Goal: Task Accomplishment & Management: Use online tool/utility

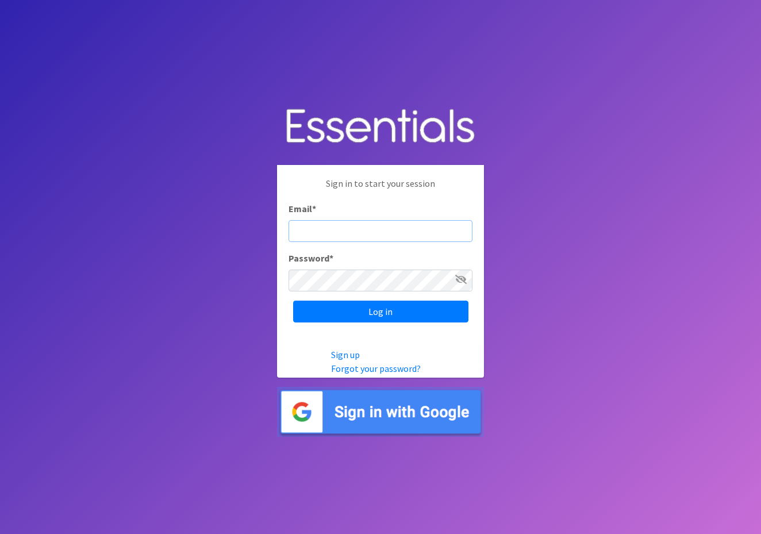
type input "W6S2i8RNsGUspMJtxvYd"
click at [380, 311] on input "Log in" at bounding box center [380, 312] width 175 height 22
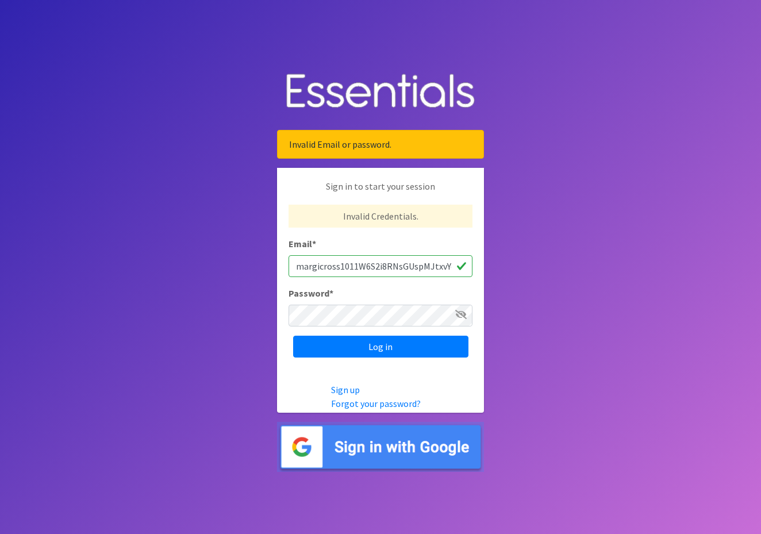
drag, startPoint x: 436, startPoint y: 262, endPoint x: 283, endPoint y: 260, distance: 152.3
click at [282, 261] on div "Sign in to start your session Invalid Credentials. Email * margicross1011W6S2i8…" at bounding box center [380, 268] width 207 height 201
type input "xvYd"
drag, startPoint x: 321, startPoint y: 264, endPoint x: 280, endPoint y: 255, distance: 41.3
click at [280, 256] on div "Sign in to start your session Invalid Credentials. Email * xvYd Password * Log …" at bounding box center [380, 268] width 207 height 201
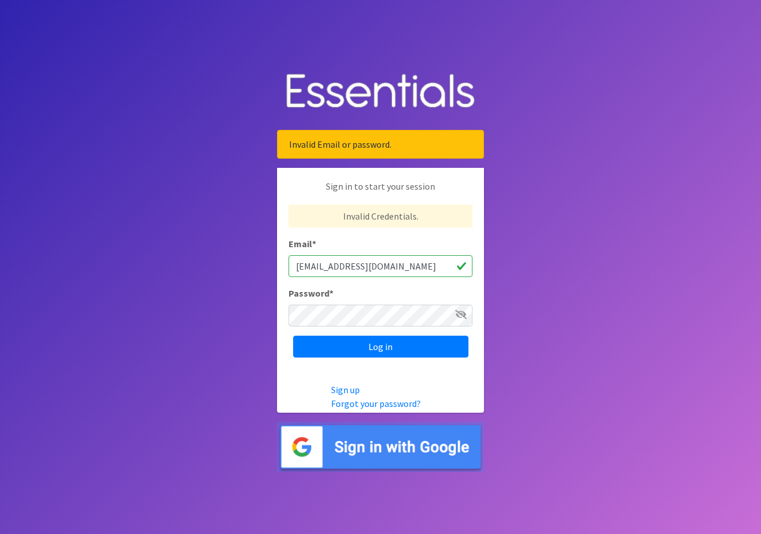
type input "margicross1011@gmail.com"
click at [391, 348] on input "Log in" at bounding box center [380, 347] width 175 height 22
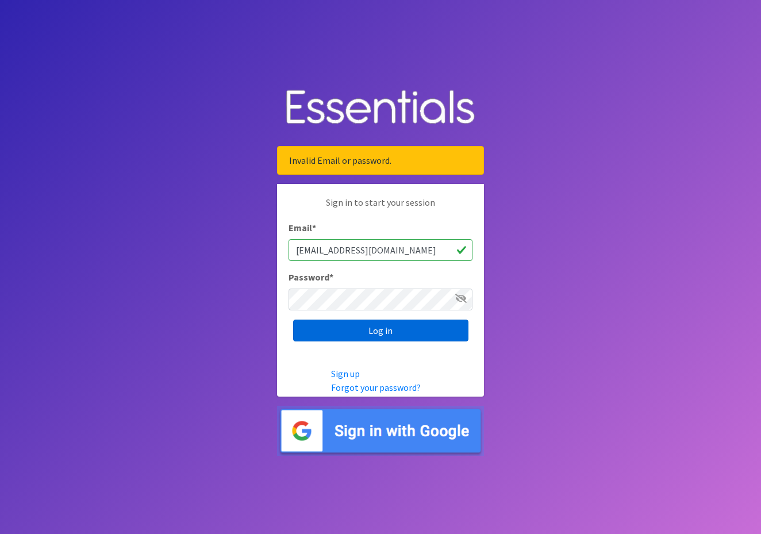
click at [383, 332] on input "Log in" at bounding box center [380, 331] width 175 height 22
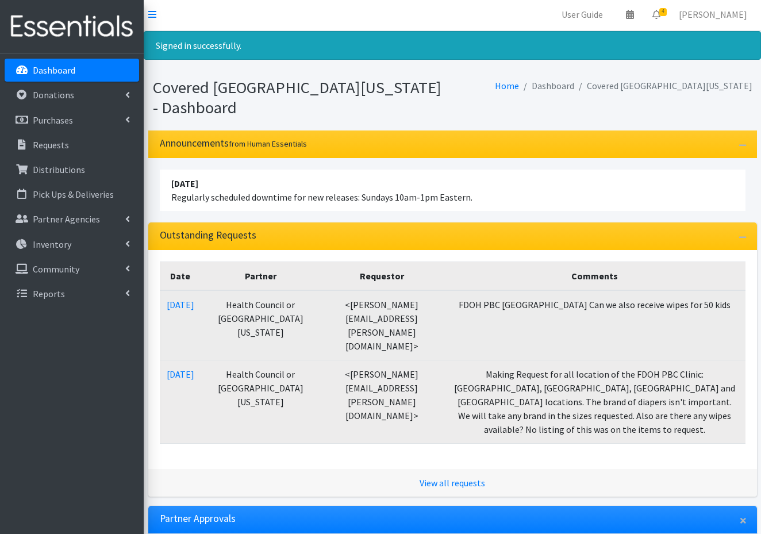
scroll to position [2, 0]
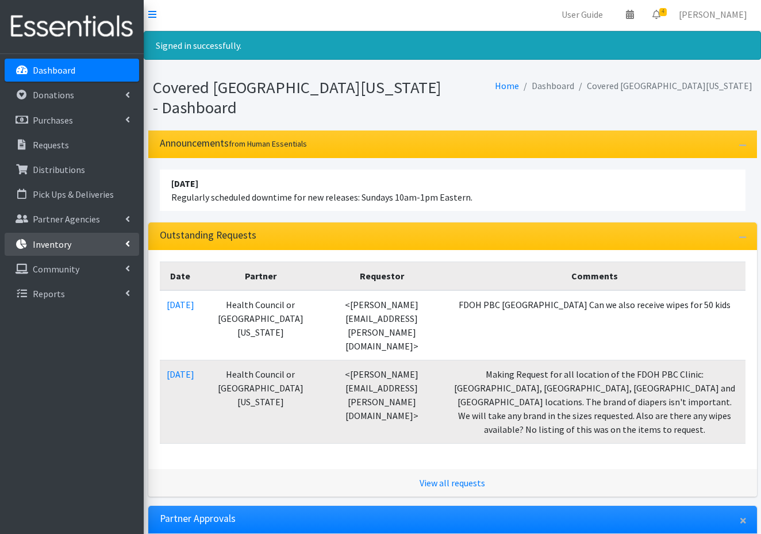
click at [55, 242] on p "Inventory" at bounding box center [52, 244] width 39 height 11
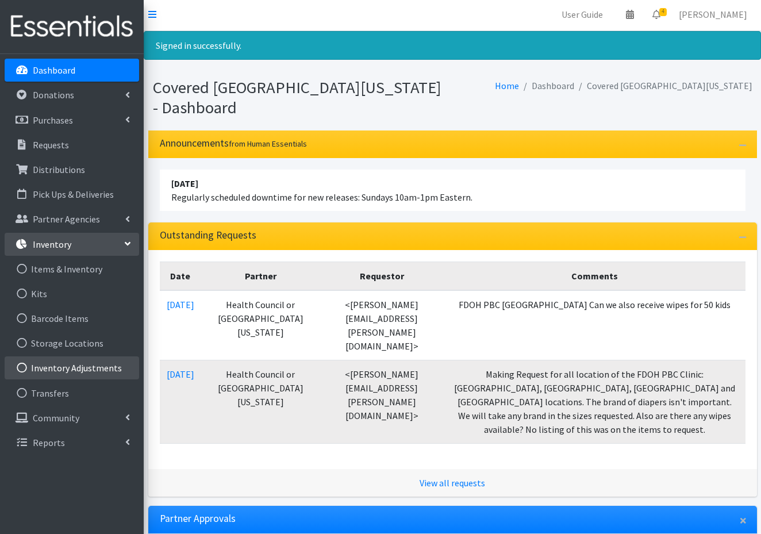
click at [72, 370] on link "Inventory Adjustments" at bounding box center [72, 367] width 134 height 23
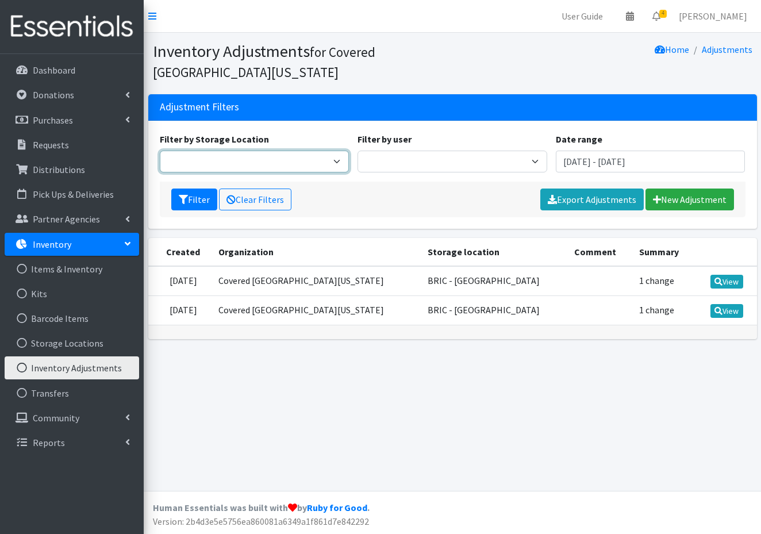
select select "108"
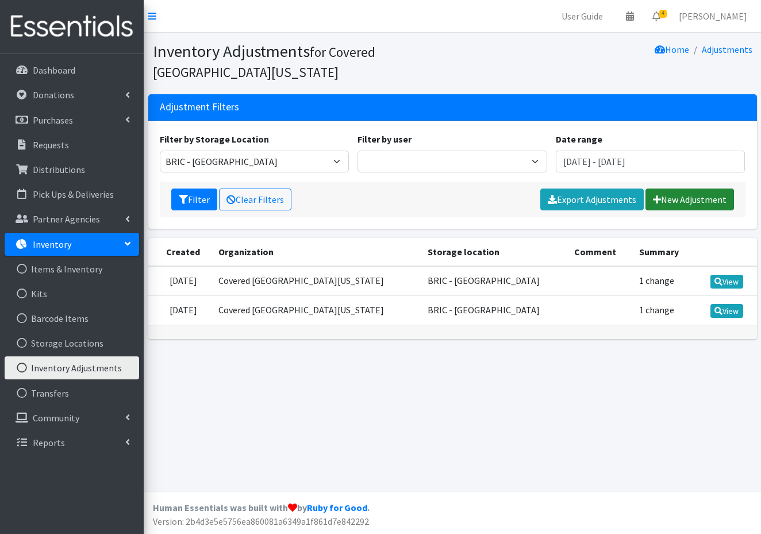
click at [686, 198] on link "New Adjustment" at bounding box center [689, 200] width 89 height 22
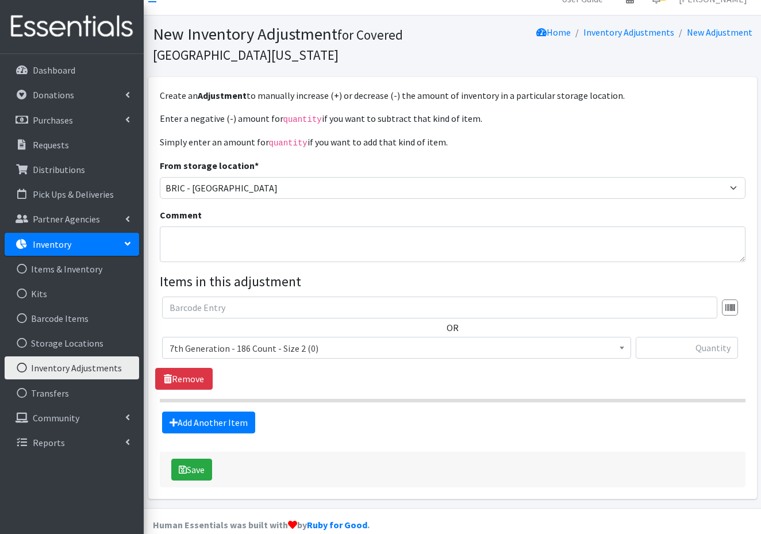
scroll to position [20, 0]
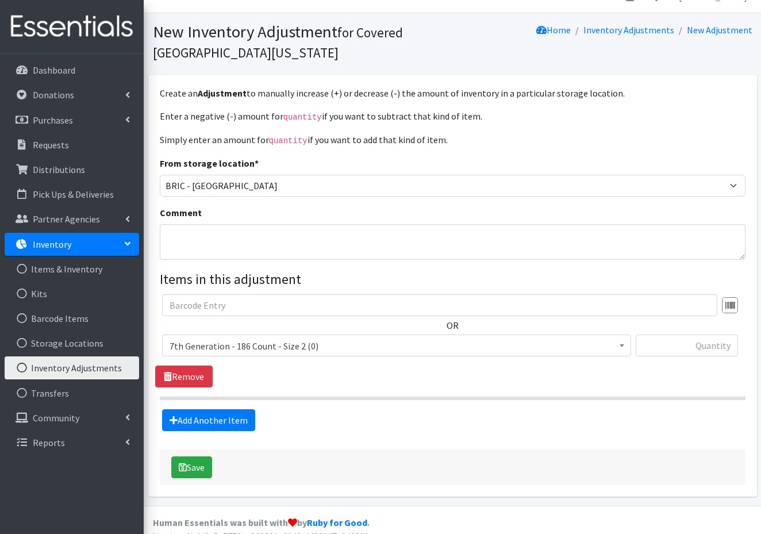
click at [322, 343] on span "7th Generation - 186 Count - Size 2 (0)" at bounding box center [397, 346] width 454 height 16
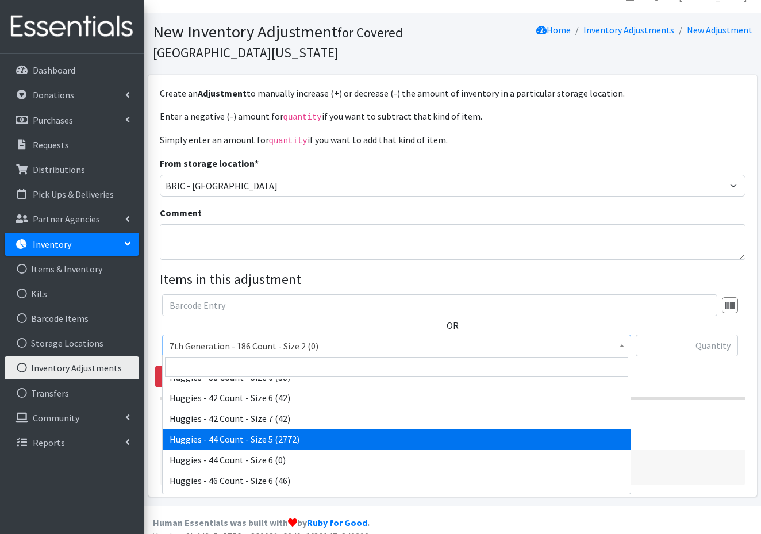
scroll to position [2706, 0]
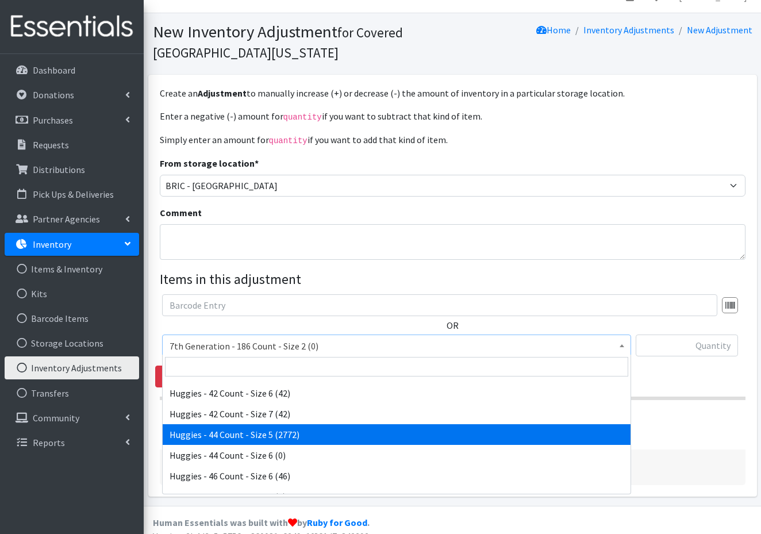
select select "10455"
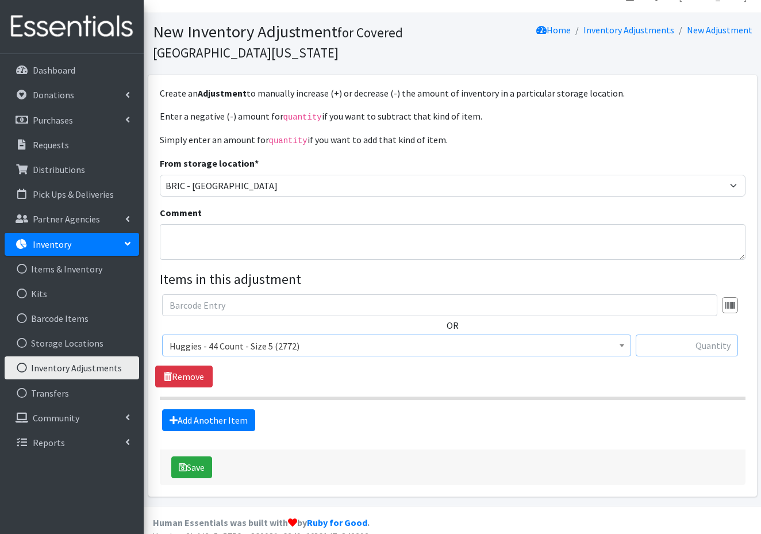
click at [719, 338] on input "text" at bounding box center [687, 345] width 102 height 22
type input "-616"
click at [193, 466] on button "Save" at bounding box center [191, 467] width 41 height 22
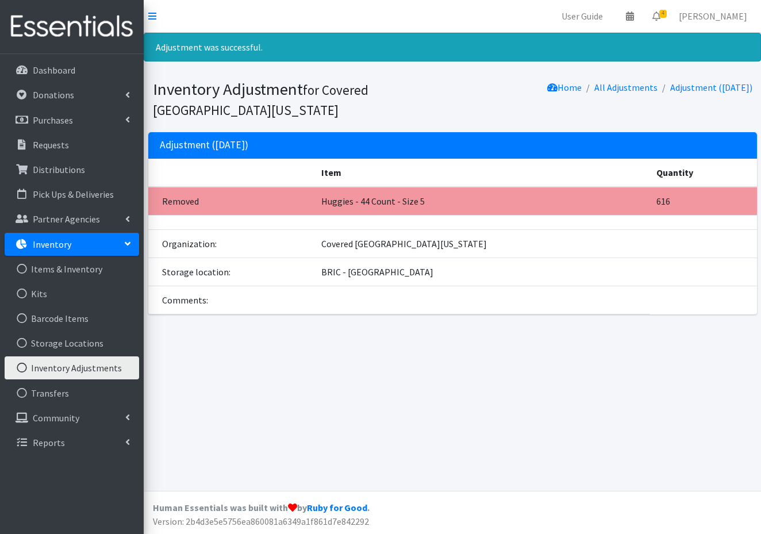
click at [291, 187] on td "Removed" at bounding box center [231, 201] width 166 height 29
click at [73, 369] on link "Inventory Adjustments" at bounding box center [72, 367] width 134 height 23
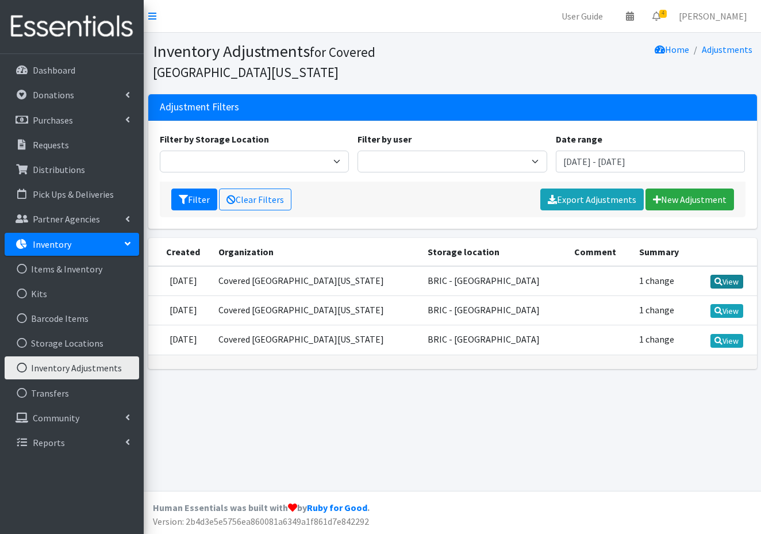
click at [729, 280] on link "View" at bounding box center [726, 282] width 33 height 14
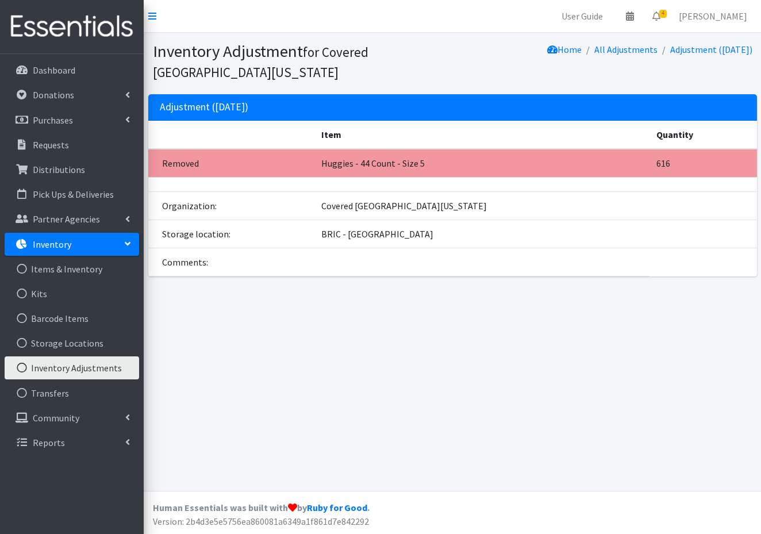
click at [55, 243] on p "Inventory" at bounding box center [52, 244] width 39 height 11
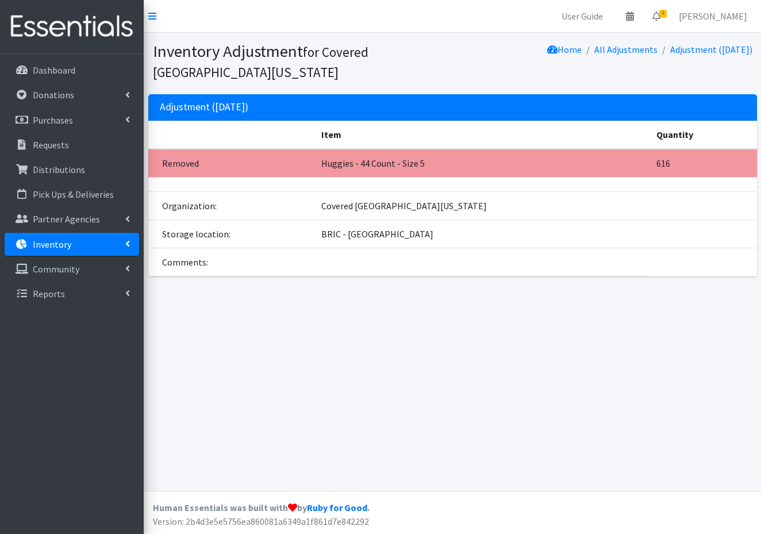
click at [41, 248] on p "Inventory" at bounding box center [52, 244] width 39 height 11
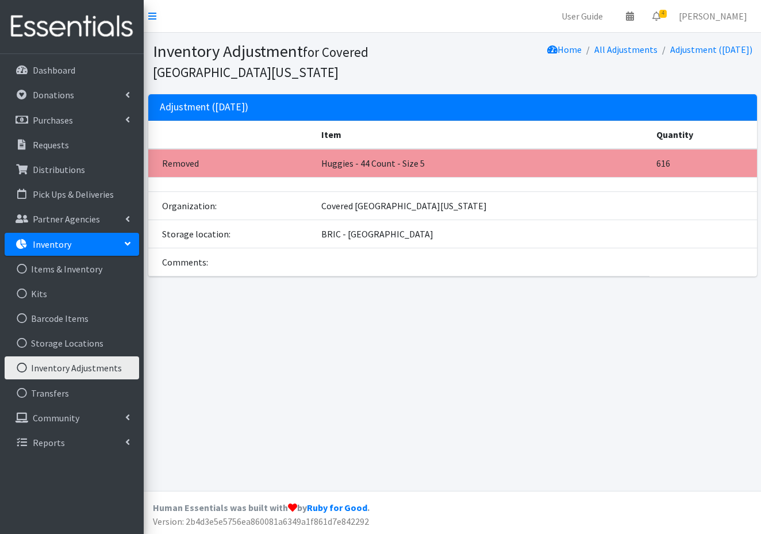
click at [51, 365] on link "Inventory Adjustments" at bounding box center [72, 367] width 134 height 23
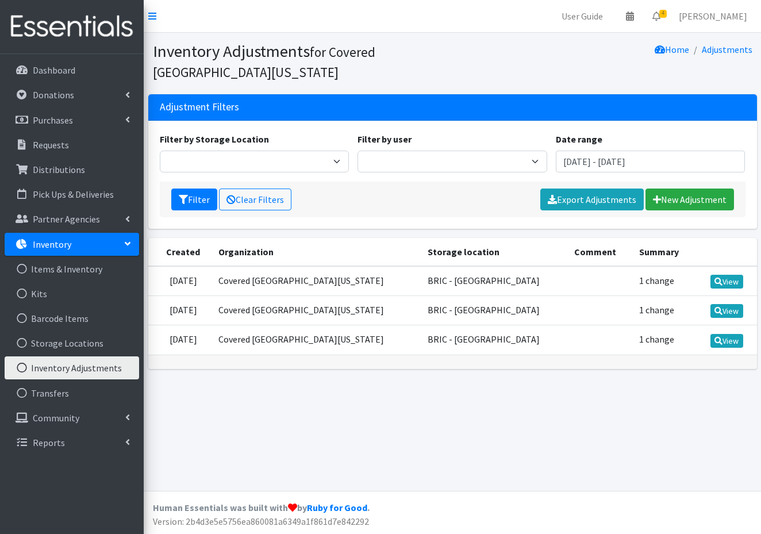
click at [93, 366] on link "Inventory Adjustments" at bounding box center [72, 367] width 134 height 23
select select "108"
click at [682, 195] on link "New Adjustment" at bounding box center [689, 200] width 89 height 22
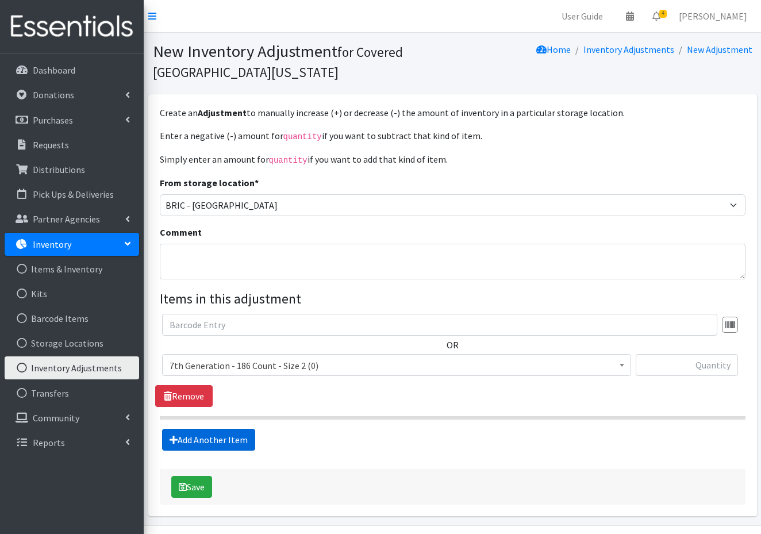
click at [215, 435] on link "Add Another Item" at bounding box center [208, 440] width 93 height 22
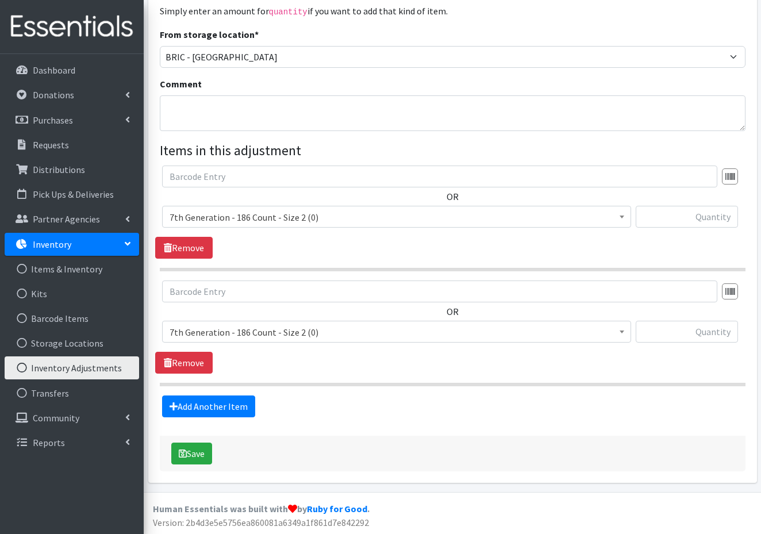
scroll to position [148, 0]
click at [344, 325] on span "7th Generation - 186 Count - Size 2 (0)" at bounding box center [397, 333] width 454 height 16
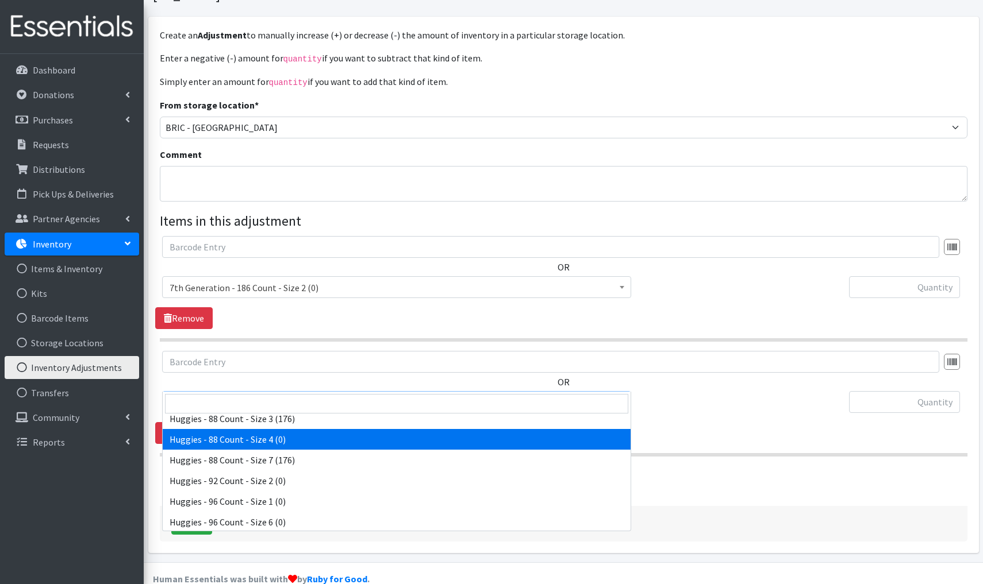
scroll to position [3608, 0]
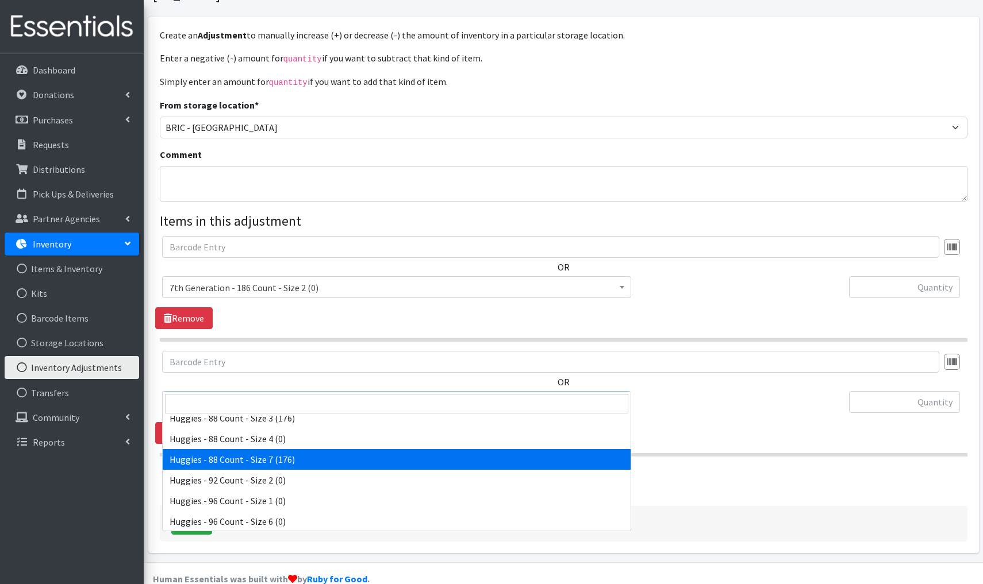
select select "13988"
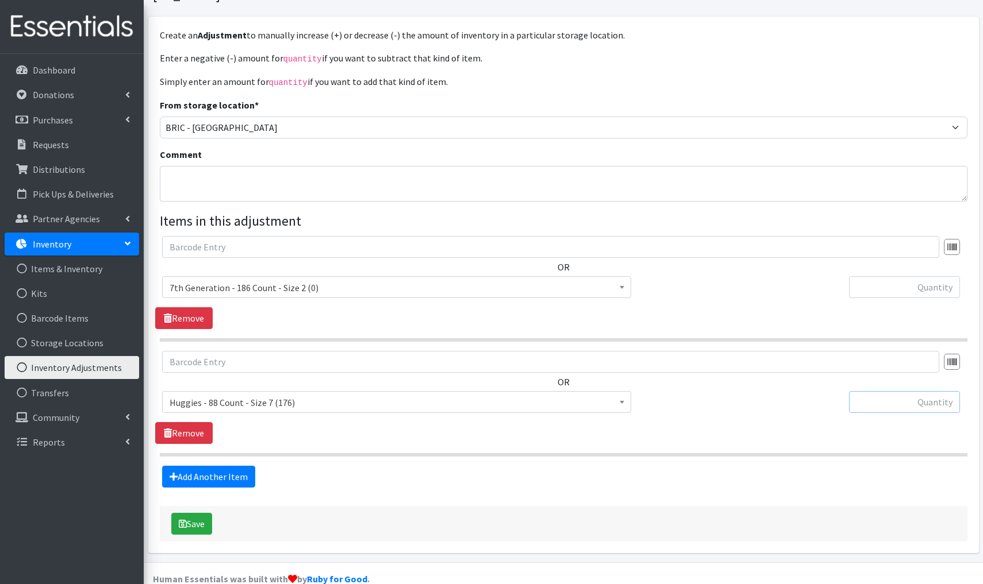
click at [760, 391] on input "text" at bounding box center [904, 402] width 111 height 22
type input "="
type input "=1144"
click at [199, 513] on button "Save" at bounding box center [191, 524] width 41 height 22
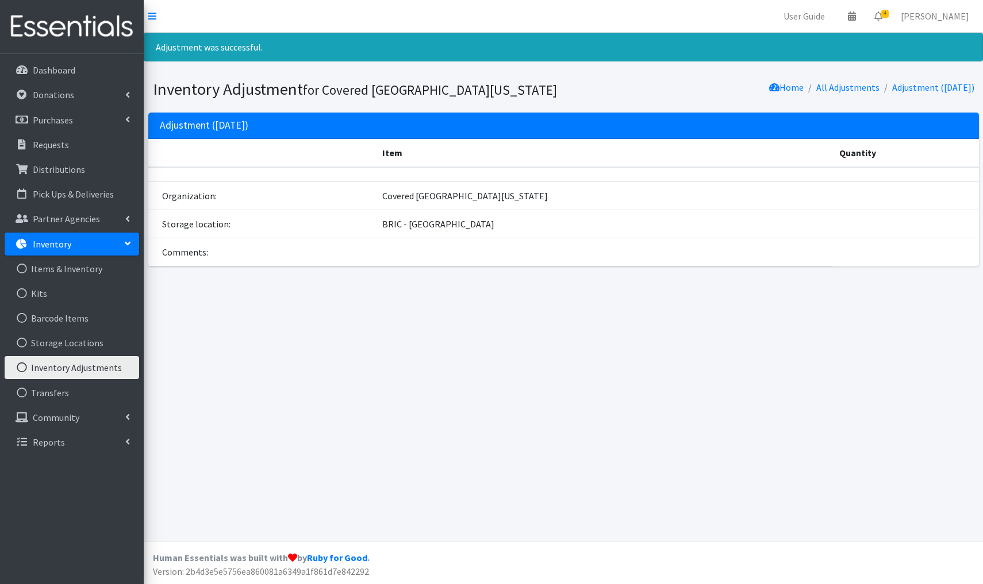
click at [71, 364] on link "Inventory Adjustments" at bounding box center [72, 367] width 134 height 23
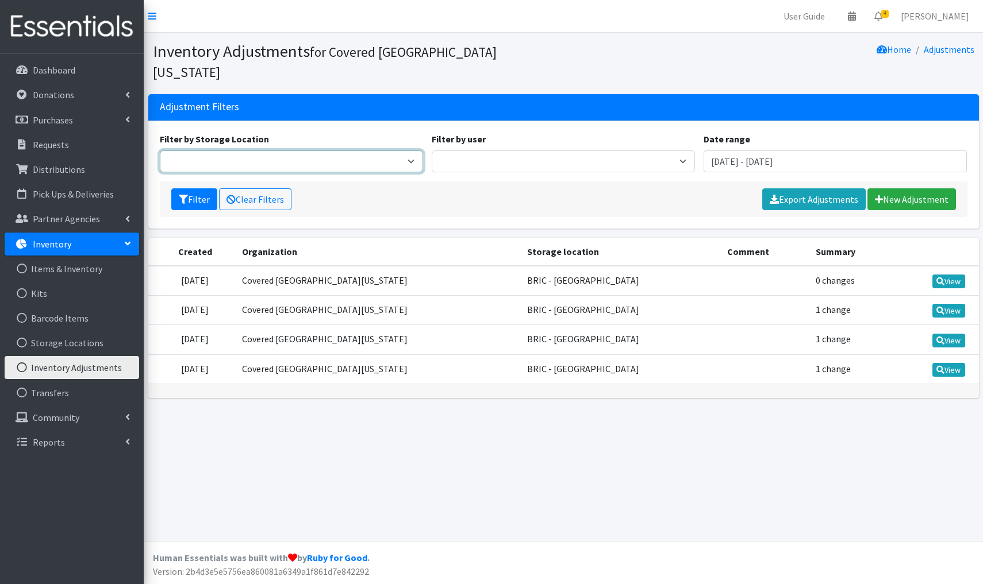
select select "108"
click at [894, 189] on link "New Adjustment" at bounding box center [911, 200] width 89 height 22
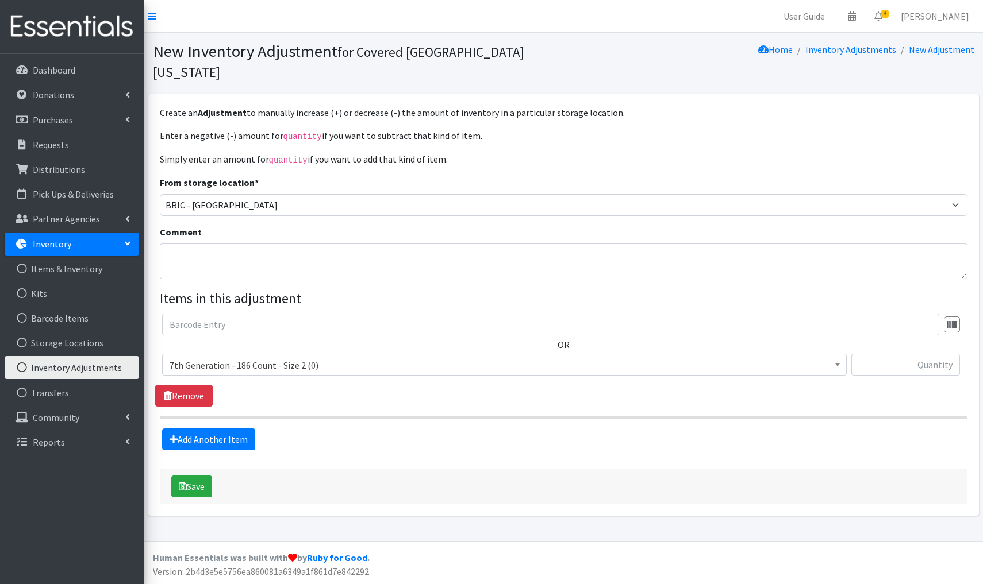
click at [332, 357] on span "7th Generation - 186 Count - Size 2 (0)" at bounding box center [505, 365] width 670 height 16
click at [328, 357] on span "7th Generation - 186 Count - Size 2 (0)" at bounding box center [505, 365] width 670 height 16
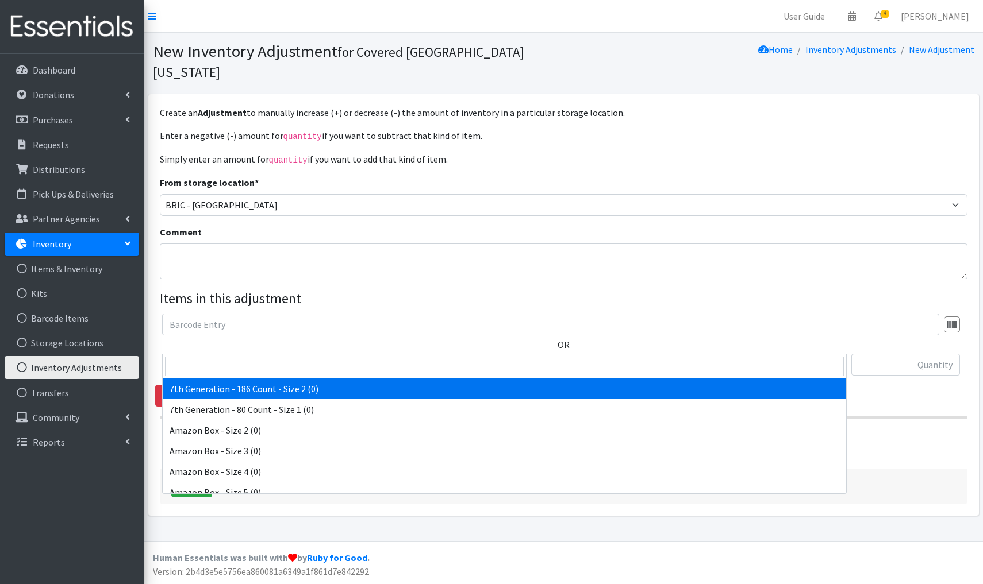
click at [338, 357] on span "7th Generation - 186 Count - Size 2 (0)" at bounding box center [505, 365] width 670 height 16
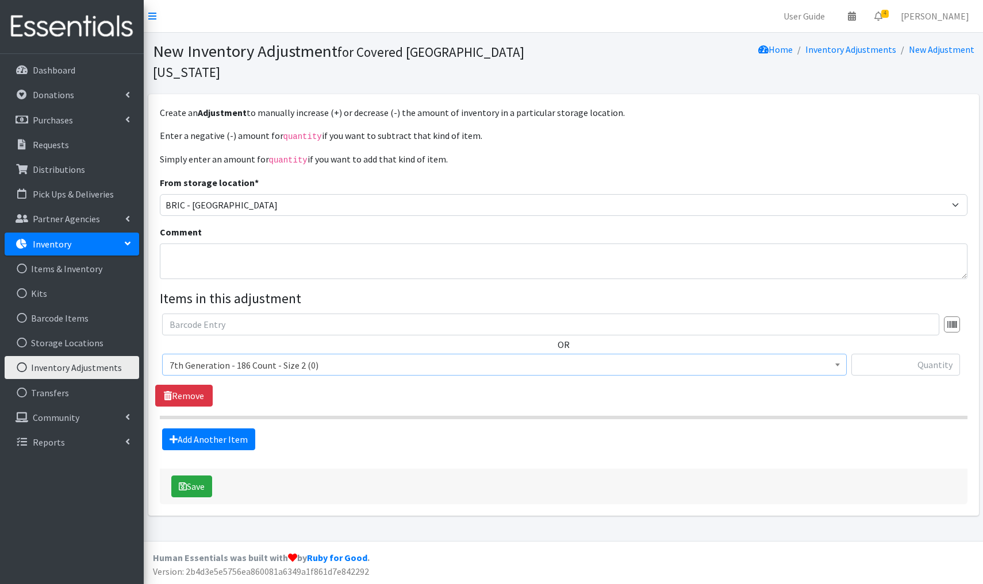
click at [197, 357] on span "7th Generation - 186 Count - Size 2 (0)" at bounding box center [505, 365] width 670 height 16
click at [333, 357] on span "7th Generation - 186 Count - Size 2 (0)" at bounding box center [505, 365] width 670 height 16
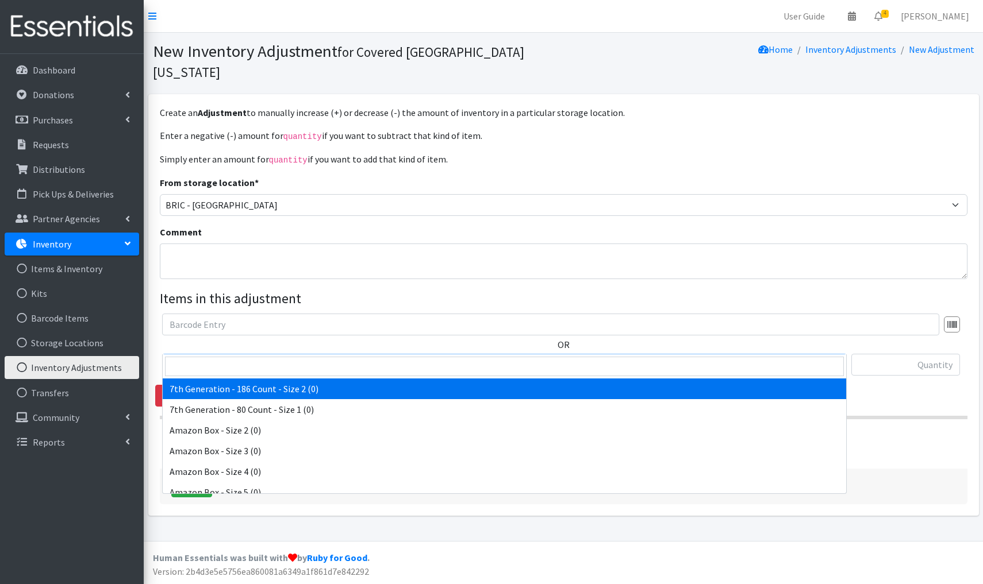
click at [344, 357] on span "7th Generation - 186 Count - Size 2 (0)" at bounding box center [505, 365] width 670 height 16
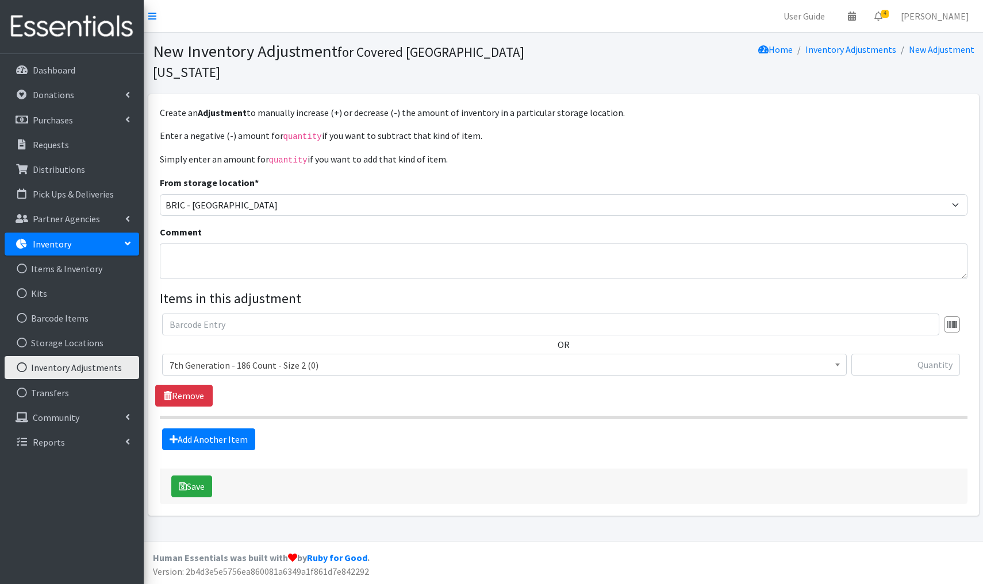
click at [324, 429] on div "Add Another Item" at bounding box center [563, 440] width 816 height 22
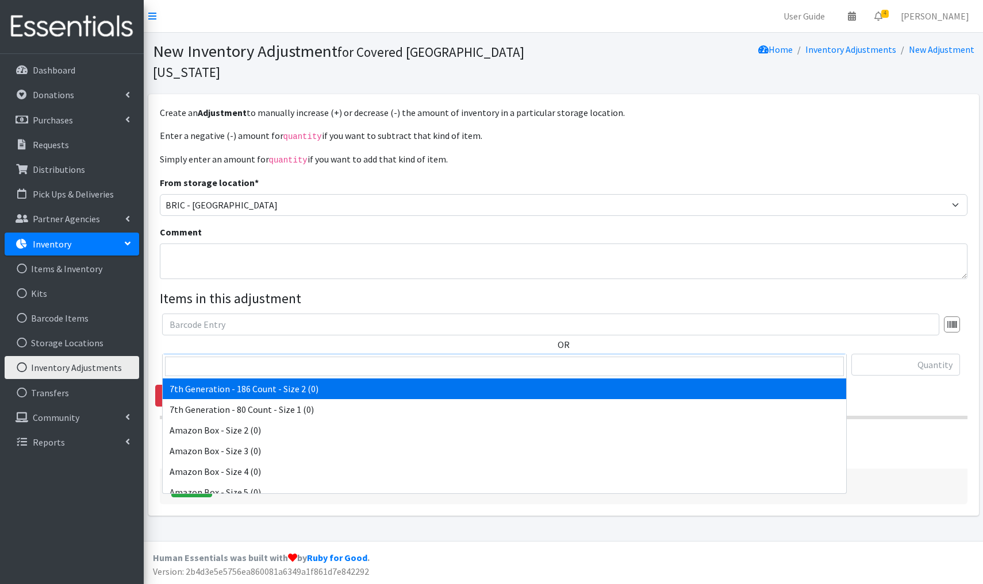
click at [339, 354] on span "7th Generation - 186 Count - Size 2 (0)" at bounding box center [504, 365] width 684 height 22
click at [159, 385] on link "Remove" at bounding box center [183, 396] width 57 height 22
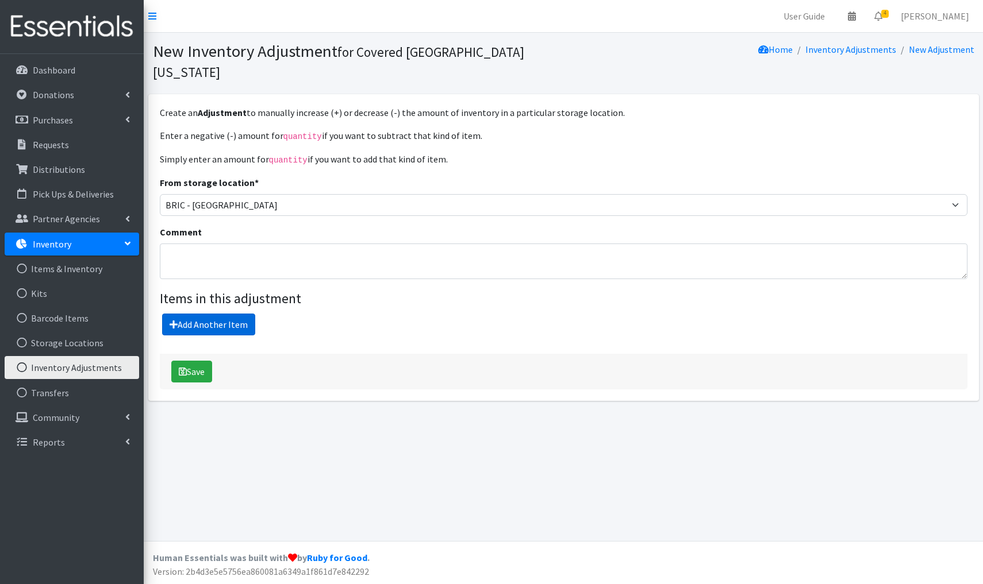
click at [235, 314] on link "Add Another Item" at bounding box center [208, 325] width 93 height 22
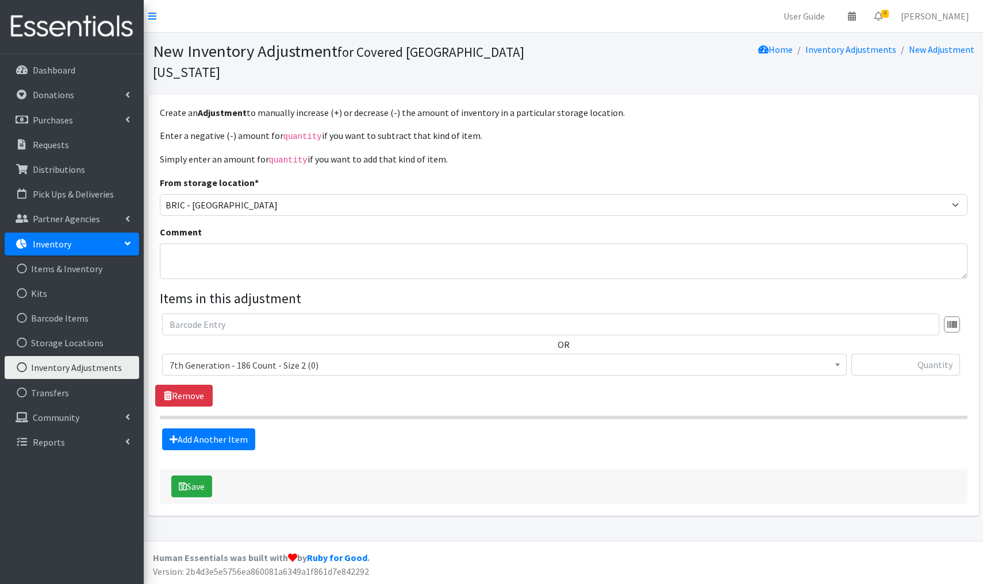
click at [838, 355] on span at bounding box center [837, 364] width 11 height 18
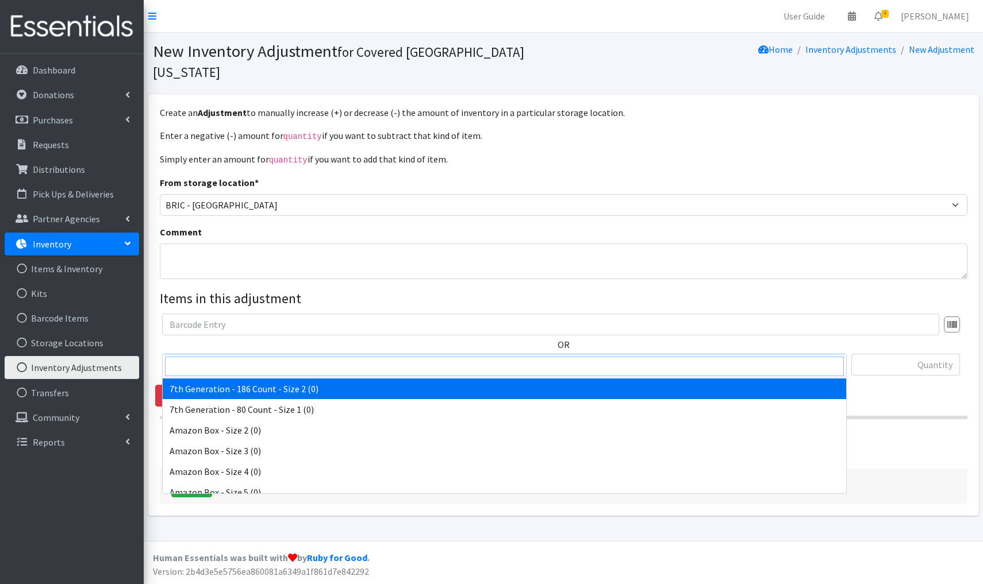
click at [190, 366] on input "search" at bounding box center [504, 367] width 679 height 20
type input "cuties"
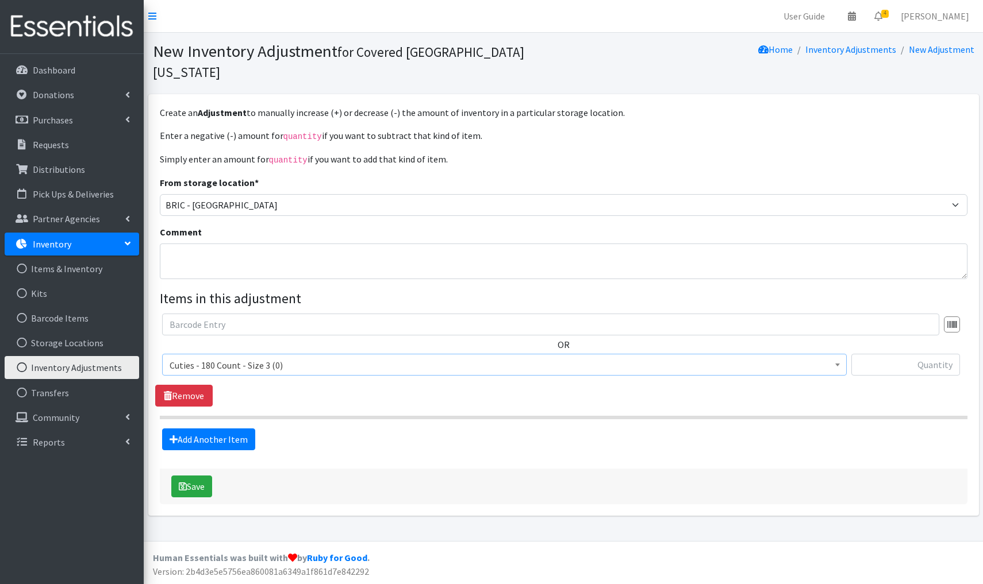
click at [336, 357] on span "Cuties - 180 Count - Size 3 (0)" at bounding box center [505, 365] width 670 height 16
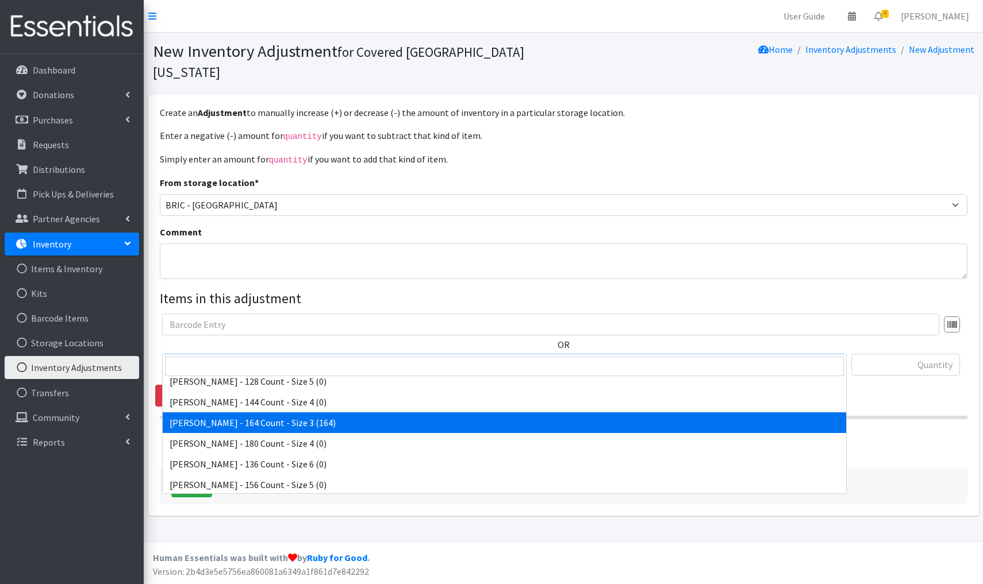
scroll to position [276, 0]
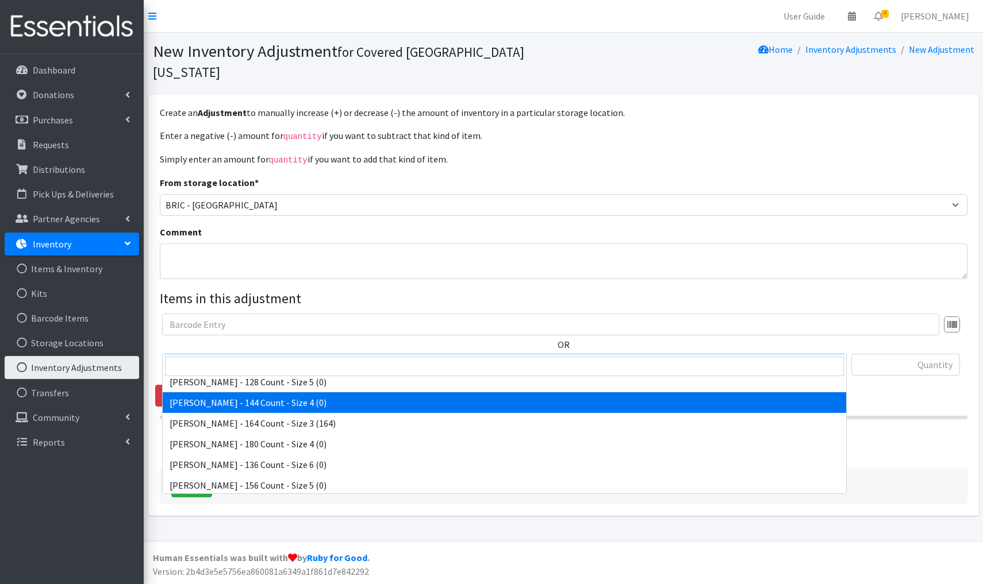
select select "15088"
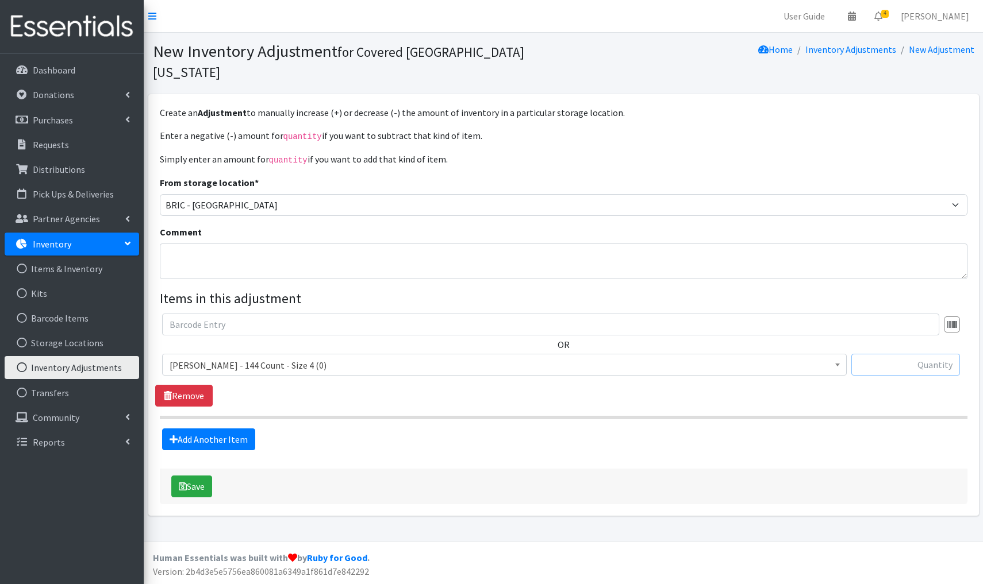
click at [956, 354] on input "text" at bounding box center [905, 365] width 109 height 22
type input "="
type input "+144"
click at [221, 429] on link "Add Another Item" at bounding box center [208, 440] width 93 height 22
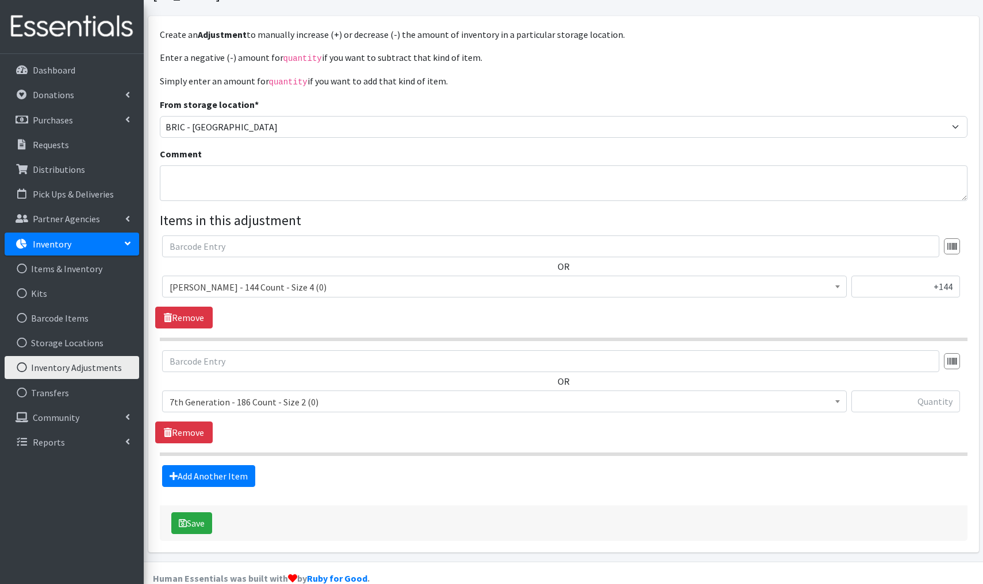
scroll to position [78, 0]
click at [220, 359] on div "OR" at bounding box center [563, 386] width 816 height 71
click at [329, 395] on span "7th Generation - 186 Count - Size 2 (0)" at bounding box center [505, 403] width 670 height 16
click at [158, 422] on link "Remove" at bounding box center [183, 433] width 57 height 22
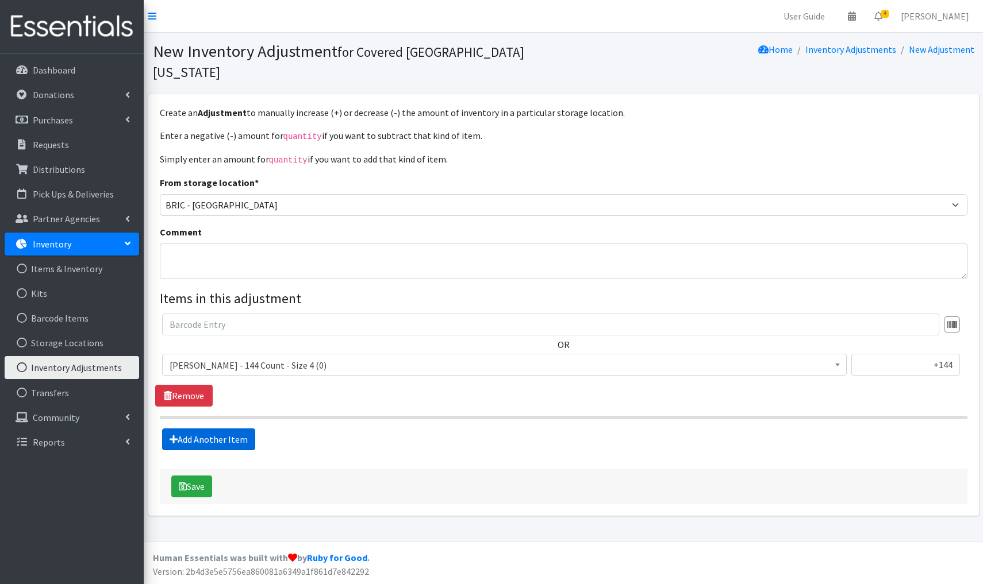
click at [204, 429] on link "Add Another Item" at bounding box center [208, 440] width 93 height 22
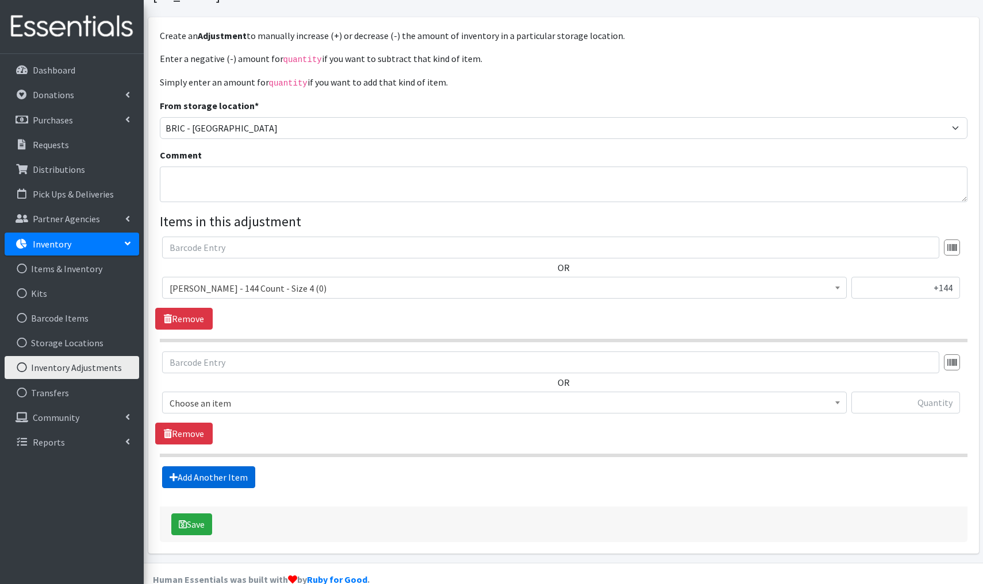
scroll to position [78, 0]
click at [281, 351] on input "text" at bounding box center [550, 362] width 777 height 22
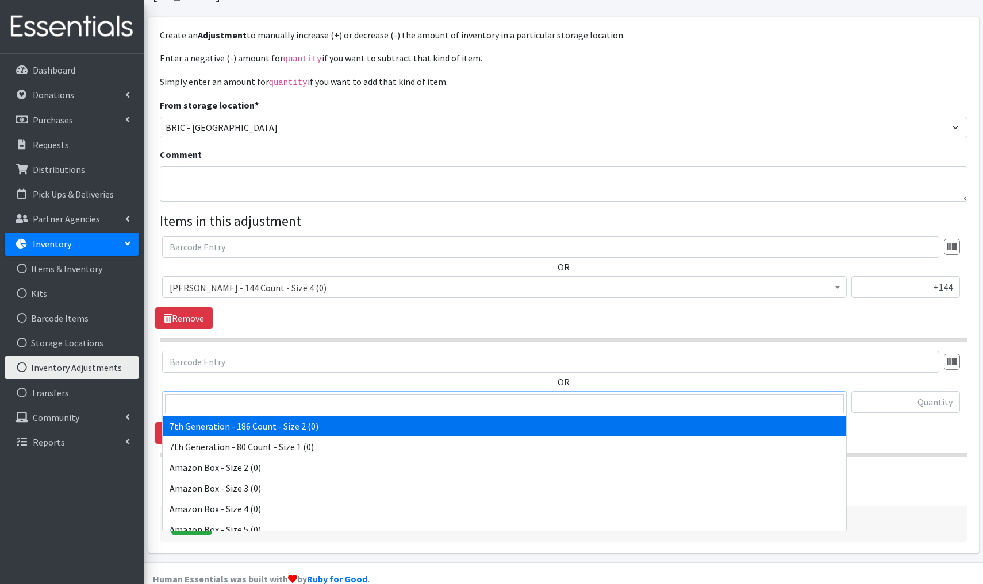
click at [335, 395] on span "7th Generation - 186 Count - Size 2 (0)" at bounding box center [505, 403] width 670 height 16
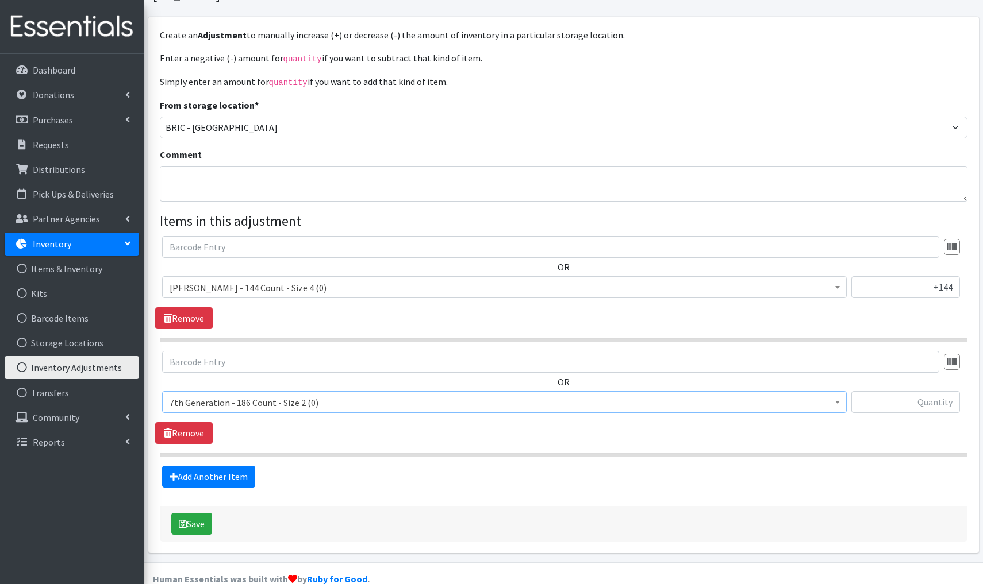
click at [393, 395] on span "7th Generation - 186 Count - Size 2 (0)" at bounding box center [505, 403] width 670 height 16
click at [349, 395] on span "7th Generation - 186 Count - Size 2 (0)" at bounding box center [505, 403] width 670 height 16
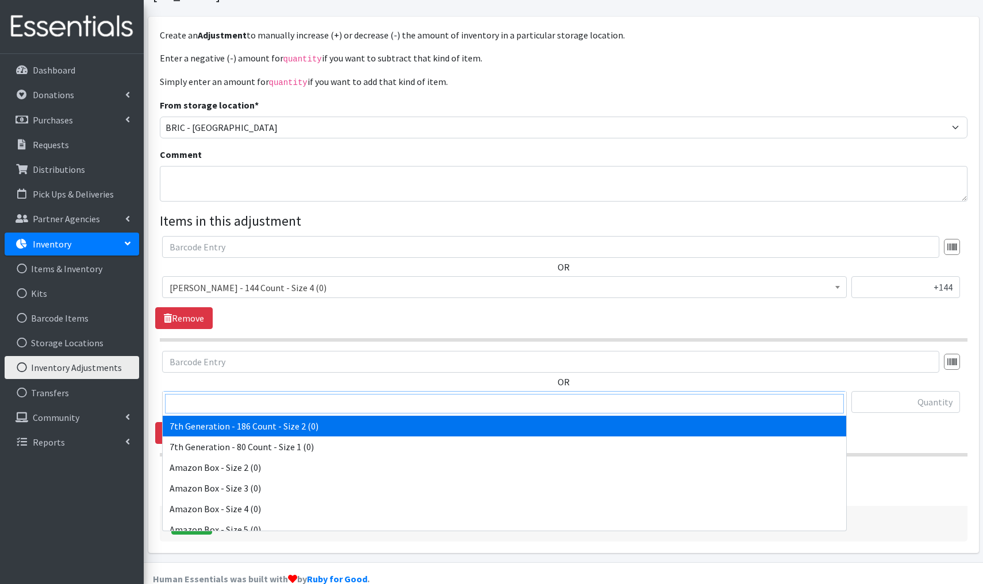
click at [213, 403] on input "search" at bounding box center [504, 404] width 679 height 20
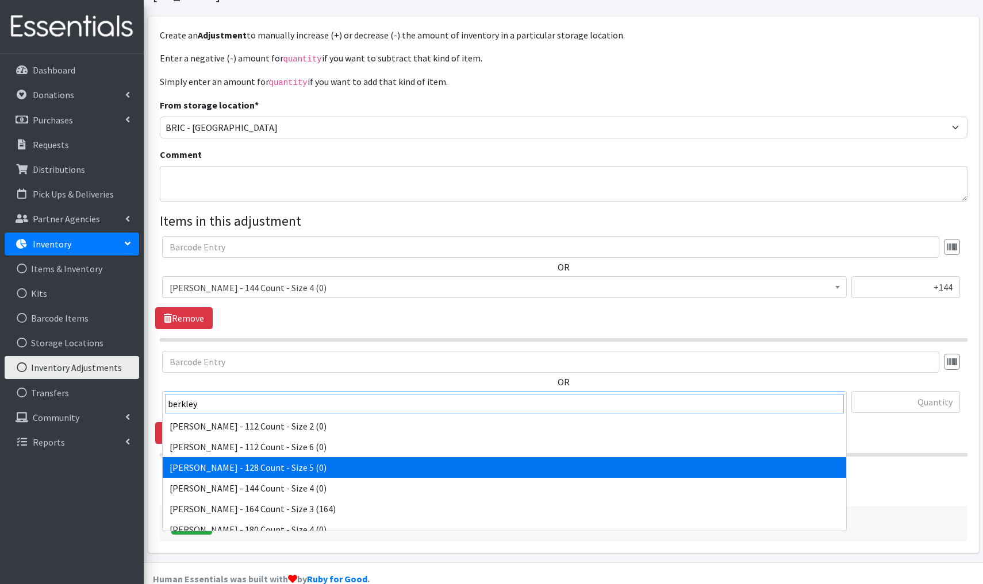
scroll to position [3, 0]
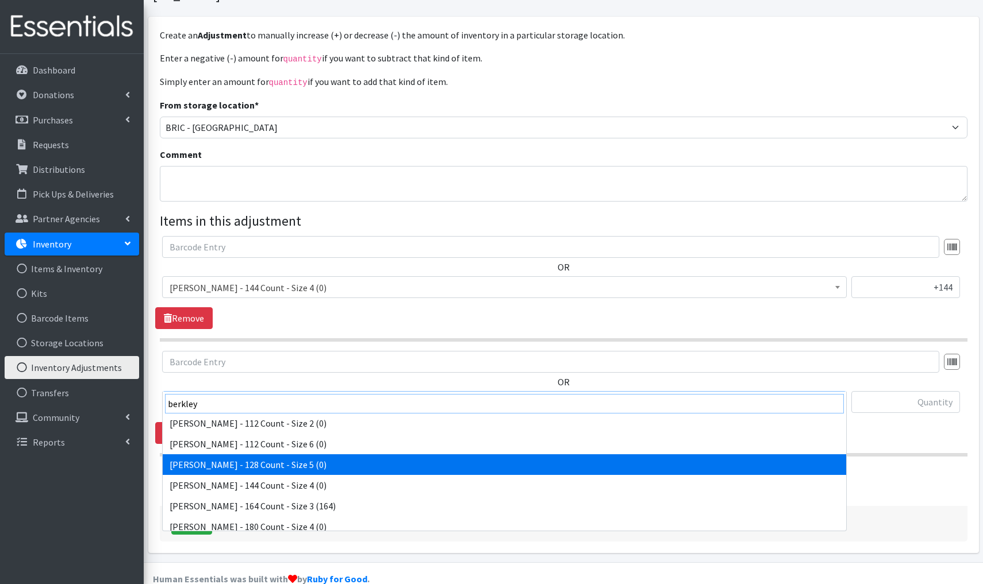
type input "berkley"
select select "15092"
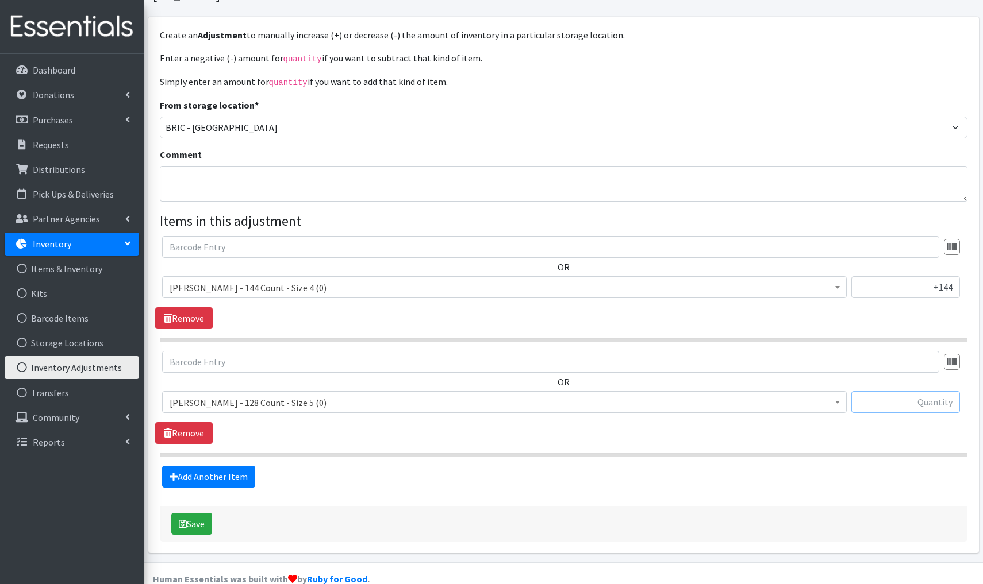
click at [935, 391] on input "text" at bounding box center [905, 402] width 109 height 22
type input "+128"
click at [212, 466] on link "Add Another Item" at bounding box center [208, 477] width 93 height 22
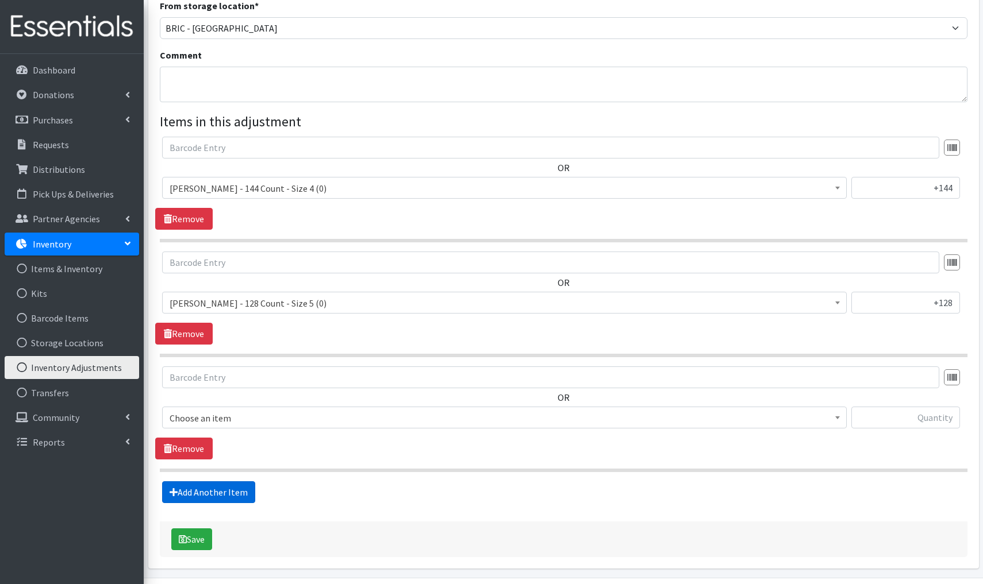
scroll to position [193, 0]
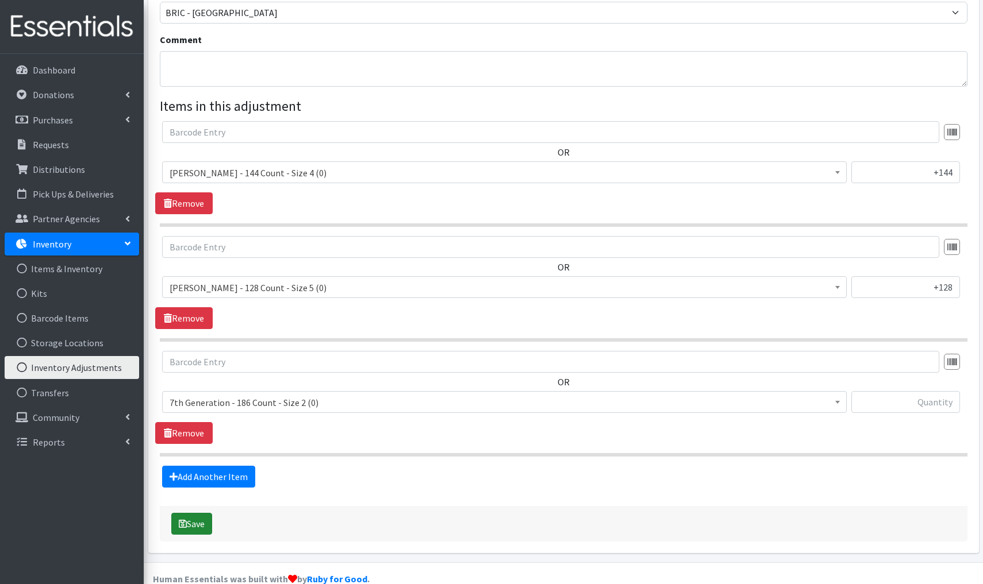
click at [202, 513] on button "Save" at bounding box center [191, 524] width 41 height 22
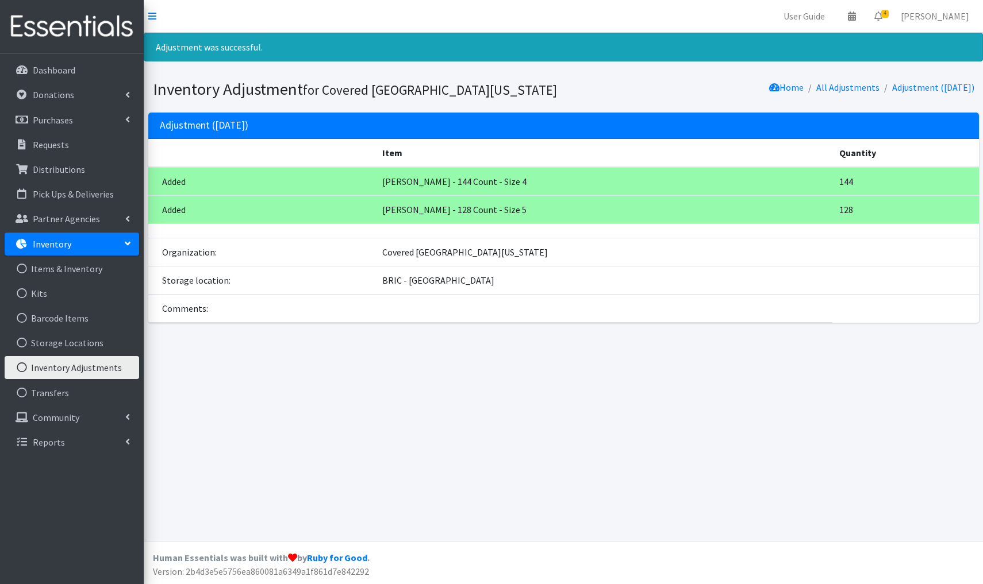
click at [72, 367] on link "Inventory Adjustments" at bounding box center [72, 367] width 134 height 23
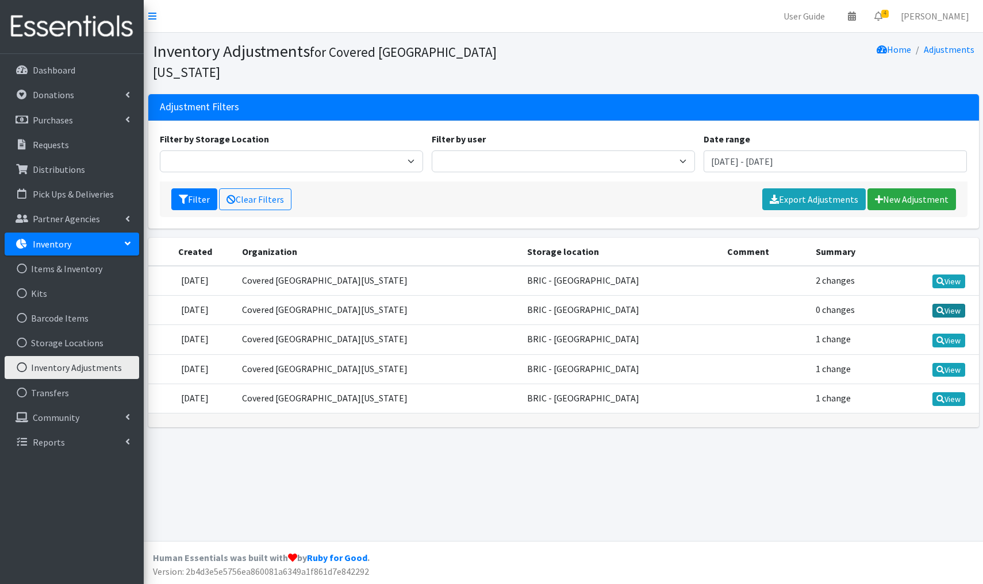
click at [945, 304] on link "View" at bounding box center [948, 311] width 33 height 14
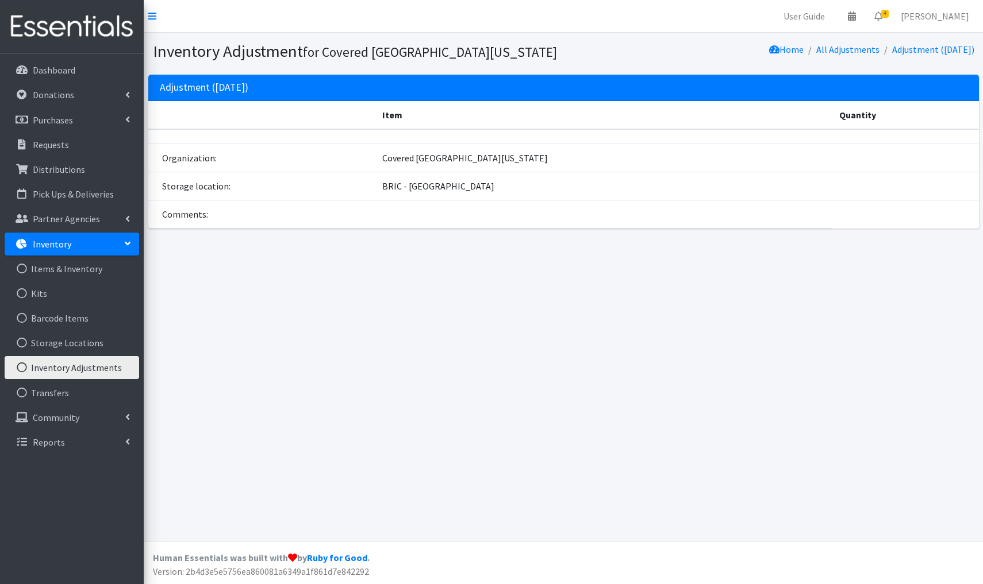
click at [80, 374] on link "Inventory Adjustments" at bounding box center [72, 367] width 134 height 23
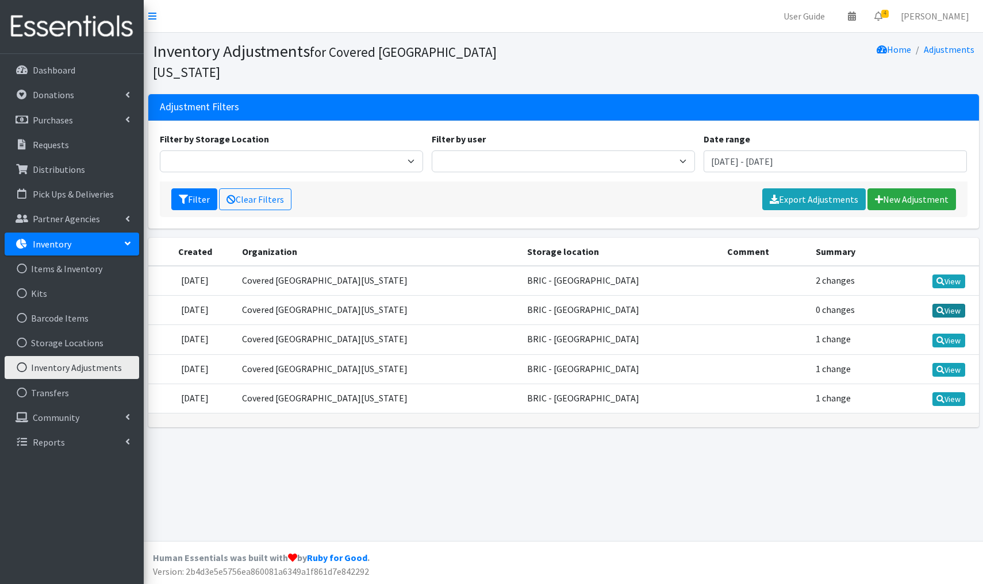
click at [953, 304] on link "View" at bounding box center [948, 311] width 33 height 14
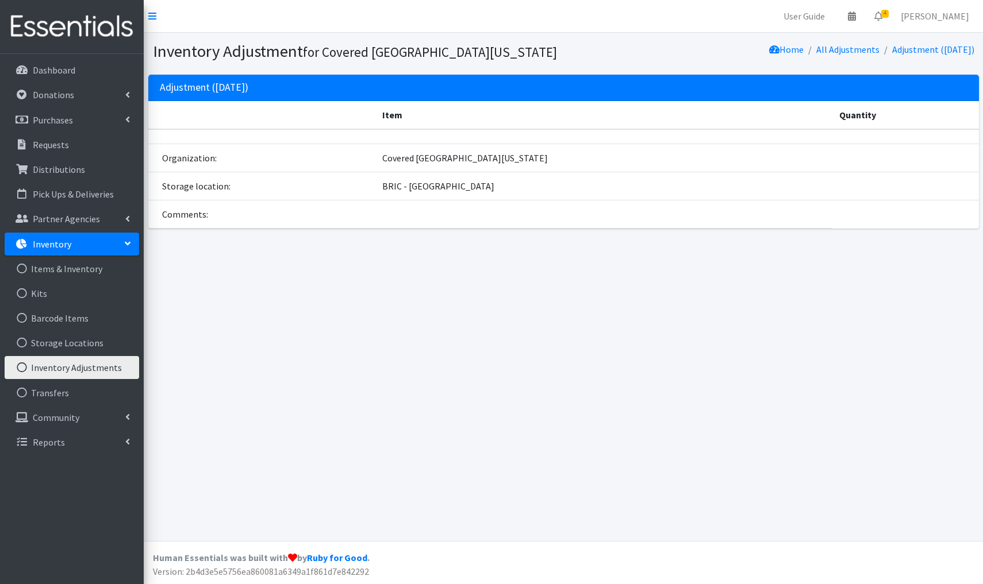
click at [86, 371] on link "Inventory Adjustments" at bounding box center [72, 367] width 134 height 23
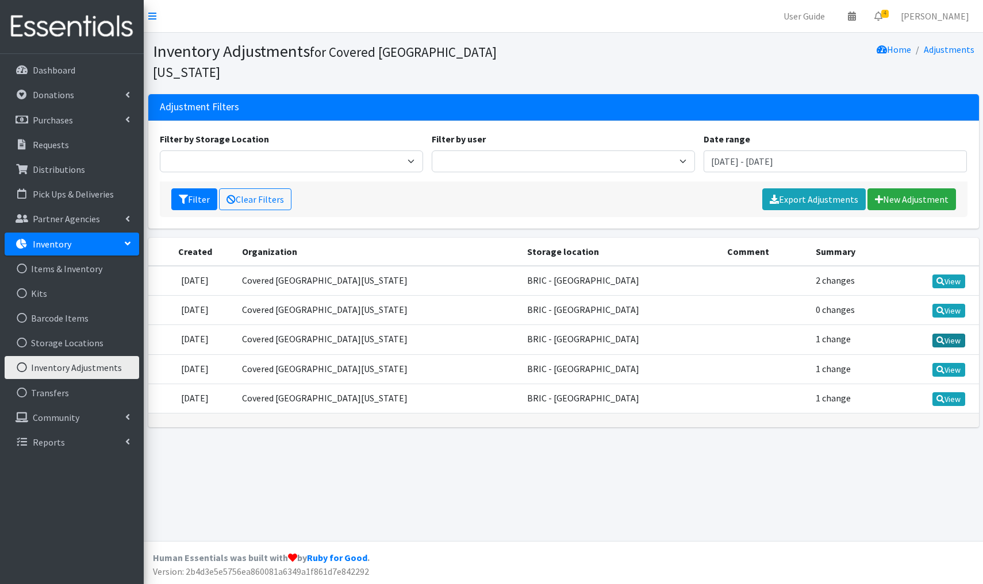
click at [947, 334] on link "View" at bounding box center [948, 341] width 33 height 14
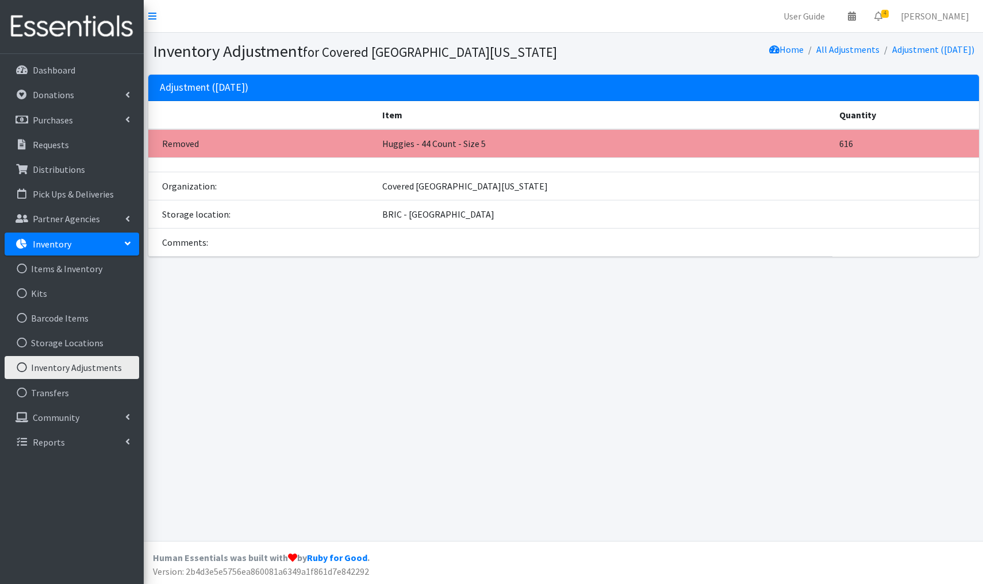
click at [90, 368] on link "Inventory Adjustments" at bounding box center [72, 367] width 134 height 23
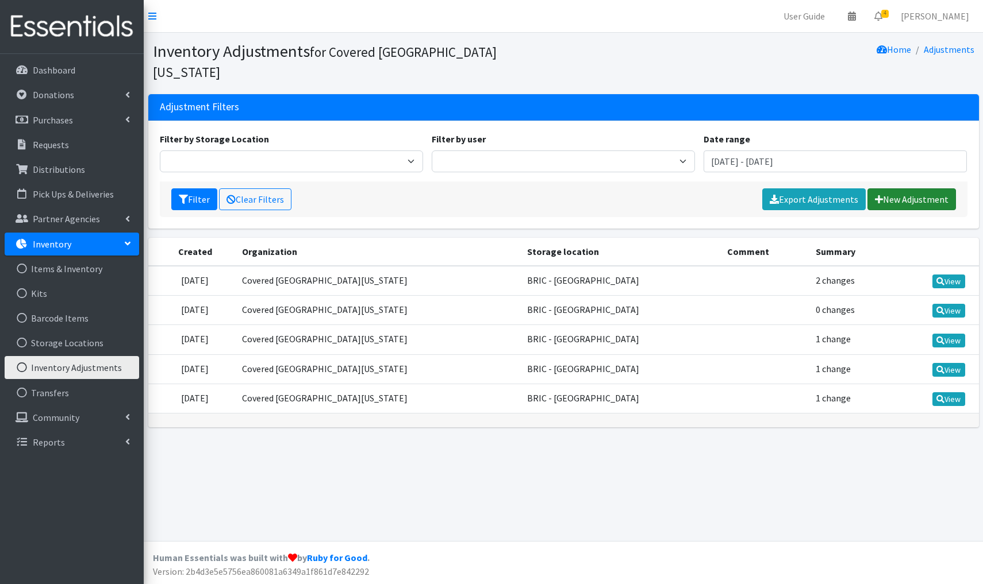
click at [920, 189] on link "New Adjustment" at bounding box center [911, 200] width 89 height 22
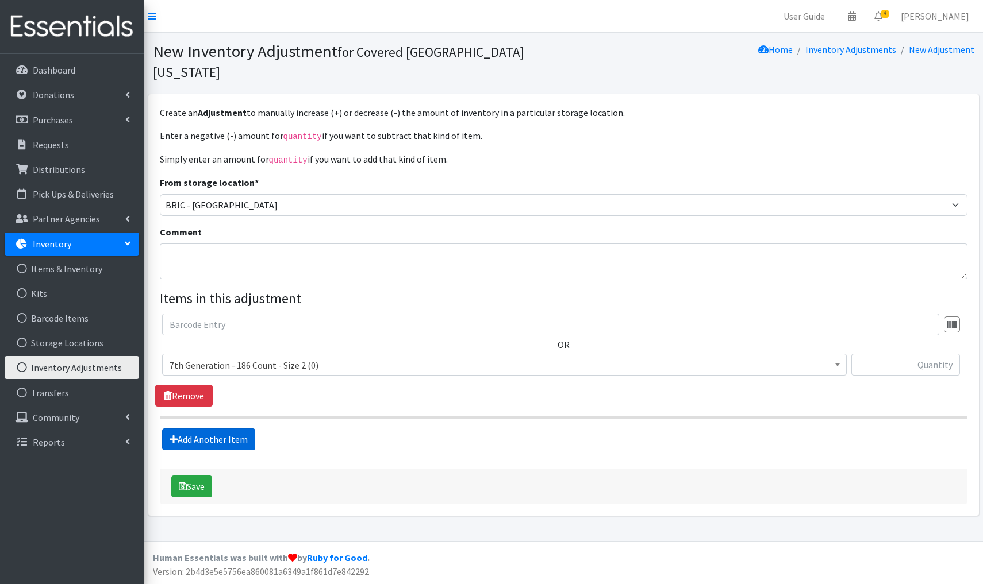
click at [217, 429] on link "Add Another Item" at bounding box center [208, 440] width 93 height 22
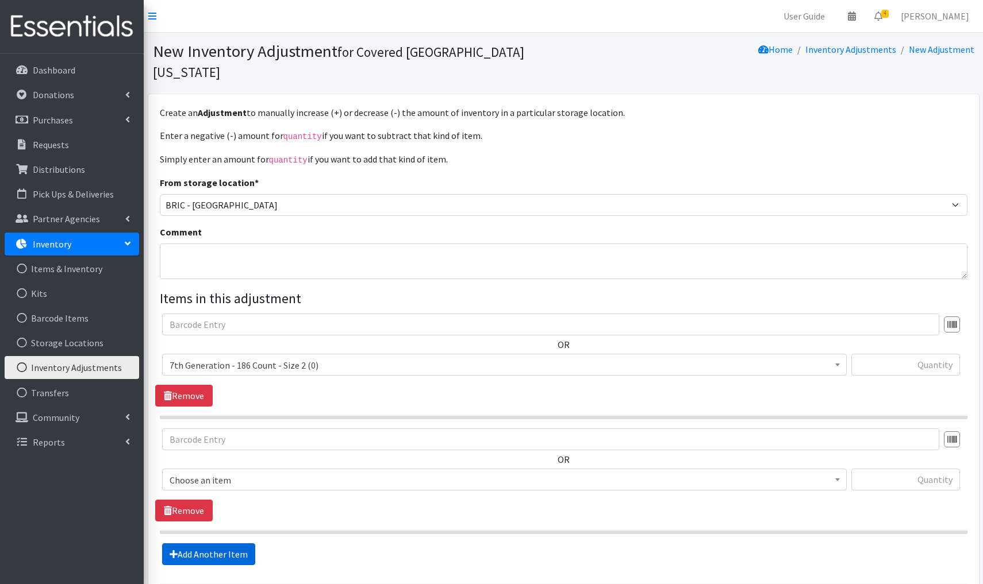
scroll to position [78, 0]
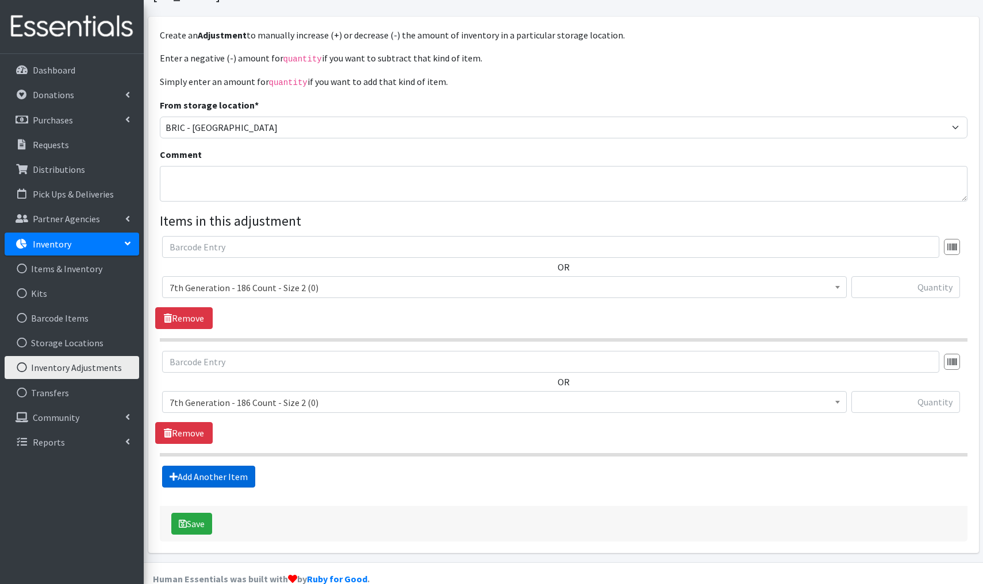
click at [205, 466] on link "Add Another Item" at bounding box center [208, 477] width 93 height 22
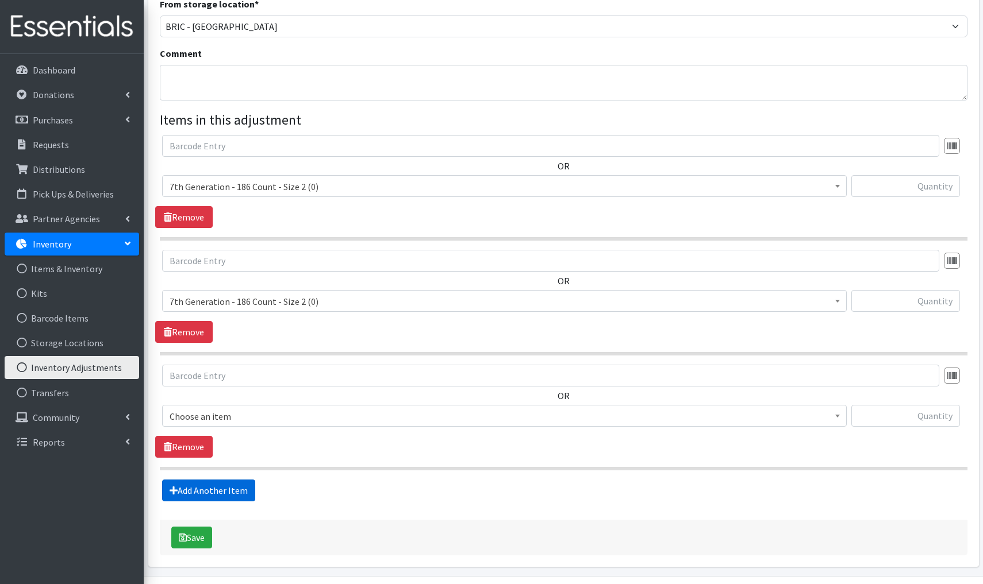
scroll to position [193, 0]
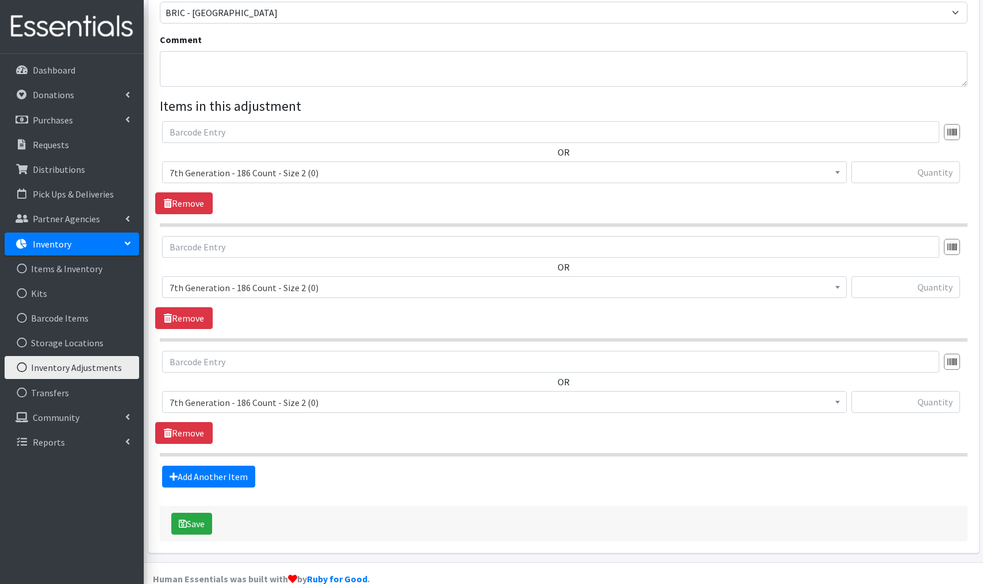
click at [321, 395] on span "7th Generation - 186 Count - Size 2 (0)" at bounding box center [505, 403] width 670 height 16
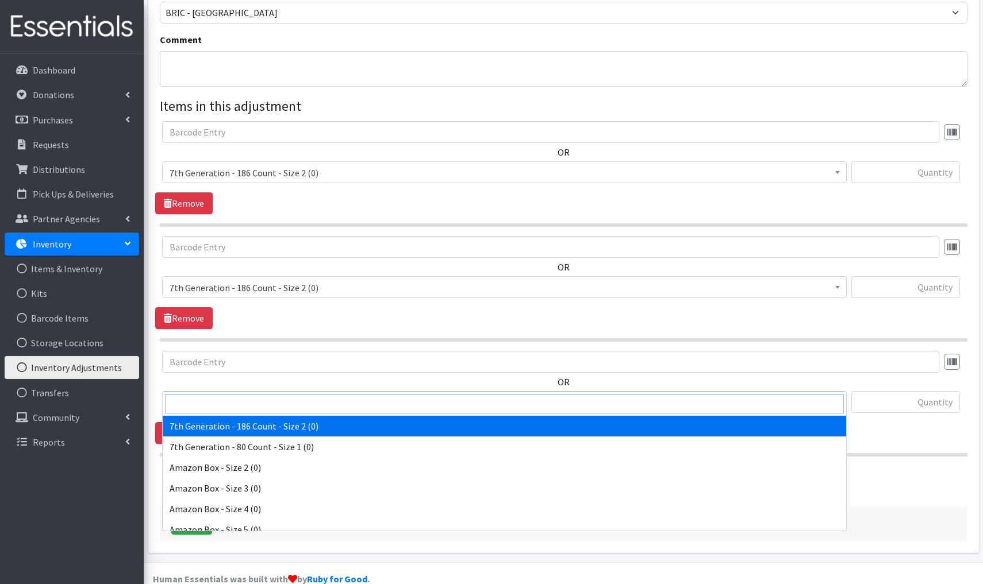
click at [217, 401] on input "search" at bounding box center [504, 404] width 679 height 20
type input "cuties"
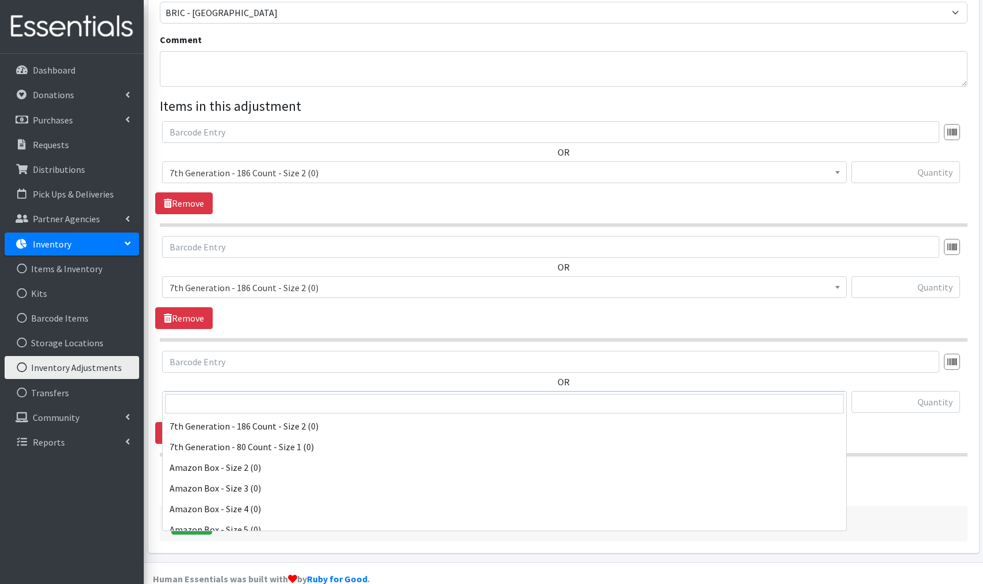
click at [305, 395] on span "Cuties - 180 Count - Size 3 (0)" at bounding box center [505, 403] width 670 height 16
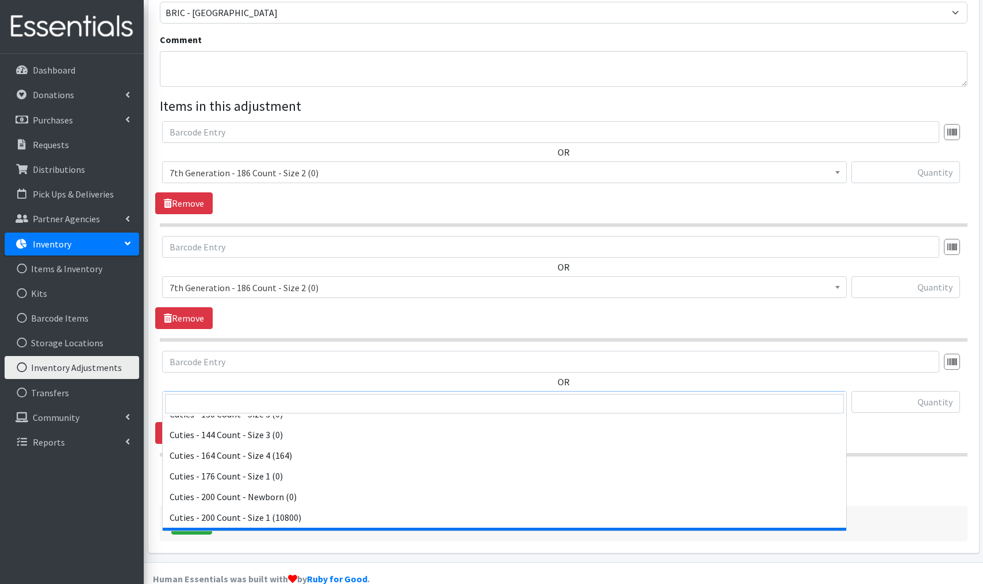
scroll to position [709, 0]
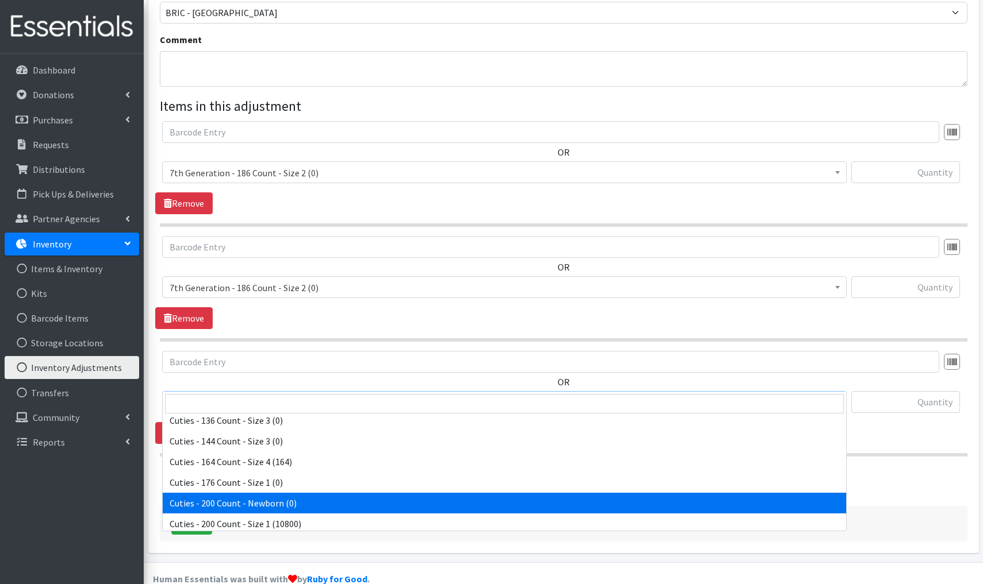
select select "13257"
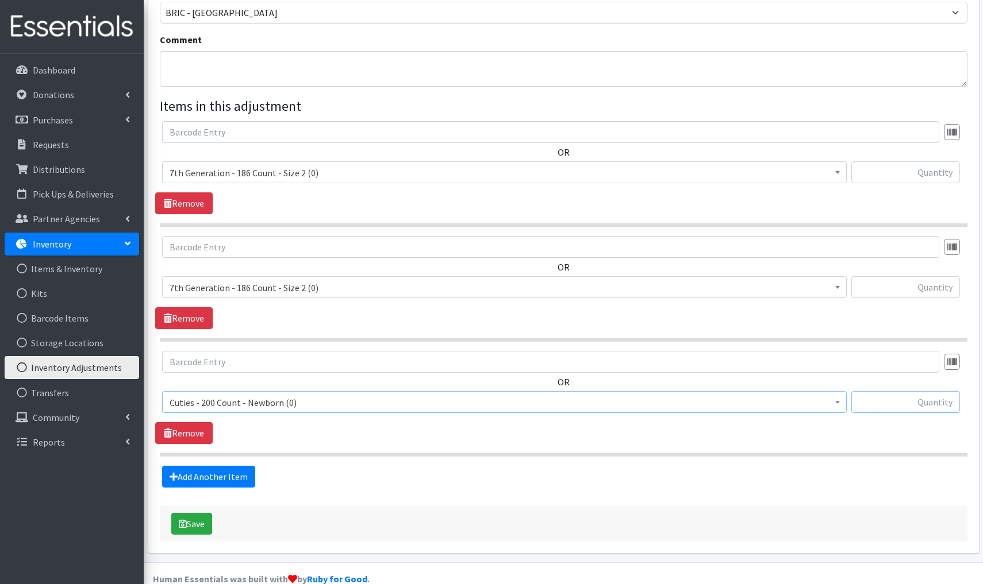
click at [928, 391] on input "text" at bounding box center [905, 402] width 109 height 22
type input "+3600"
click at [201, 513] on button "Save" at bounding box center [191, 524] width 41 height 22
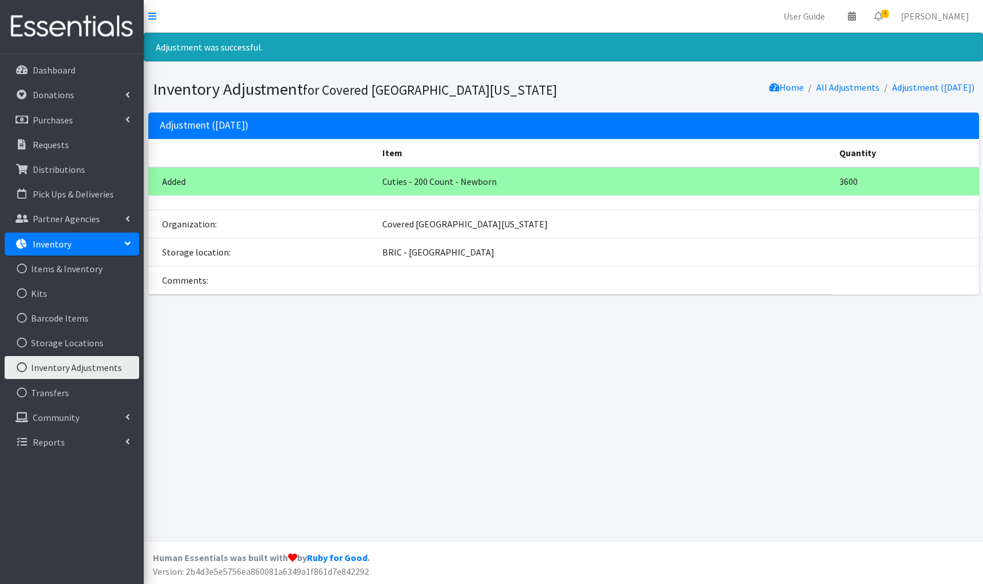
click at [79, 367] on link "Inventory Adjustments" at bounding box center [72, 367] width 134 height 23
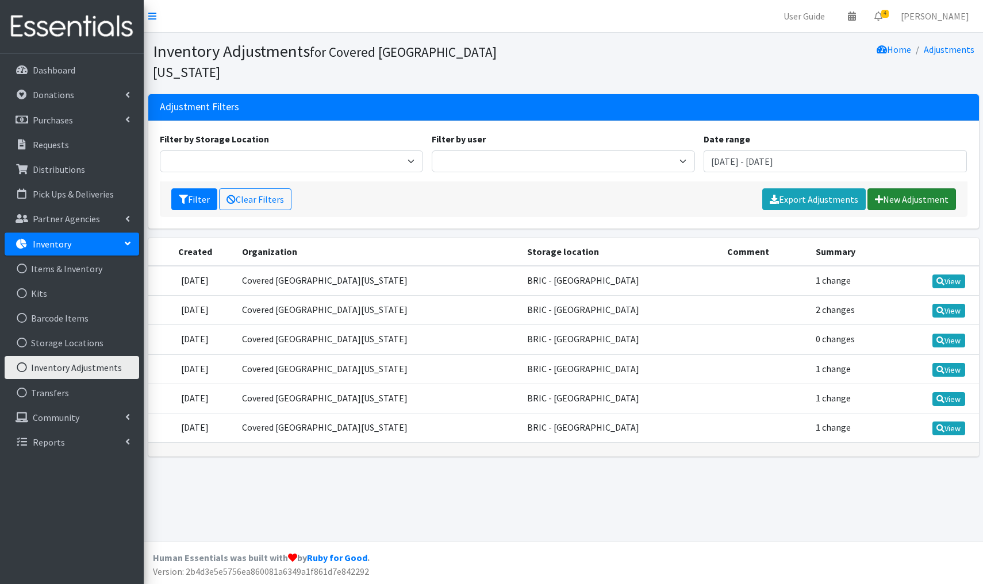
click at [913, 189] on link "New Adjustment" at bounding box center [911, 200] width 89 height 22
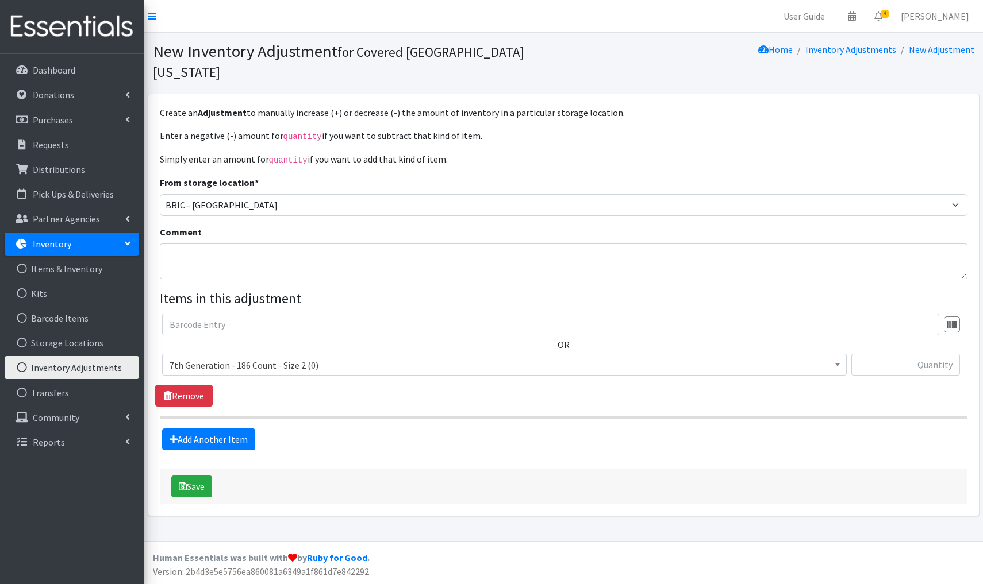
click at [336, 357] on span "7th Generation - 186 Count - Size 2 (0)" at bounding box center [505, 365] width 670 height 16
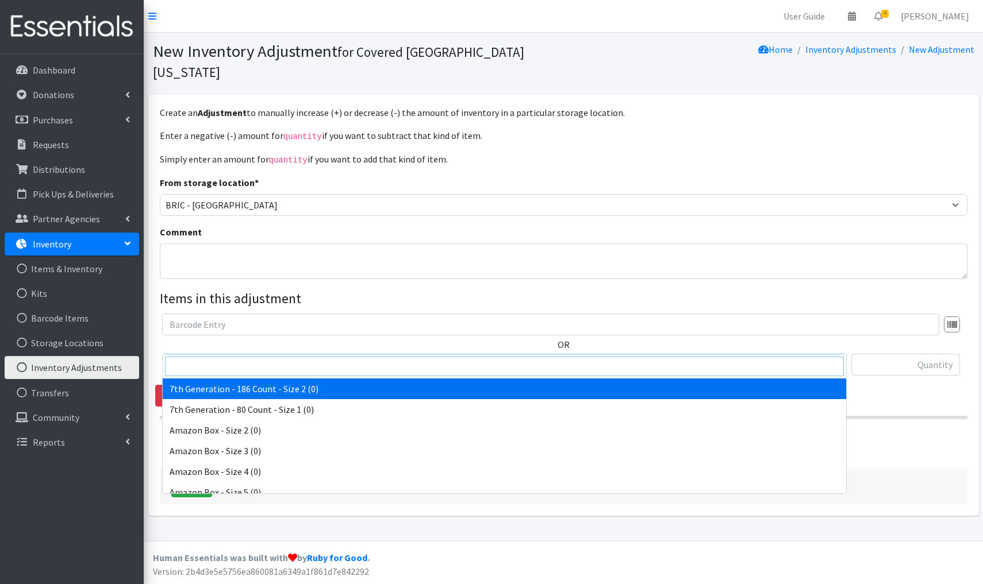
click at [190, 370] on input "search" at bounding box center [504, 367] width 679 height 20
type input "cuties"
select select "4470"
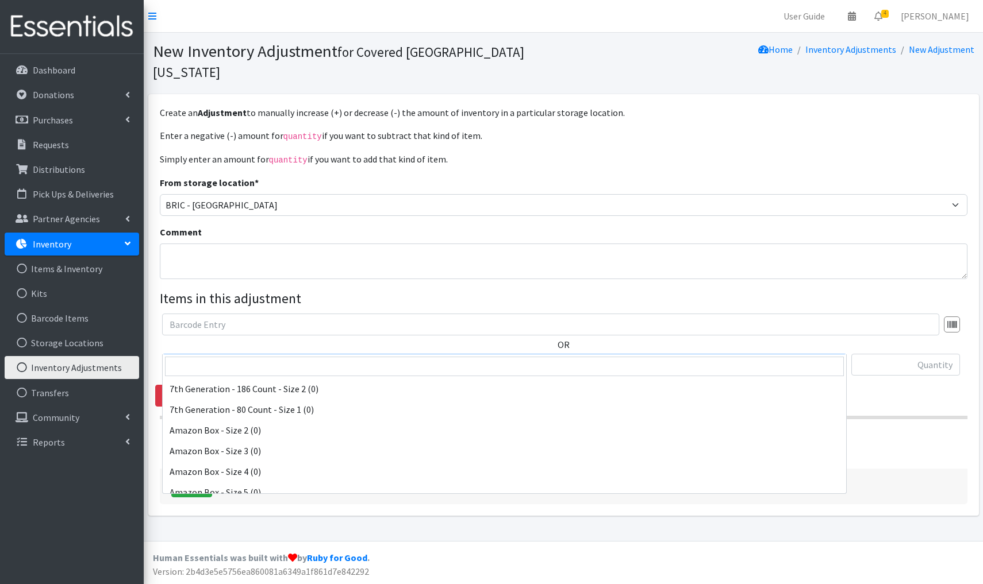
click at [328, 357] on span "Cuties - 180 Count - Size 3 (0)" at bounding box center [505, 365] width 670 height 16
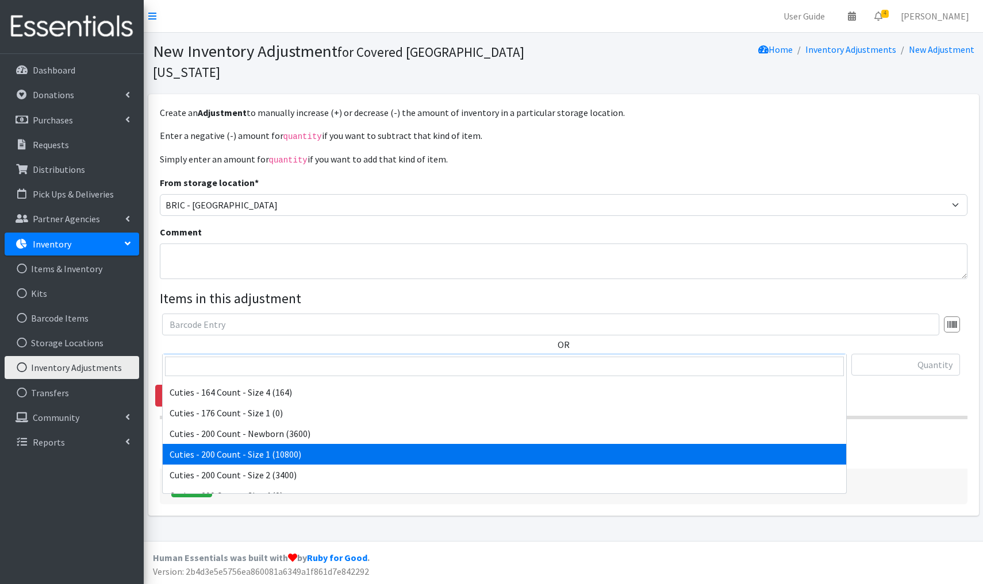
scroll to position [740, 0]
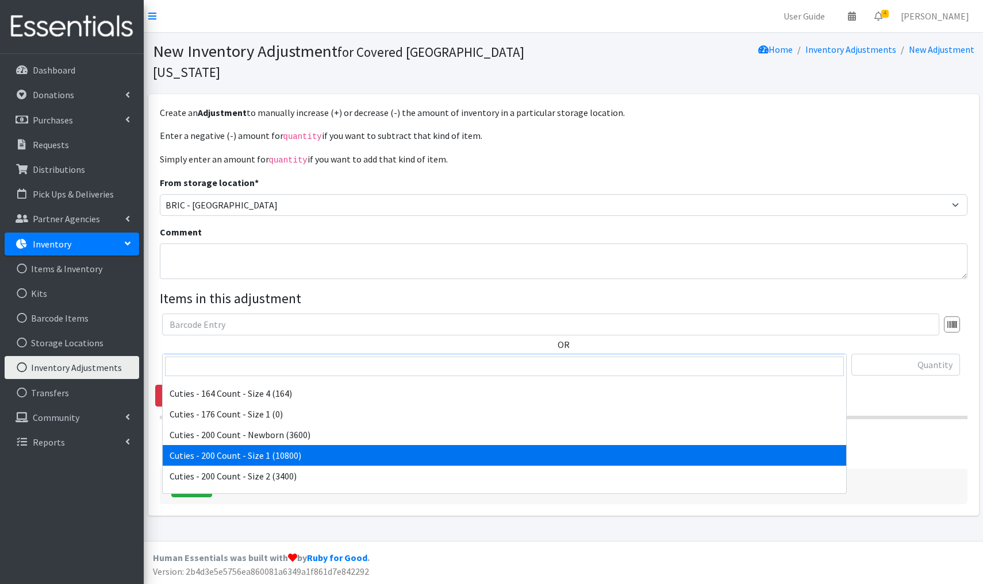
select select "13258"
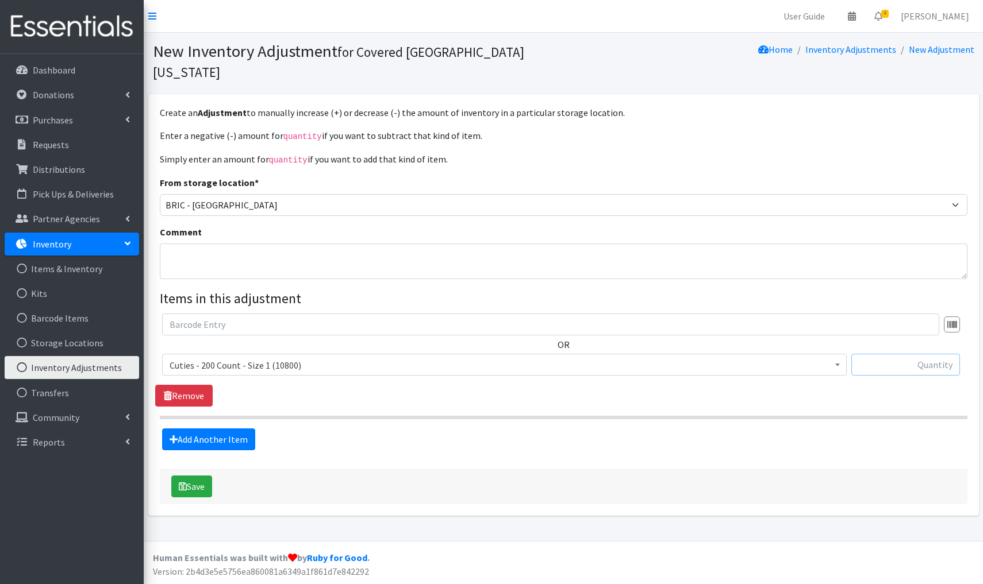
click at [932, 354] on input "text" at bounding box center [905, 365] width 109 height 22
type input "+400"
click at [195, 476] on button "Save" at bounding box center [191, 487] width 41 height 22
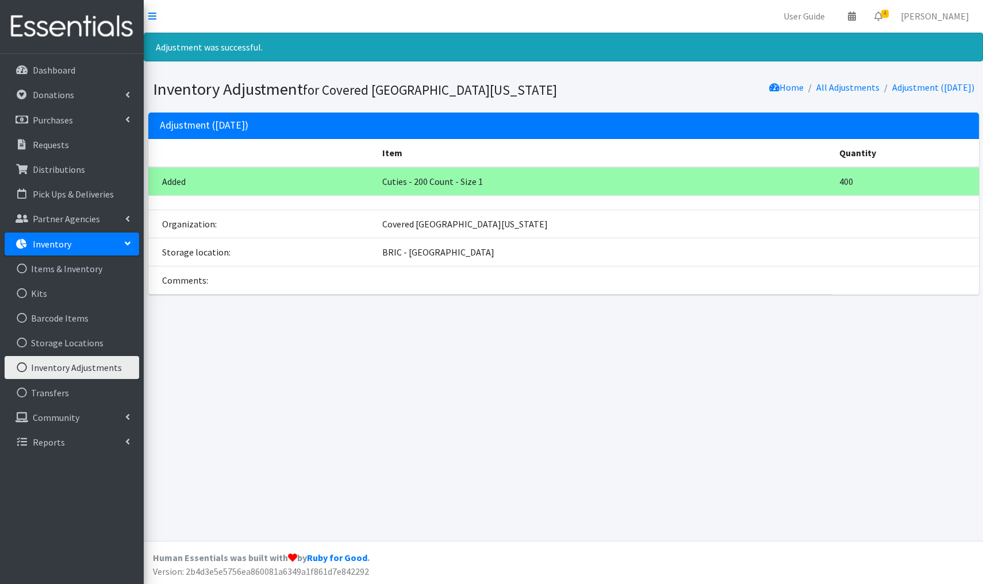
click at [57, 373] on link "Inventory Adjustments" at bounding box center [72, 367] width 134 height 23
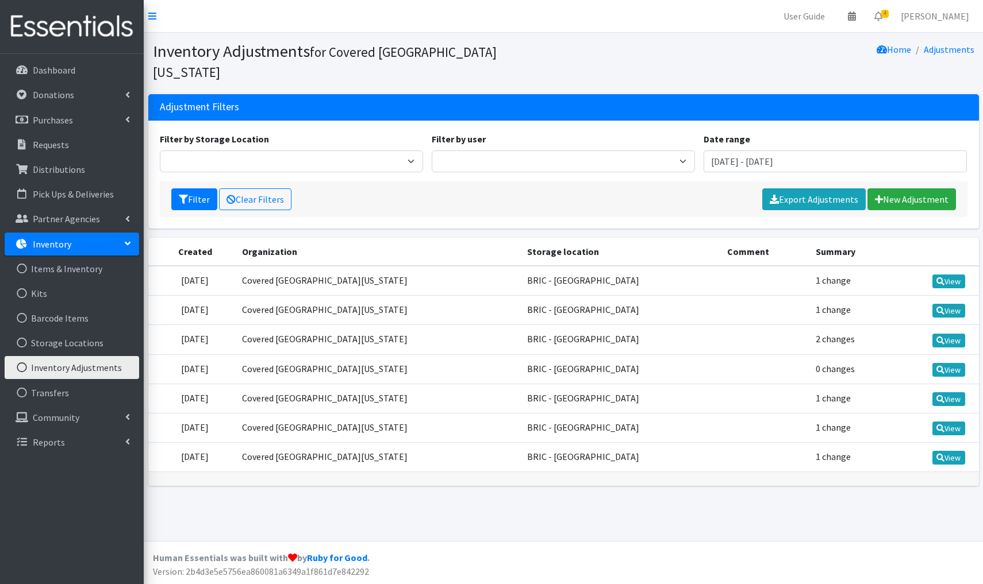
click at [78, 363] on link "Inventory Adjustments" at bounding box center [72, 367] width 134 height 23
click at [89, 371] on link "Inventory Adjustments" at bounding box center [72, 367] width 134 height 23
click at [905, 189] on link "New Adjustment" at bounding box center [911, 200] width 89 height 22
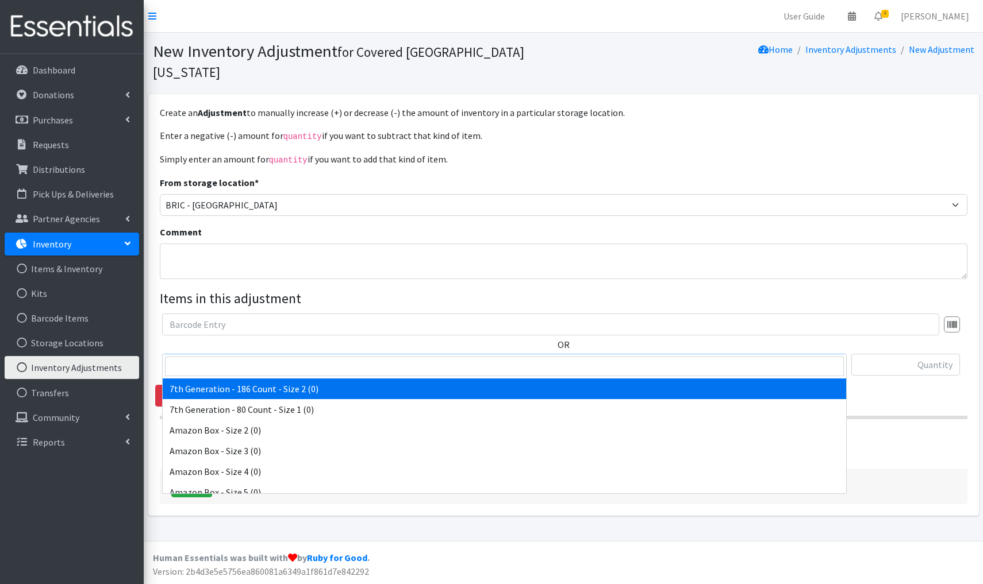
click at [364, 357] on span "7th Generation - 186 Count - Size 2 (0)" at bounding box center [505, 365] width 670 height 16
click at [183, 367] on input "search" at bounding box center [504, 367] width 679 height 20
type input "Cuties"
select select "4470"
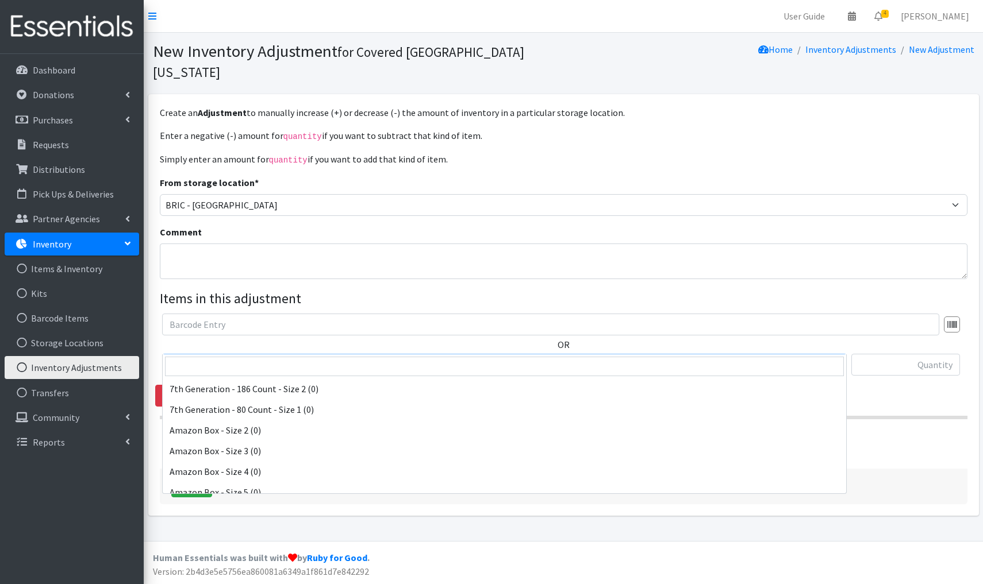
click at [291, 357] on span "Cuties - 180 Count - Size 3 (0)" at bounding box center [505, 365] width 670 height 16
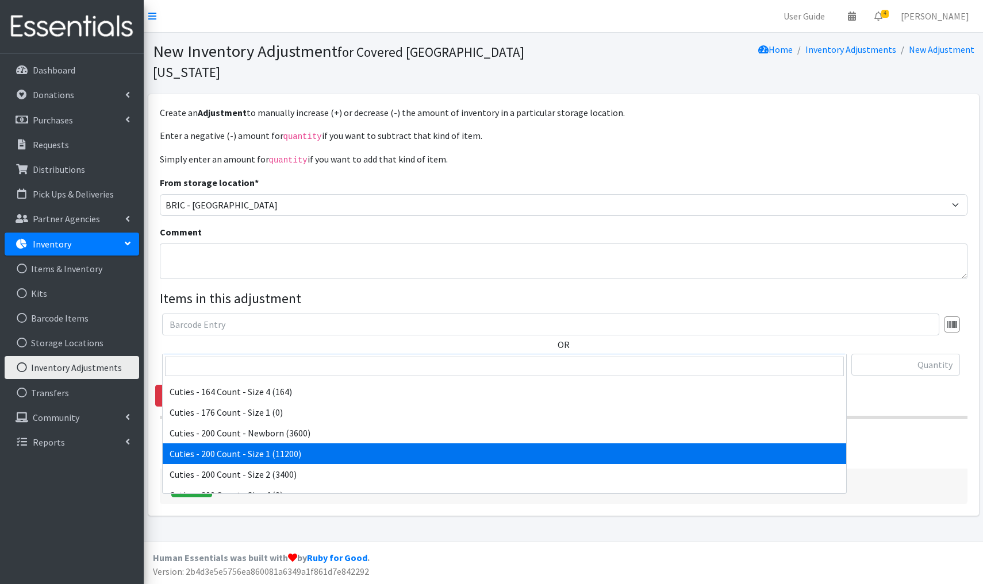
scroll to position [745, 0]
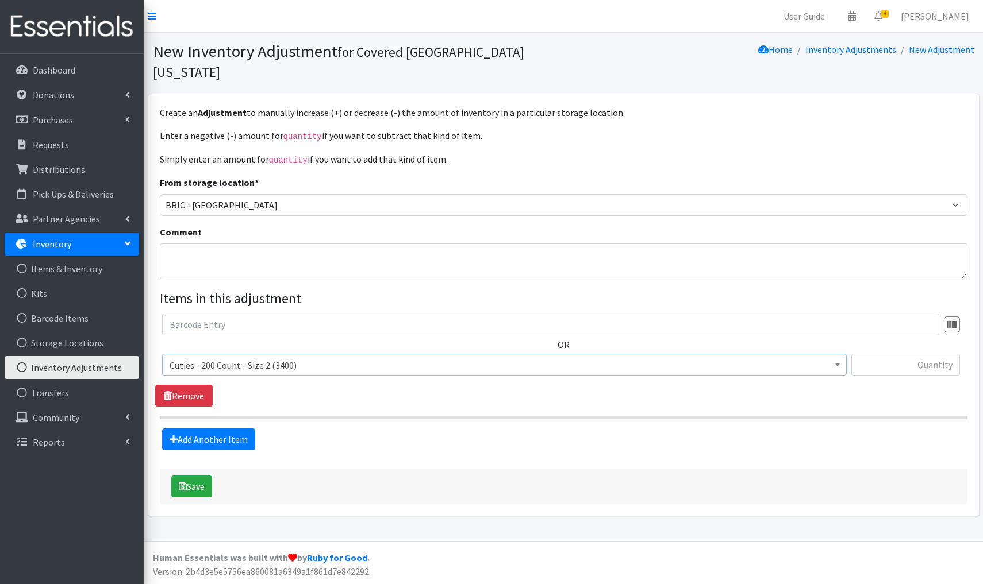
select select "13259"
click at [903, 354] on input "text" at bounding box center [905, 365] width 109 height 22
type input "-1400"
click at [194, 476] on button "Save" at bounding box center [191, 487] width 41 height 22
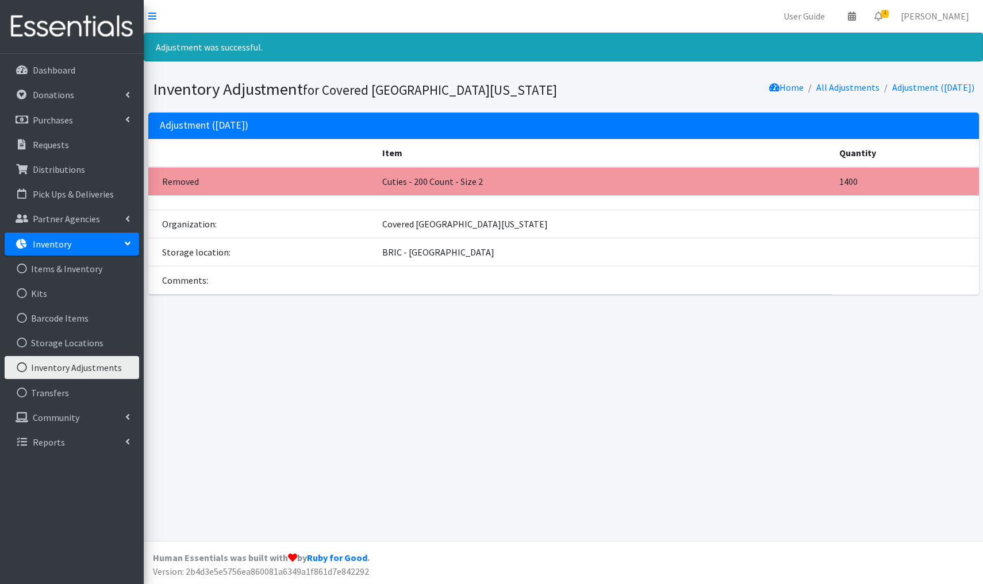
click at [72, 366] on link "Inventory Adjustments" at bounding box center [72, 367] width 134 height 23
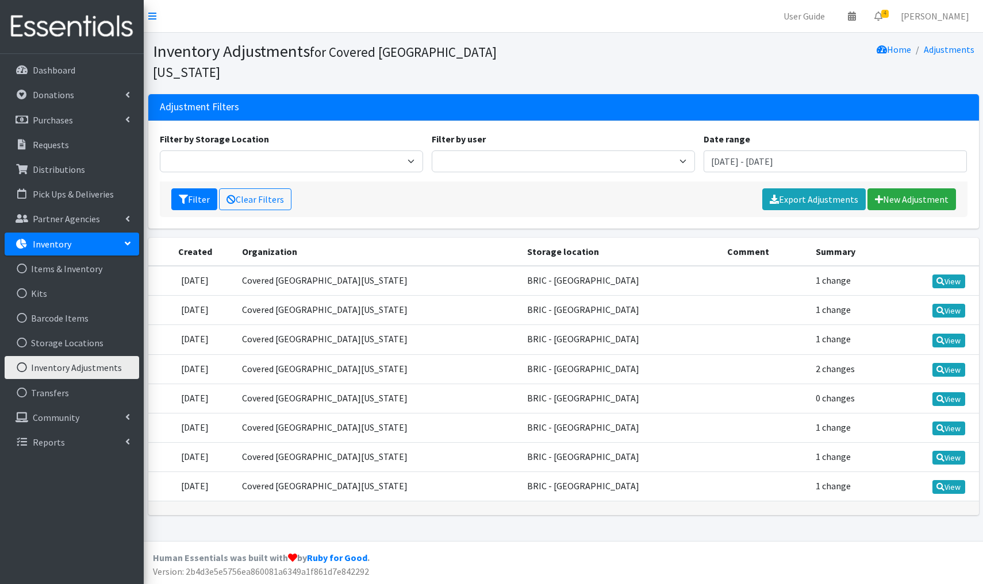
click at [72, 366] on link "Inventory Adjustments" at bounding box center [72, 367] width 134 height 23
click at [895, 189] on link "New Adjustment" at bounding box center [911, 200] width 89 height 22
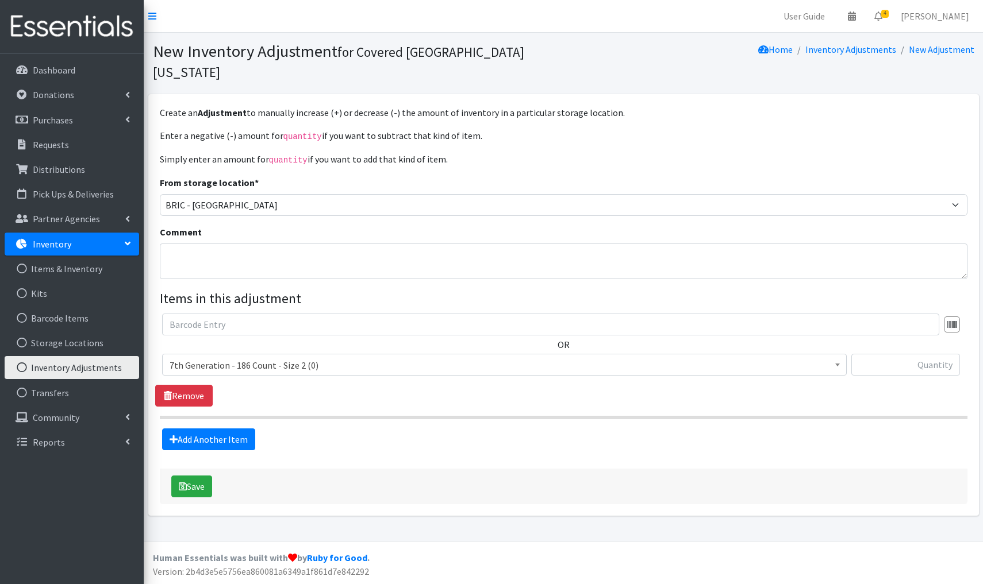
click at [348, 357] on span "7th Generation - 186 Count - Size 2 (0)" at bounding box center [505, 365] width 670 height 16
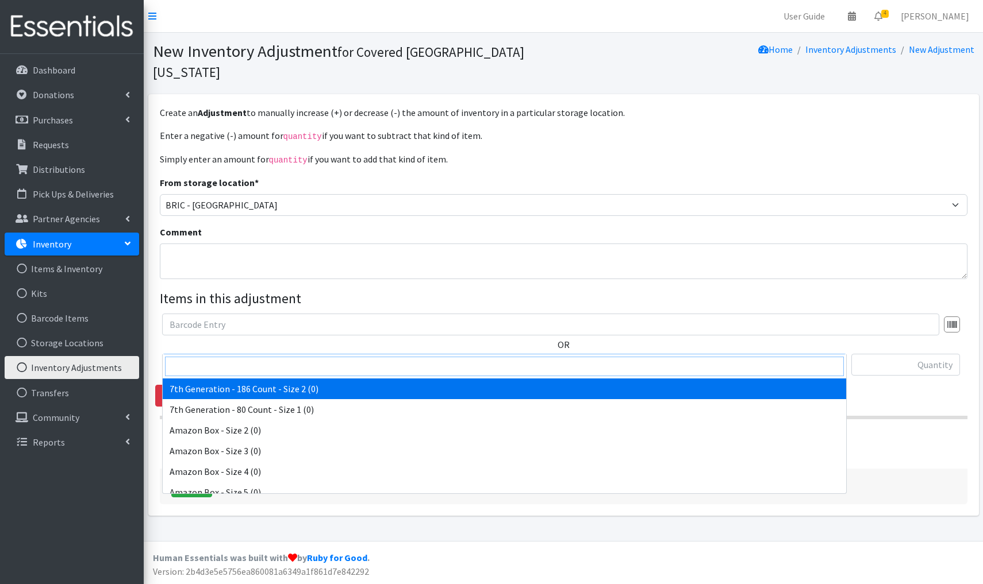
click at [199, 368] on input "search" at bounding box center [504, 367] width 679 height 20
type input "Cuties"
select select "4470"
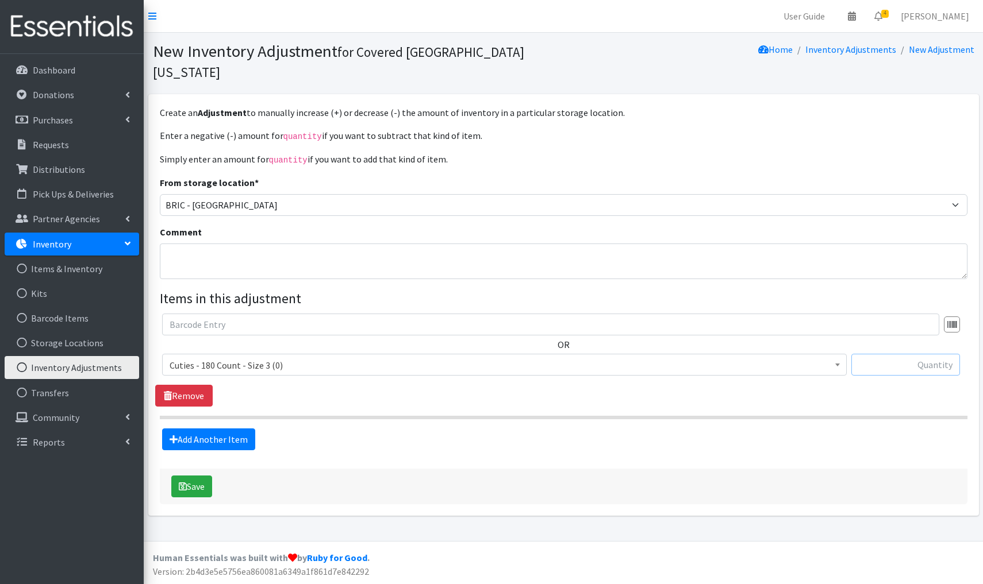
click at [925, 354] on input "text" at bounding box center [905, 365] width 109 height 22
type input "+180"
click at [198, 476] on button "Save" at bounding box center [191, 487] width 41 height 22
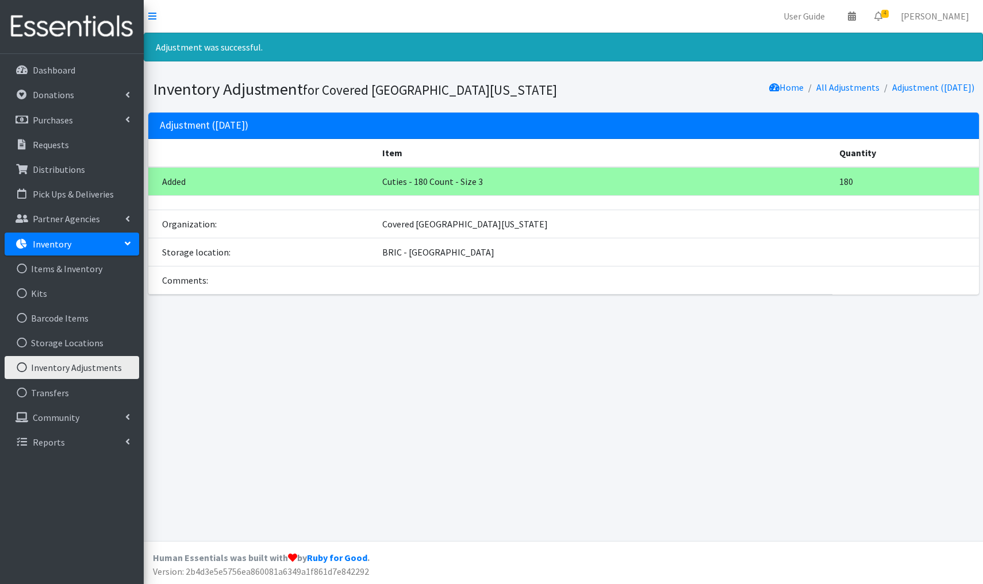
click at [57, 368] on link "Inventory Adjustments" at bounding box center [72, 367] width 134 height 23
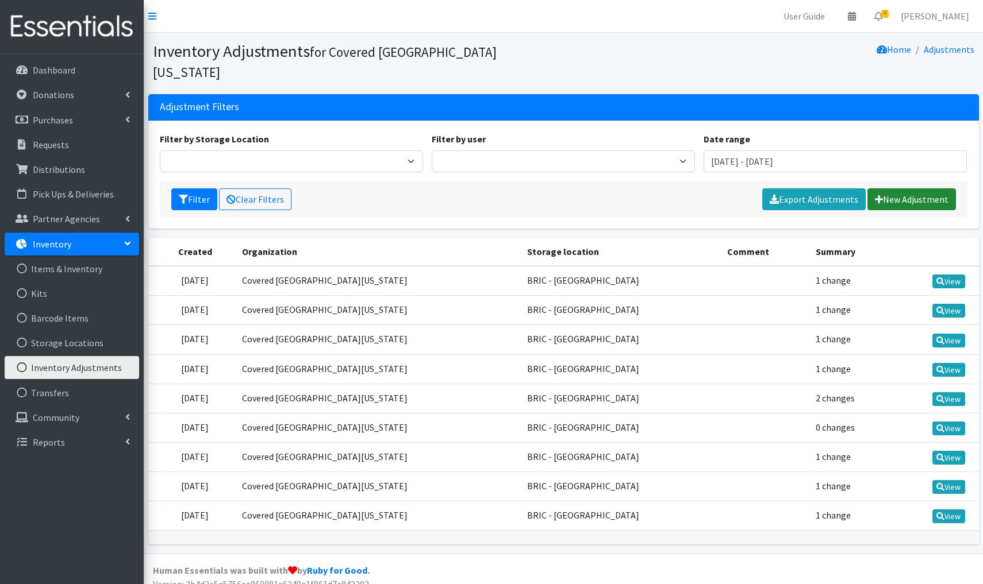
click at [903, 189] on link "New Adjustment" at bounding box center [911, 200] width 89 height 22
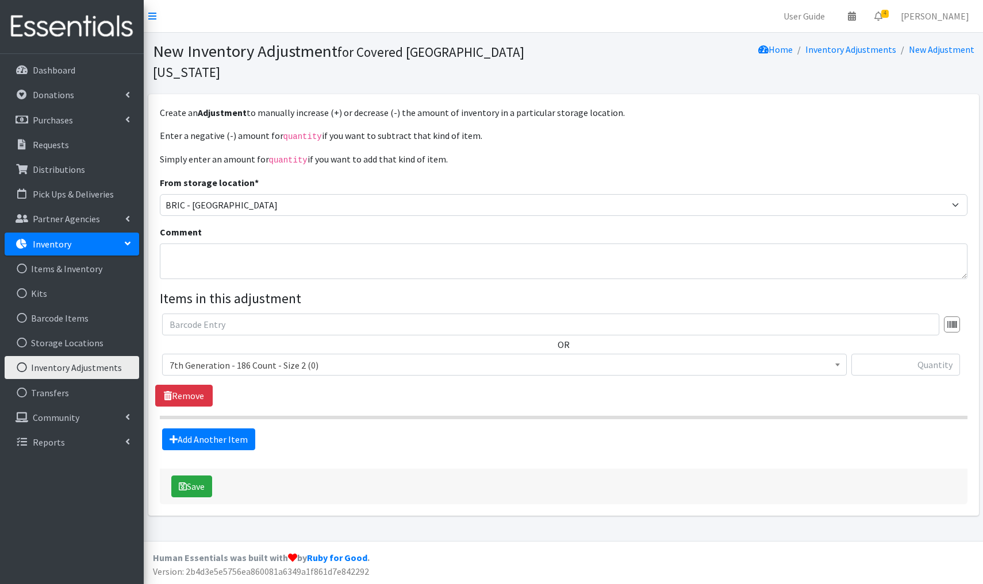
click at [345, 357] on span "7th Generation - 186 Count - Size 2 (0)" at bounding box center [505, 365] width 670 height 16
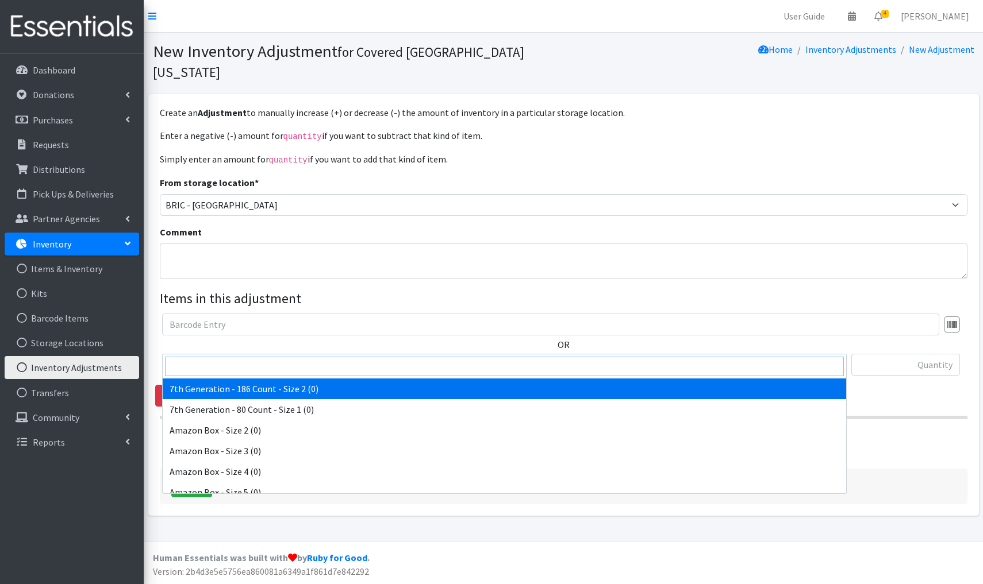
click at [182, 370] on input "search" at bounding box center [504, 367] width 679 height 20
type input "Cuties"
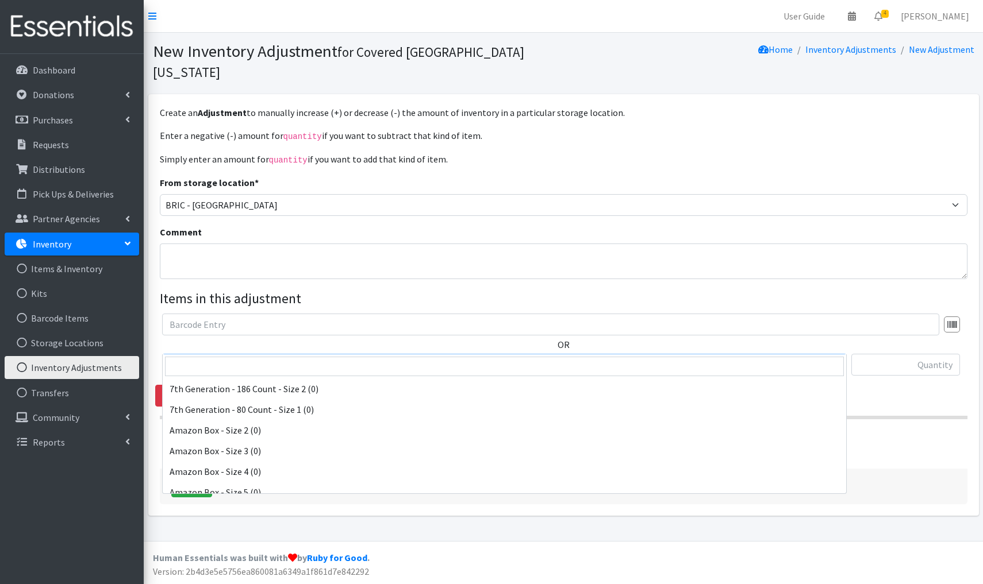
click at [326, 357] on span "Cuties - 104 Count - Size 6 (104)" at bounding box center [505, 365] width 670 height 16
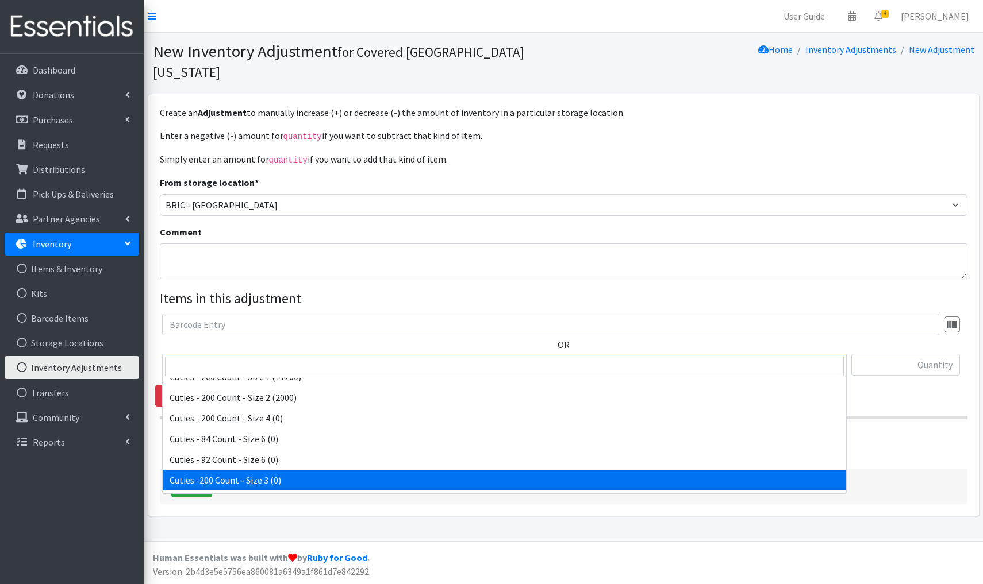
scroll to position [817, 0]
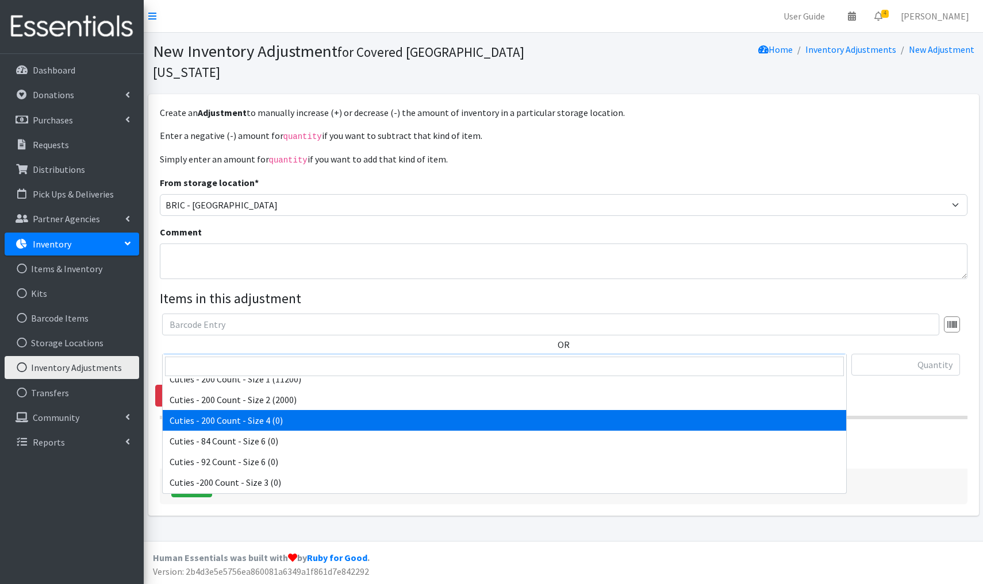
select select "14764"
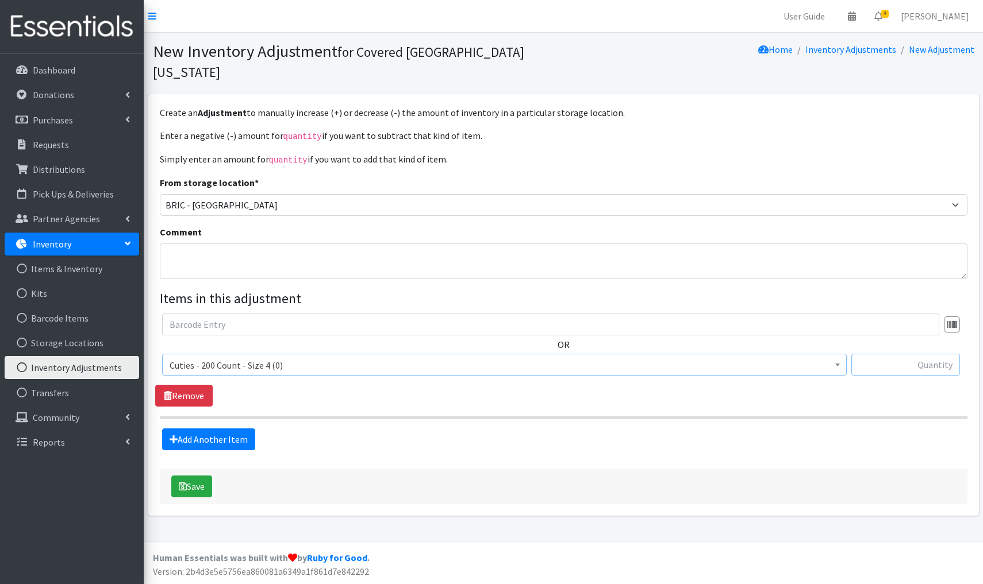
click at [946, 354] on input "text" at bounding box center [905, 365] width 109 height 22
type input "+4400"
click at [199, 476] on button "Save" at bounding box center [191, 487] width 41 height 22
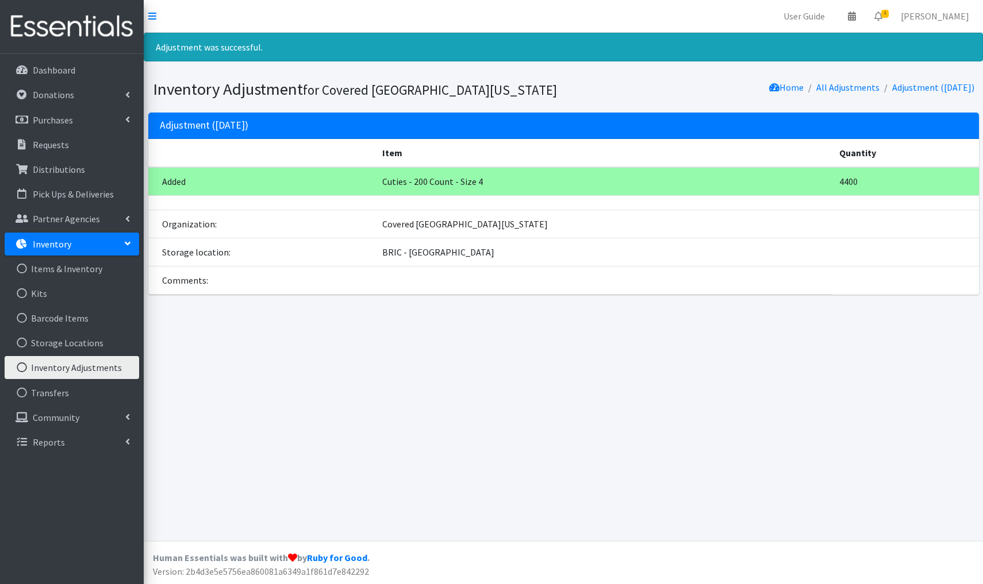
click at [101, 368] on link "Inventory Adjustments" at bounding box center [72, 367] width 134 height 23
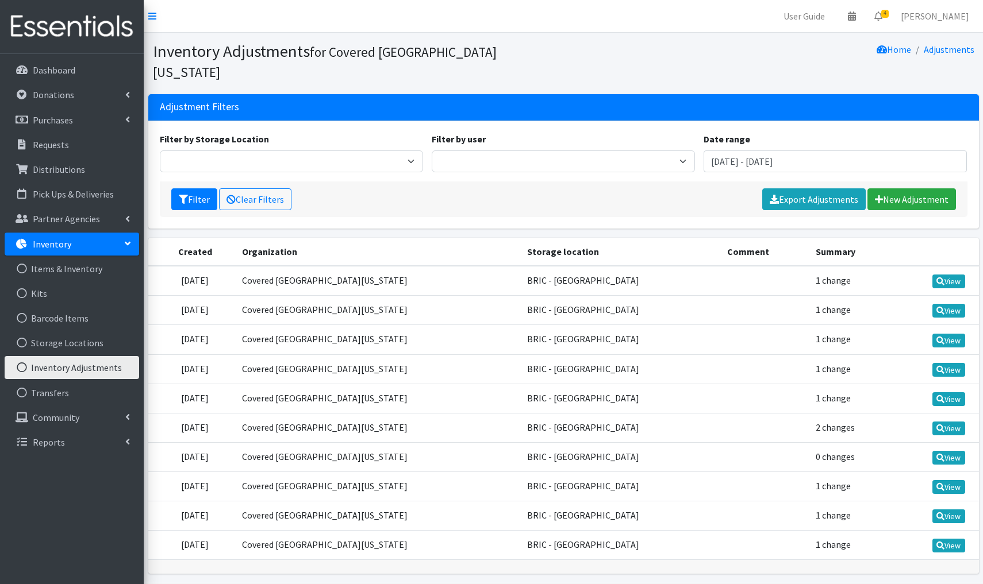
click at [101, 368] on link "Inventory Adjustments" at bounding box center [72, 367] width 134 height 23
click at [893, 189] on link "New Adjustment" at bounding box center [911, 200] width 89 height 22
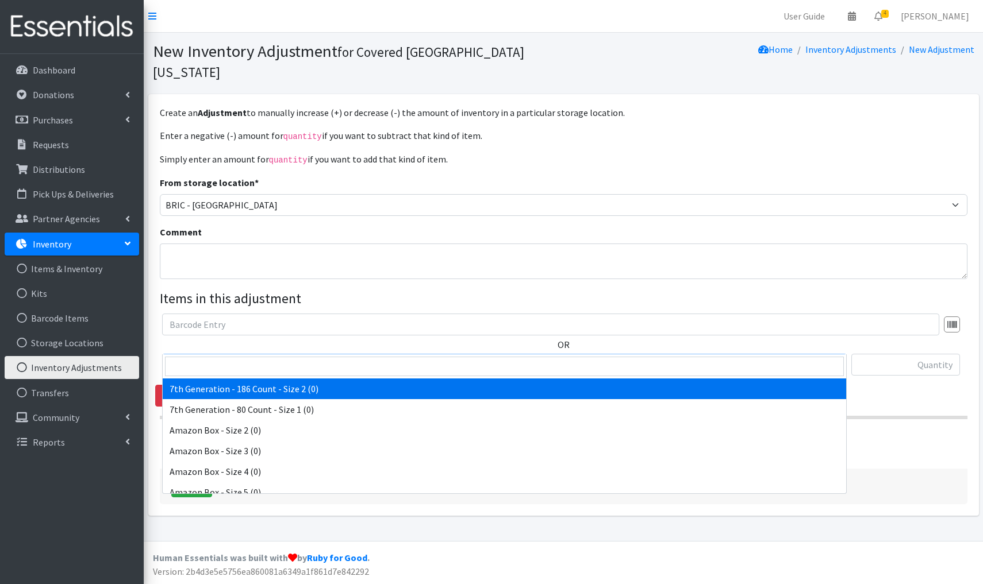
click at [338, 357] on span "7th Generation - 186 Count - Size 2 (0)" at bounding box center [505, 365] width 670 height 16
click at [187, 366] on input "search" at bounding box center [504, 367] width 679 height 20
type input "c"
type input "huggies"
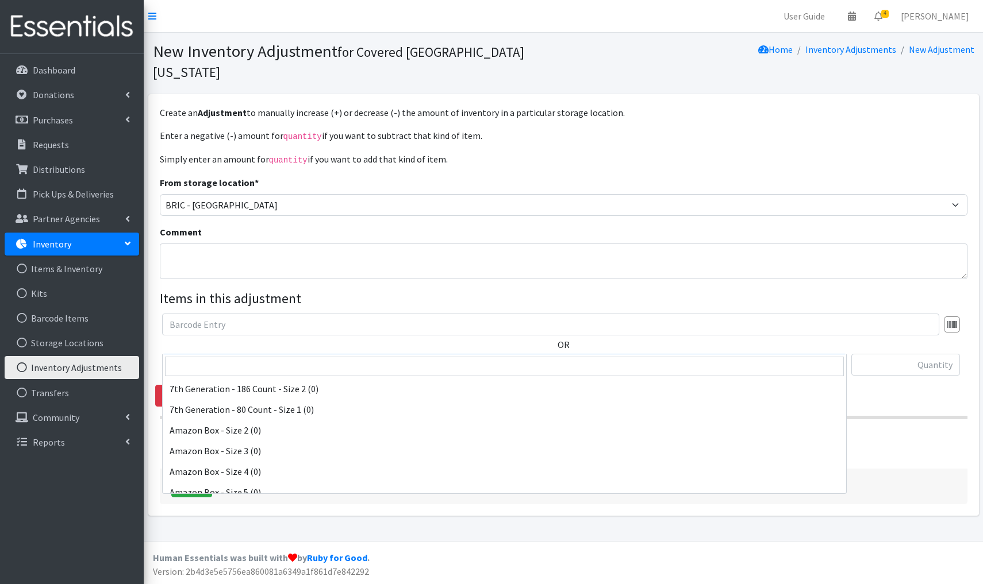
click at [318, 357] on span "Huggies - 128 Count - Size 3 (0)" at bounding box center [505, 365] width 670 height 16
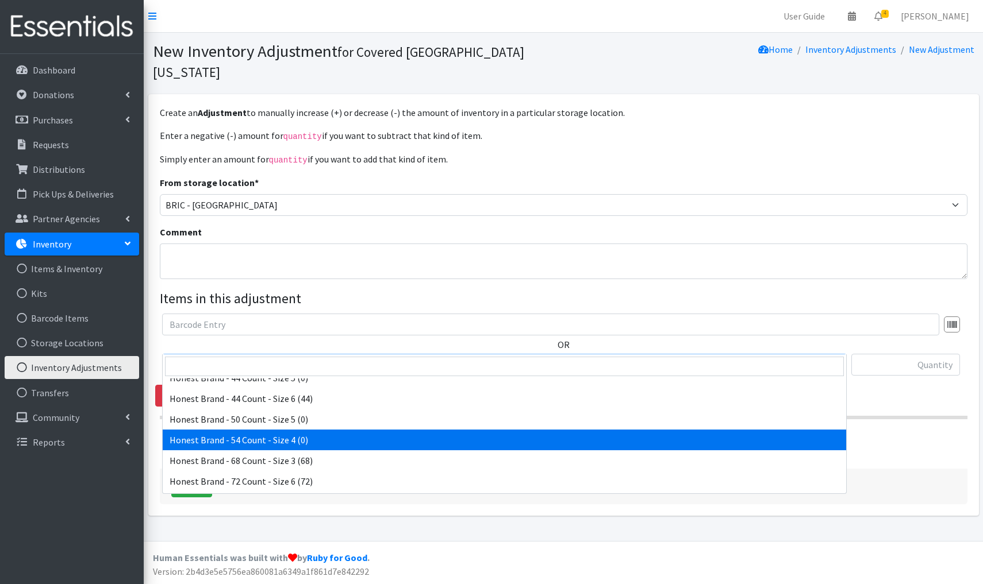
scroll to position [1382, 0]
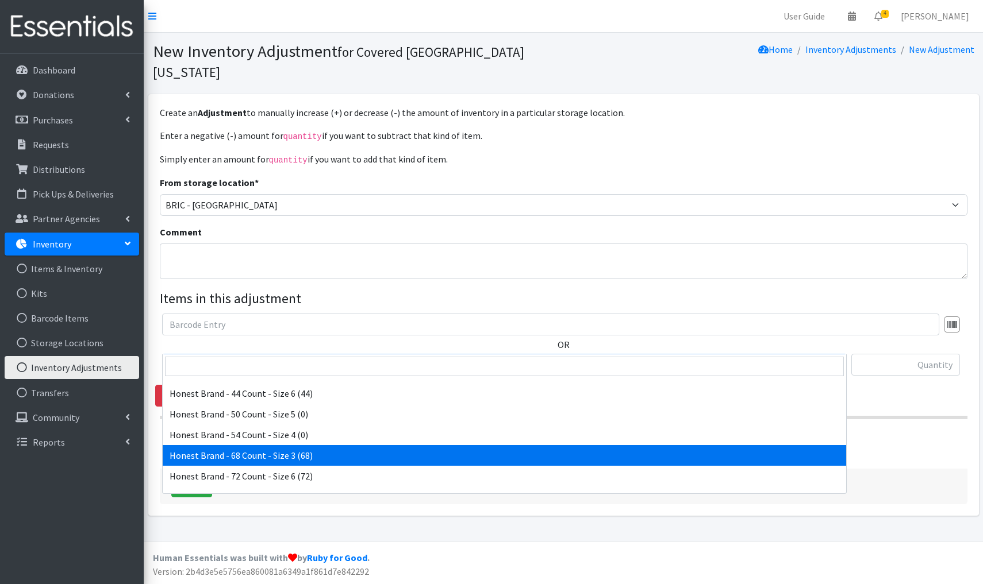
select select "9647"
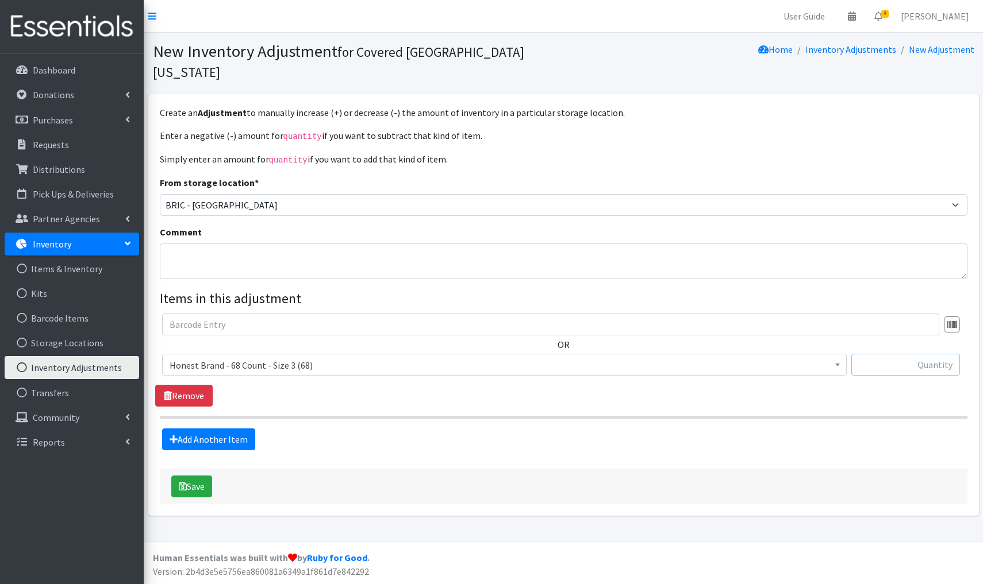
click at [913, 354] on input "text" at bounding box center [905, 365] width 109 height 22
type input "-68"
click at [199, 476] on button "Save" at bounding box center [191, 487] width 41 height 22
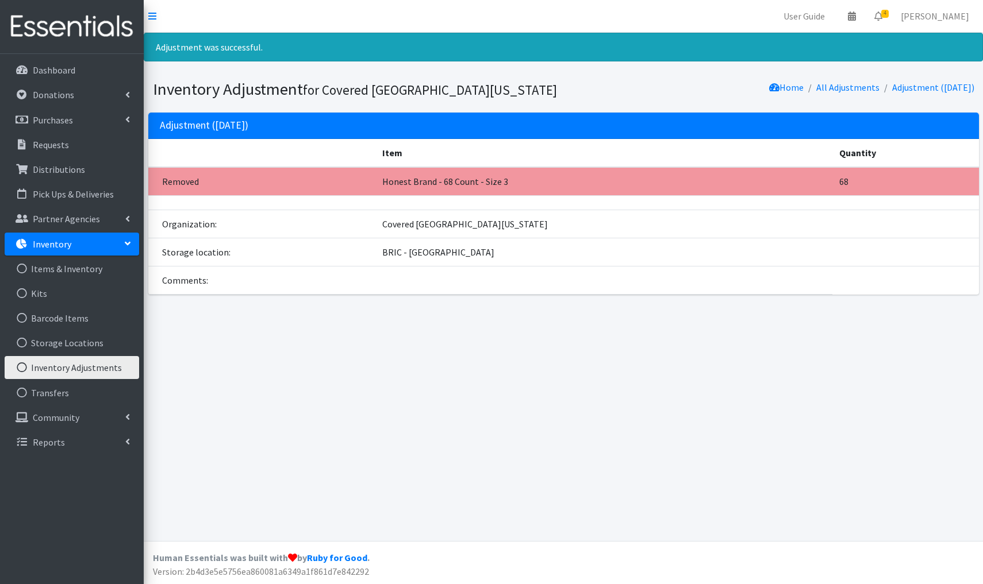
click at [98, 367] on link "Inventory Adjustments" at bounding box center [72, 367] width 134 height 23
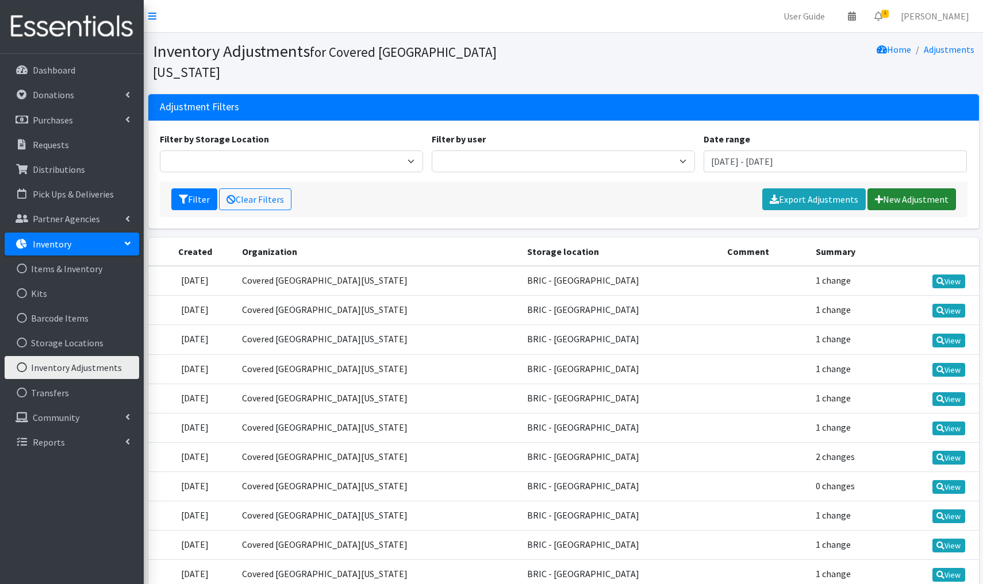
click at [921, 189] on link "New Adjustment" at bounding box center [911, 200] width 89 height 22
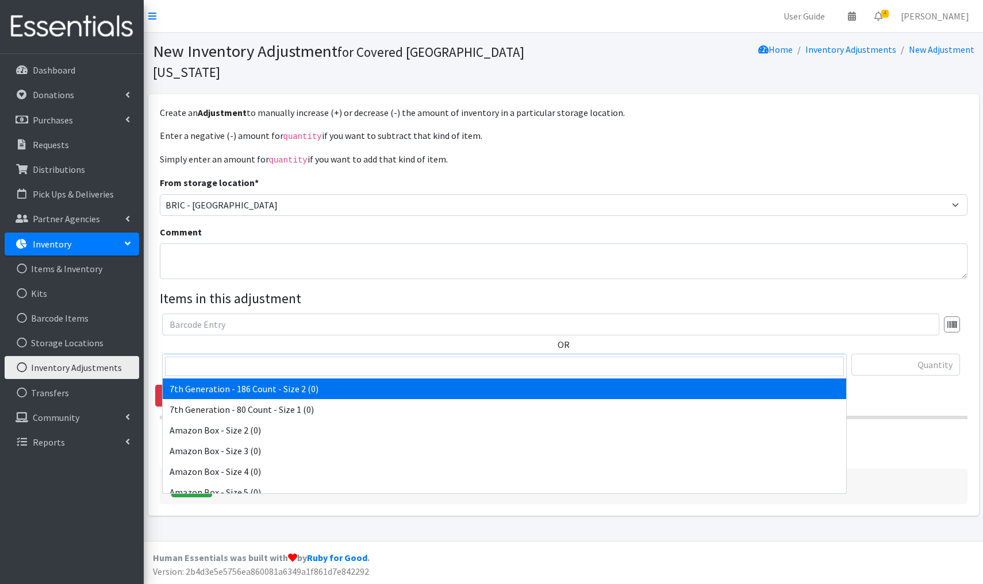
click at [335, 357] on span "7th Generation - 186 Count - Size 2 (0)" at bounding box center [505, 365] width 670 height 16
click at [183, 366] on input "search" at bounding box center [504, 367] width 679 height 20
type input "huggies"
select select "4459"
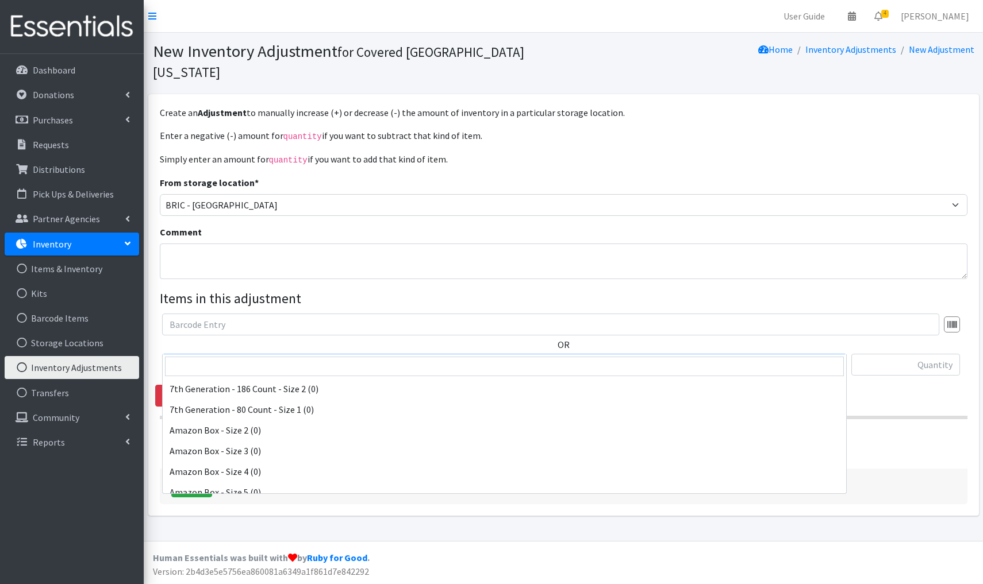
click at [293, 357] on span "Huggies - 128 Count - Size 3 (0)" at bounding box center [505, 365] width 670 height 16
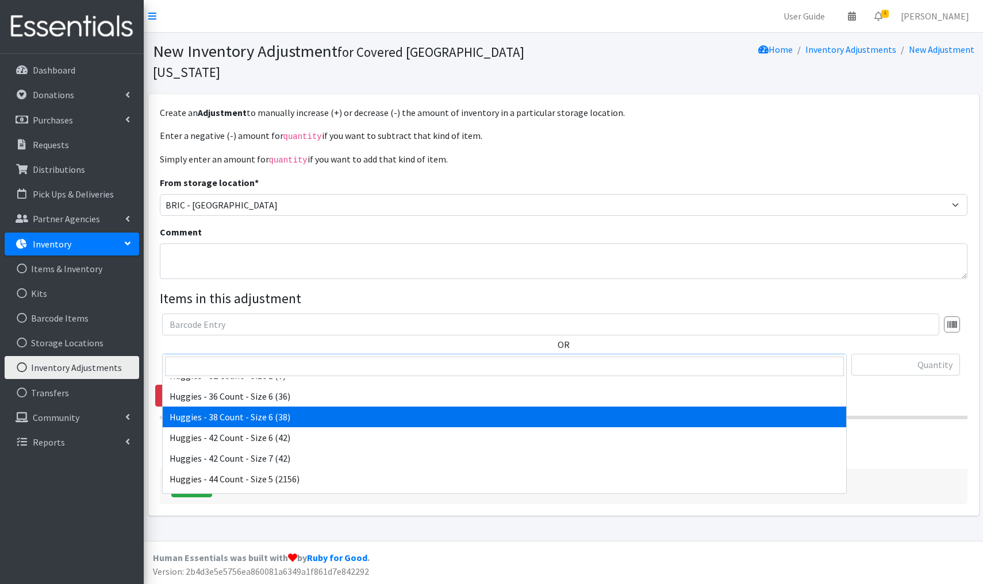
scroll to position [2666, 0]
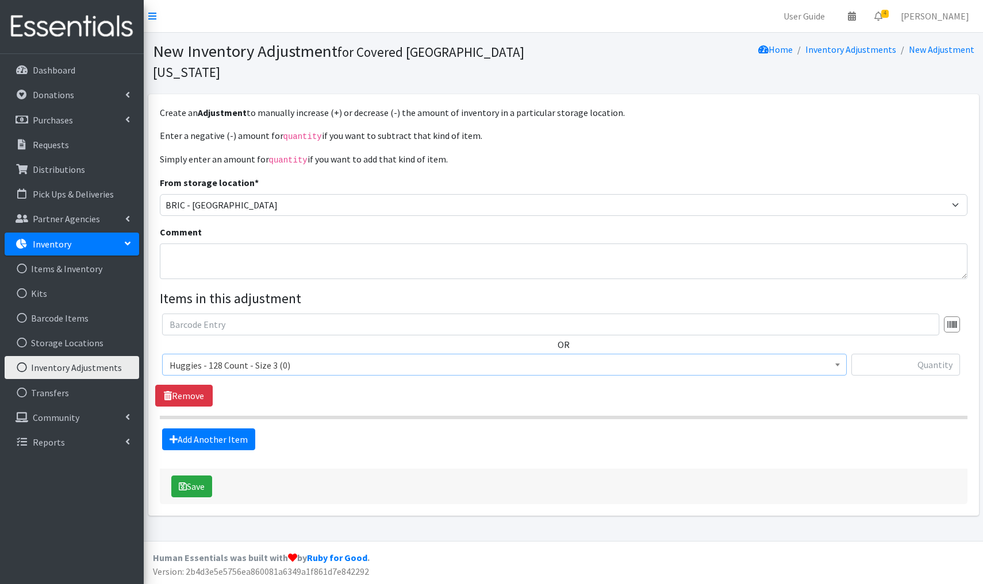
click at [298, 357] on span "Huggies - 128 Count - Size 3 (0)" at bounding box center [505, 365] width 670 height 16
click at [297, 357] on span "Huggies - 128 Count - Size 3 (0)" at bounding box center [505, 365] width 670 height 16
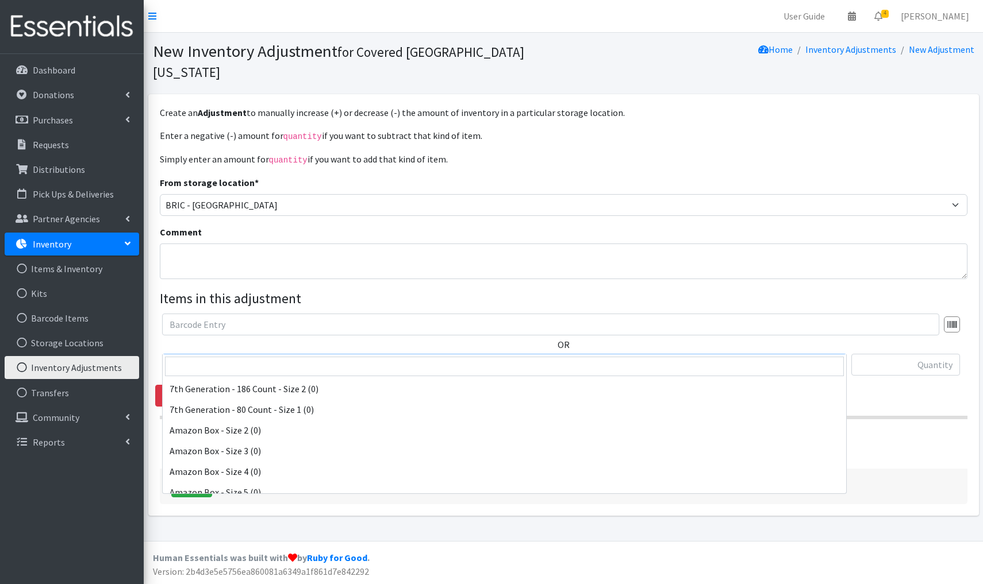
scroll to position [1510, 0]
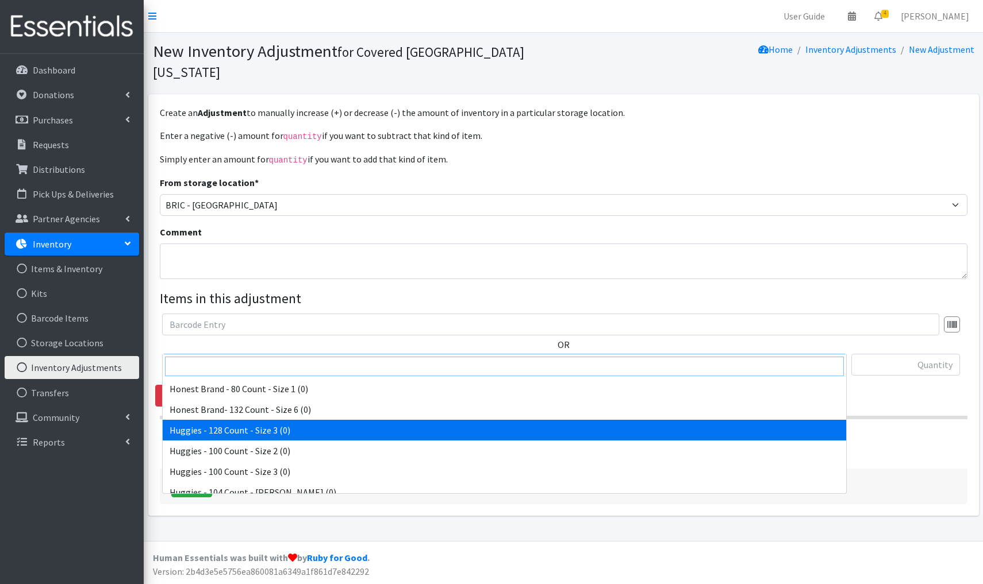
click at [189, 370] on input "search" at bounding box center [504, 367] width 679 height 20
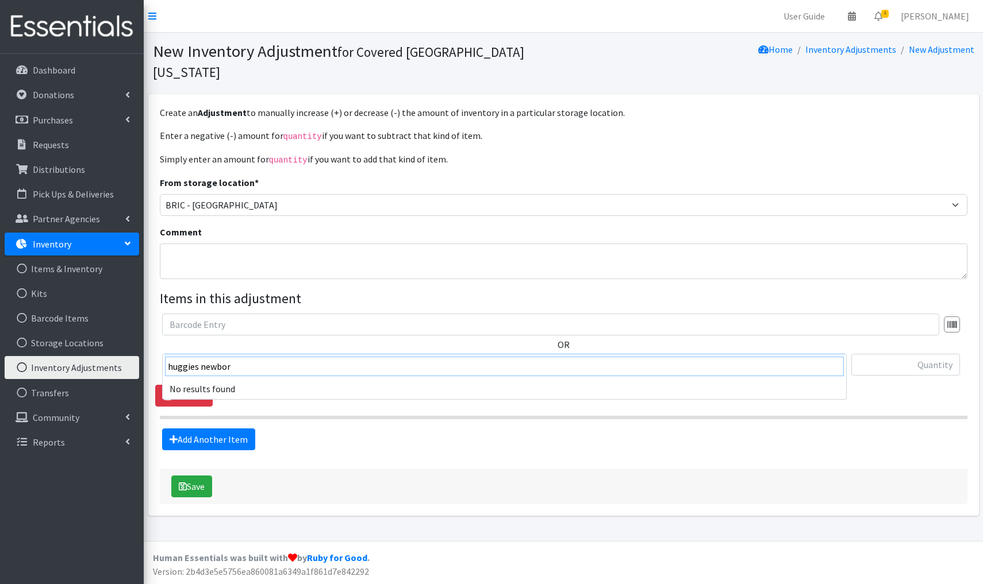
type input "huggies newborn"
drag, startPoint x: 242, startPoint y: 370, endPoint x: 164, endPoint y: 366, distance: 78.3
click at [164, 366] on span "huggies newborn" at bounding box center [504, 367] width 683 height 24
click at [217, 366] on input "huggies-76" at bounding box center [504, 367] width 679 height 20
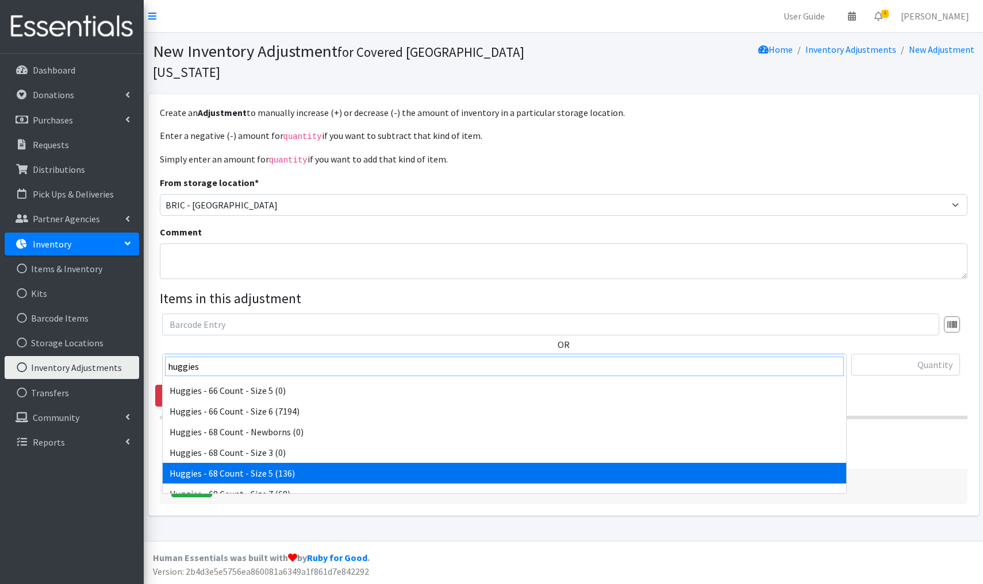
scroll to position [1610, 0]
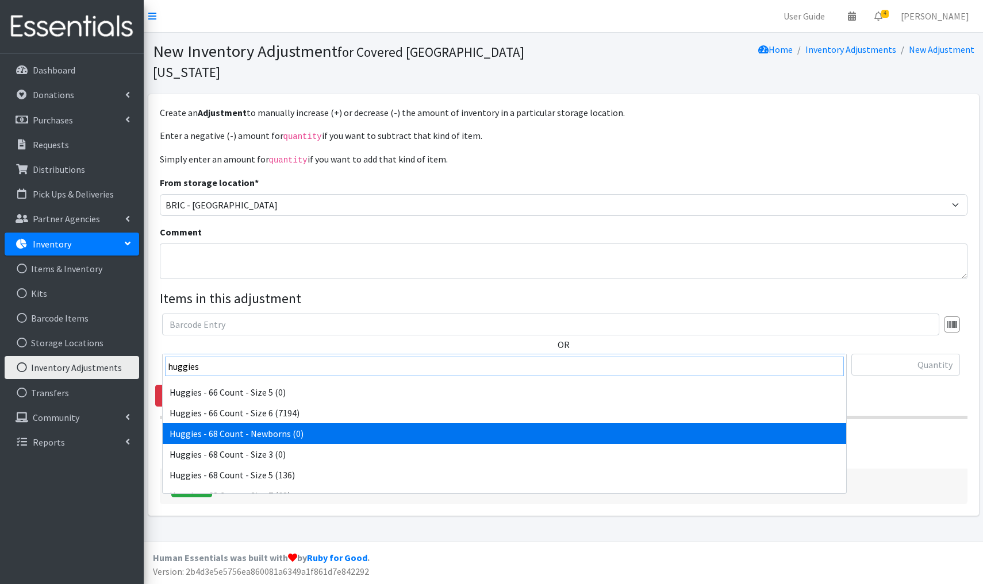
type input "huggies"
select select "14652"
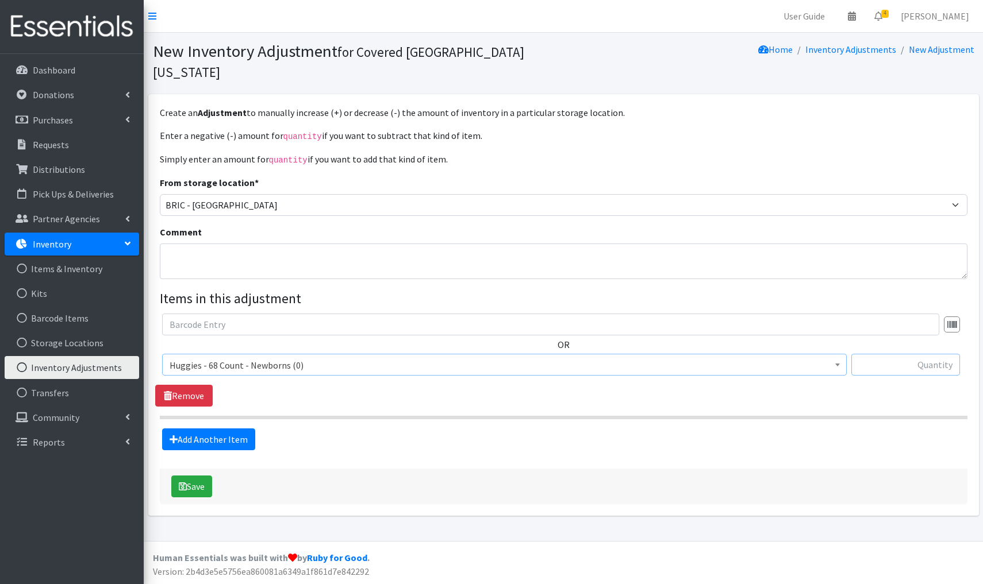
click at [901, 354] on input "text" at bounding box center [905, 365] width 109 height 22
type input "+408"
click at [202, 476] on button "Save" at bounding box center [191, 487] width 41 height 22
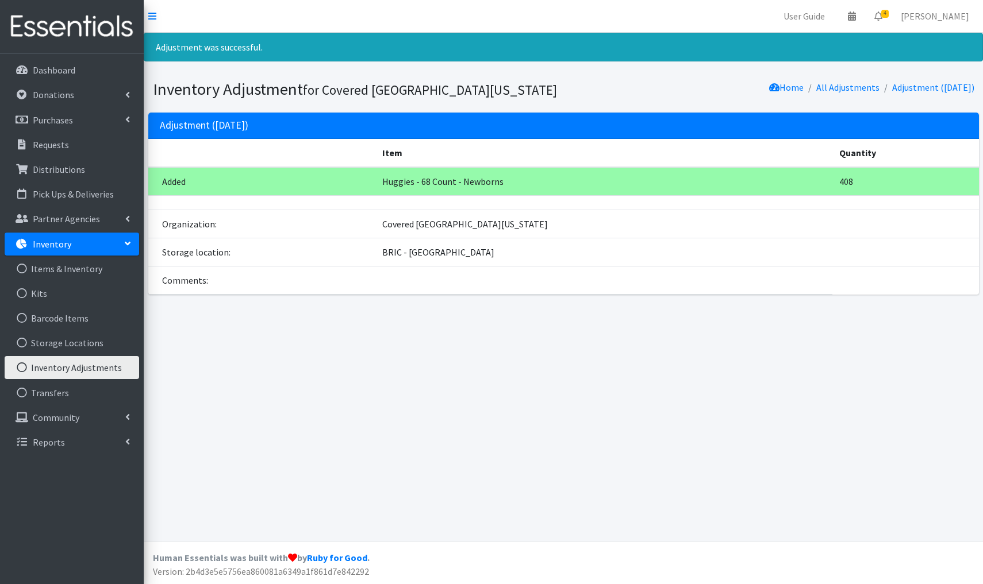
click at [75, 370] on link "Inventory Adjustments" at bounding box center [72, 367] width 134 height 23
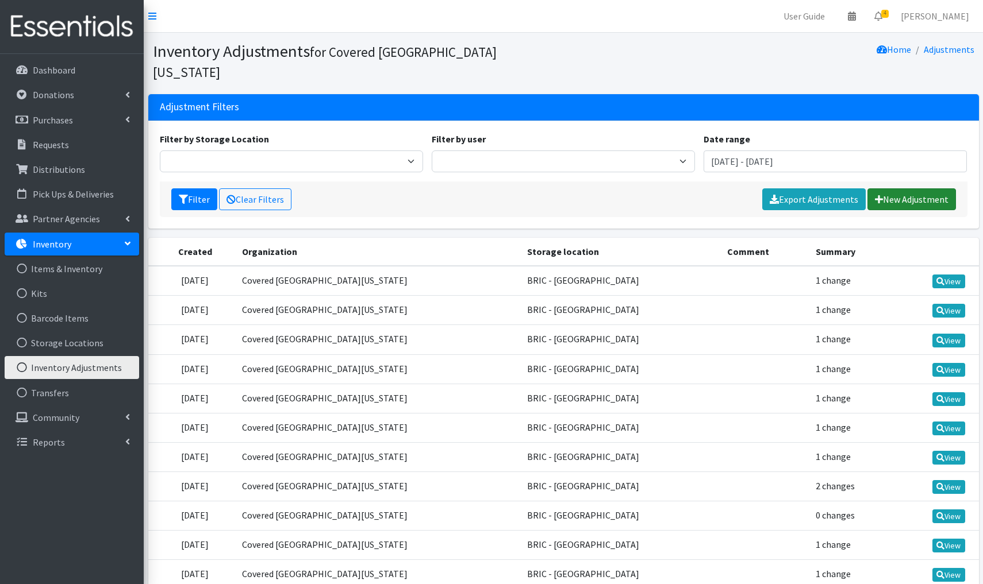
click at [901, 189] on link "New Adjustment" at bounding box center [911, 200] width 89 height 22
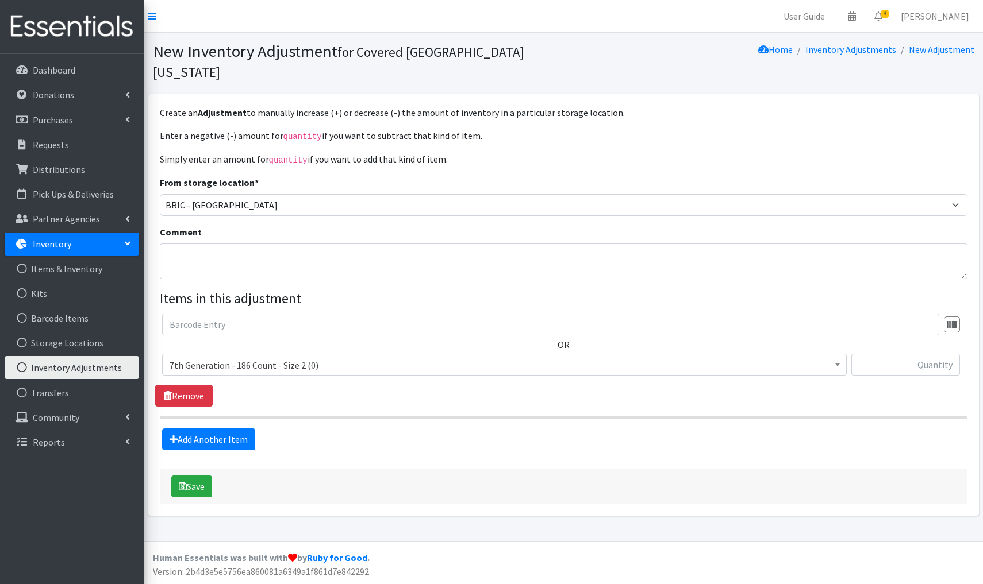
click at [329, 357] on span "7th Generation - 186 Count - Size 2 (0)" at bounding box center [505, 365] width 670 height 16
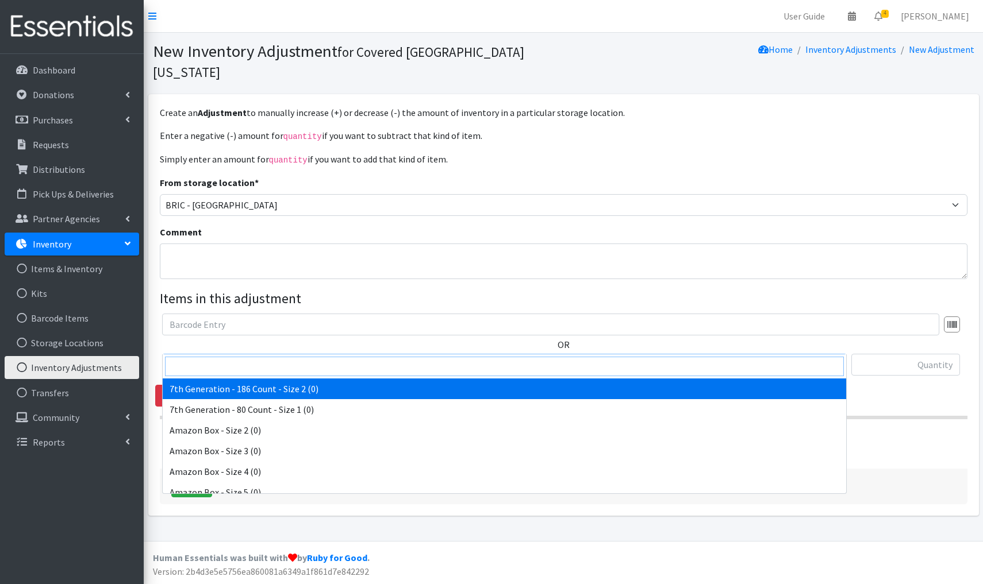
click at [200, 362] on input "search" at bounding box center [504, 367] width 679 height 20
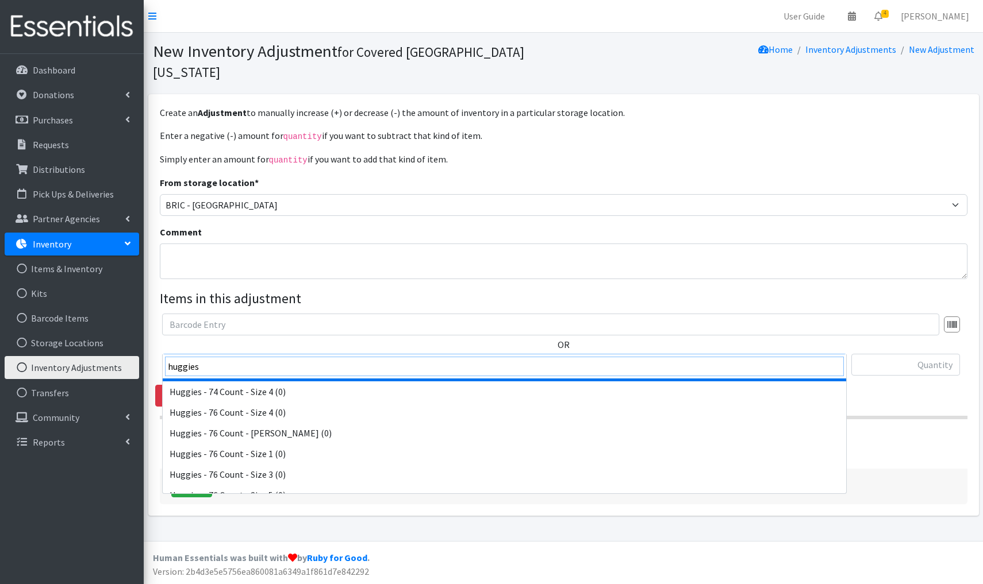
scroll to position [1839, 0]
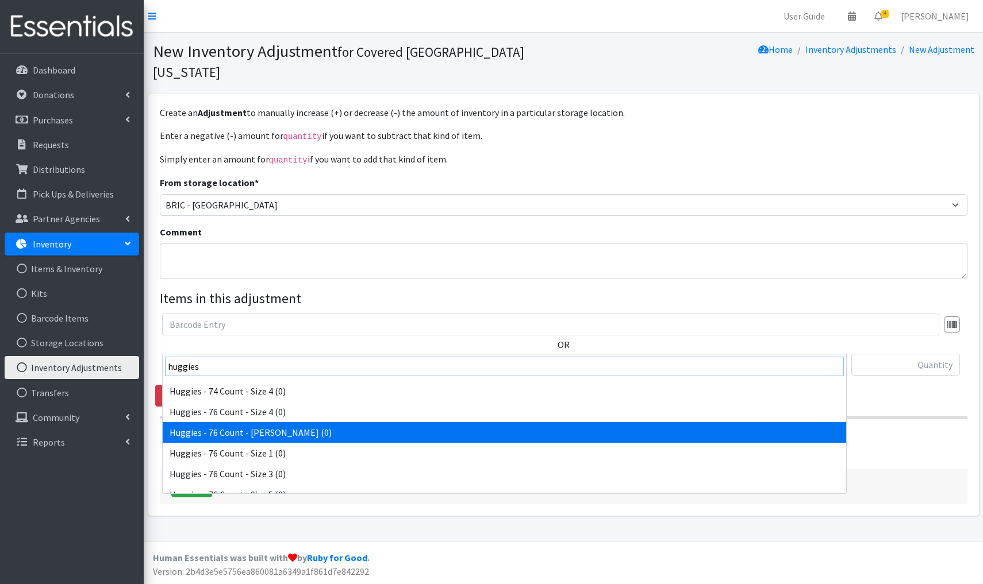
type input "huggies"
select select "13436"
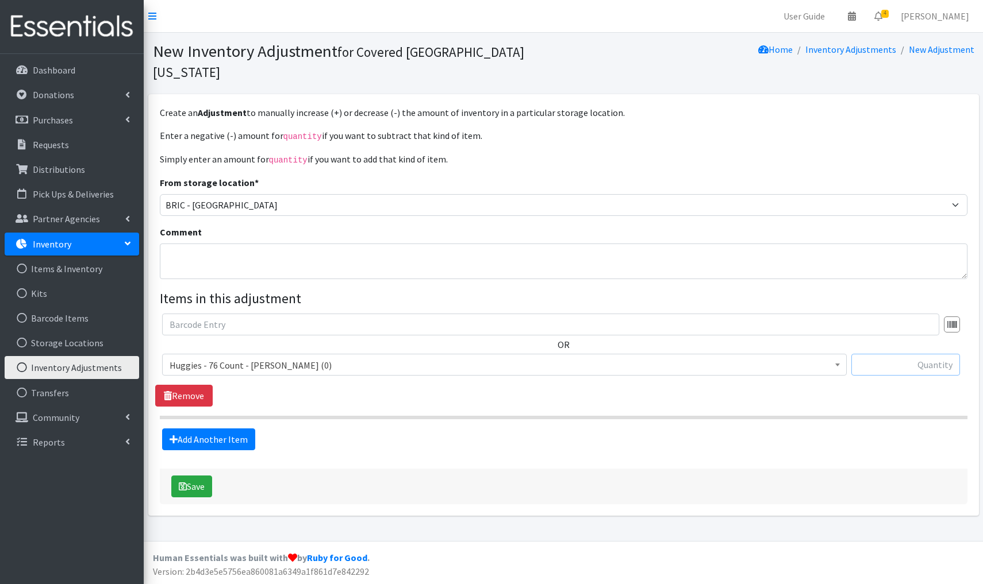
click at [928, 354] on input "text" at bounding box center [905, 365] width 109 height 22
type input "+152"
click at [202, 476] on button "Save" at bounding box center [191, 487] width 41 height 22
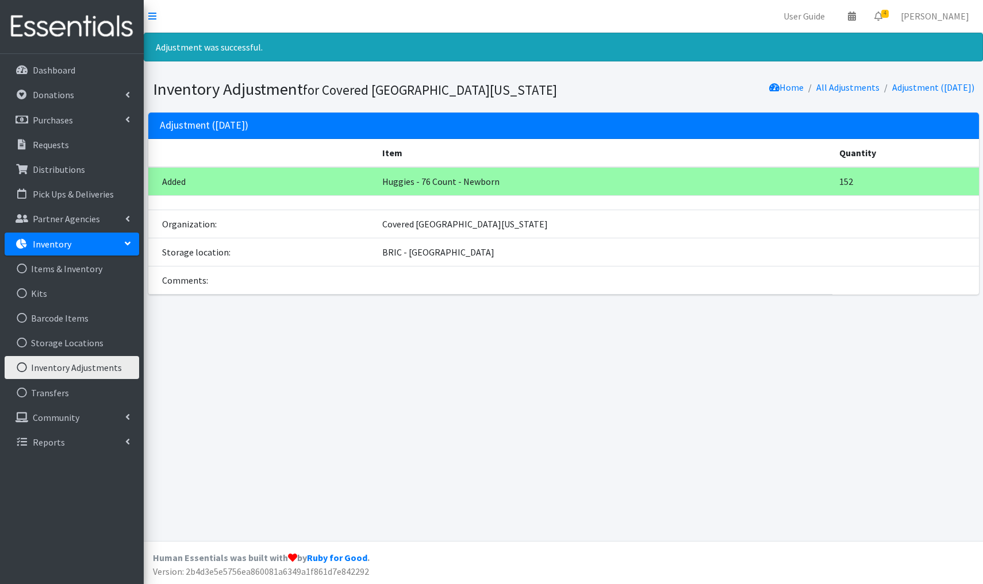
click at [51, 372] on link "Inventory Adjustments" at bounding box center [72, 367] width 134 height 23
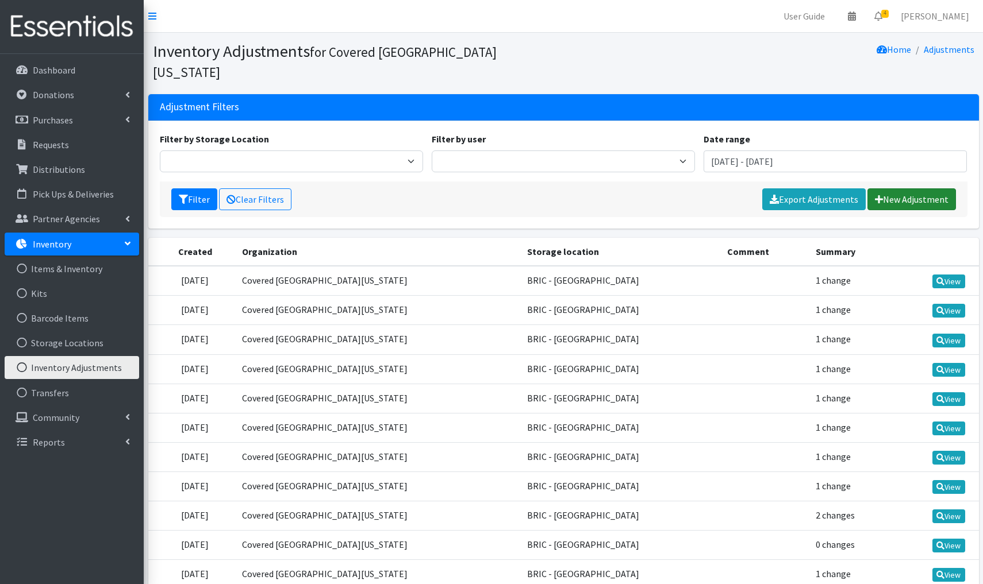
click at [911, 189] on link "New Adjustment" at bounding box center [911, 200] width 89 height 22
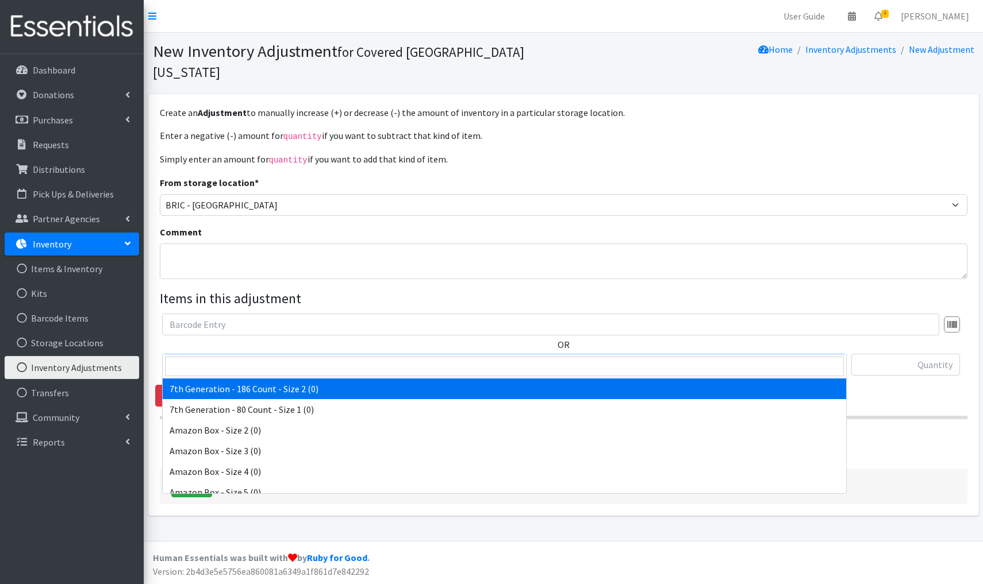
click at [317, 357] on span "7th Generation - 186 Count - Size 2 (0)" at bounding box center [505, 365] width 670 height 16
click at [202, 368] on input "search" at bounding box center [504, 367] width 679 height 20
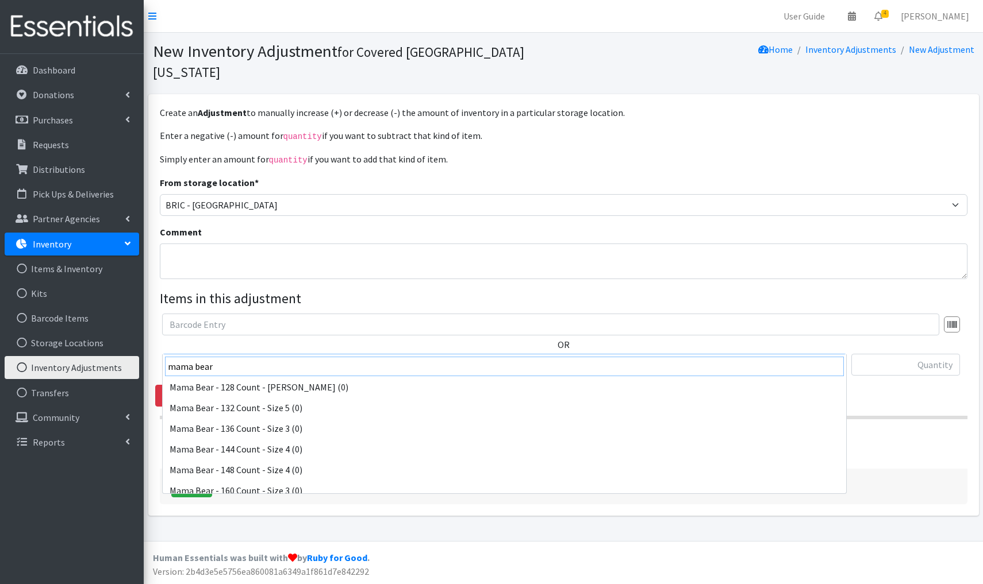
scroll to position [84, 0]
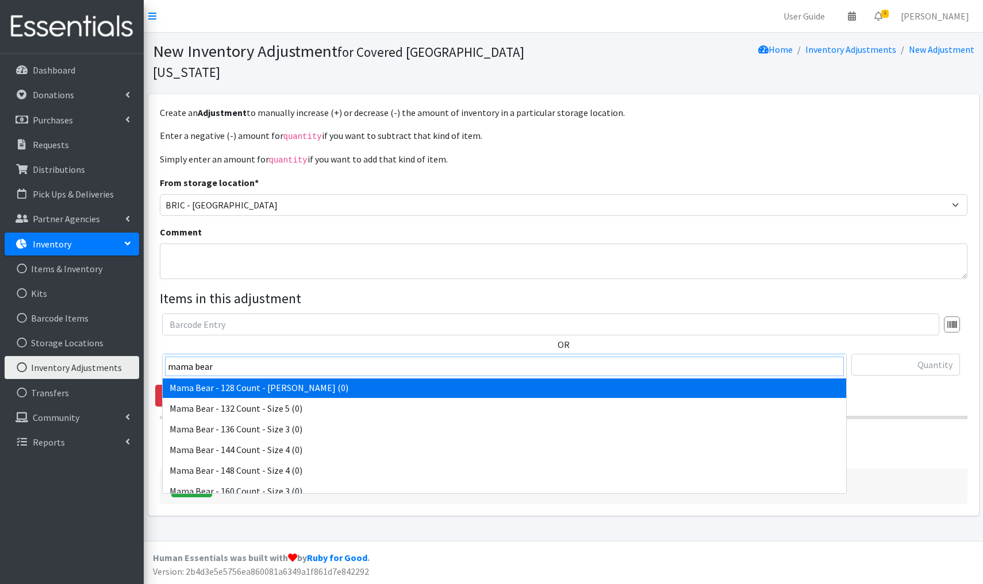
type input "mama bear"
select select "4082"
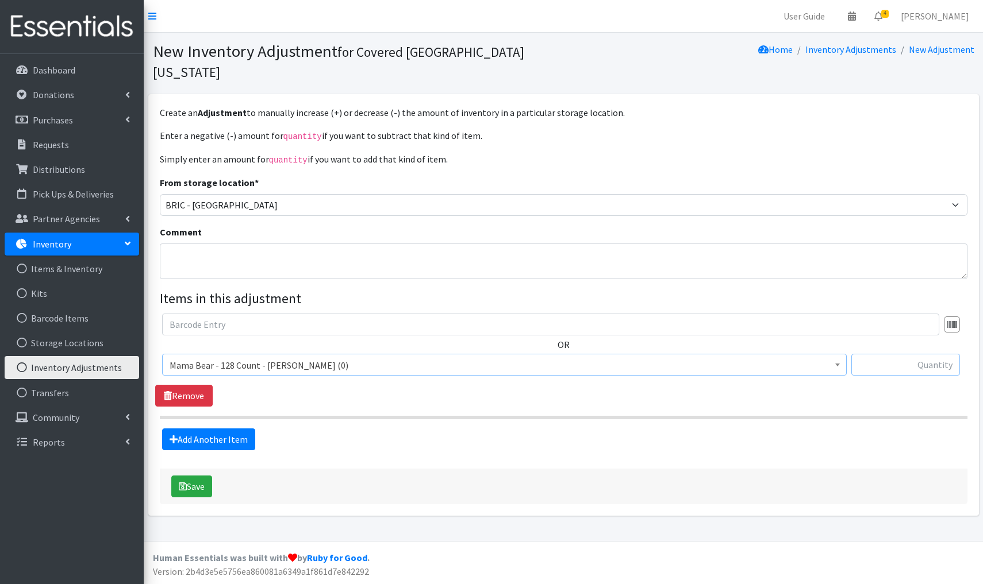
click at [932, 354] on input "text" at bounding box center [905, 365] width 109 height 22
type input "+128"
click at [195, 476] on button "Save" at bounding box center [191, 487] width 41 height 22
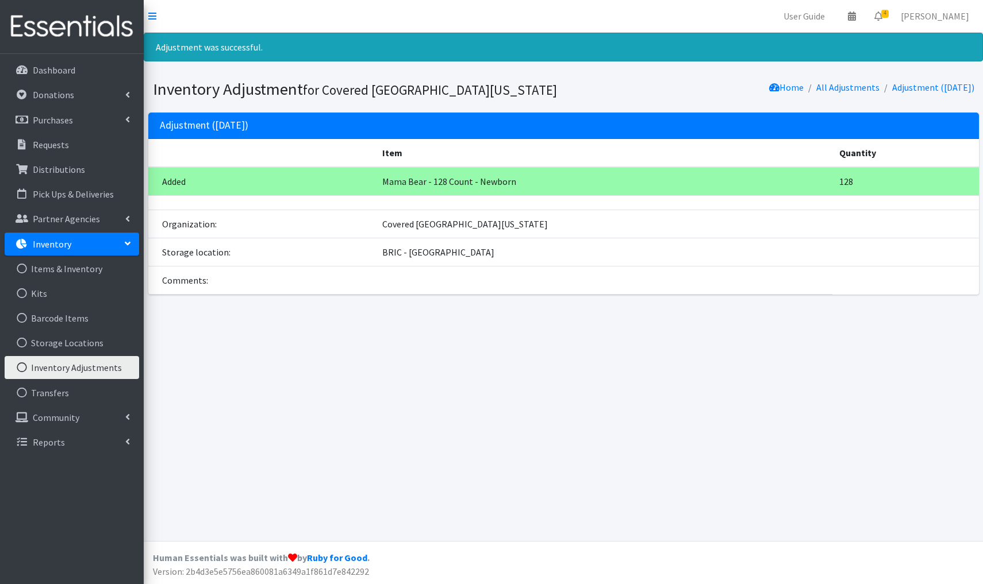
click at [73, 370] on link "Inventory Adjustments" at bounding box center [72, 367] width 134 height 23
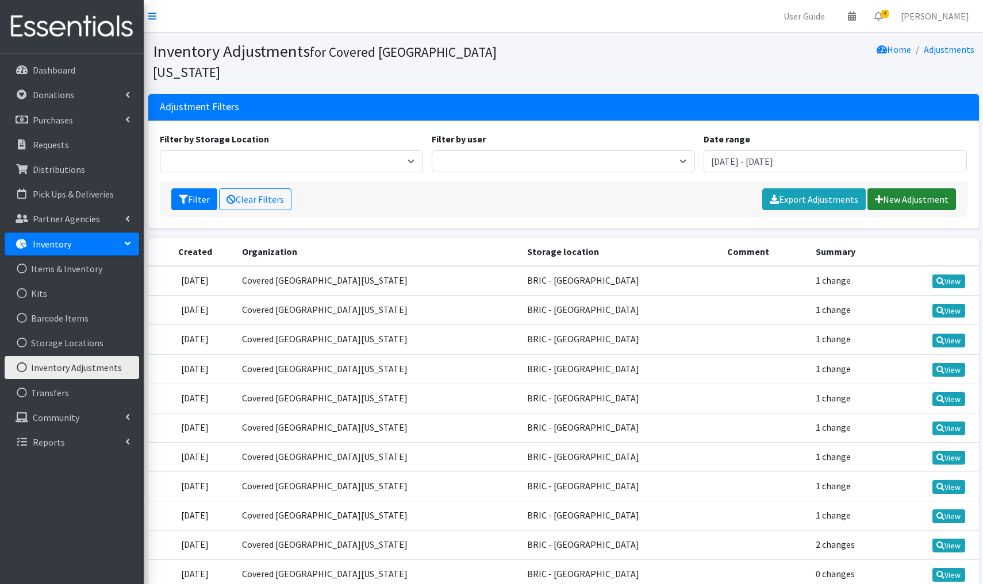
click at [930, 189] on link "New Adjustment" at bounding box center [911, 200] width 89 height 22
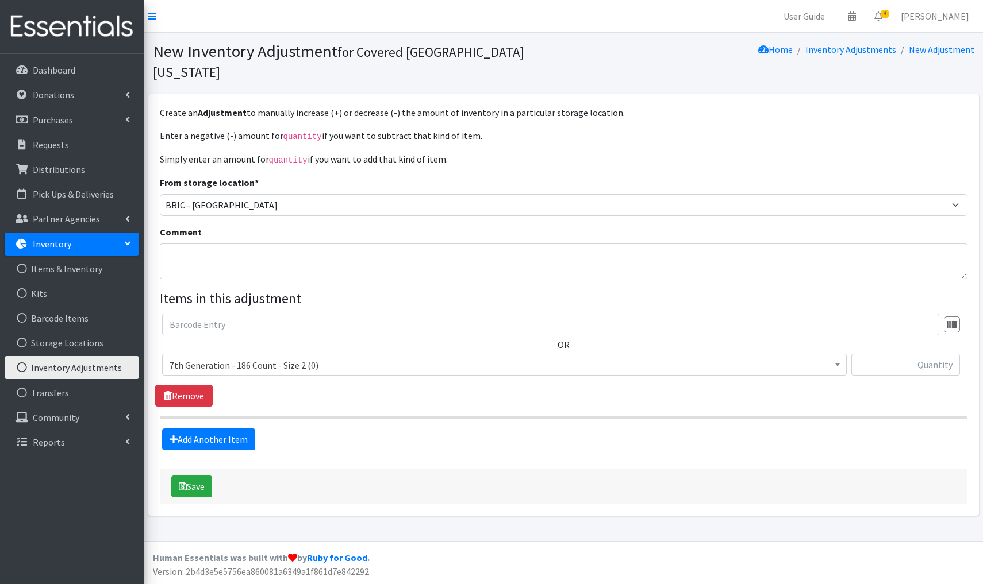
click at [318, 357] on span "7th Generation - 186 Count - Size 2 (0)" at bounding box center [505, 365] width 670 height 16
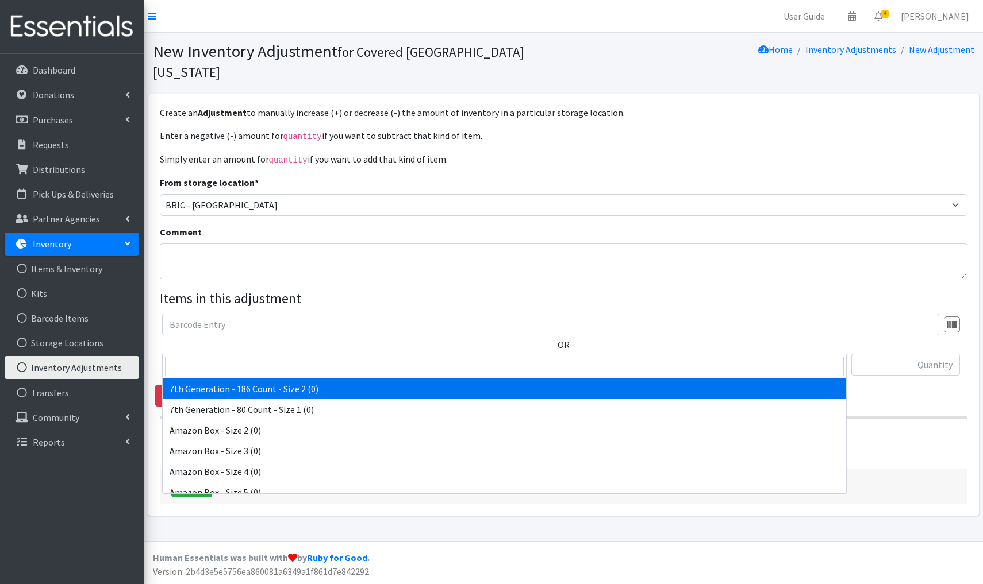
click at [324, 357] on span "7th Generation - 186 Count - Size 2 (0)" at bounding box center [505, 365] width 670 height 16
click at [186, 368] on input "search" at bounding box center [504, 367] width 679 height 20
type input "mama"
select select "4081"
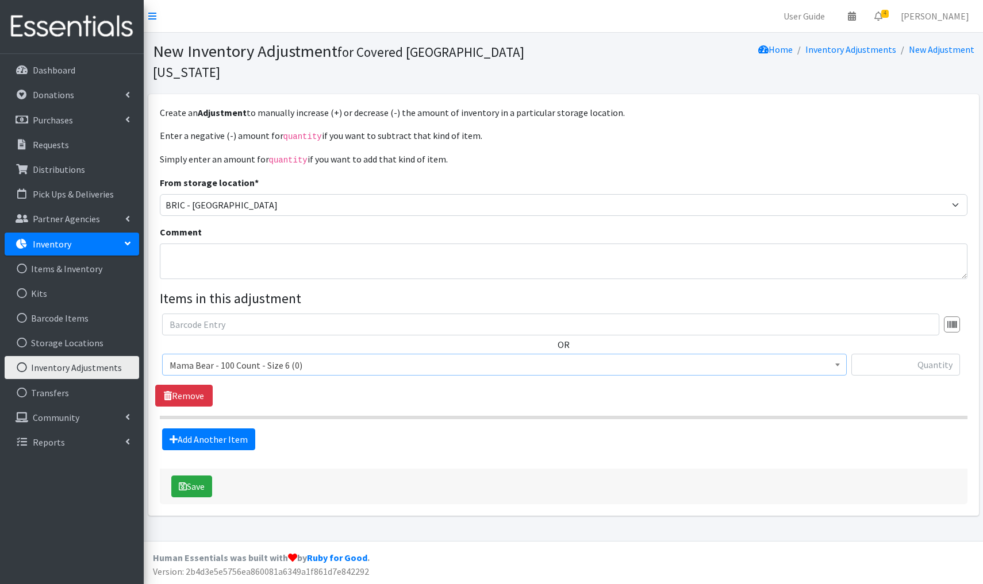
click at [310, 357] on span "Mama Bear - 100 Count - Size 6 (0)" at bounding box center [505, 365] width 670 height 16
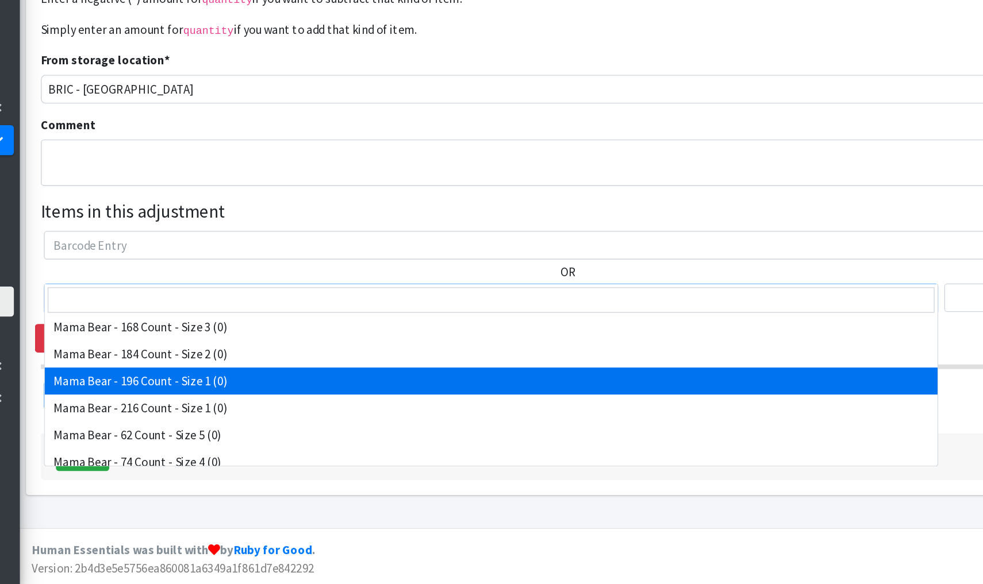
scroll to position [5629, 0]
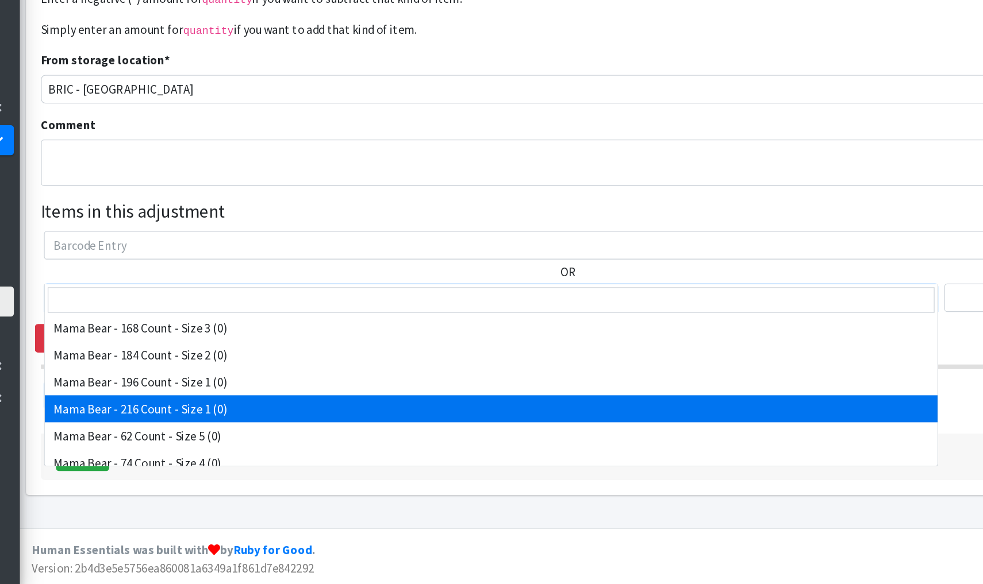
select select "4076"
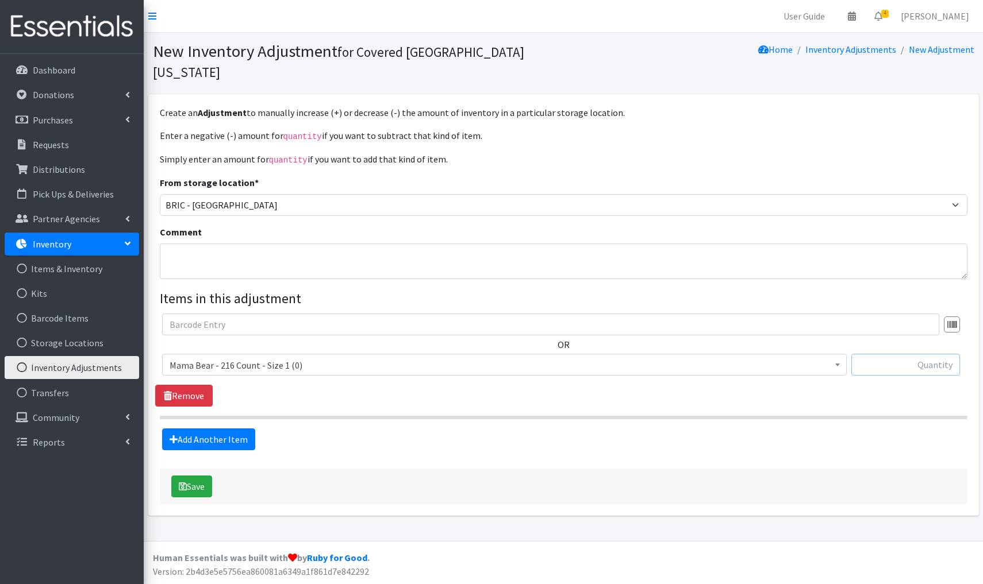
click at [905, 354] on input "text" at bounding box center [905, 365] width 109 height 22
type input "+216"
click at [203, 476] on button "Save" at bounding box center [191, 487] width 41 height 22
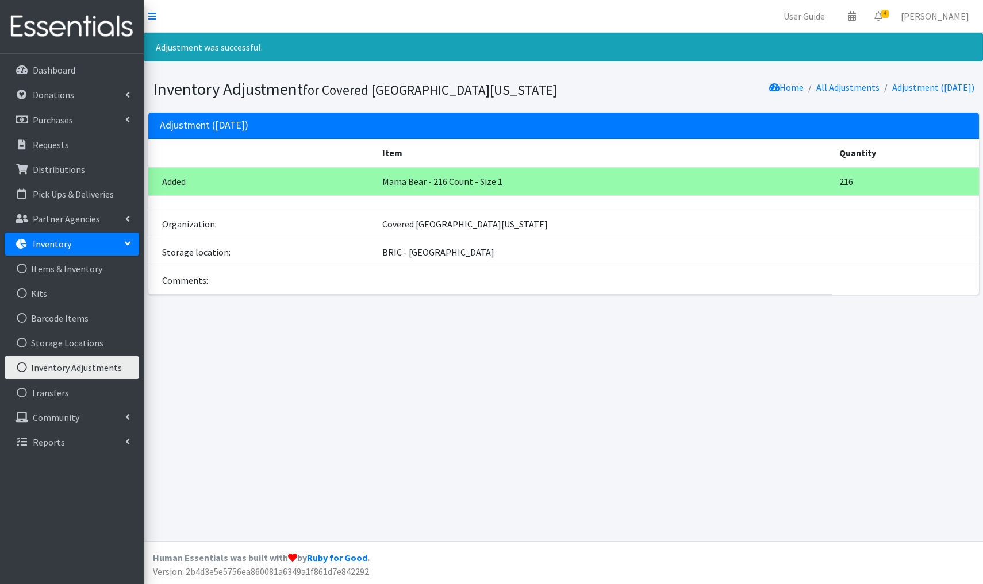
click at [78, 370] on link "Inventory Adjustments" at bounding box center [72, 367] width 134 height 23
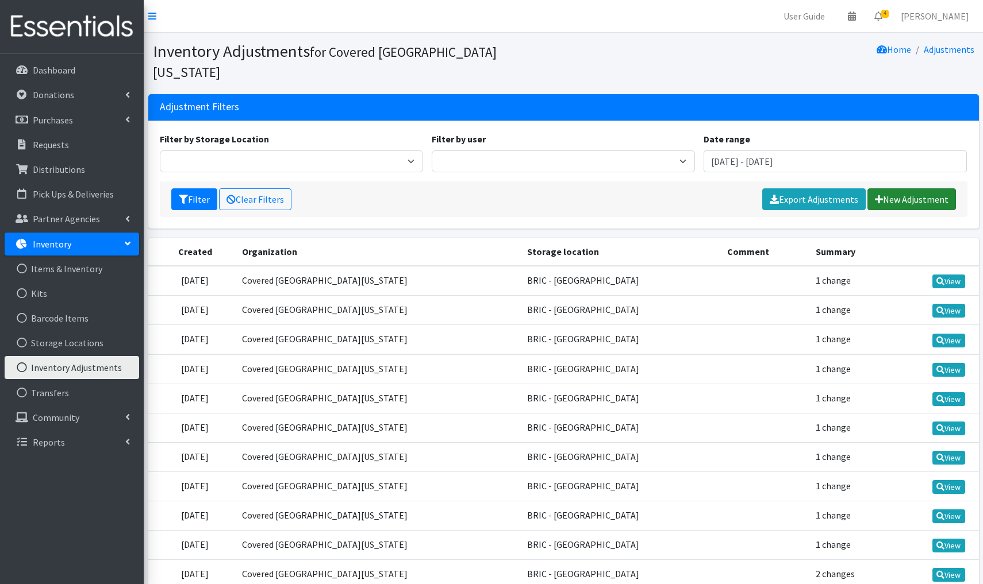
click at [910, 189] on link "New Adjustment" at bounding box center [911, 200] width 89 height 22
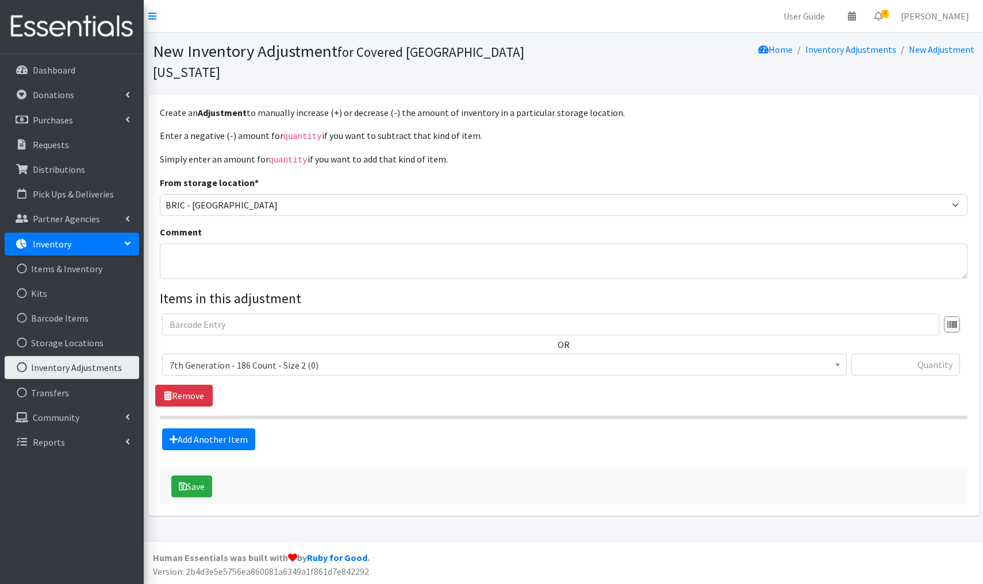
click at [329, 357] on span "7th Generation - 186 Count - Size 2 (0)" at bounding box center [505, 365] width 670 height 16
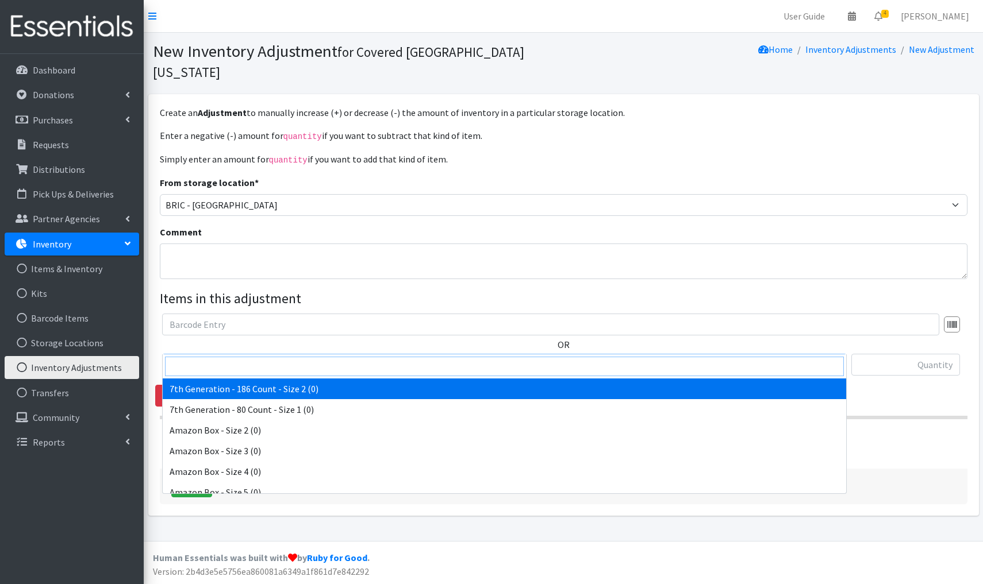
click at [227, 367] on input "search" at bounding box center [504, 367] width 679 height 20
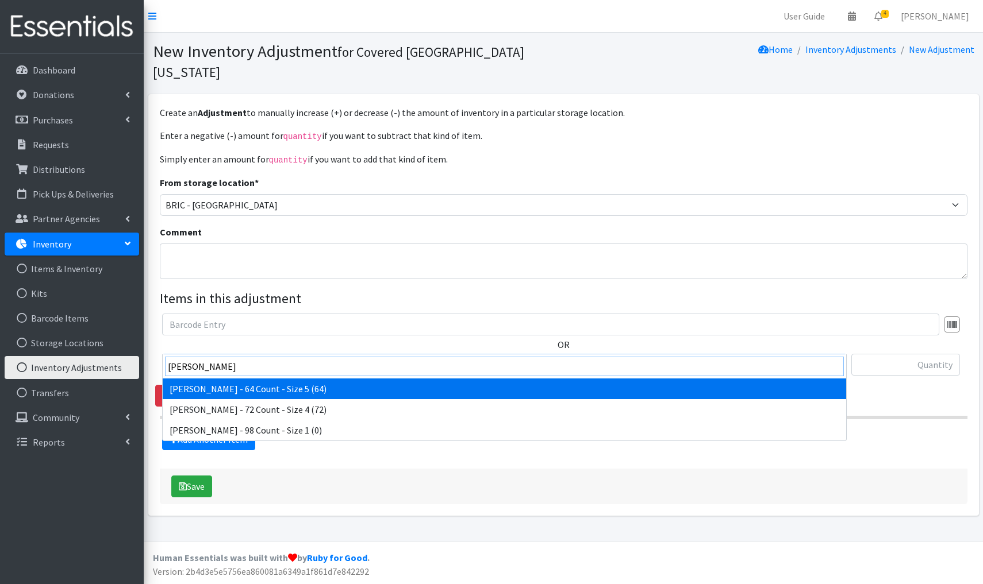
type input "[PERSON_NAME]"
select select "15220"
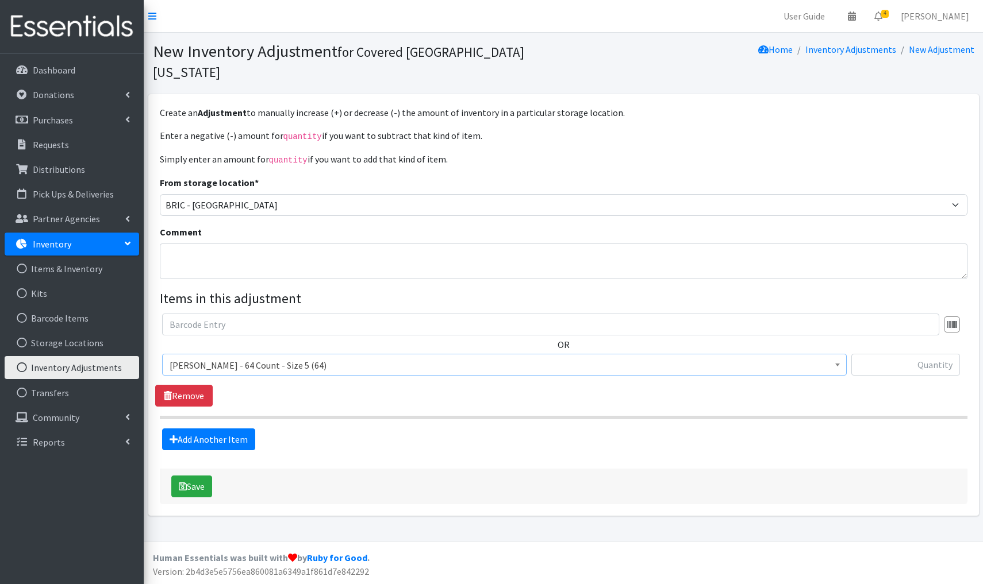
click at [324, 357] on span "[PERSON_NAME] - 64 Count - Size 5 (64)" at bounding box center [505, 365] width 670 height 16
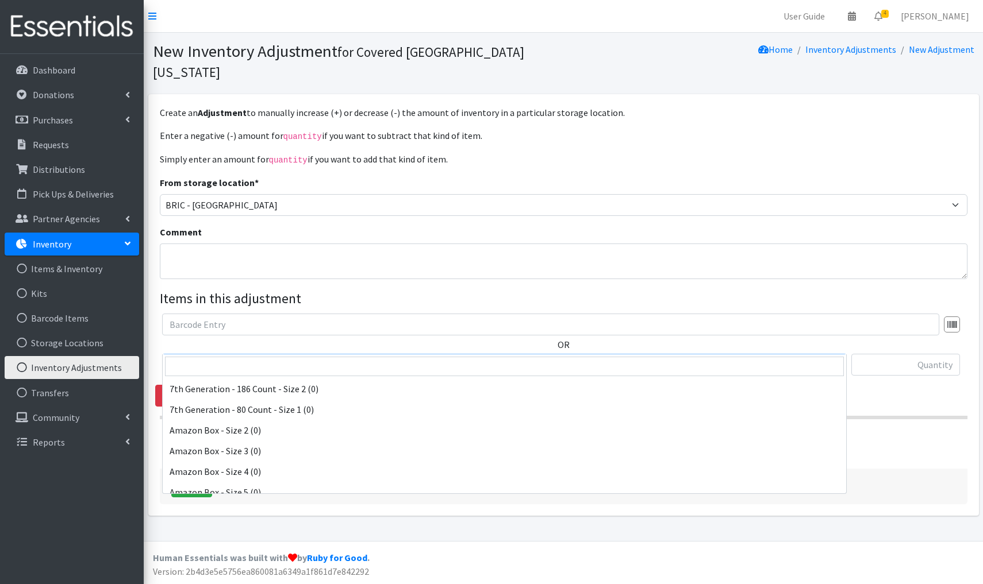
scroll to position [5835, 0]
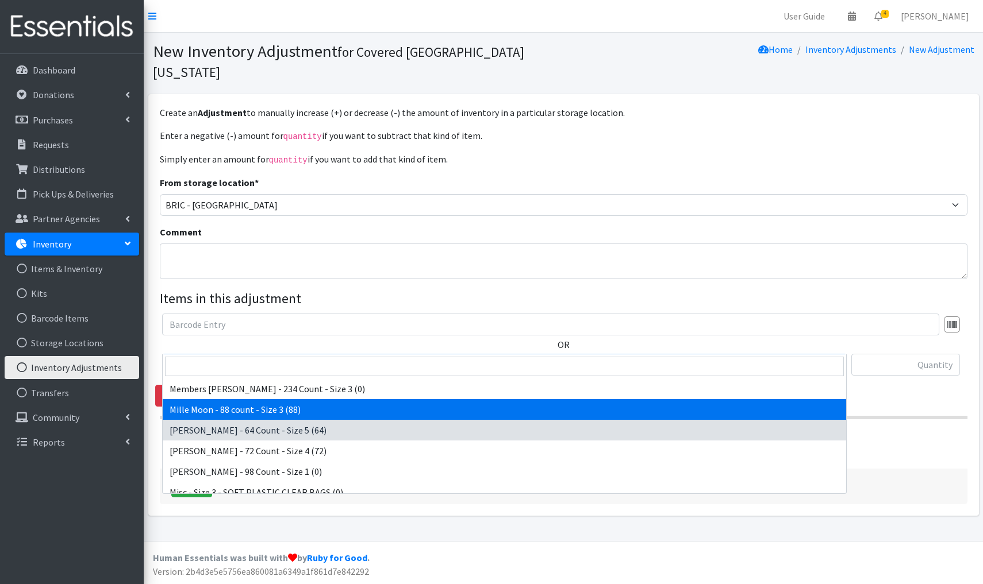
select select "15204"
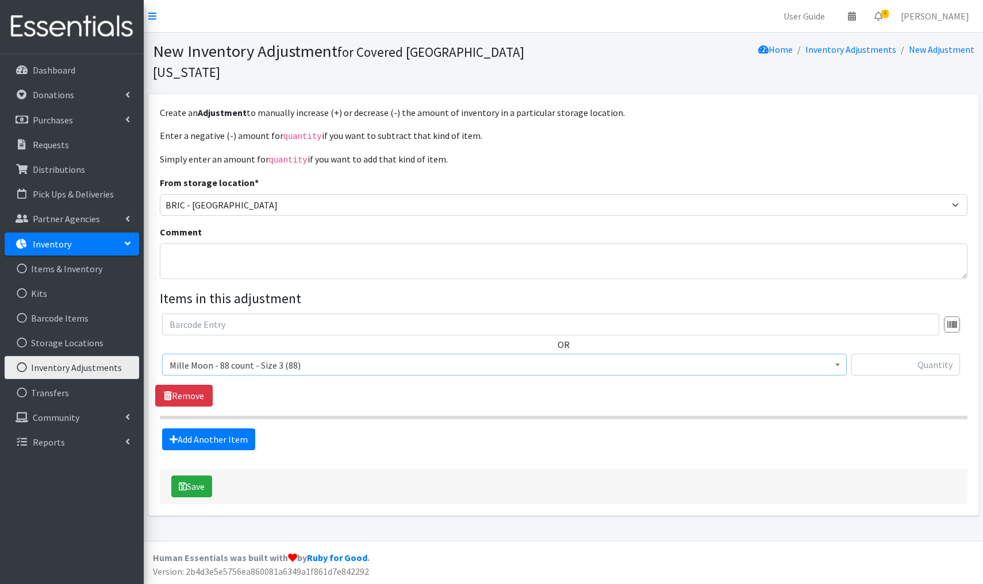
click at [318, 357] on span "Mille Moon - 88 count - Size 3 (88)" at bounding box center [505, 365] width 670 height 16
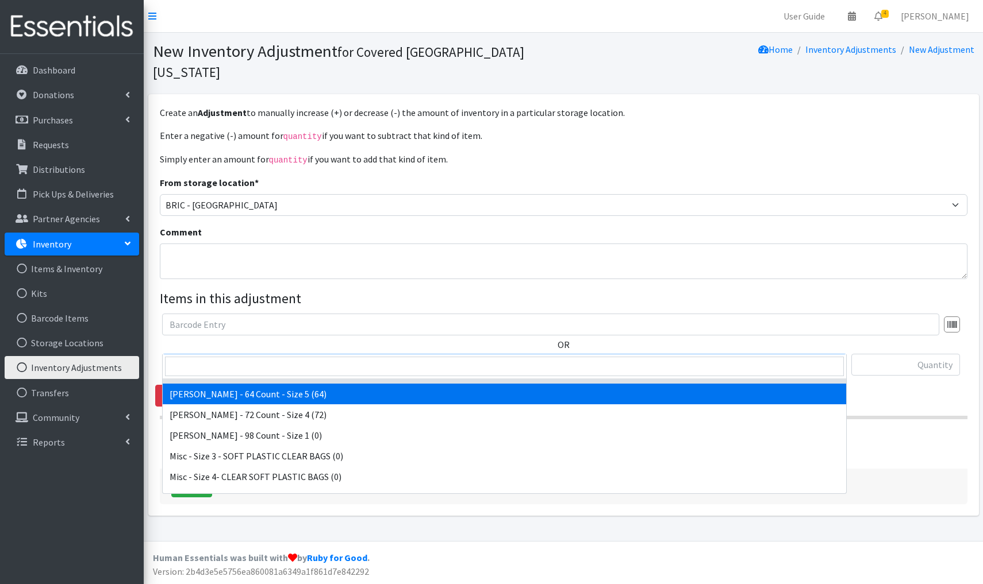
scroll to position [5870, 0]
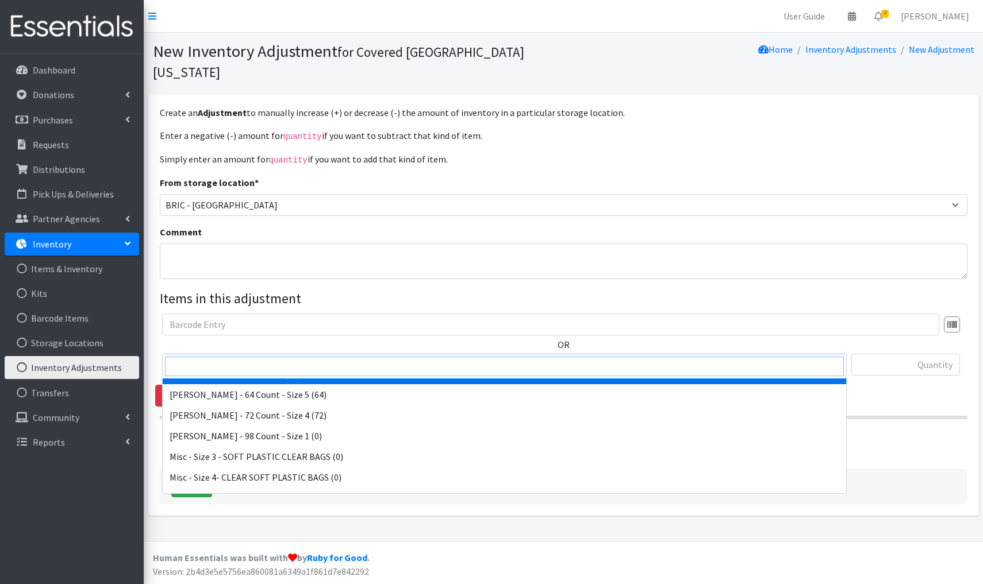
click at [186, 369] on input "search" at bounding box center [504, 367] width 679 height 20
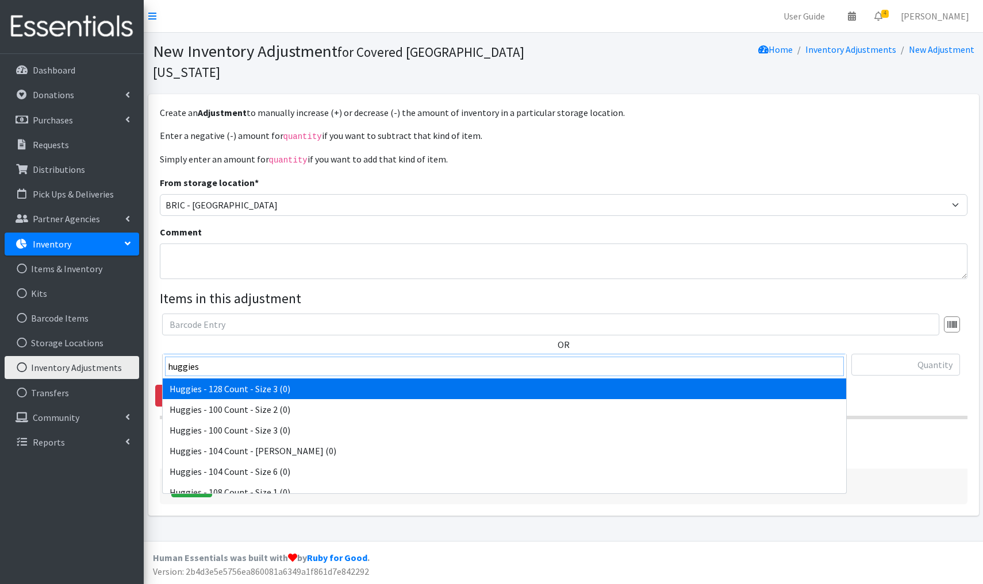
type input "huggies"
select select "4459"
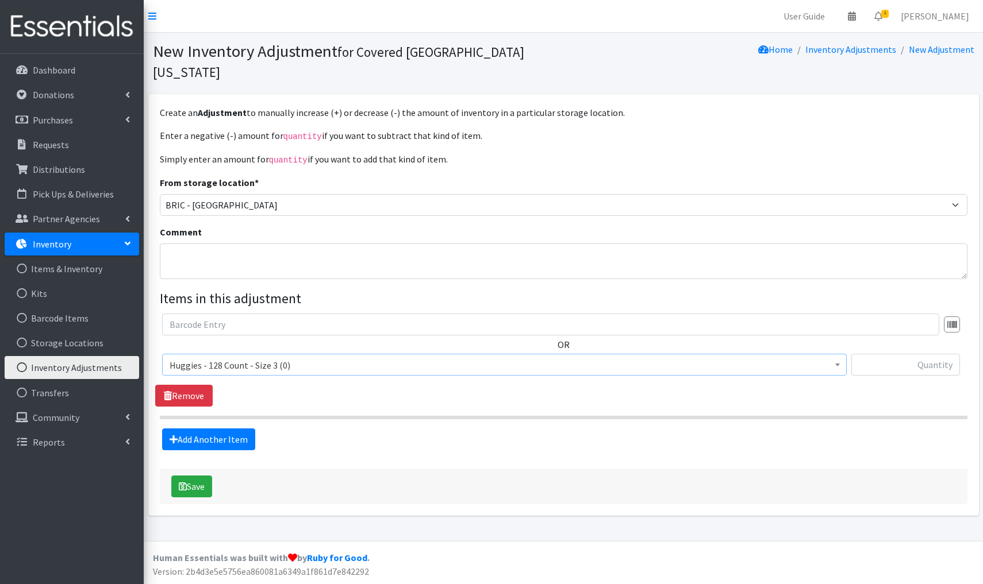
click at [336, 357] on span "Huggies - 128 Count - Size 3 (0)" at bounding box center [505, 365] width 670 height 16
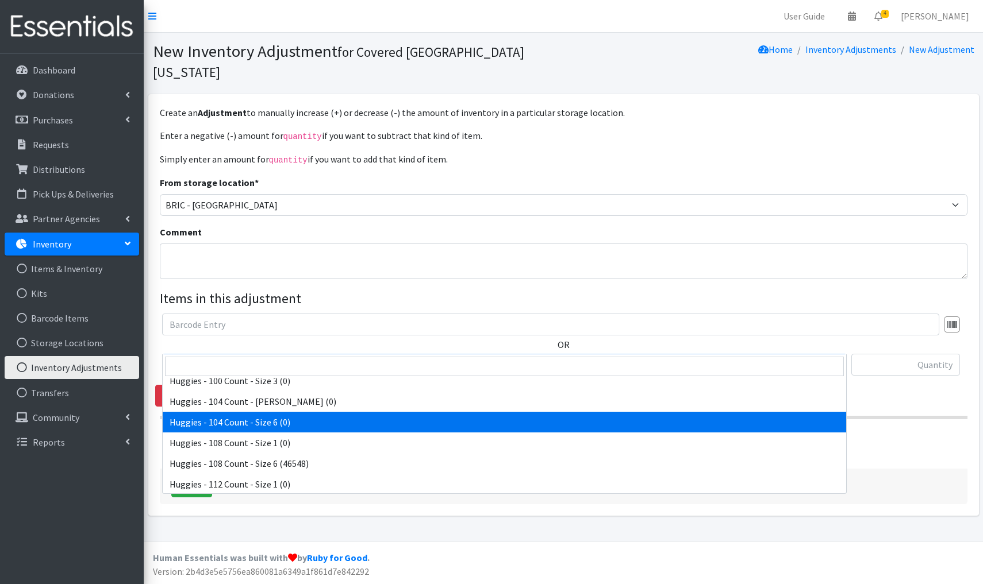
scroll to position [1605, 0]
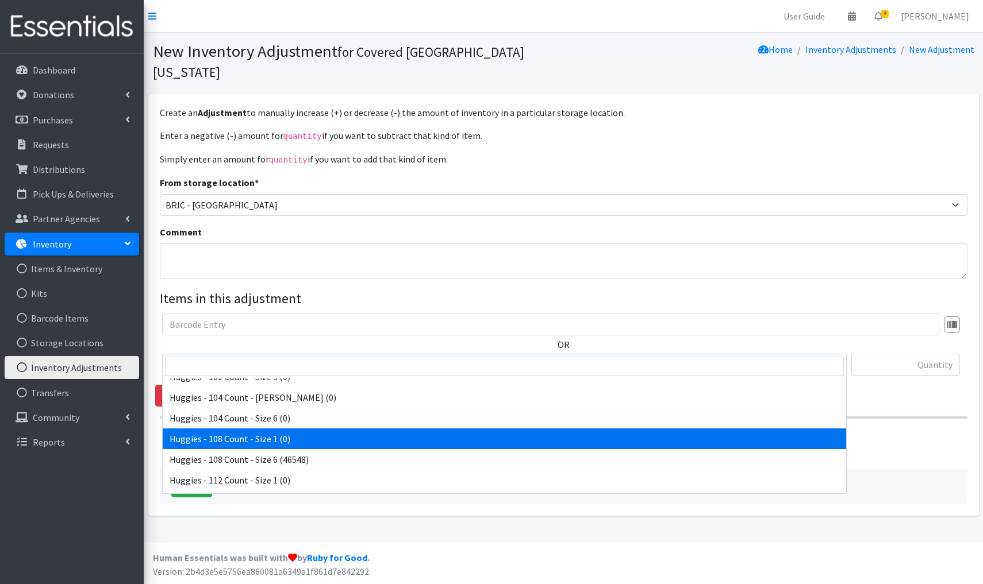
select select "13989"
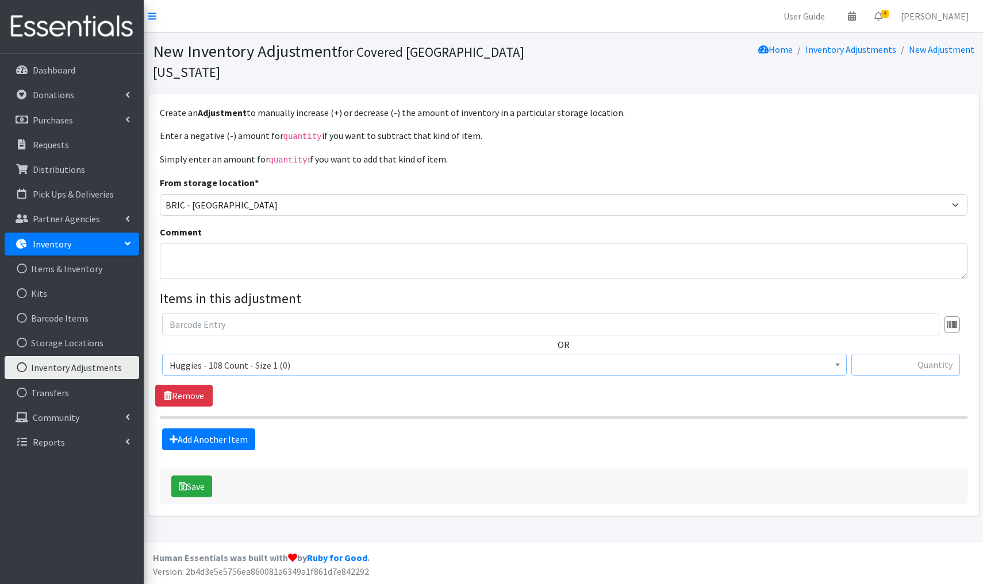
click at [932, 354] on input "text" at bounding box center [905, 365] width 109 height 22
type input "+108"
click at [196, 476] on button "Save" at bounding box center [191, 487] width 41 height 22
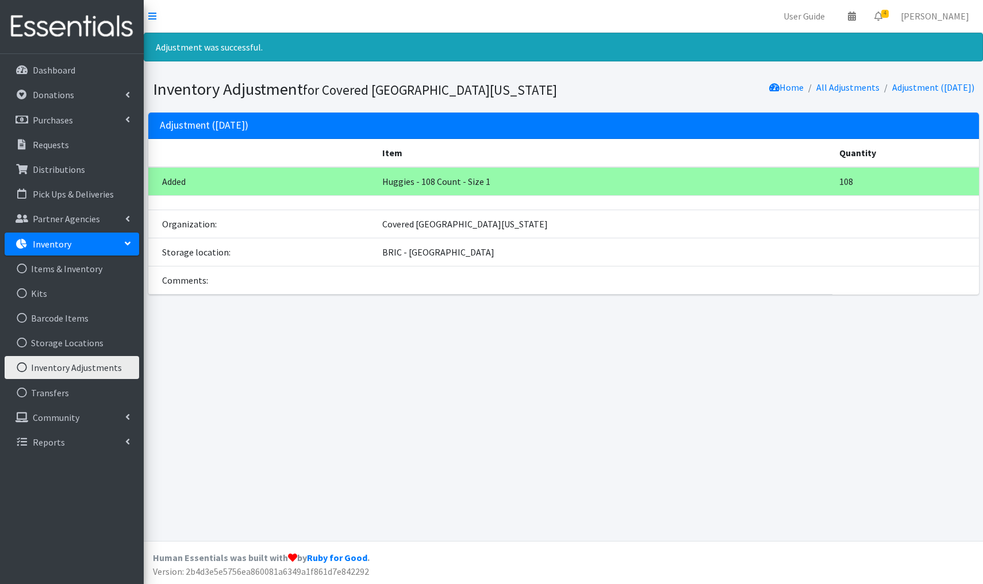
click at [87, 367] on link "Inventory Adjustments" at bounding box center [72, 367] width 134 height 23
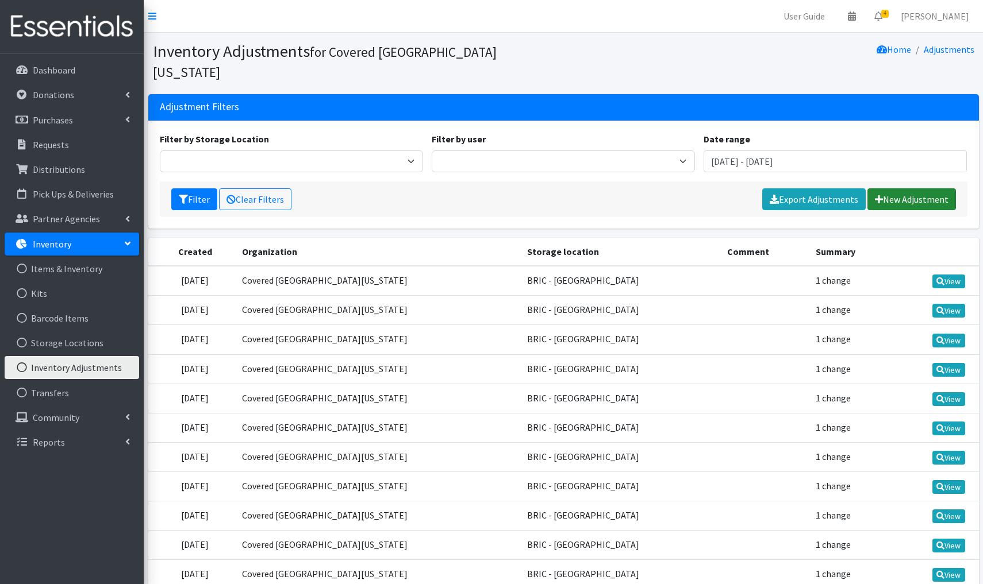
click at [911, 189] on link "New Adjustment" at bounding box center [911, 200] width 89 height 22
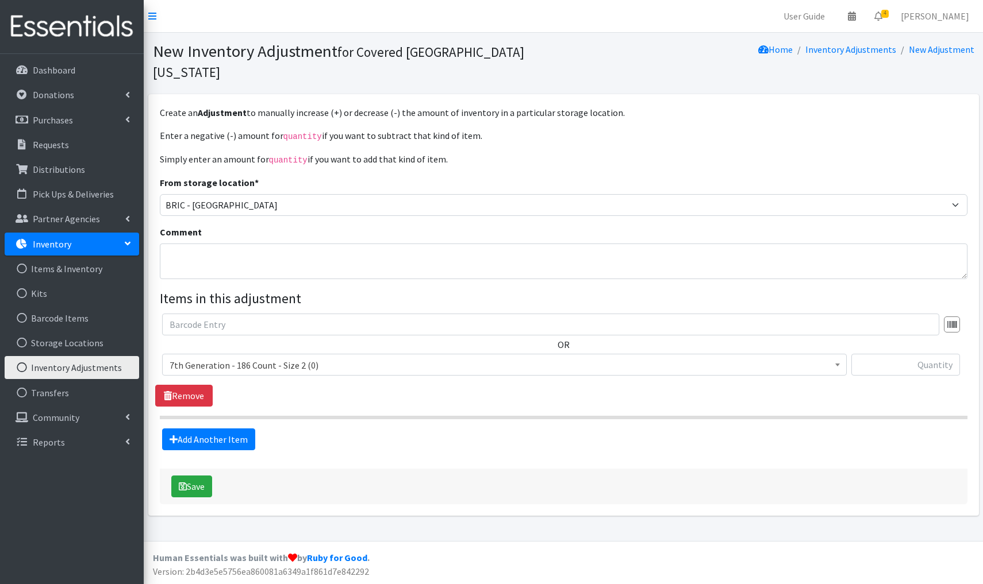
click at [352, 357] on span "7th Generation - 186 Count - Size 2 (0)" at bounding box center [505, 365] width 670 height 16
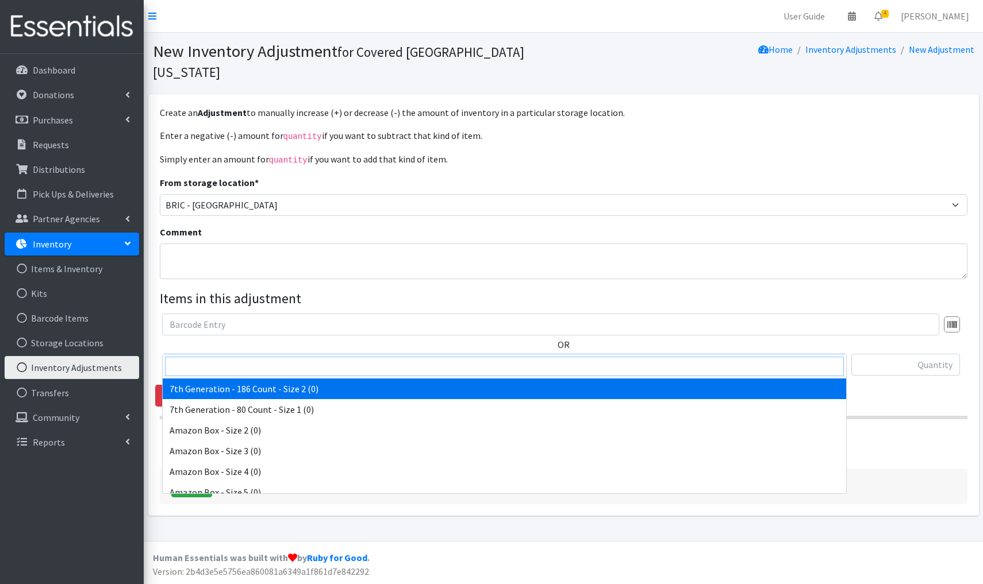
click at [182, 370] on input "search" at bounding box center [504, 367] width 679 height 20
type input "huggies"
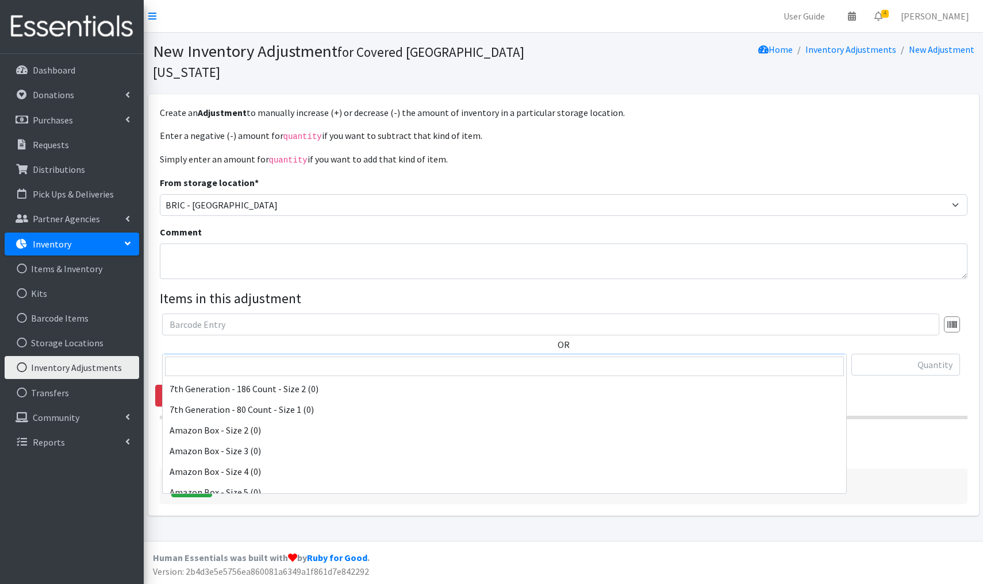
click at [310, 357] on span "Huggies - 128 Count - Size 3 (0)" at bounding box center [505, 365] width 670 height 16
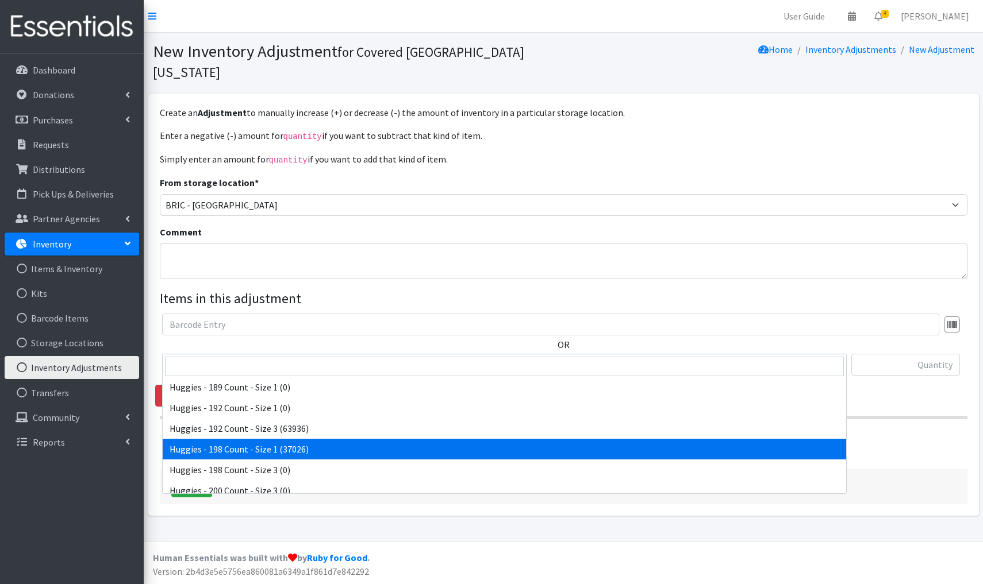
scroll to position [2403, 0]
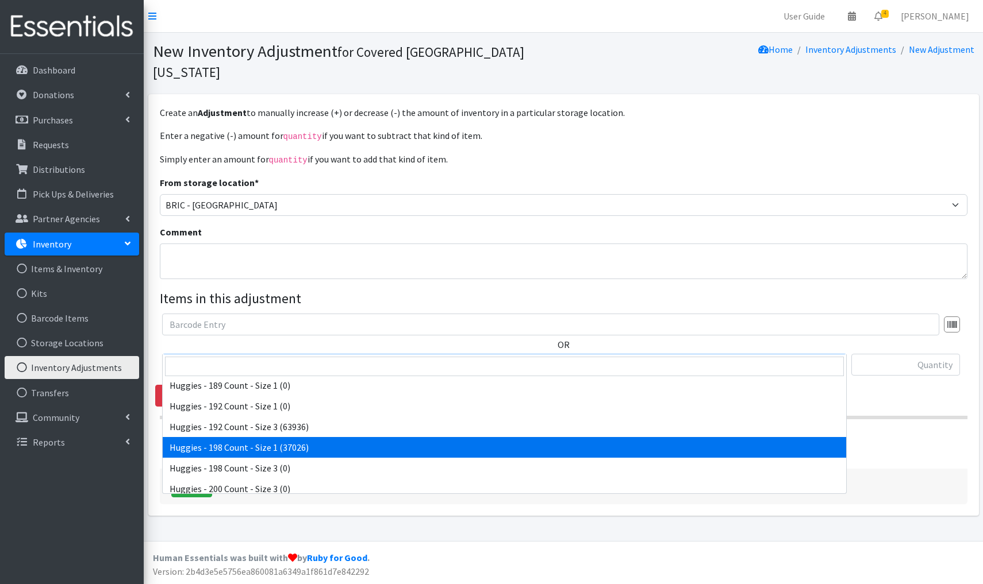
select select "15367"
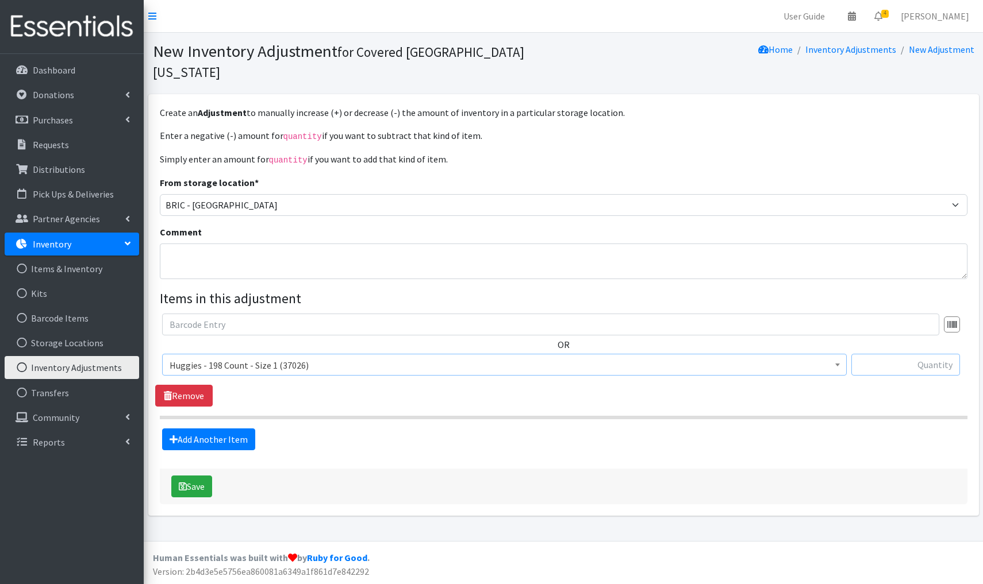
click at [909, 354] on input "text" at bounding box center [905, 365] width 109 height 22
type input "+594"
click at [193, 476] on button "Save" at bounding box center [191, 487] width 41 height 22
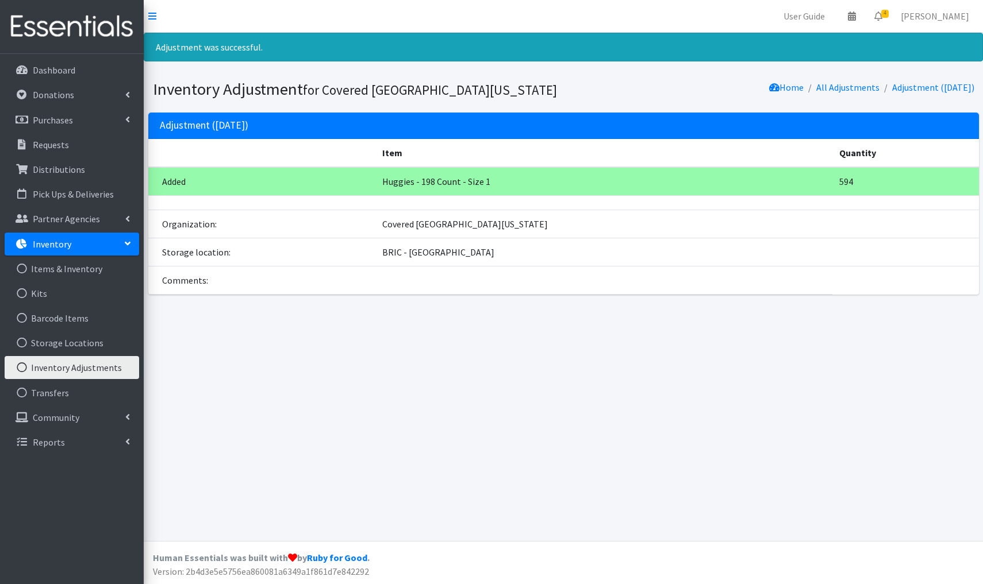
click at [106, 364] on link "Inventory Adjustments" at bounding box center [72, 367] width 134 height 23
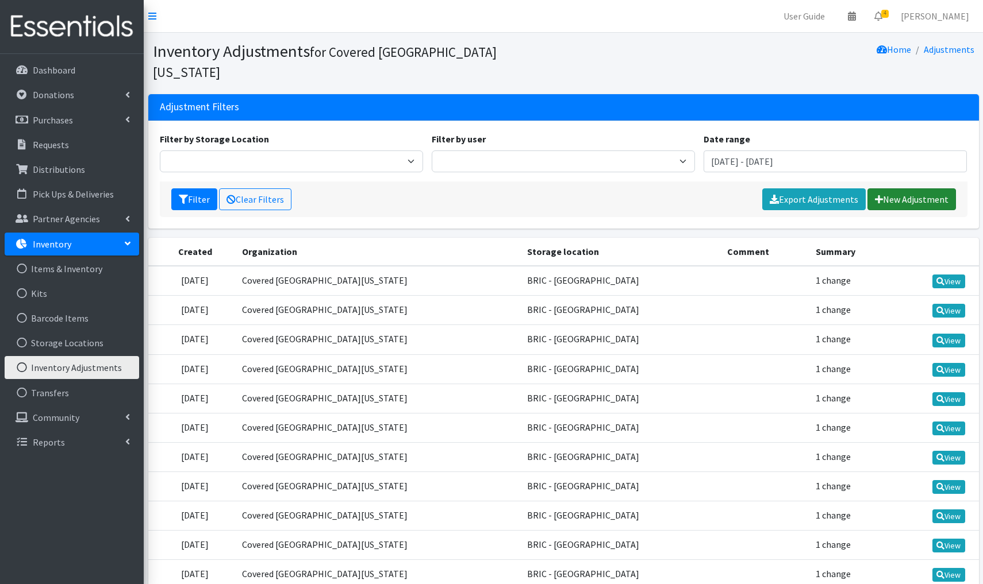
click at [910, 189] on link "New Adjustment" at bounding box center [911, 200] width 89 height 22
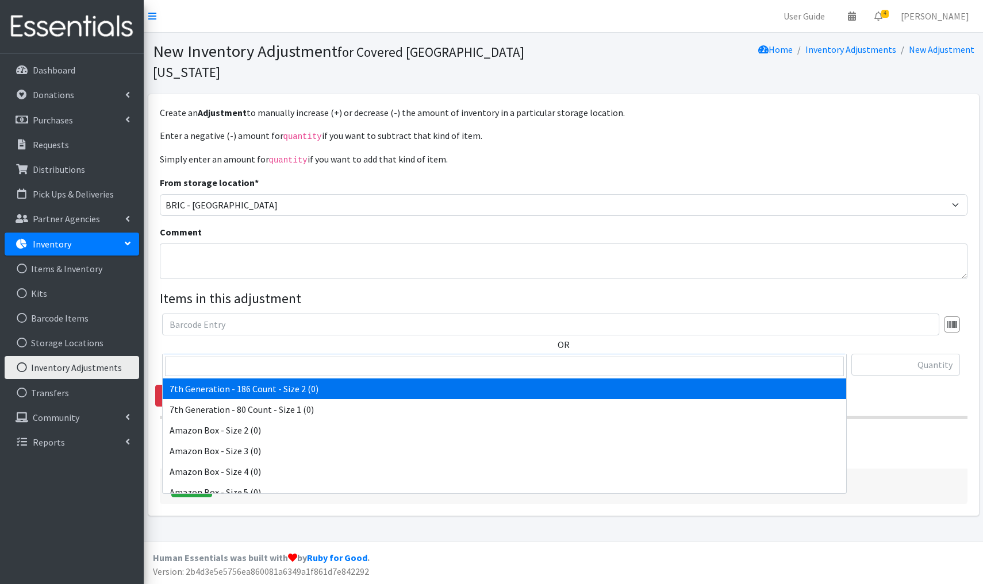
click at [329, 357] on span "7th Generation - 186 Count - Size 2 (0)" at bounding box center [505, 365] width 670 height 16
click at [204, 367] on input "search" at bounding box center [504, 367] width 679 height 20
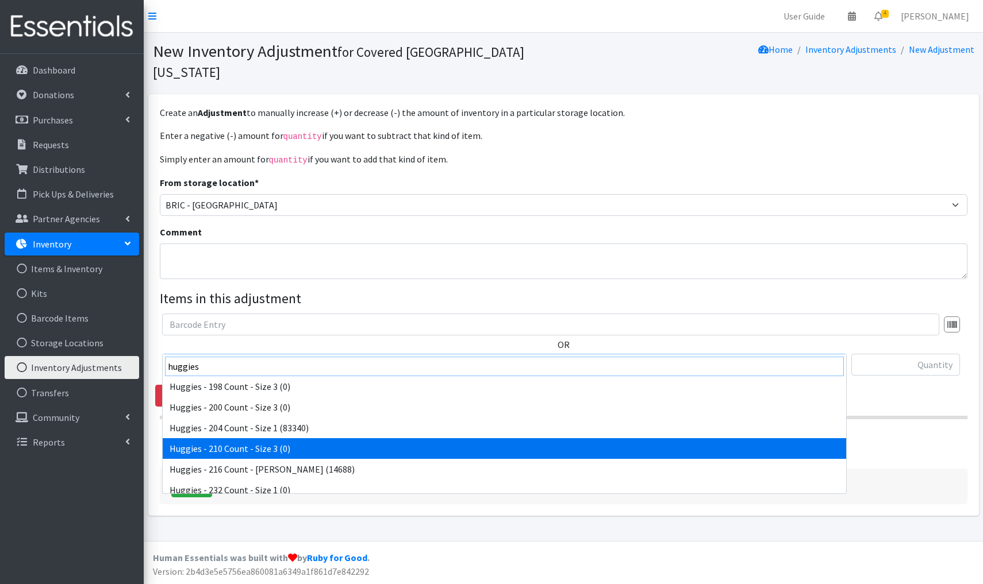
scroll to position [929, 0]
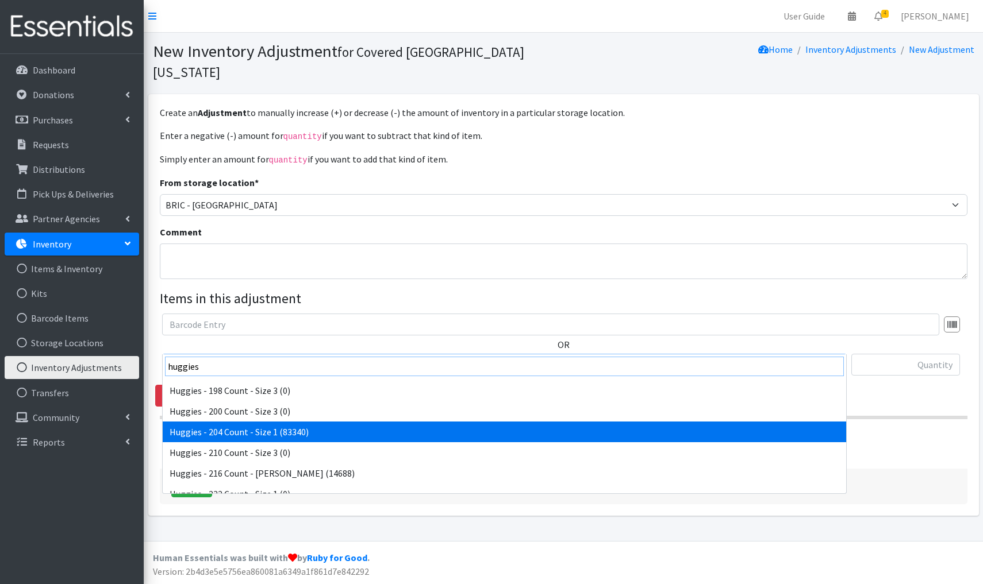
type input "huggies"
select select "13242"
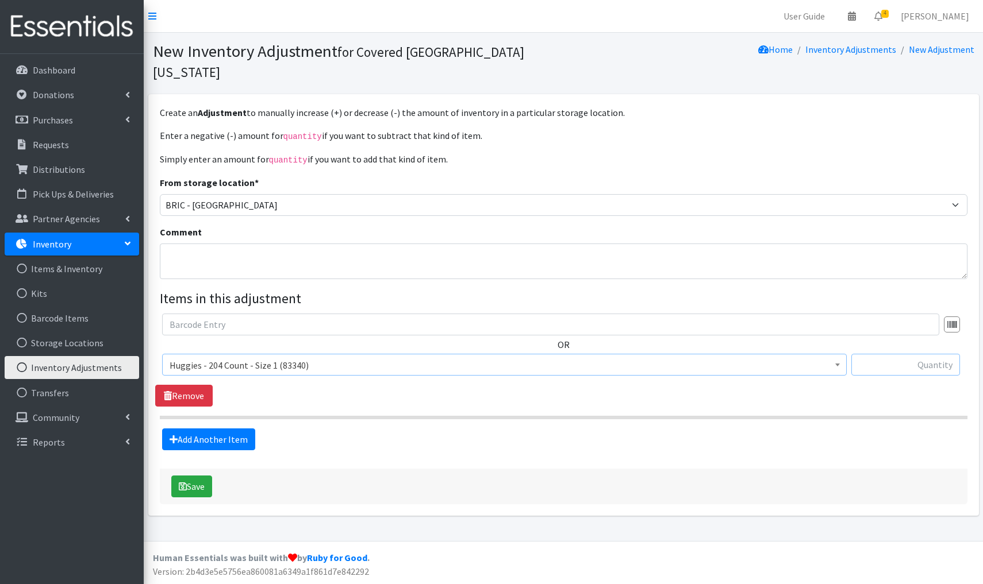
click at [924, 354] on input "text" at bounding box center [905, 365] width 109 height 22
click at [180, 244] on textarea "Comment" at bounding box center [563, 262] width 807 height 36
type textarea "Dontated to The Soup Kitchen-"
click at [942, 354] on input "text" at bounding box center [905, 365] width 109 height 22
type input "-28,260"
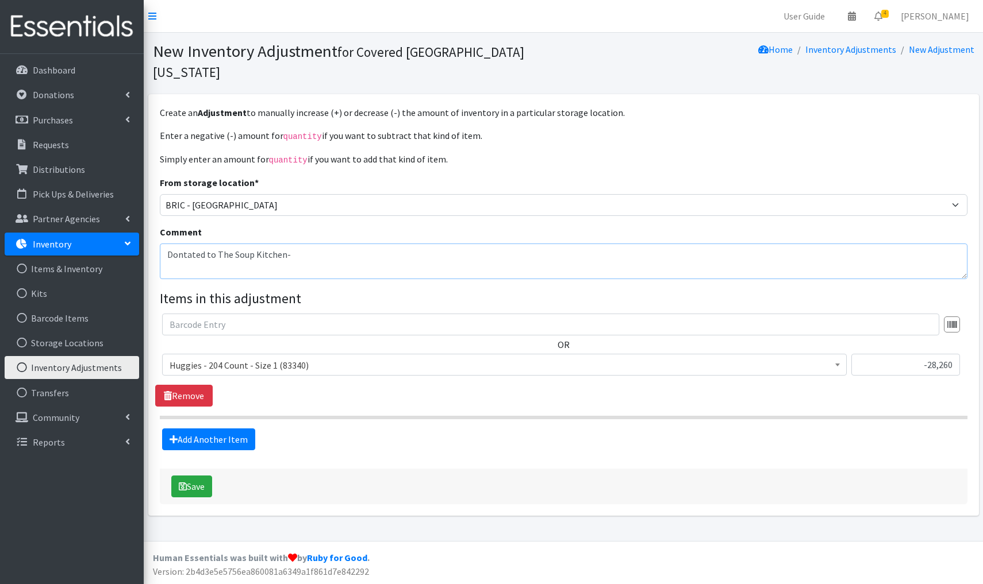
click at [203, 244] on textarea "Dontated to The Soup Kitchen-" at bounding box center [563, 262] width 807 height 36
type textarea "Donated to The Soup Kitchen-"
click at [200, 476] on button "Save" at bounding box center [191, 487] width 41 height 22
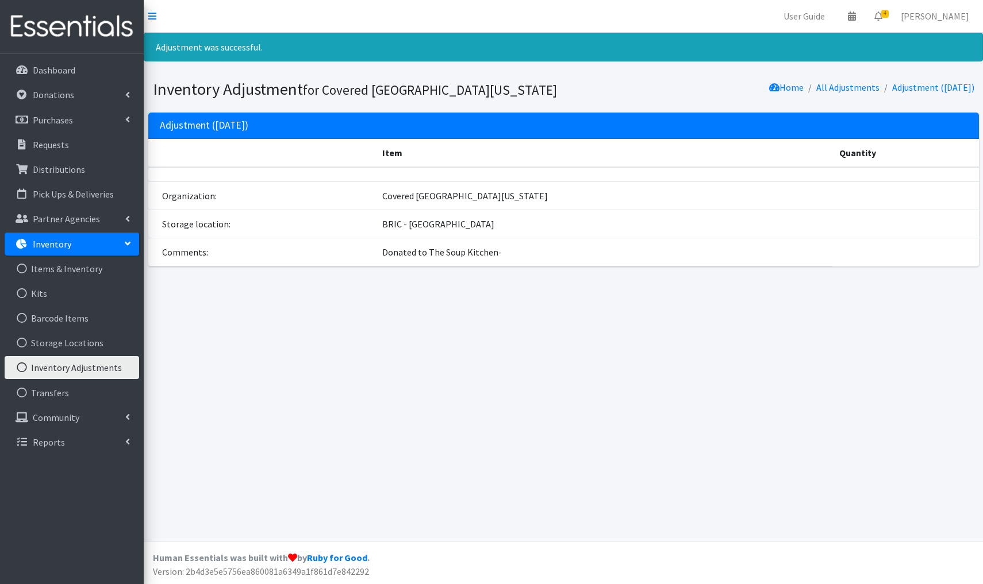
click at [72, 367] on link "Inventory Adjustments" at bounding box center [72, 367] width 134 height 23
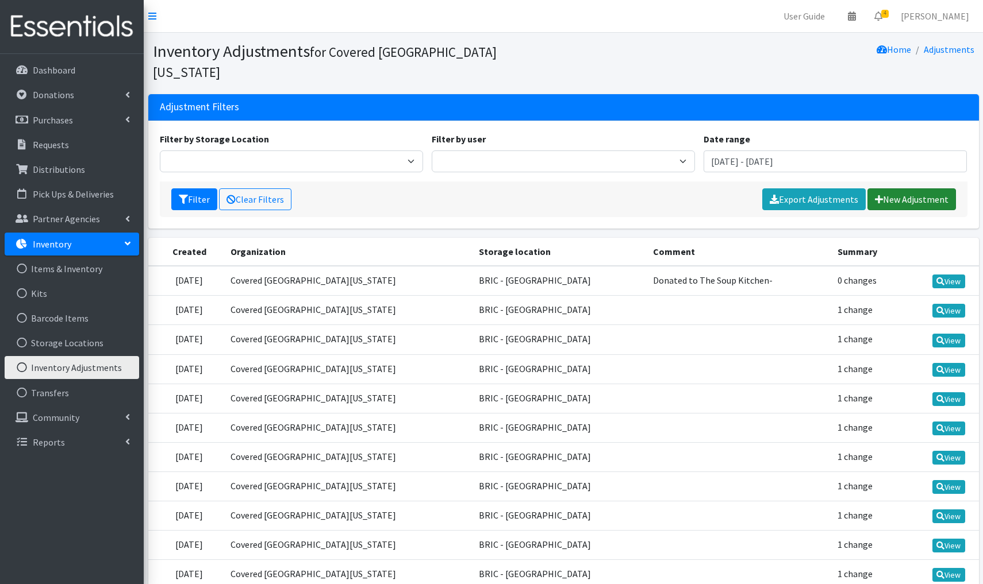
click at [902, 189] on link "New Adjustment" at bounding box center [911, 200] width 89 height 22
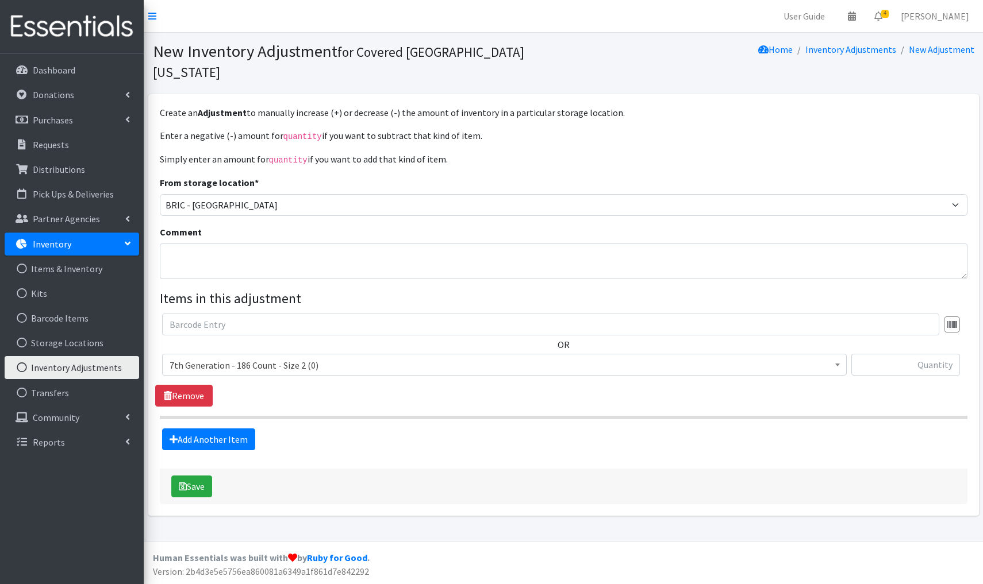
click at [331, 357] on span "7th Generation - 186 Count - Size 2 (0)" at bounding box center [505, 365] width 670 height 16
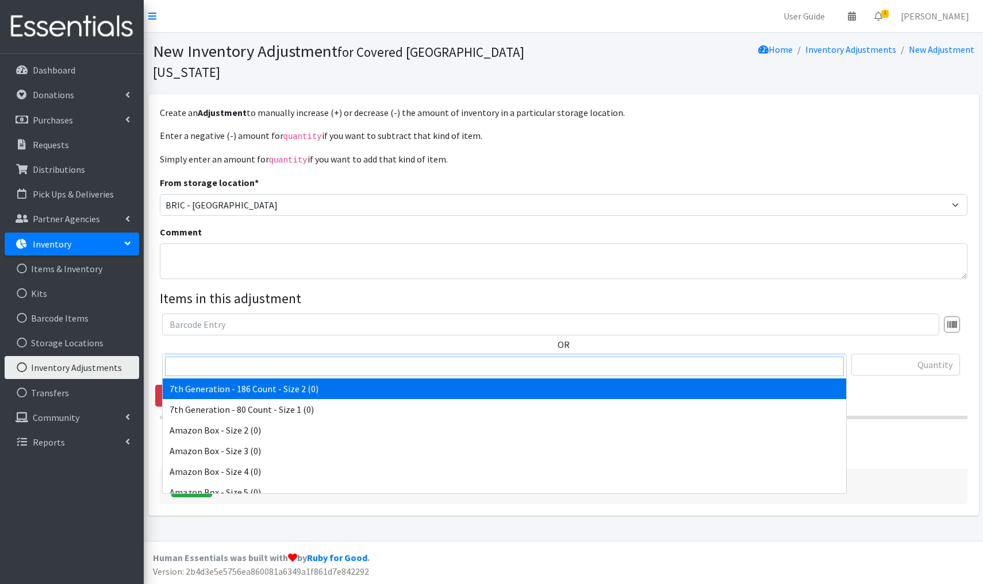
click at [203, 371] on input "search" at bounding box center [504, 367] width 679 height 20
type input "huggies"
select select "4459"
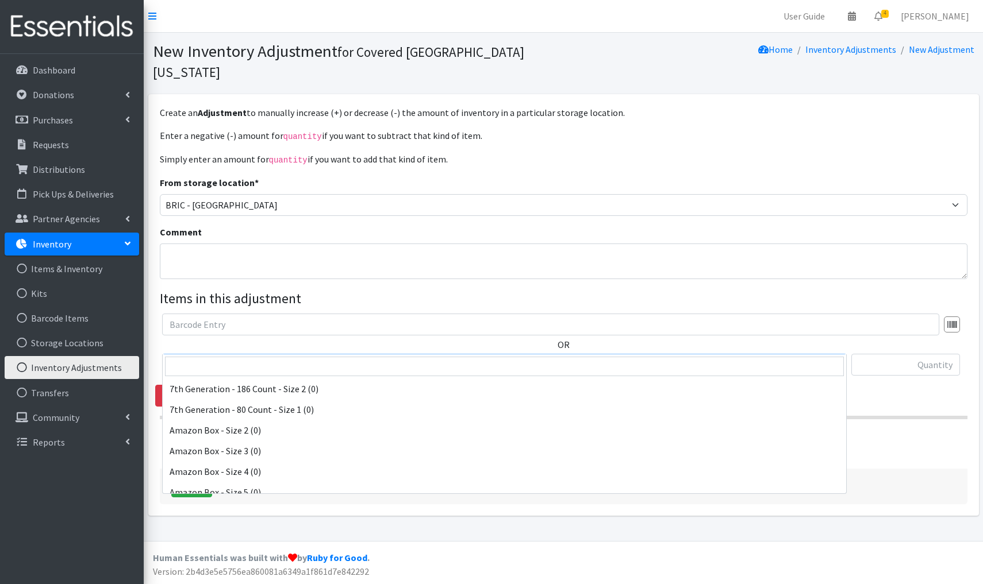
click at [313, 357] on span "Huggies - 128 Count - Size 3 (0)" at bounding box center [505, 365] width 670 height 16
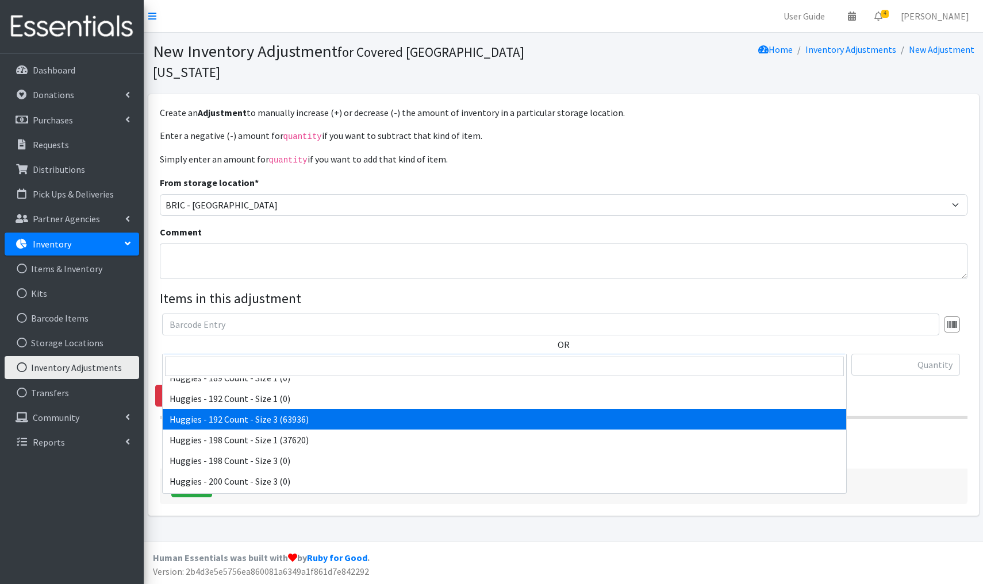
scroll to position [2412, 0]
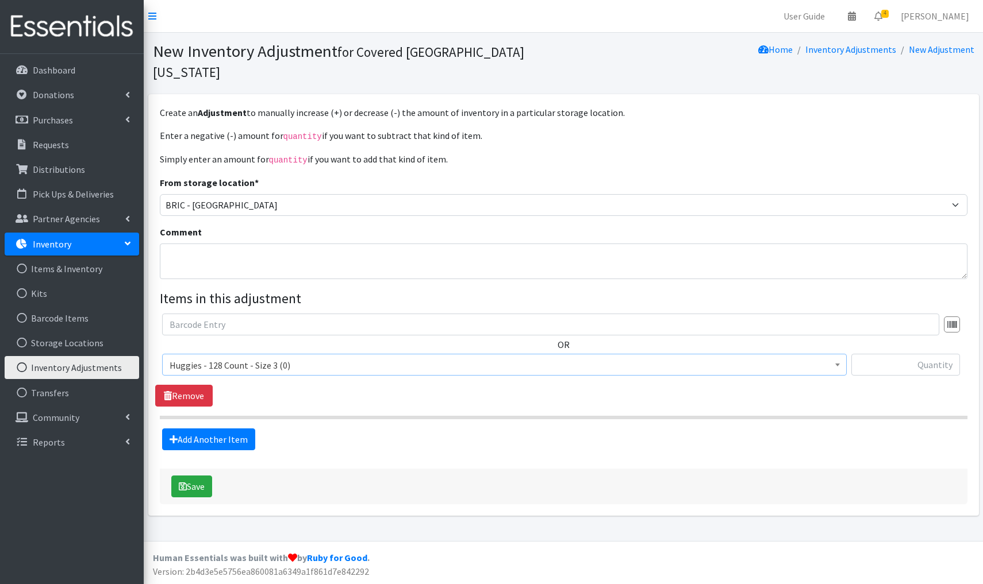
click at [305, 357] on span "Huggies - 128 Count - Size 3 (0)" at bounding box center [505, 365] width 670 height 16
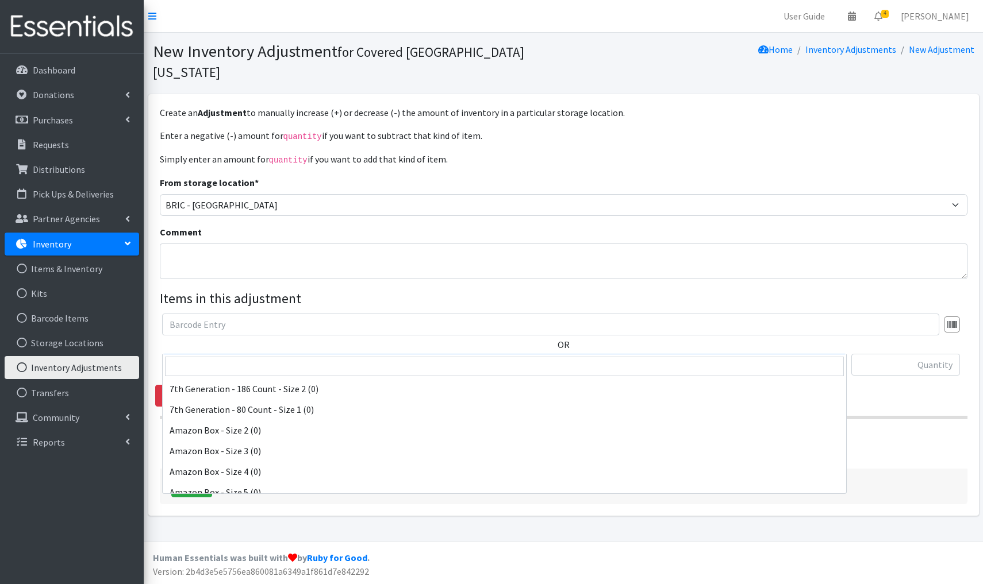
click at [305, 357] on span "Huggies - 128 Count - Size 3 (0)" at bounding box center [505, 365] width 670 height 16
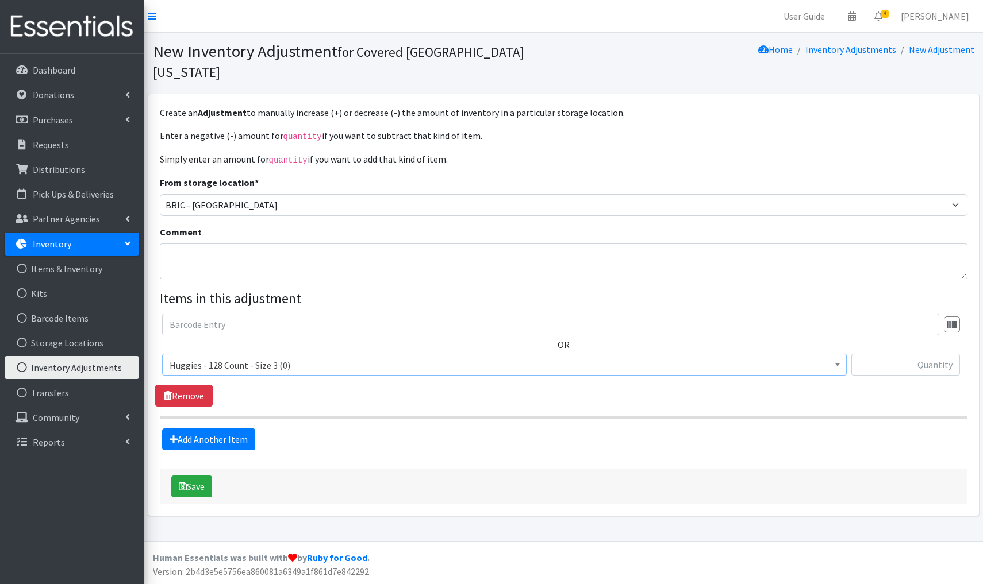
click at [299, 357] on span "Huggies - 128 Count - Size 3 (0)" at bounding box center [505, 365] width 670 height 16
click at [293, 357] on span "Huggies - 128 Count - Size 3 (0)" at bounding box center [505, 365] width 670 height 16
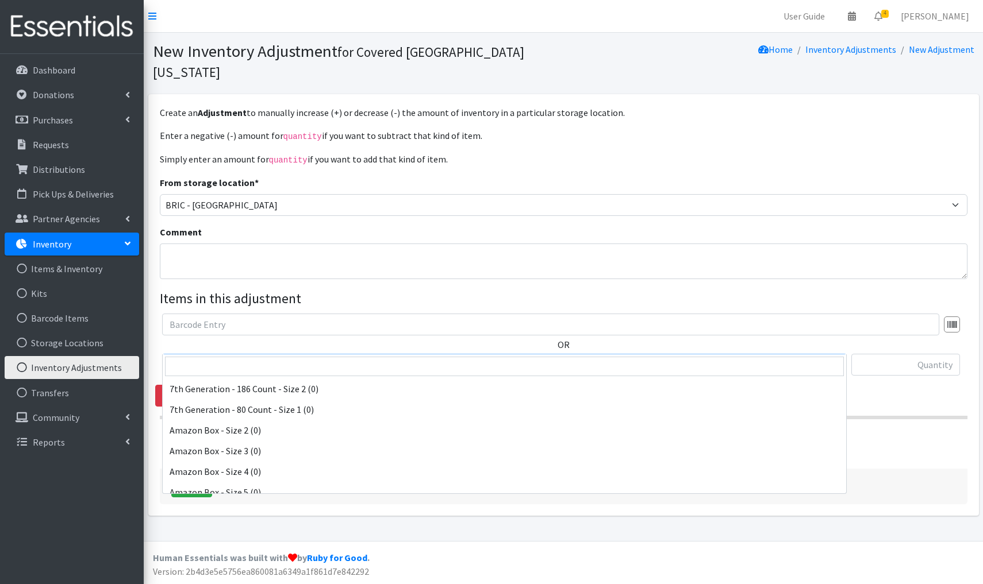
scroll to position [1531, 0]
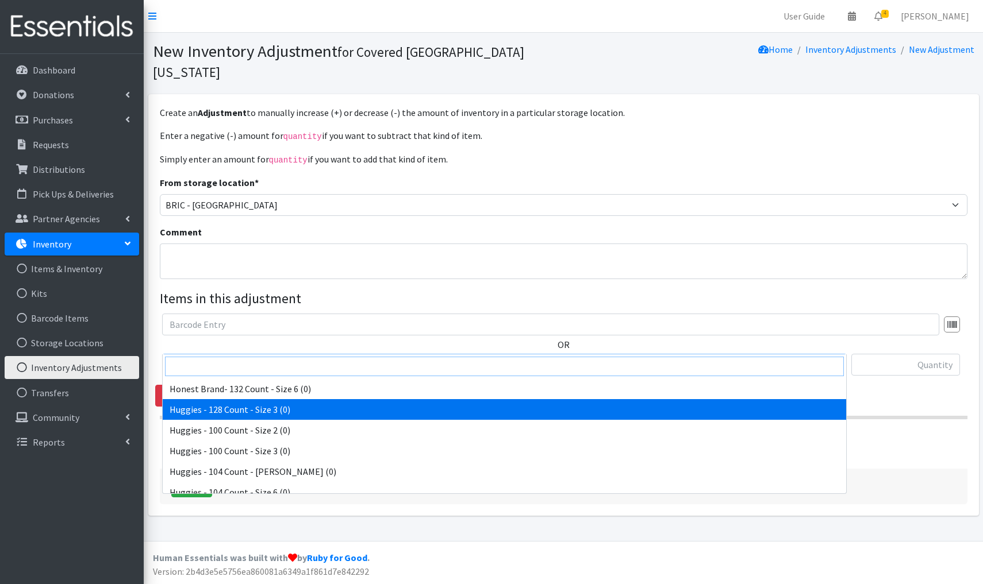
click at [178, 366] on input "search" at bounding box center [504, 367] width 679 height 20
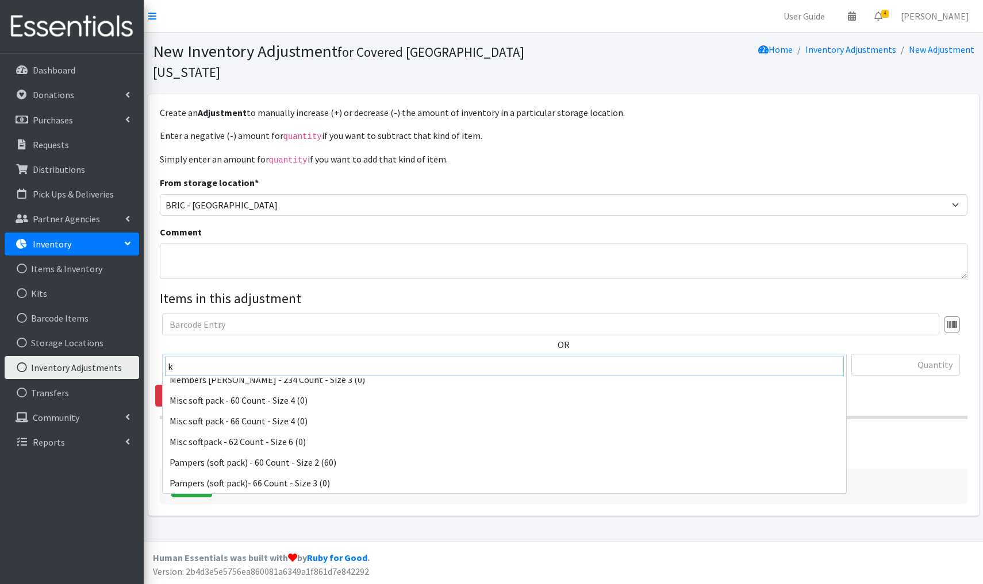
scroll to position [0, 0]
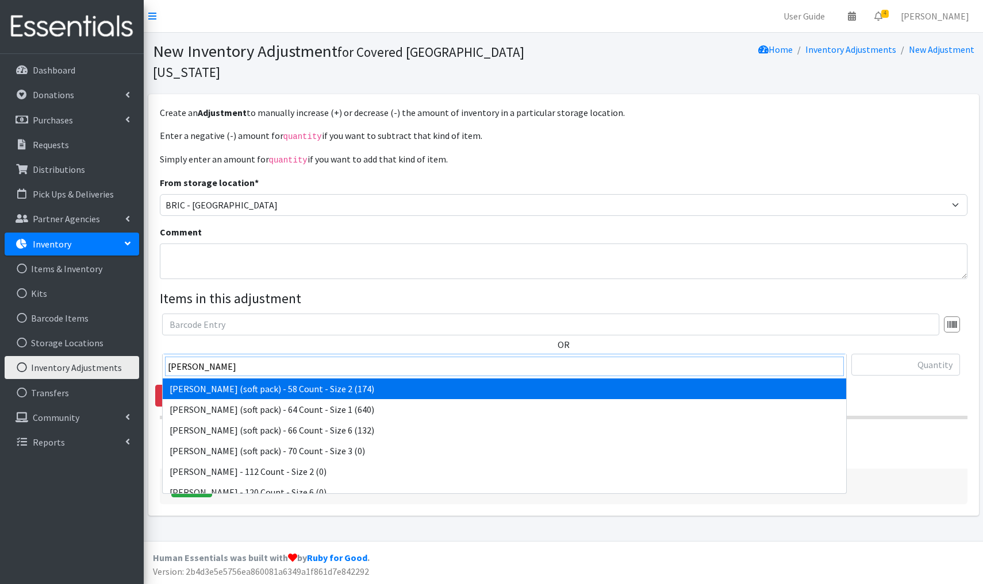
type input "kirkland"
select select "15191"
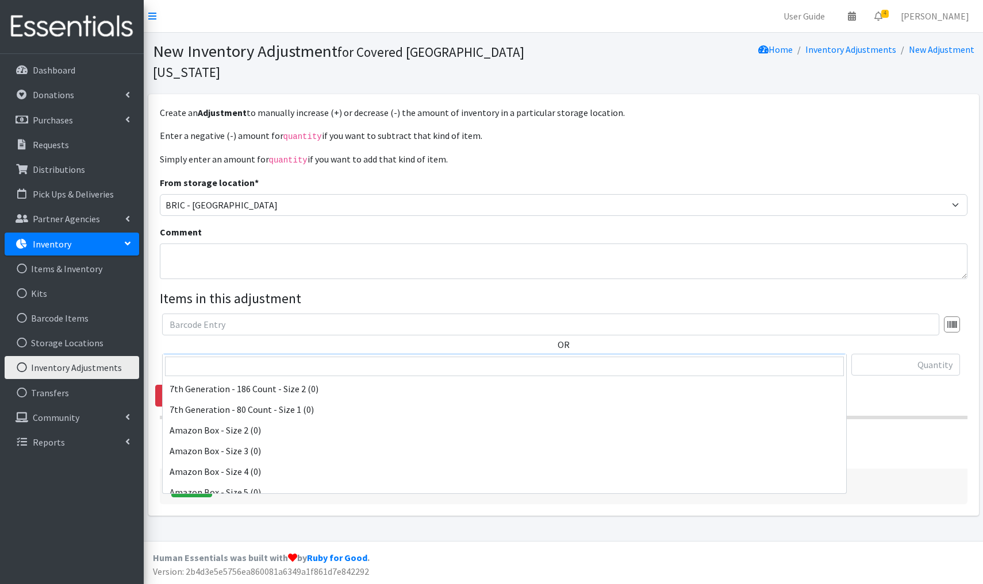
click at [363, 357] on span "Kirkland (soft pack) - 58 Count - Size 2 (174)" at bounding box center [505, 365] width 670 height 16
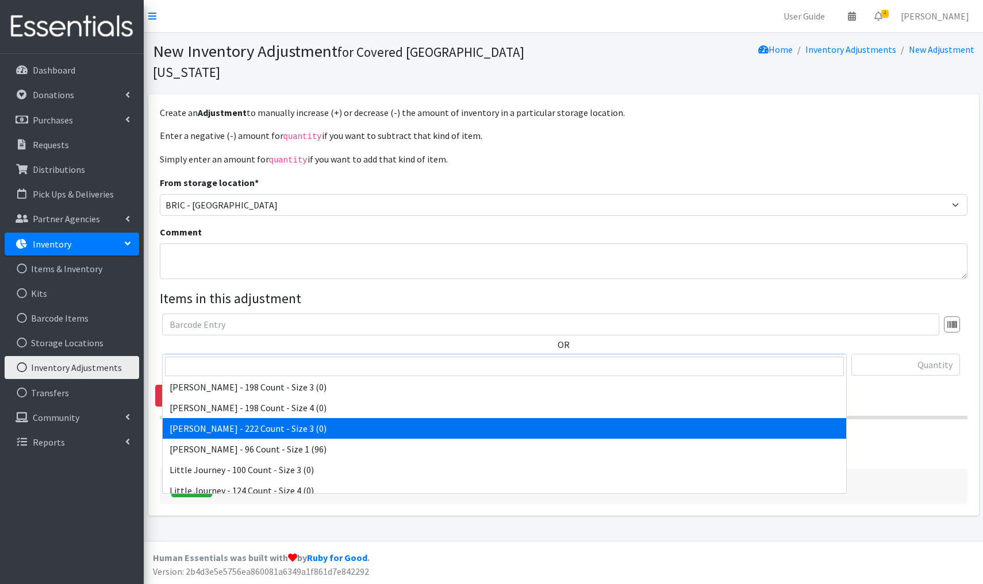
scroll to position [4201, 0]
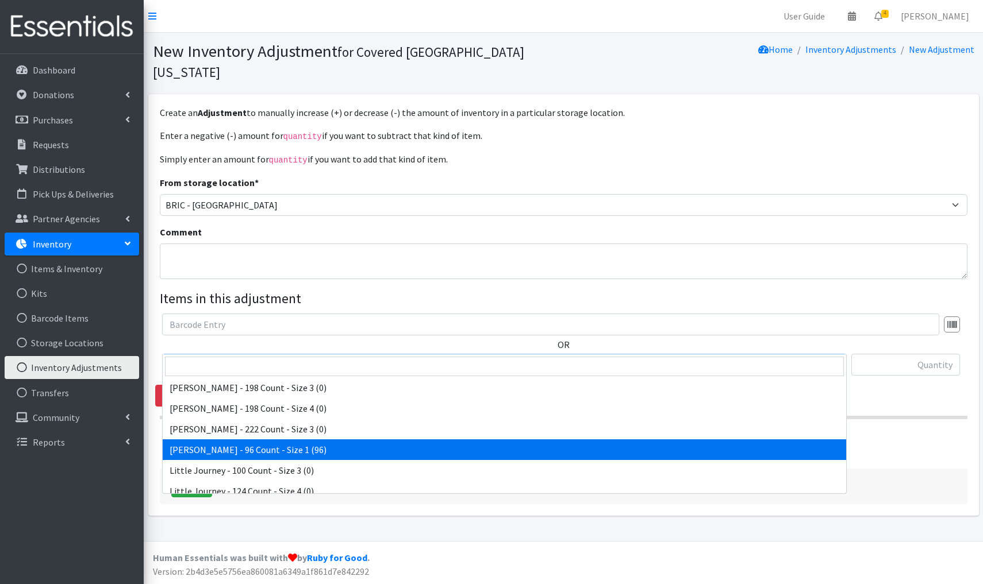
select select "15189"
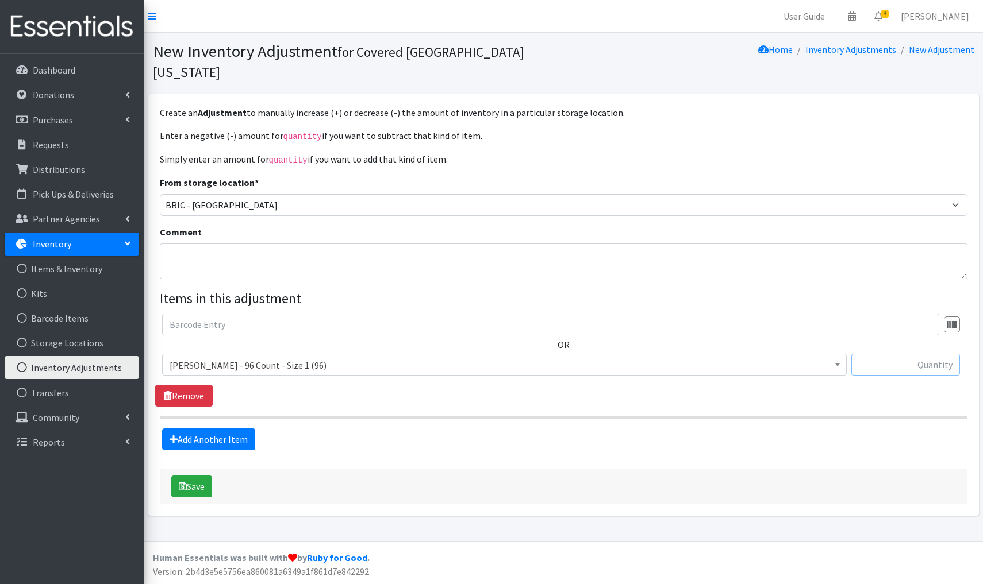
click at [907, 354] on input "text" at bounding box center [905, 365] width 109 height 22
type input "+672"
click at [200, 476] on button "Save" at bounding box center [191, 487] width 41 height 22
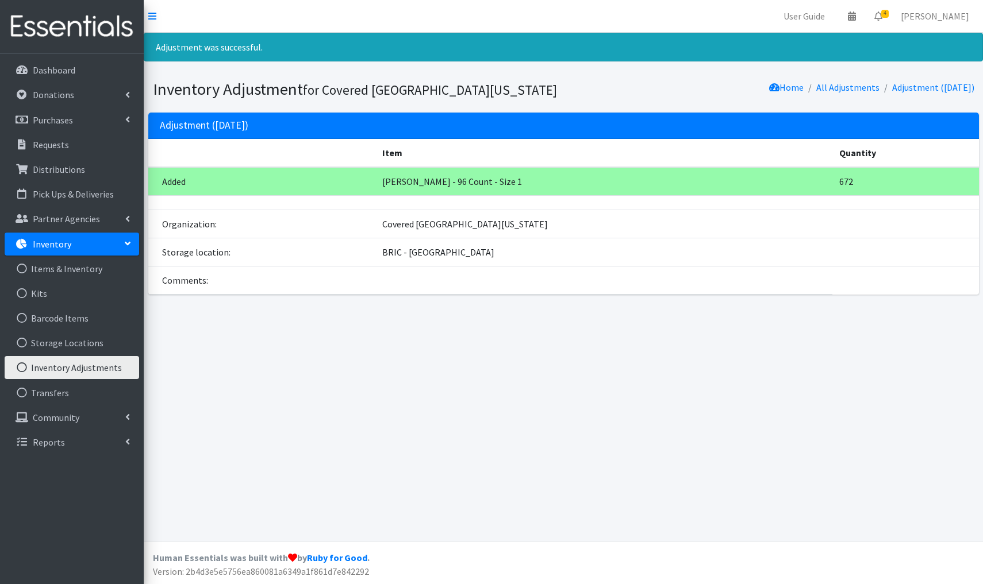
click at [96, 367] on link "Inventory Adjustments" at bounding box center [72, 367] width 134 height 23
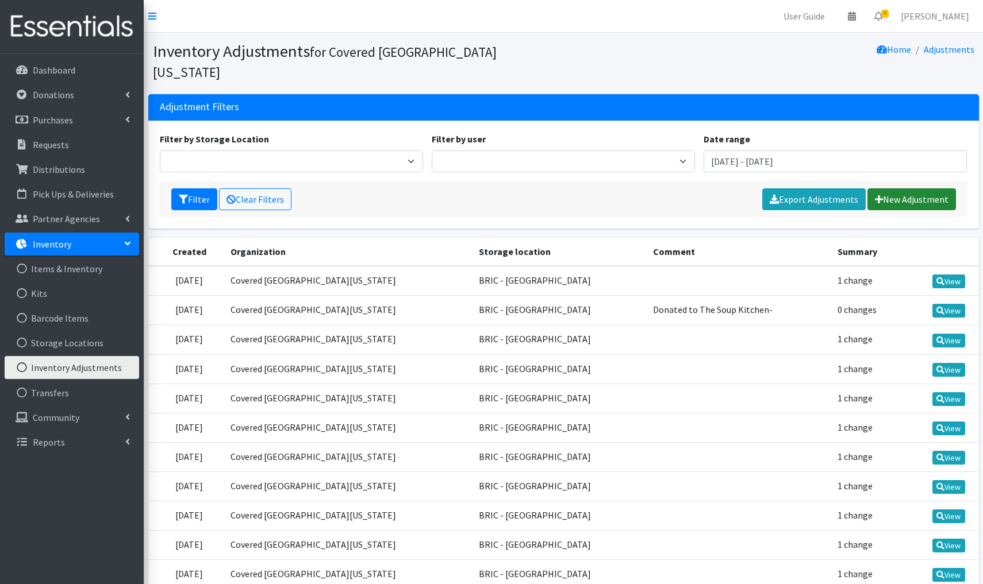
click at [925, 189] on link "New Adjustment" at bounding box center [911, 200] width 89 height 22
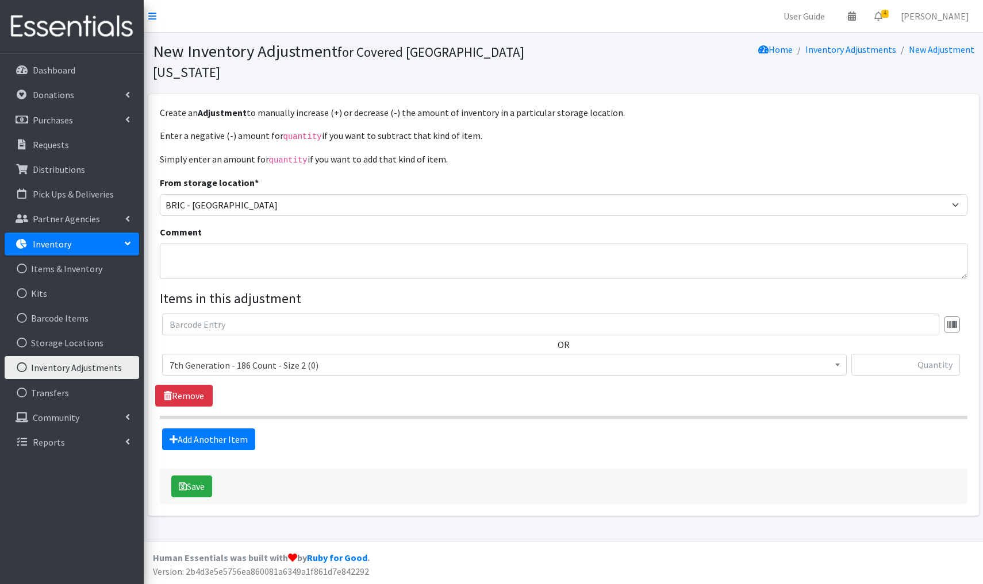
click at [334, 357] on span "7th Generation - 186 Count - Size 2 (0)" at bounding box center [505, 365] width 670 height 16
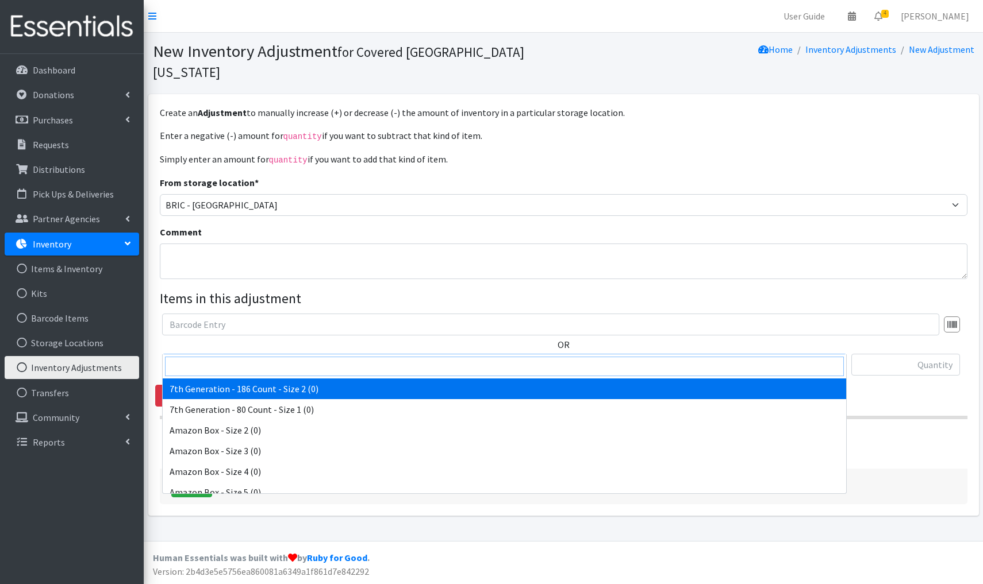
click at [202, 364] on input "search" at bounding box center [504, 367] width 679 height 20
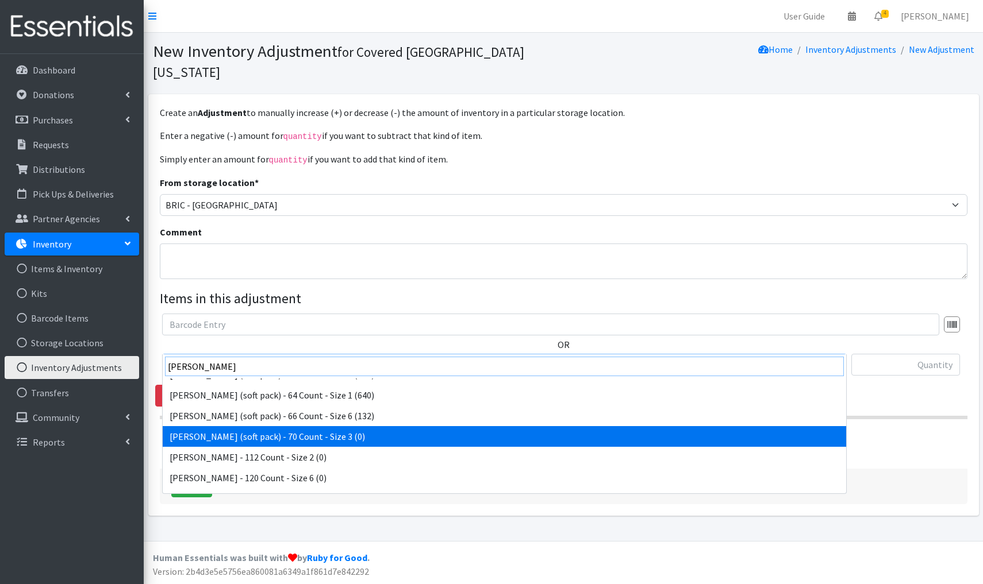
scroll to position [16, 0]
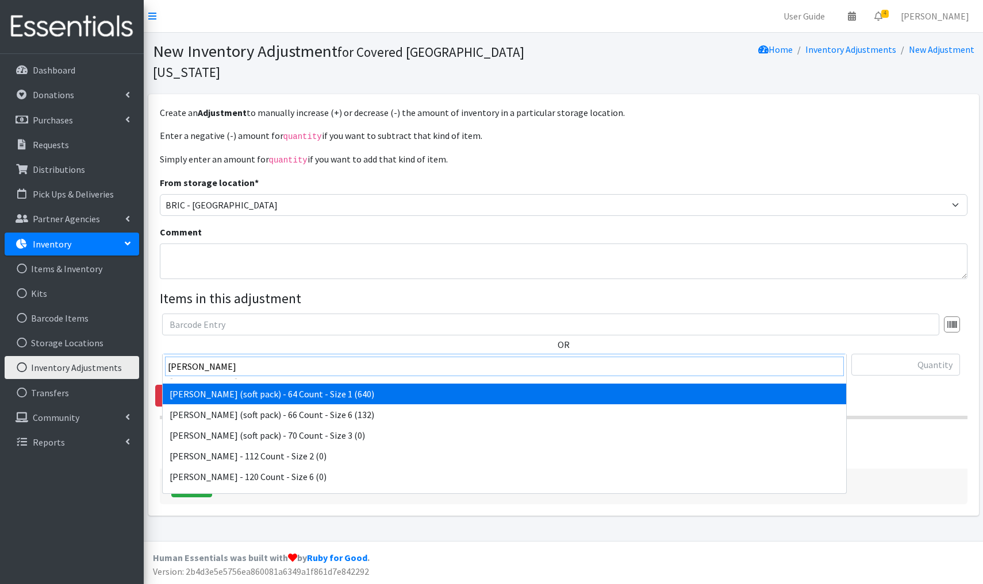
type input "[PERSON_NAME]"
select select "15188"
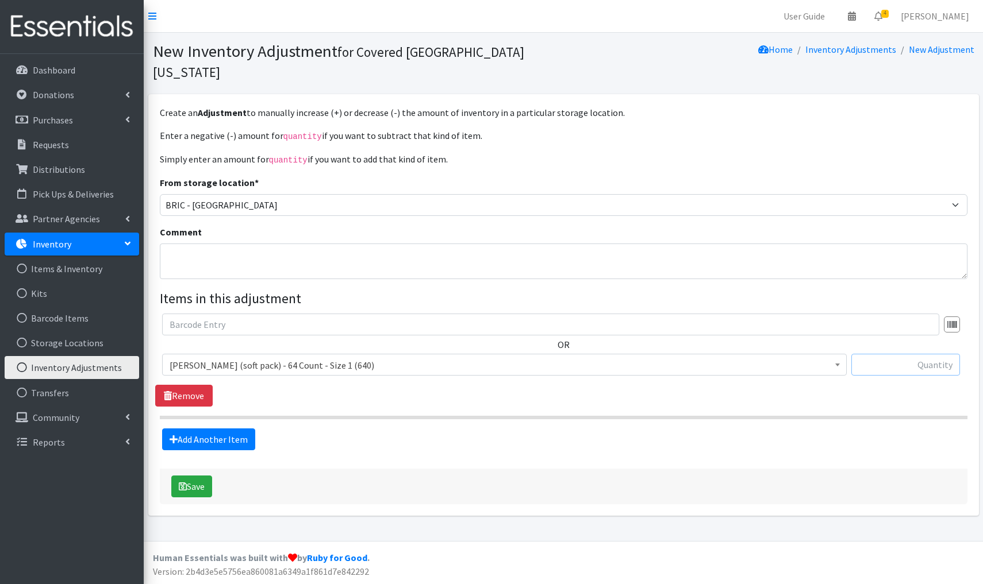
click at [934, 354] on input "text" at bounding box center [905, 365] width 109 height 22
type input "-640"
click at [175, 244] on textarea "Comment" at bounding box center [563, 262] width 807 height 36
type textarea "Donated to Spirit of Giving/Back to School Bash"
click at [196, 476] on button "Save" at bounding box center [191, 487] width 41 height 22
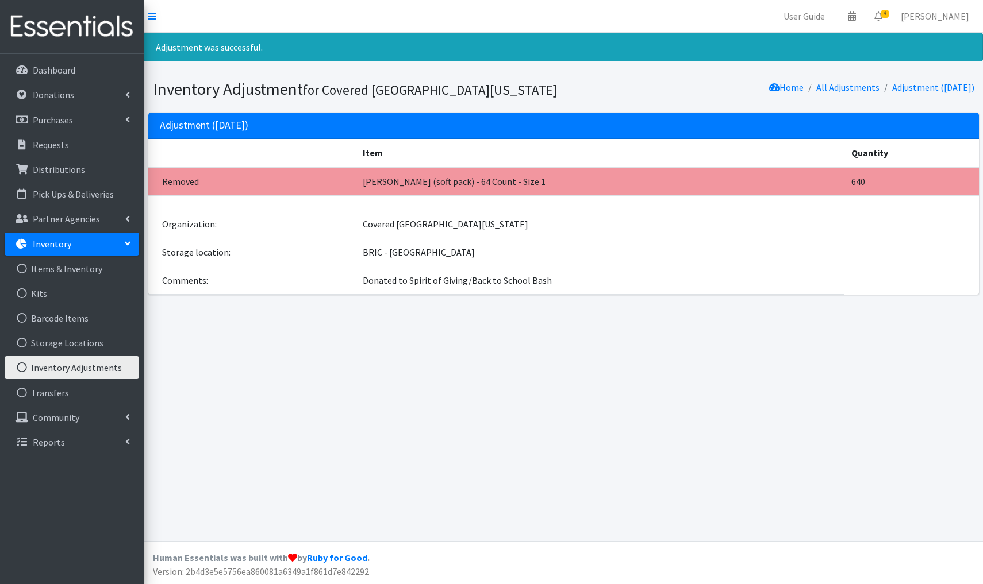
click at [91, 362] on link "Inventory Adjustments" at bounding box center [72, 367] width 134 height 23
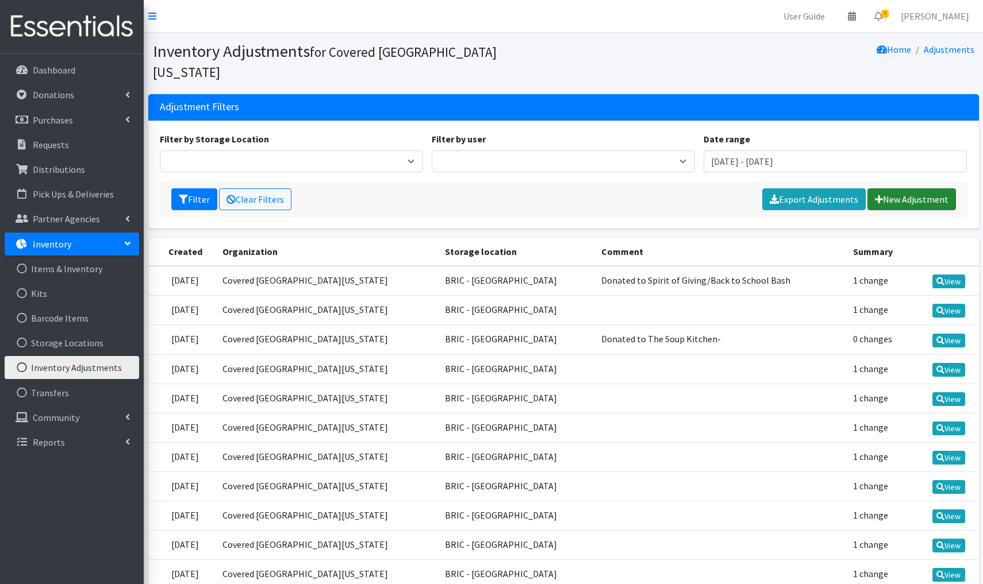
click at [909, 189] on link "New Adjustment" at bounding box center [911, 200] width 89 height 22
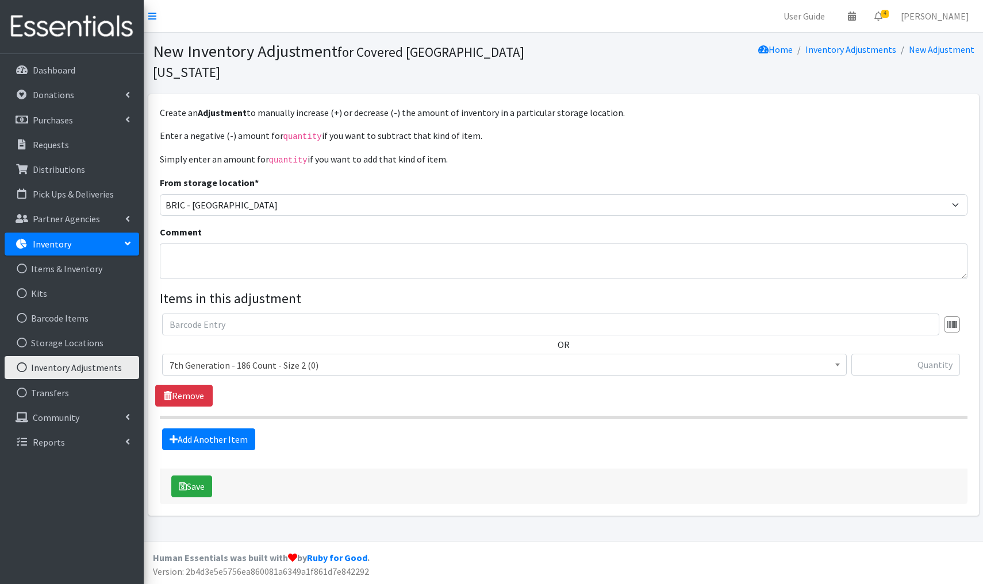
click at [332, 357] on span "7th Generation - 186 Count - Size 2 (0)" at bounding box center [505, 365] width 670 height 16
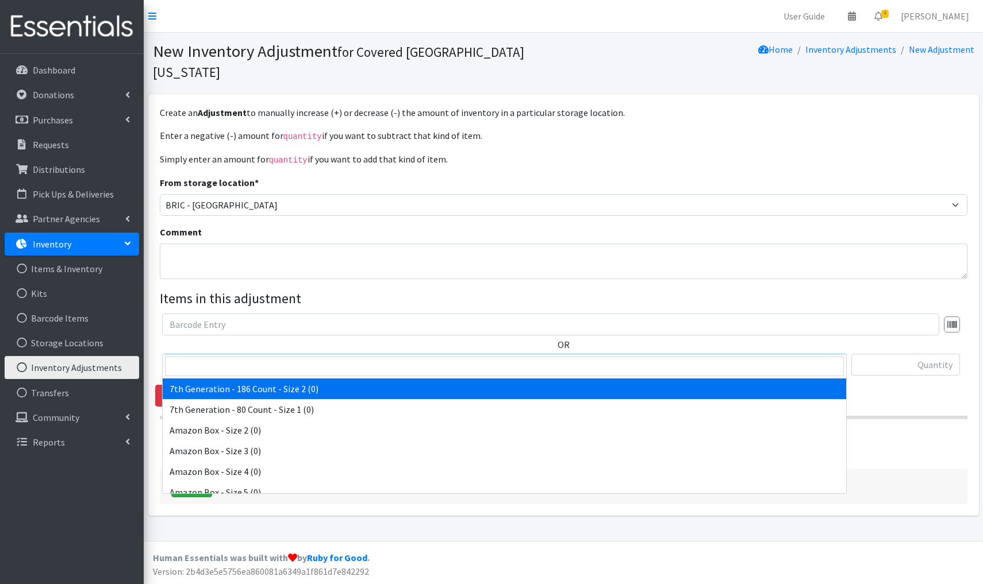
click at [322, 357] on span "7th Generation - 186 Count - Size 2 (0)" at bounding box center [505, 365] width 670 height 16
click at [175, 368] on input "search" at bounding box center [504, 367] width 679 height 20
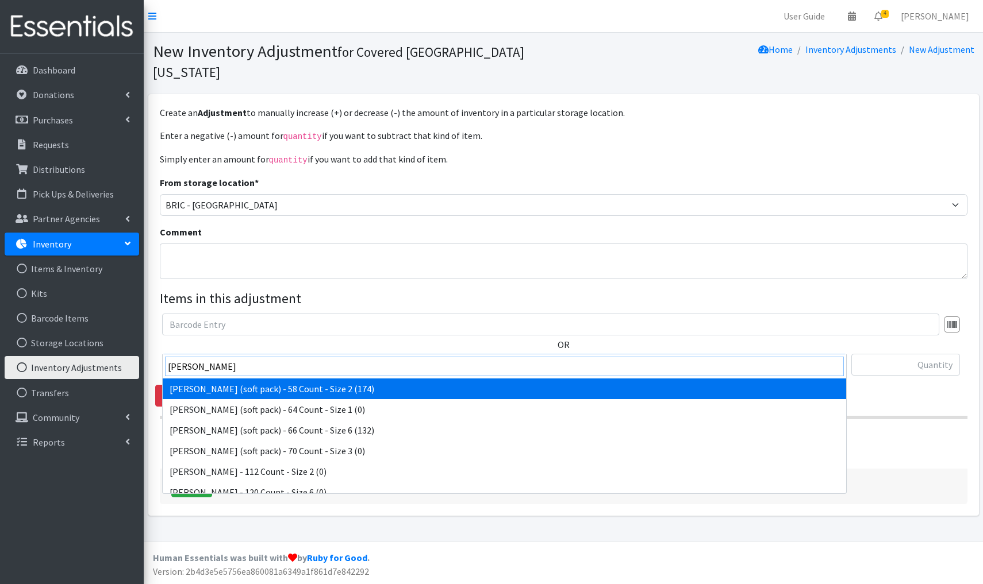
type input "kirkland"
select select "15191"
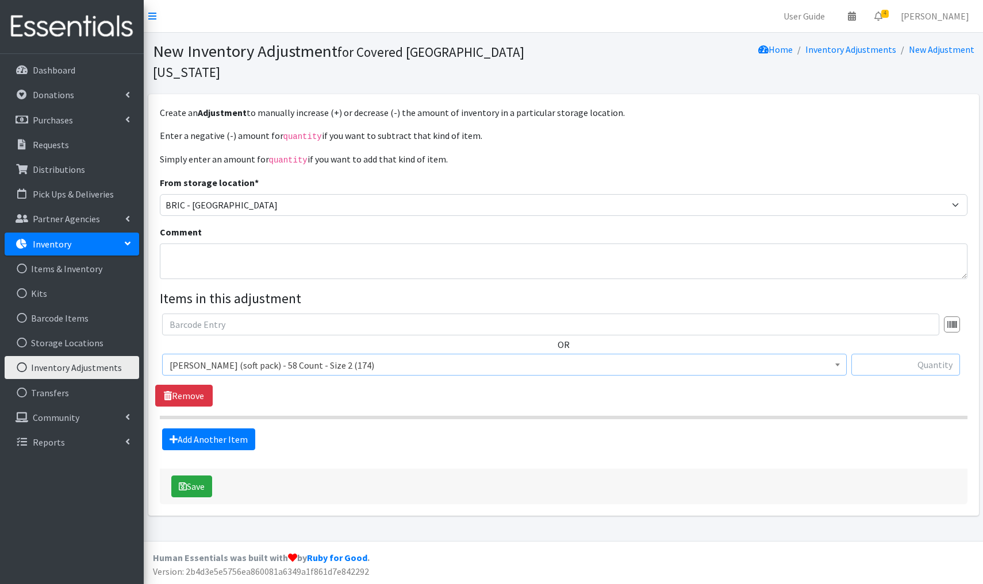
click at [943, 354] on input "text" at bounding box center [905, 365] width 109 height 22
type input "-174"
click at [178, 244] on textarea "Comment" at bounding box center [563, 262] width 807 height 36
type textarea "Donated to Spirit of Giving/ Back to School Bash"
click at [195, 476] on button "Save" at bounding box center [191, 487] width 41 height 22
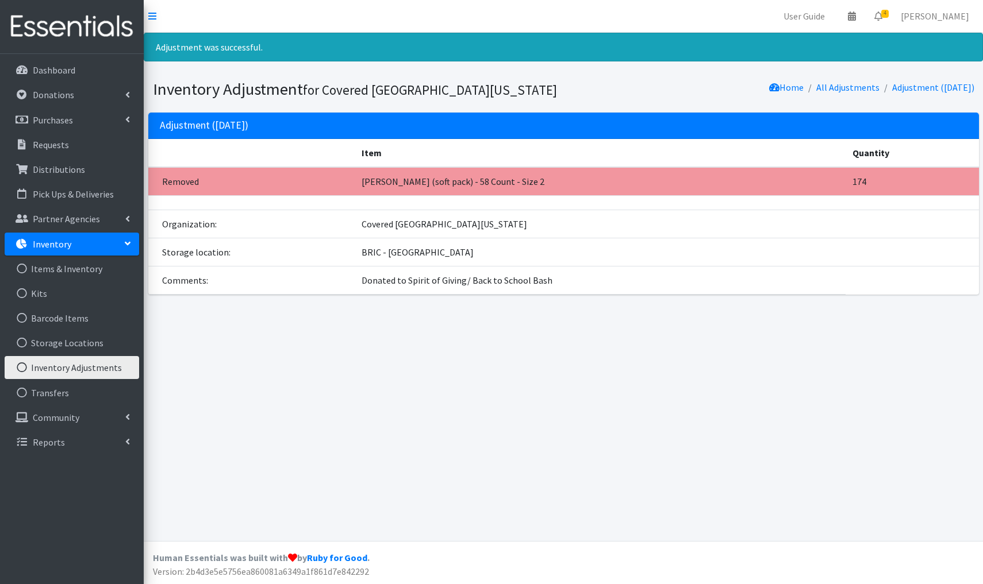
click at [86, 372] on link "Inventory Adjustments" at bounding box center [72, 367] width 134 height 23
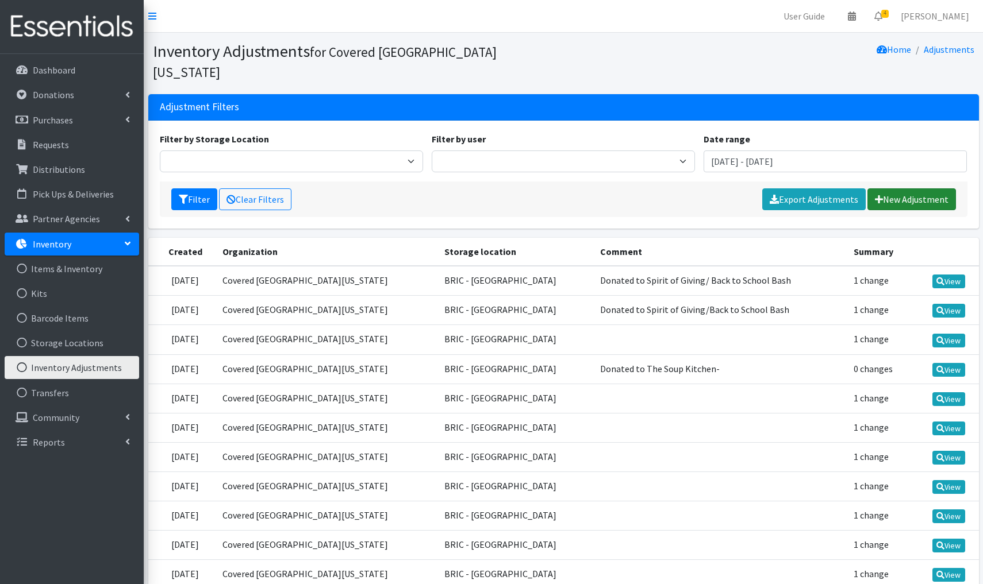
click at [902, 189] on link "New Adjustment" at bounding box center [911, 200] width 89 height 22
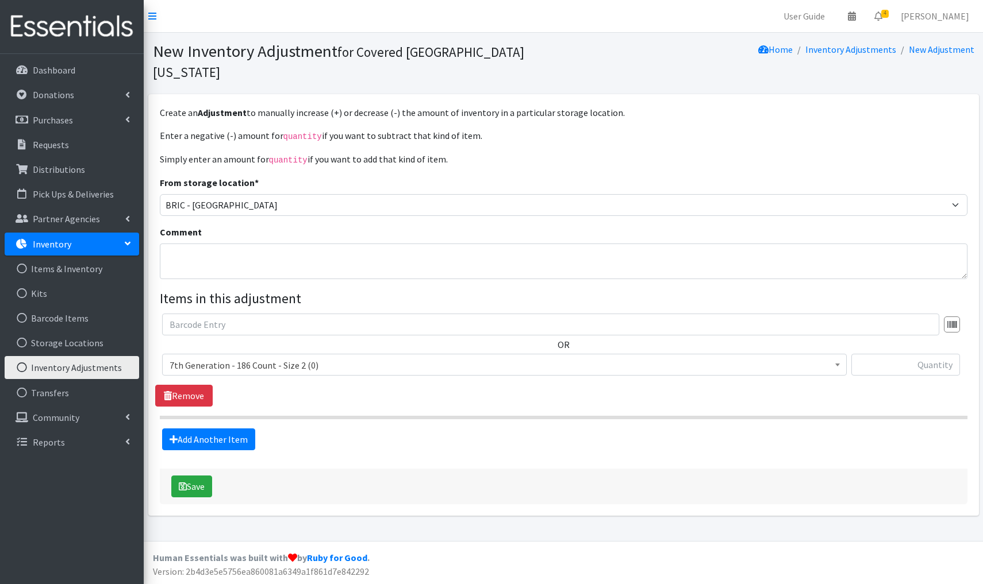
click at [321, 357] on span "7th Generation - 186 Count - Size 2 (0)" at bounding box center [505, 365] width 670 height 16
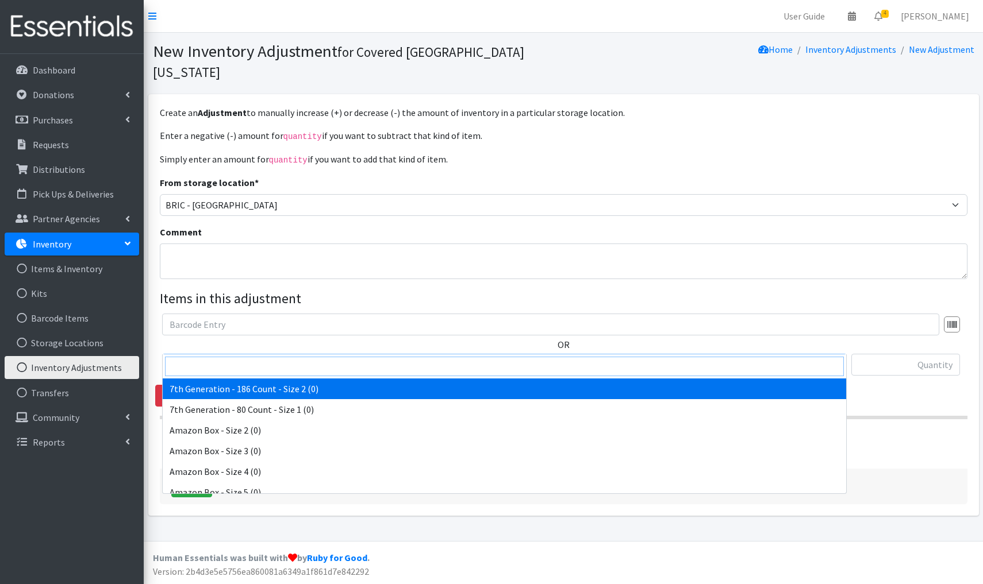
click at [191, 364] on input "search" at bounding box center [504, 367] width 679 height 20
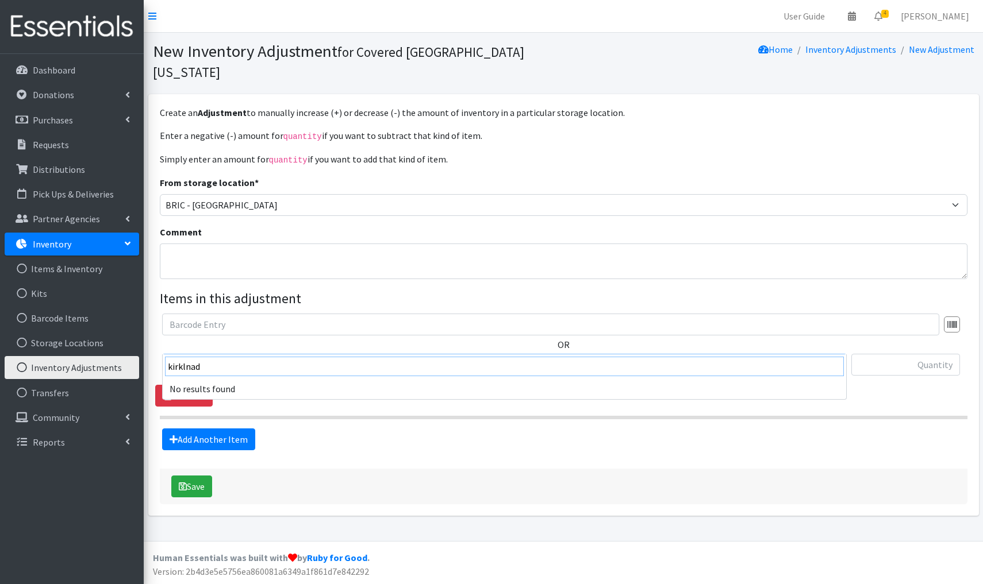
click at [218, 363] on input "kirklnad" at bounding box center [504, 367] width 679 height 20
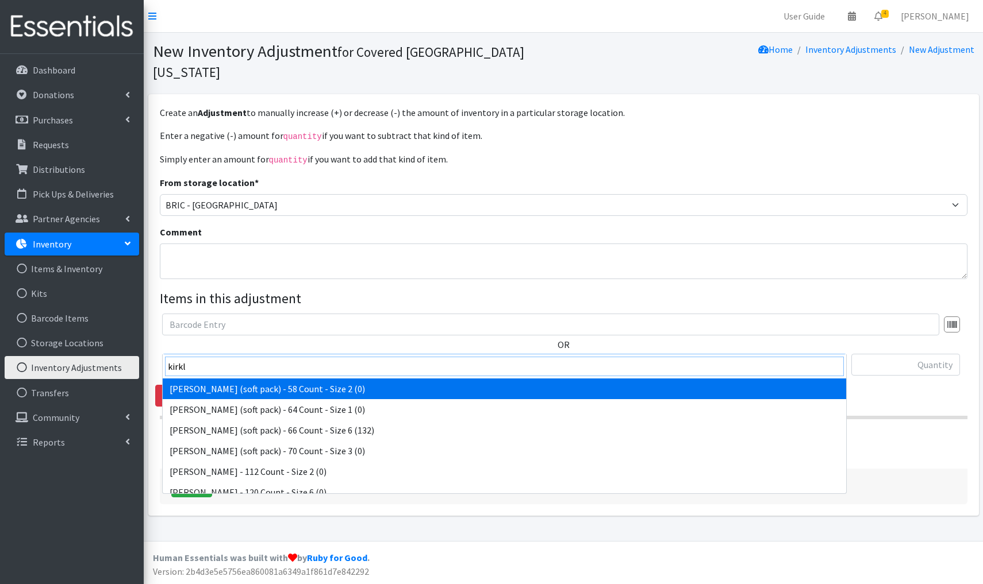
type input "kirkl"
select select "15191"
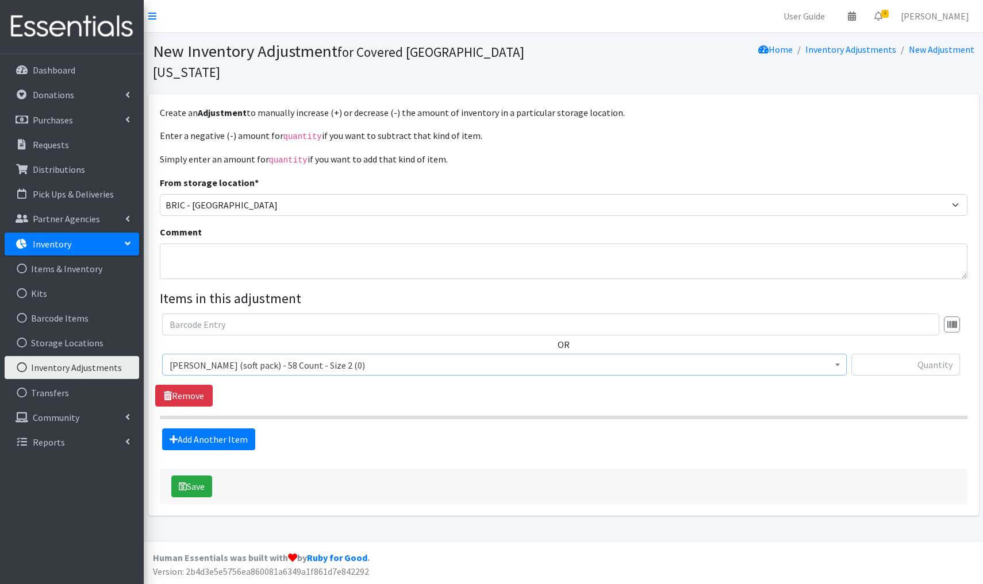
click at [348, 357] on span "[PERSON_NAME] (soft pack) - 58 Count - Size 2 (0)" at bounding box center [505, 365] width 670 height 16
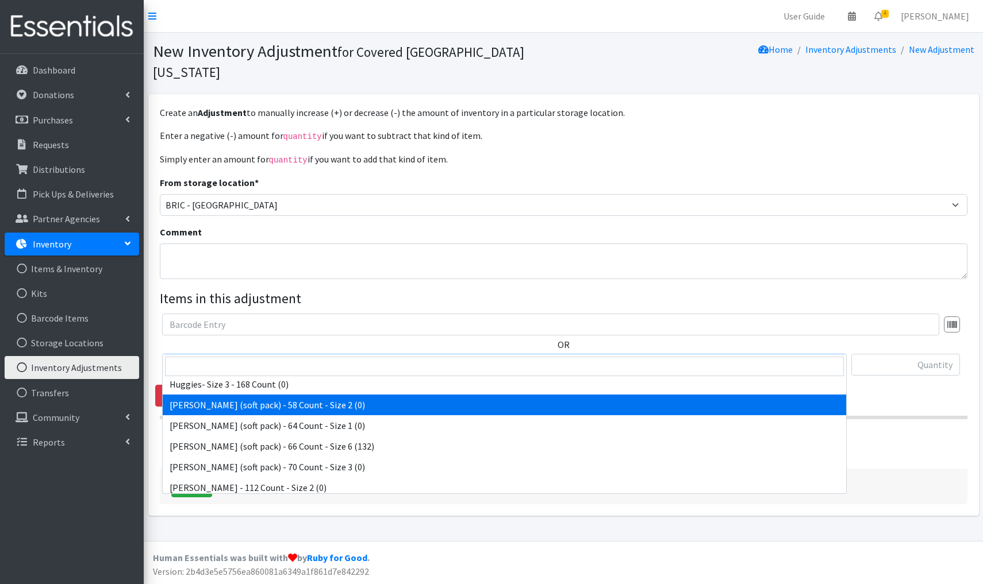
scroll to position [3917, 0]
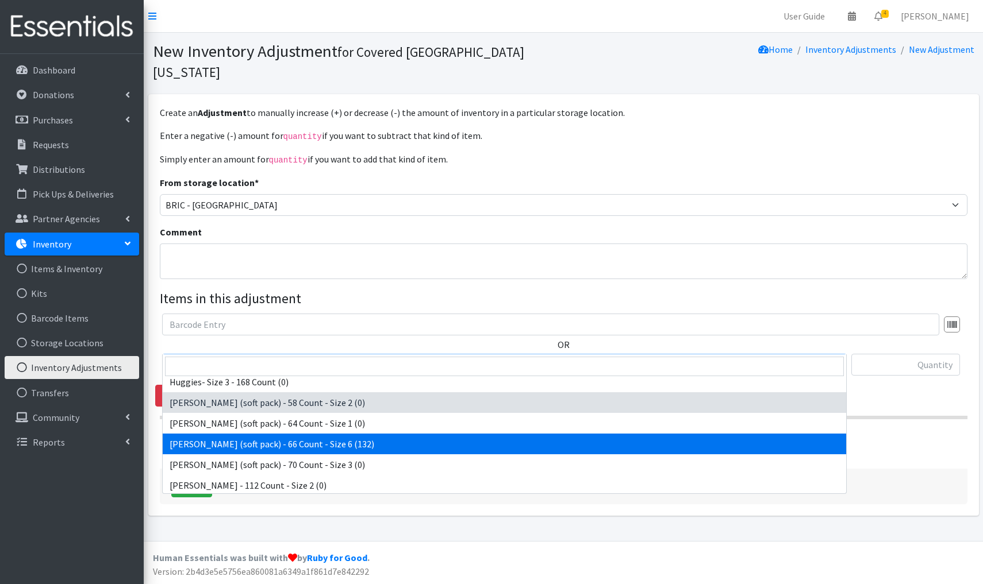
select select "15225"
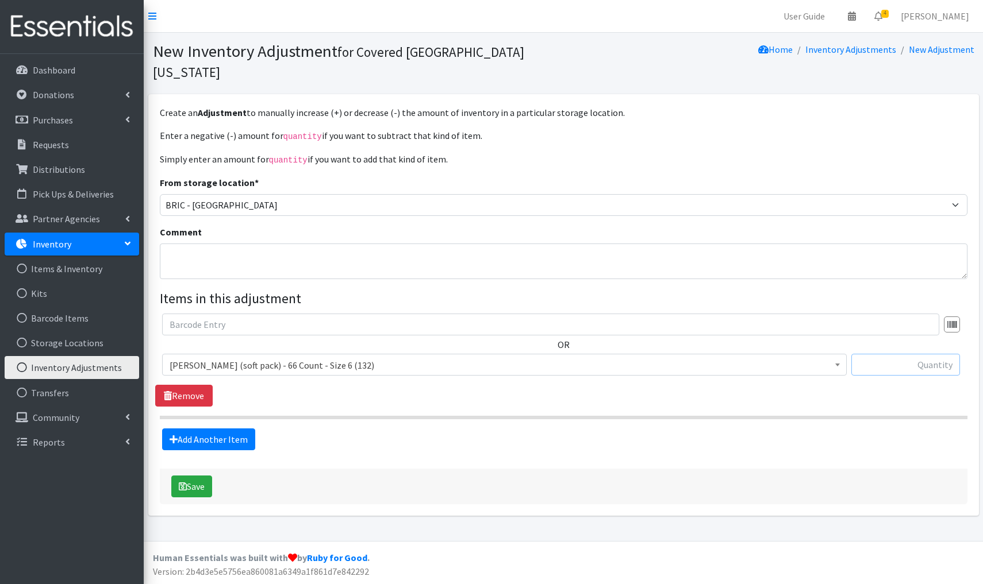
click at [925, 354] on input "text" at bounding box center [905, 365] width 109 height 22
type input "-132"
click at [190, 244] on textarea "Comment" at bounding box center [563, 262] width 807 height 36
type textarea "Donated to Spirit of Giving/ Back to School Bash"
click at [194, 476] on button "Save" at bounding box center [191, 487] width 41 height 22
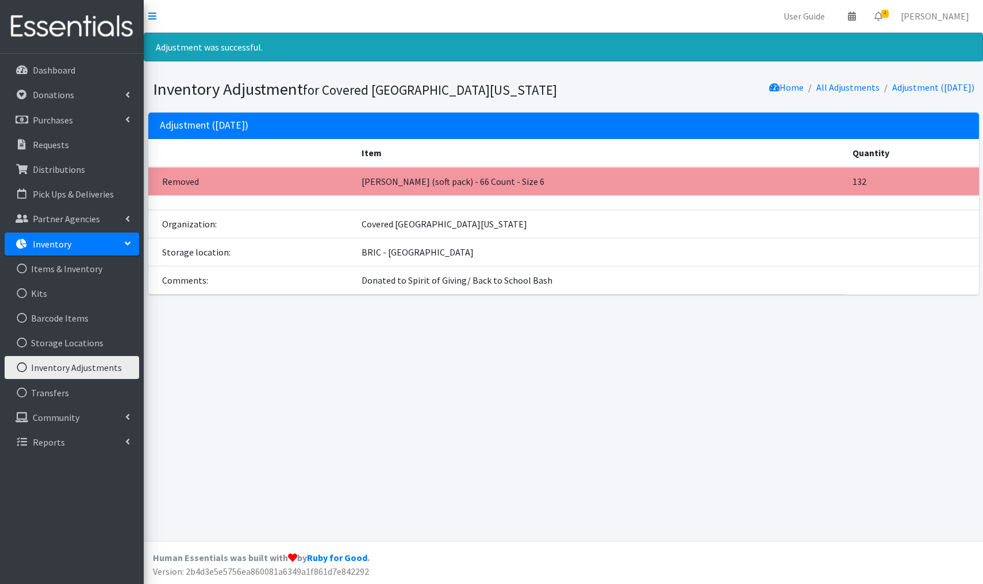
click at [66, 372] on link "Inventory Adjustments" at bounding box center [72, 367] width 134 height 23
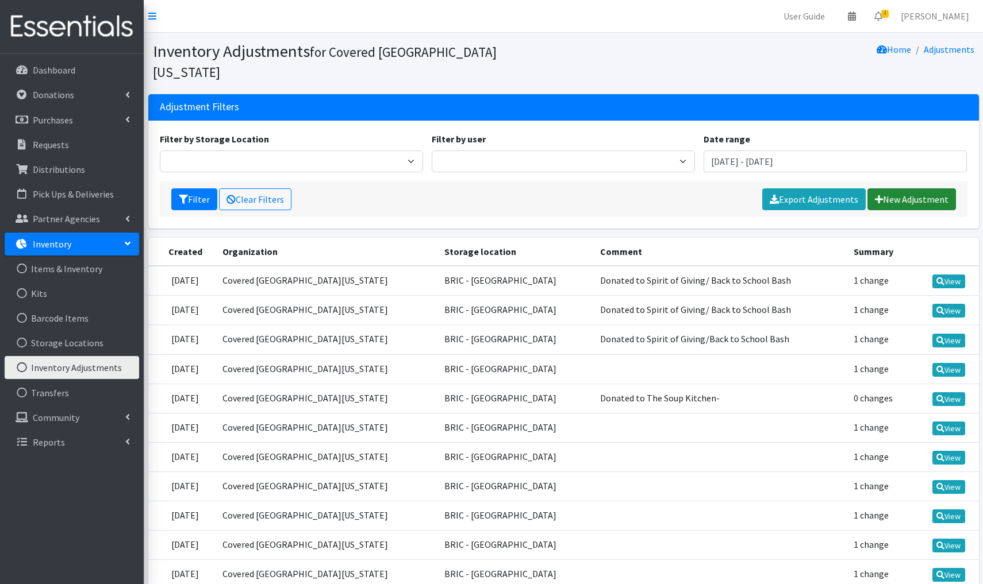
click at [920, 189] on link "New Adjustment" at bounding box center [911, 200] width 89 height 22
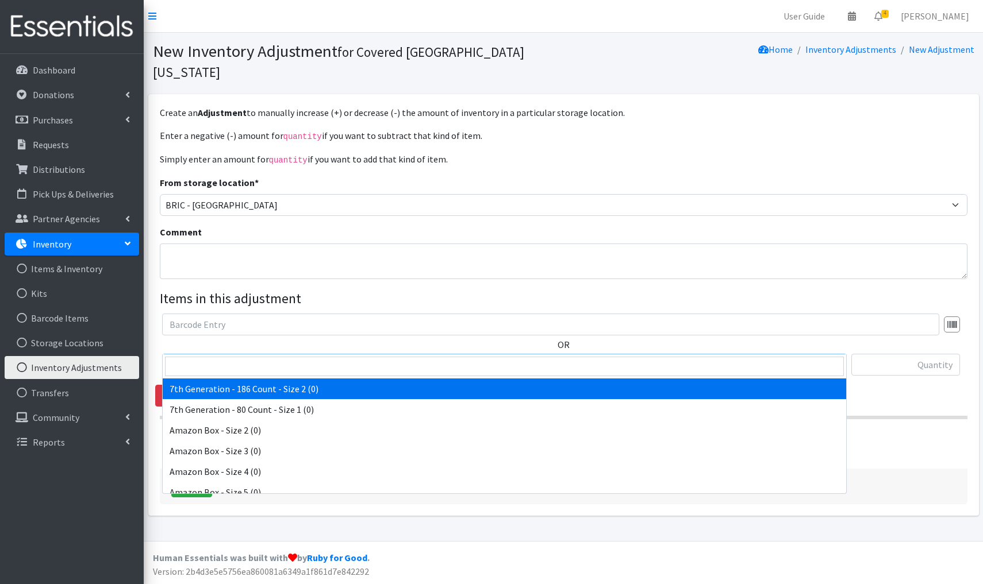
click at [337, 354] on span "7th Generation - 186 Count - Size 2 (0)" at bounding box center [504, 365] width 684 height 22
click at [190, 365] on input "search" at bounding box center [504, 367] width 679 height 20
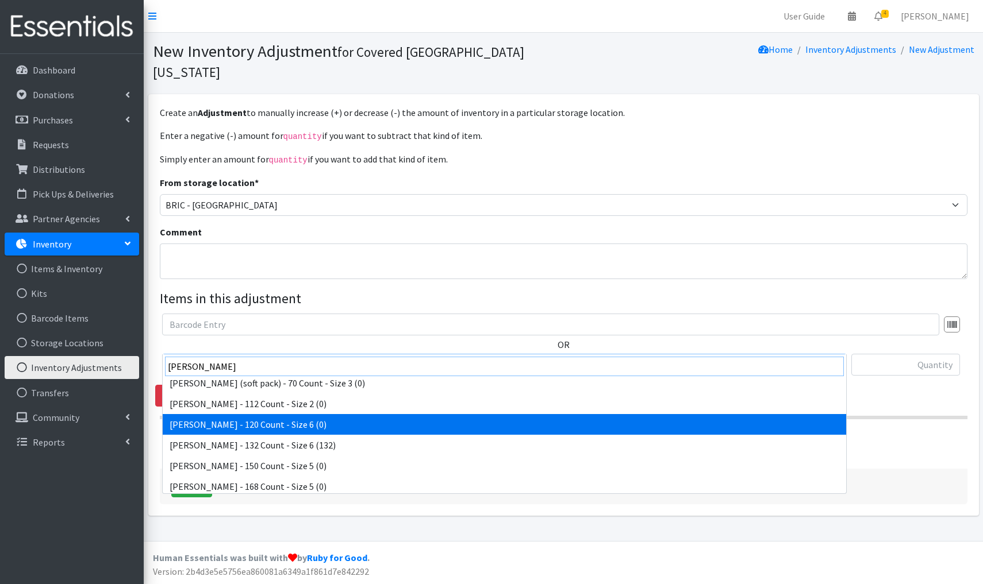
scroll to position [64, 0]
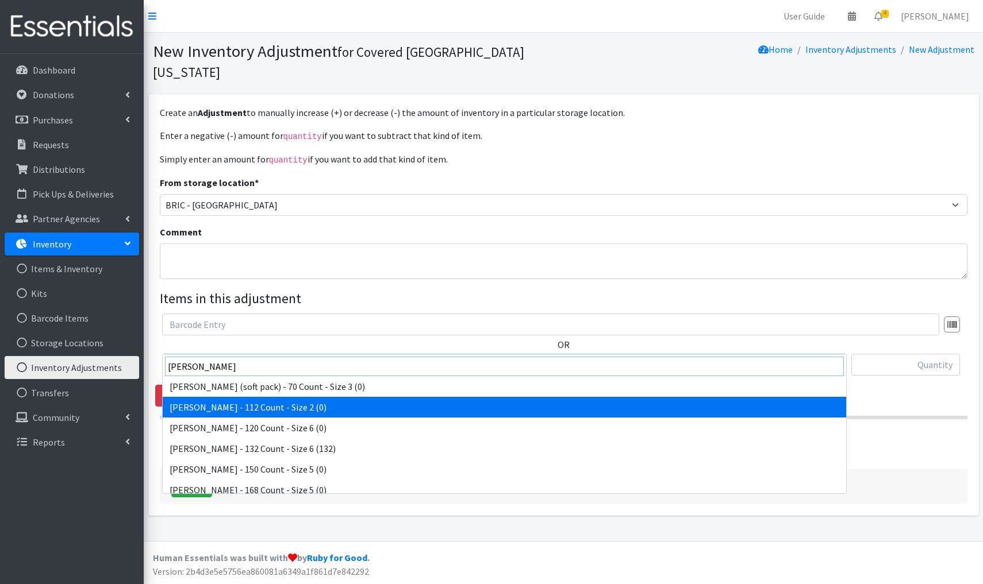
type input "kirkland"
select select "15192"
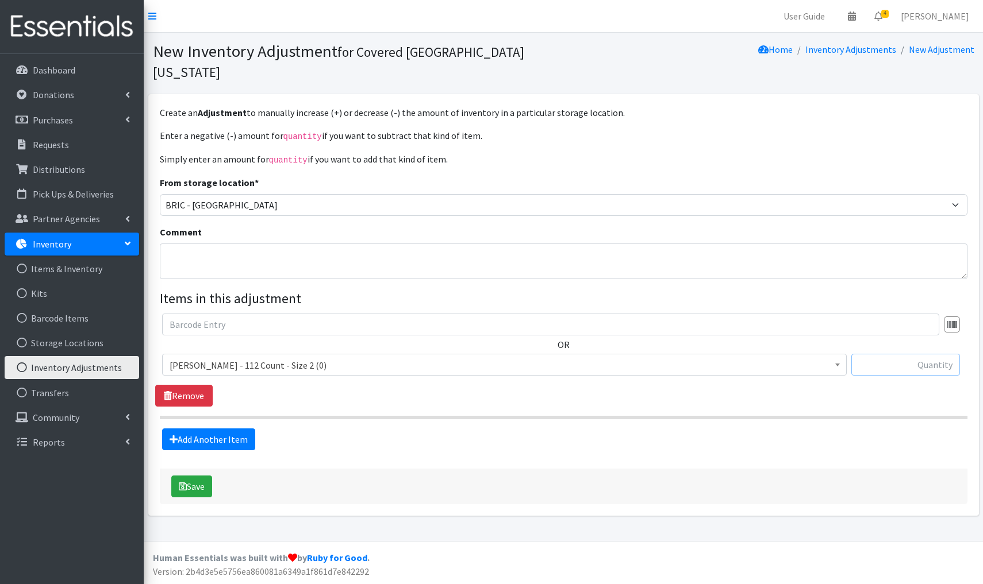
click at [926, 354] on input "text" at bounding box center [905, 365] width 109 height 22
type input "="
type input "+448"
click at [194, 476] on button "Save" at bounding box center [191, 487] width 41 height 22
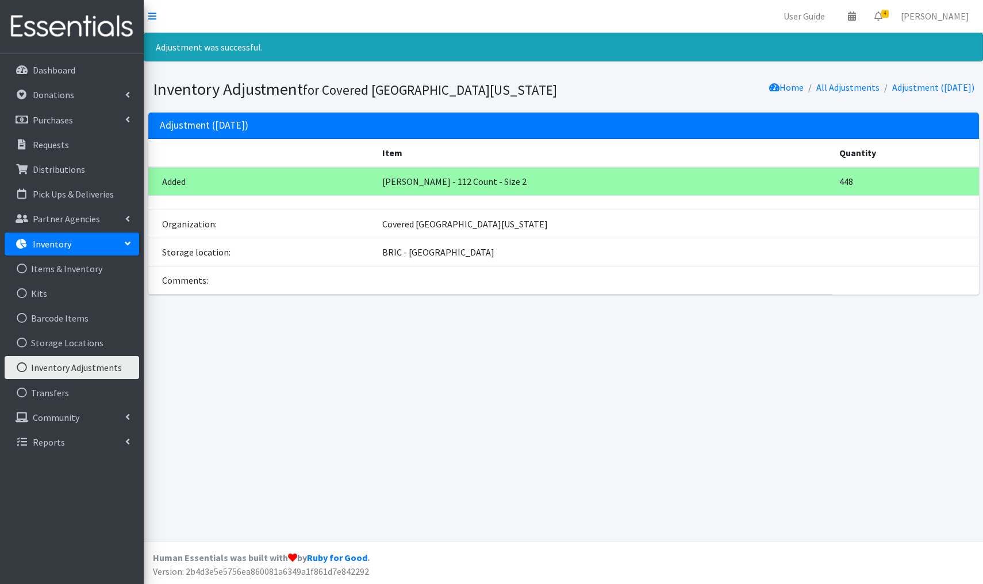
click at [96, 369] on link "Inventory Adjustments" at bounding box center [72, 367] width 134 height 23
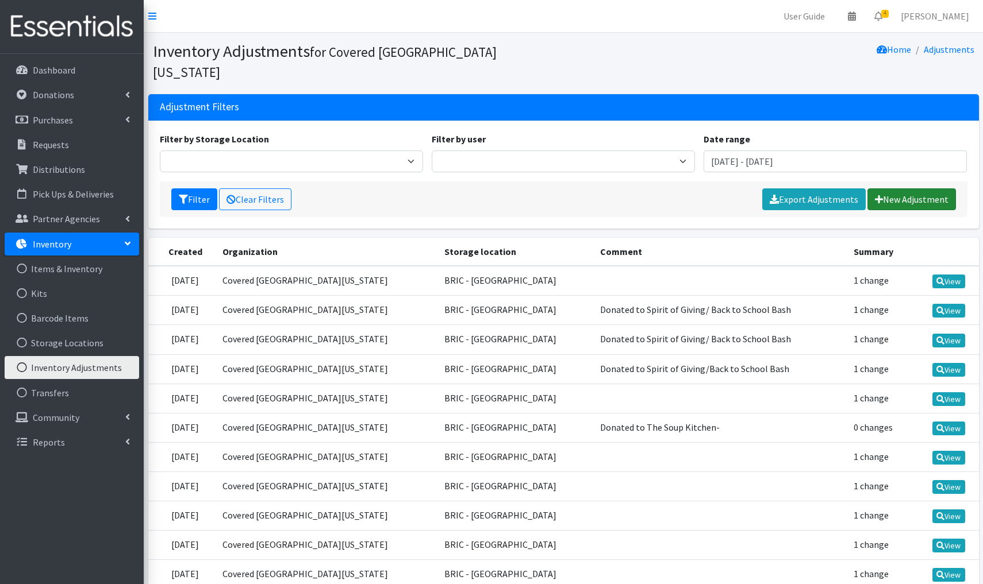
click at [897, 189] on link "New Adjustment" at bounding box center [911, 200] width 89 height 22
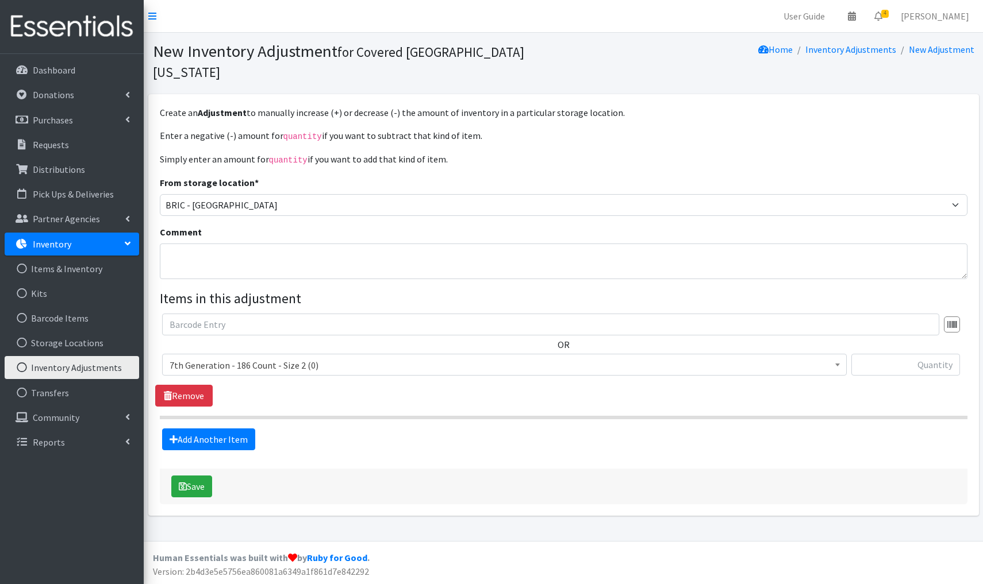
click at [345, 357] on span "7th Generation - 186 Count - Size 2 (0)" at bounding box center [505, 365] width 670 height 16
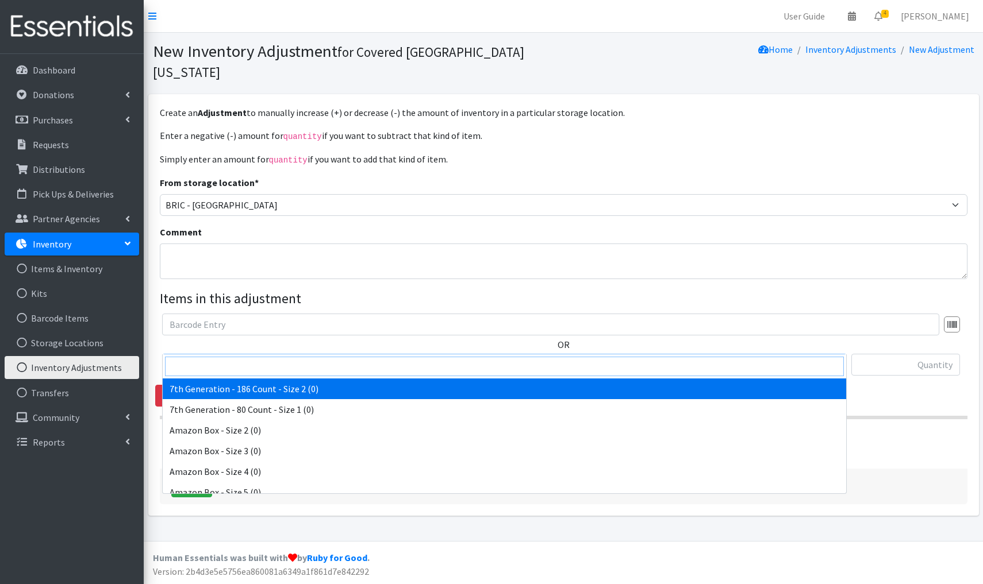
click at [214, 365] on input "search" at bounding box center [504, 367] width 679 height 20
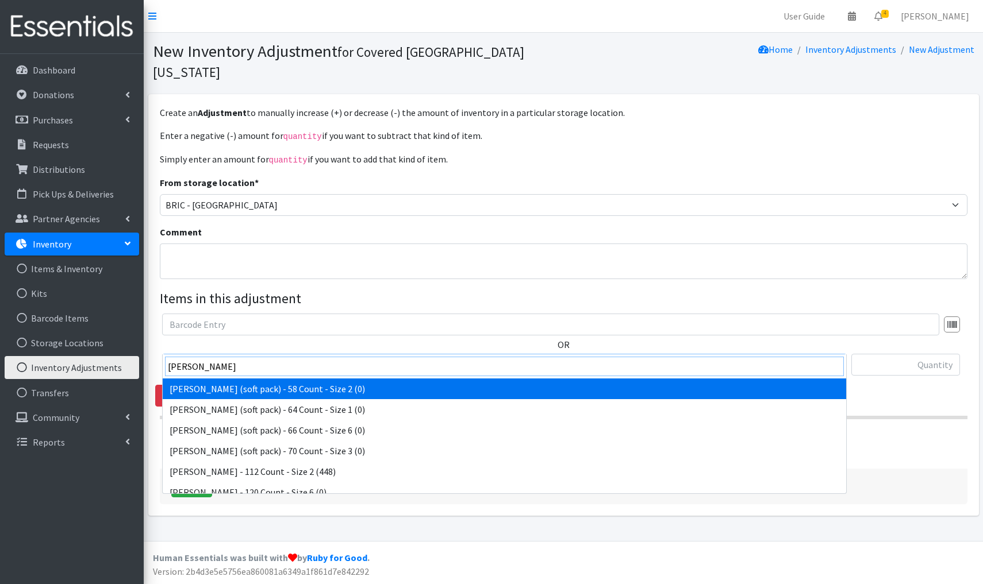
click at [297, 370] on input "kirkland" at bounding box center [504, 367] width 679 height 20
type input "kirkland"
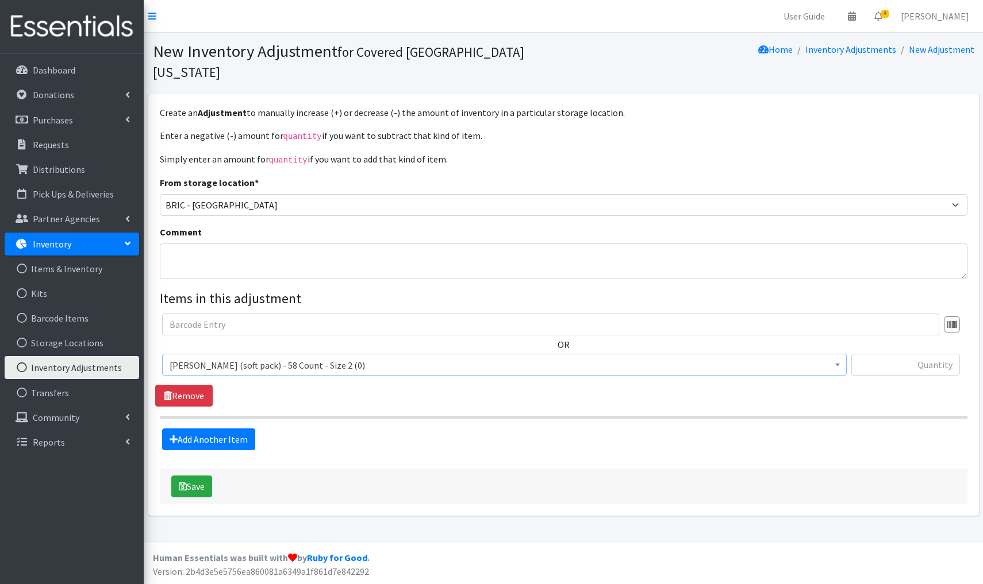
click at [340, 357] on span "Kirkland (soft pack) - 58 Count - Size 2 (0)" at bounding box center [505, 365] width 670 height 16
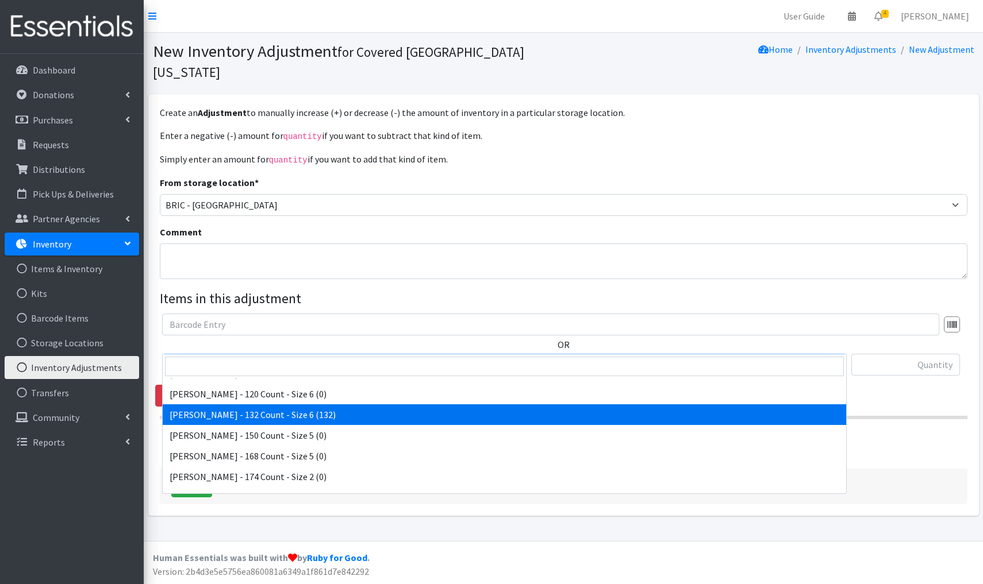
scroll to position [4032, 0]
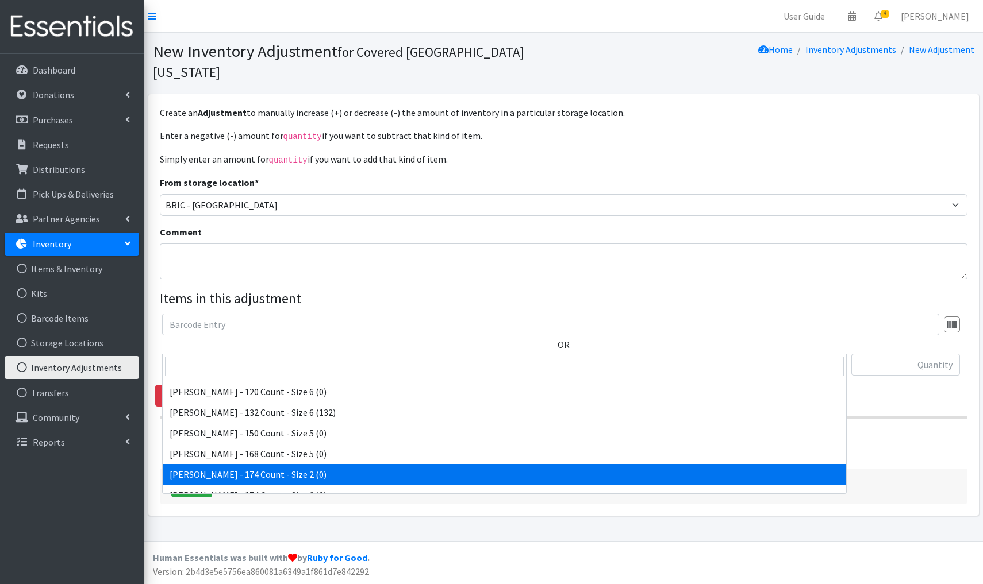
select select "4403"
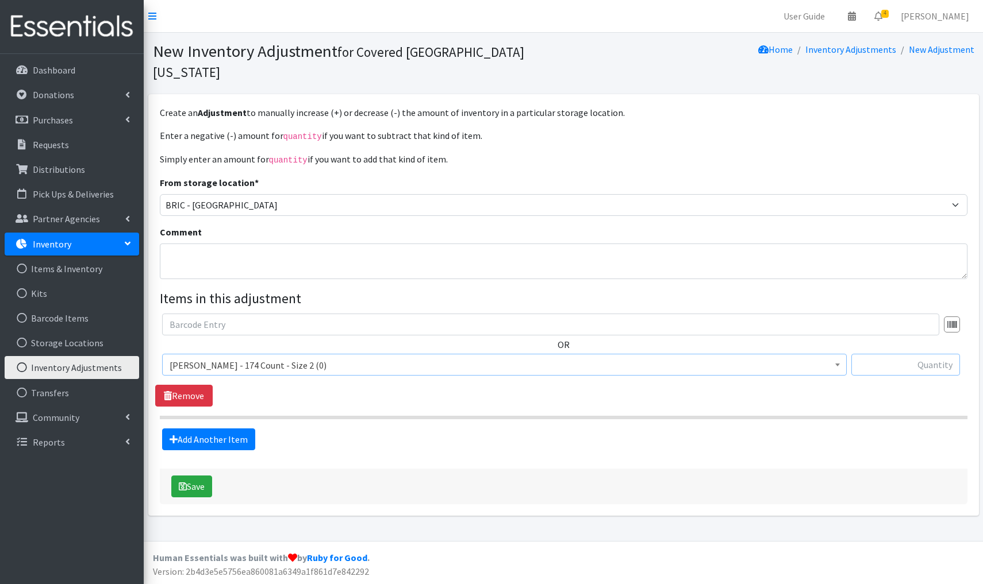
click at [944, 354] on input "text" at bounding box center [905, 365] width 109 height 22
type input "="
type input "+174"
click at [197, 476] on button "Save" at bounding box center [191, 487] width 41 height 22
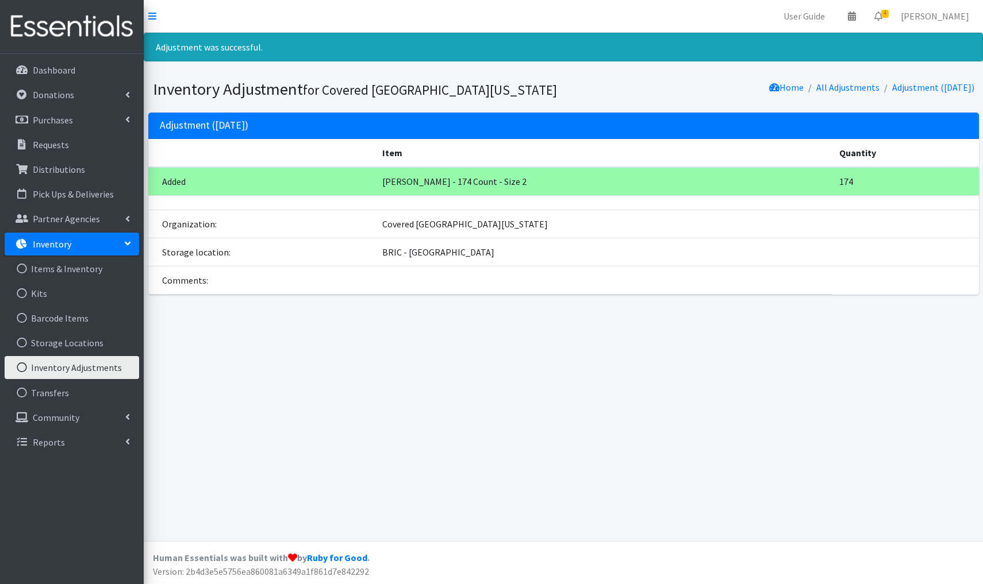
click at [82, 366] on link "Inventory Adjustments" at bounding box center [72, 367] width 134 height 23
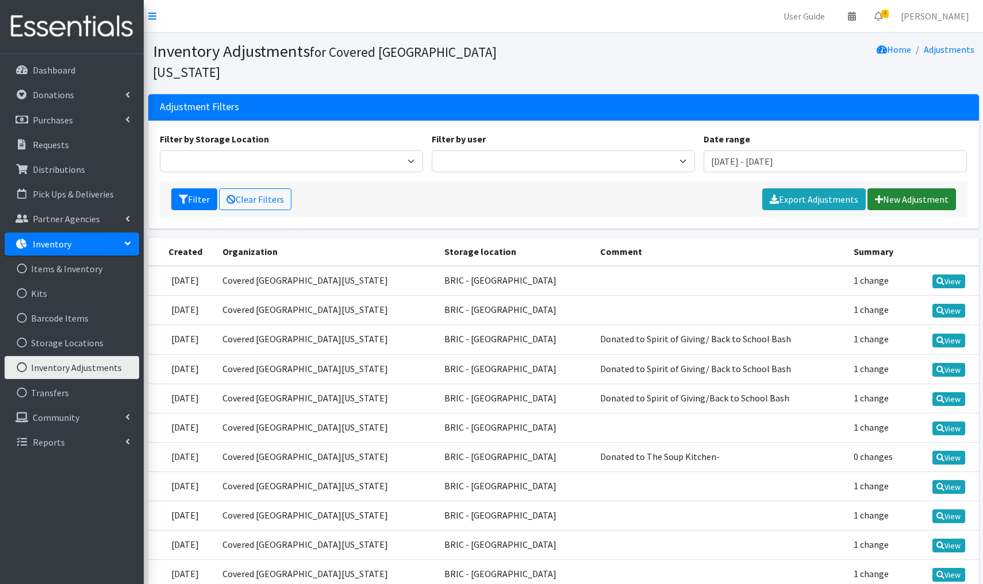
click at [933, 189] on link "New Adjustment" at bounding box center [911, 200] width 89 height 22
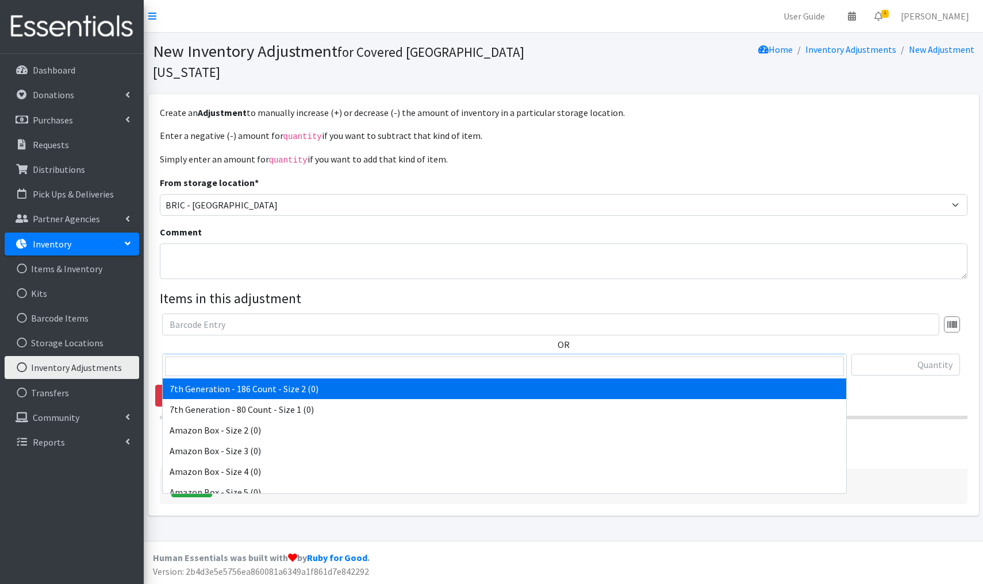
click at [333, 357] on span "7th Generation - 186 Count - Size 2 (0)" at bounding box center [505, 365] width 670 height 16
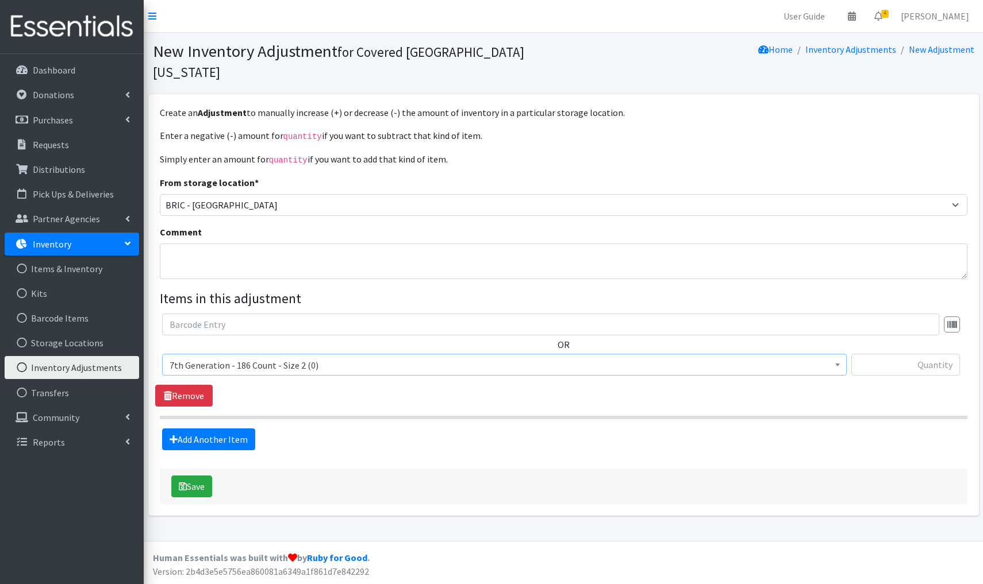
click at [341, 354] on span "7th Generation - 186 Count - Size 2 (0)" at bounding box center [504, 365] width 684 height 22
click at [345, 357] on span "7th Generation - 186 Count - Size 2 (0)" at bounding box center [505, 365] width 670 height 16
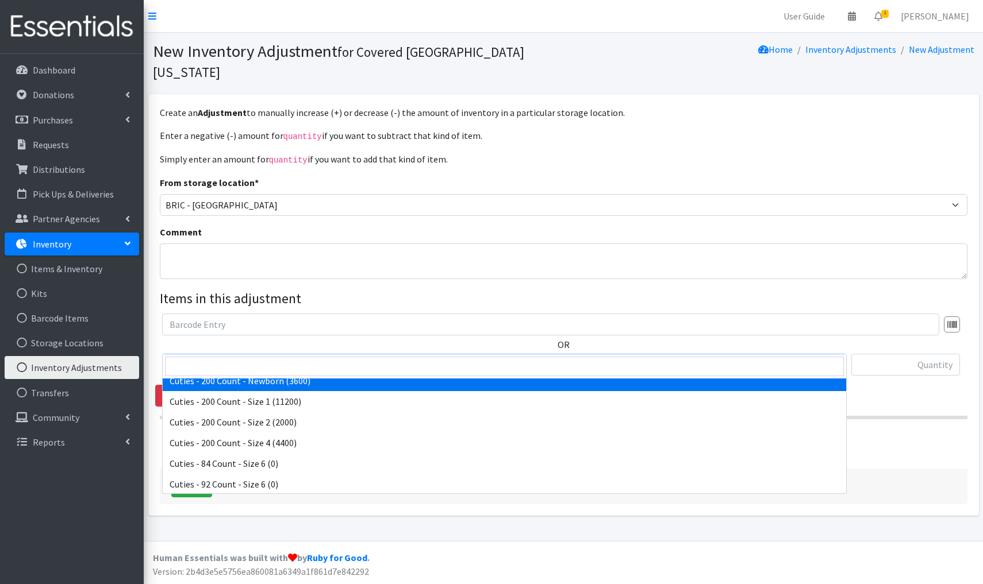
scroll to position [790, 0]
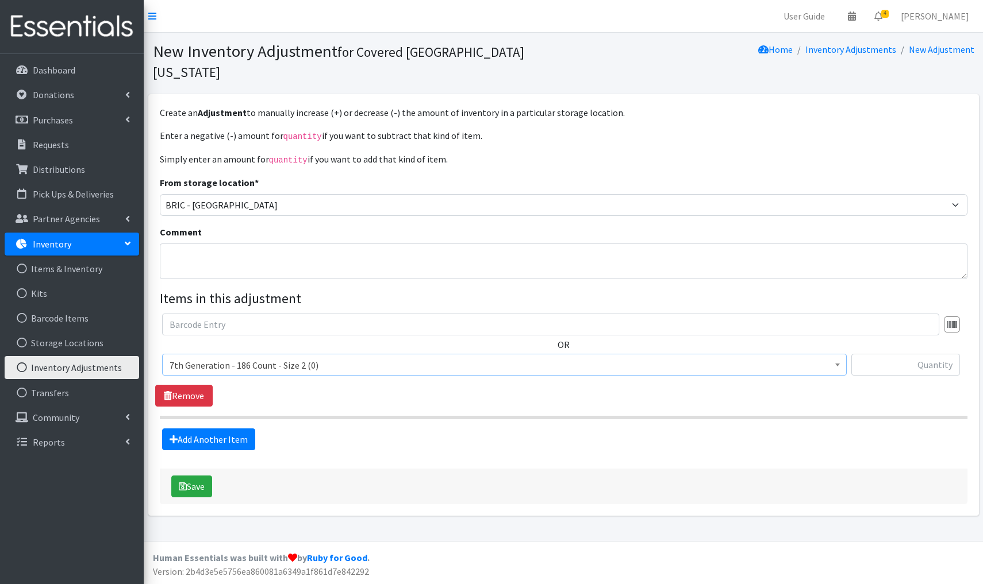
click at [333, 357] on span "7th Generation - 186 Count - Size 2 (0)" at bounding box center [505, 365] width 670 height 16
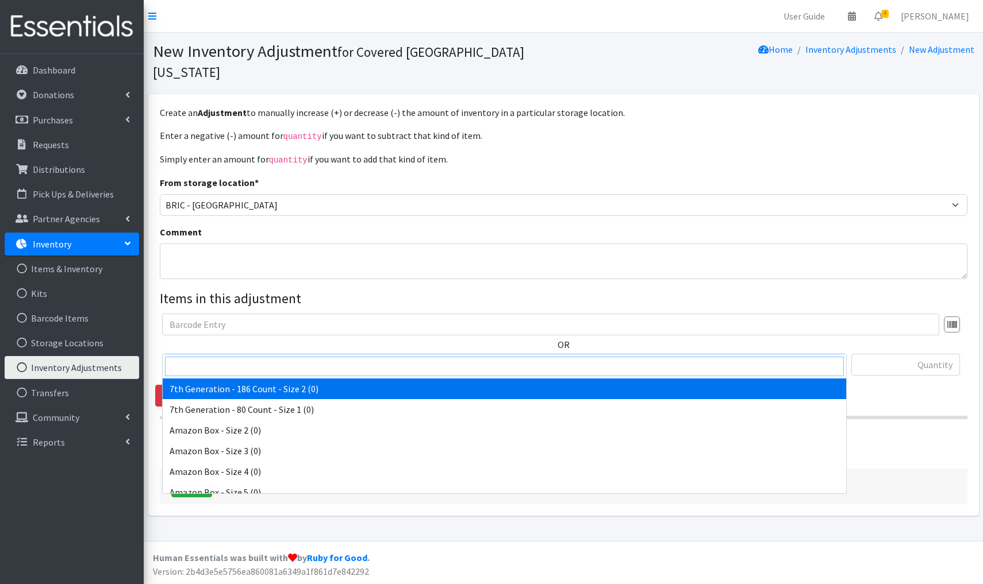
click at [209, 363] on input "search" at bounding box center [504, 367] width 679 height 20
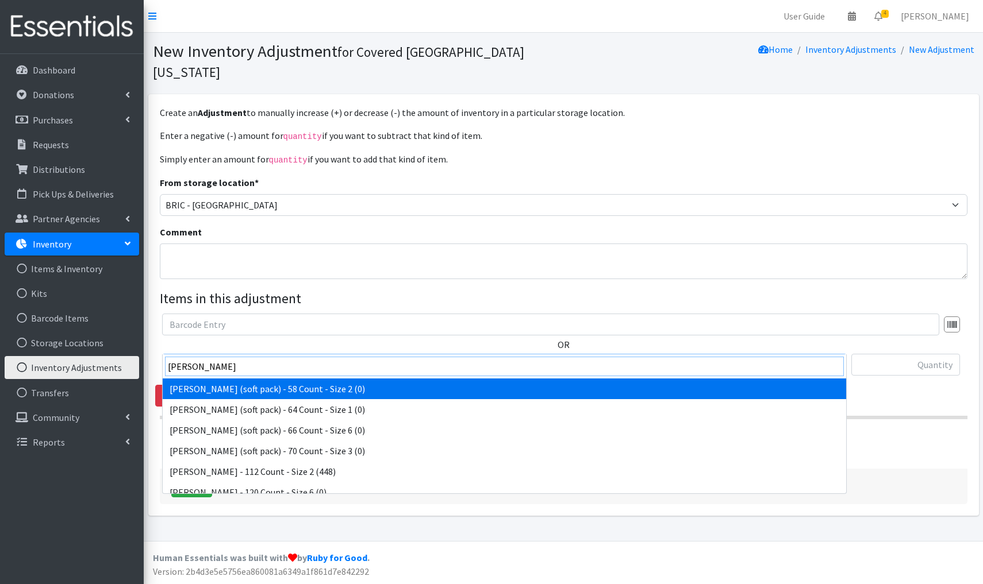
type input "kirkland"
select select "15191"
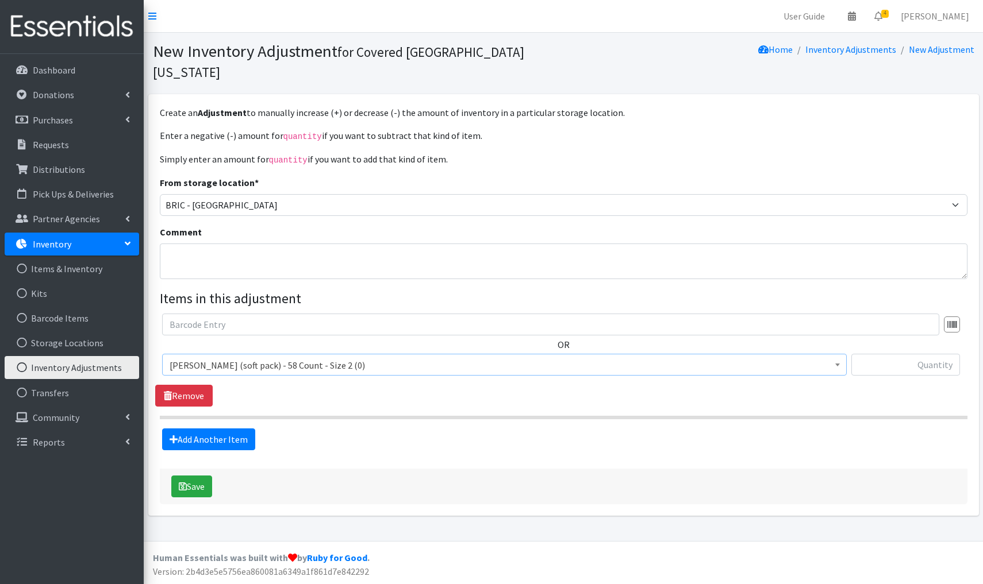
click at [356, 357] on span "Kirkland (soft pack) - 58 Count - Size 2 (0)" at bounding box center [505, 365] width 670 height 16
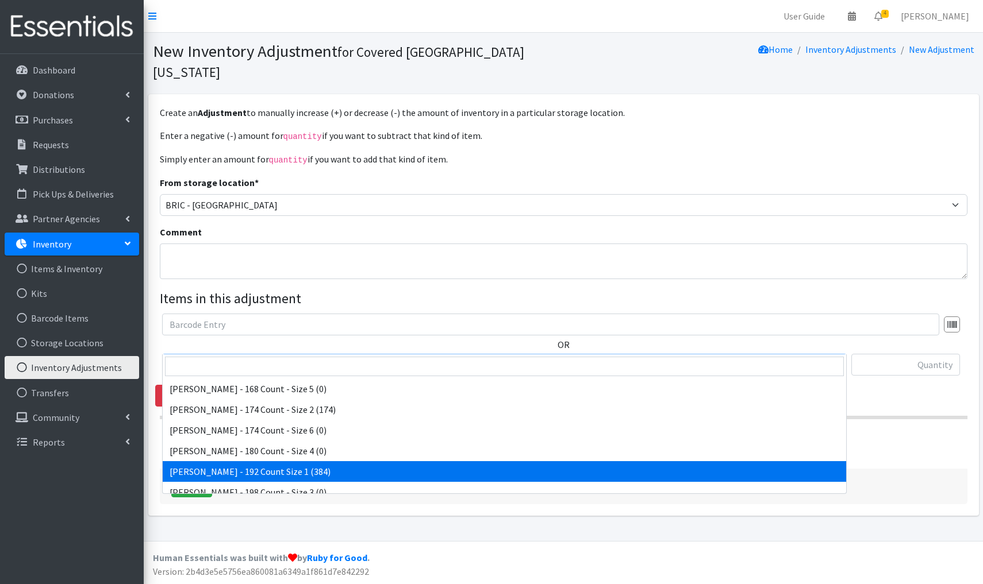
scroll to position [4094, 0]
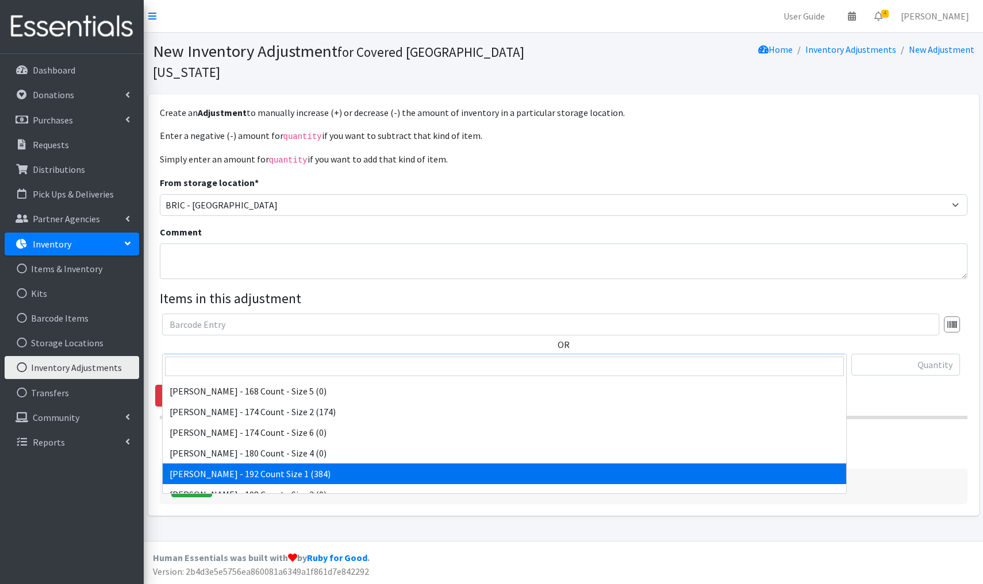
select select "4387"
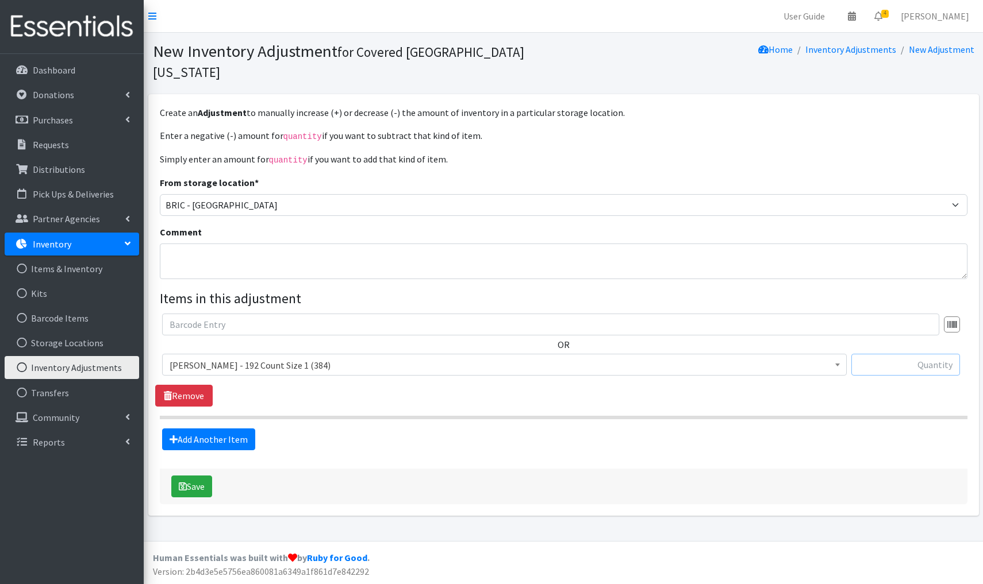
click at [925, 354] on input "text" at bounding box center [905, 365] width 109 height 22
type input "-384"
click at [205, 476] on button "Save" at bounding box center [191, 487] width 41 height 22
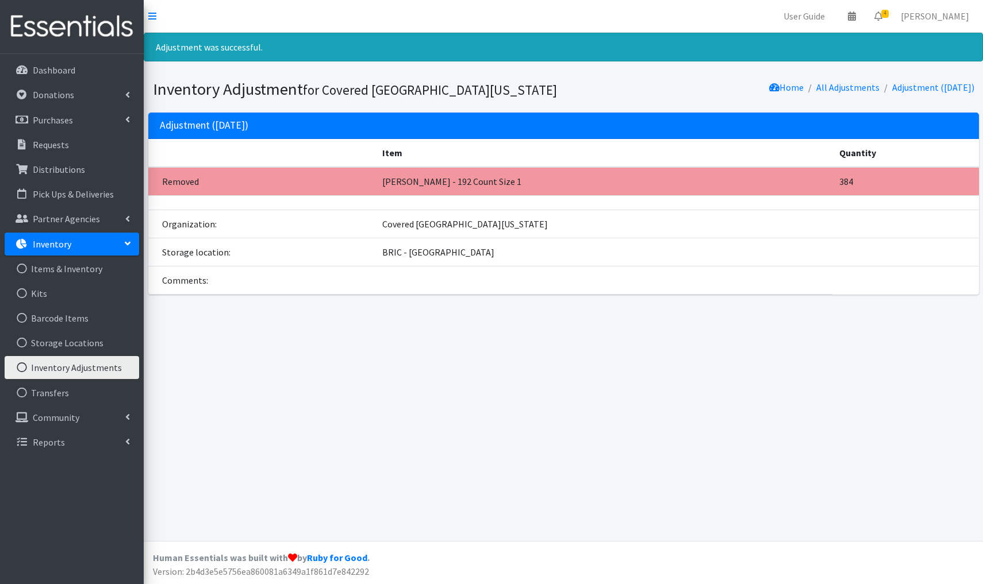
click at [78, 369] on link "Inventory Adjustments" at bounding box center [72, 367] width 134 height 23
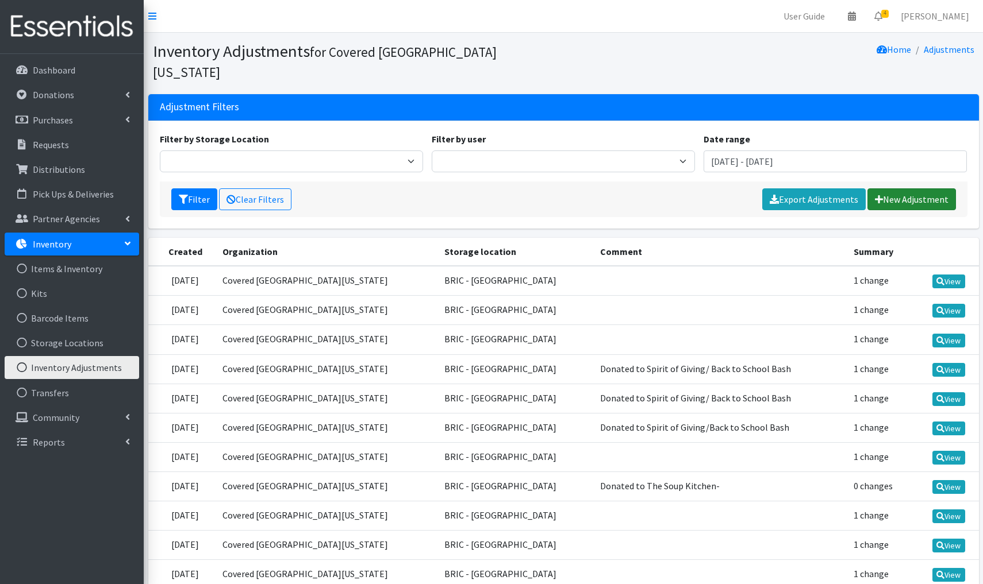
click at [899, 189] on link "New Adjustment" at bounding box center [911, 200] width 89 height 22
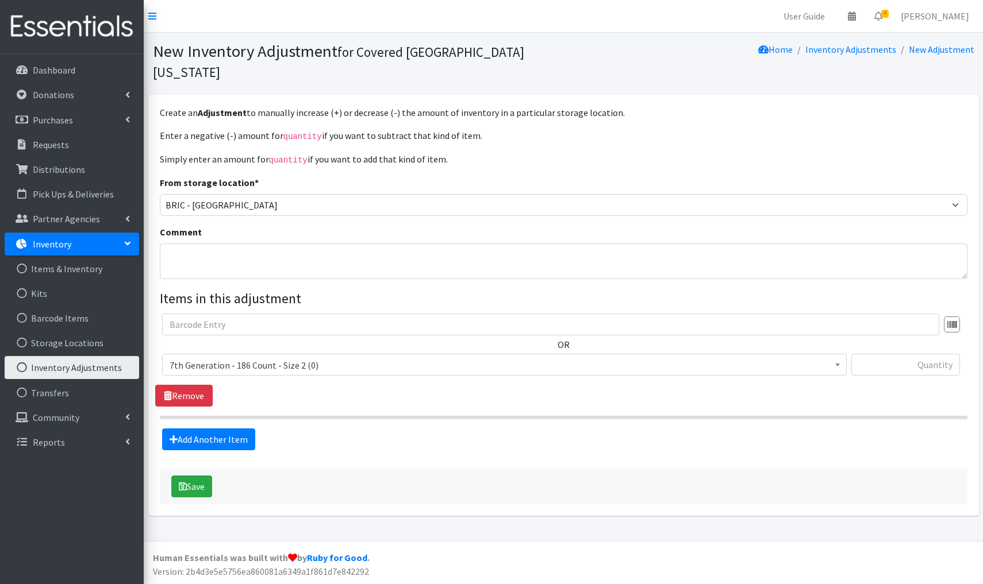
click at [330, 357] on span "7th Generation - 186 Count - Size 2 (0)" at bounding box center [505, 365] width 670 height 16
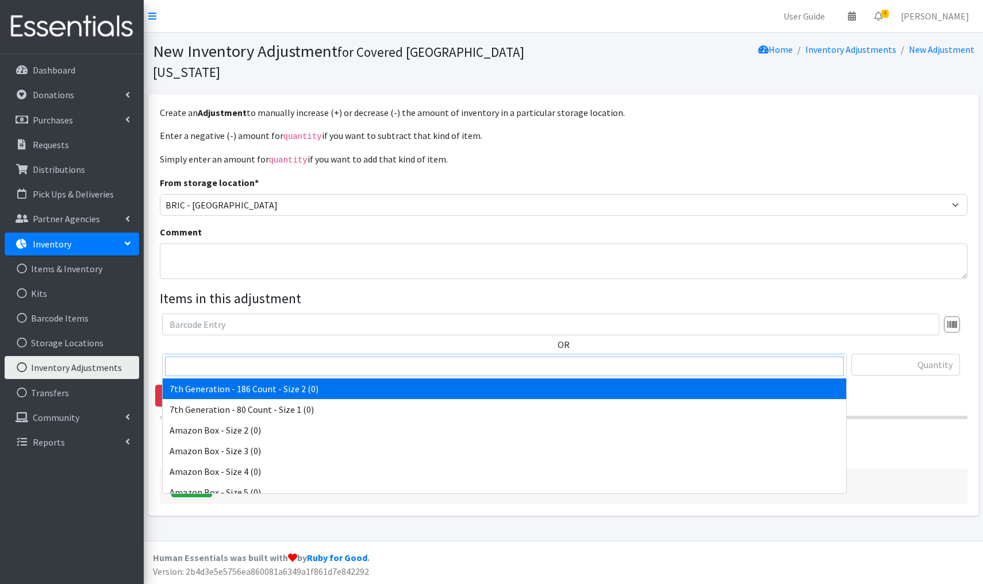
click at [299, 361] on input "search" at bounding box center [504, 367] width 679 height 20
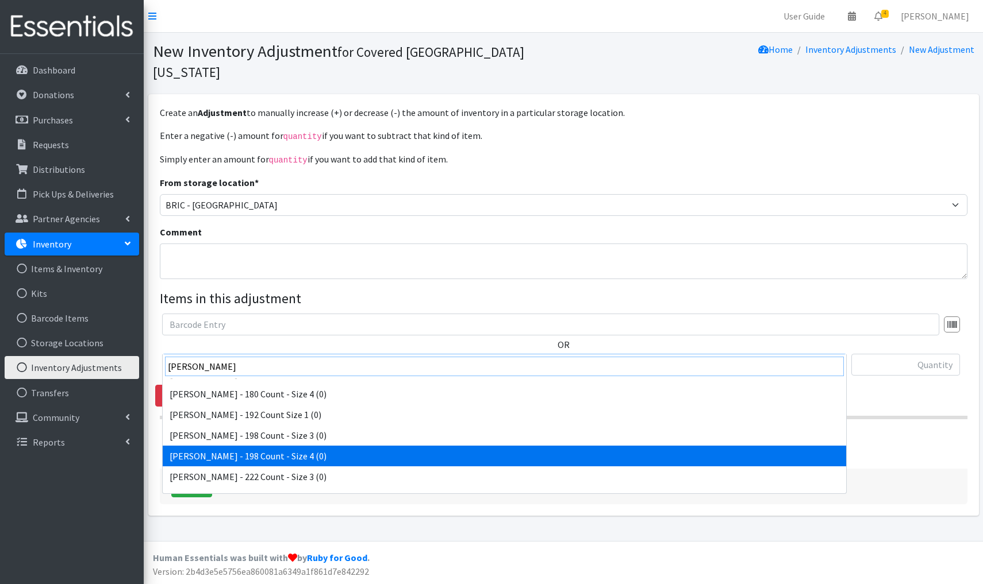
scroll to position [228, 0]
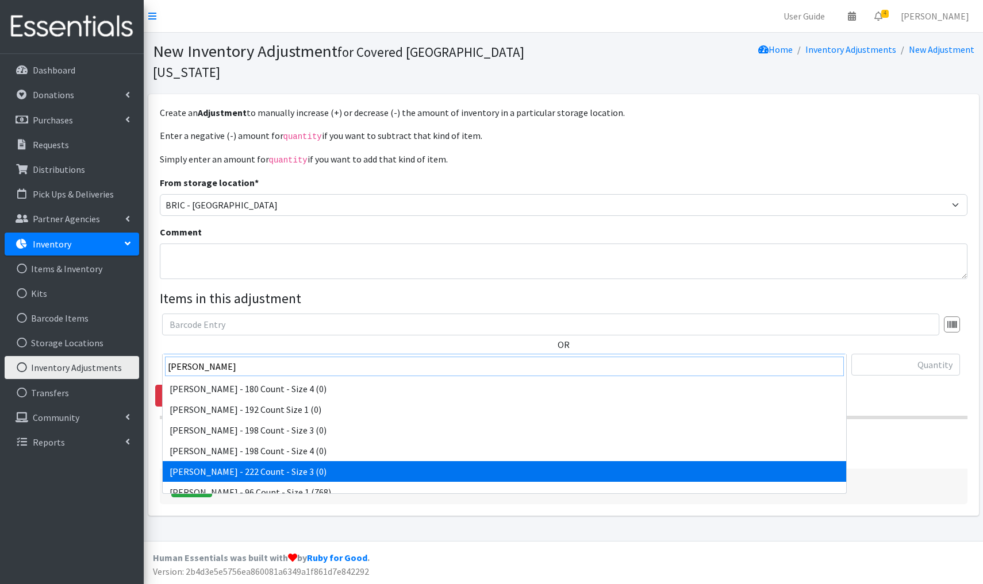
type input "kirkland"
select select "9646"
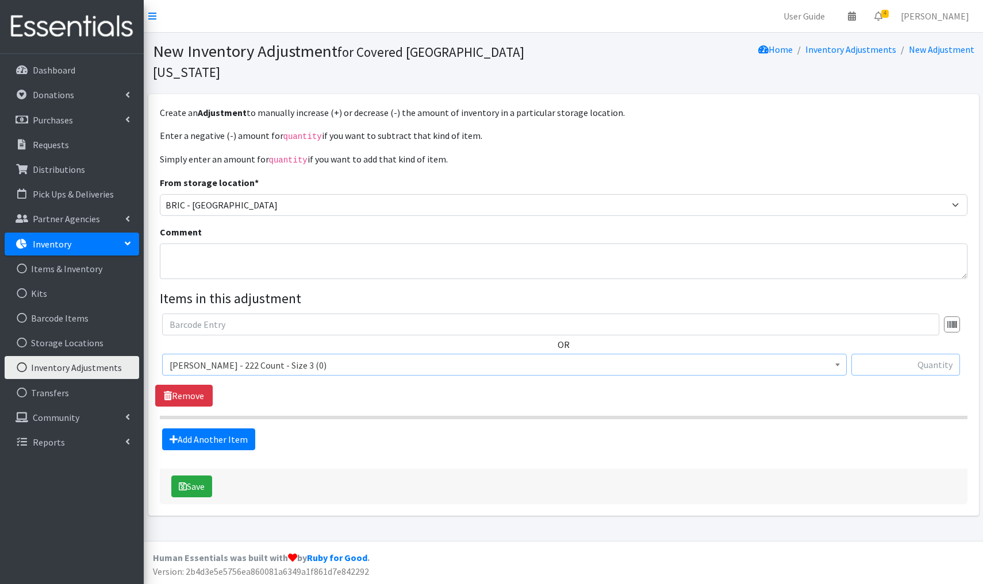
click at [934, 354] on input "text" at bounding box center [905, 365] width 109 height 22
type input "+222"
click at [201, 476] on button "Save" at bounding box center [191, 487] width 41 height 22
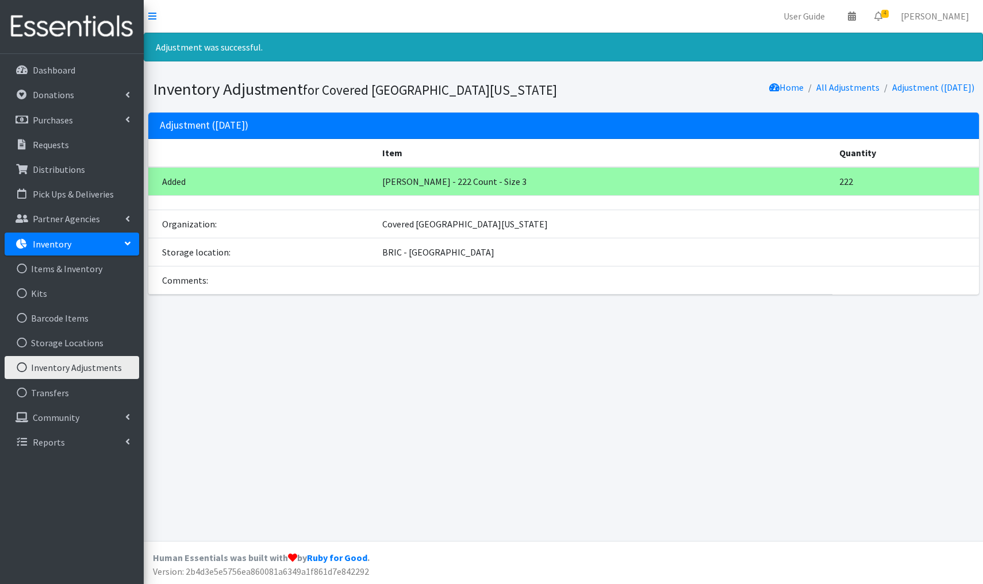
click at [101, 368] on link "Inventory Adjustments" at bounding box center [72, 367] width 134 height 23
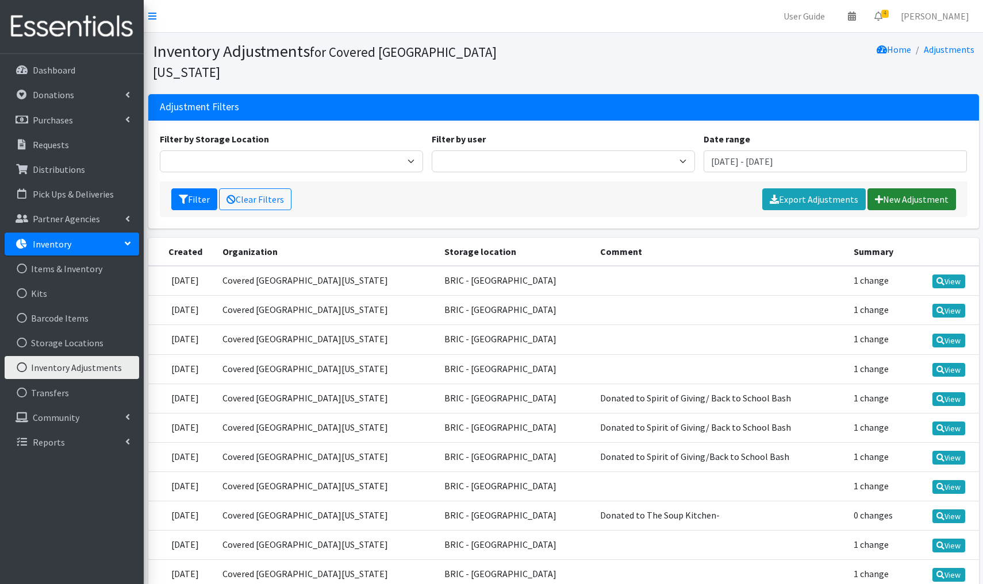
click at [914, 189] on link "New Adjustment" at bounding box center [911, 200] width 89 height 22
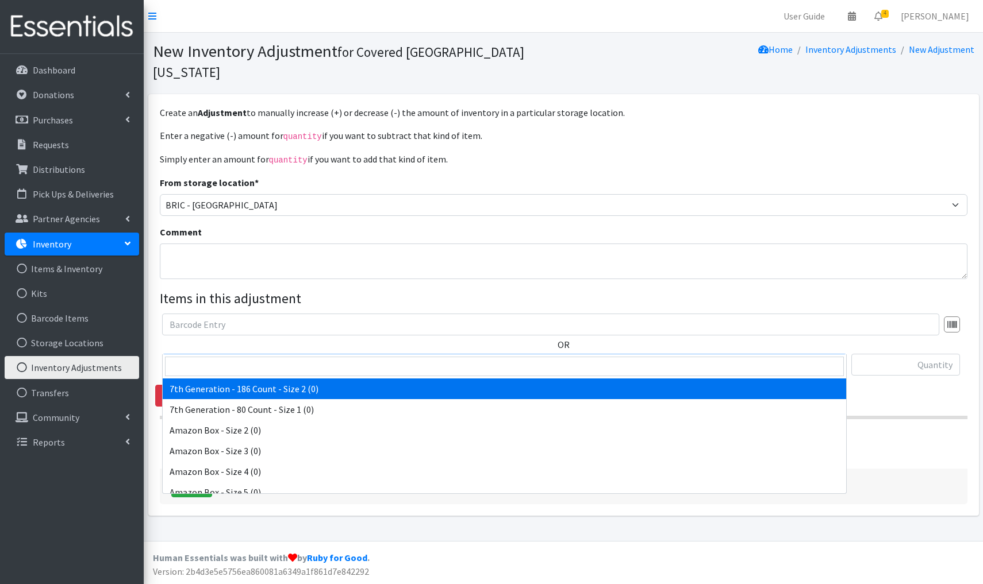
click at [379, 357] on span "7th Generation - 186 Count - Size 2 (0)" at bounding box center [505, 365] width 670 height 16
click at [224, 369] on input "search" at bounding box center [504, 367] width 679 height 20
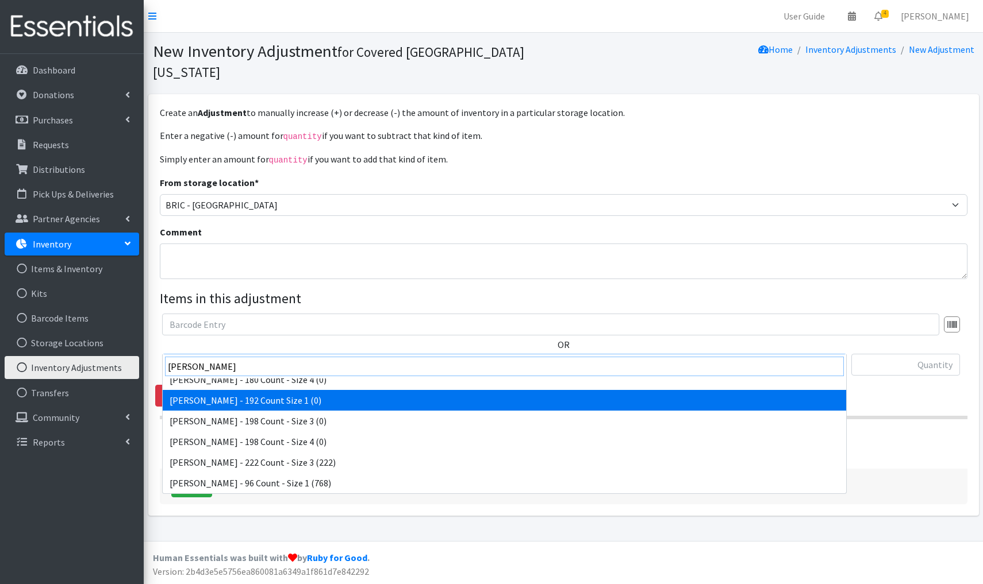
scroll to position [237, 0]
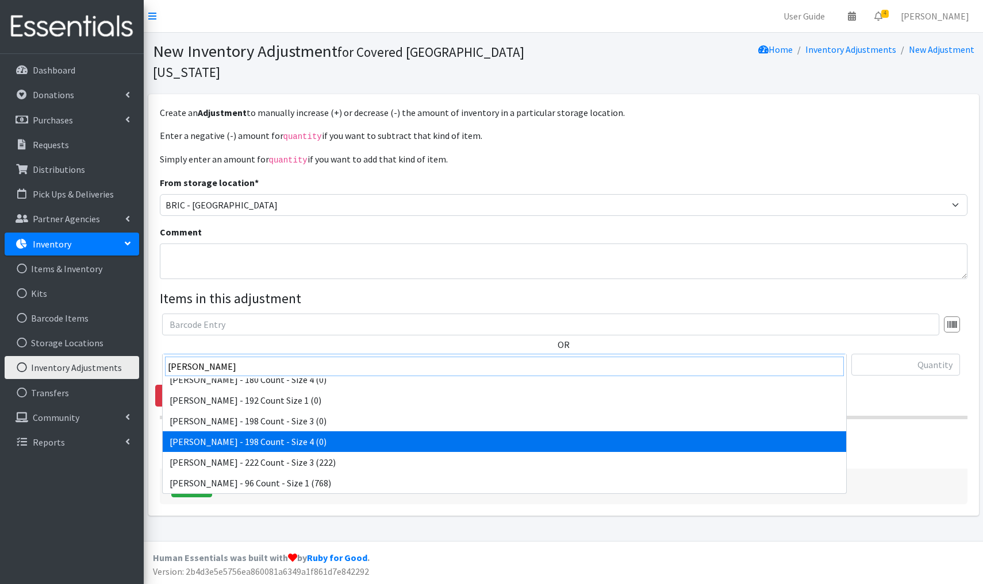
type input "kirkland"
select select "9649"
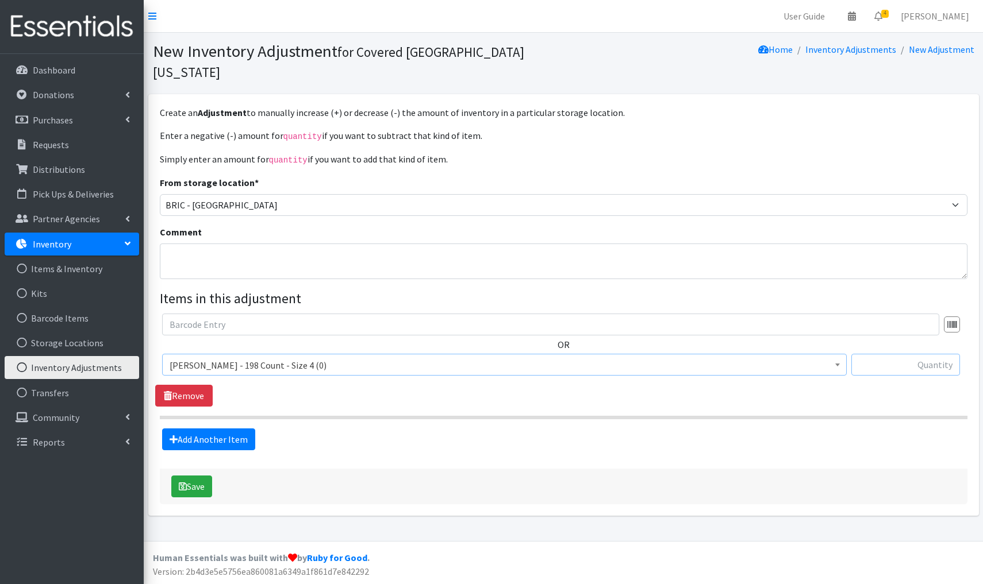
click at [935, 354] on input "text" at bounding box center [905, 365] width 109 height 22
type input "+1188"
click at [197, 476] on button "Save" at bounding box center [191, 487] width 41 height 22
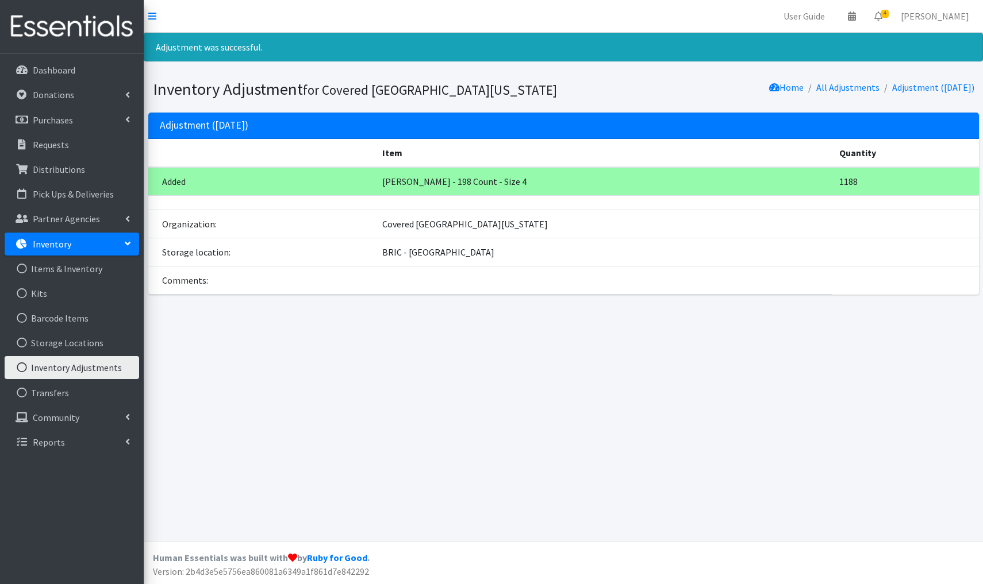
click at [101, 374] on link "Inventory Adjustments" at bounding box center [72, 367] width 134 height 23
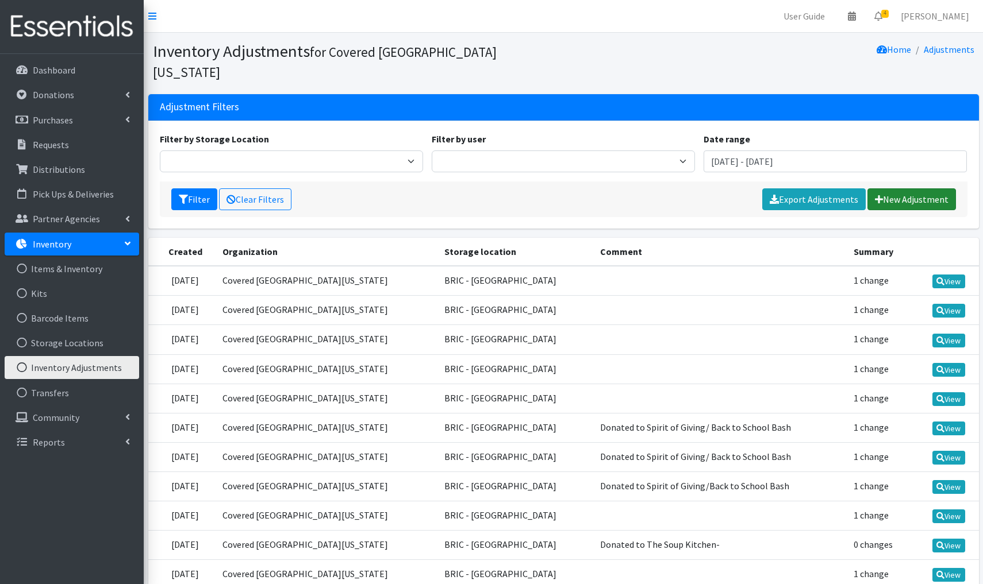
click at [913, 189] on link "New Adjustment" at bounding box center [911, 200] width 89 height 22
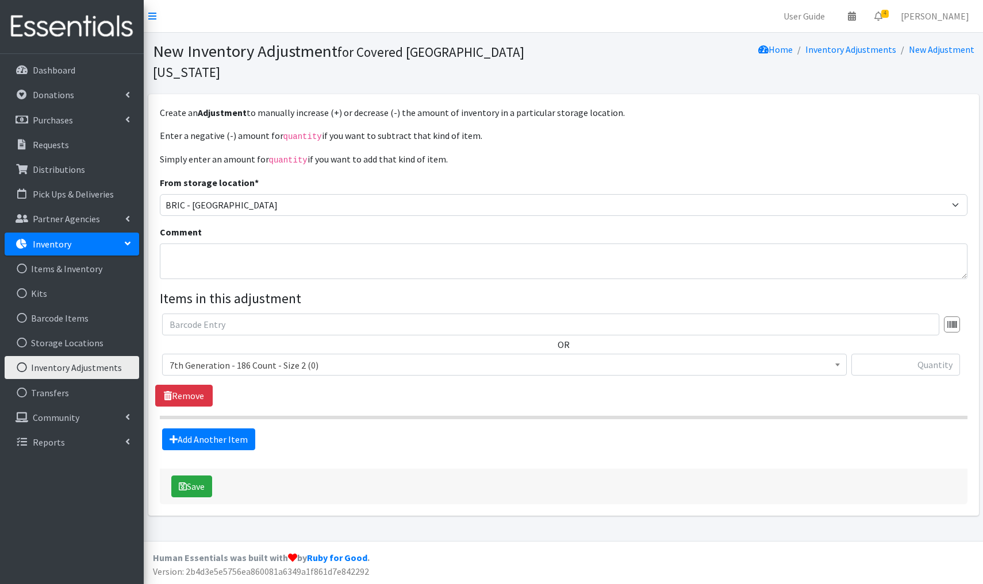
click at [333, 357] on span "7th Generation - 186 Count - Size 2 (0)" at bounding box center [505, 365] width 670 height 16
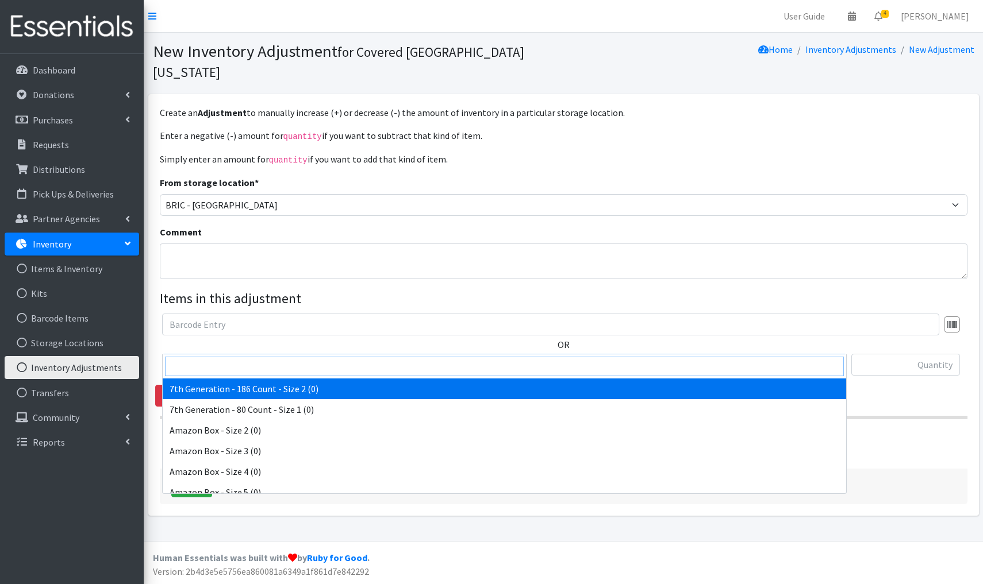
click at [221, 369] on input "search" at bounding box center [504, 367] width 679 height 20
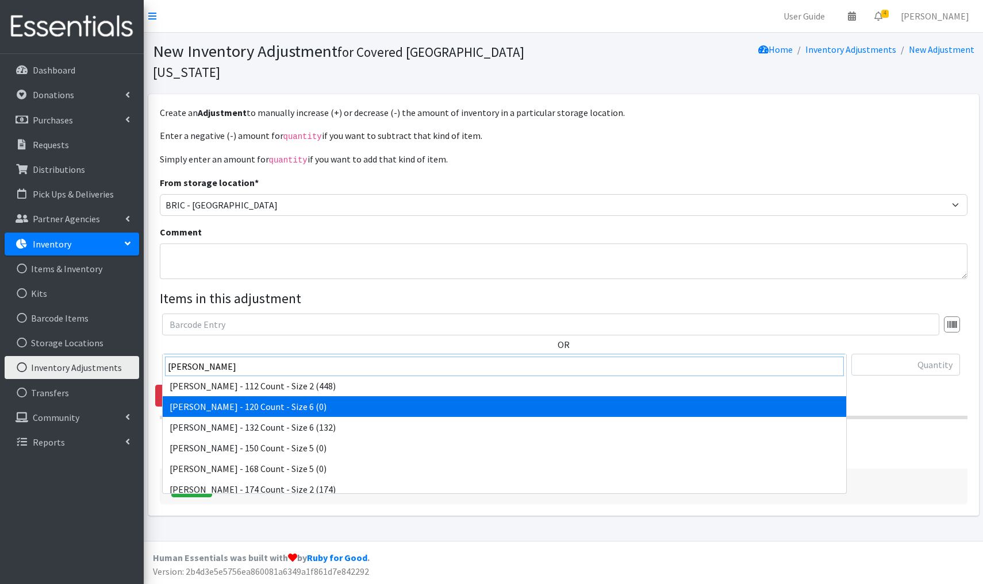
scroll to position [90, 0]
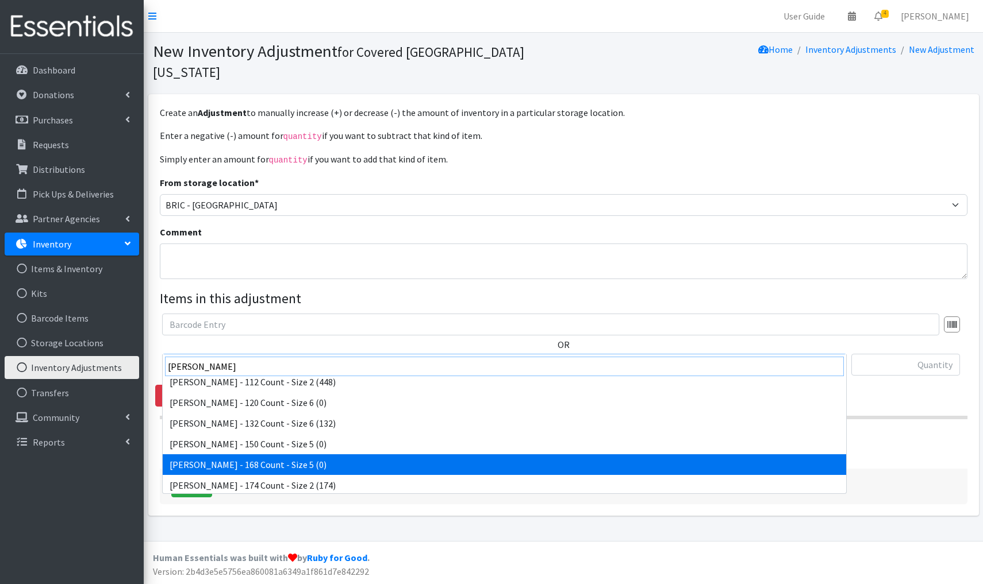
type input "Kirkland"
select select "9653"
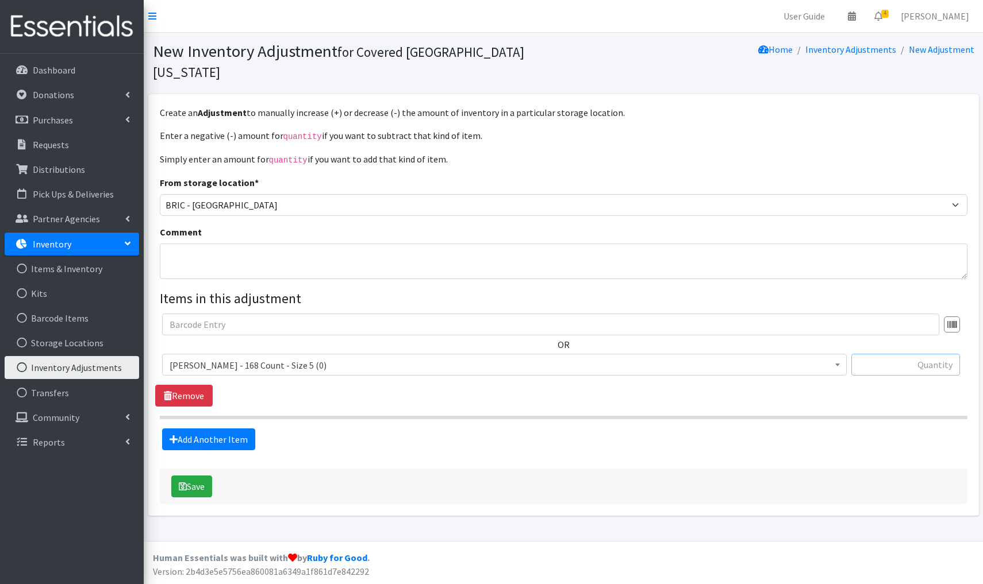
click at [928, 354] on input "text" at bounding box center [905, 365] width 109 height 22
type input "+168"
click at [194, 476] on button "Save" at bounding box center [191, 487] width 41 height 22
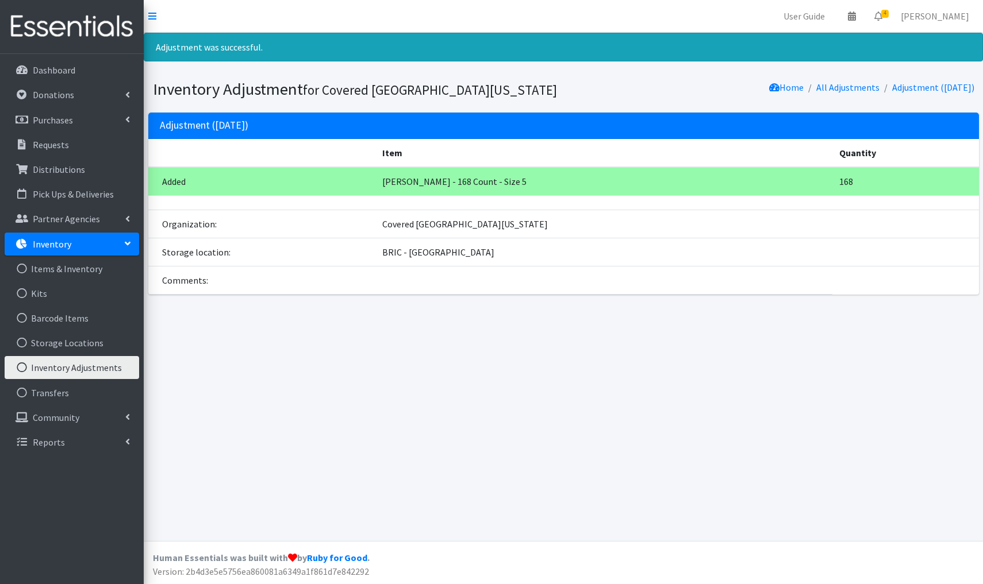
click at [93, 368] on link "Inventory Adjustments" at bounding box center [72, 367] width 134 height 23
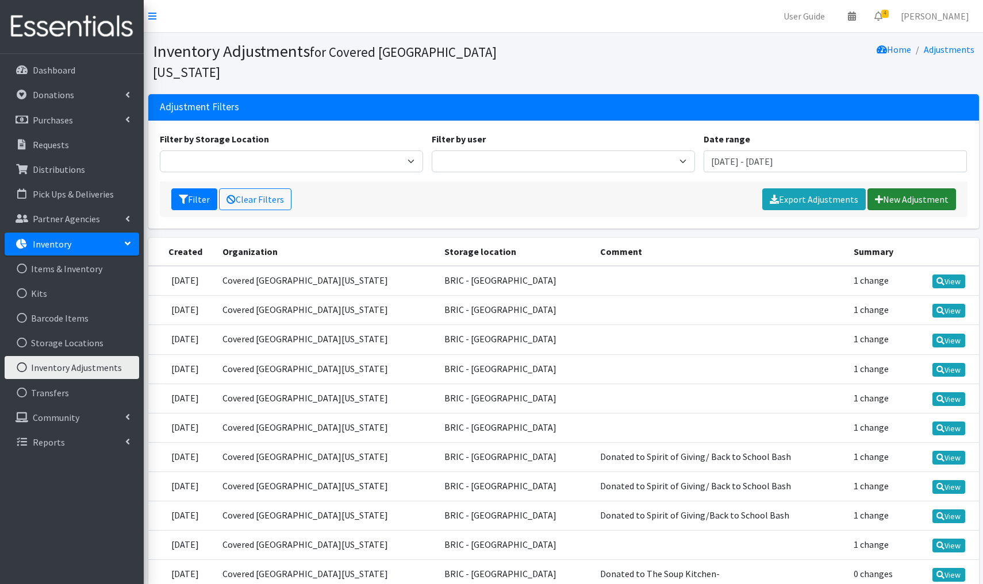
click at [906, 189] on link "New Adjustment" at bounding box center [911, 200] width 89 height 22
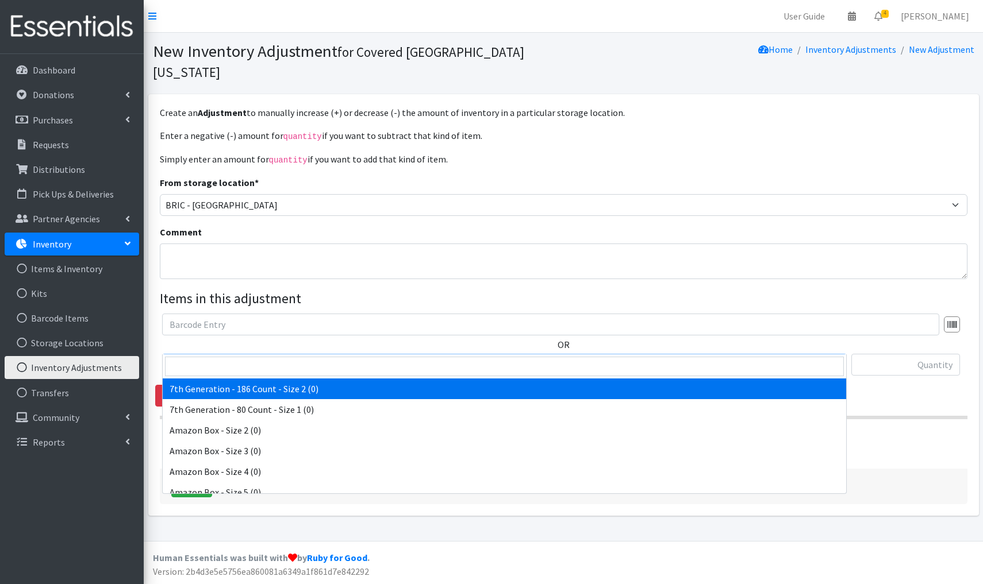
click at [355, 354] on span "7th Generation - 186 Count - Size 2 (0)" at bounding box center [504, 365] width 684 height 22
click at [189, 366] on input "search" at bounding box center [504, 367] width 679 height 20
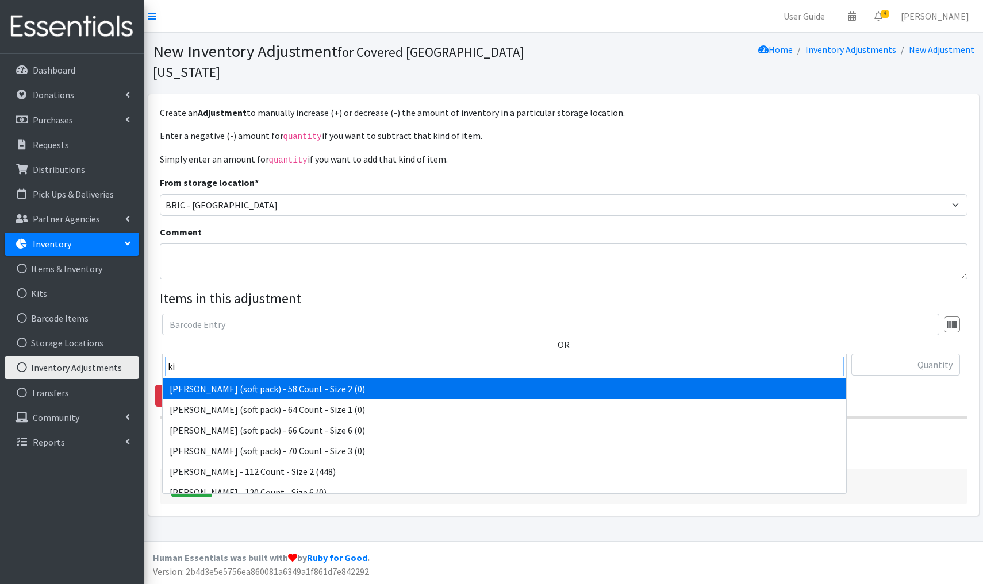
type input "k"
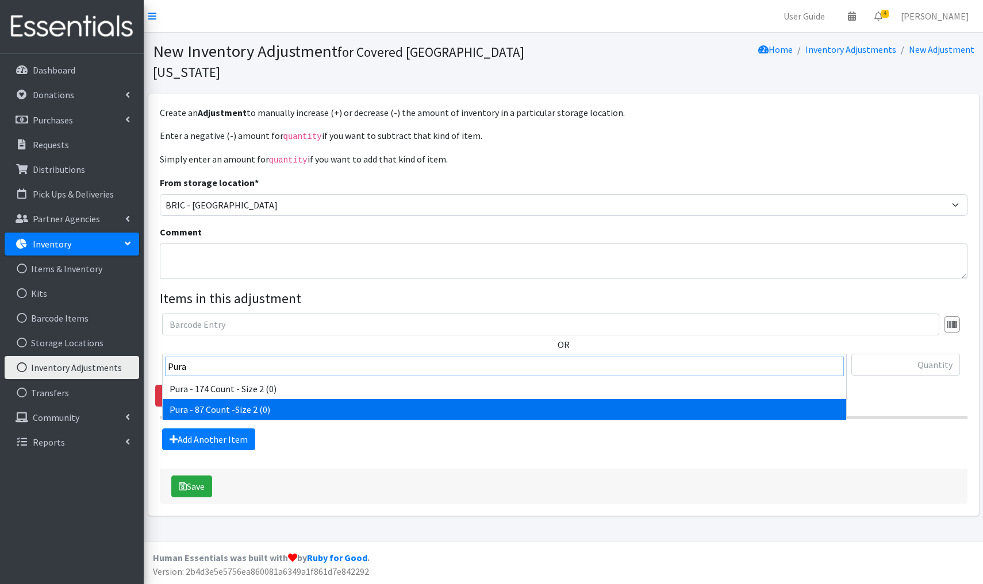
type input "Pura"
select select "15195"
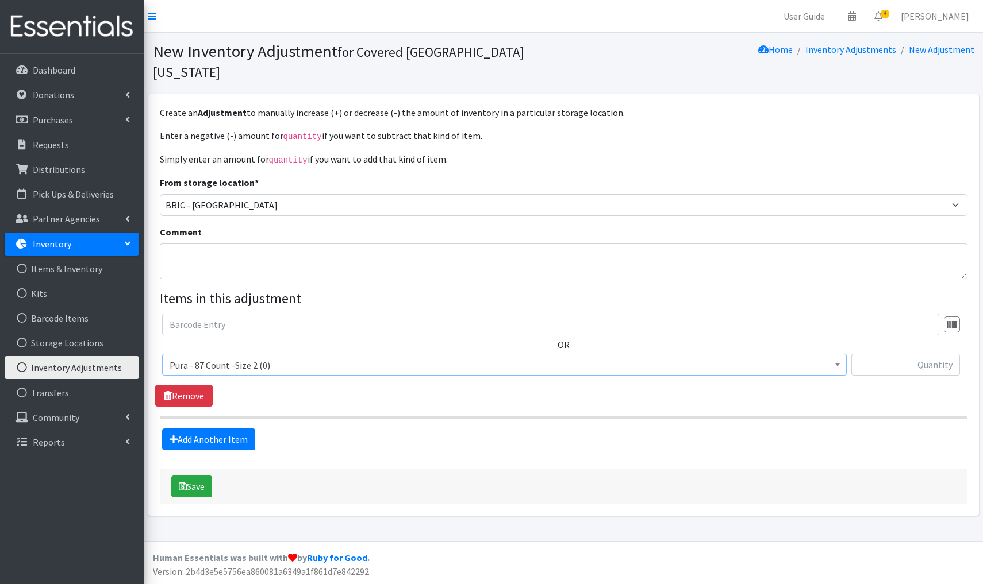
click at [290, 357] on span "Pura - 87 Count -Size 2 (0)" at bounding box center [505, 365] width 670 height 16
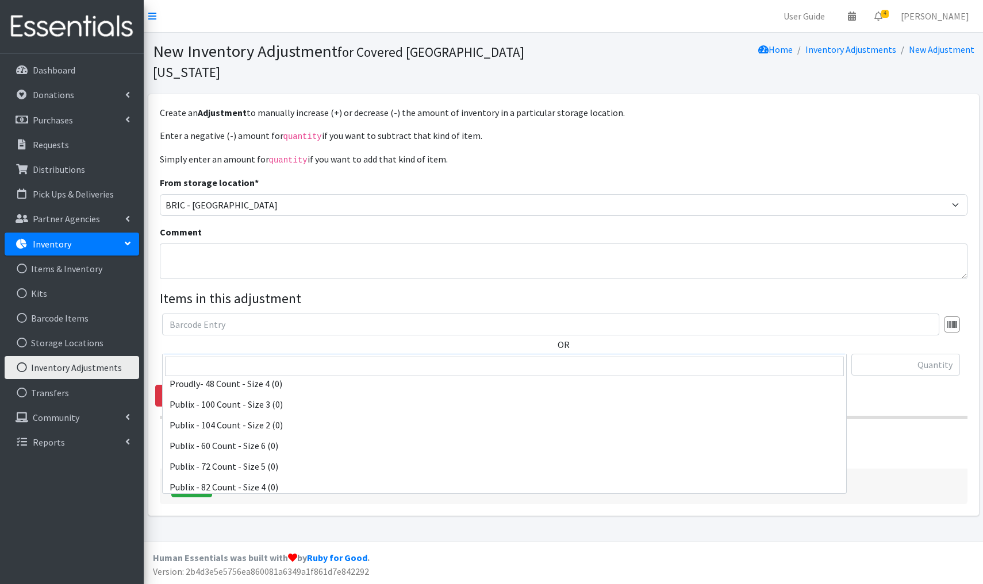
scroll to position [8694, 0]
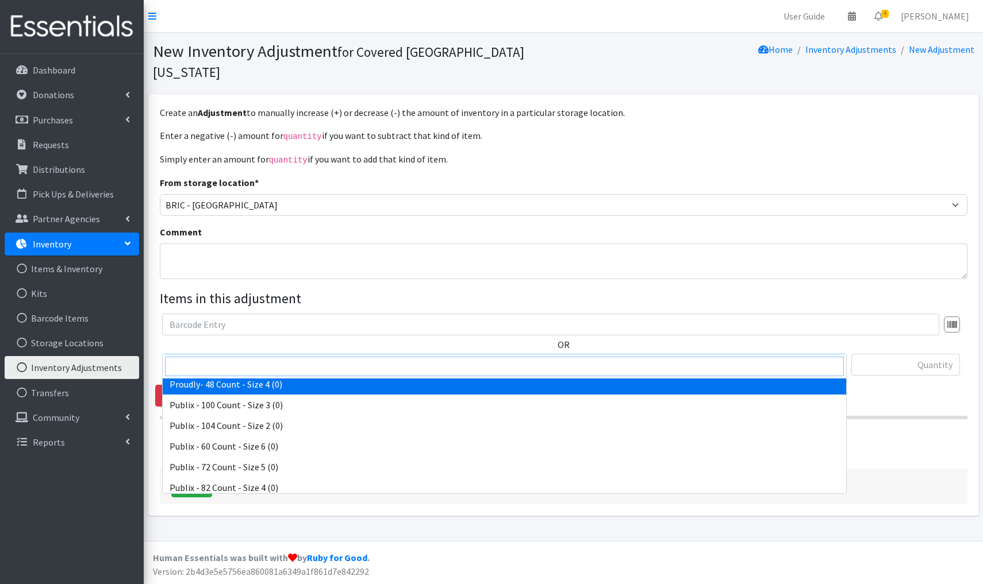
click at [206, 362] on input "search" at bounding box center [504, 367] width 679 height 20
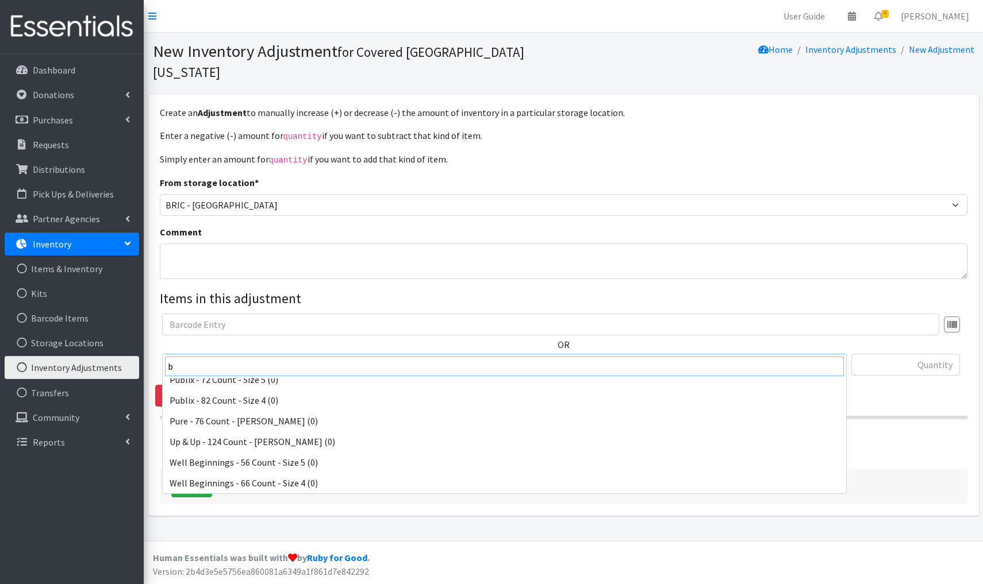
scroll to position [0, 0]
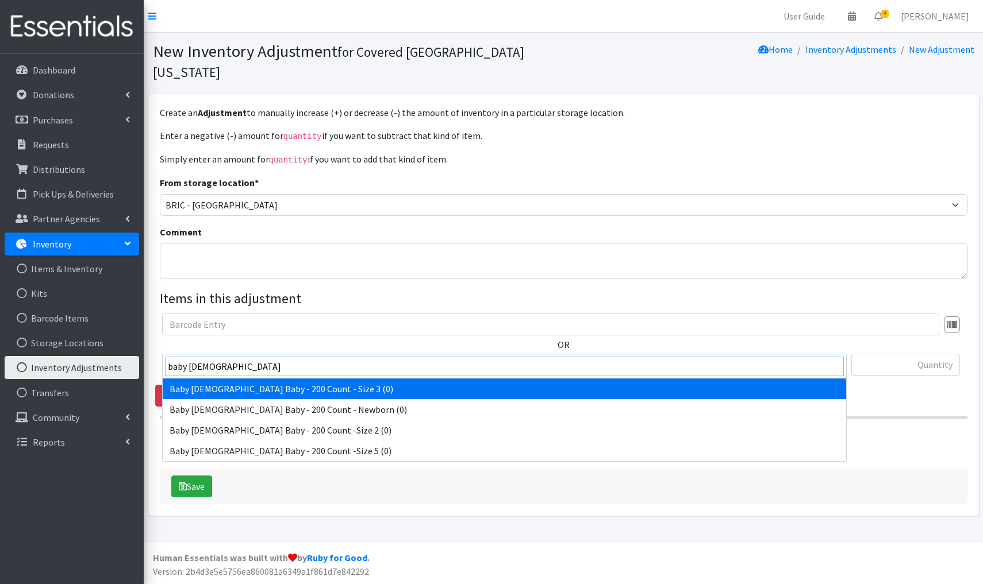
type input "baby 2"
select select "15199"
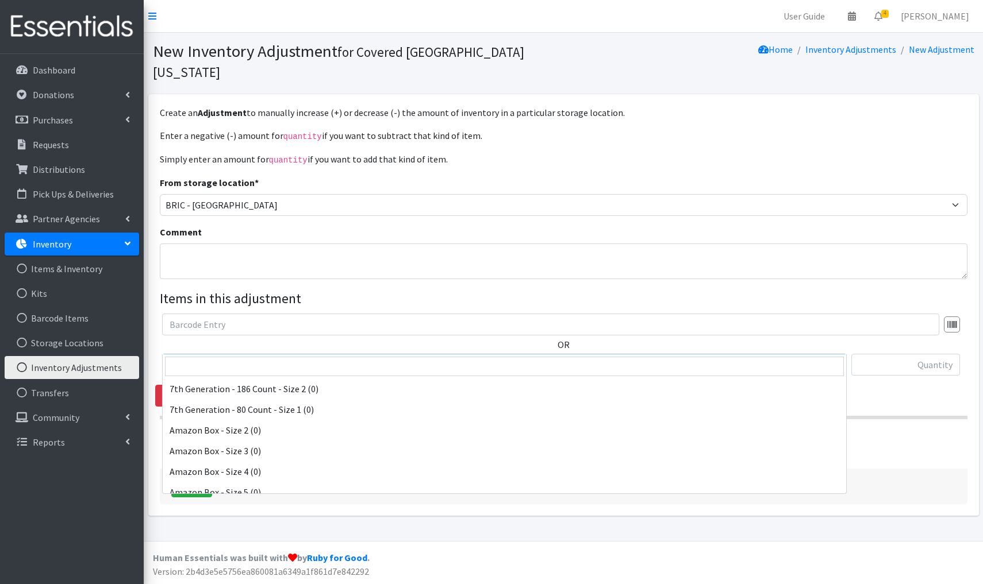
click at [332, 357] on span "Baby 2 Baby - 200 Count - Size 3 (0)" at bounding box center [505, 365] width 670 height 16
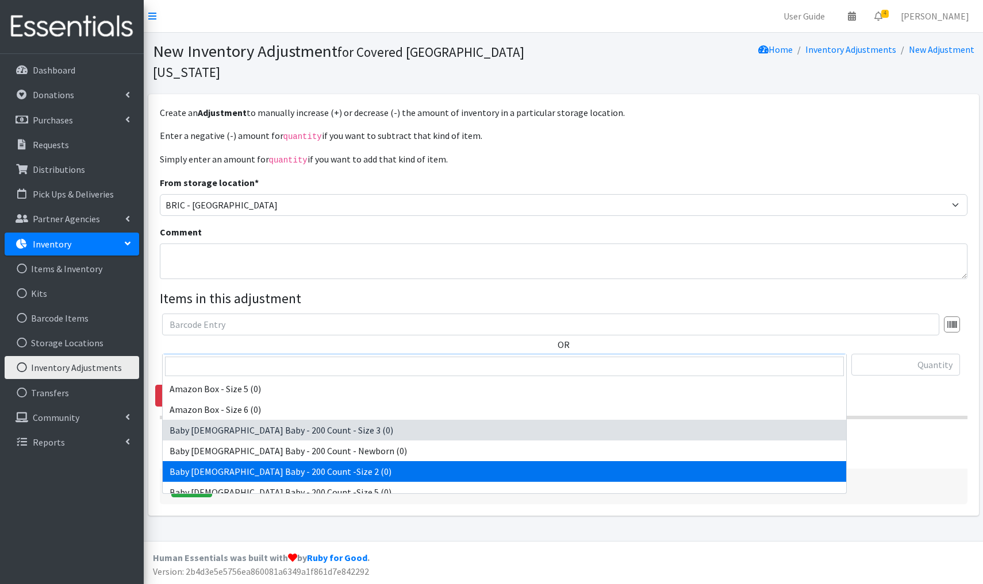
select select "15190"
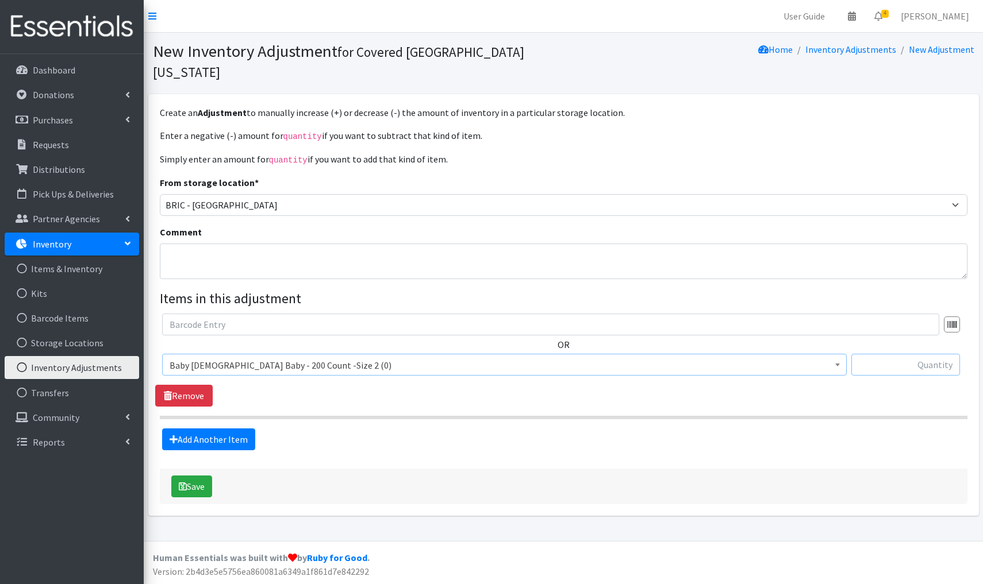
click at [922, 354] on input "text" at bounding box center [905, 365] width 109 height 22
type input "+200"
click at [202, 476] on button "Save" at bounding box center [191, 487] width 41 height 22
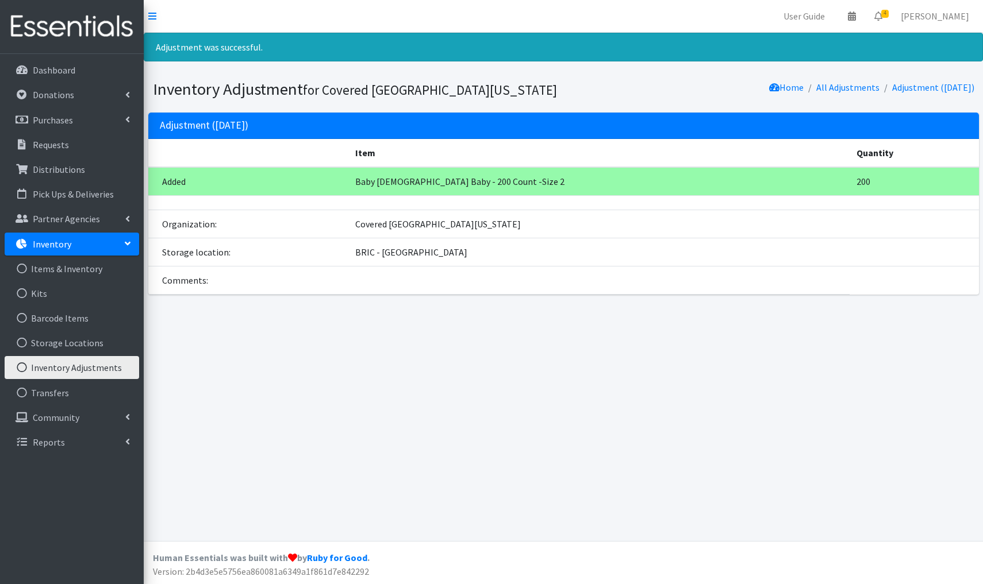
click at [109, 366] on link "Inventory Adjustments" at bounding box center [72, 367] width 134 height 23
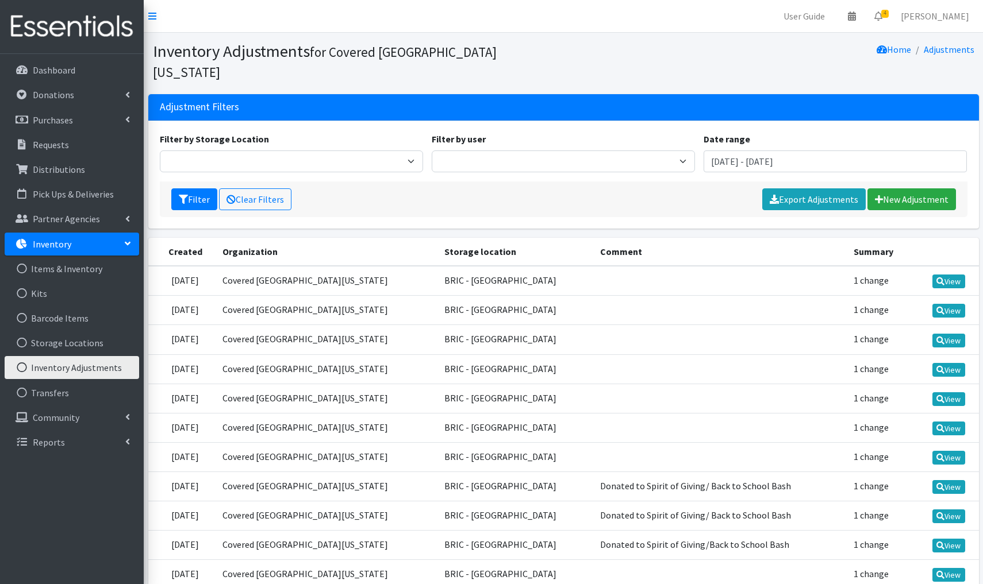
click at [110, 365] on link "Inventory Adjustments" at bounding box center [72, 367] width 134 height 23
click at [908, 189] on link "New Adjustment" at bounding box center [911, 200] width 89 height 22
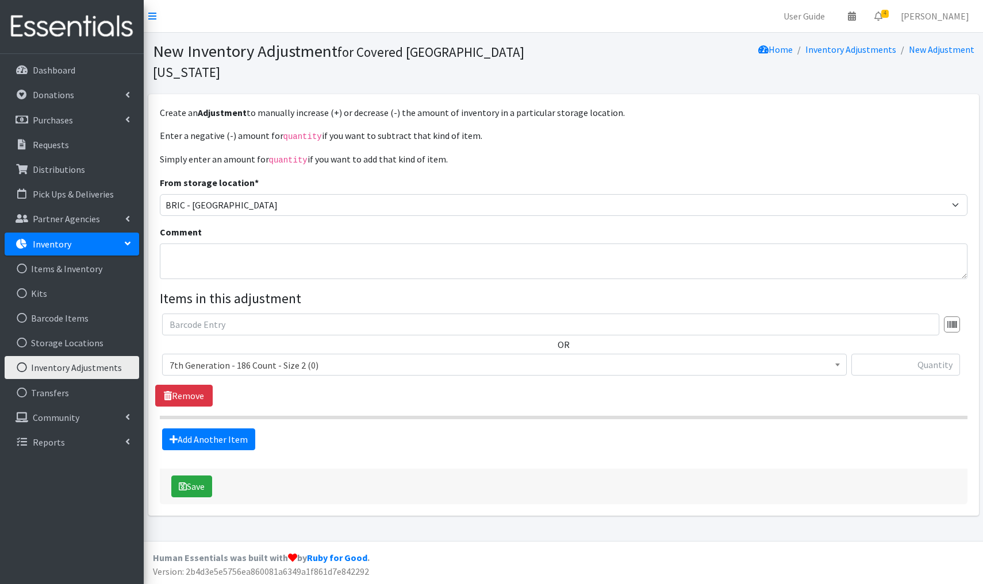
click at [327, 357] on span "7th Generation - 186 Count - Size 2 (0)" at bounding box center [505, 365] width 670 height 16
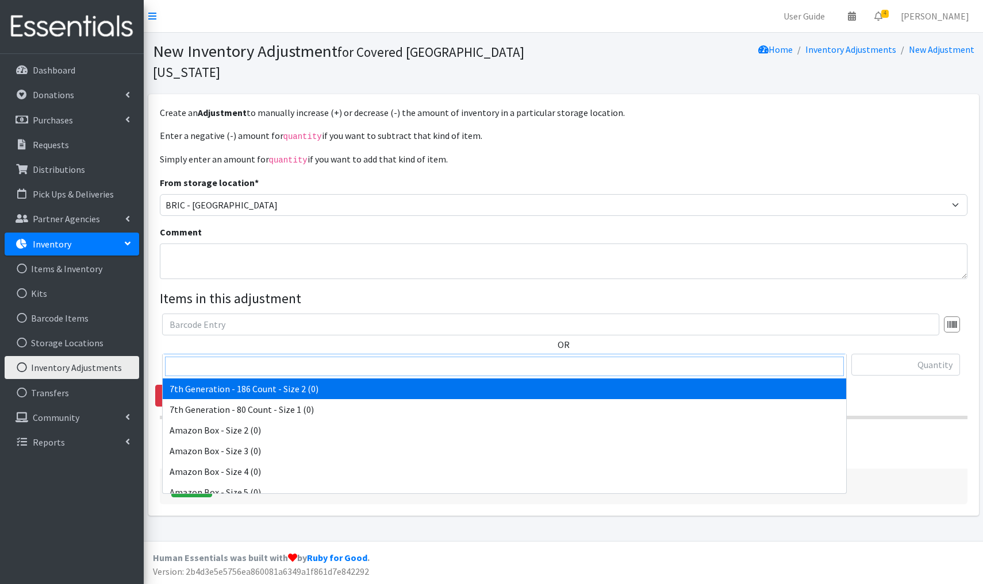
click at [219, 369] on input "search" at bounding box center [504, 367] width 679 height 20
type input "Parent's Choice"
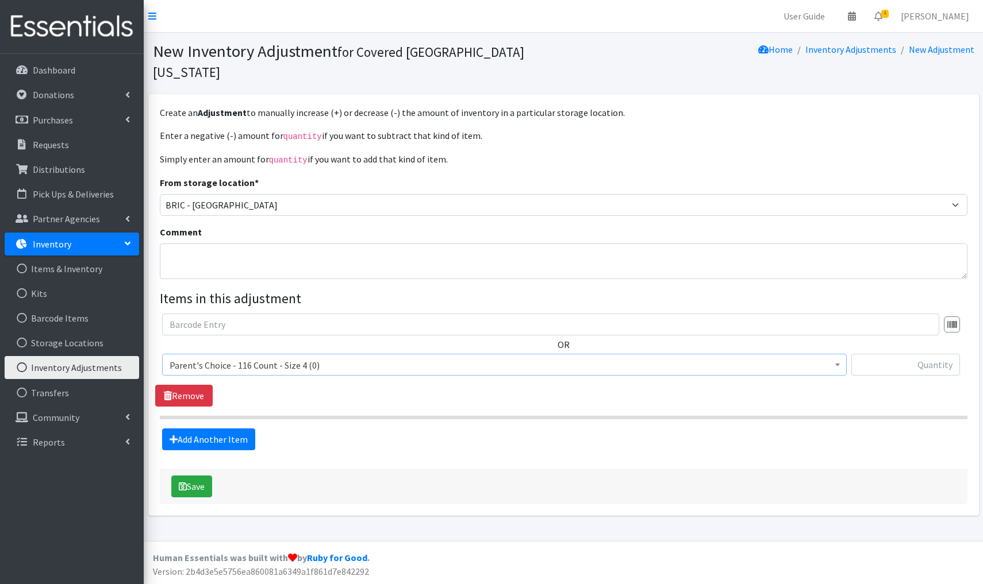
click at [353, 357] on span "Parent's Choice - 116 Count - Size 4 (0)" at bounding box center [505, 365] width 670 height 16
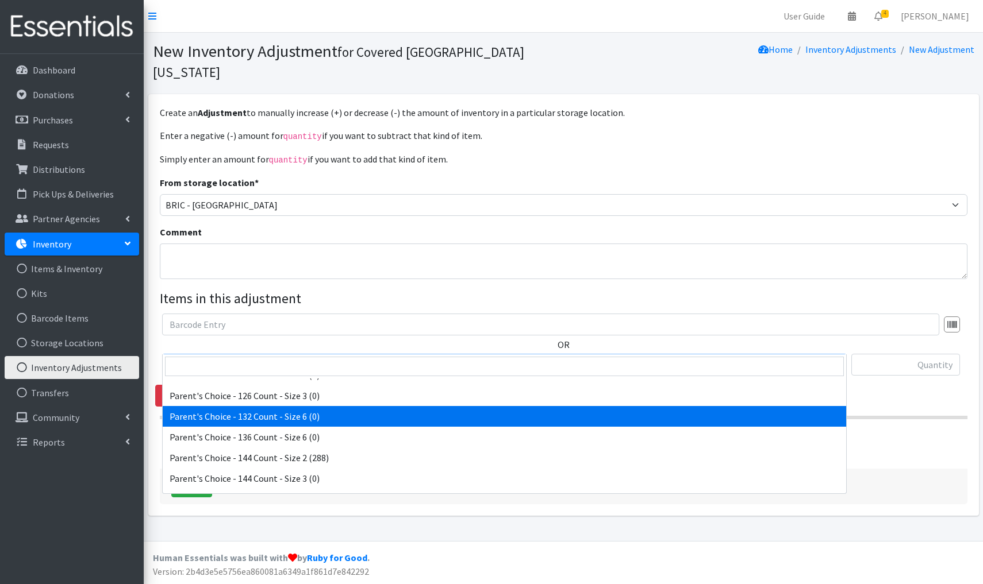
scroll to position [8107, 0]
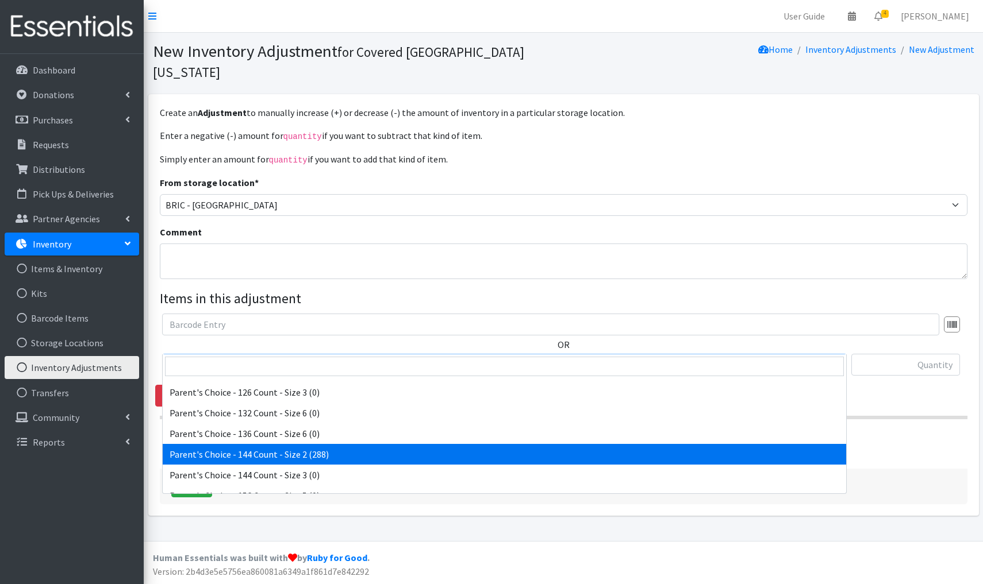
select select "13441"
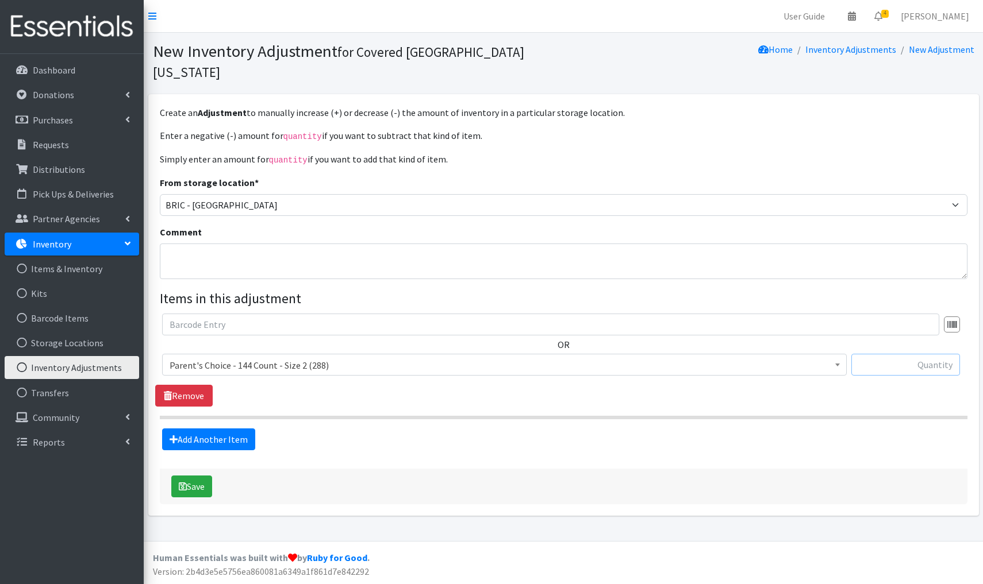
click at [926, 354] on input "text" at bounding box center [905, 365] width 109 height 22
type input "-144"
click at [198, 476] on button "Save" at bounding box center [191, 487] width 41 height 22
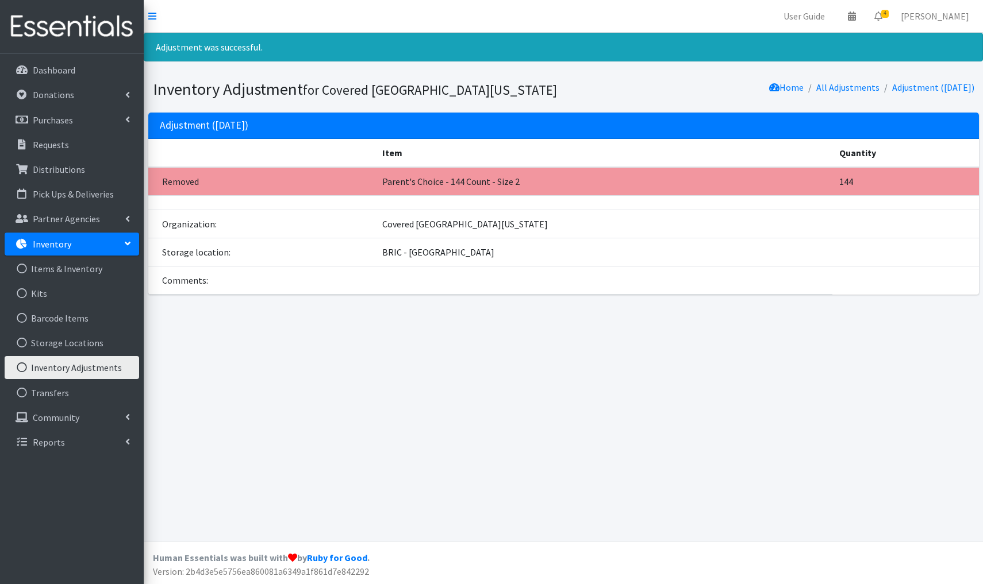
click at [60, 367] on link "Inventory Adjustments" at bounding box center [72, 367] width 134 height 23
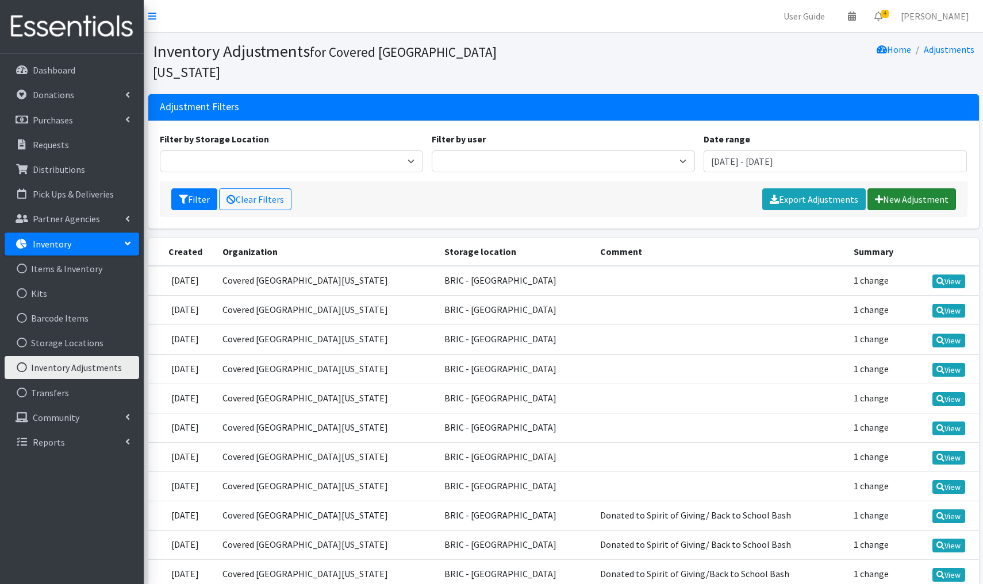
click at [913, 189] on link "New Adjustment" at bounding box center [911, 200] width 89 height 22
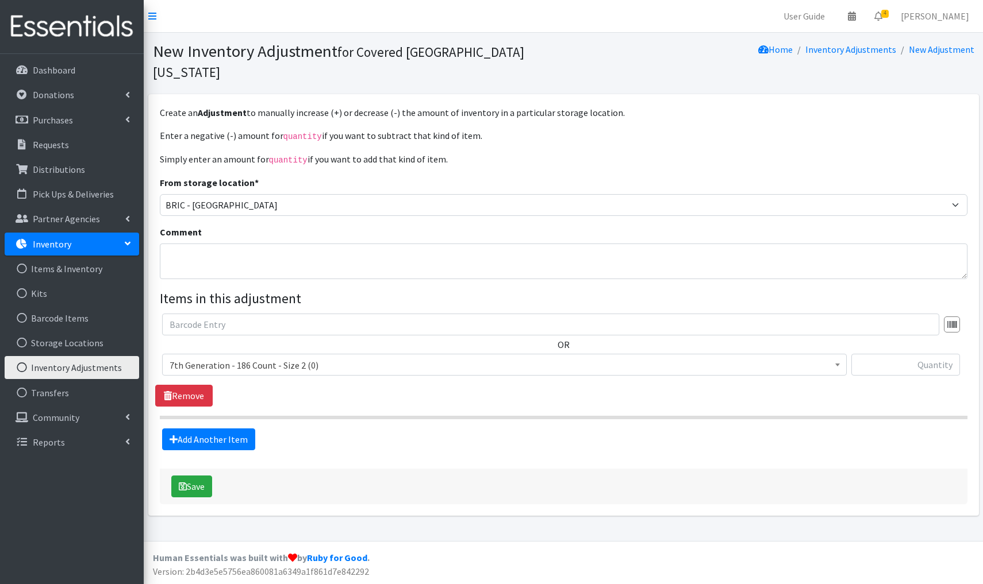
click at [327, 357] on span "7th Generation - 186 Count - Size 2 (0)" at bounding box center [505, 365] width 670 height 16
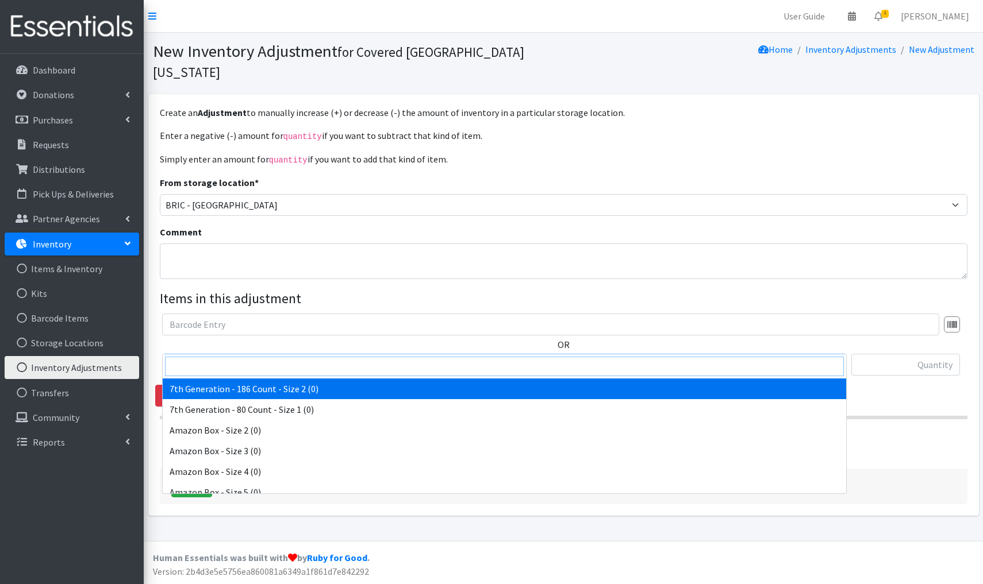
click at [191, 363] on input "search" at bounding box center [504, 367] width 679 height 20
type input "Parent's"
select select "13251"
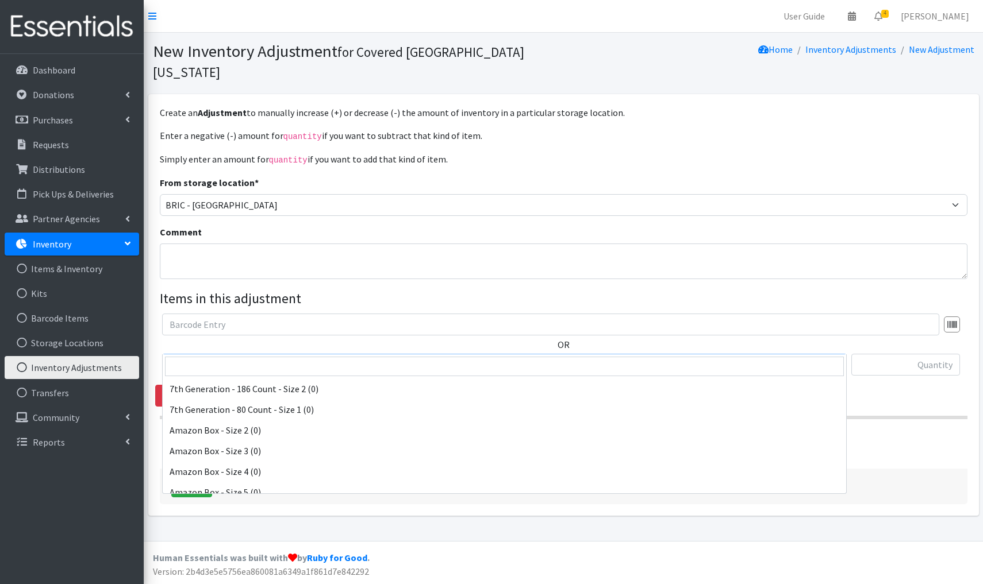
click at [340, 357] on span "Parent's Choice - 116 Count - Size 4 (0)" at bounding box center [505, 365] width 670 height 16
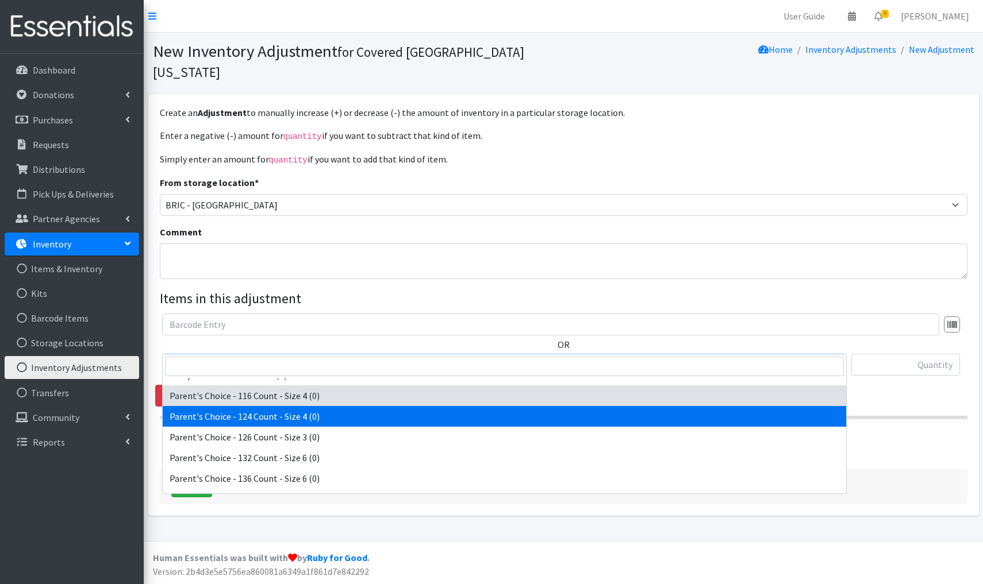
scroll to position [8060, 0]
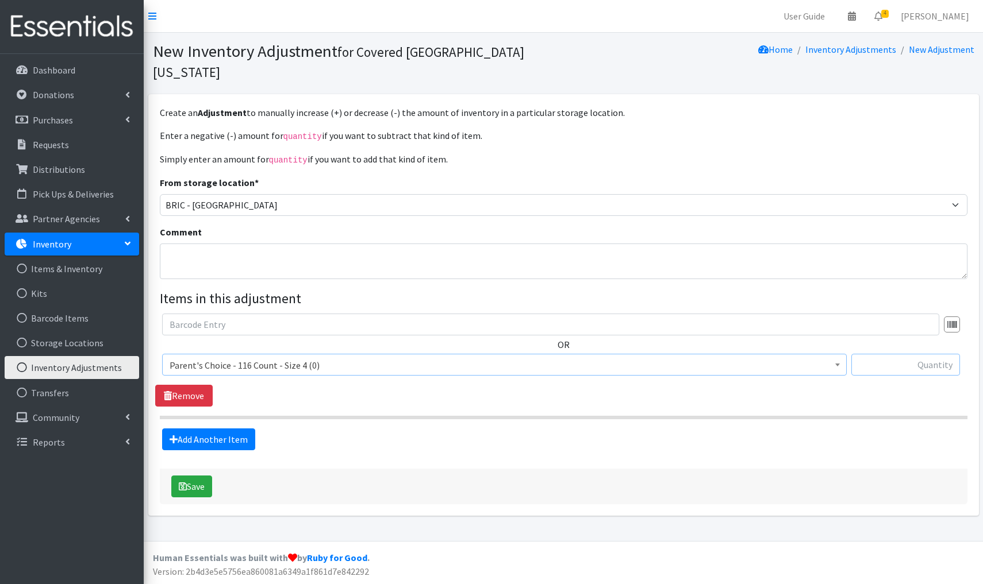
click at [940, 354] on input "text" at bounding box center [905, 365] width 109 height 22
type input "+116"
click at [197, 476] on button "Save" at bounding box center [191, 487] width 41 height 22
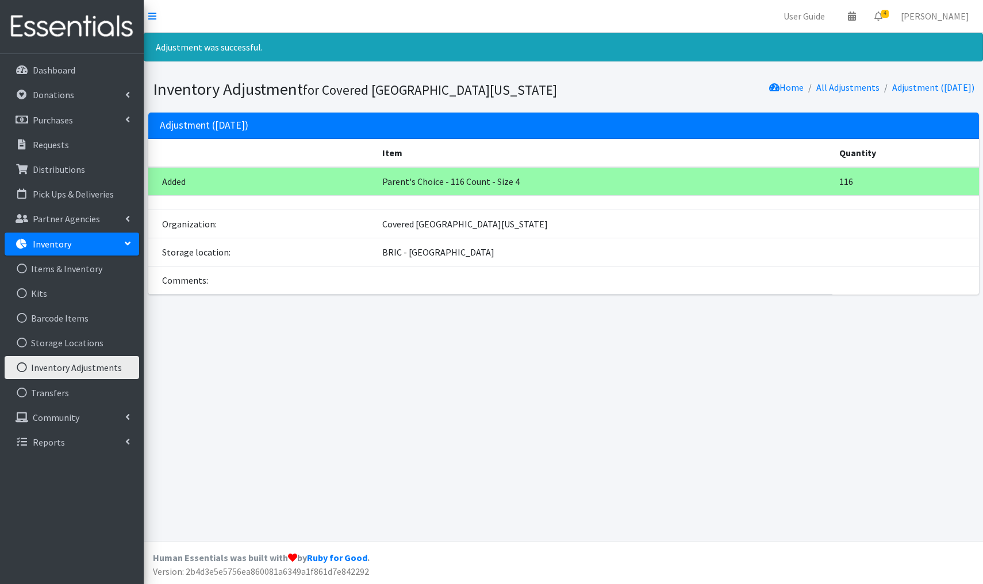
click at [91, 371] on link "Inventory Adjustments" at bounding box center [72, 367] width 134 height 23
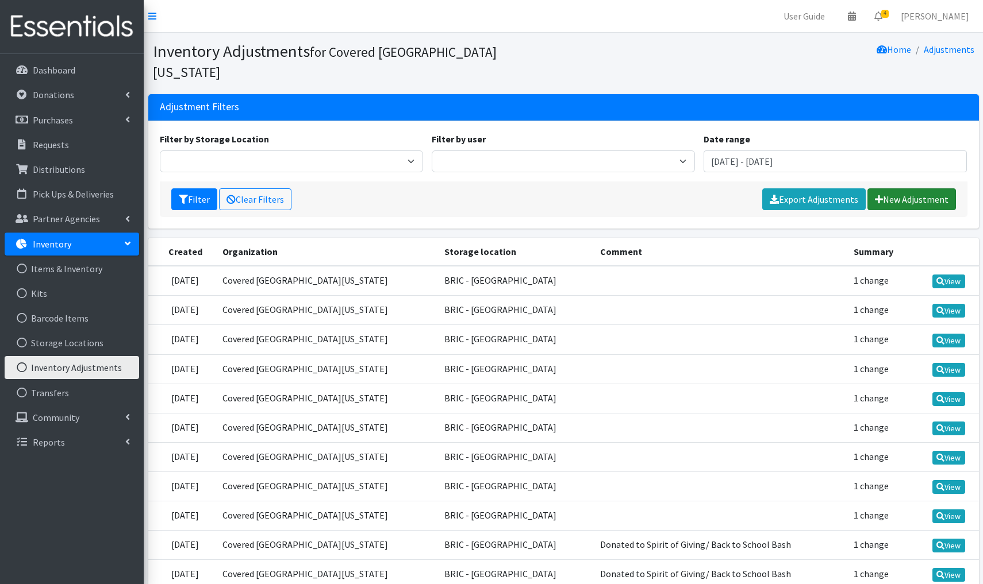
click at [902, 189] on link "New Adjustment" at bounding box center [911, 200] width 89 height 22
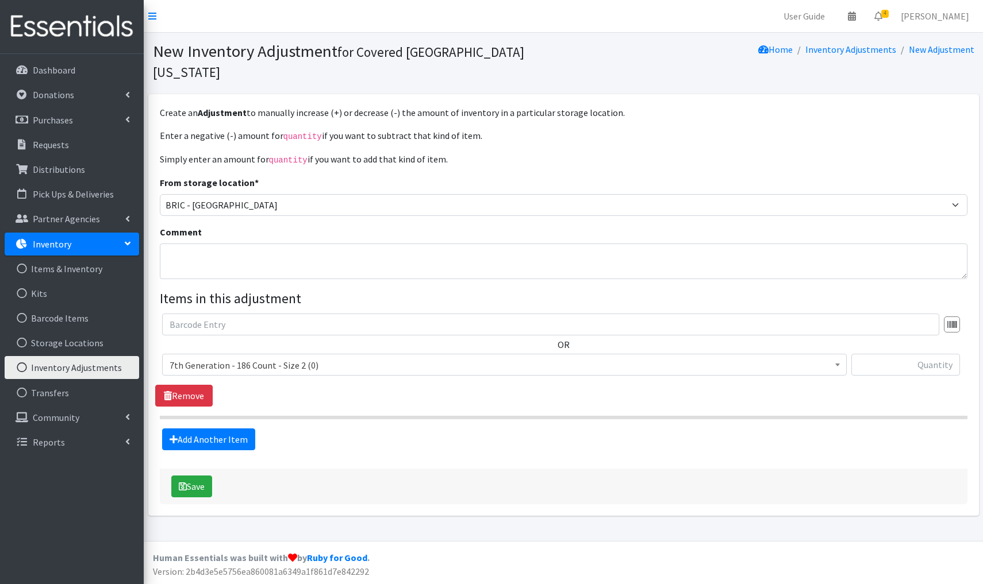
click at [342, 357] on span "7th Generation - 186 Count - Size 2 (0)" at bounding box center [505, 365] width 670 height 16
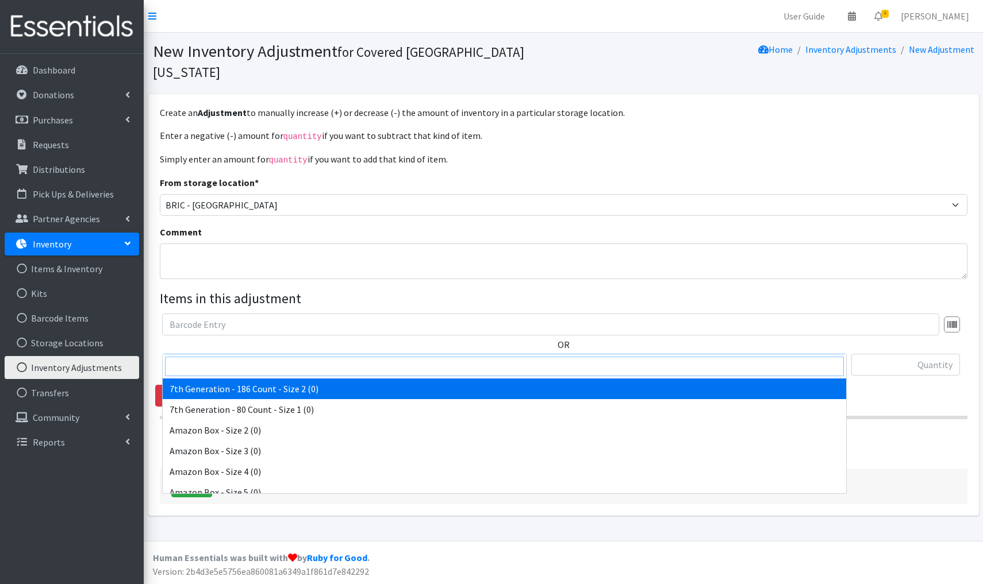
click at [226, 362] on input "search" at bounding box center [504, 367] width 679 height 20
type input "parent's"
select select "13251"
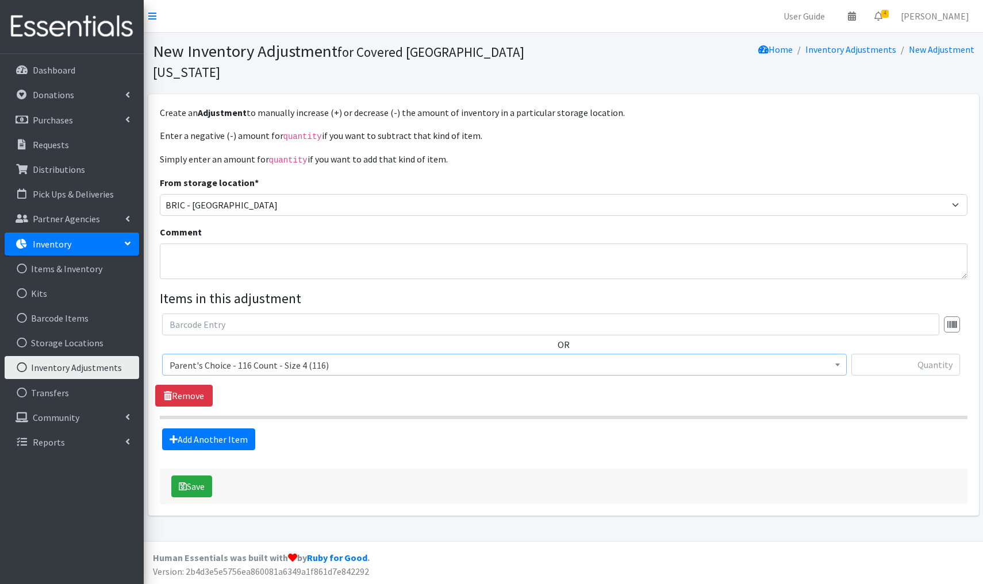
click at [340, 357] on span "Parent's Choice - 116 Count - Size 4 (116)" at bounding box center [505, 365] width 670 height 16
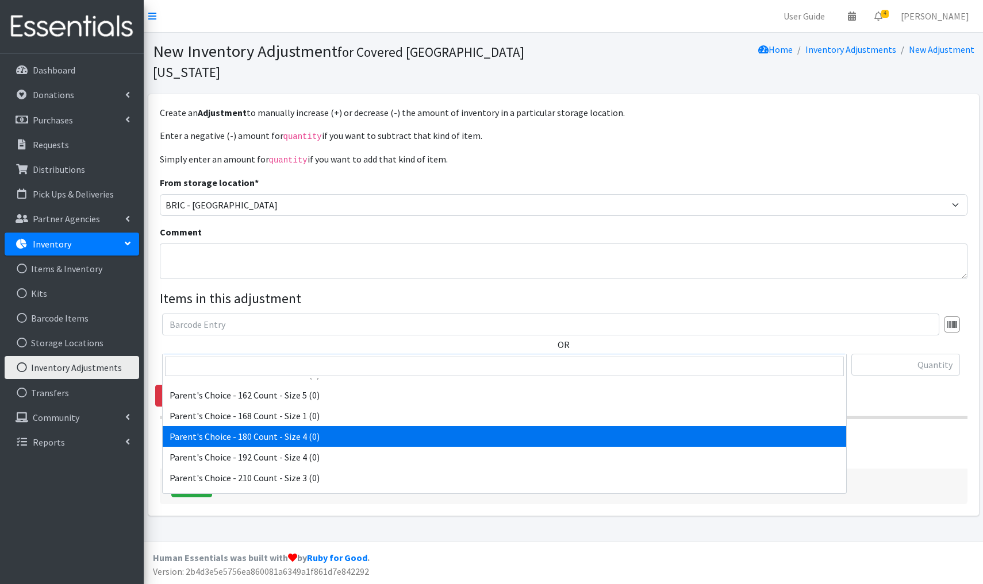
scroll to position [8274, 0]
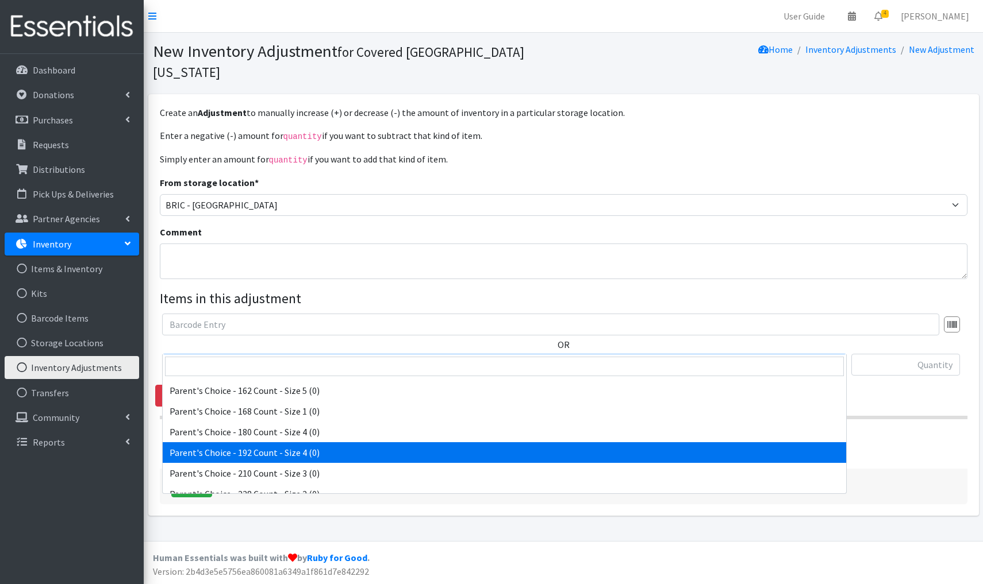
select select "12569"
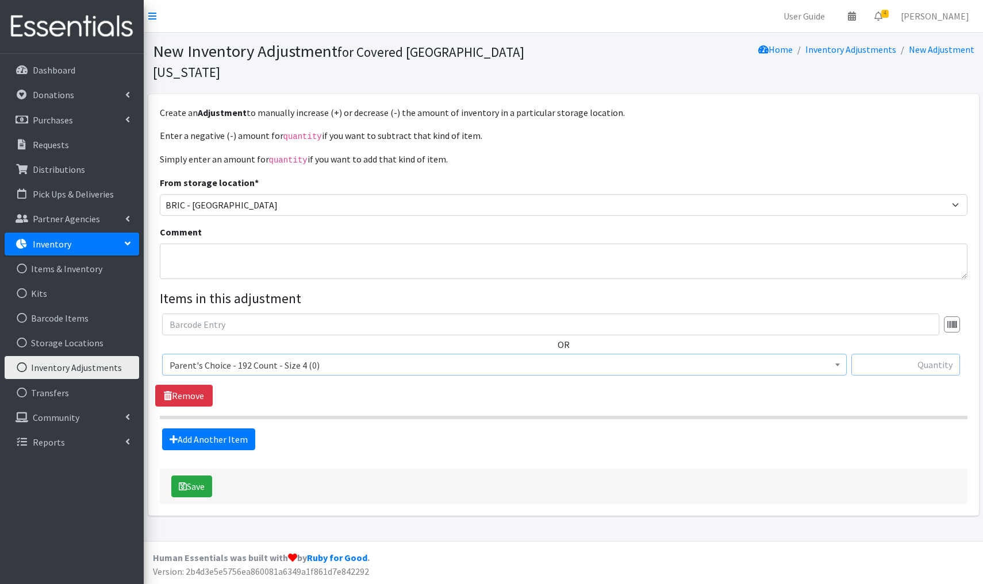
click at [930, 354] on input "text" at bounding box center [905, 365] width 109 height 22
type input "+384"
click at [194, 476] on button "Save" at bounding box center [191, 487] width 41 height 22
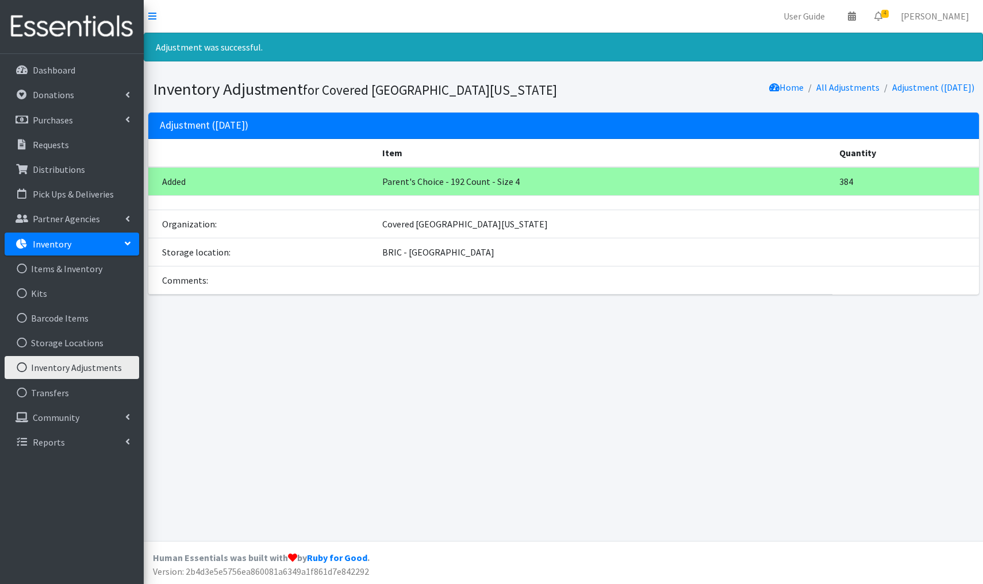
click at [76, 370] on link "Inventory Adjustments" at bounding box center [72, 367] width 134 height 23
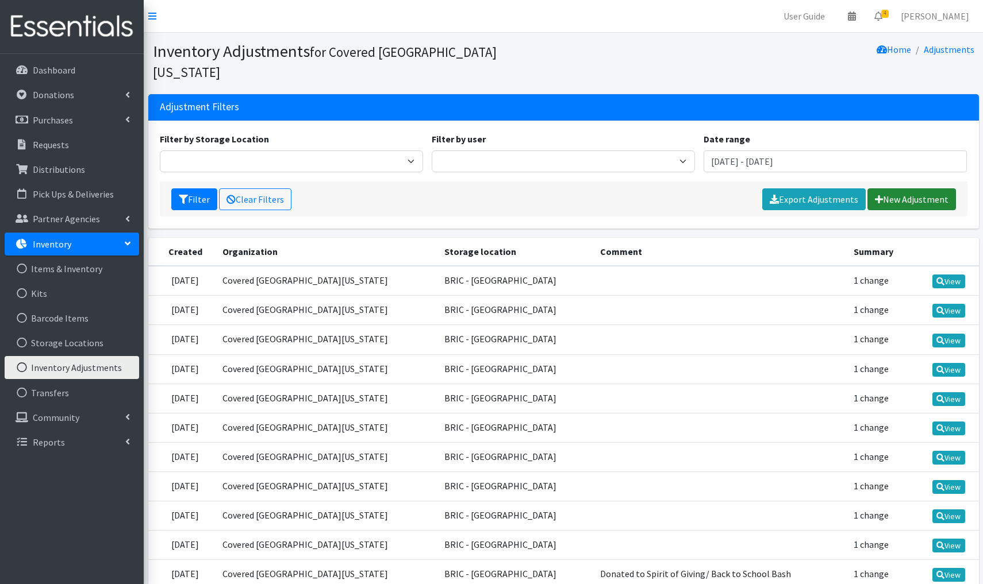
click at [907, 189] on link "New Adjustment" at bounding box center [911, 200] width 89 height 22
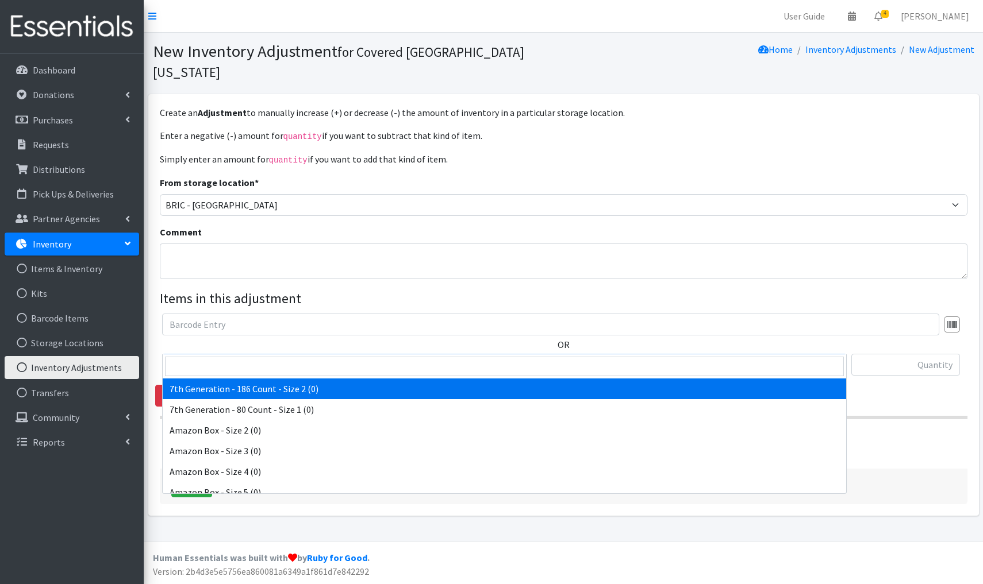
click at [343, 357] on span "7th Generation - 186 Count - Size 2 (0)" at bounding box center [505, 365] width 670 height 16
click at [202, 368] on input "search" at bounding box center [504, 367] width 679 height 20
click at [218, 366] on input "parent's" at bounding box center [504, 367] width 679 height 20
type input "p"
type input "Pamper"
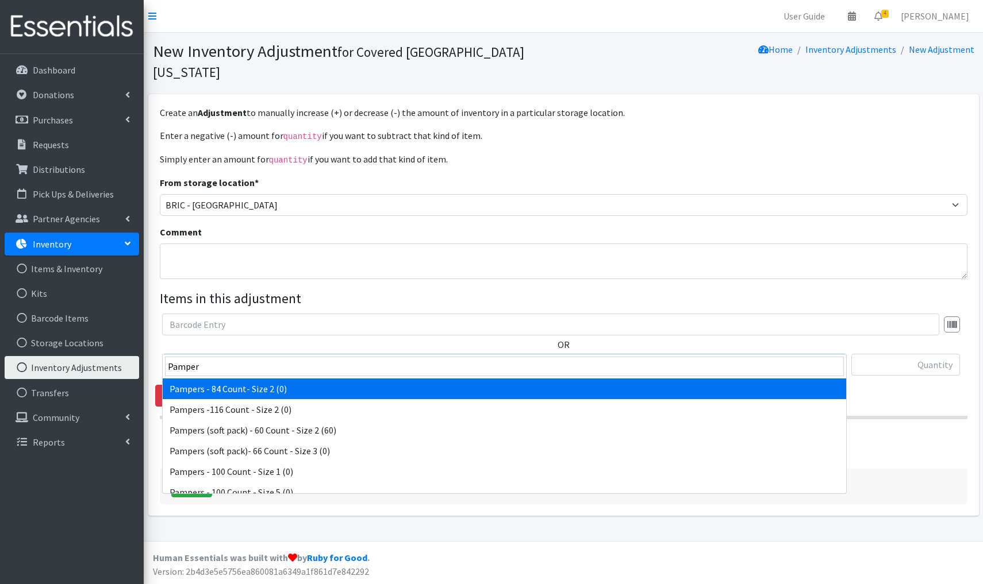
select select "4409"
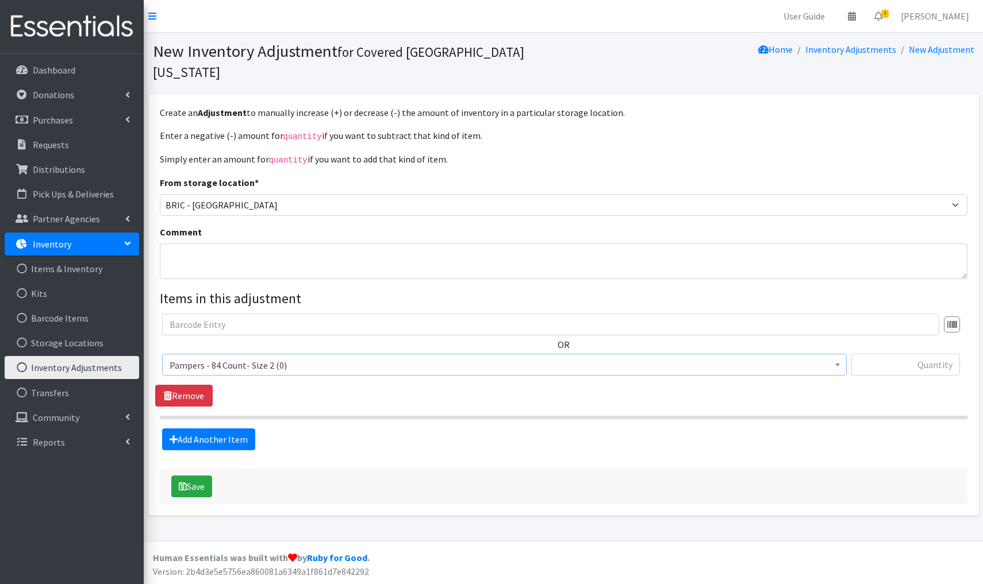
click at [312, 357] on span "Pampers - 84 Count- Size 2 (0)" at bounding box center [505, 365] width 670 height 16
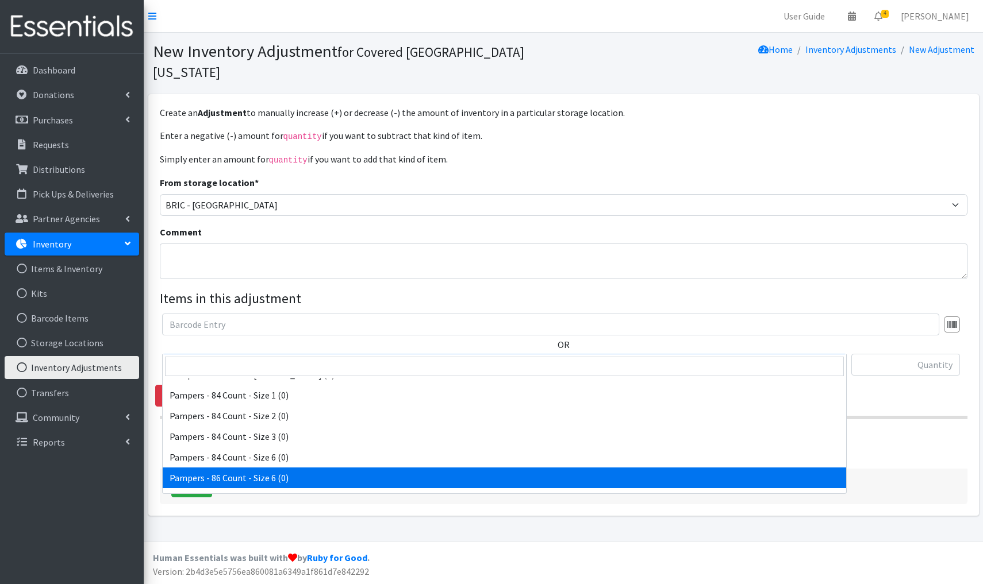
scroll to position [7793, 0]
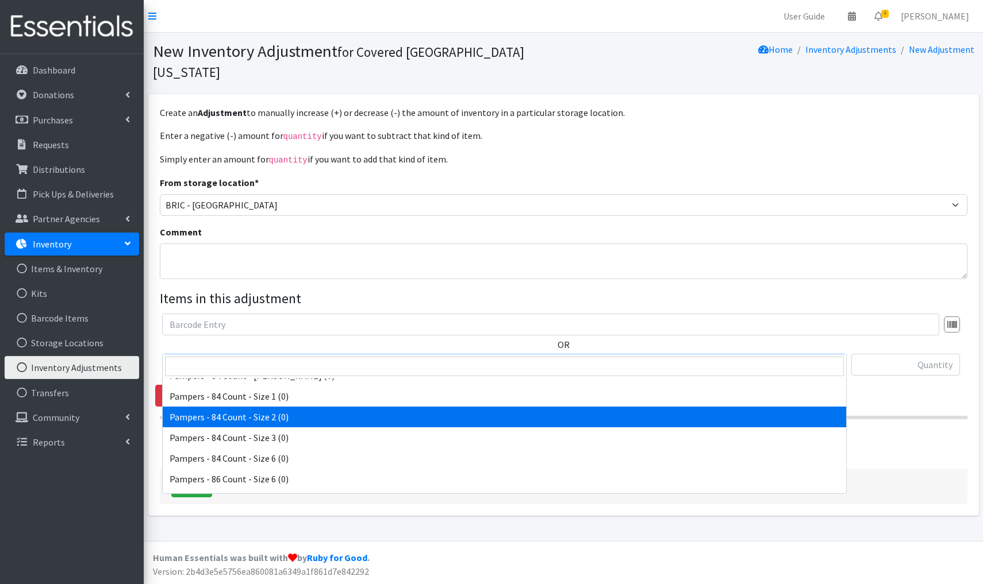
select select "6949"
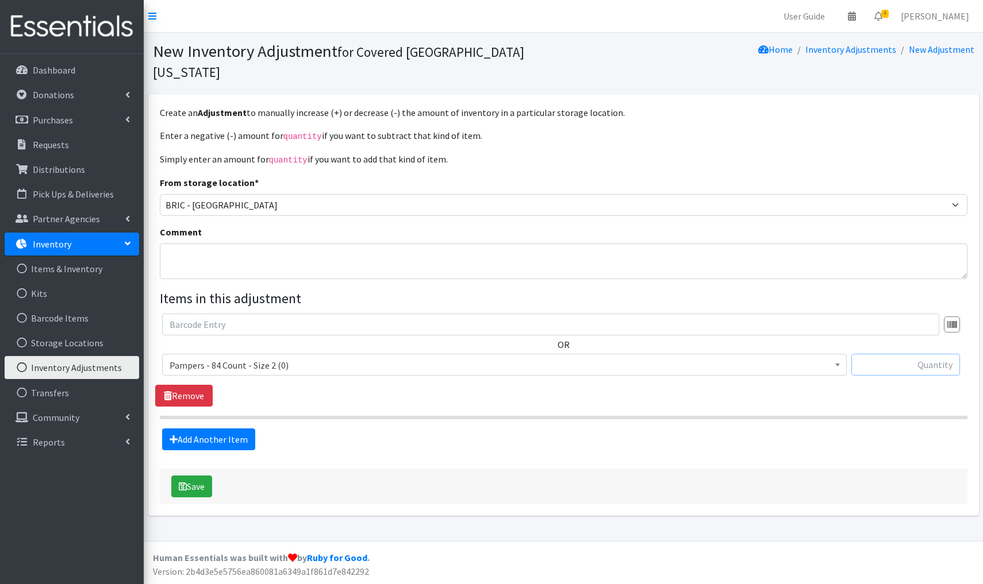
click at [937, 354] on input "text" at bounding box center [905, 365] width 109 height 22
type input "+84"
click at [197, 476] on button "Save" at bounding box center [191, 487] width 41 height 22
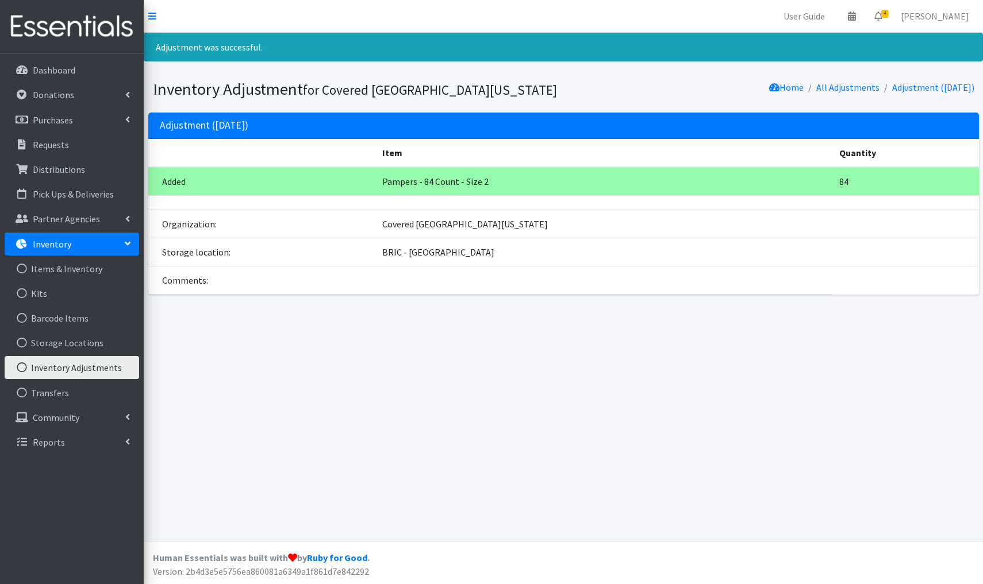
click at [48, 367] on link "Inventory Adjustments" at bounding box center [72, 367] width 134 height 23
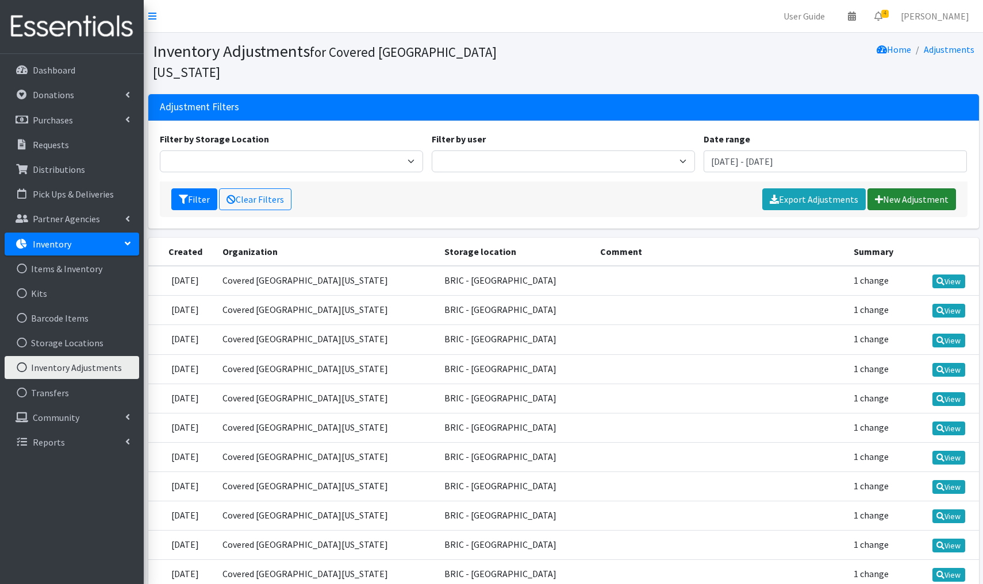
click at [918, 189] on link "New Adjustment" at bounding box center [911, 200] width 89 height 22
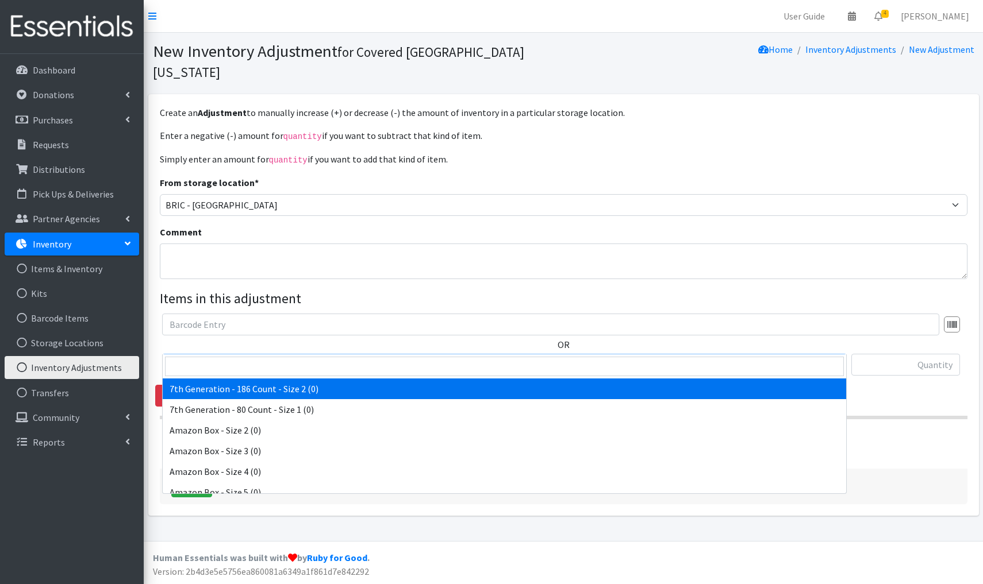
click at [329, 357] on span "7th Generation - 186 Count - Size 2 (0)" at bounding box center [505, 365] width 670 height 16
click at [203, 366] on input "search" at bounding box center [504, 367] width 679 height 20
type input "pampers"
select select "4409"
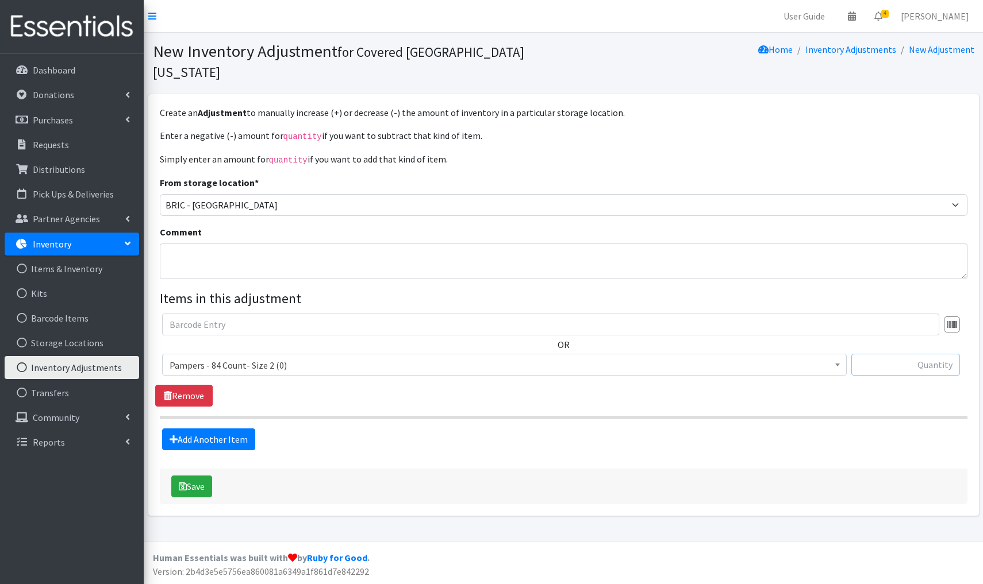
click at [941, 354] on input "text" at bounding box center [905, 365] width 109 height 22
type input "+84"
click at [194, 476] on button "Save" at bounding box center [191, 487] width 41 height 22
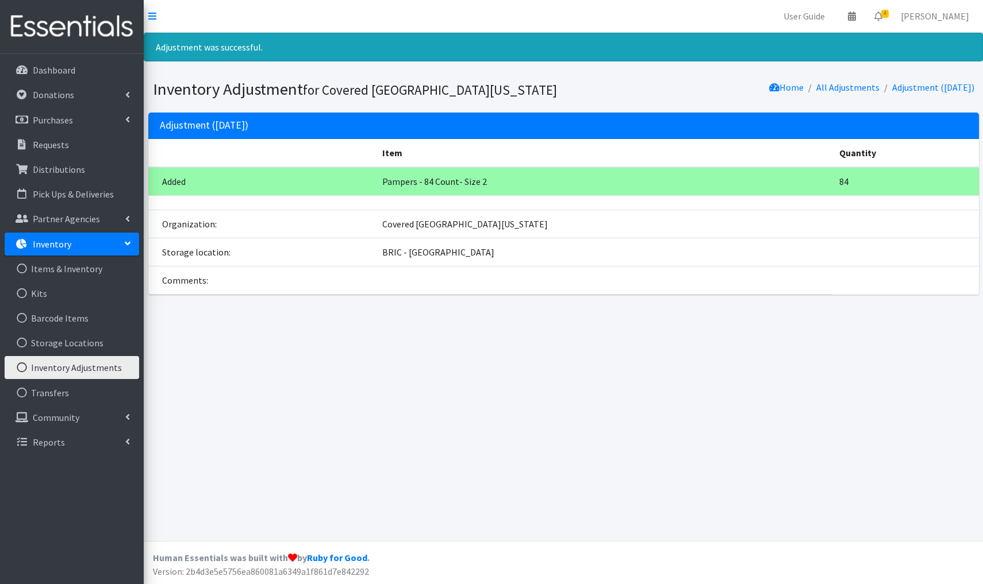
click at [99, 357] on link "Inventory Adjustments" at bounding box center [72, 367] width 134 height 23
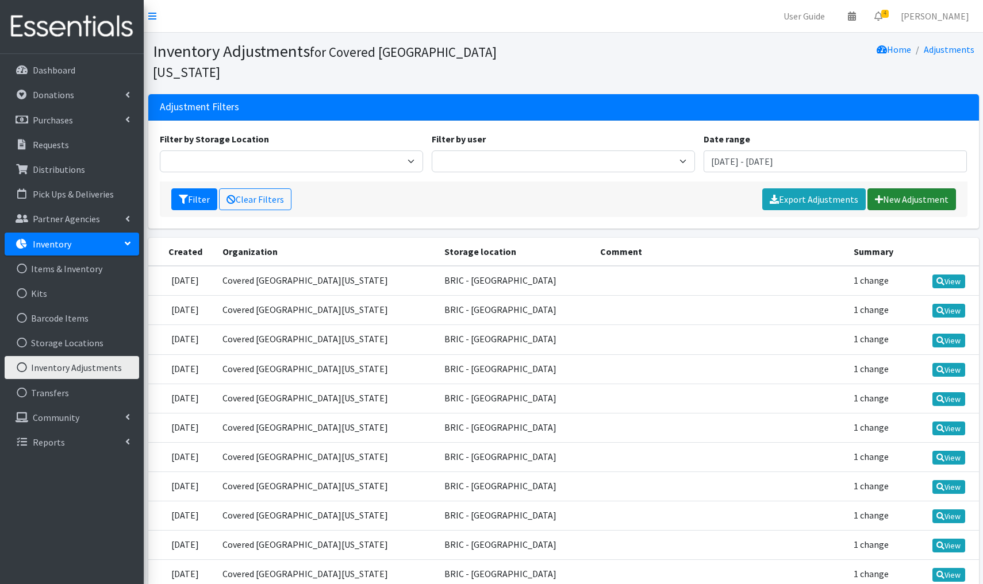
click at [902, 189] on link "New Adjustment" at bounding box center [911, 200] width 89 height 22
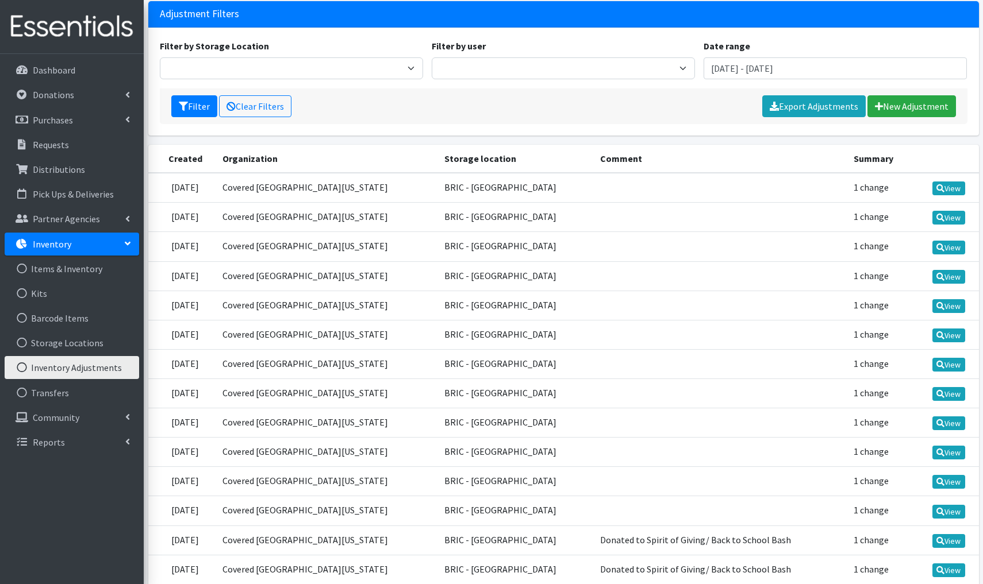
scroll to position [95, 0]
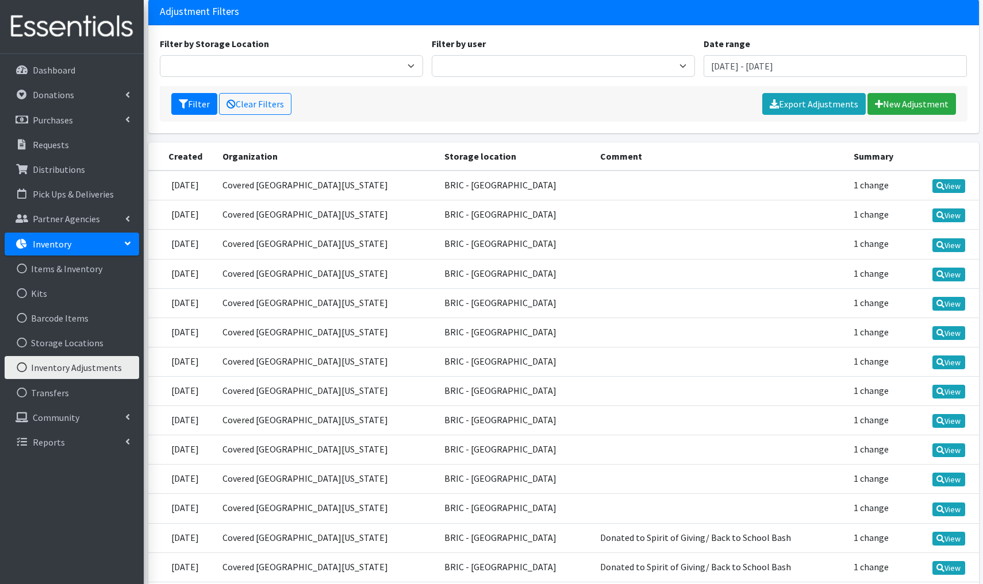
click at [84, 366] on link "Inventory Adjustments" at bounding box center [72, 367] width 134 height 23
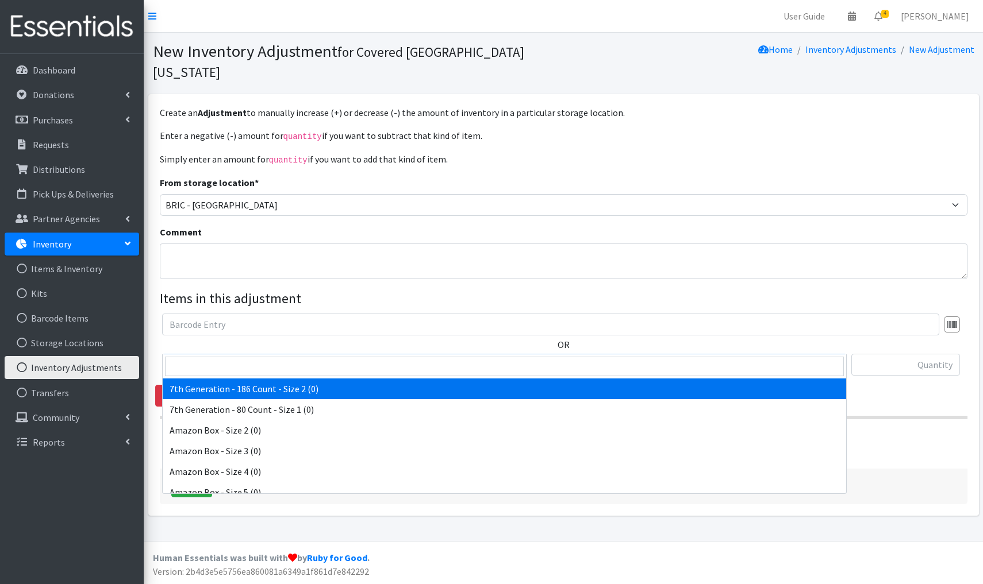
click at [290, 357] on span "7th Generation - 186 Count - Size 2 (0)" at bounding box center [505, 365] width 670 height 16
click at [183, 369] on input "search" at bounding box center [504, 367] width 679 height 20
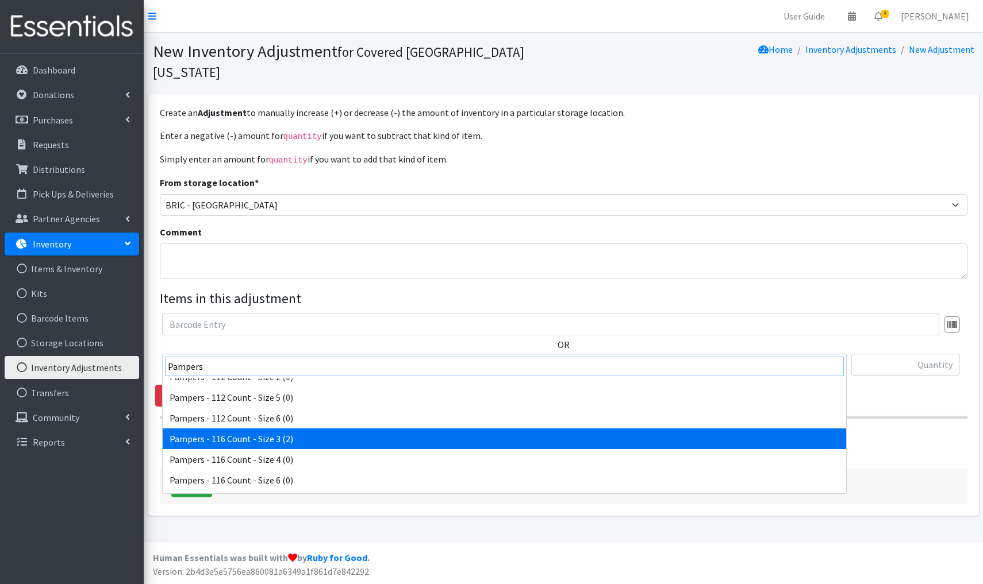
scroll to position [218, 0]
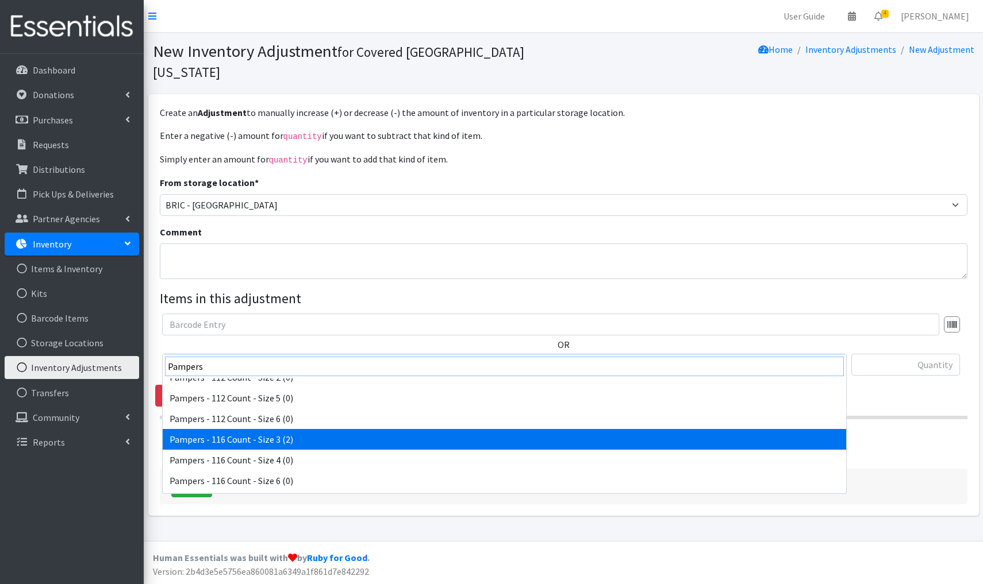
type input "Pampers"
select select "15206"
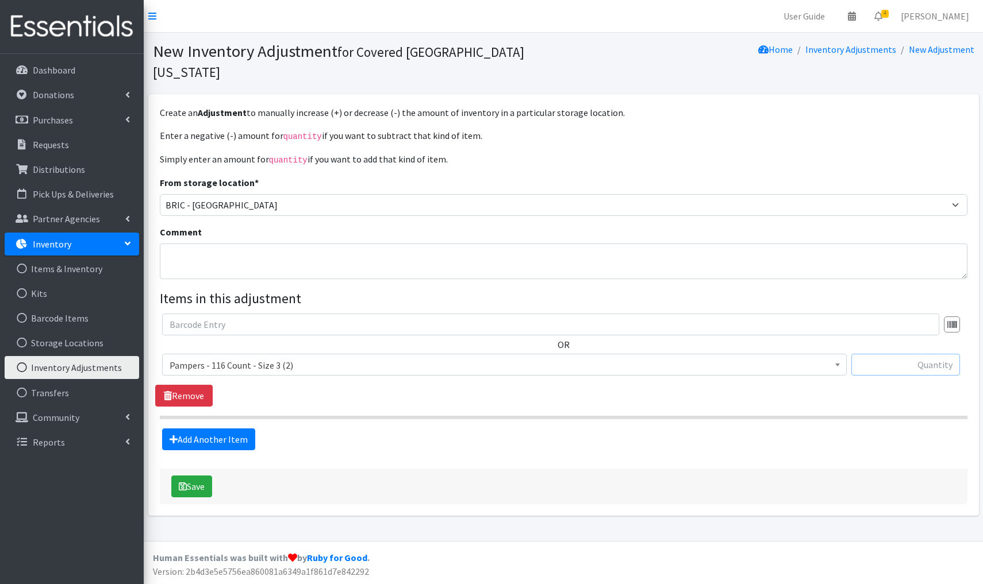
click at [949, 354] on input "text" at bounding box center [905, 365] width 109 height 22
type input "-"
click at [229, 429] on link "Add Another Item" at bounding box center [208, 440] width 93 height 22
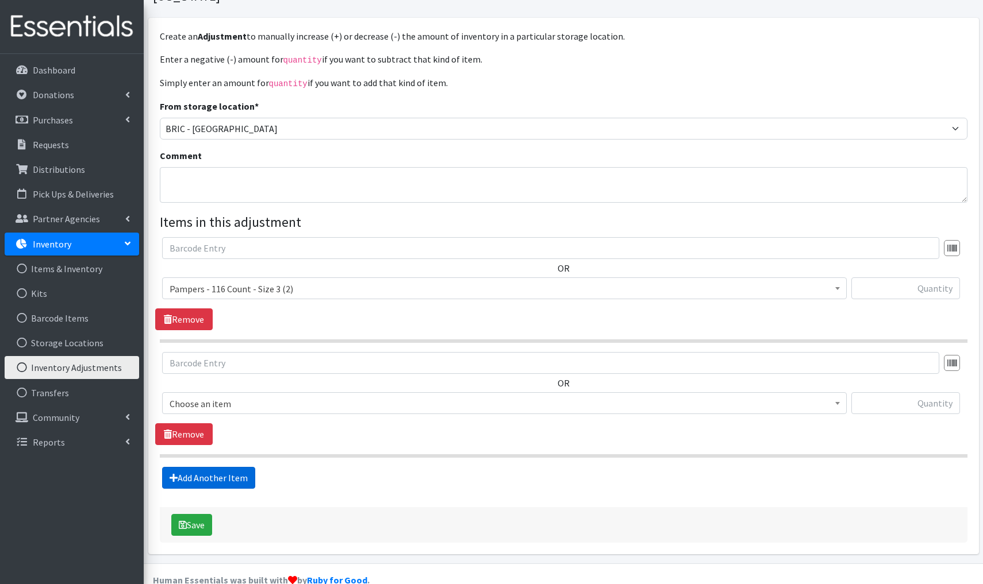
scroll to position [78, 0]
click at [306, 280] on span "Pampers - 116 Count - Size 3 (2)" at bounding box center [505, 288] width 670 height 16
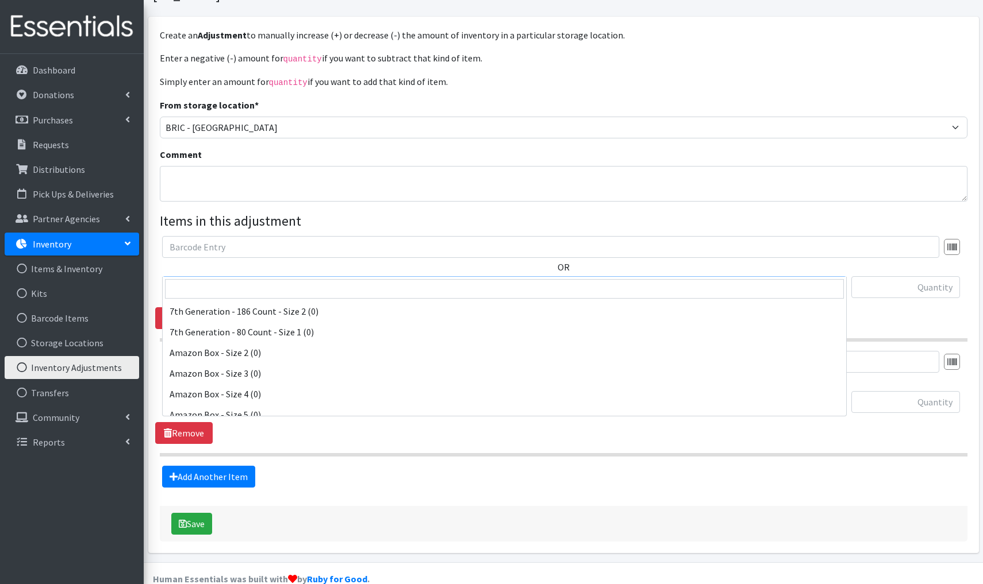
scroll to position [6269, 0]
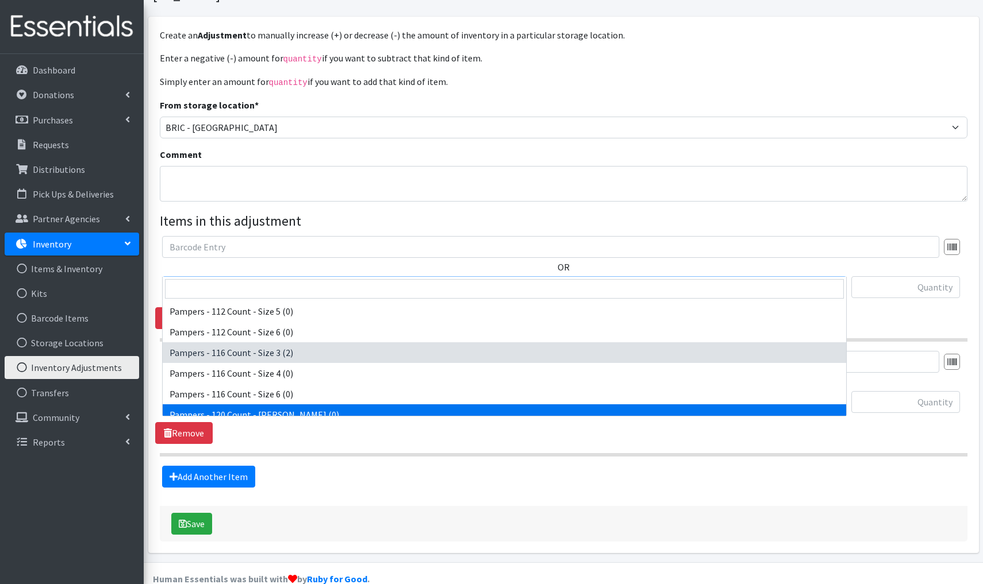
click at [317, 466] on div "Add Another Item" at bounding box center [563, 477] width 816 height 22
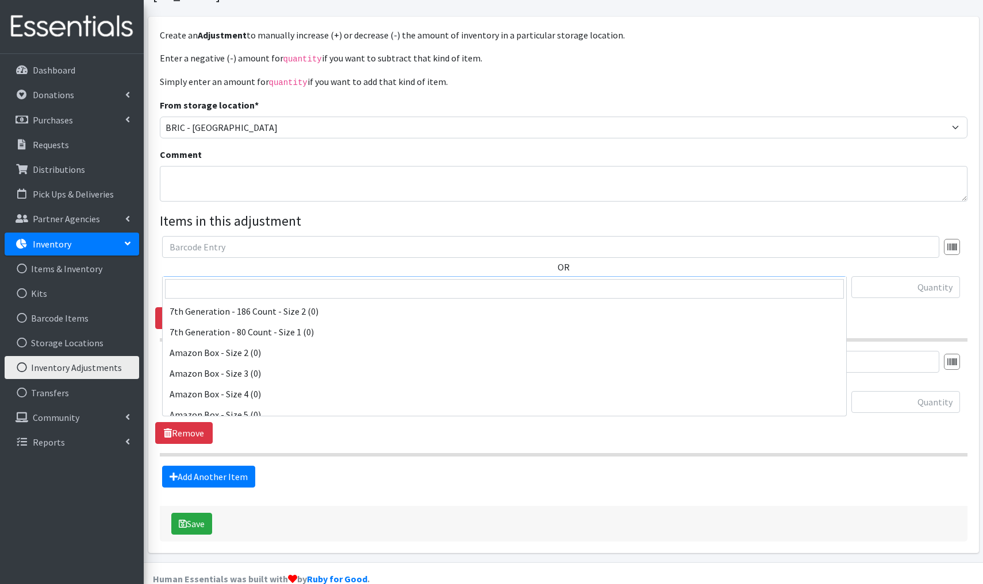
click at [299, 280] on span "Pampers - 116 Count - Size 3 (2)" at bounding box center [505, 288] width 670 height 16
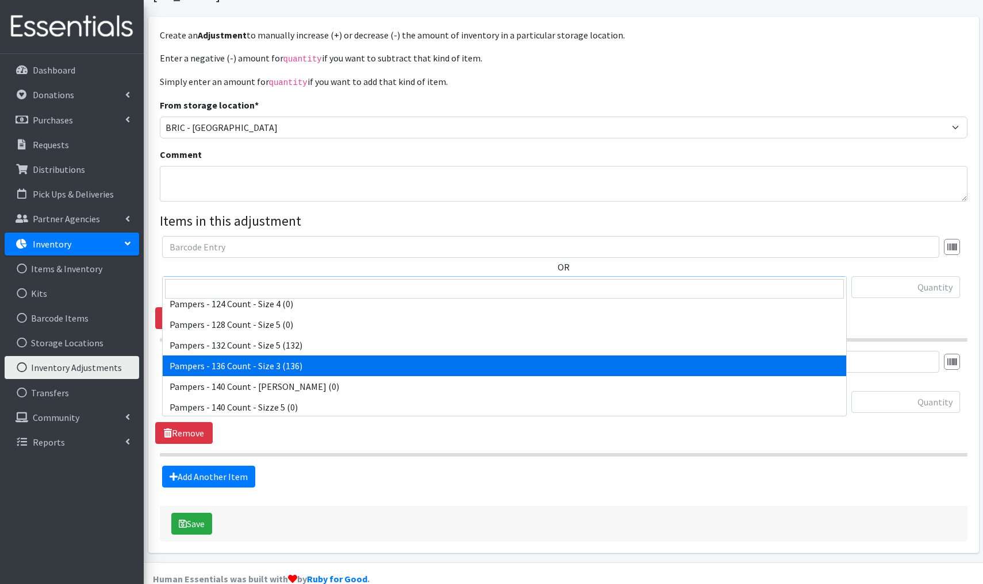
scroll to position [6524, 0]
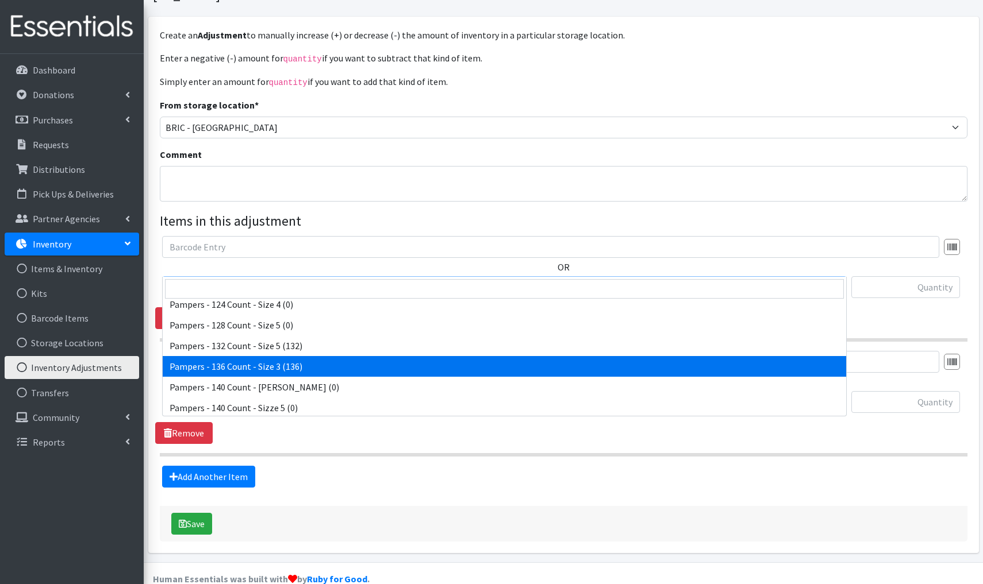
select select "4682"
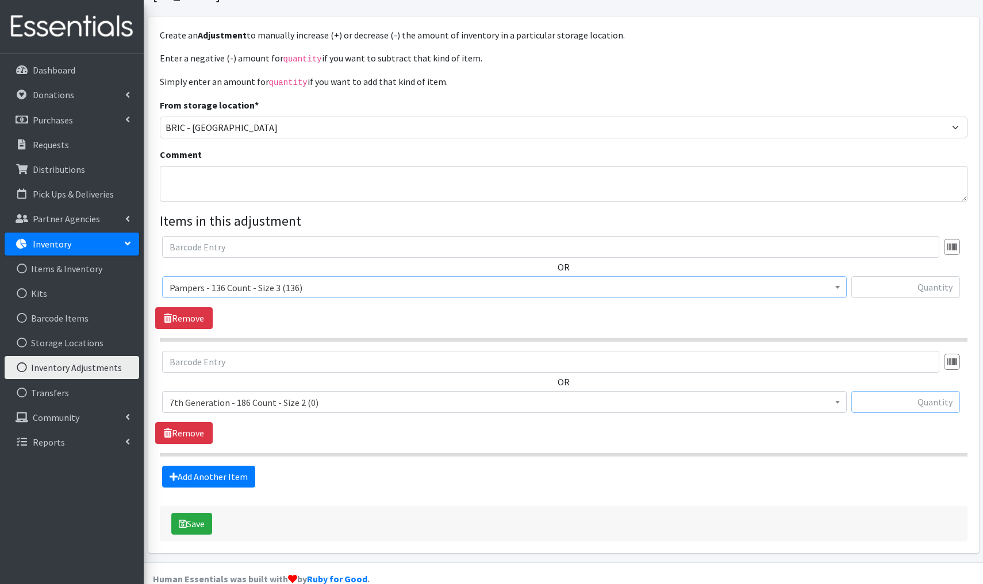
click at [921, 391] on input "text" at bounding box center [905, 402] width 109 height 22
type input "+"
click at [307, 468] on div "Create an Adjustment to manually increase (+) or decrease (-) the amount of inv…" at bounding box center [563, 285] width 807 height 514
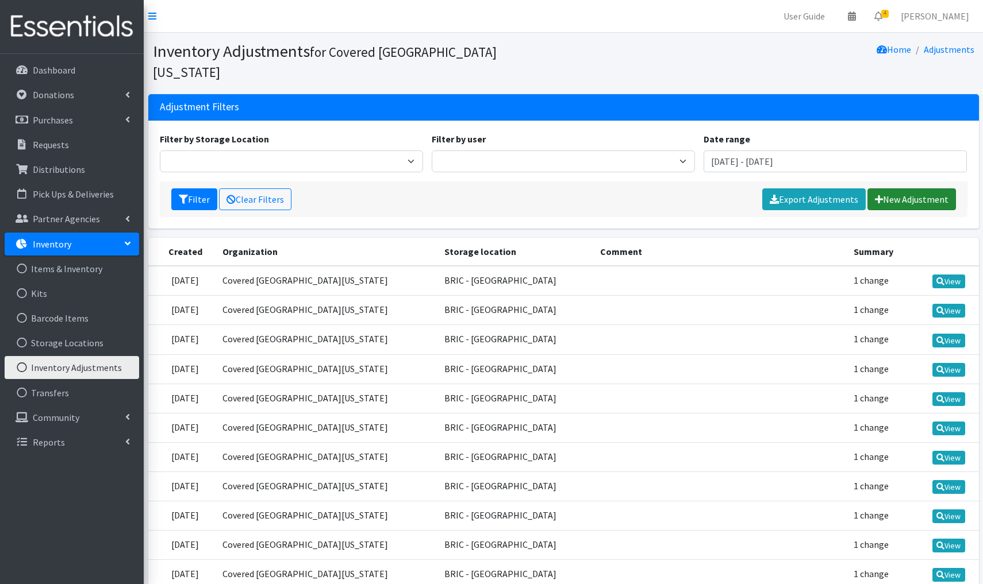
click at [925, 189] on link "New Adjustment" at bounding box center [911, 200] width 89 height 22
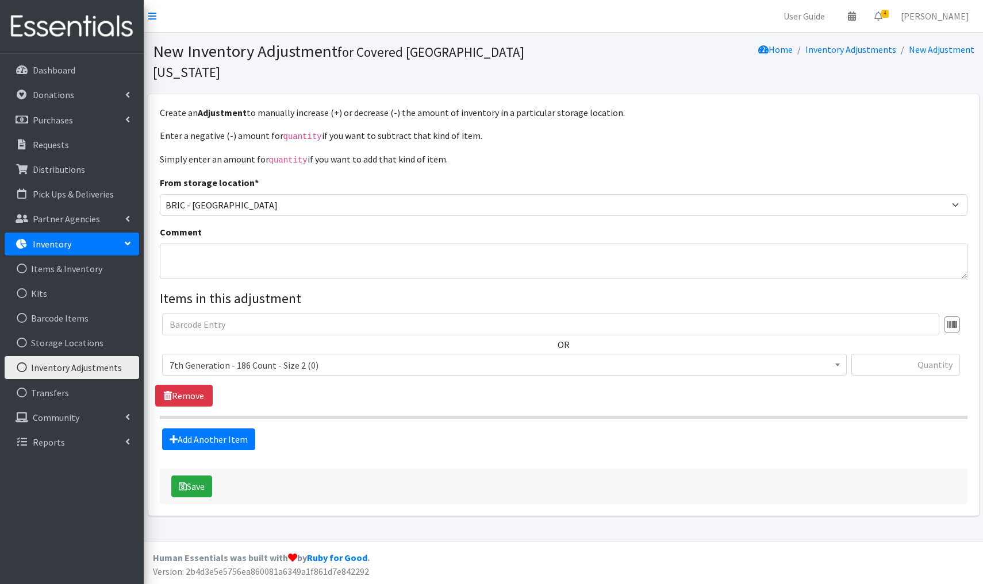
click at [338, 357] on span "7th Generation - 186 Count - Size 2 (0)" at bounding box center [505, 365] width 670 height 16
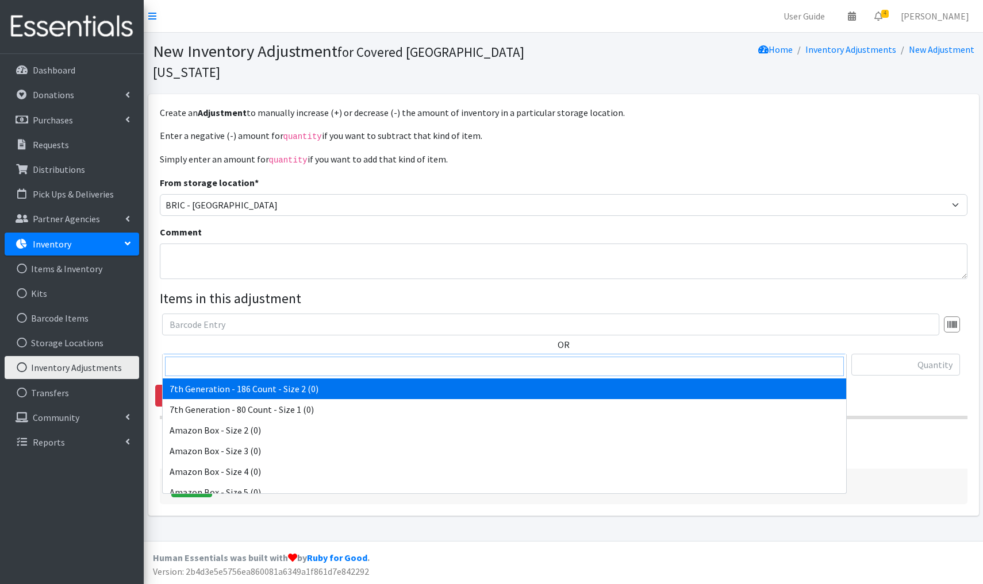
click at [213, 364] on input "search" at bounding box center [504, 367] width 679 height 20
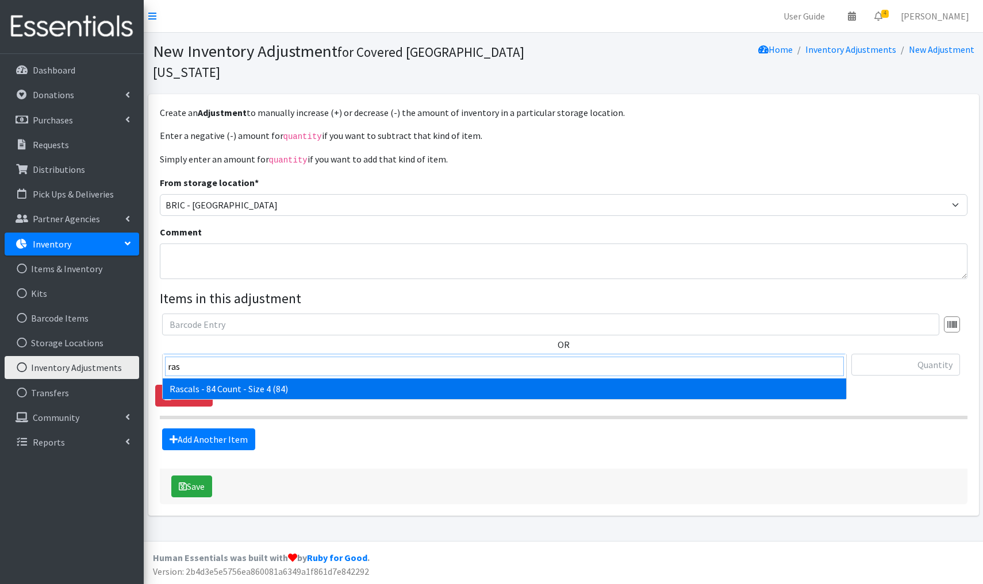
type input "ras"
select select "15217"
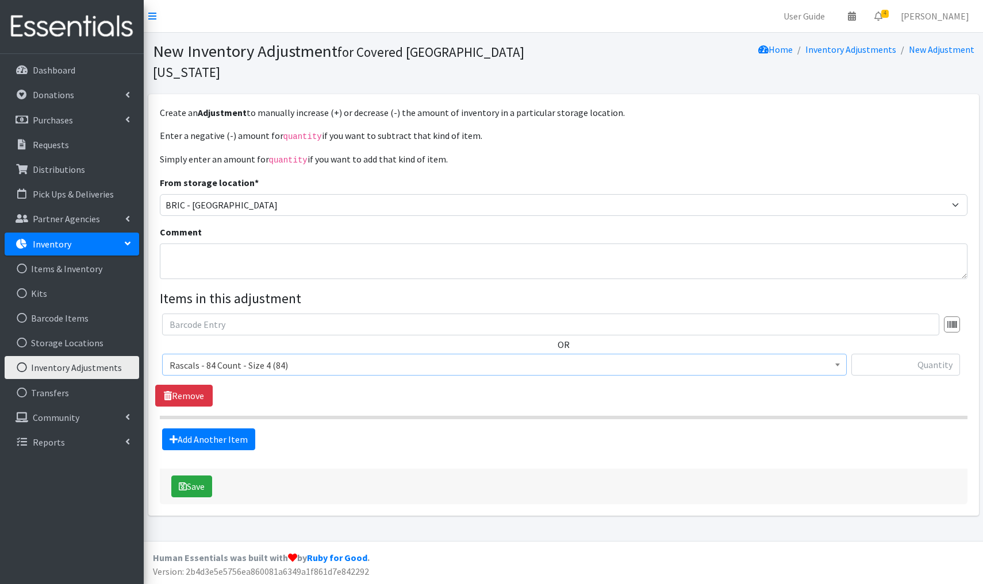
click at [311, 357] on span "Rascals - 84 Count - Size 4 (84)" at bounding box center [505, 365] width 670 height 16
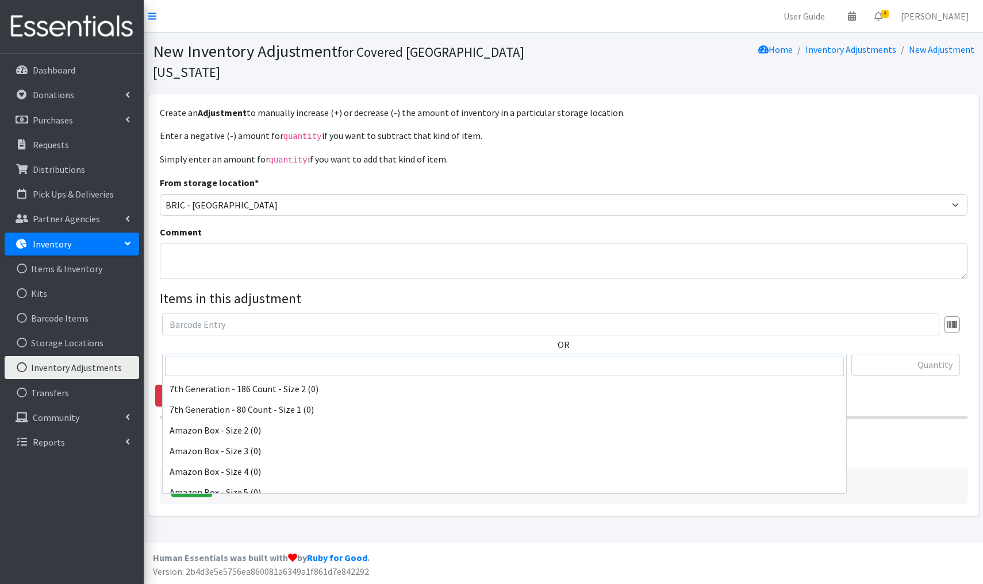
scroll to position [8938, 0]
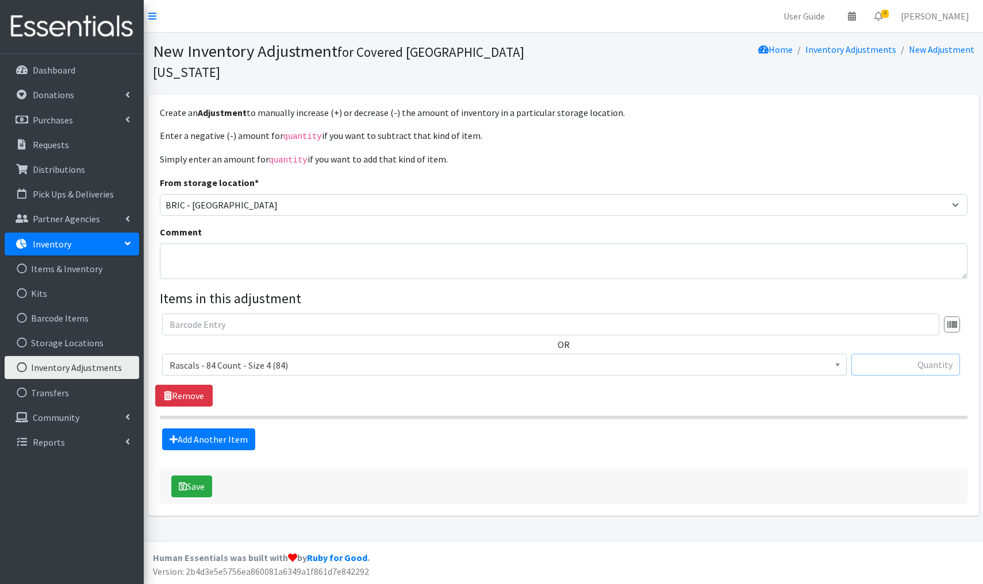
click at [924, 354] on input "text" at bounding box center [905, 365] width 109 height 22
type input "-84"
click at [203, 476] on button "Save" at bounding box center [191, 487] width 41 height 22
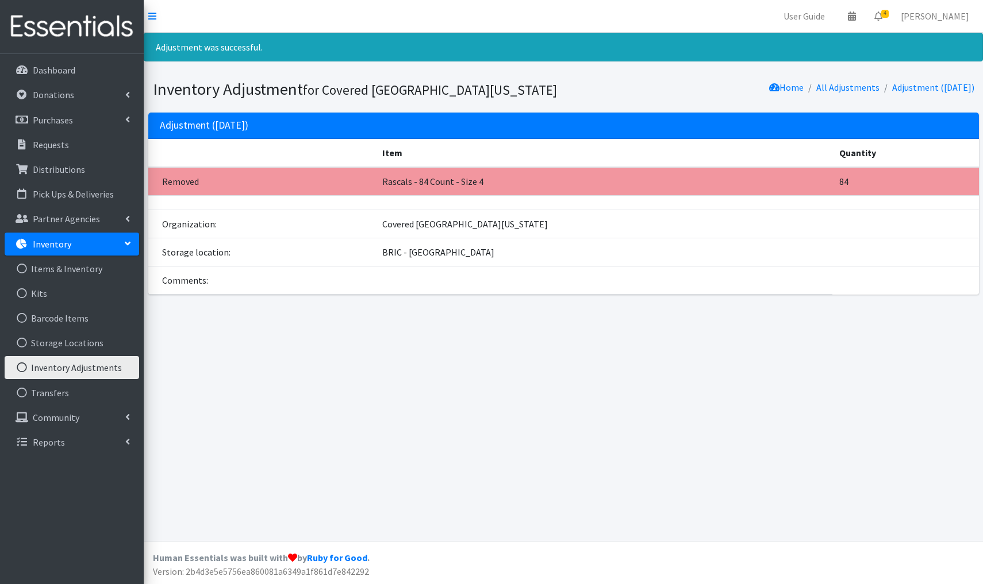
click at [87, 367] on link "Inventory Adjustments" at bounding box center [72, 367] width 134 height 23
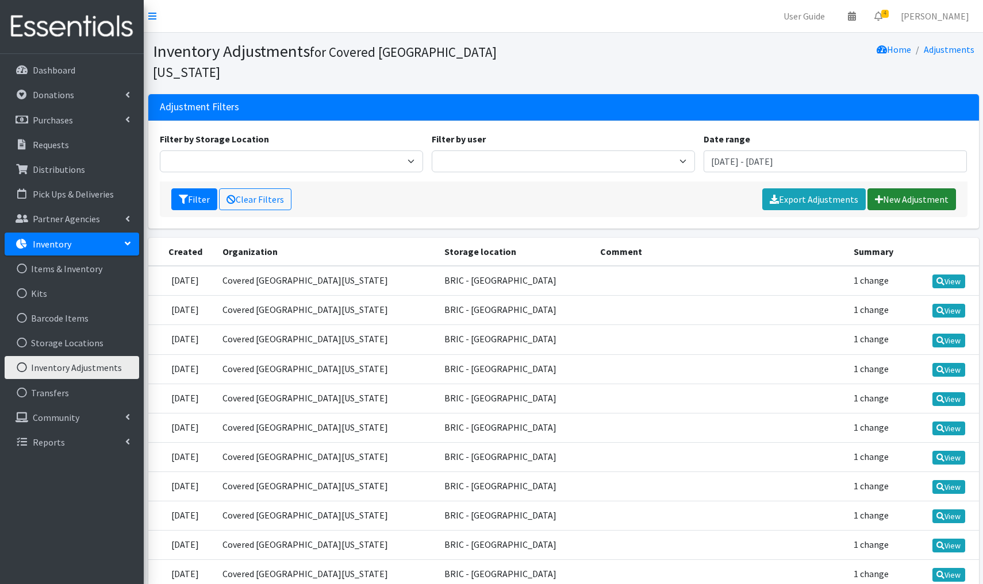
click at [914, 189] on link "New Adjustment" at bounding box center [911, 200] width 89 height 22
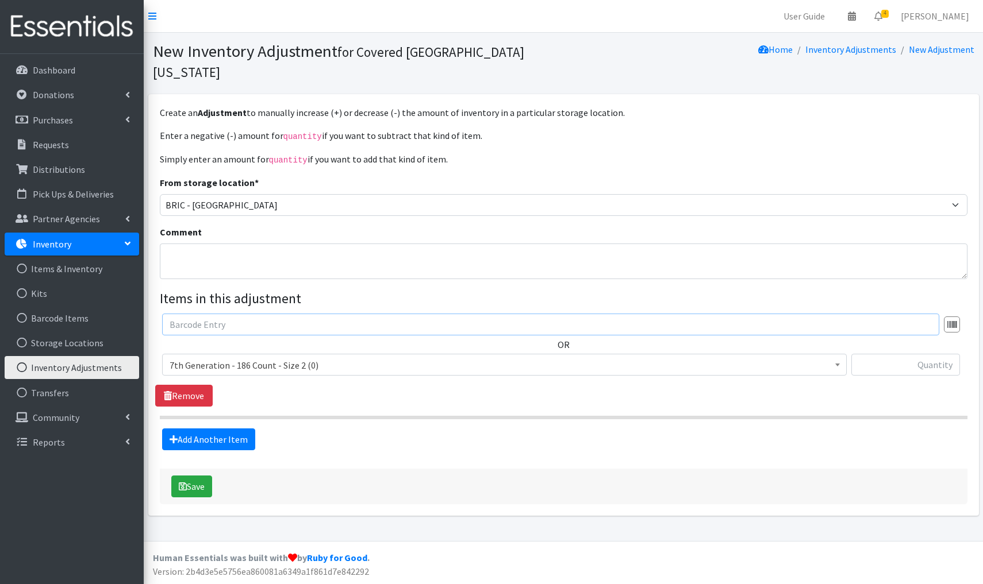
click at [240, 314] on input "text" at bounding box center [550, 325] width 777 height 22
click at [330, 357] on span "7th Generation - 186 Count - Size 2 (0)" at bounding box center [505, 365] width 670 height 16
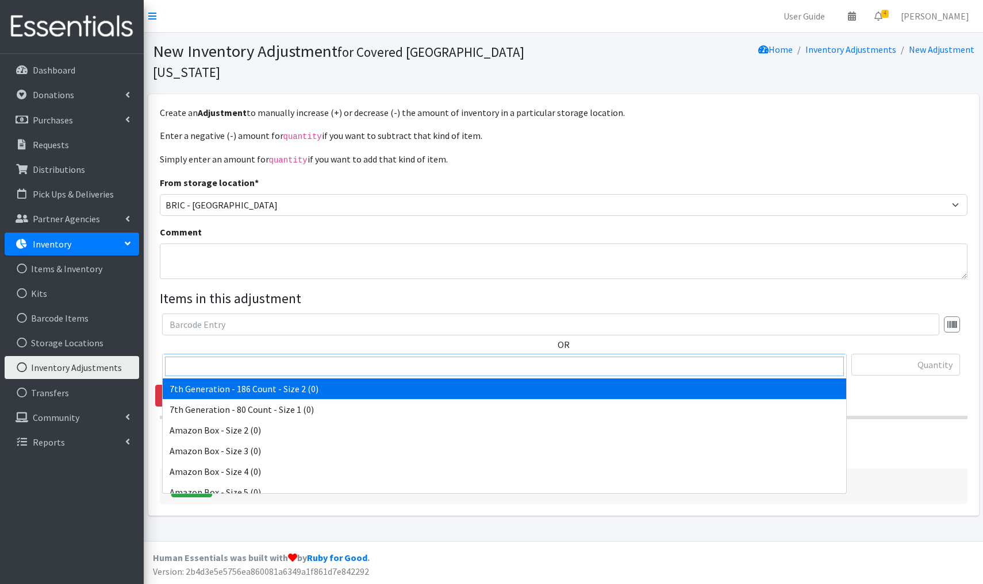
click at [185, 366] on input "search" at bounding box center [504, 367] width 679 height 20
type input "little"
select select "6056"
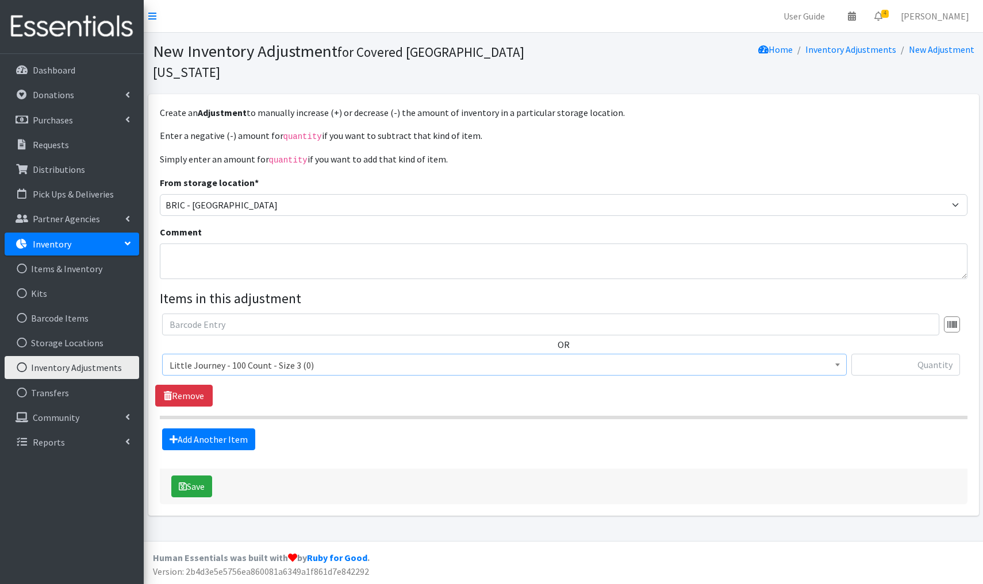
click at [336, 357] on span "Little Journey - 100 Count - Size 3 (0)" at bounding box center [505, 365] width 670 height 16
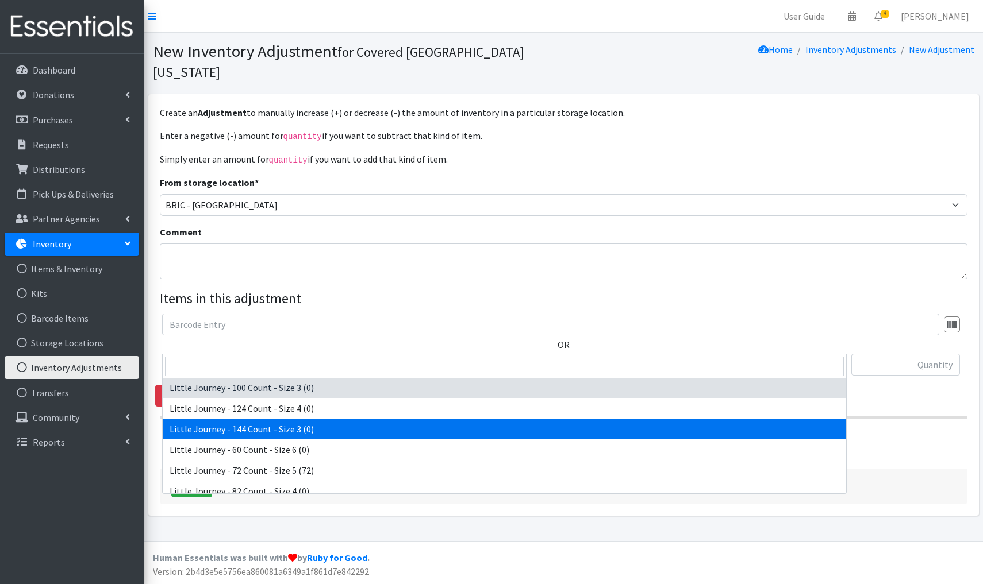
scroll to position [4281, 0]
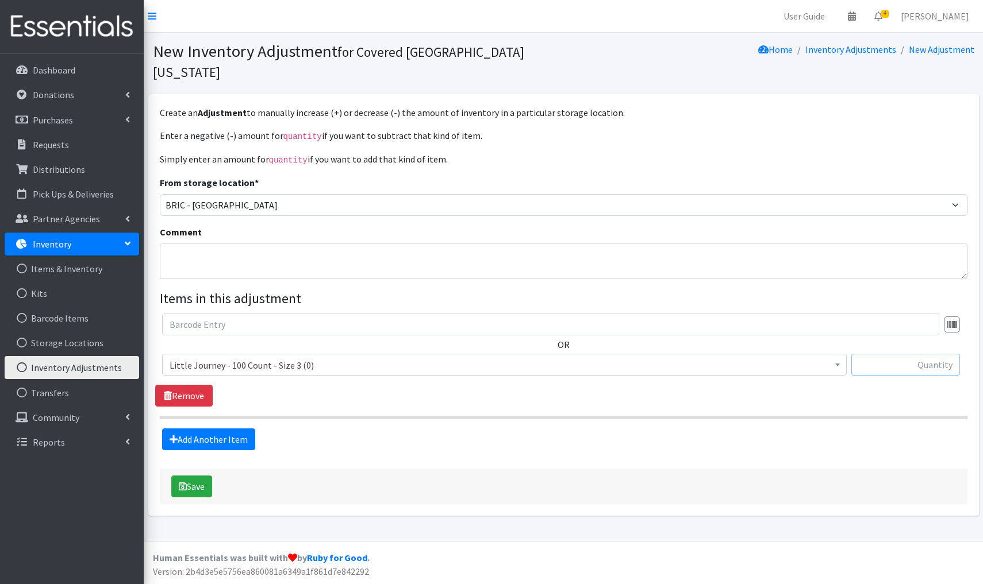
click at [933, 354] on input "text" at bounding box center [905, 365] width 109 height 22
click at [193, 476] on button "Save" at bounding box center [191, 487] width 41 height 22
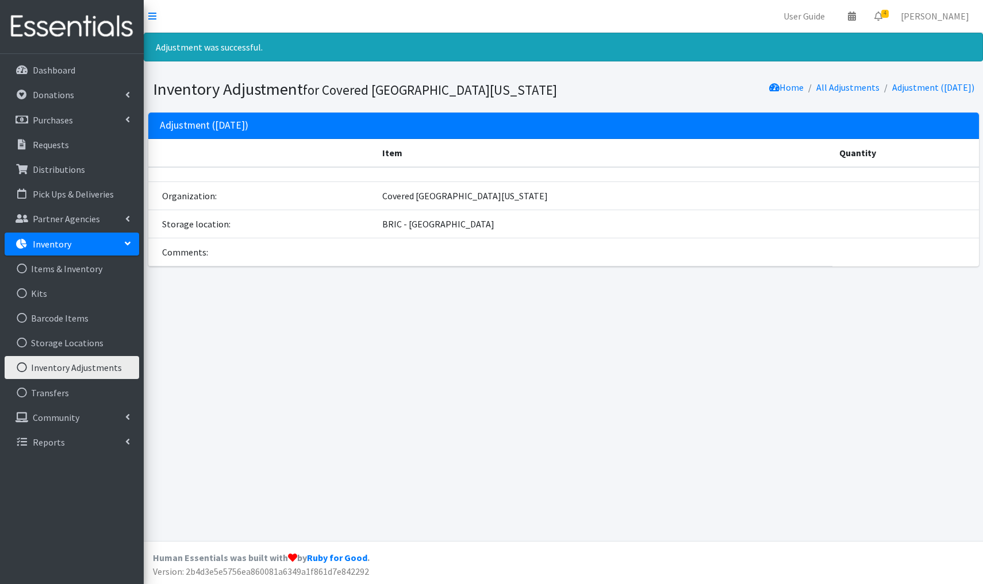
click at [97, 370] on link "Inventory Adjustments" at bounding box center [72, 367] width 134 height 23
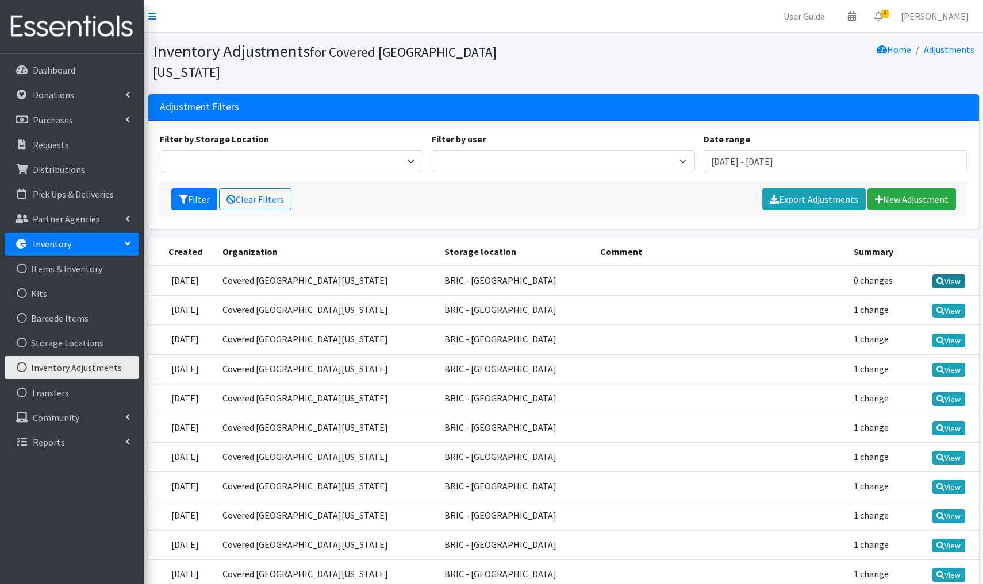
click at [948, 275] on link "View" at bounding box center [948, 282] width 33 height 14
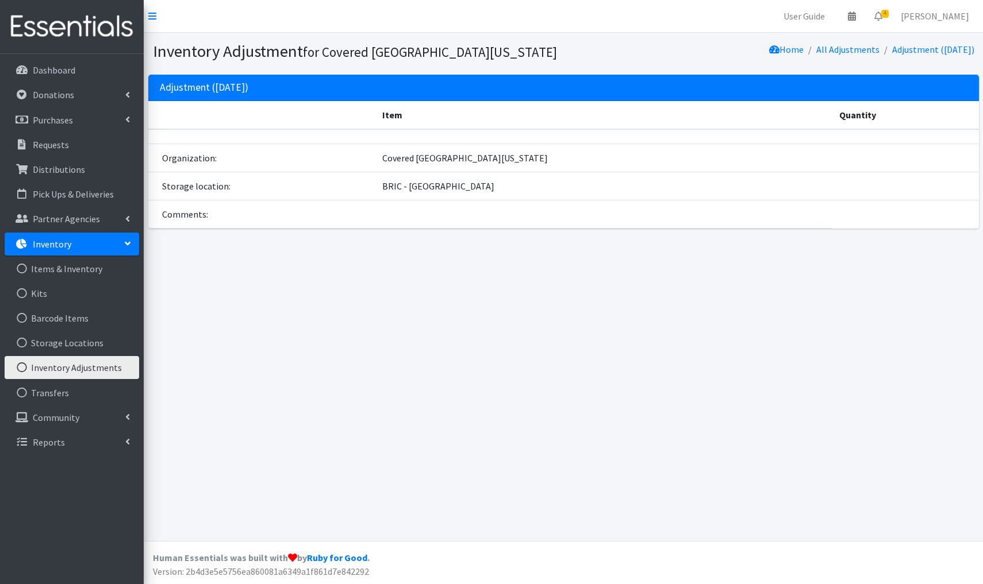
click at [68, 370] on link "Inventory Adjustments" at bounding box center [72, 367] width 134 height 23
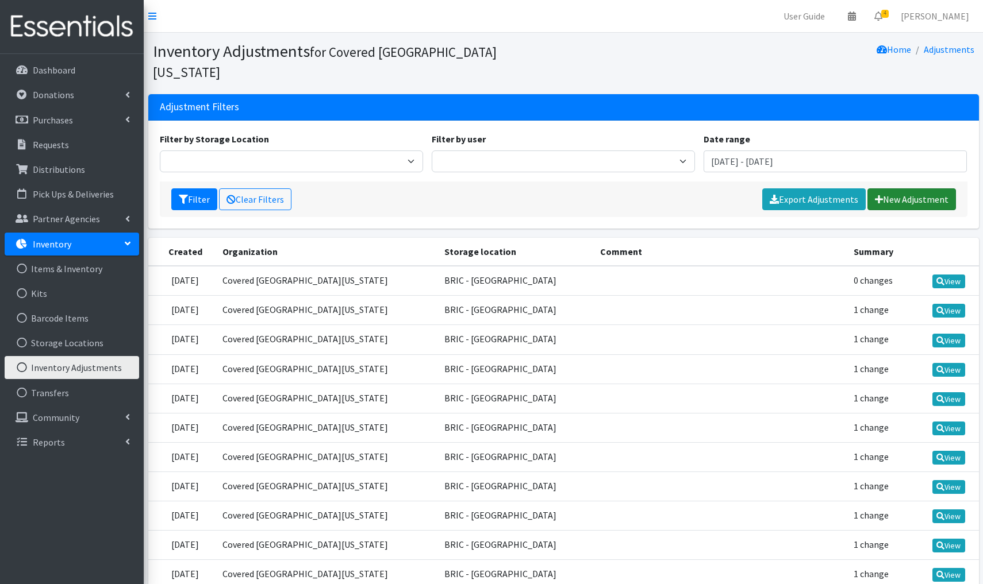
click at [903, 189] on link "New Adjustment" at bounding box center [911, 200] width 89 height 22
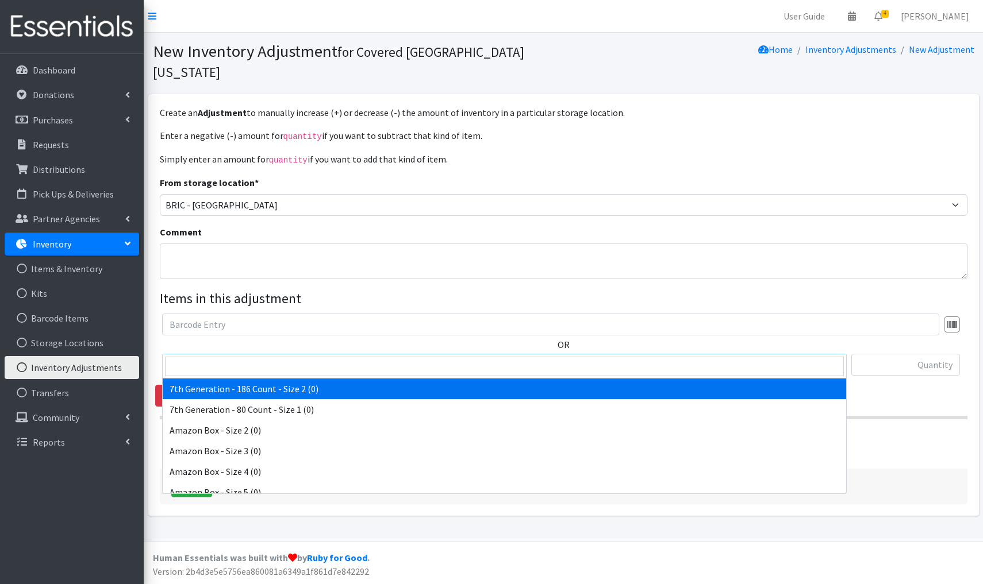
click at [321, 357] on span "7th Generation - 186 Count - Size 2 (0)" at bounding box center [505, 365] width 670 height 16
click at [217, 365] on input "search" at bounding box center [504, 367] width 679 height 20
type input "litt"
select select "6056"
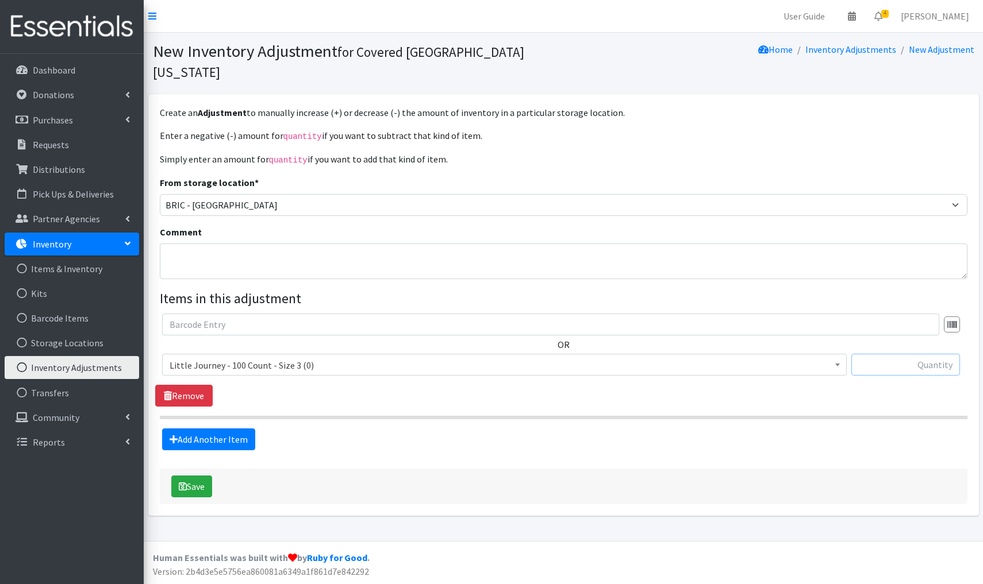
click at [913, 354] on input "text" at bounding box center [905, 365] width 109 height 22
type input "+300"
click at [199, 476] on button "Save" at bounding box center [191, 487] width 41 height 22
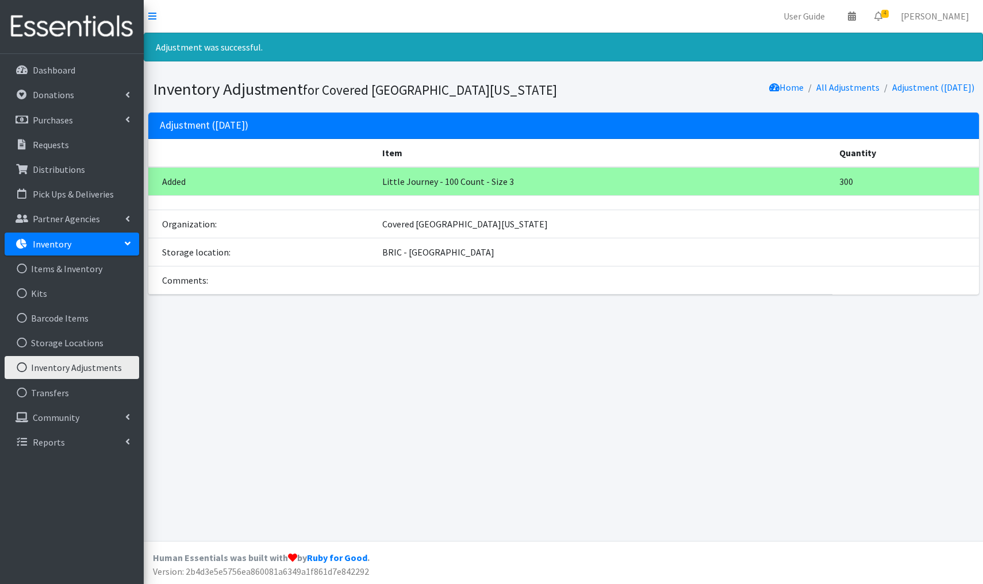
click at [75, 370] on link "Inventory Adjustments" at bounding box center [72, 367] width 134 height 23
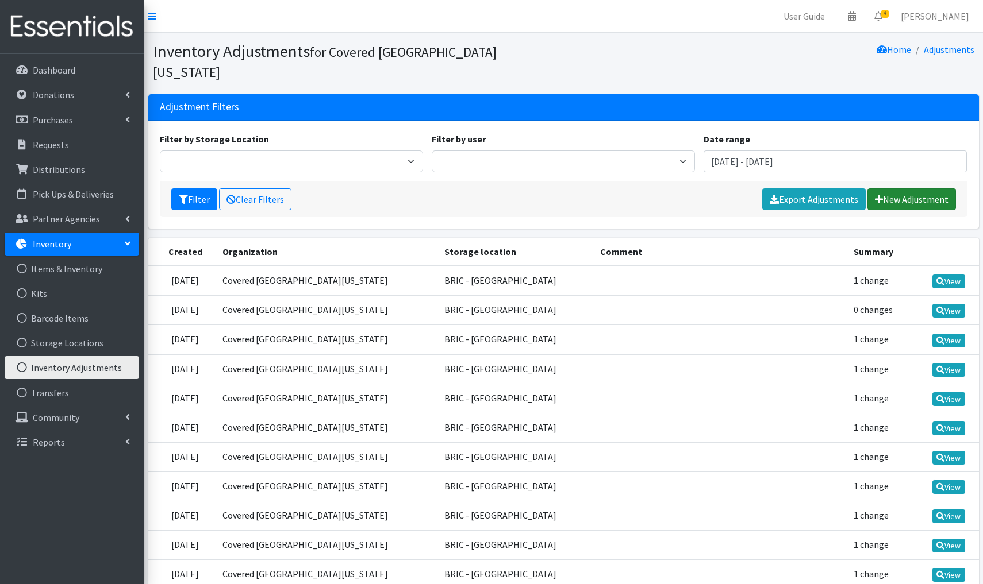
click at [903, 189] on link "New Adjustment" at bounding box center [911, 200] width 89 height 22
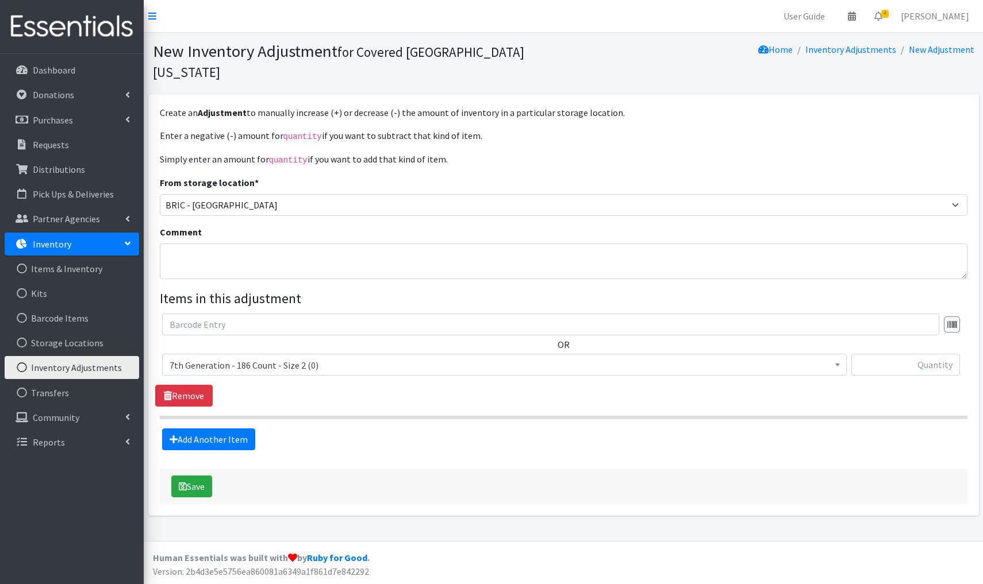
click at [249, 357] on span "7th Generation - 186 Count - Size 2 (0)" at bounding box center [505, 365] width 670 height 16
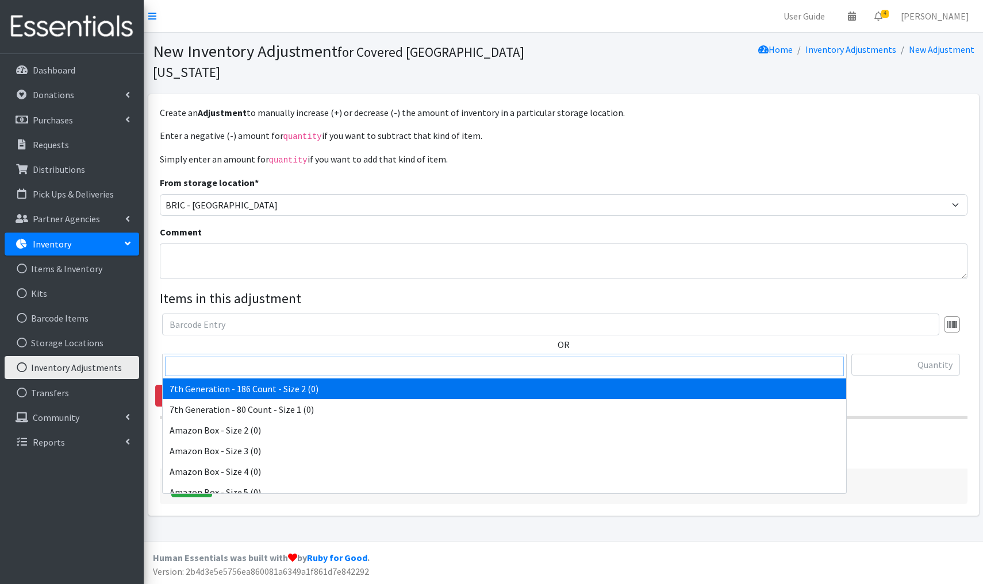
click at [200, 368] on input "search" at bounding box center [504, 367] width 679 height 20
type input "litt"
select select "6056"
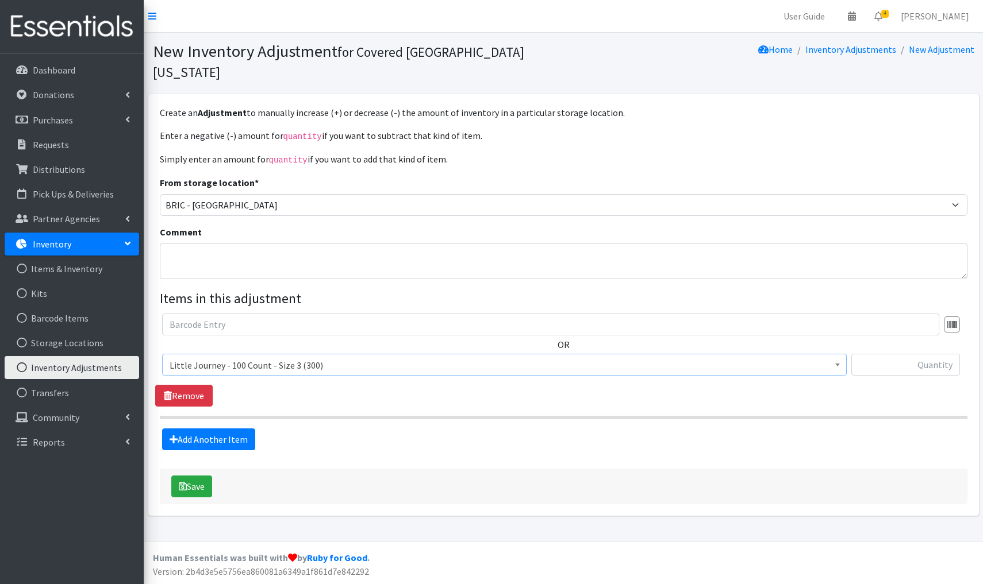
click at [330, 357] on span "Little Journey - 100 Count - Size 3 (300)" at bounding box center [505, 365] width 670 height 16
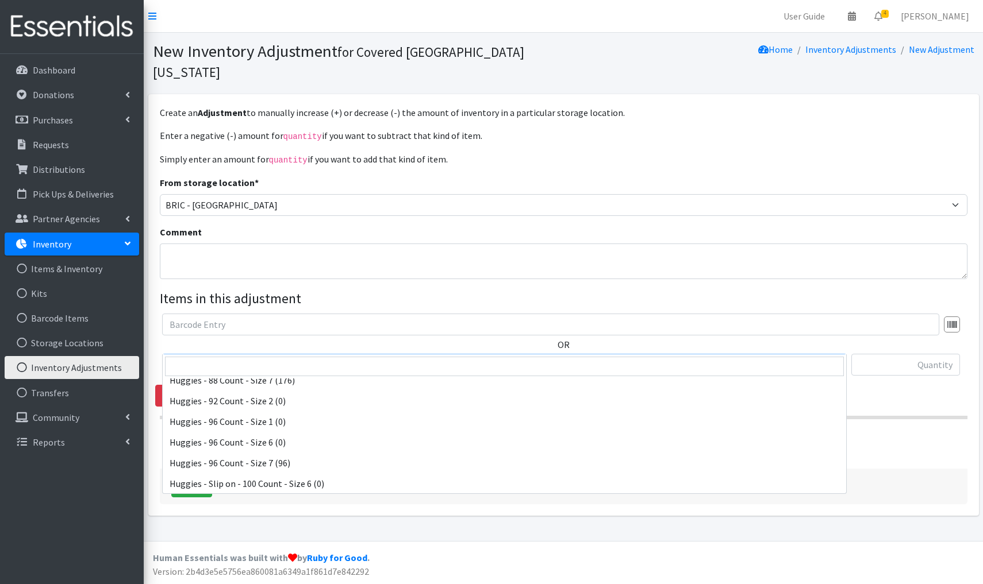
scroll to position [3649, 0]
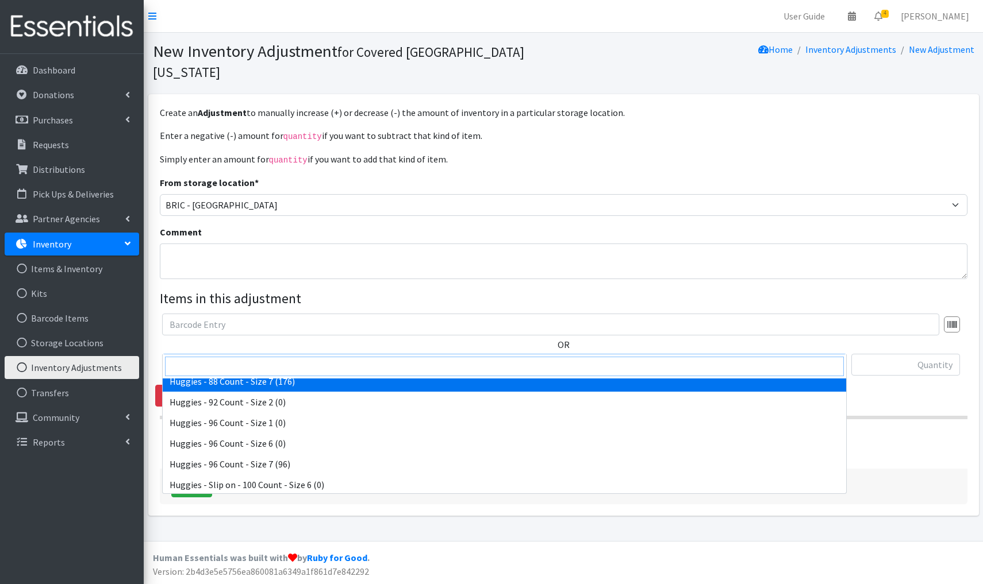
click at [184, 363] on input "search" at bounding box center [504, 367] width 679 height 20
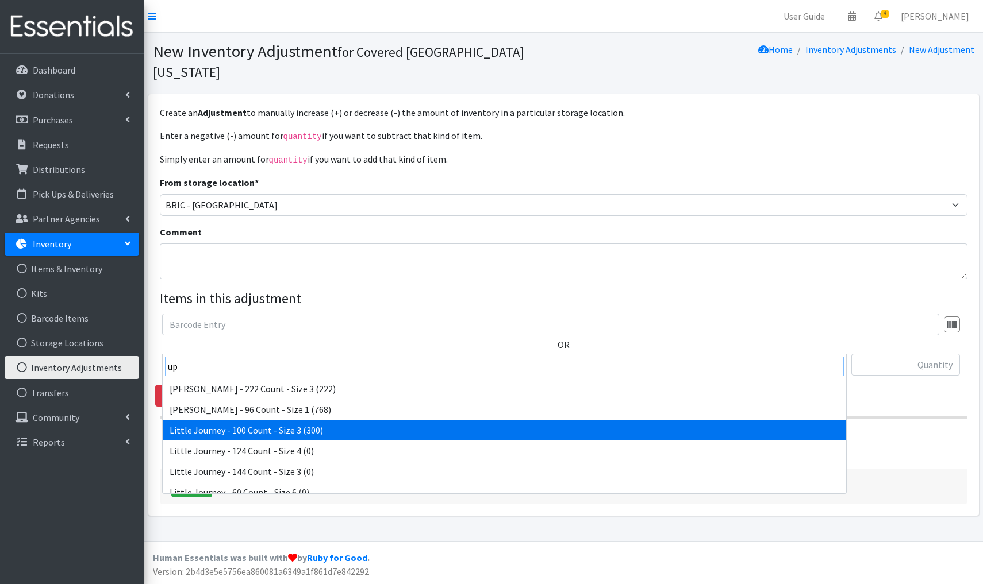
scroll to position [0, 0]
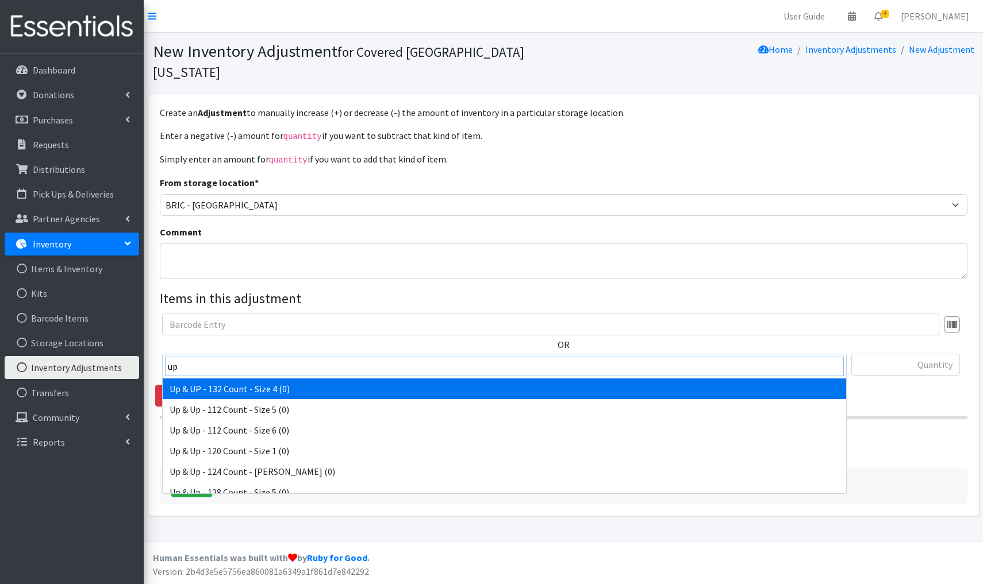
type input "up"
select select "14659"
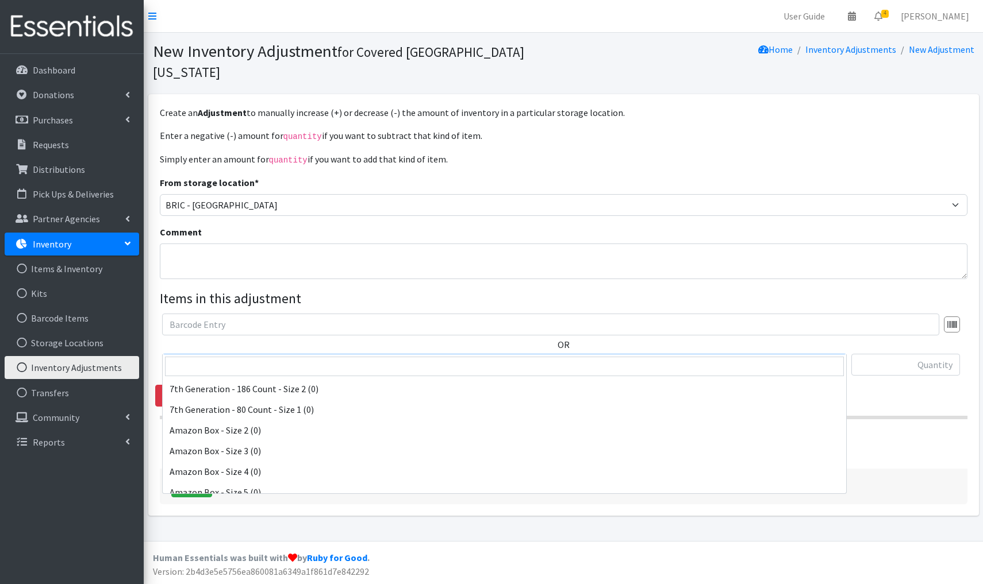
click at [309, 357] on span "Up & UP - 132 Count - Size 4 (0)" at bounding box center [505, 365] width 670 height 16
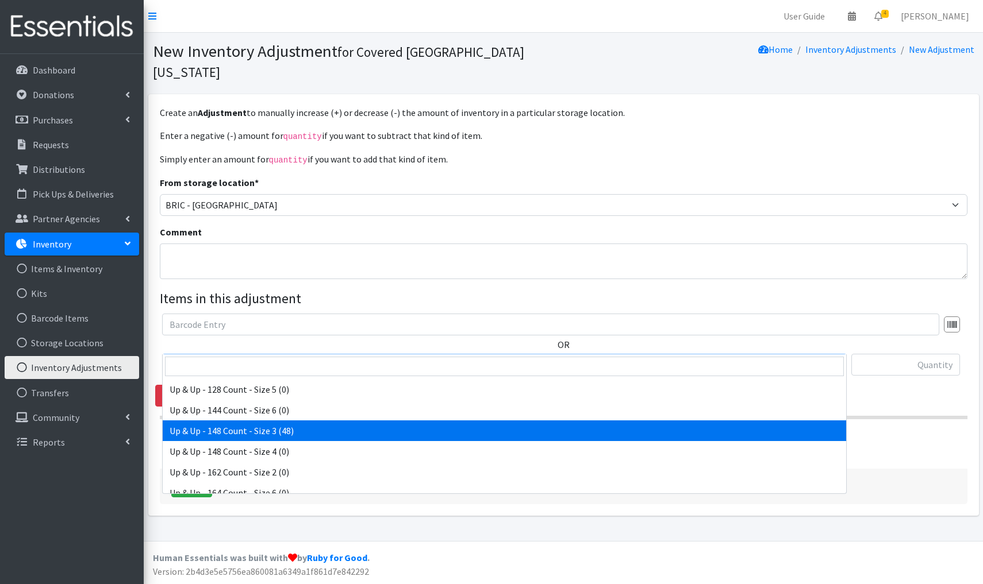
select select "15210"
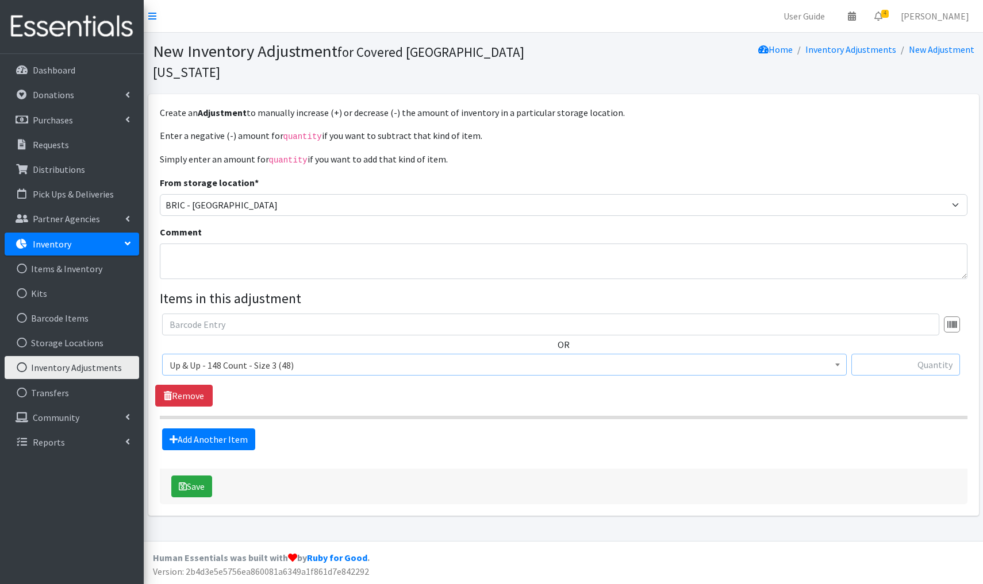
click at [922, 354] on input "text" at bounding box center [905, 365] width 109 height 22
type input "+100"
click at [202, 476] on button "Save" at bounding box center [191, 487] width 41 height 22
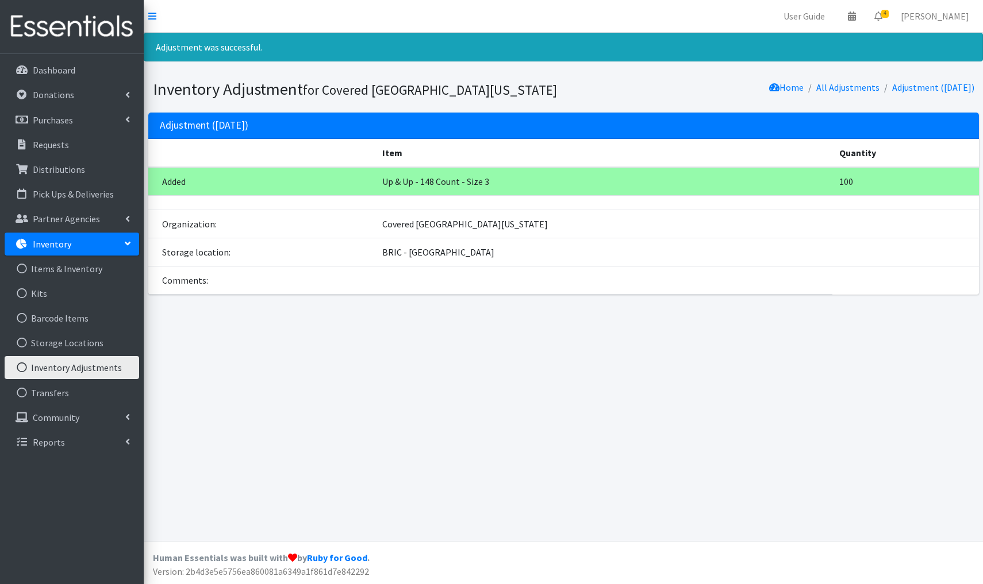
click at [66, 371] on link "Inventory Adjustments" at bounding box center [72, 367] width 134 height 23
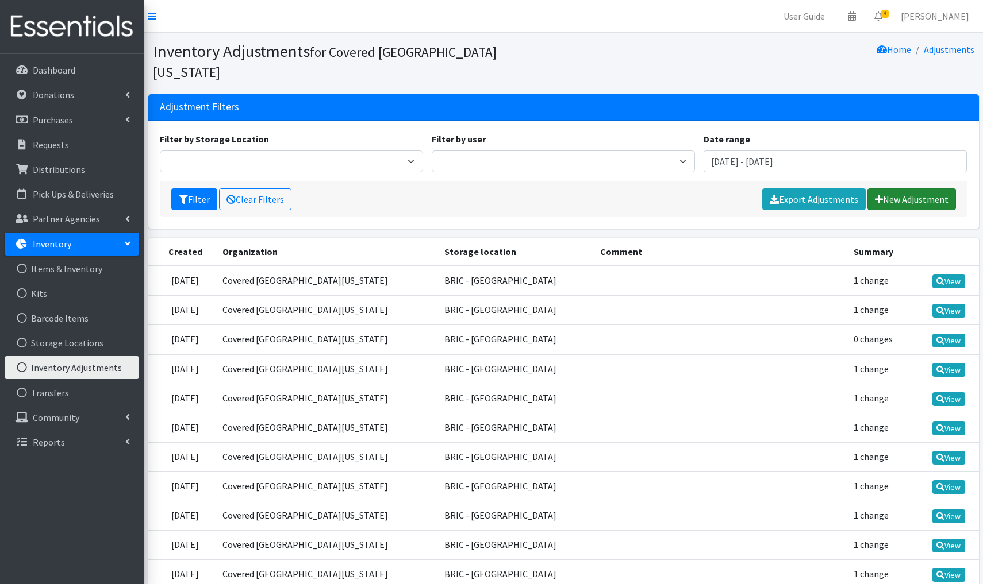
click at [920, 189] on link "New Adjustment" at bounding box center [911, 200] width 89 height 22
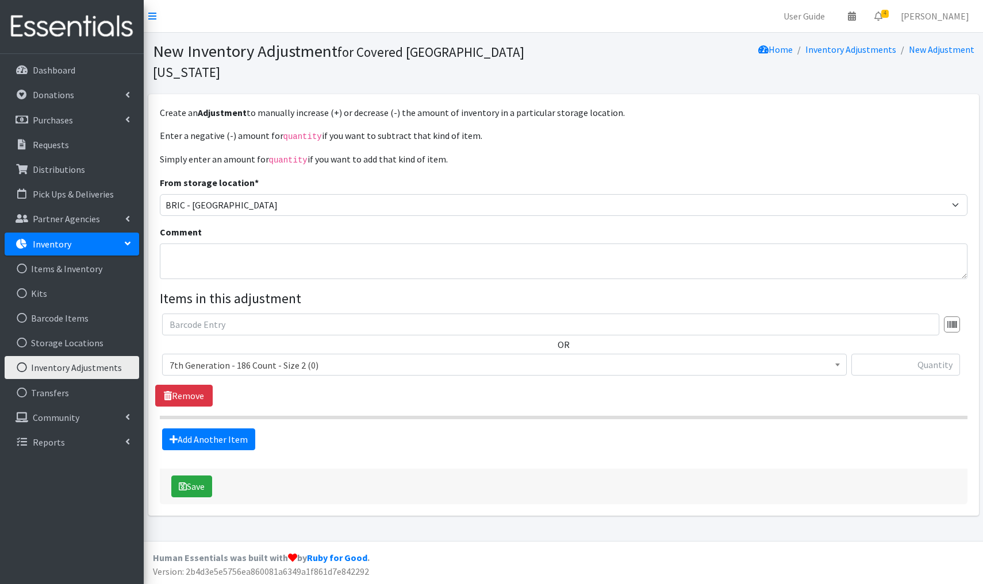
click at [200, 357] on span "7th Generation - 186 Count - Size 2 (0)" at bounding box center [505, 365] width 670 height 16
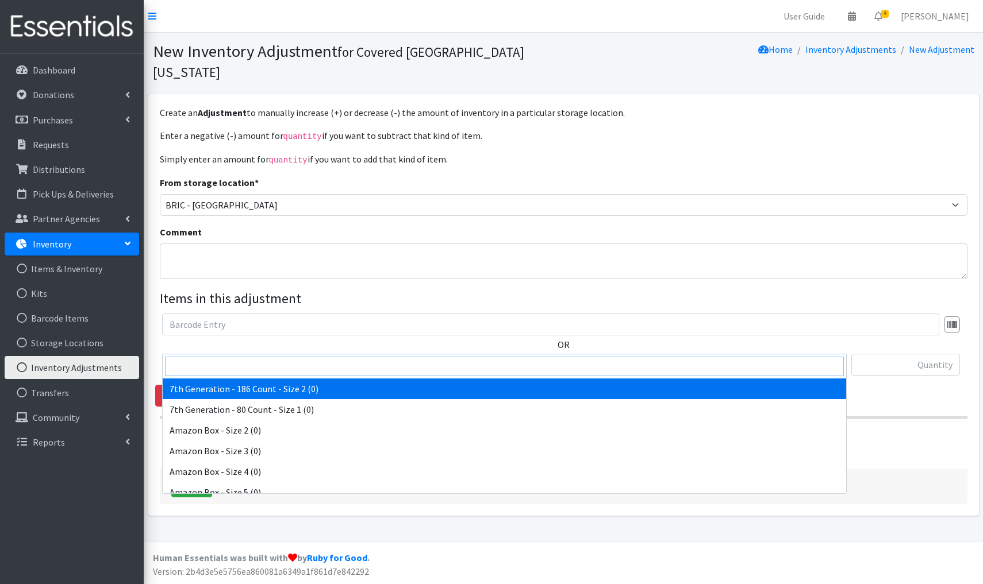
click at [194, 367] on input "search" at bounding box center [504, 367] width 679 height 20
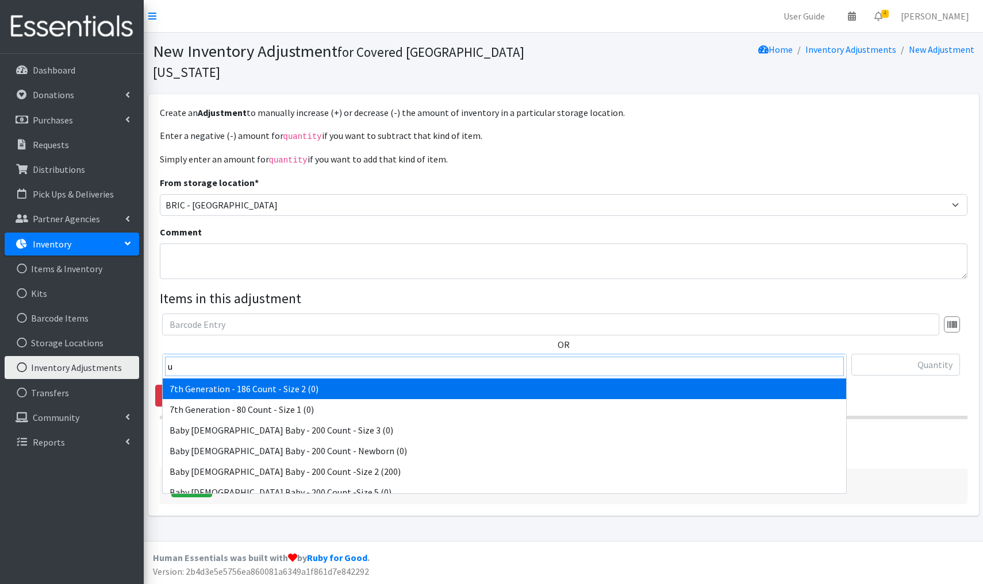
type input "up"
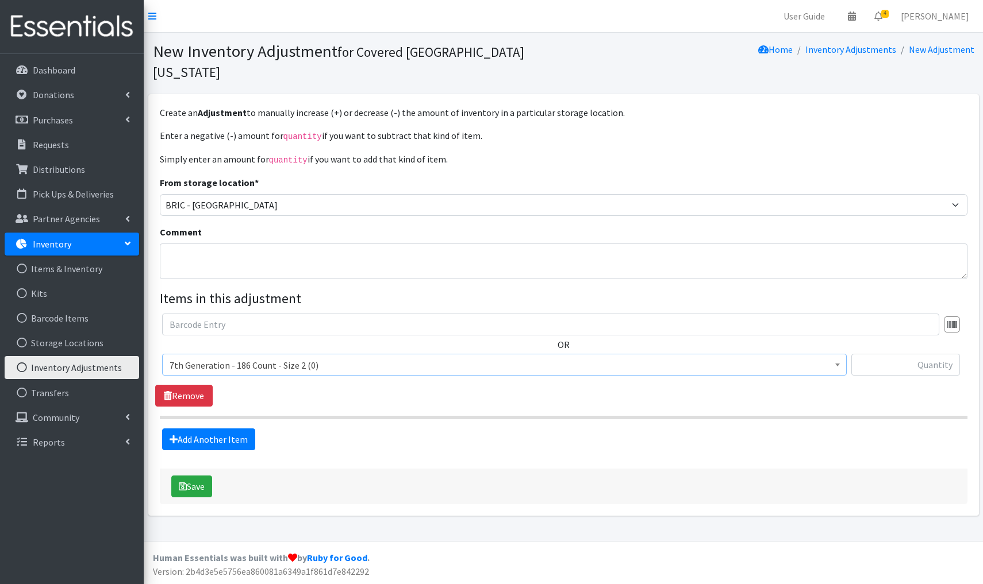
click at [337, 357] on span "7th Generation - 186 Count - Size 2 (0)" at bounding box center [505, 365] width 670 height 16
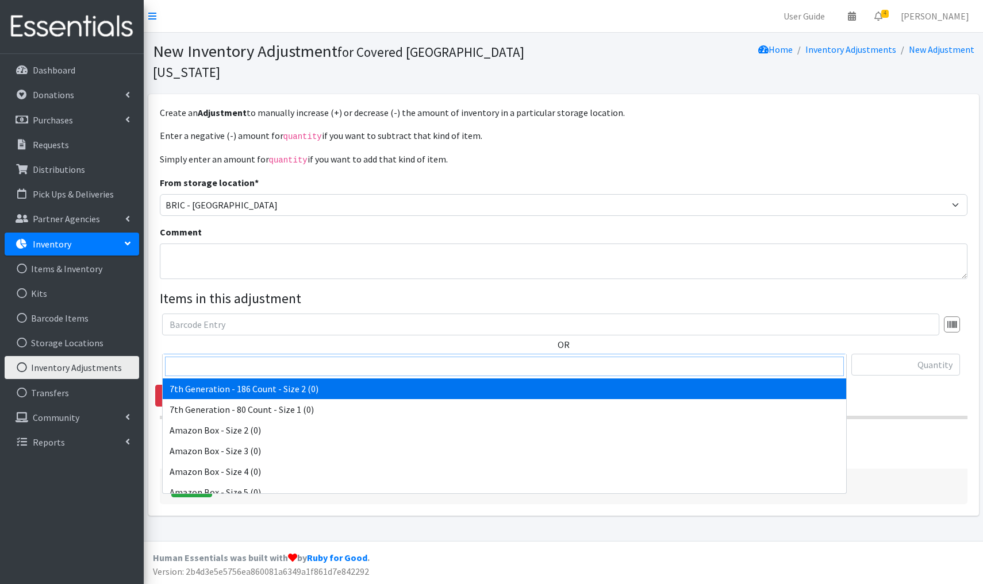
click at [217, 364] on input "search" at bounding box center [504, 367] width 679 height 20
type input "Luv"
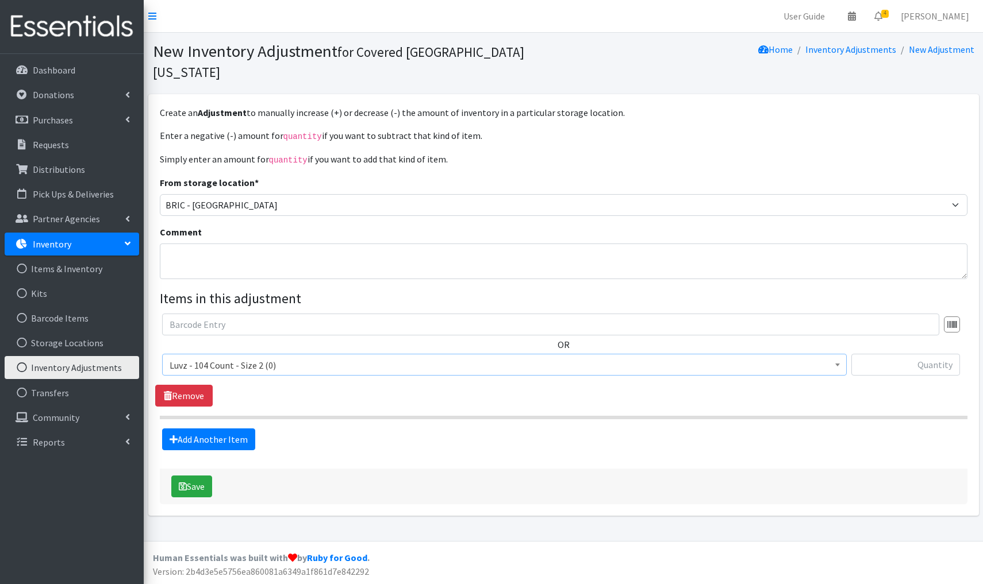
click at [296, 357] on span "Luvz - 104 Count - Size 2 (0)" at bounding box center [505, 365] width 670 height 16
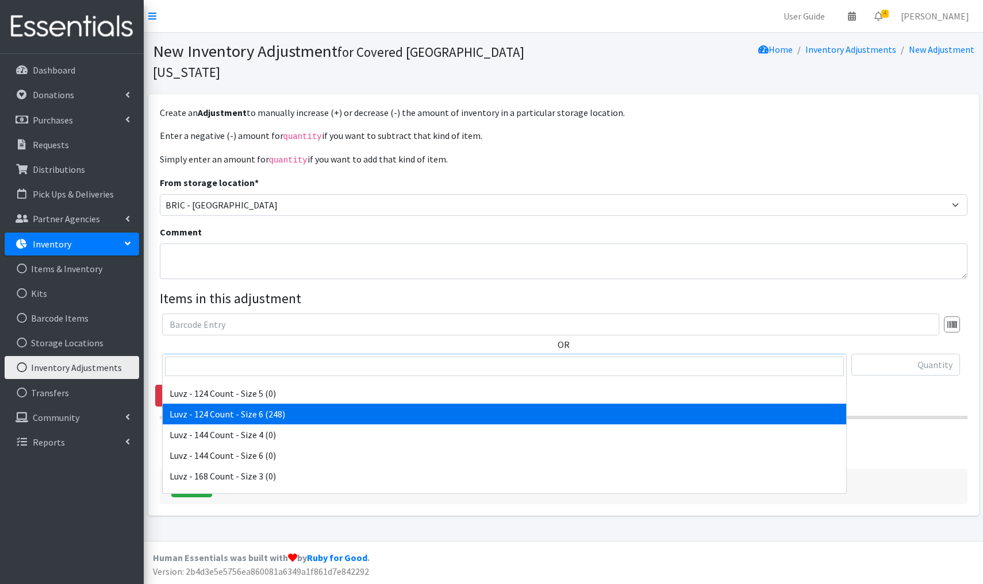
scroll to position [4590, 0]
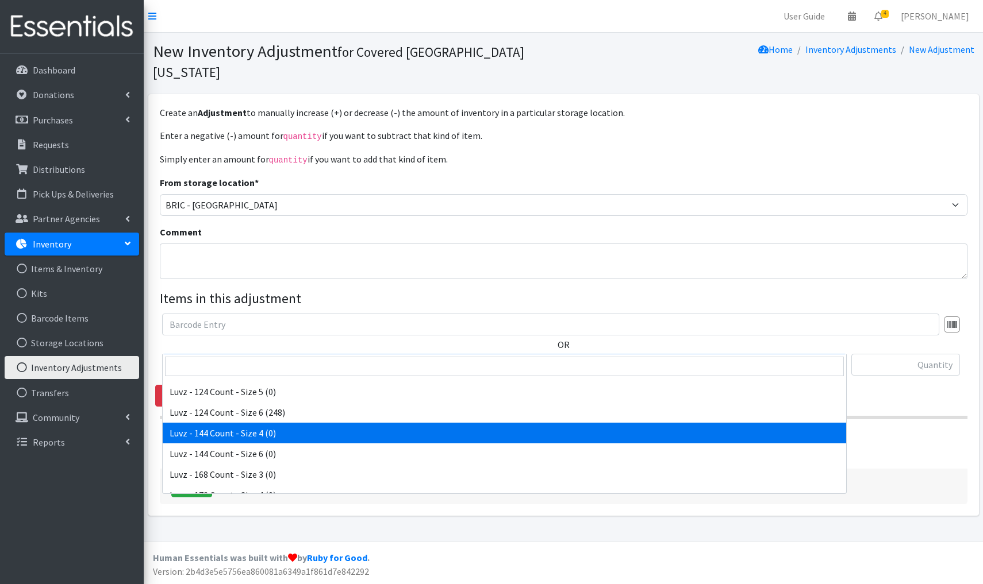
select select "5105"
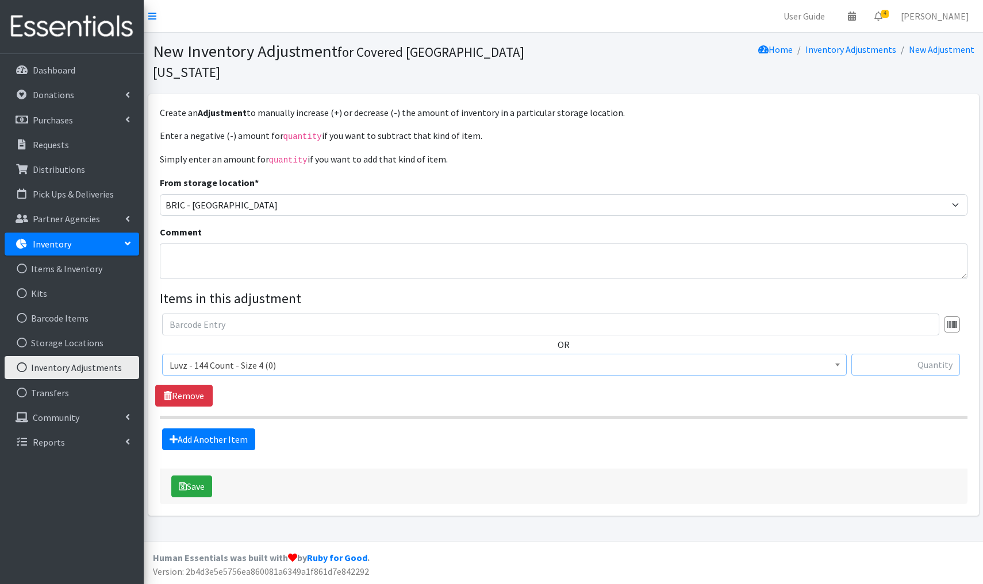
click at [908, 354] on input "text" at bounding box center [905, 365] width 109 height 22
type input "+144"
click at [198, 476] on button "Save" at bounding box center [191, 487] width 41 height 22
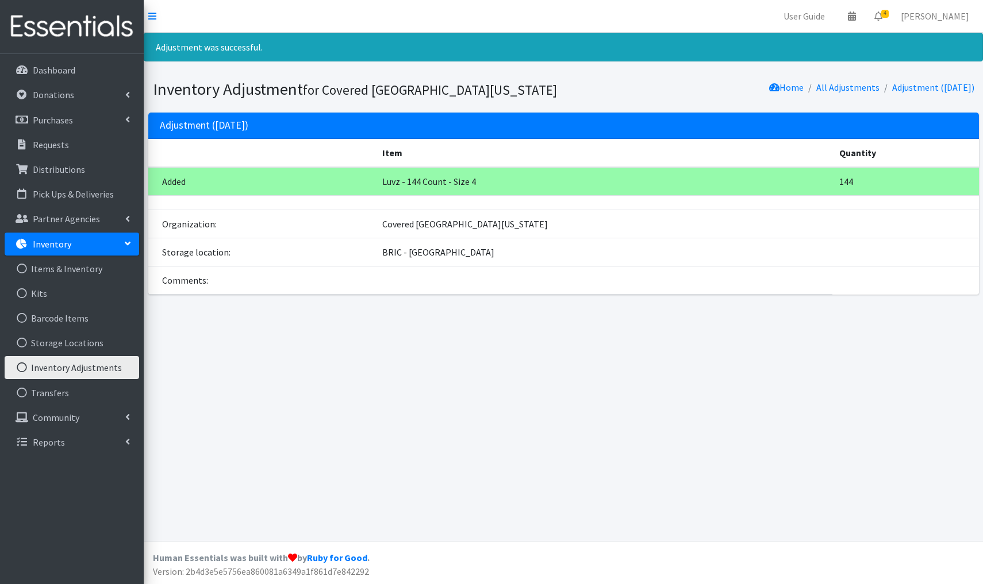
click at [84, 373] on link "Inventory Adjustments" at bounding box center [72, 367] width 134 height 23
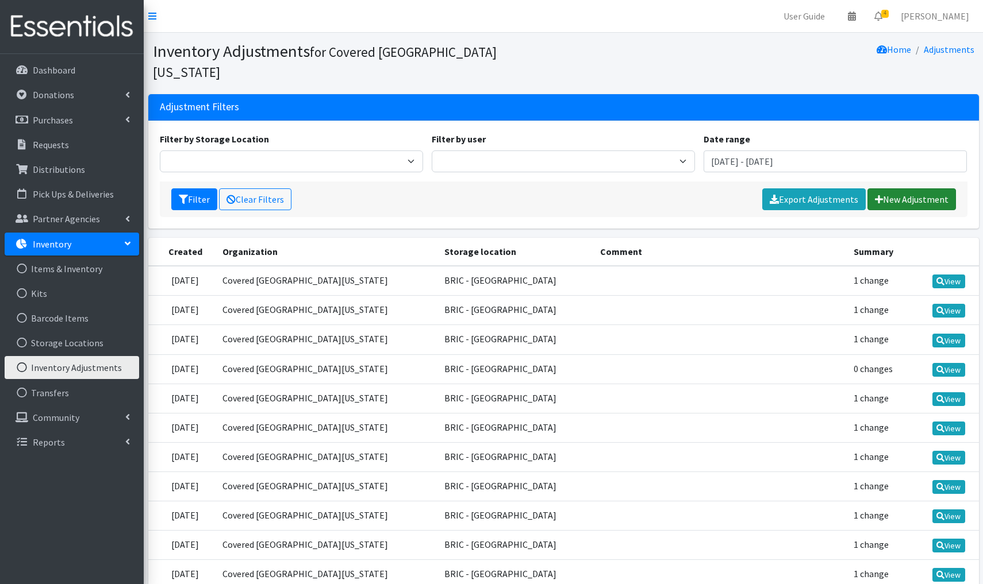
click at [895, 189] on link "New Adjustment" at bounding box center [911, 200] width 89 height 22
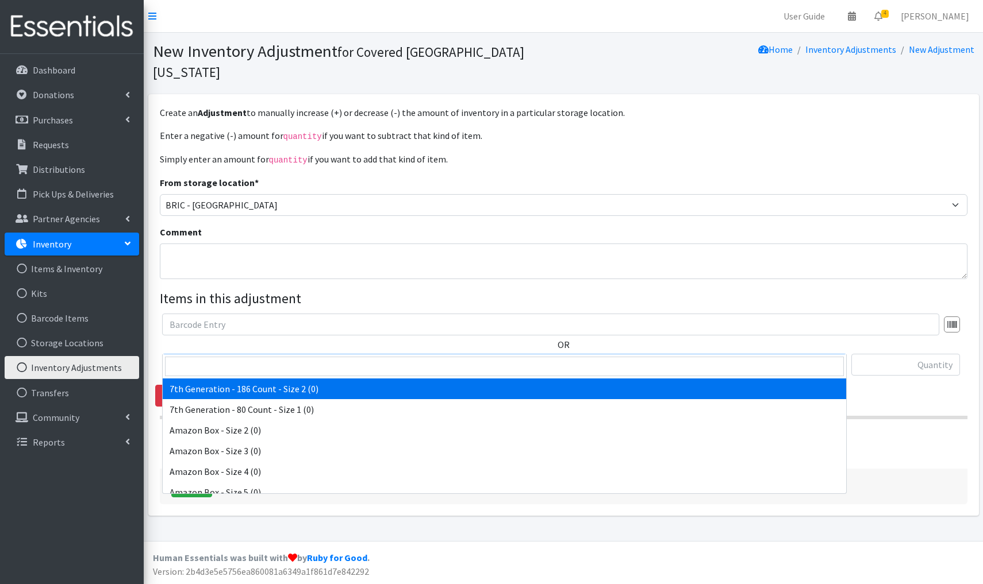
click at [214, 357] on span "7th Generation - 186 Count - Size 2 (0)" at bounding box center [505, 365] width 670 height 16
click at [191, 367] on input "search" at bounding box center [504, 367] width 679 height 20
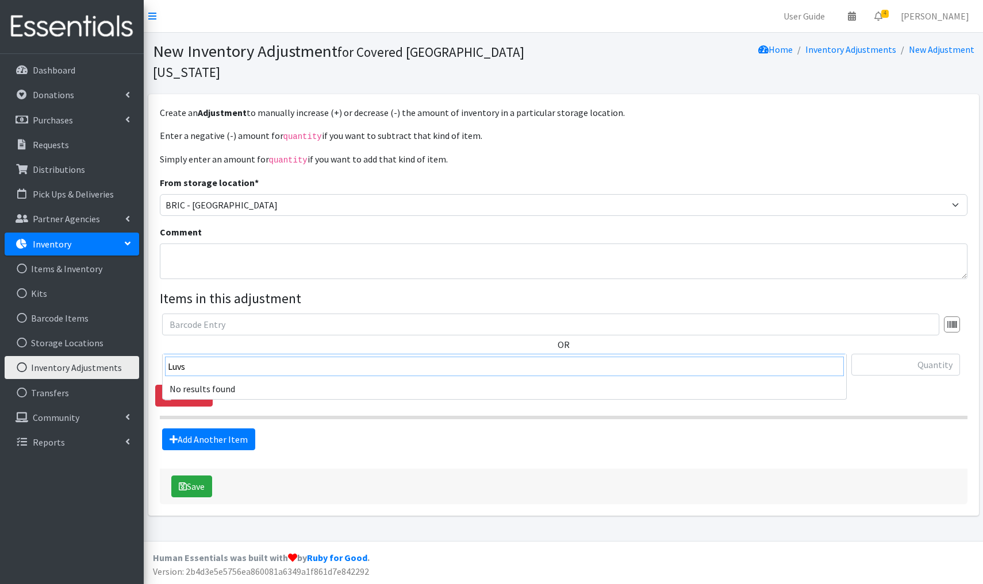
click at [190, 368] on input "Luvs" at bounding box center [504, 367] width 679 height 20
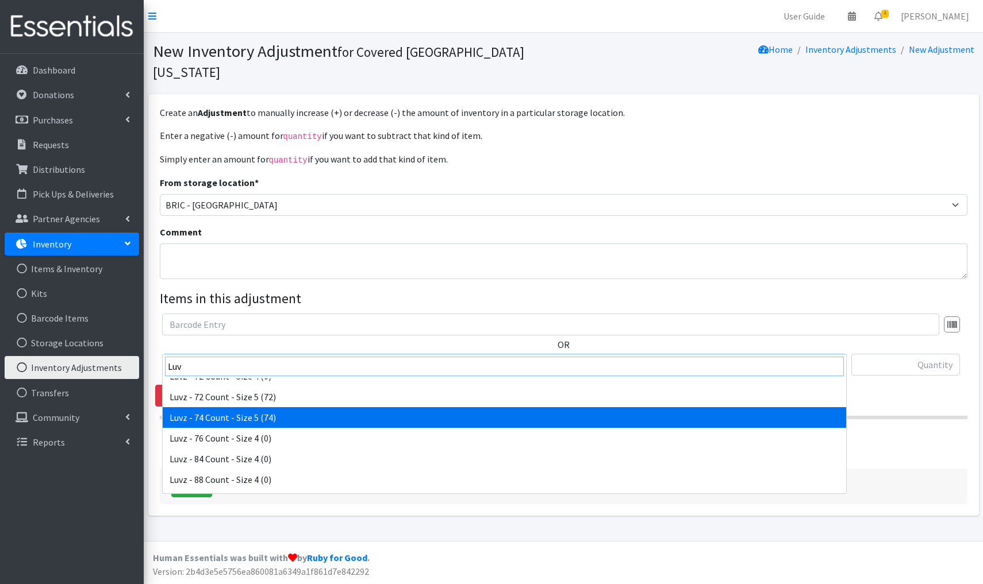
scroll to position [575, 0]
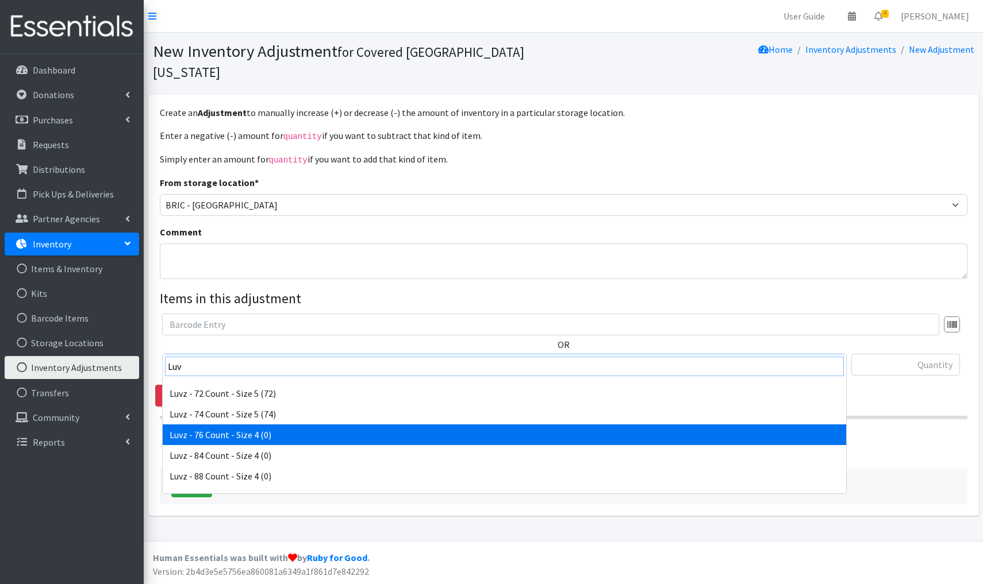
type input "Luv"
select select "4945"
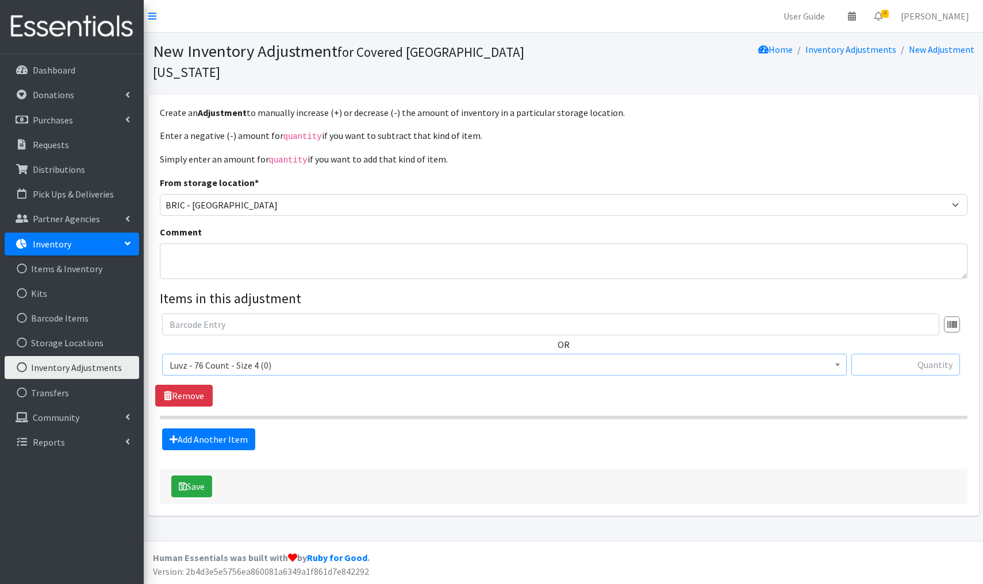
click at [905, 354] on input "text" at bounding box center [905, 365] width 109 height 22
type input "+152"
click at [200, 476] on button "Save" at bounding box center [191, 487] width 41 height 22
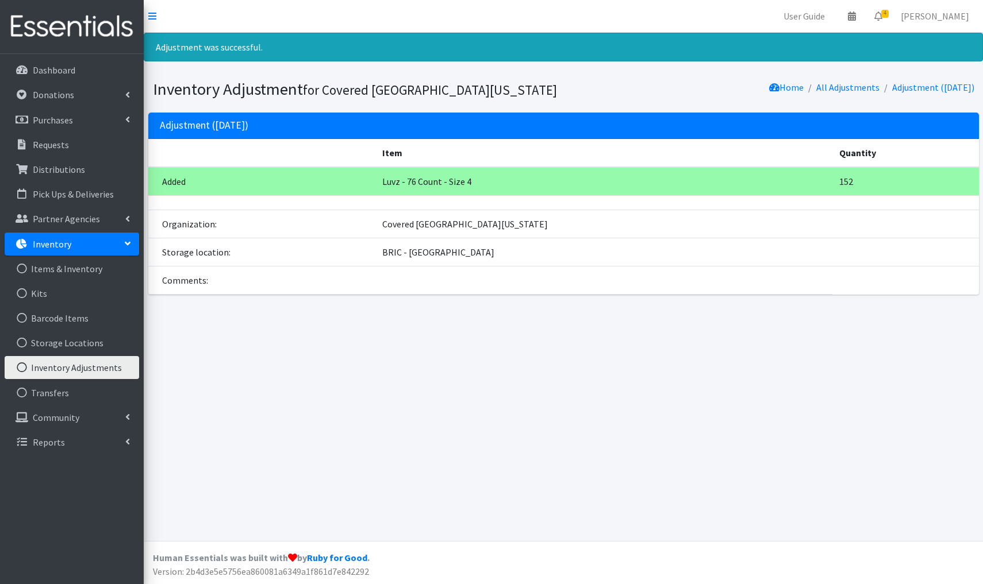
click at [68, 378] on link "Inventory Adjustments" at bounding box center [72, 367] width 134 height 23
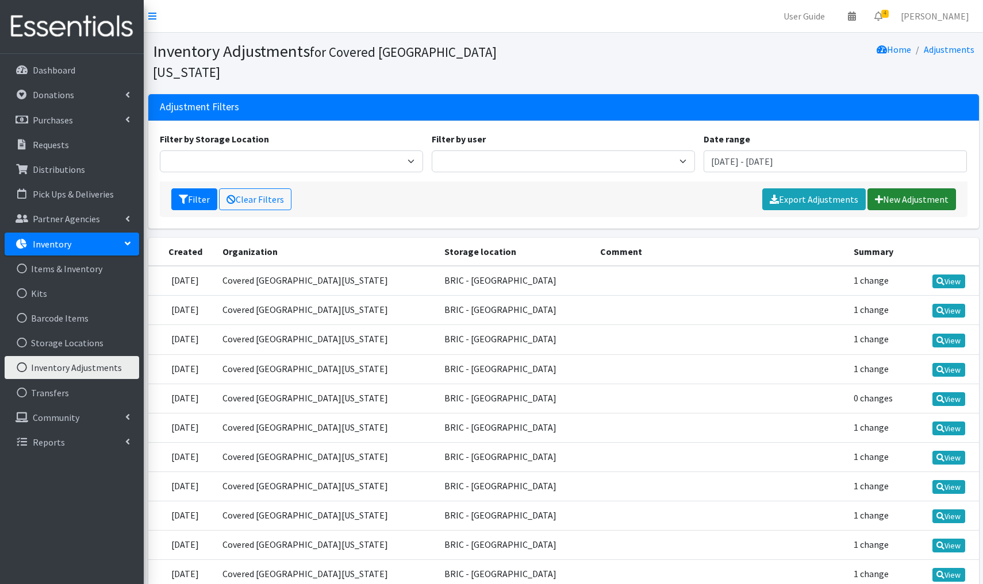
click at [895, 189] on link "New Adjustment" at bounding box center [911, 200] width 89 height 22
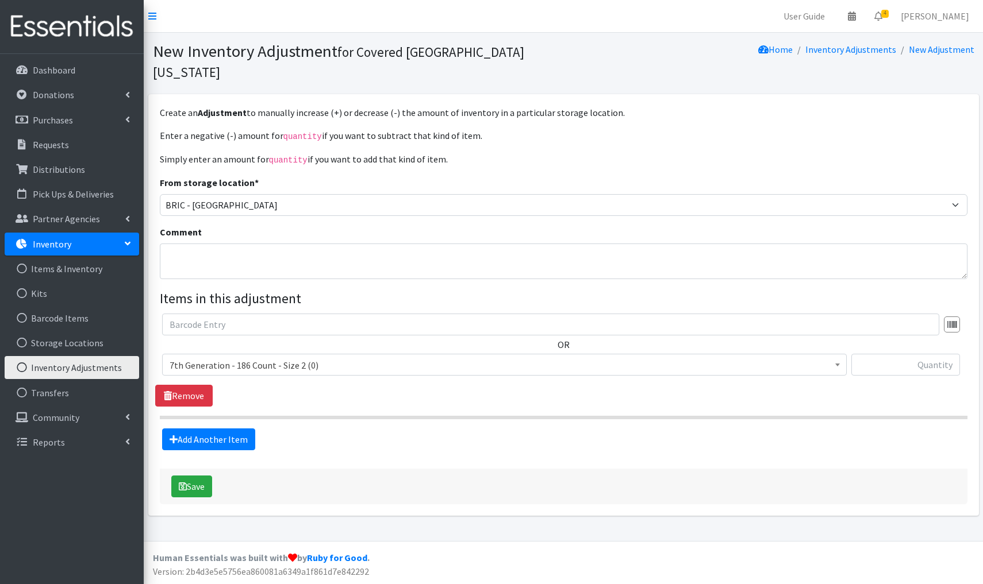
click at [290, 357] on span "7th Generation - 186 Count - Size 2 (0)" at bounding box center [505, 365] width 670 height 16
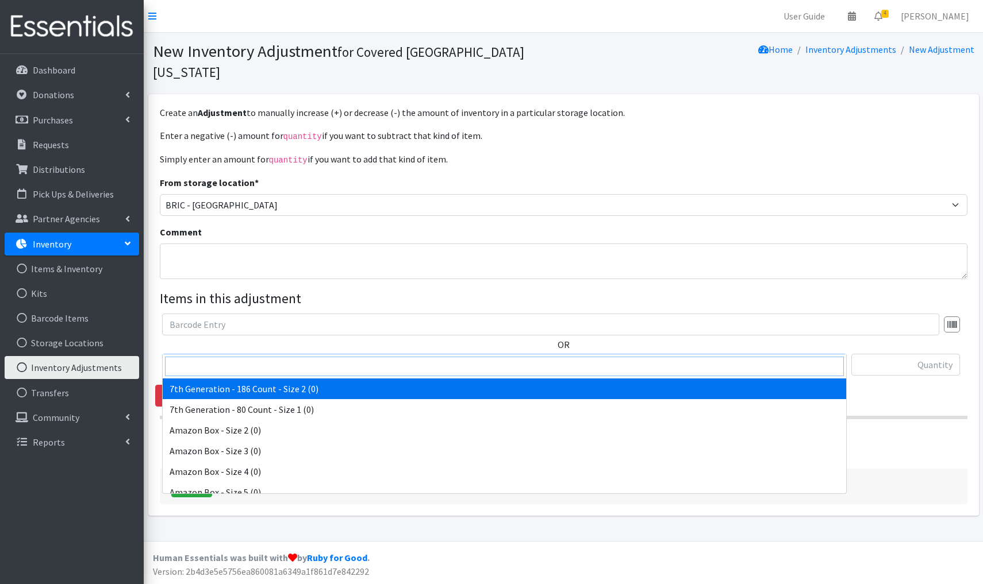
click at [202, 363] on input "search" at bounding box center [504, 367] width 679 height 20
type input "Luv"
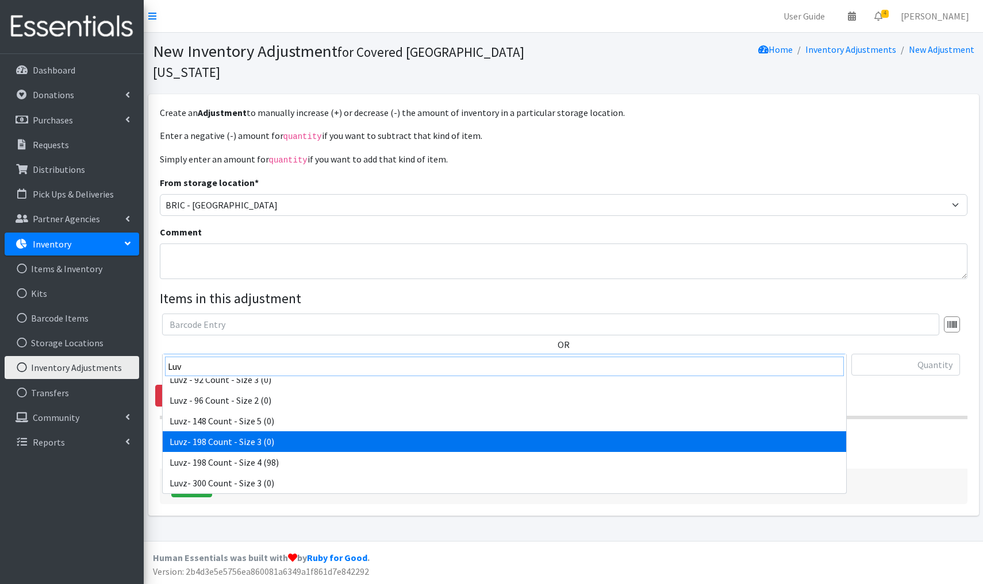
scroll to position [692, 0]
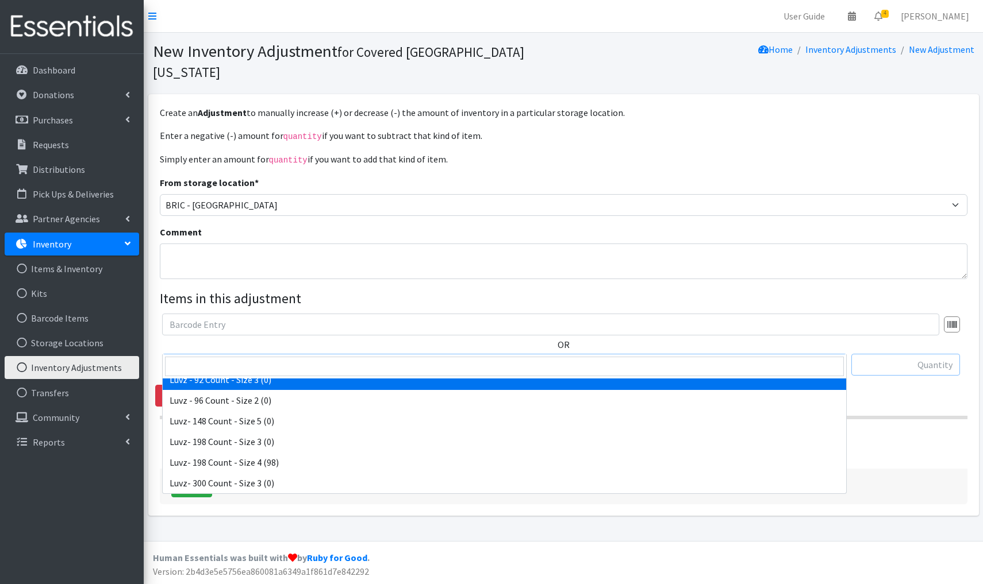
click at [916, 354] on input "text" at bounding box center [905, 365] width 109 height 22
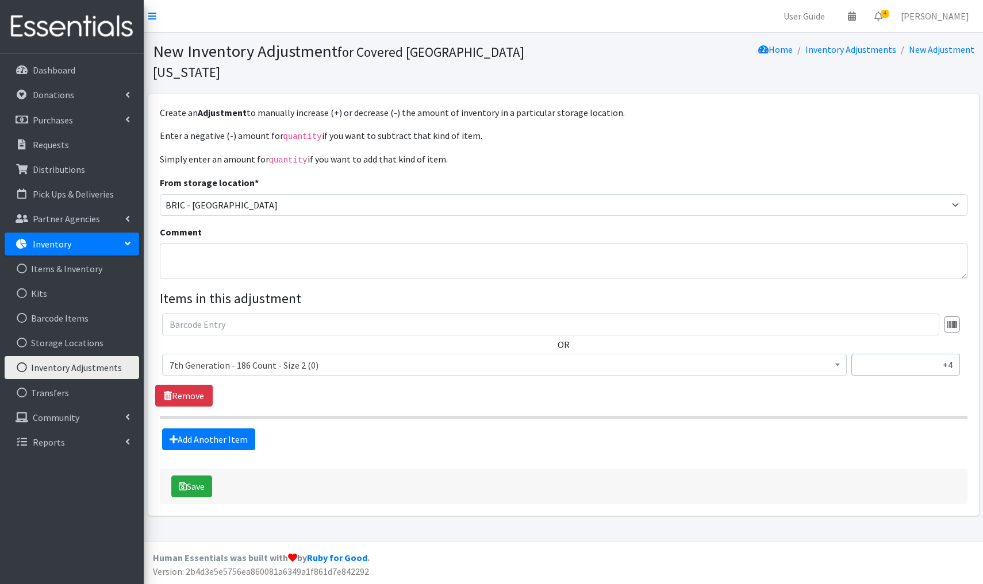
type input "+"
click at [216, 429] on link "Add Another Item" at bounding box center [208, 440] width 93 height 22
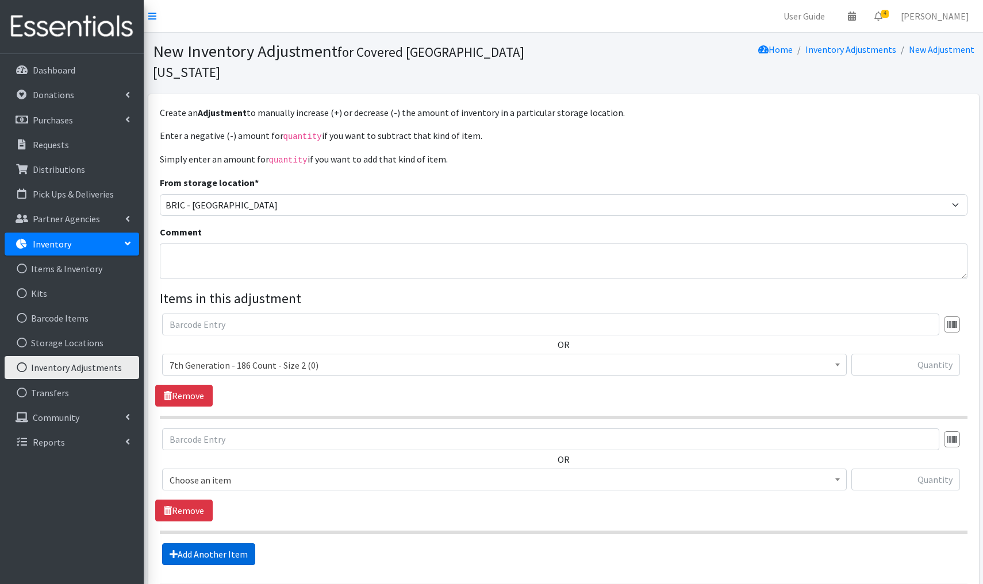
scroll to position [78, 0]
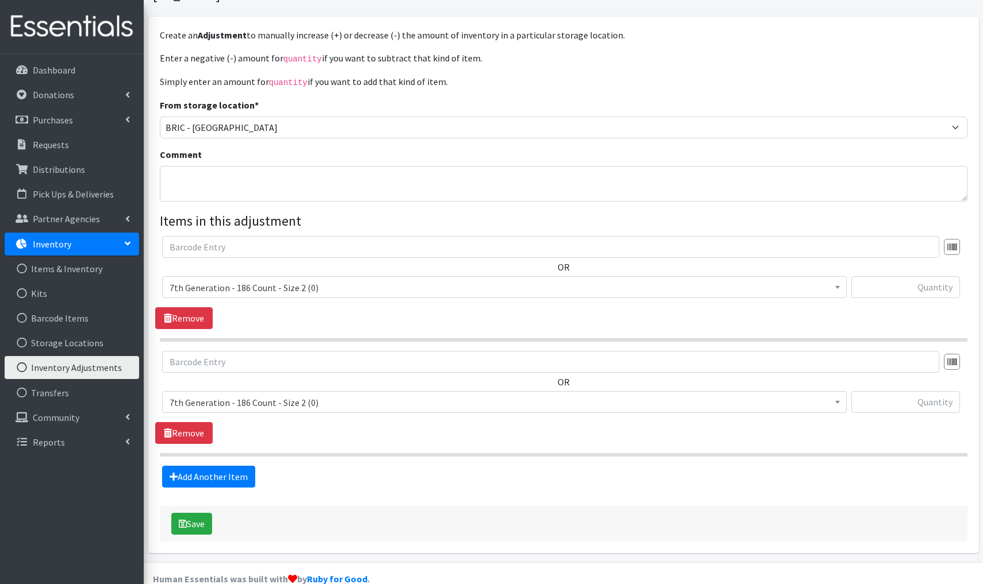
click at [325, 395] on span "7th Generation - 186 Count - Size 2 (0)" at bounding box center [505, 403] width 670 height 16
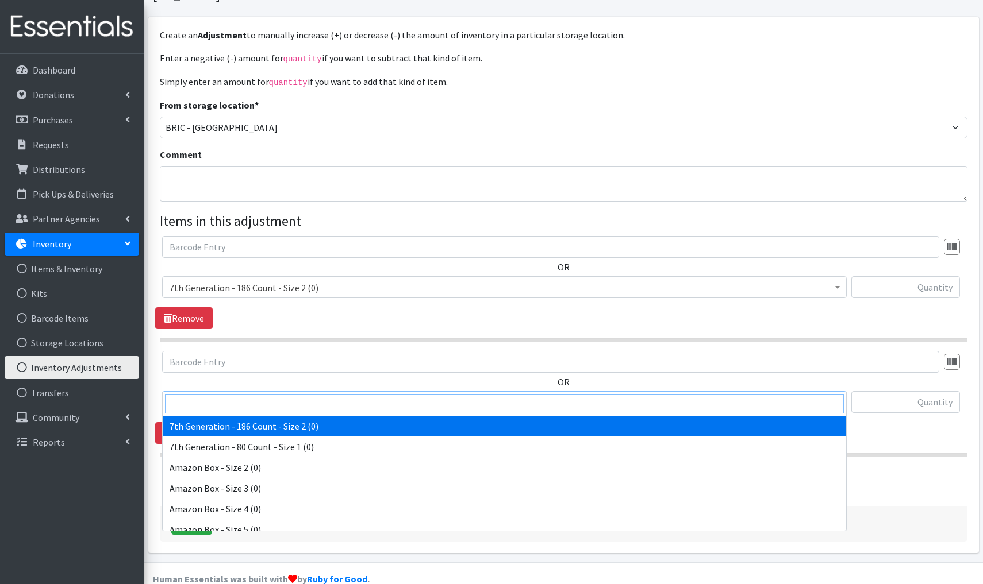
click at [198, 403] on input "search" at bounding box center [504, 404] width 679 height 20
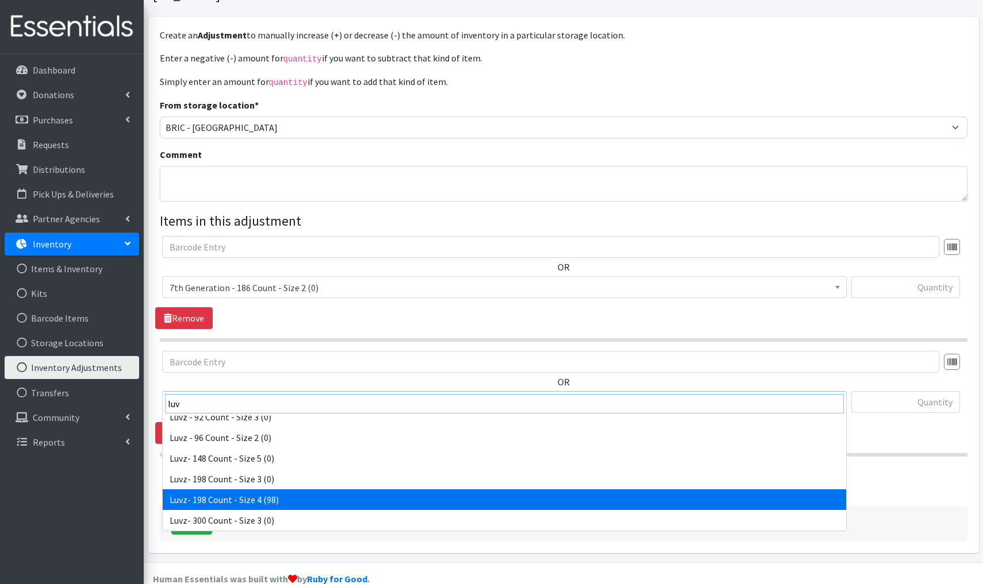
type input "luv"
select select "9822"
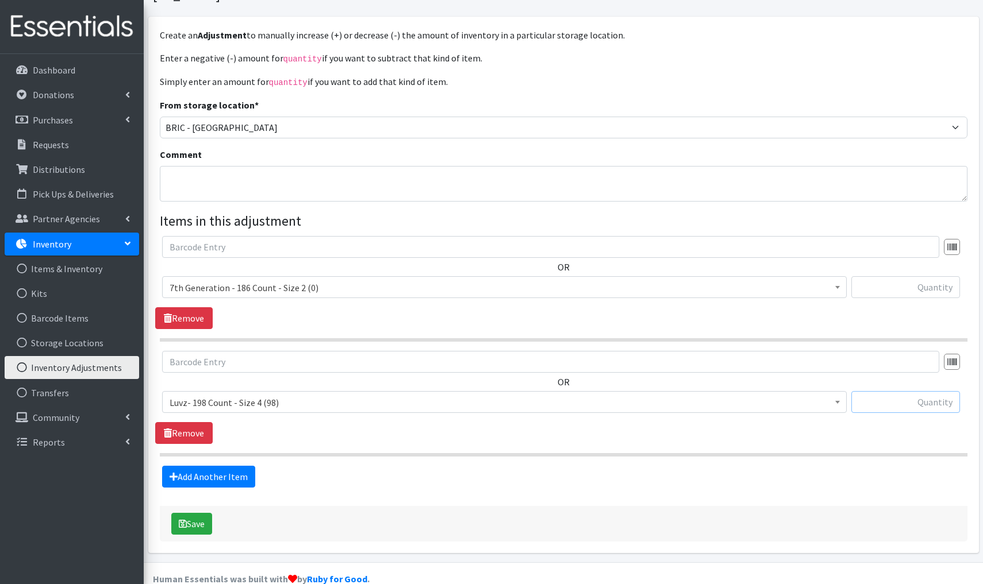
click at [921, 391] on input "text" at bounding box center [905, 402] width 109 height 22
type input "+594"
click at [194, 513] on button "Save" at bounding box center [191, 524] width 41 height 22
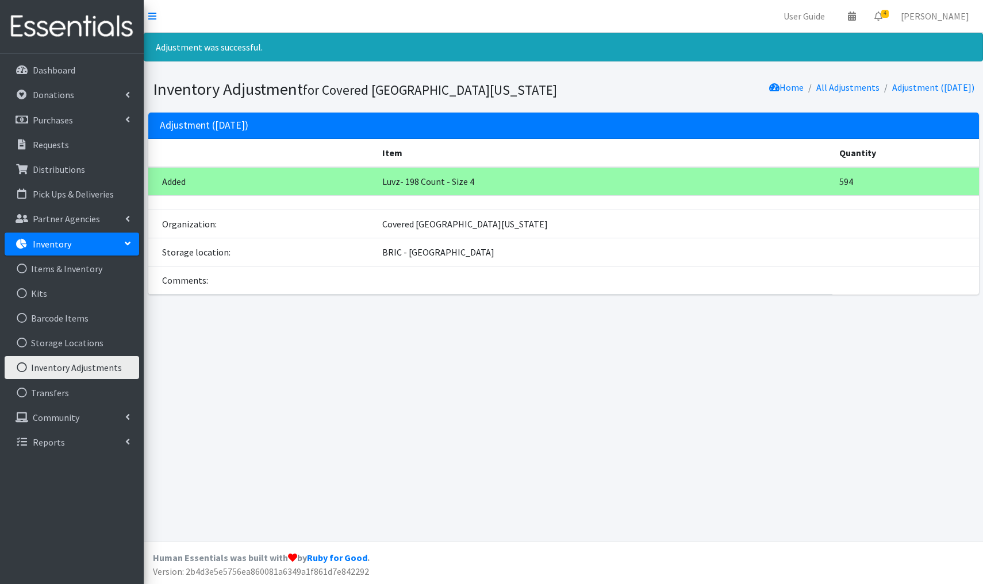
click at [94, 366] on link "Inventory Adjustments" at bounding box center [72, 367] width 134 height 23
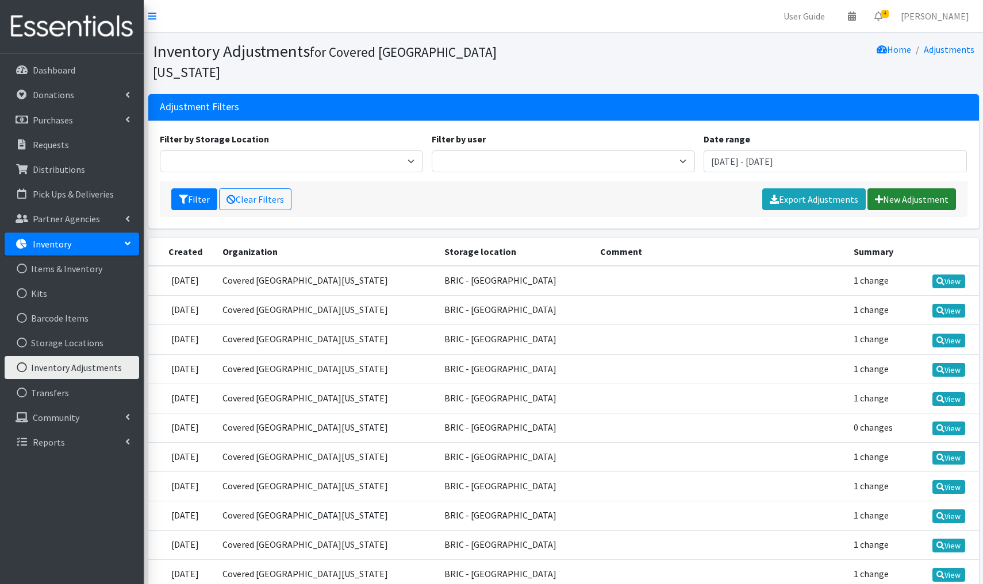
click at [911, 189] on link "New Adjustment" at bounding box center [911, 200] width 89 height 22
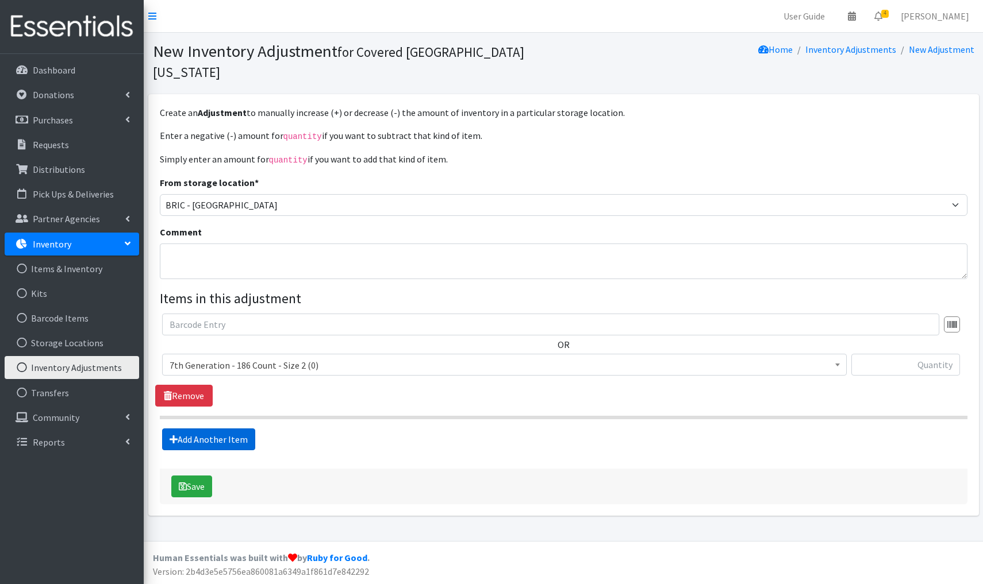
click at [224, 429] on link "Add Another Item" at bounding box center [208, 440] width 93 height 22
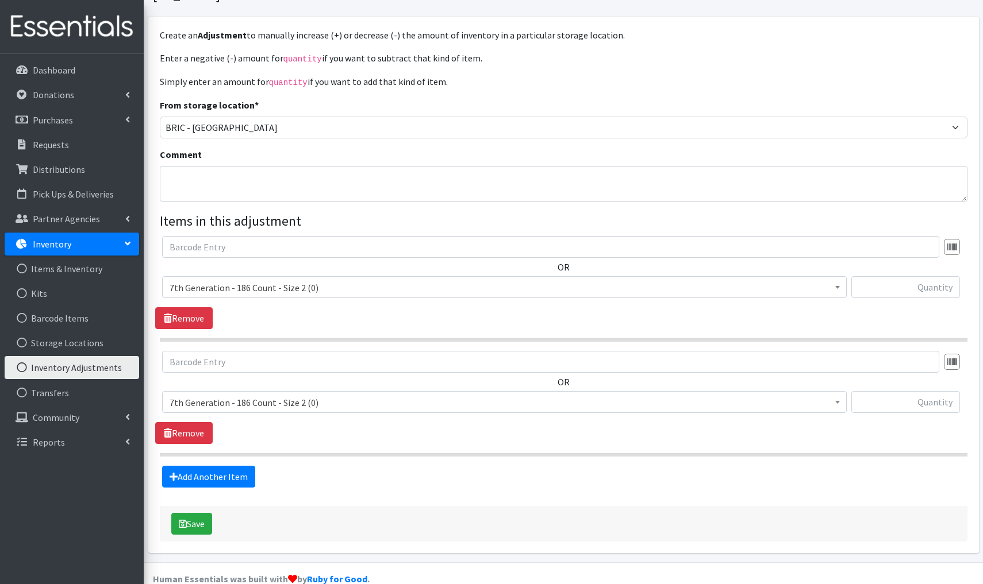
click at [308, 395] on span "7th Generation - 186 Count - Size 2 (0)" at bounding box center [505, 403] width 670 height 16
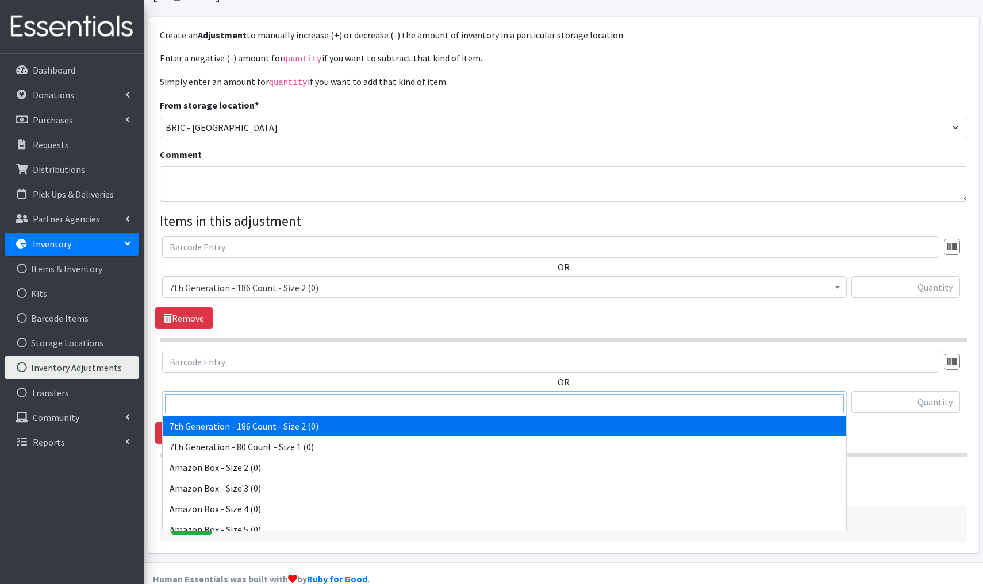
click at [190, 402] on input "search" at bounding box center [504, 404] width 679 height 20
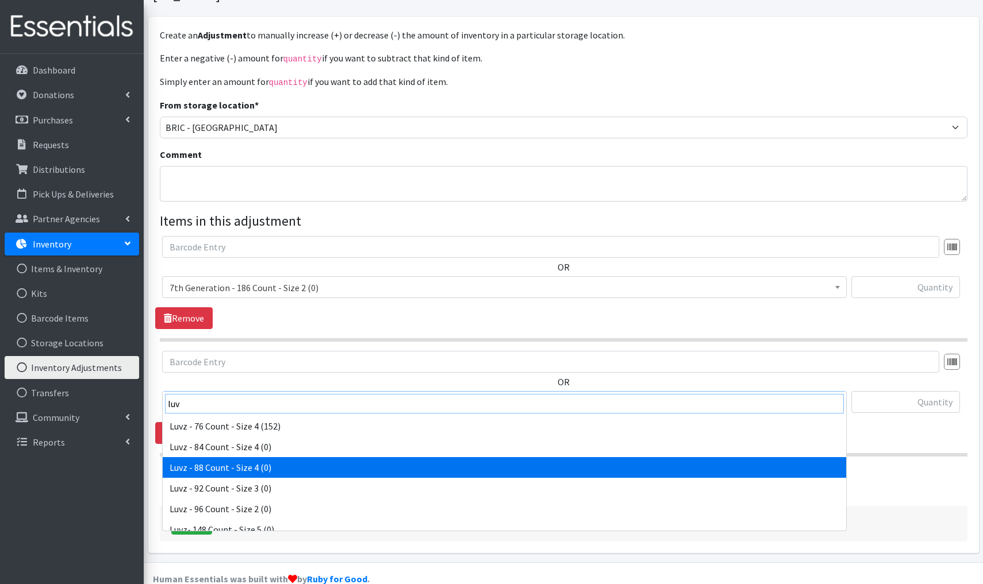
scroll to position [618, 0]
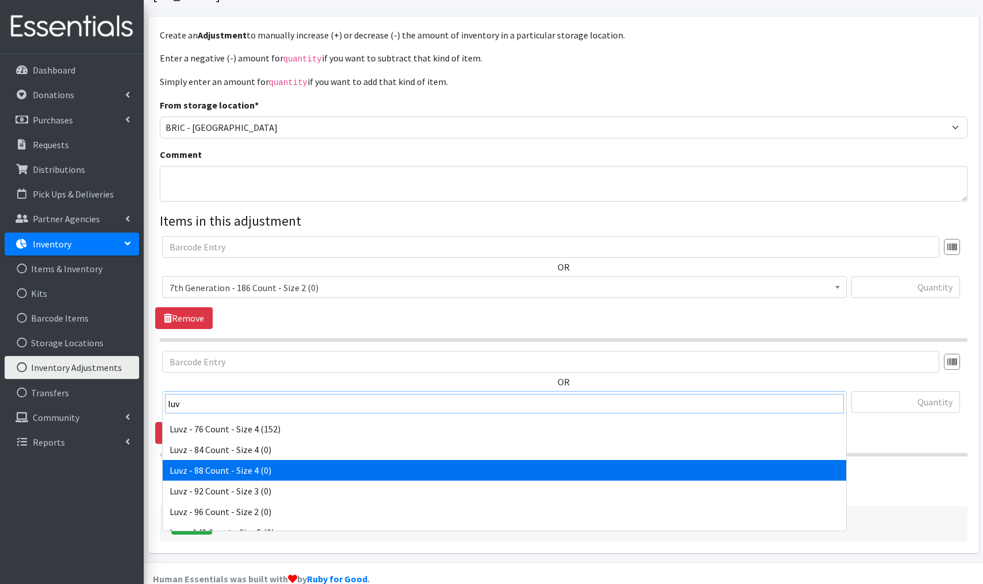
type input "luv"
select select "4420"
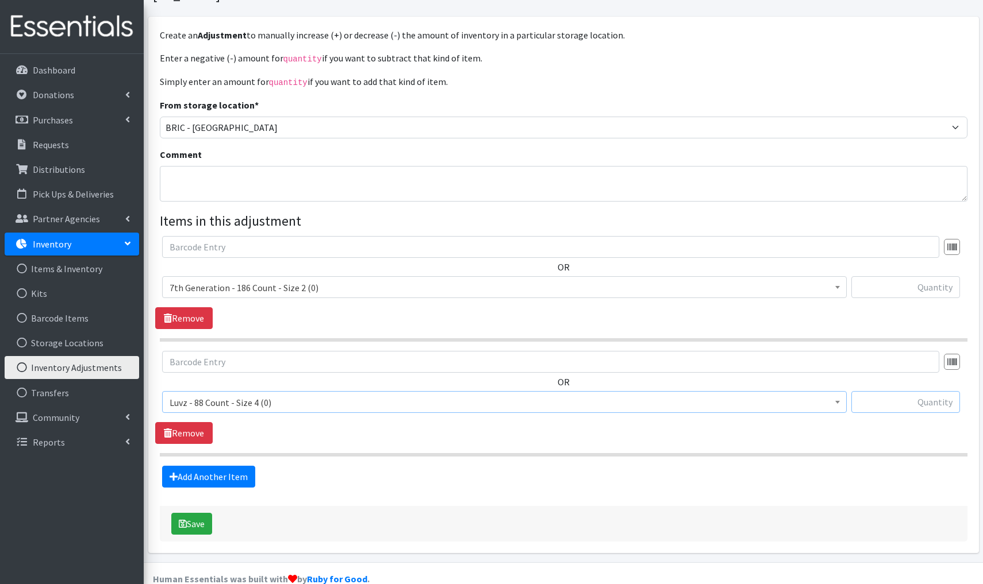
click at [921, 391] on input "text" at bounding box center [905, 402] width 109 height 22
type input "+88"
click at [206, 513] on button "Save" at bounding box center [191, 524] width 41 height 22
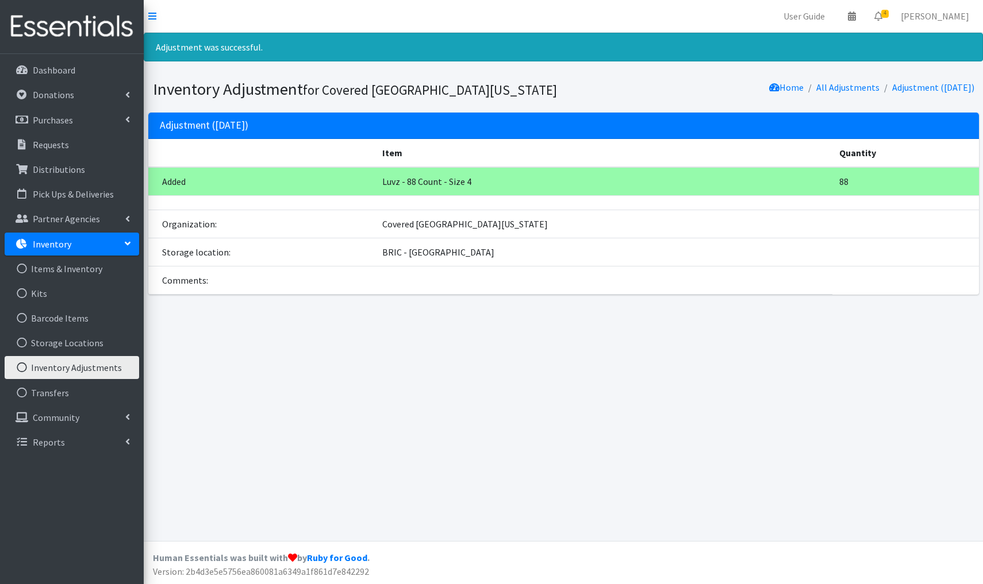
click at [75, 376] on link "Inventory Adjustments" at bounding box center [72, 367] width 134 height 23
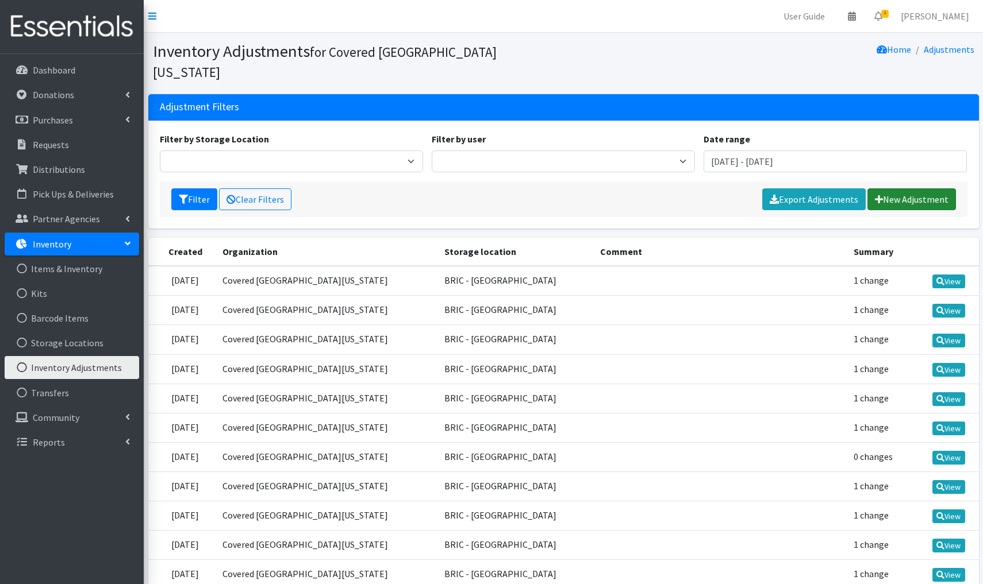
click at [909, 189] on link "New Adjustment" at bounding box center [911, 200] width 89 height 22
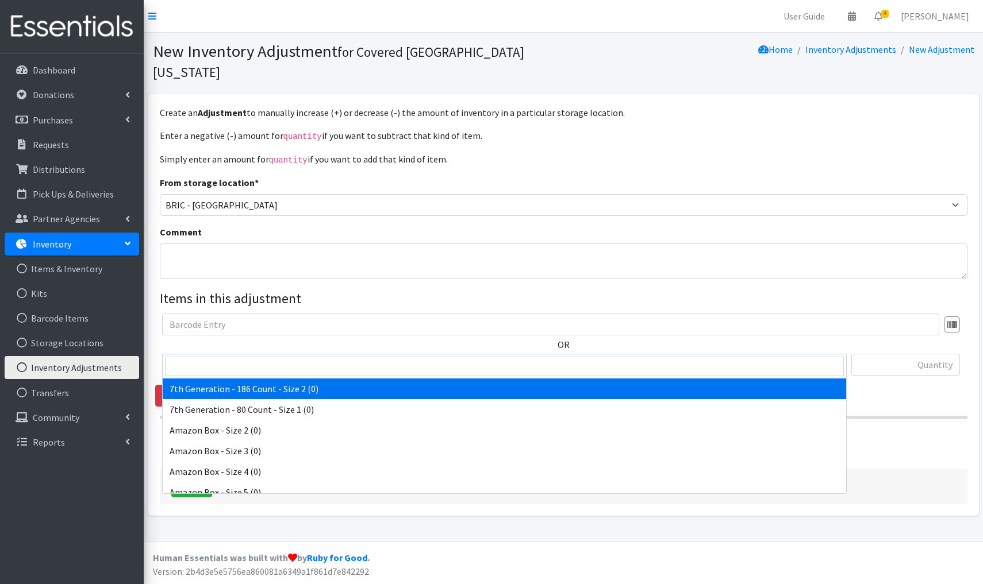
click at [310, 357] on span "7th Generation - 186 Count - Size 2 (0)" at bounding box center [505, 365] width 670 height 16
click at [199, 366] on input "search" at bounding box center [504, 367] width 679 height 20
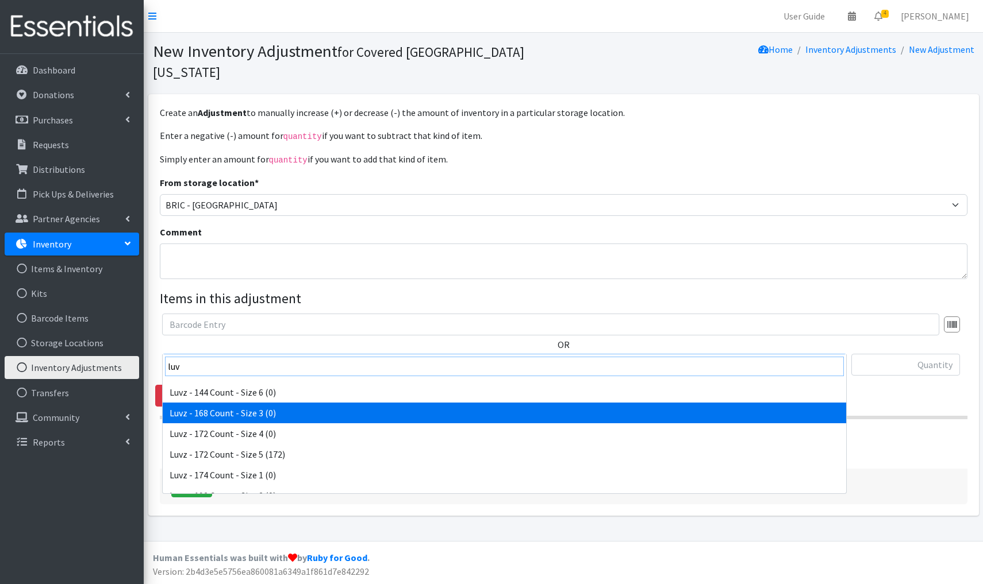
scroll to position [207, 0]
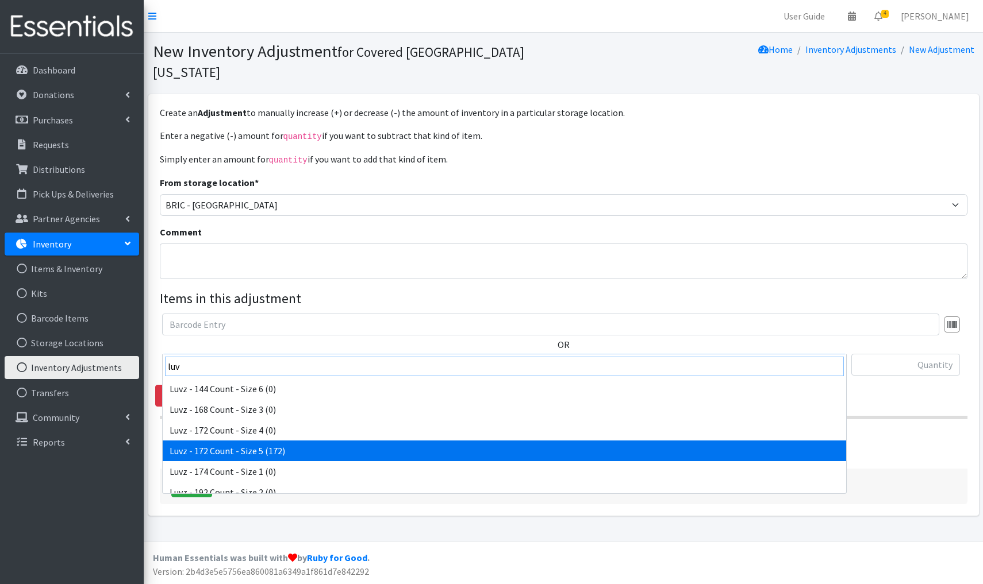
type input "luv"
select select "9825"
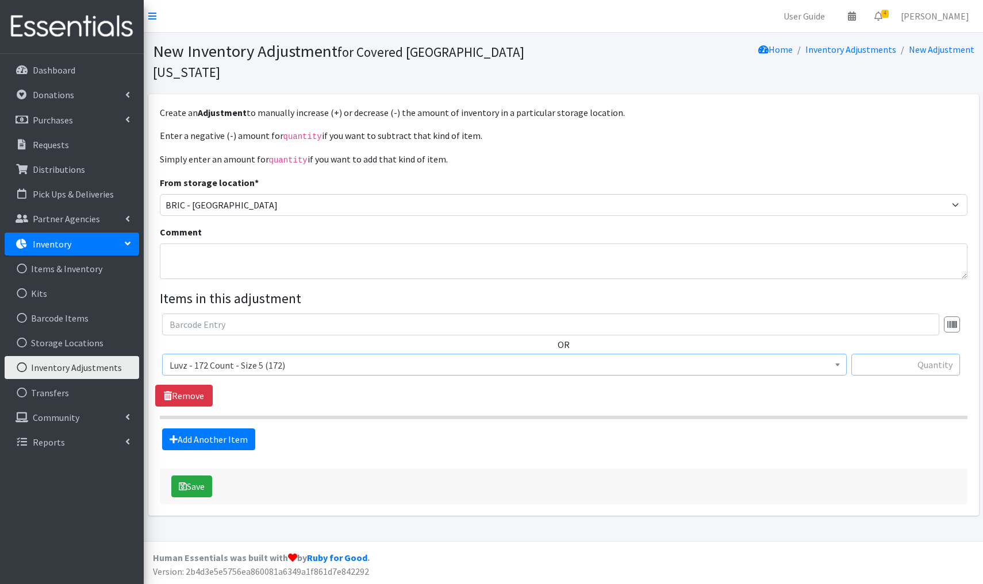
click at [916, 354] on input "text" at bounding box center [905, 365] width 109 height 22
type input "+172"
click at [199, 476] on button "Save" at bounding box center [191, 487] width 41 height 22
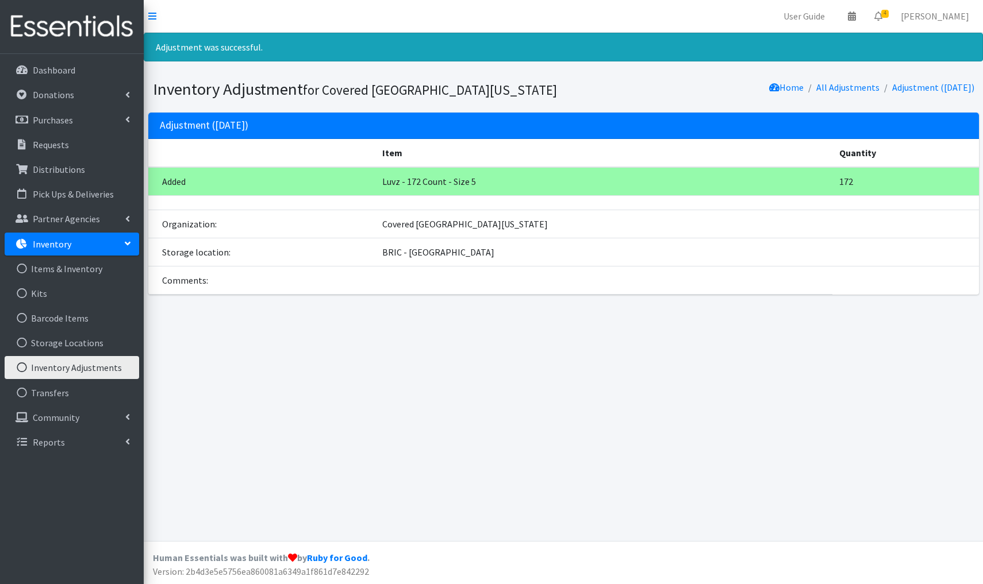
click at [76, 368] on link "Inventory Adjustments" at bounding box center [72, 367] width 134 height 23
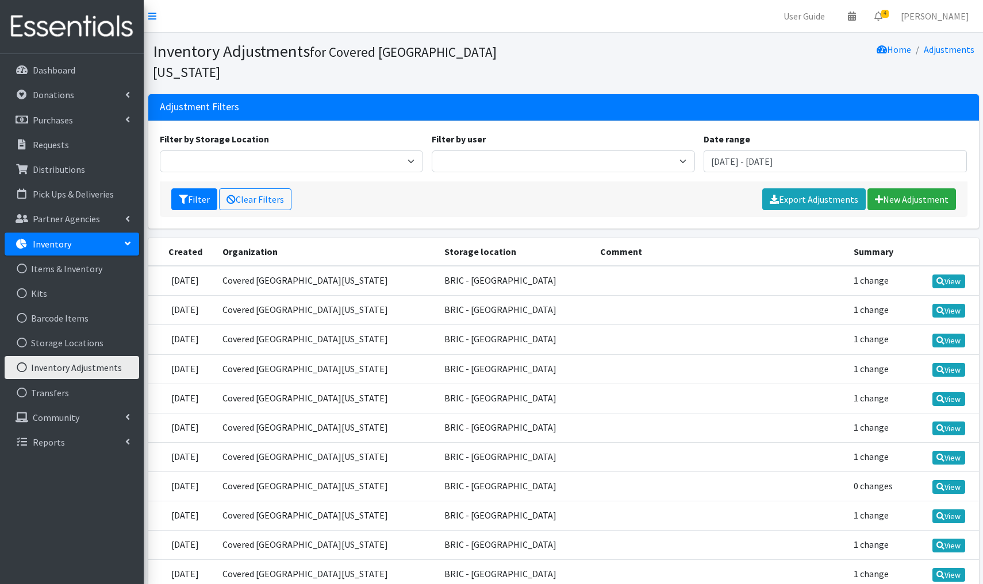
click at [110, 372] on link "Inventory Adjustments" at bounding box center [72, 367] width 134 height 23
click at [915, 189] on link "New Adjustment" at bounding box center [911, 200] width 89 height 22
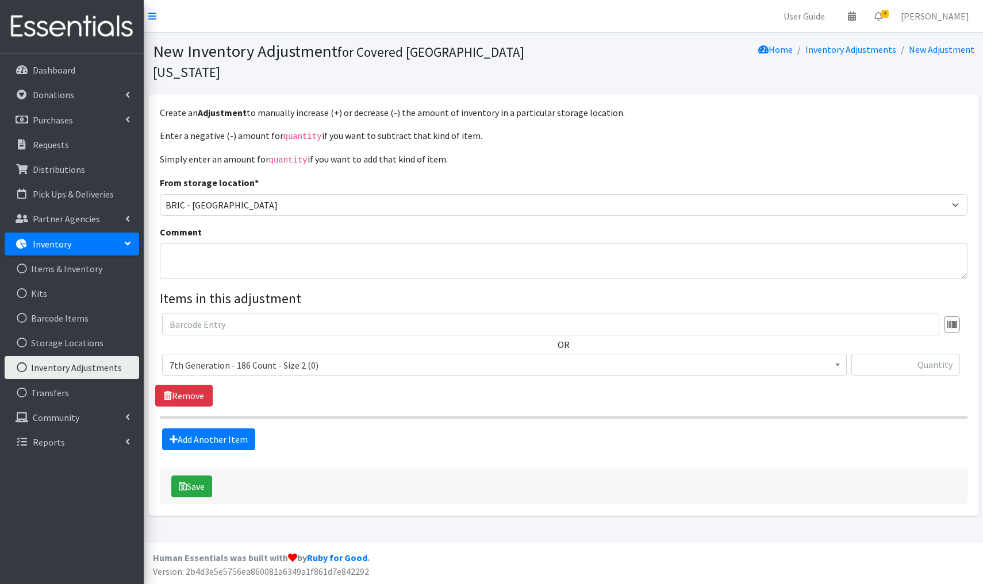
click at [303, 357] on span "7th Generation - 186 Count - Size 2 (0)" at bounding box center [505, 365] width 670 height 16
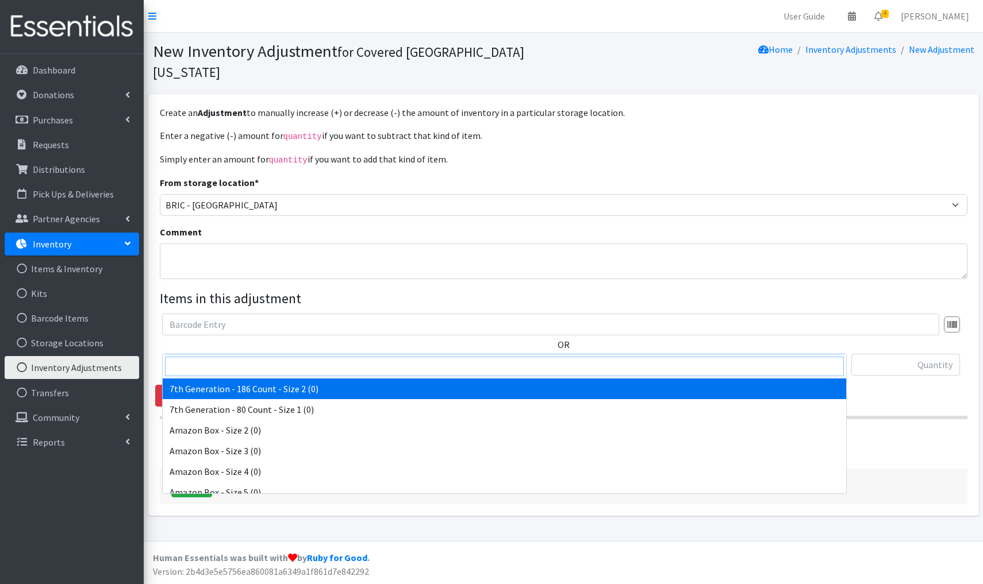
click at [211, 365] on input "search" at bounding box center [504, 367] width 679 height 20
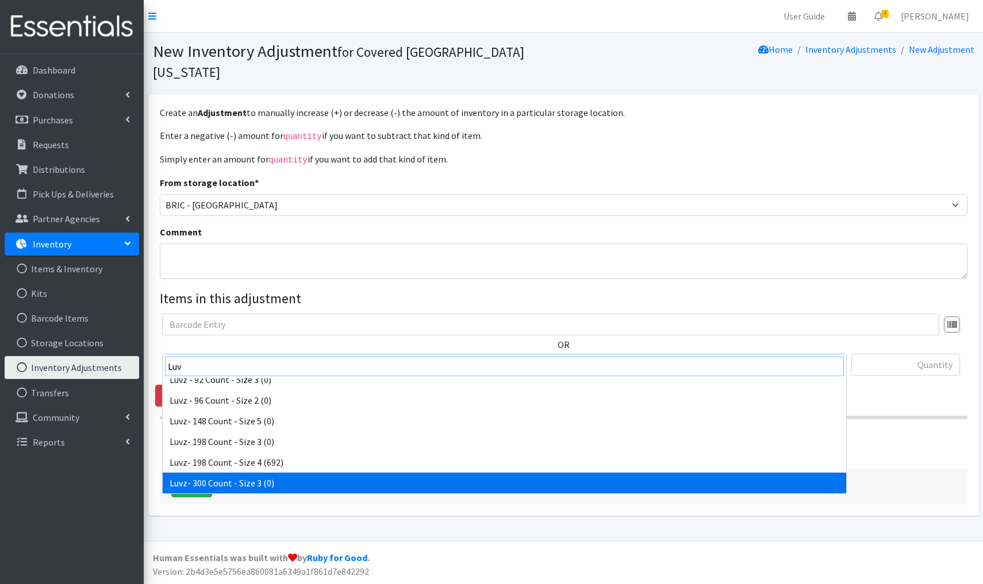
scroll to position [692, 0]
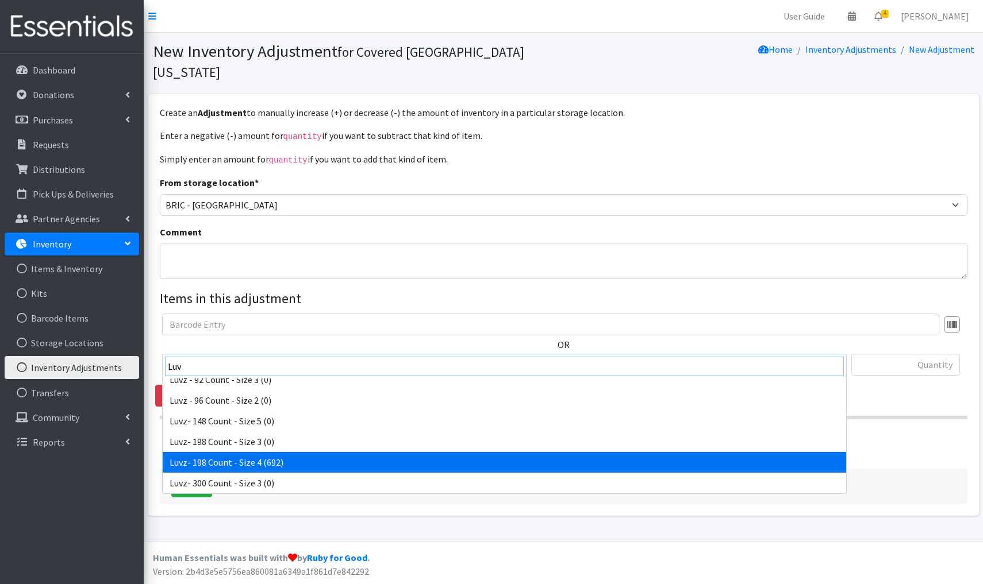
type input "Luv"
select select "9822"
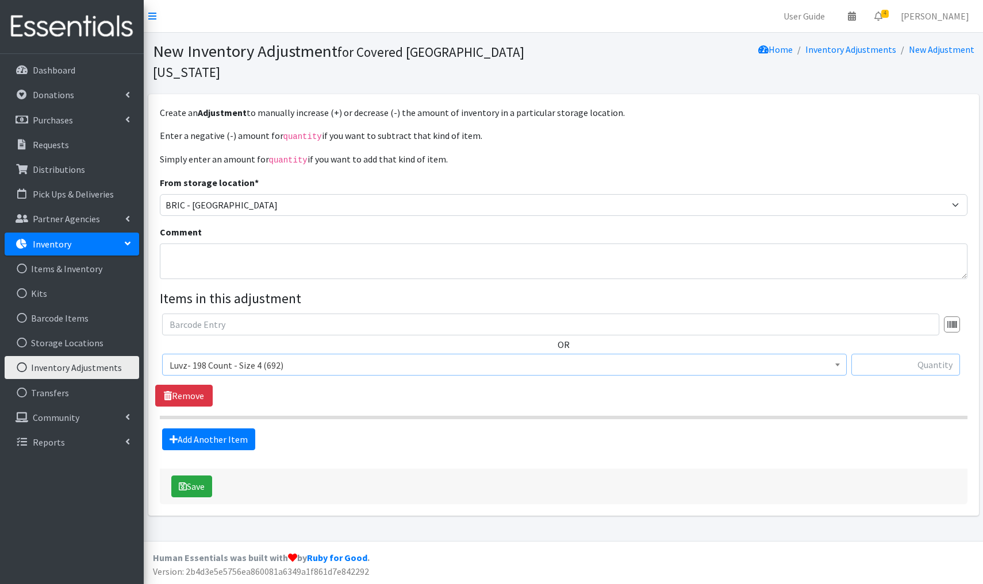
click at [917, 354] on input "text" at bounding box center [905, 365] width 109 height 22
type input "-98"
click at [198, 476] on button "Save" at bounding box center [191, 487] width 41 height 22
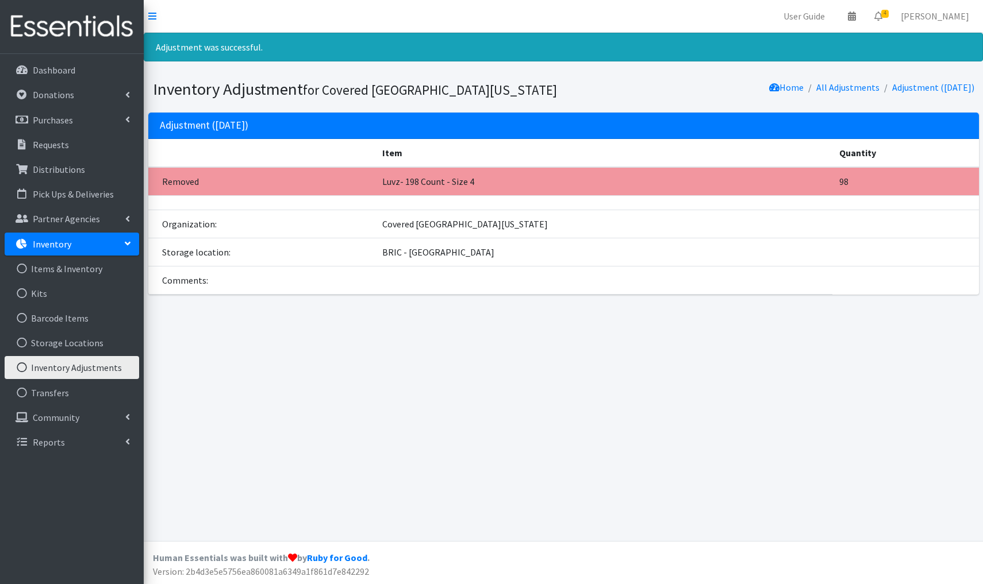
click at [65, 372] on link "Inventory Adjustments" at bounding box center [72, 367] width 134 height 23
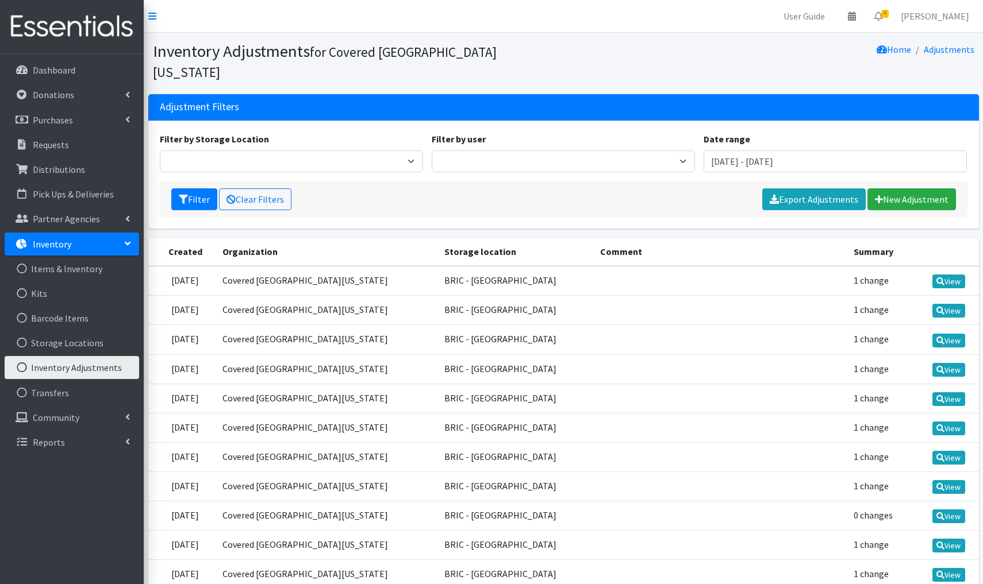
click at [70, 367] on link "Inventory Adjustments" at bounding box center [72, 367] width 134 height 23
click at [107, 369] on link "Inventory Adjustments" at bounding box center [72, 367] width 134 height 23
click at [910, 189] on link "New Adjustment" at bounding box center [911, 200] width 89 height 22
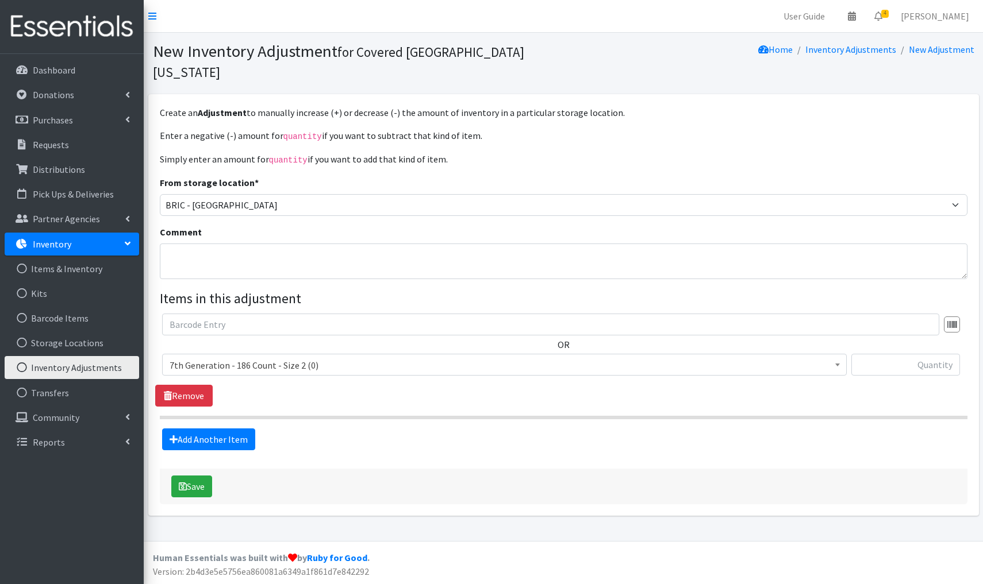
click at [230, 357] on span "7th Generation - 186 Count - Size 2 (0)" at bounding box center [505, 365] width 670 height 16
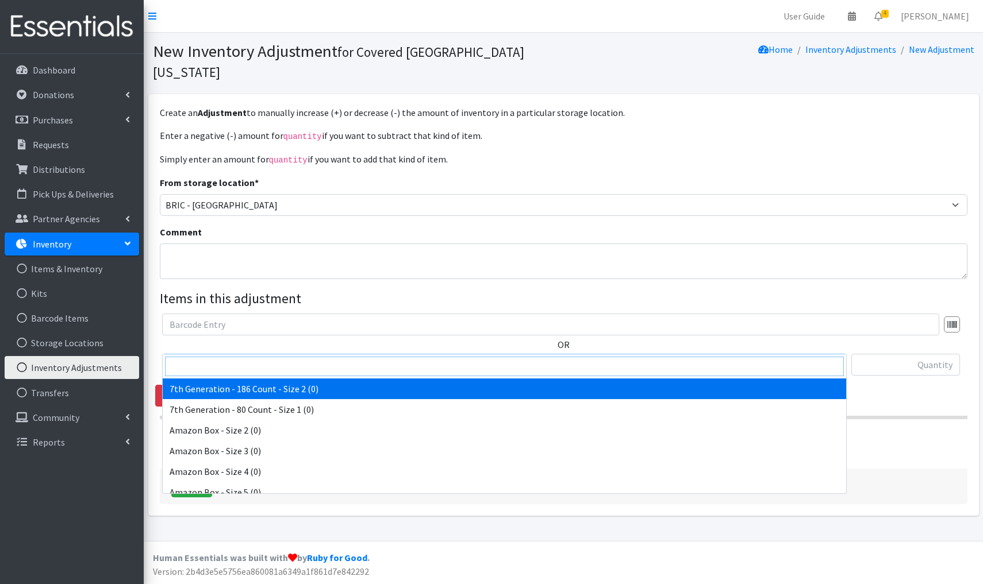
click at [196, 367] on input "search" at bounding box center [504, 367] width 679 height 20
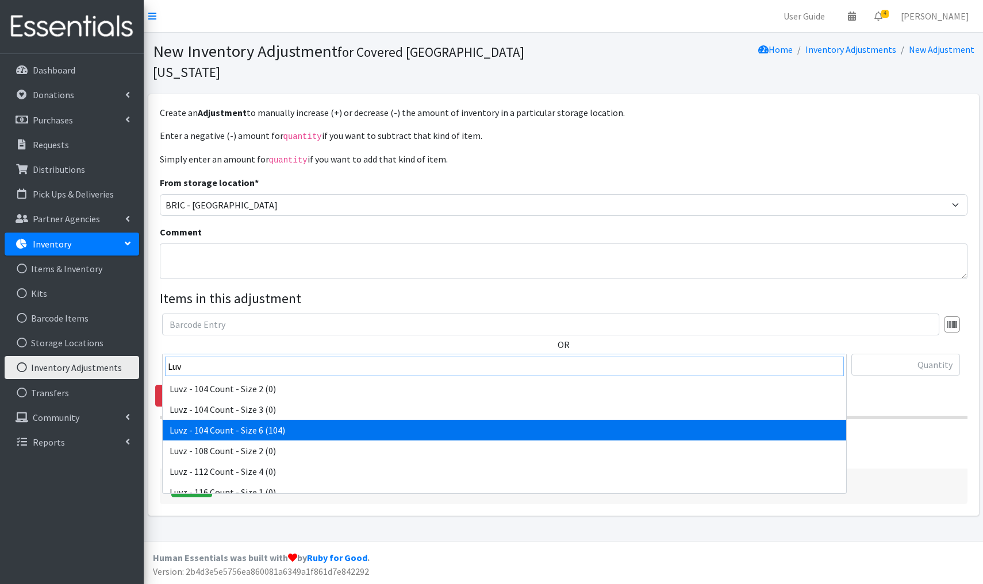
type input "Luv"
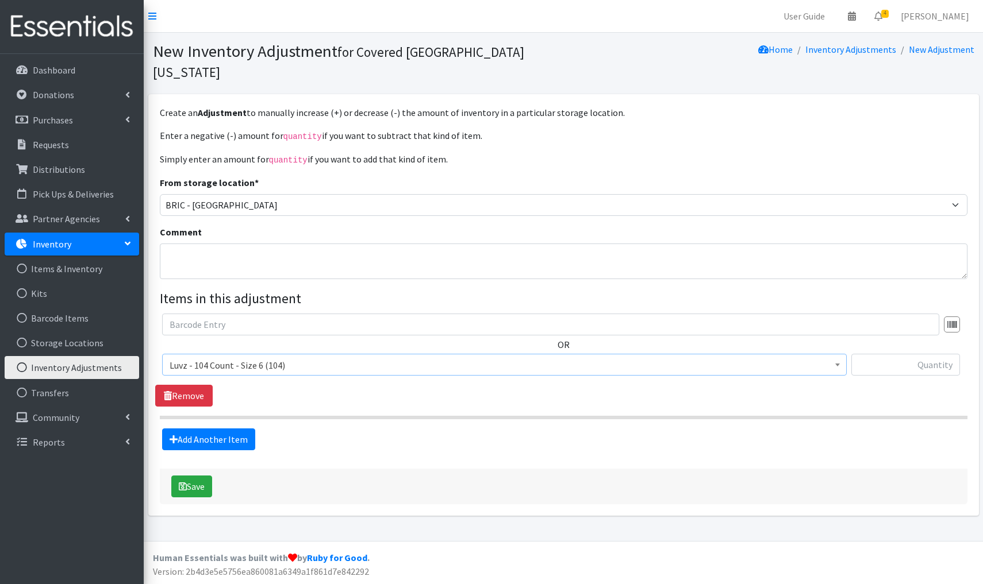
select select "9659"
click at [934, 354] on input "text" at bounding box center [905, 365] width 109 height 22
type input "-104"
click at [198, 476] on button "Save" at bounding box center [191, 487] width 41 height 22
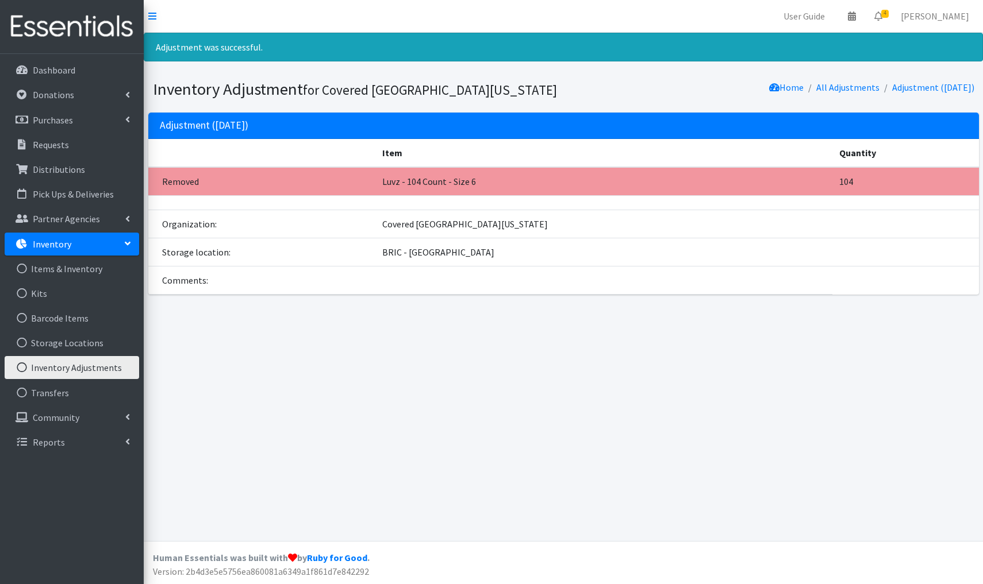
click at [89, 368] on link "Inventory Adjustments" at bounding box center [72, 367] width 134 height 23
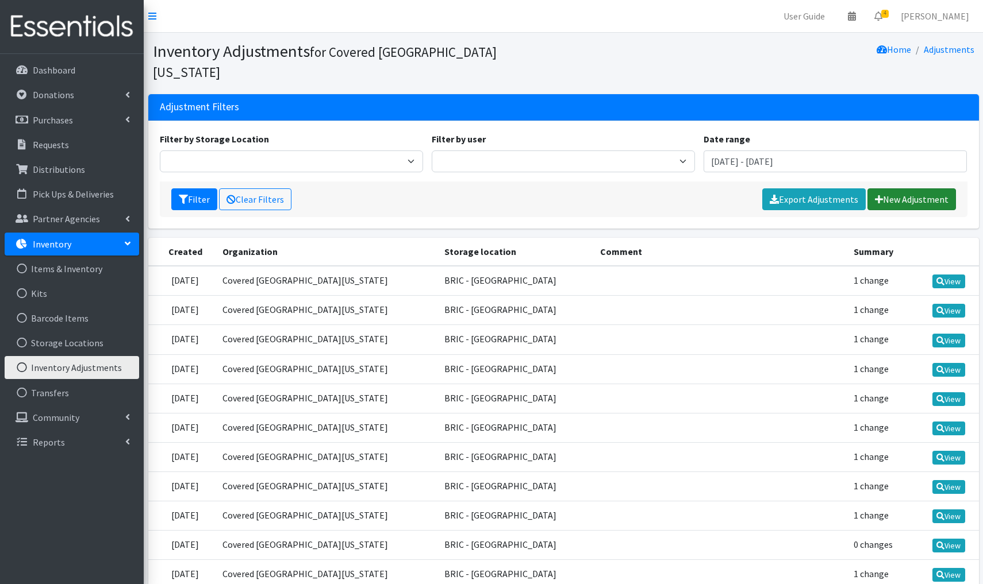
click at [906, 189] on link "New Adjustment" at bounding box center [911, 200] width 89 height 22
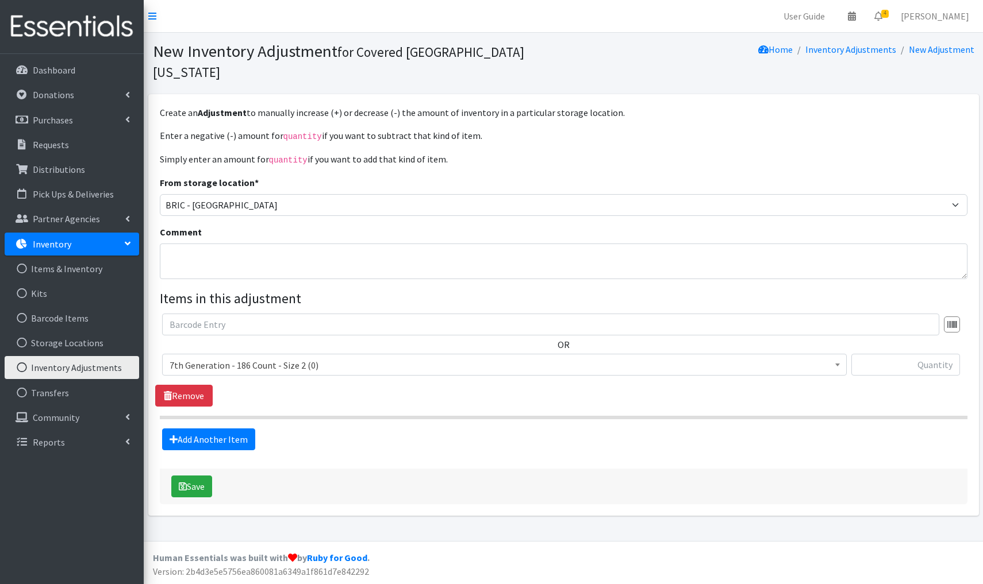
click at [247, 354] on span "7th Generation - 186 Count - Size 2 (0)" at bounding box center [504, 365] width 684 height 22
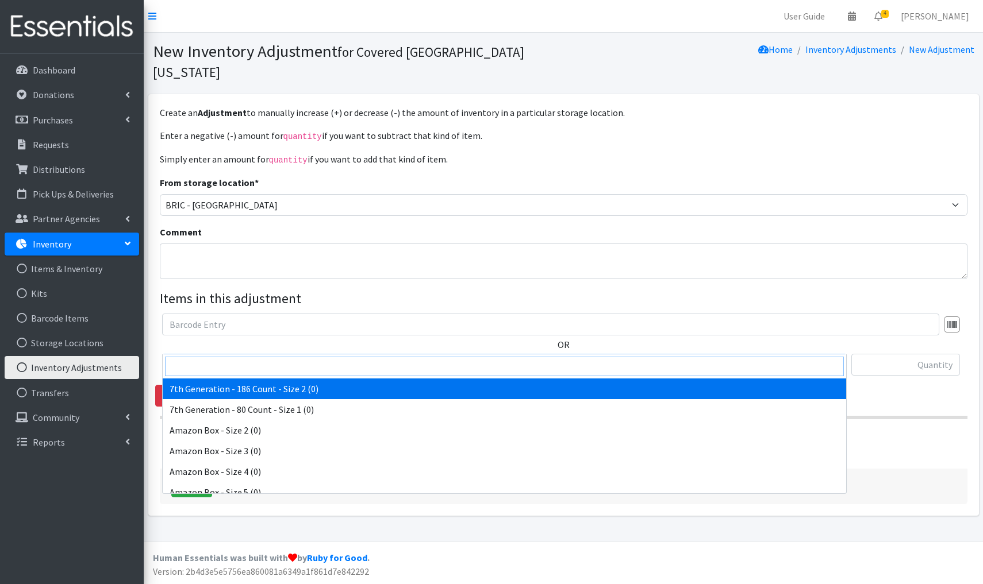
click at [210, 369] on input "search" at bounding box center [504, 367] width 679 height 20
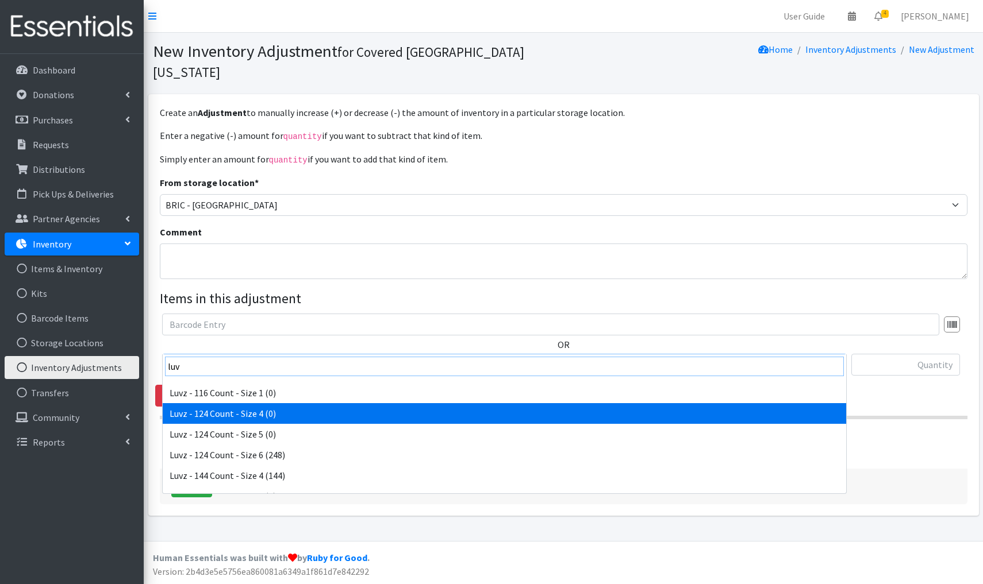
scroll to position [106, 0]
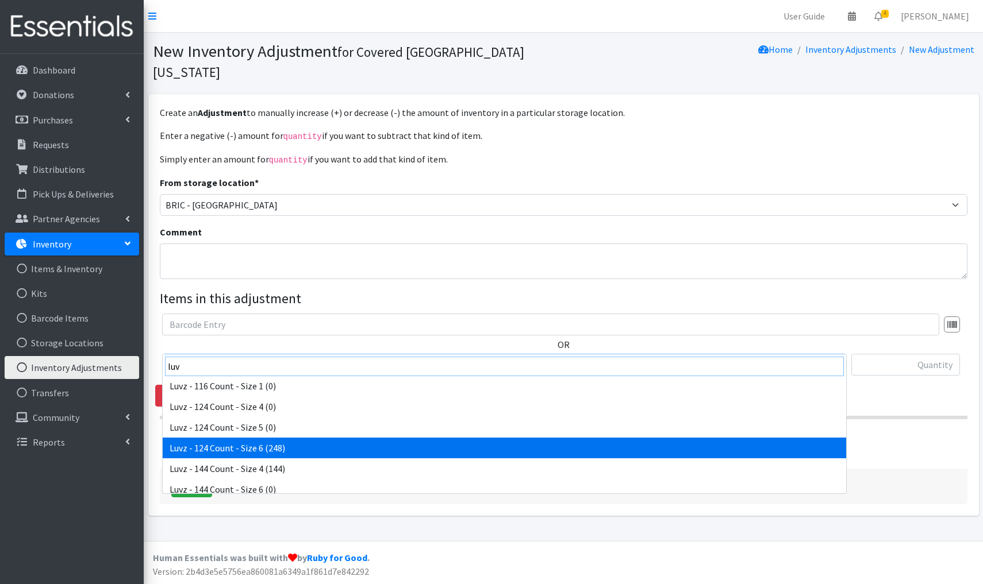
type input "luv"
select select "4677"
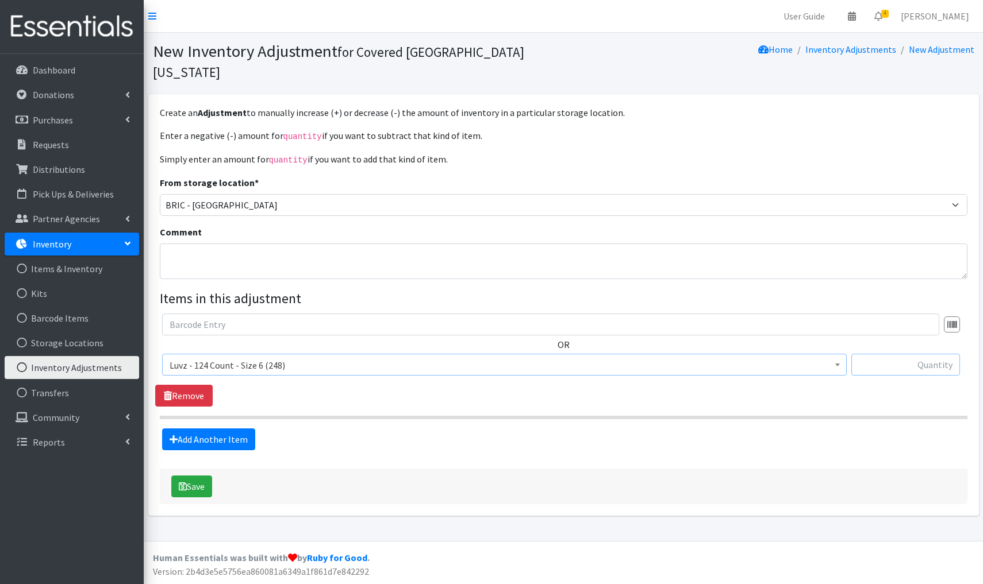
click at [904, 354] on input "text" at bounding box center [905, 365] width 109 height 22
type input "-248"
click at [194, 476] on button "Save" at bounding box center [191, 487] width 41 height 22
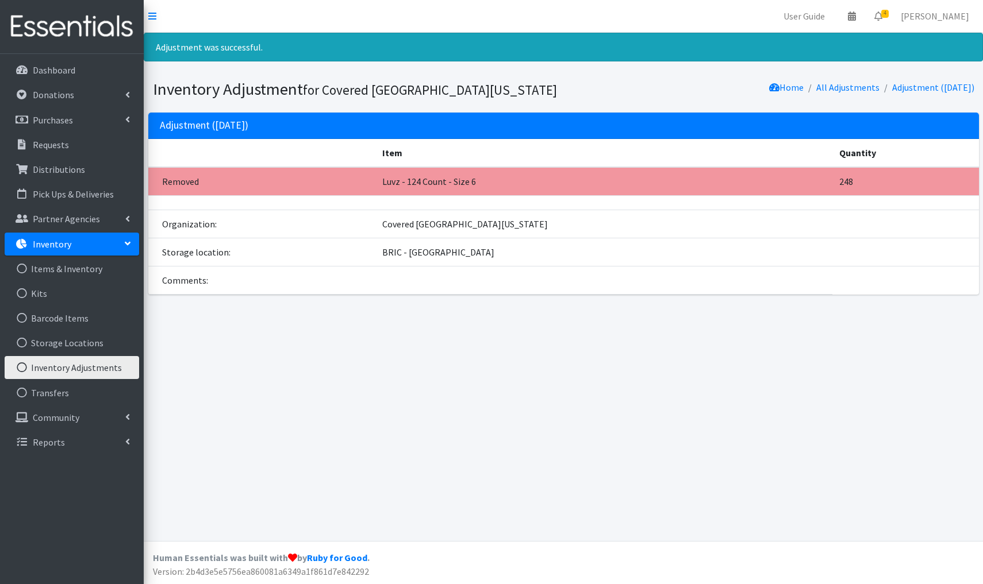
click at [43, 376] on link "Inventory Adjustments" at bounding box center [72, 367] width 134 height 23
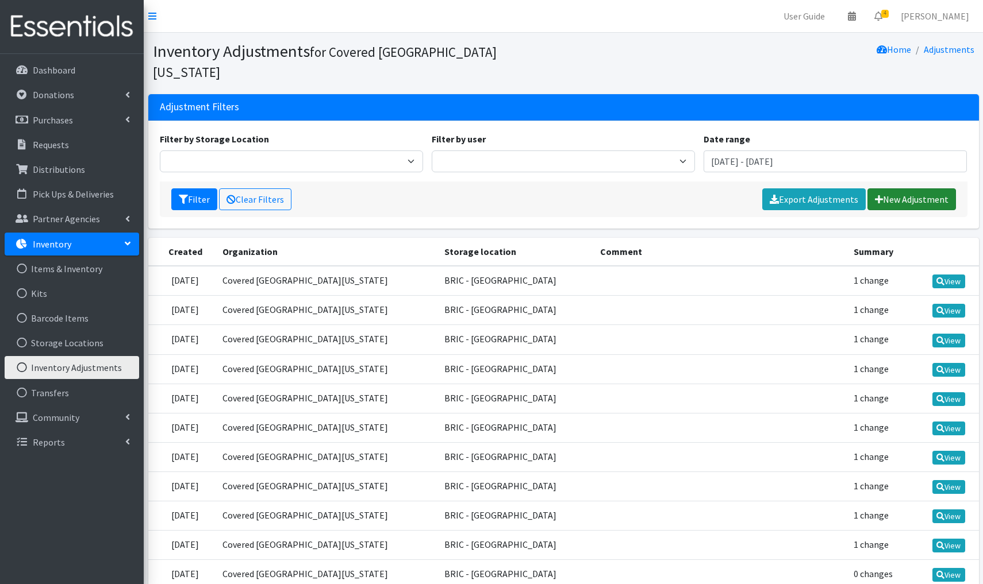
click at [903, 189] on link "New Adjustment" at bounding box center [911, 200] width 89 height 22
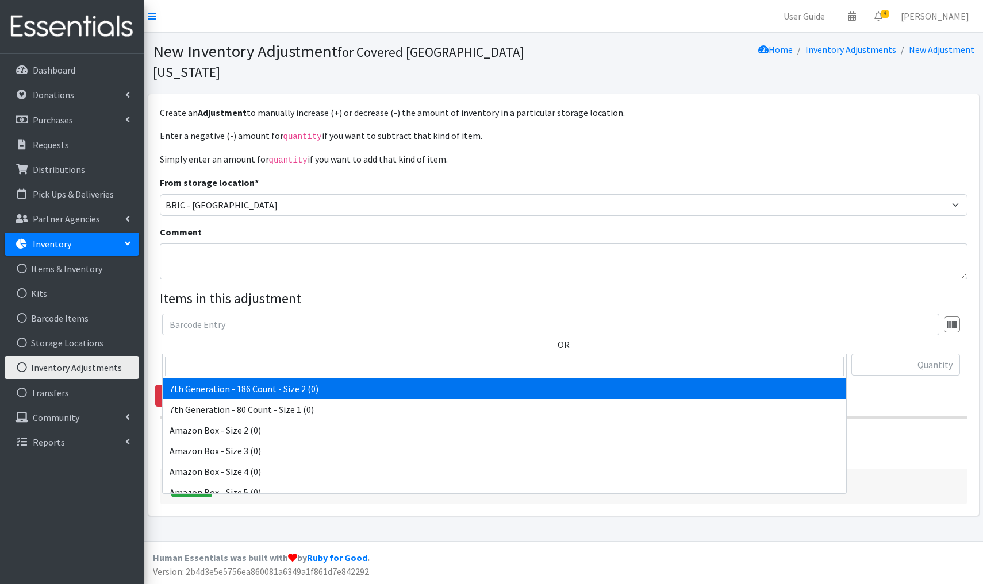
click at [318, 354] on span "7th Generation - 186 Count - Size 2 (0)" at bounding box center [504, 365] width 684 height 22
click at [205, 363] on input "search" at bounding box center [504, 367] width 679 height 20
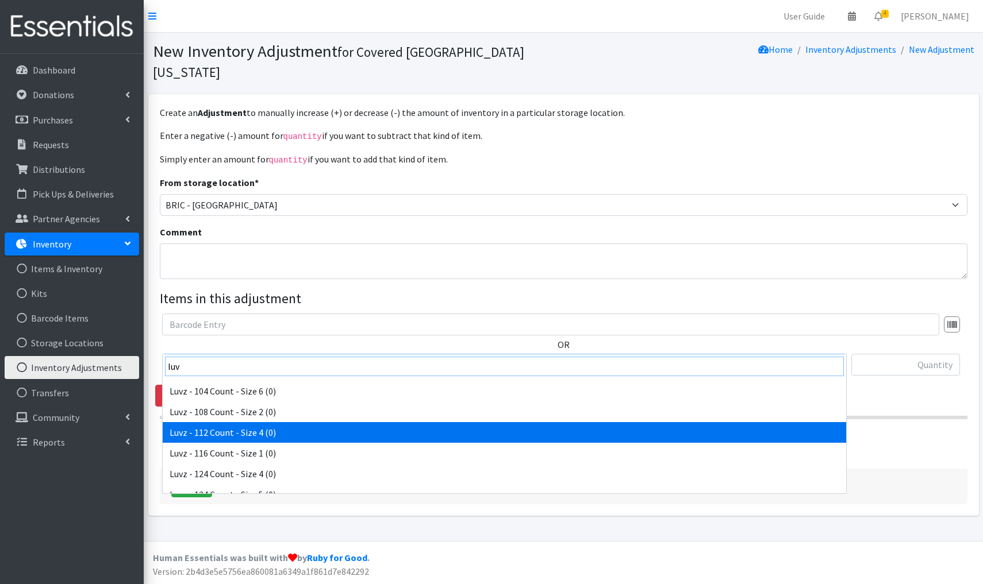
scroll to position [38, 0]
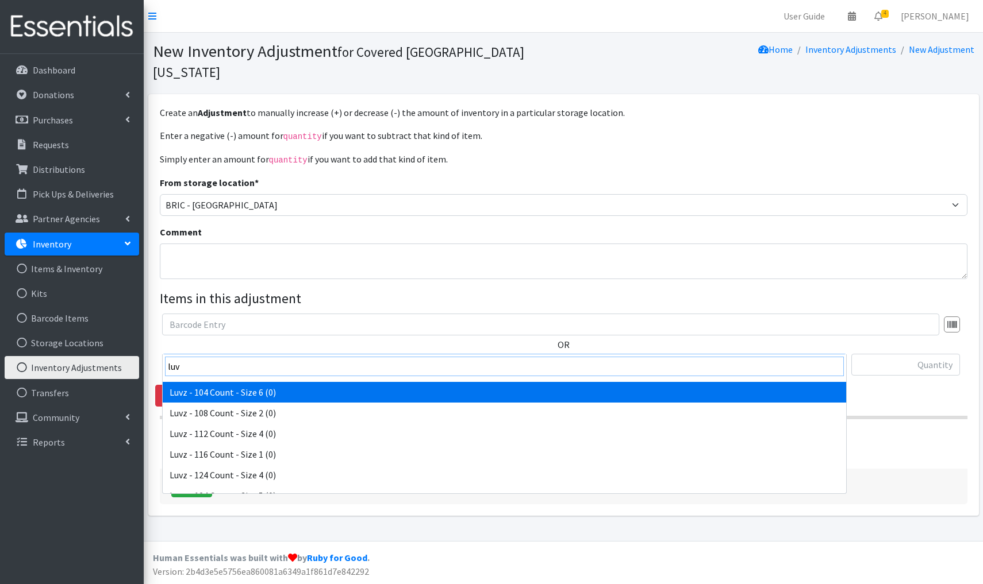
type input "luv"
select select "9659"
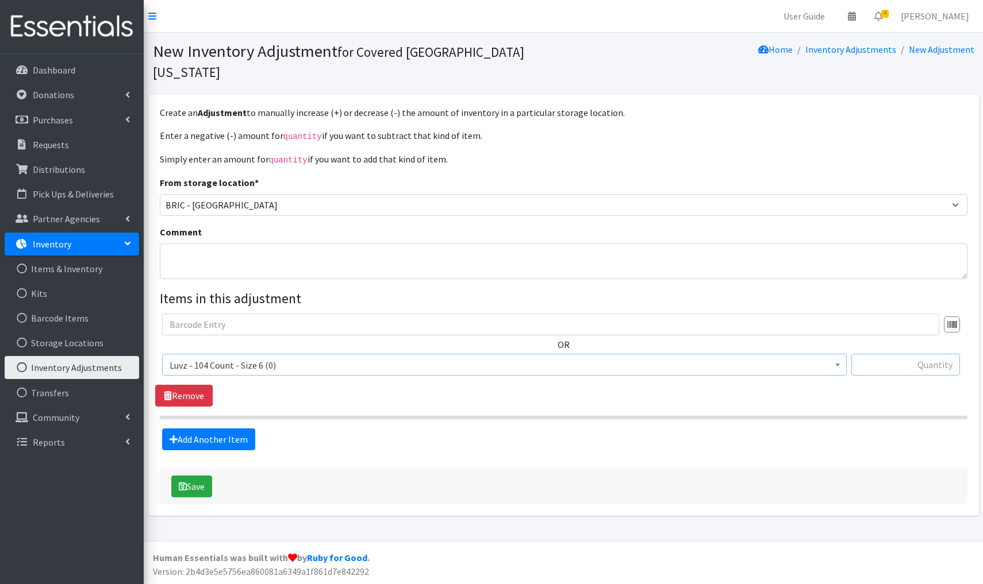
click at [886, 354] on input "text" at bounding box center [905, 365] width 109 height 22
type input "+104"
click at [195, 476] on button "Save" at bounding box center [191, 487] width 41 height 22
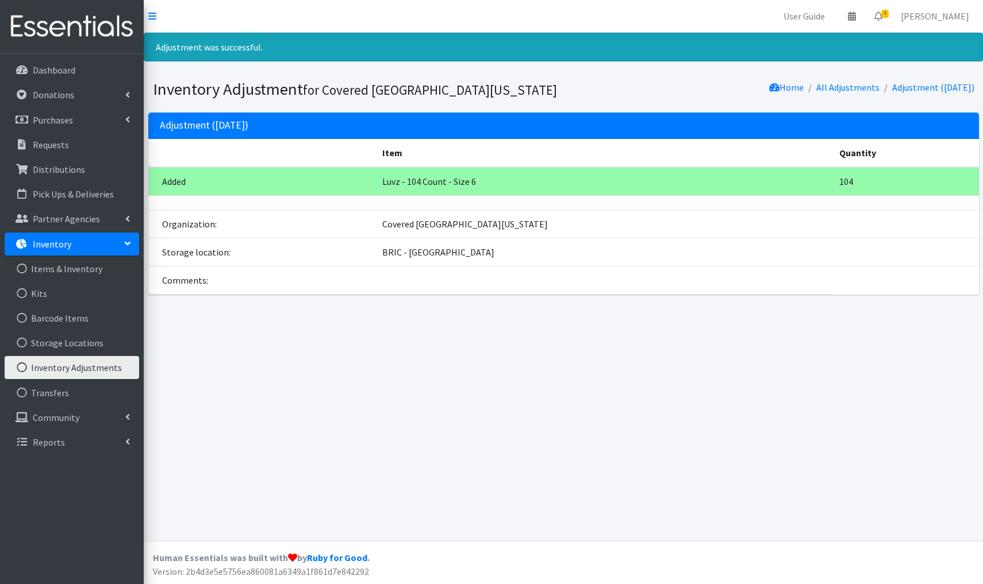
click at [108, 370] on link "Inventory Adjustments" at bounding box center [72, 367] width 134 height 23
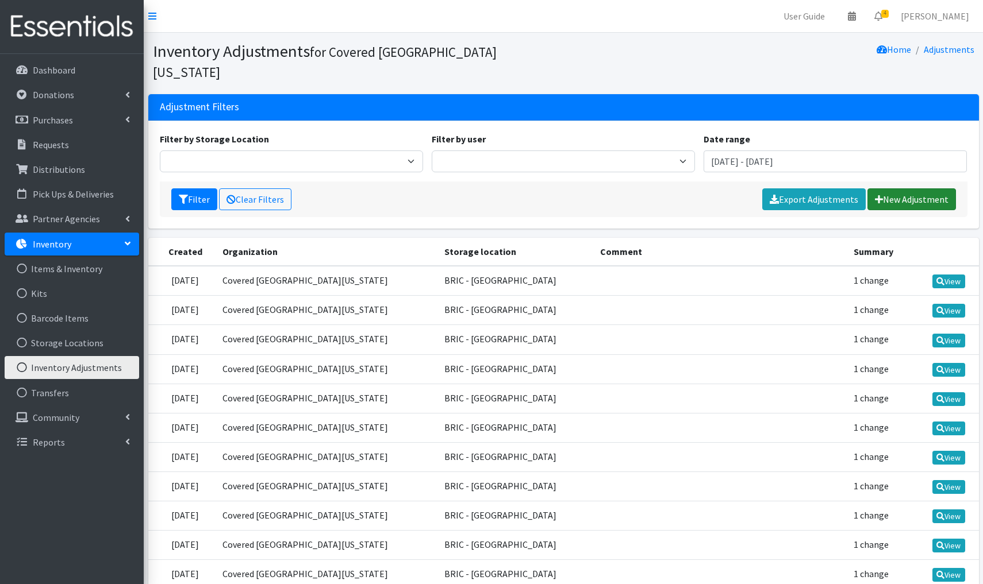
click at [926, 189] on link "New Adjustment" at bounding box center [911, 200] width 89 height 22
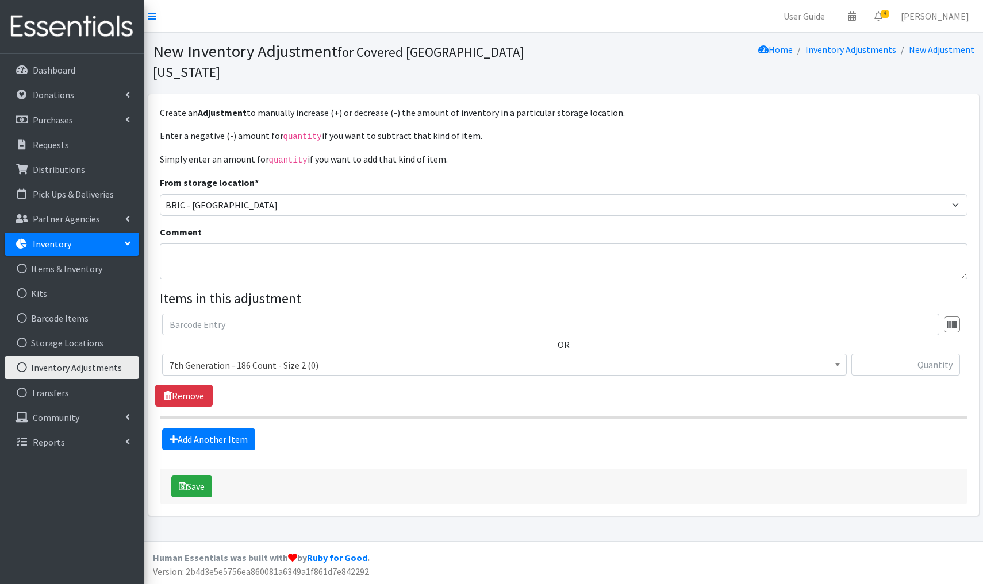
click at [222, 357] on span "7th Generation - 186 Count - Size 2 (0)" at bounding box center [505, 365] width 670 height 16
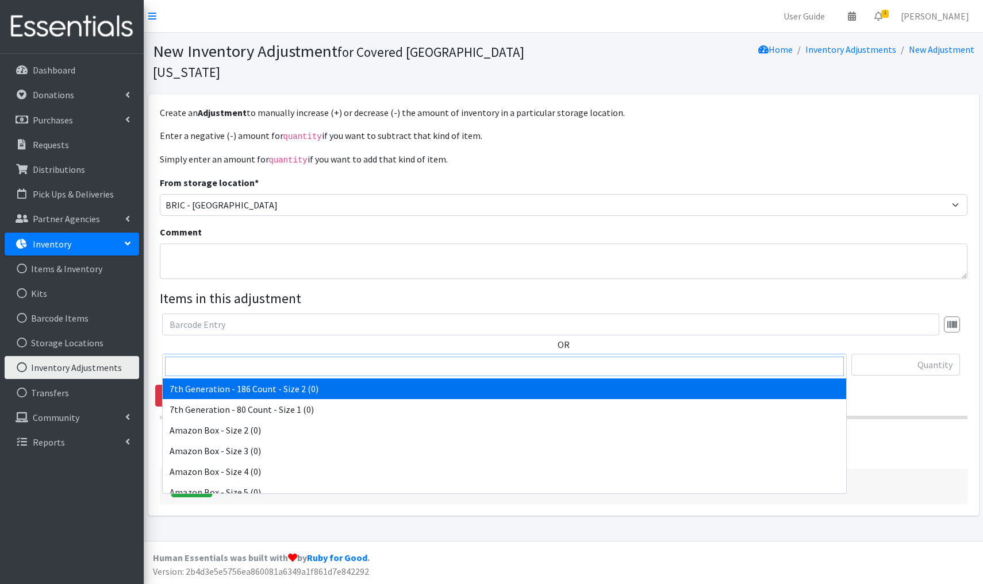
click at [189, 367] on input "search" at bounding box center [504, 367] width 679 height 20
type input "luv"
click at [259, 357] on span "7th Generation - 186 Count - Size 2 (0)" at bounding box center [505, 365] width 670 height 16
click at [369, 357] on span "7th Generation - 186 Count - Size 2 (0)" at bounding box center [505, 365] width 670 height 16
click at [180, 367] on input "search" at bounding box center [504, 367] width 679 height 20
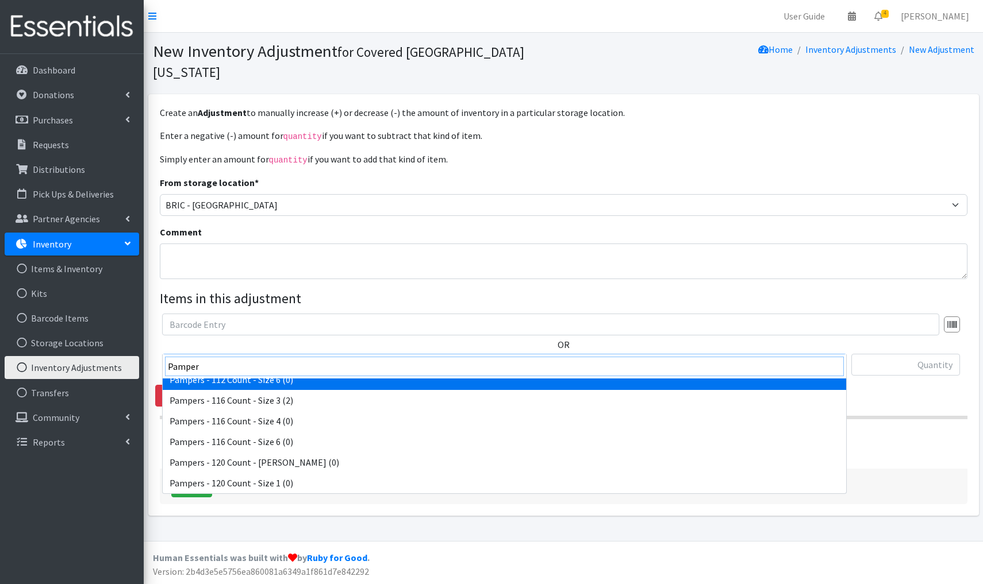
scroll to position [261, 0]
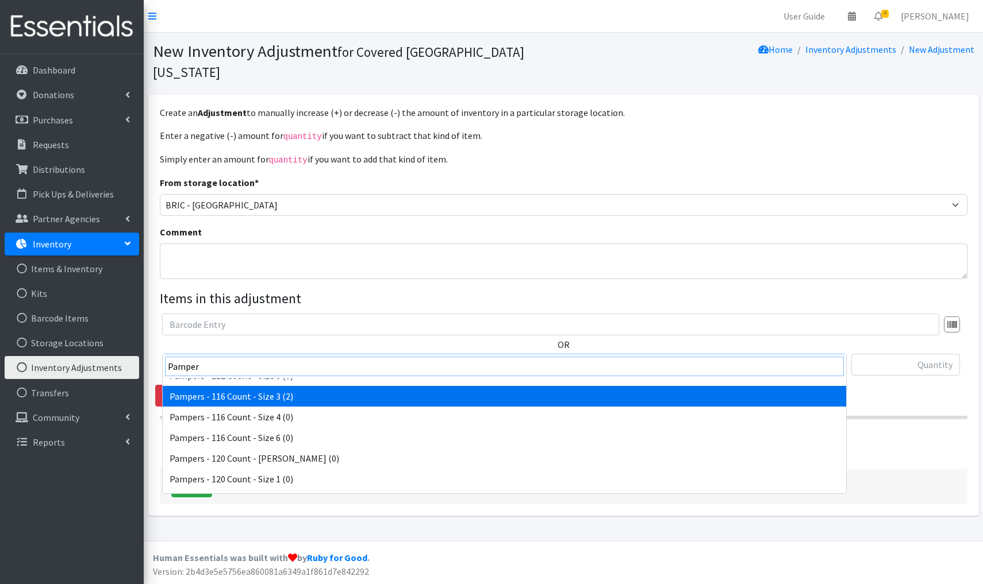
type input "Pamper"
select select "15206"
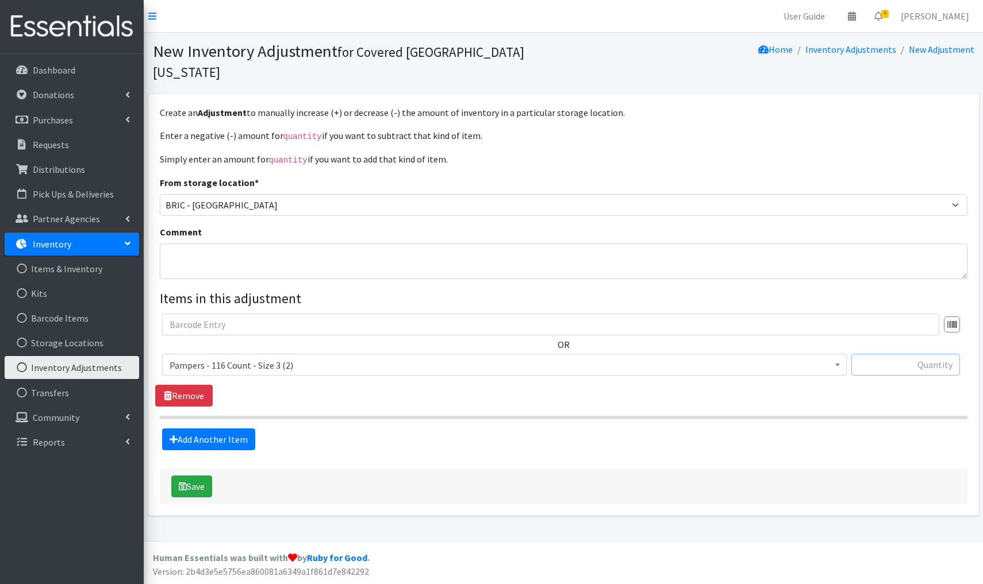
click at [949, 354] on input "text" at bounding box center [905, 365] width 109 height 22
type input "-2"
click at [199, 476] on button "Save" at bounding box center [191, 487] width 41 height 22
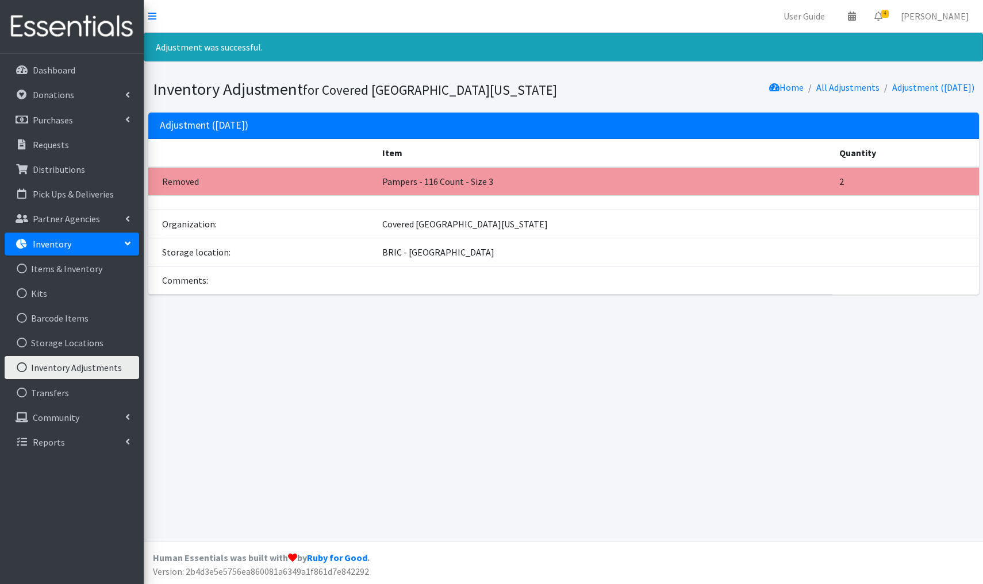
click at [67, 372] on link "Inventory Adjustments" at bounding box center [72, 367] width 134 height 23
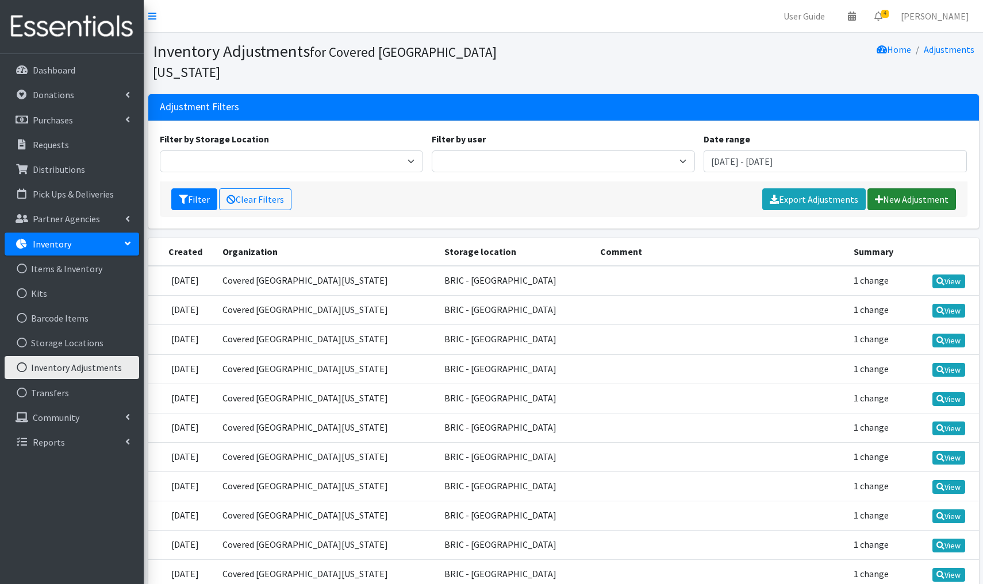
click at [895, 189] on link "New Adjustment" at bounding box center [911, 200] width 89 height 22
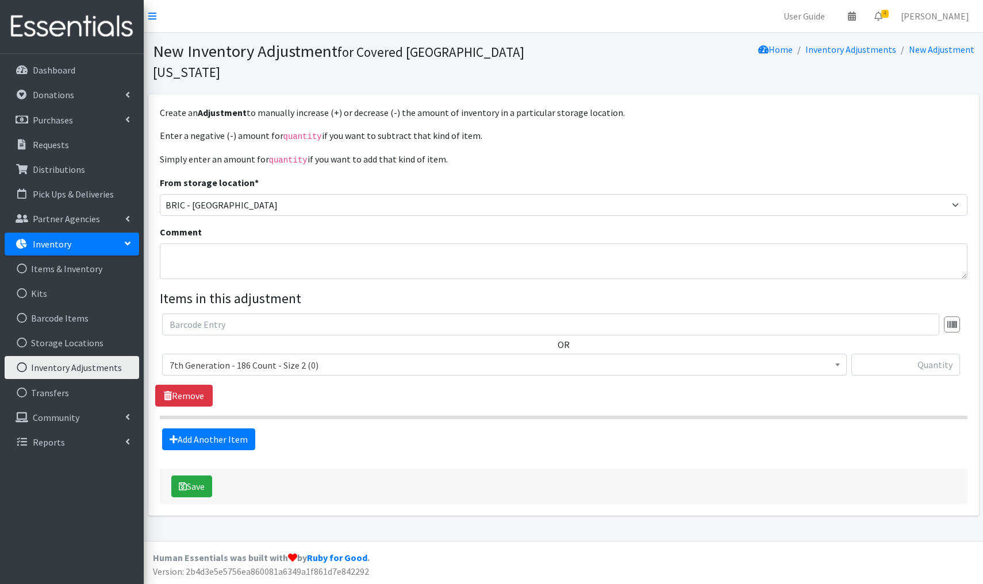
click at [324, 357] on span "7th Generation - 186 Count - Size 2 (0)" at bounding box center [505, 365] width 670 height 16
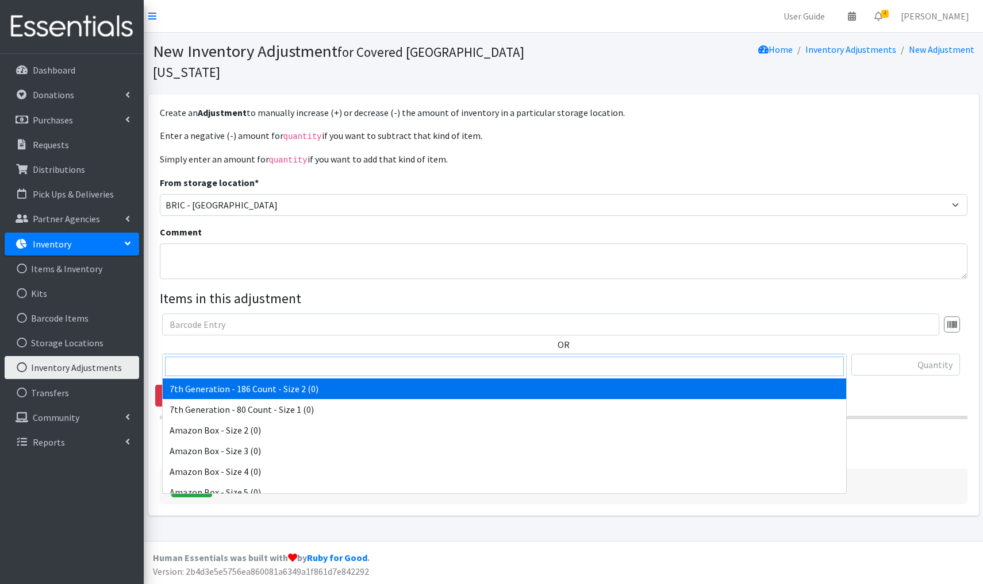
click at [200, 367] on input "search" at bounding box center [504, 367] width 679 height 20
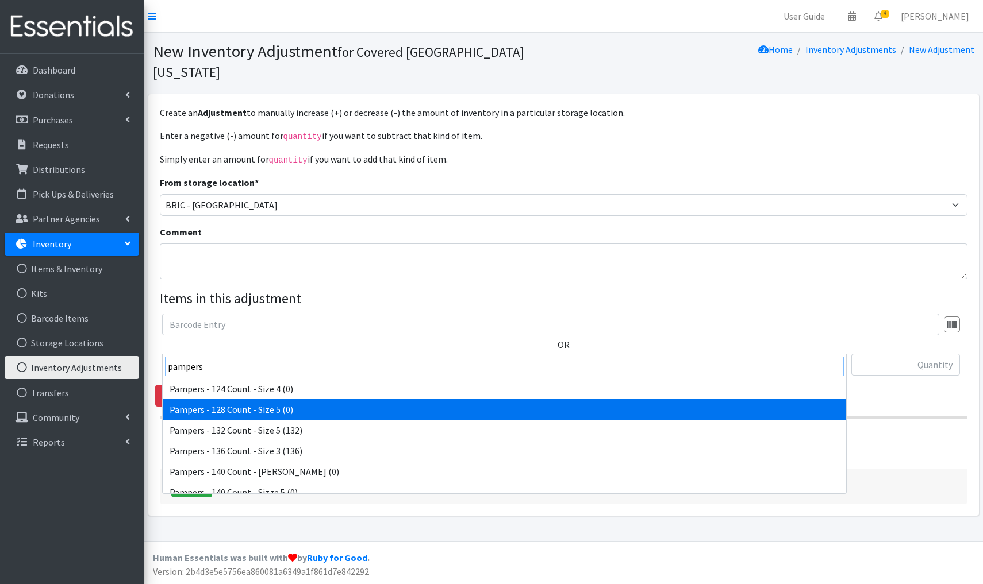
scroll to position [479, 0]
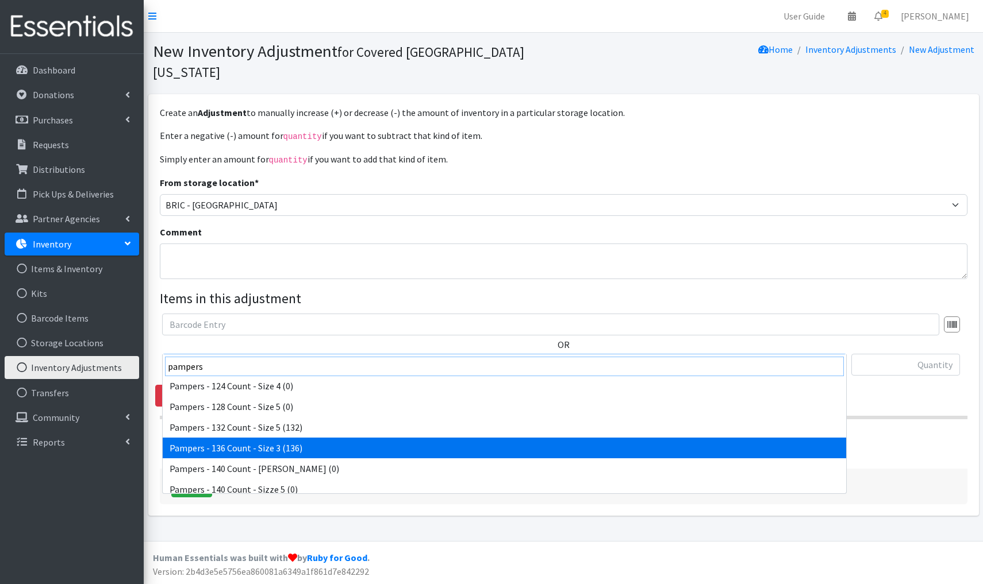
type input "pampers"
select select "4682"
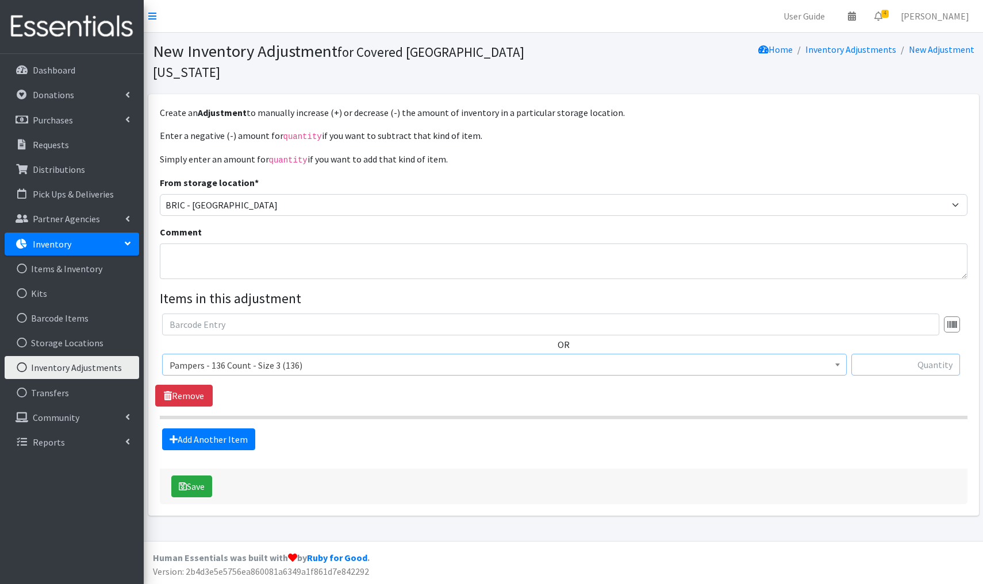
click at [899, 354] on input "text" at bounding box center [905, 365] width 109 height 22
type input "+136"
click at [199, 476] on button "Save" at bounding box center [191, 487] width 41 height 22
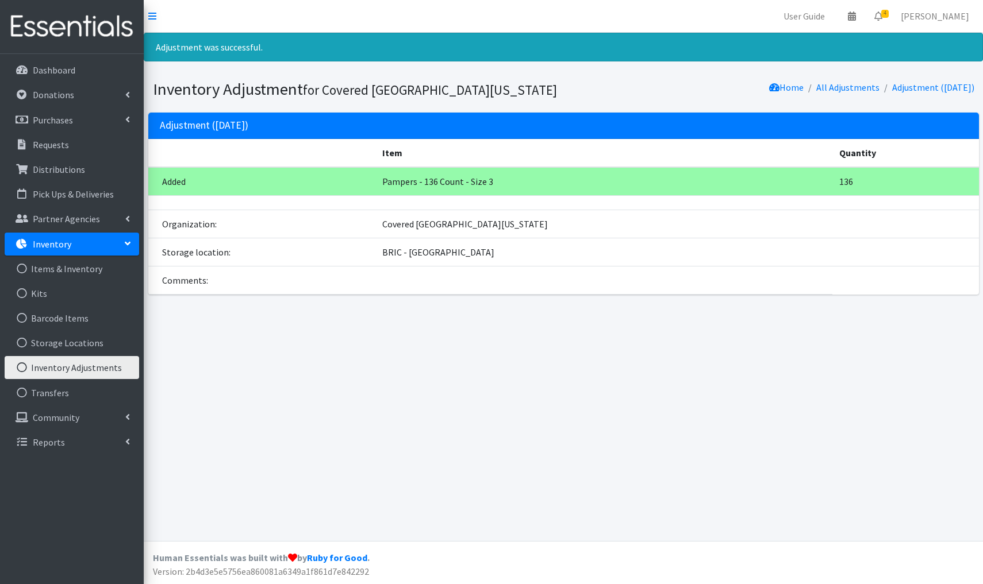
click at [92, 367] on link "Inventory Adjustments" at bounding box center [72, 367] width 134 height 23
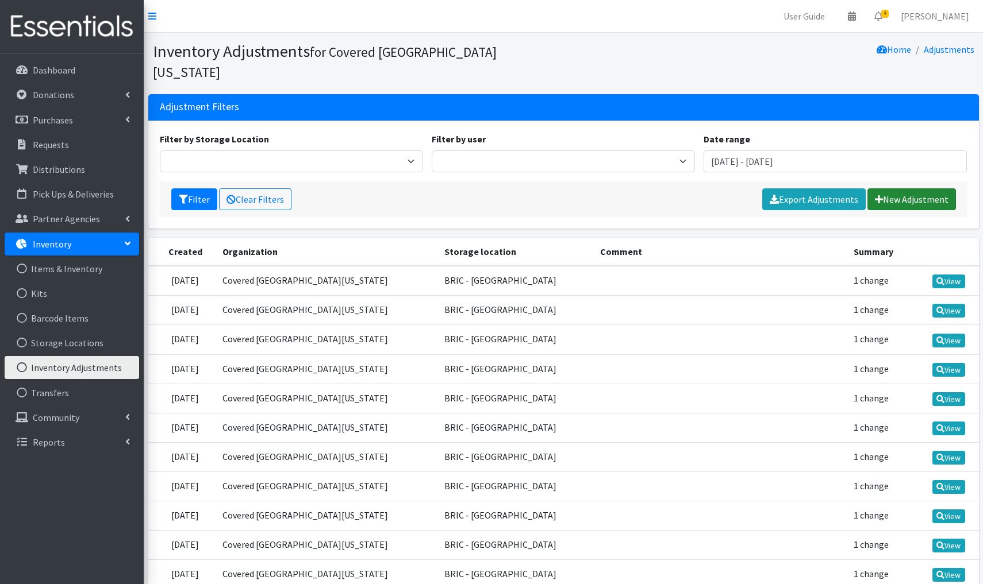
click at [911, 189] on link "New Adjustment" at bounding box center [911, 200] width 89 height 22
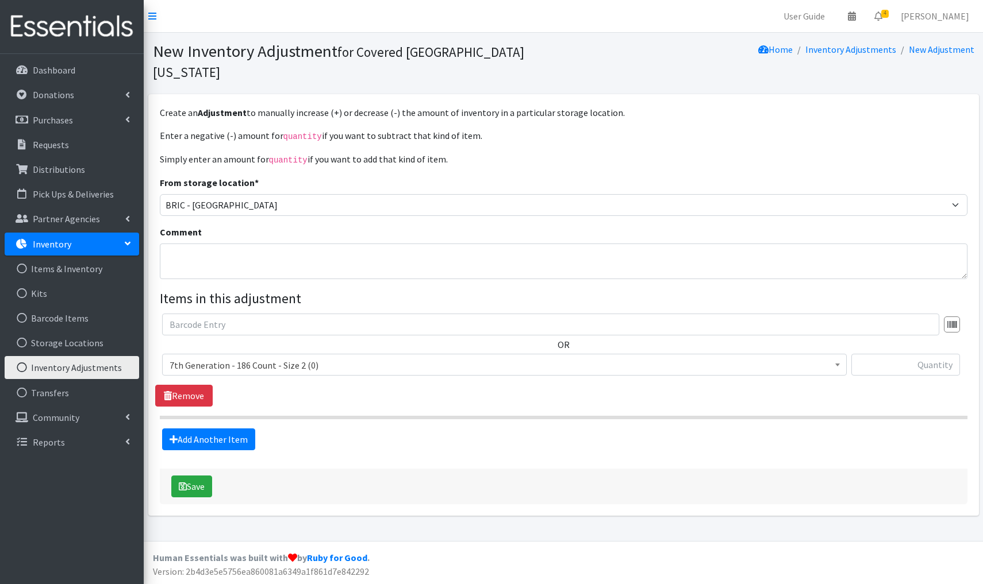
click at [209, 357] on span "7th Generation - 186 Count - Size 2 (0)" at bounding box center [505, 365] width 670 height 16
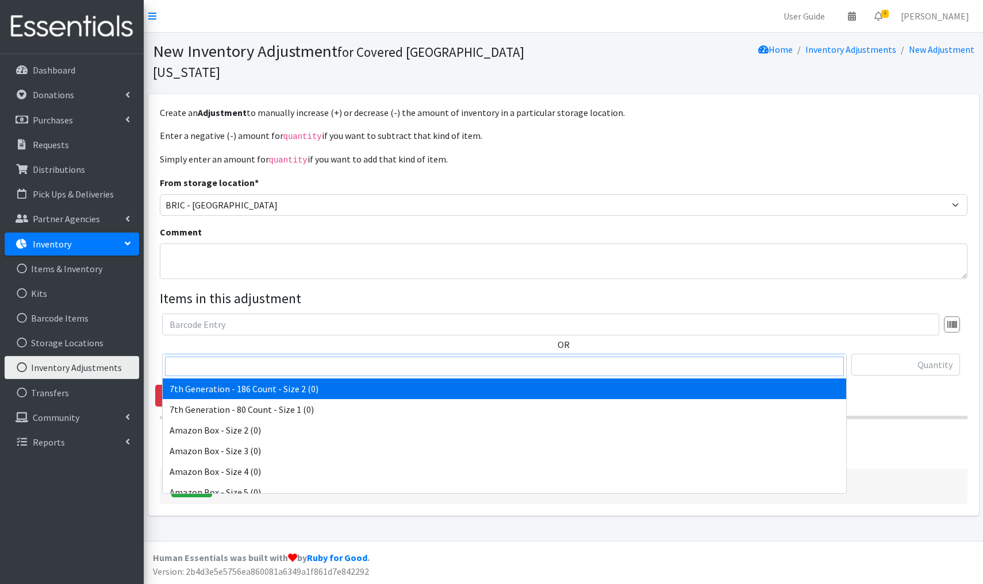
click at [193, 365] on input "search" at bounding box center [504, 367] width 679 height 20
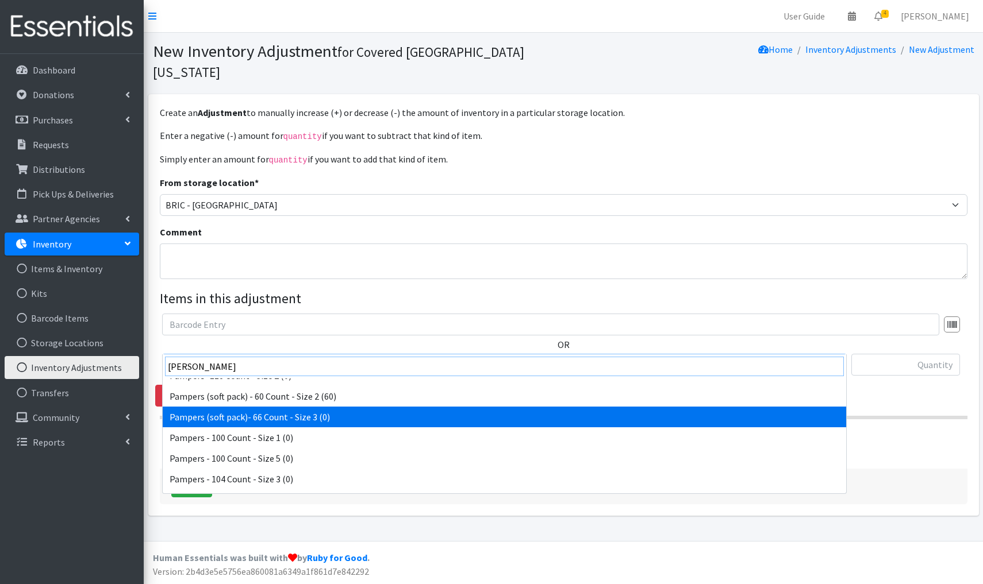
scroll to position [25, 0]
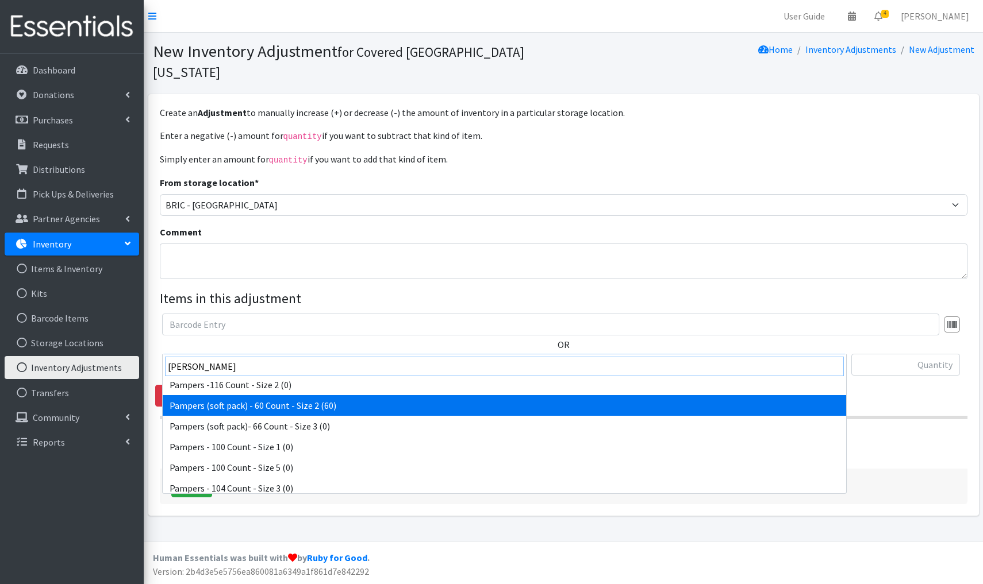
type input "pam"
select select "15194"
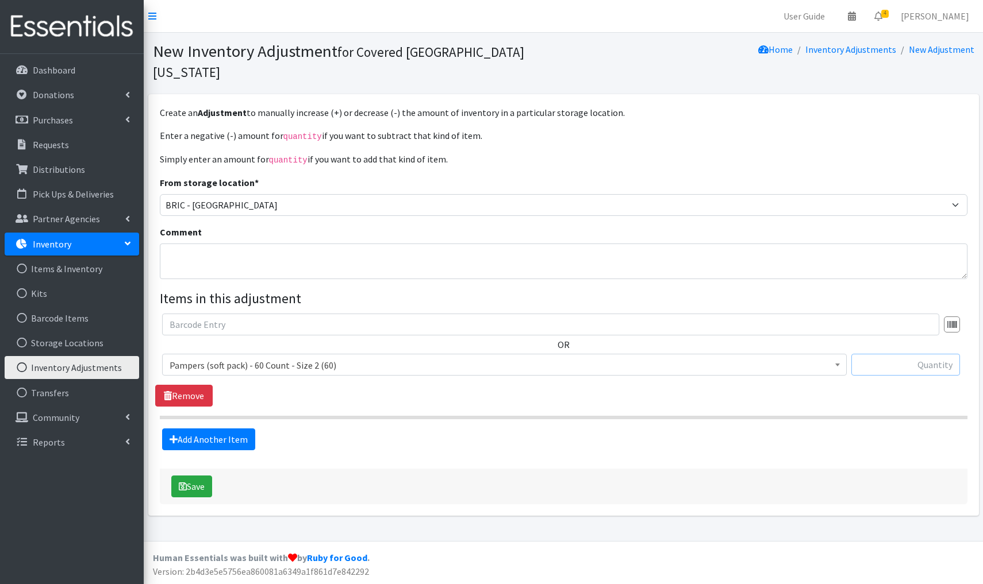
click at [910, 354] on input "text" at bounding box center [905, 365] width 109 height 22
type input "-60"
click at [176, 244] on textarea "Comment" at bounding box center [563, 262] width 807 height 36
click at [244, 244] on textarea "Donated to Spirit og Giving/Back to School Bash" at bounding box center [563, 262] width 807 height 36
type textarea "Donated to Spirit of Giving/Back to School Bash"
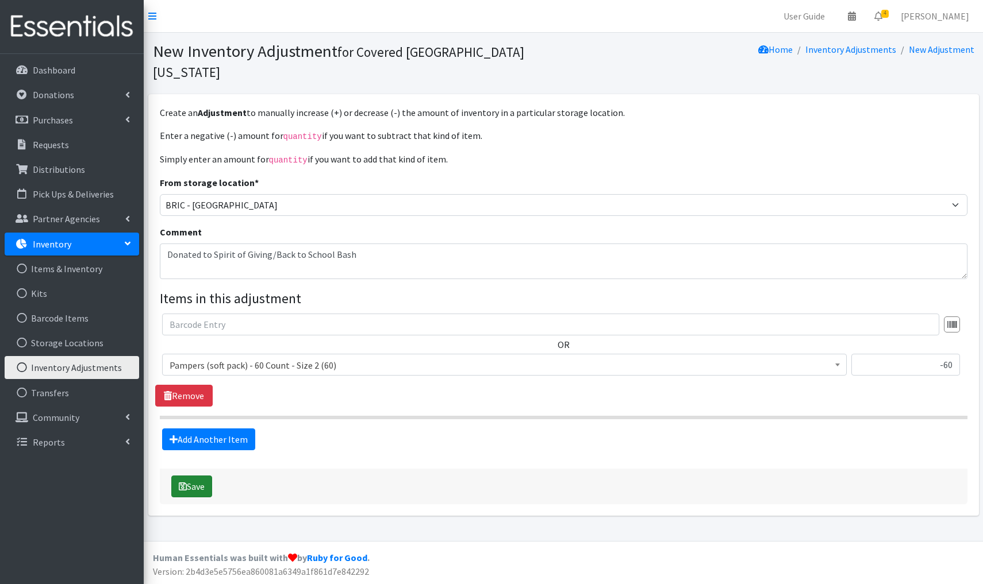
click at [190, 476] on button "Save" at bounding box center [191, 487] width 41 height 22
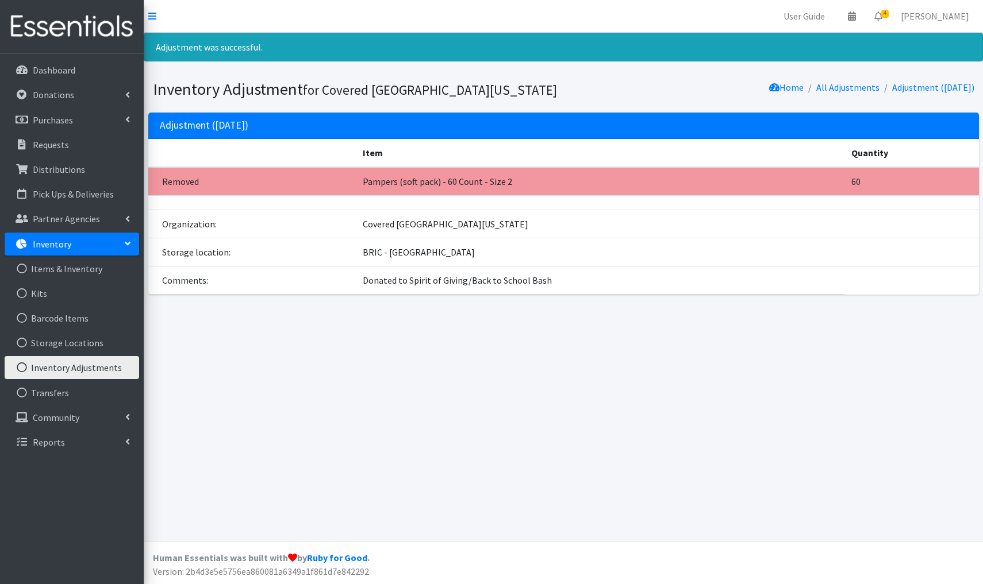
click at [85, 370] on link "Inventory Adjustments" at bounding box center [72, 367] width 134 height 23
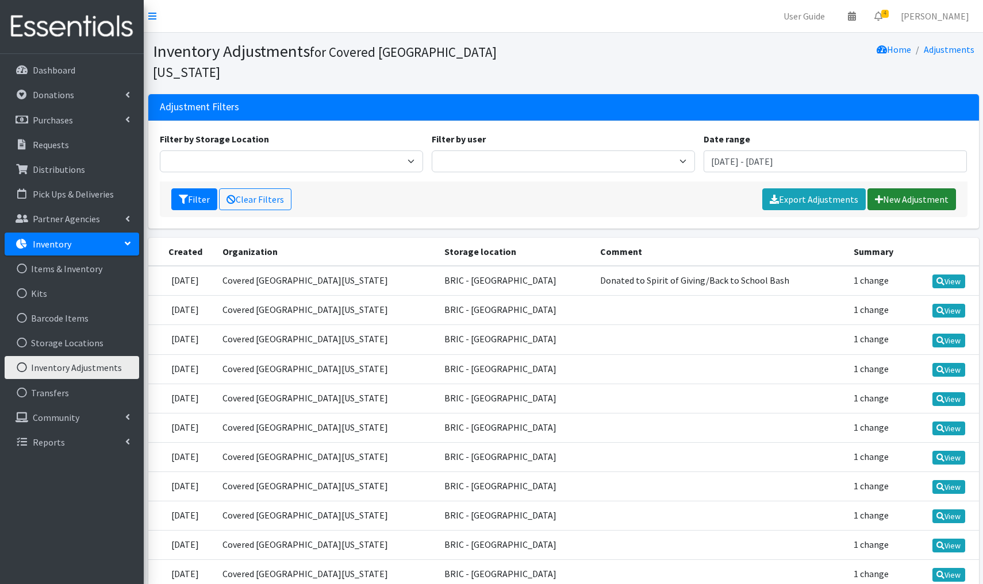
click at [902, 189] on link "New Adjustment" at bounding box center [911, 200] width 89 height 22
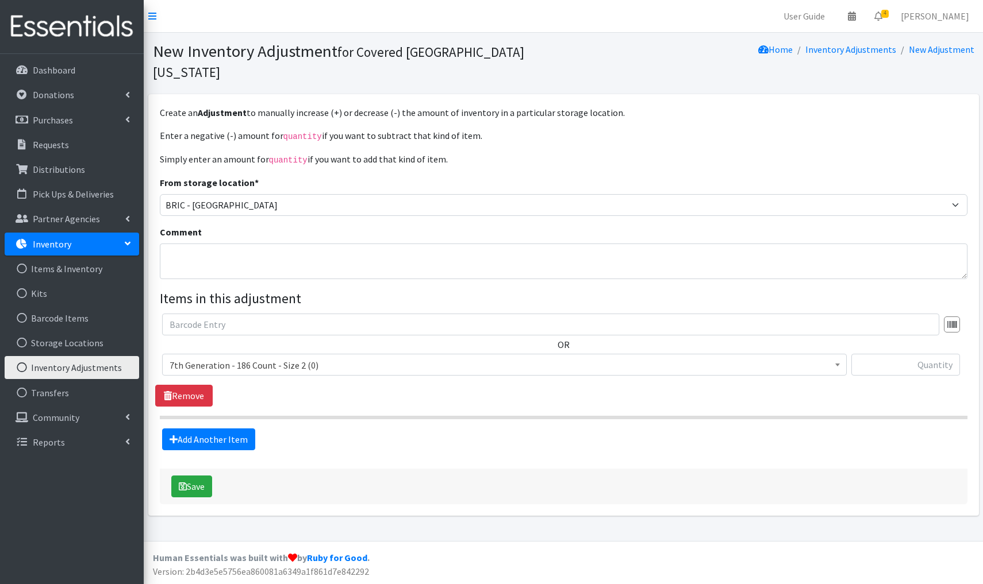
click at [325, 357] on span "7th Generation - 186 Count - Size 2 (0)" at bounding box center [505, 365] width 670 height 16
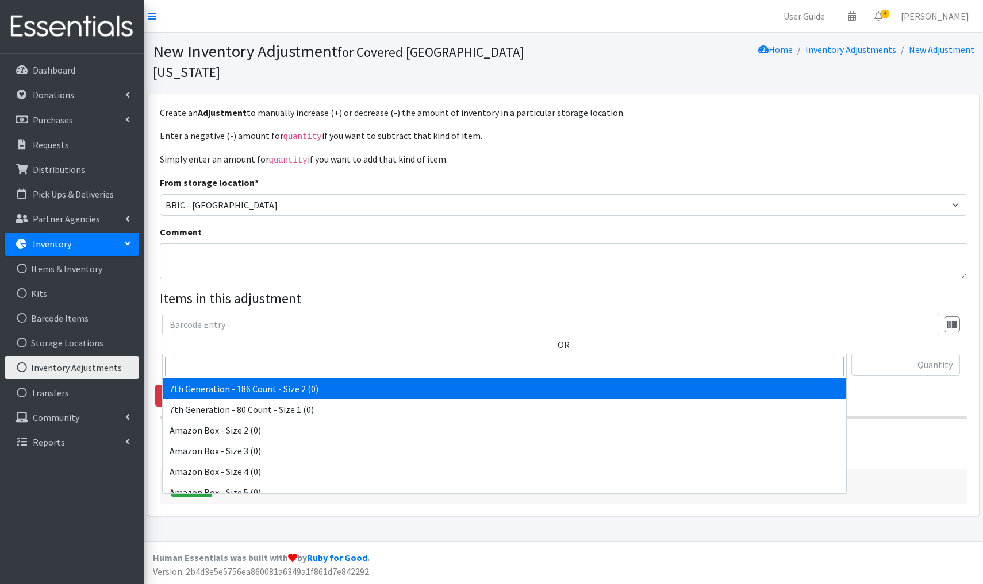
click at [196, 369] on input "search" at bounding box center [504, 367] width 679 height 20
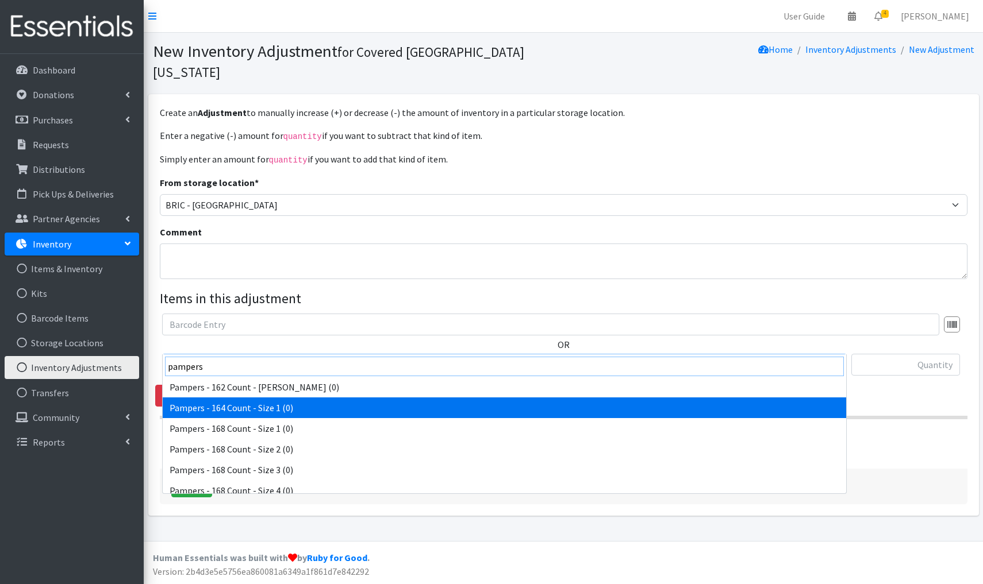
scroll to position [840, 0]
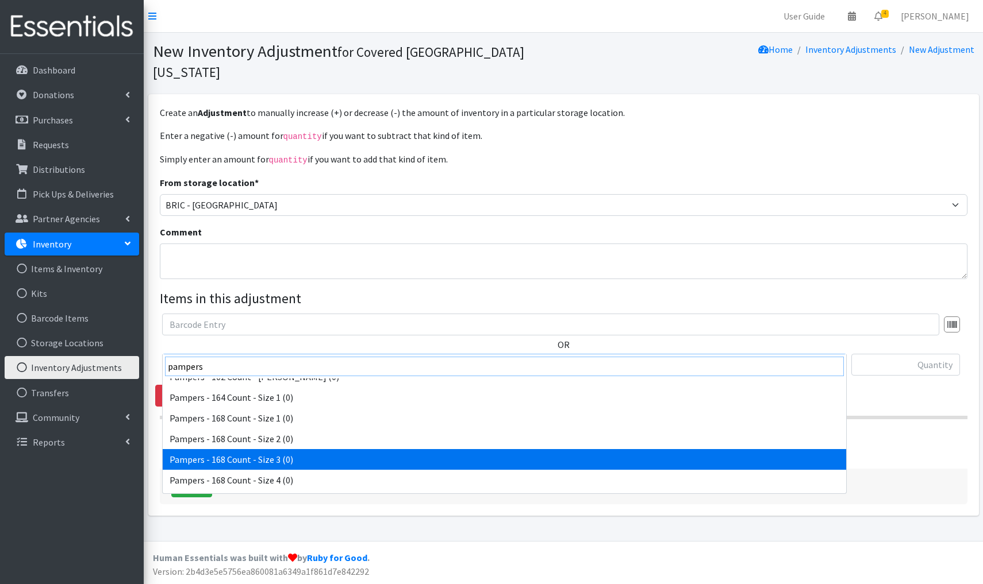
type input "pampers"
select select "12579"
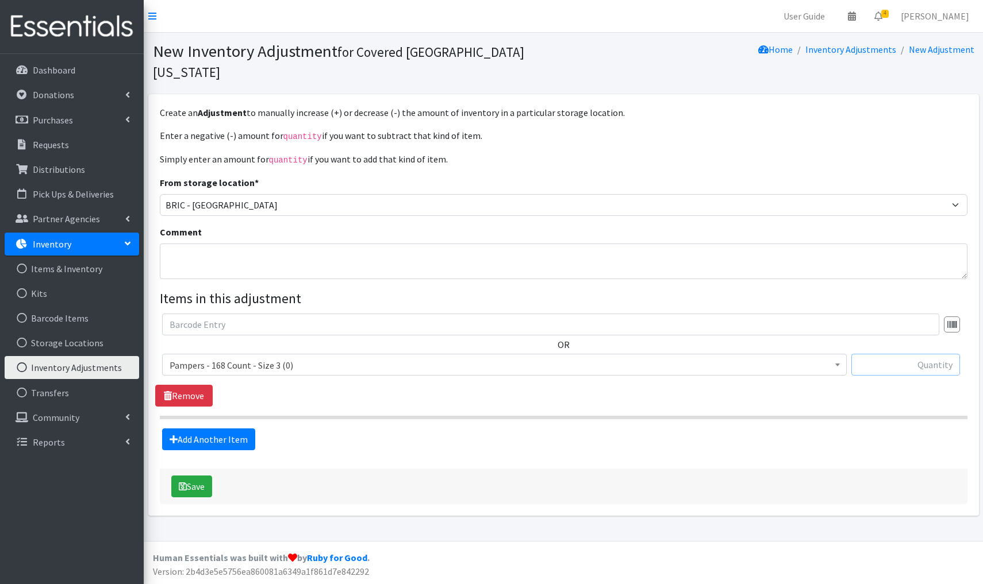
click at [917, 354] on input "text" at bounding box center [905, 365] width 109 height 22
type input "+168"
click at [203, 476] on button "Save" at bounding box center [191, 487] width 41 height 22
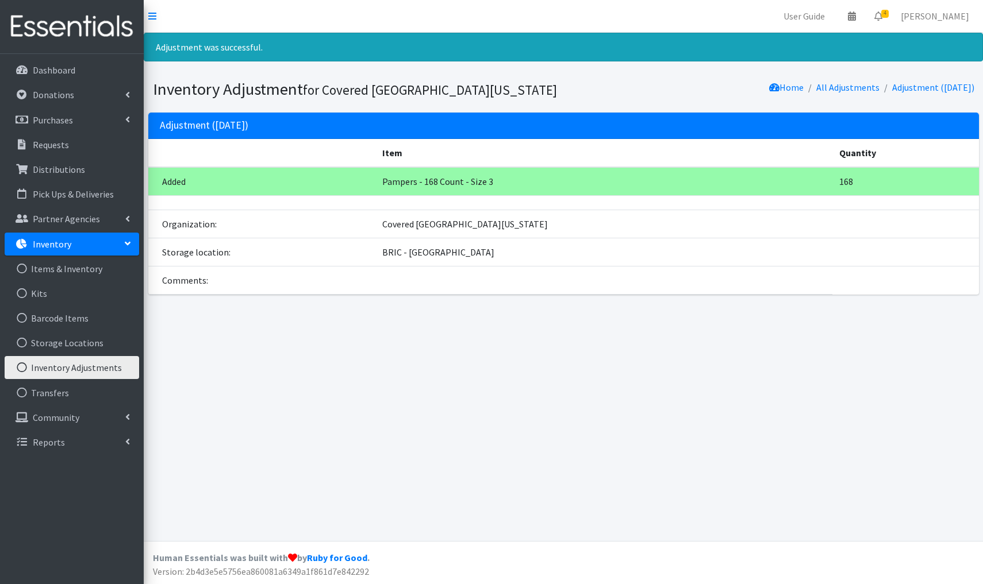
click at [57, 369] on link "Inventory Adjustments" at bounding box center [72, 367] width 134 height 23
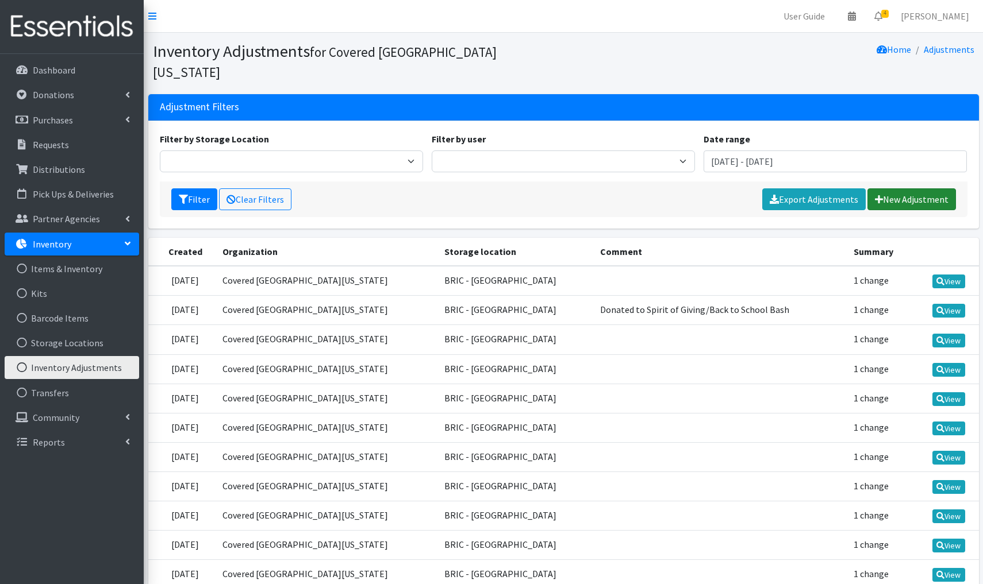
click at [928, 189] on link "New Adjustment" at bounding box center [911, 200] width 89 height 22
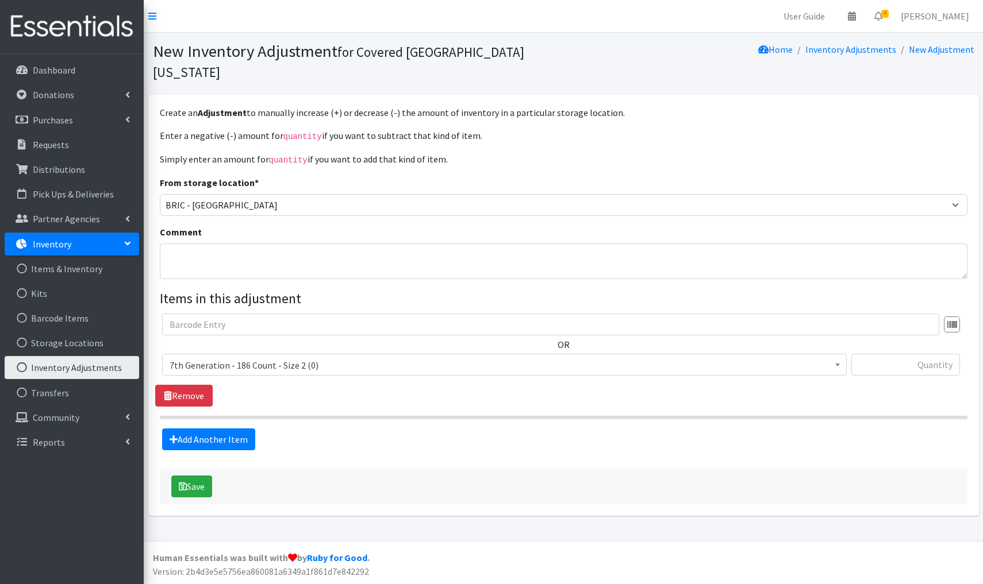
click at [326, 357] on span "7th Generation - 186 Count - Size 2 (0)" at bounding box center [505, 365] width 670 height 16
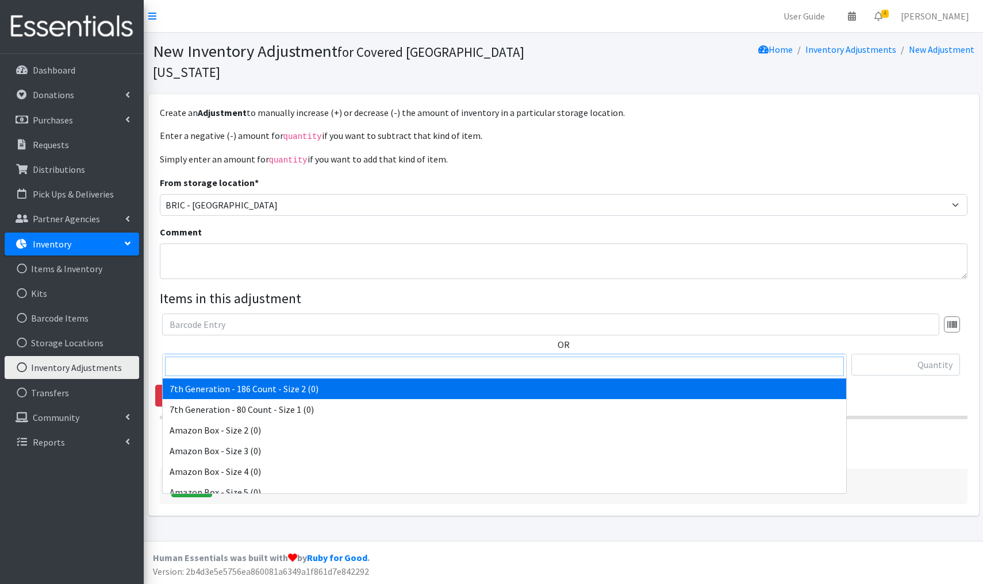
click at [228, 364] on input "search" at bounding box center [504, 367] width 679 height 20
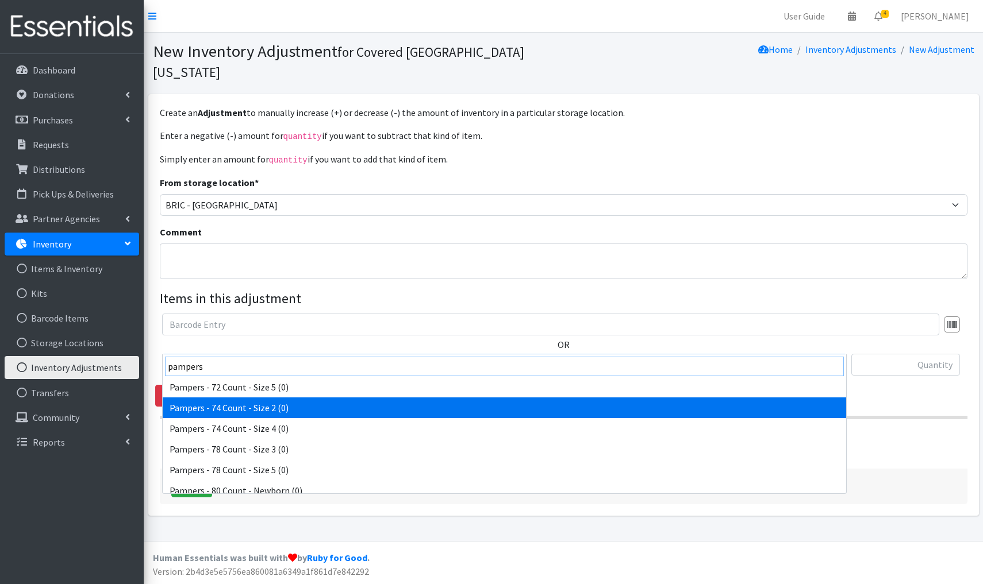
scroll to position [1574, 0]
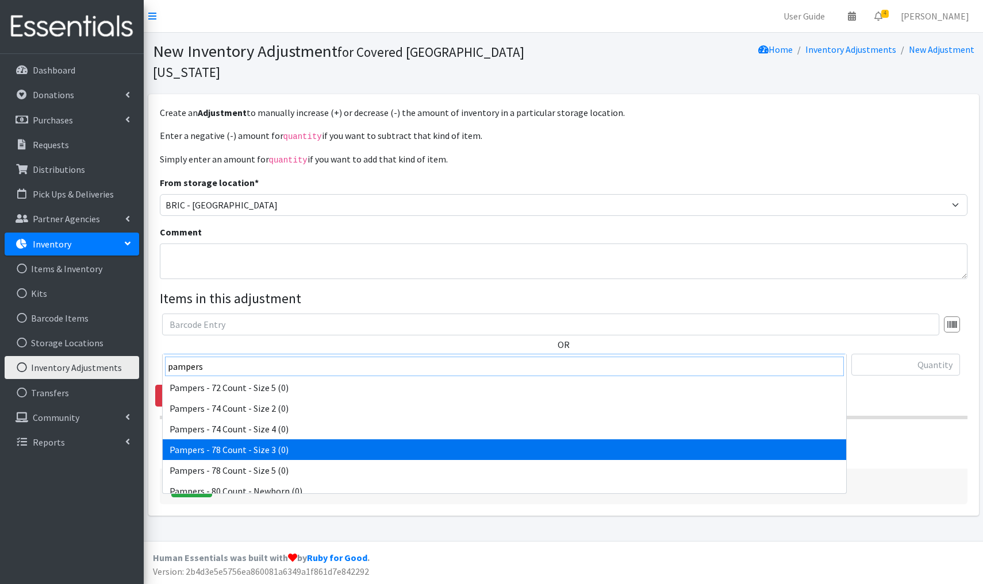
type input "pampers"
select select "14637"
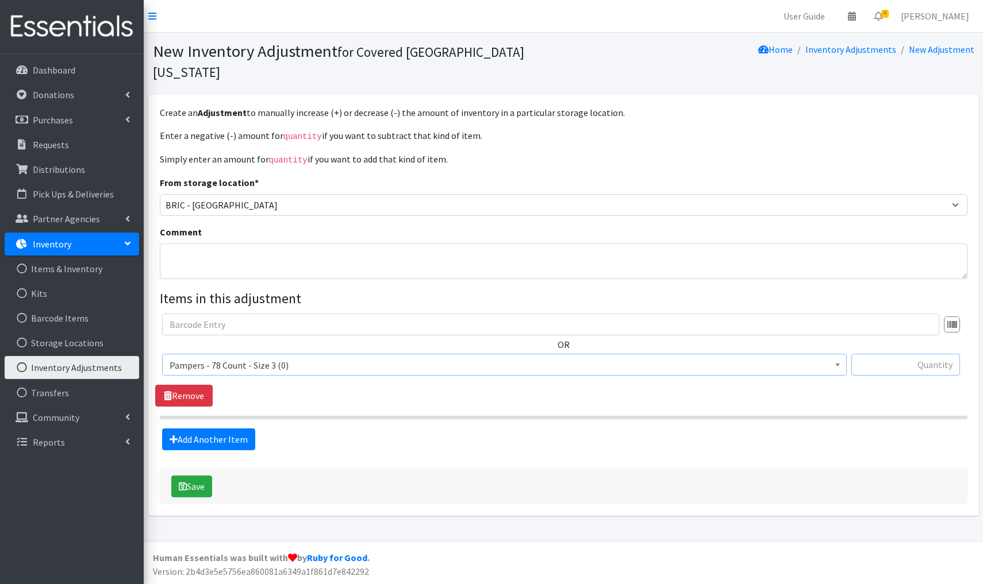
click at [903, 354] on input "text" at bounding box center [905, 365] width 109 height 22
type input "+156"
click at [198, 476] on button "Save" at bounding box center [191, 487] width 41 height 22
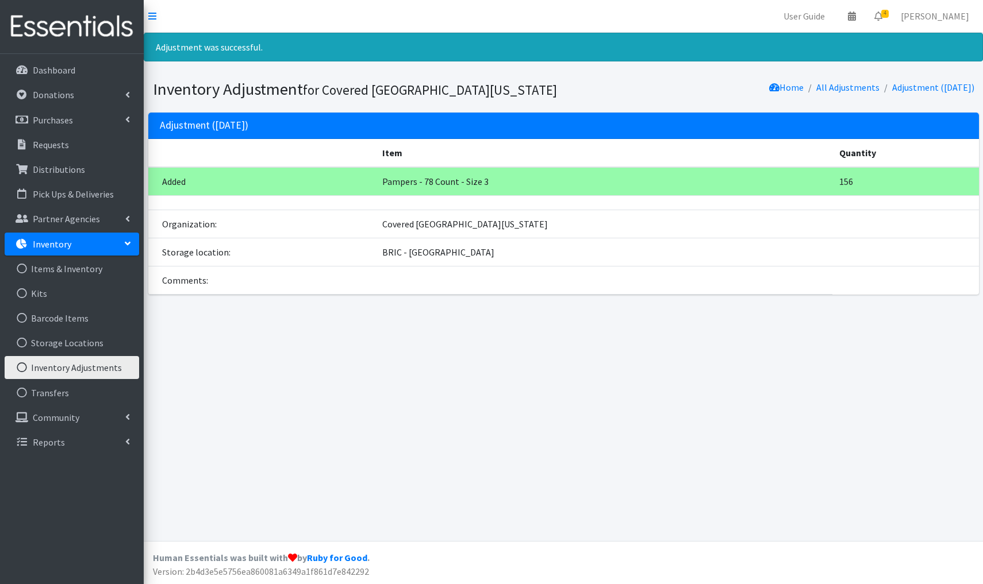
click at [107, 367] on link "Inventory Adjustments" at bounding box center [72, 367] width 134 height 23
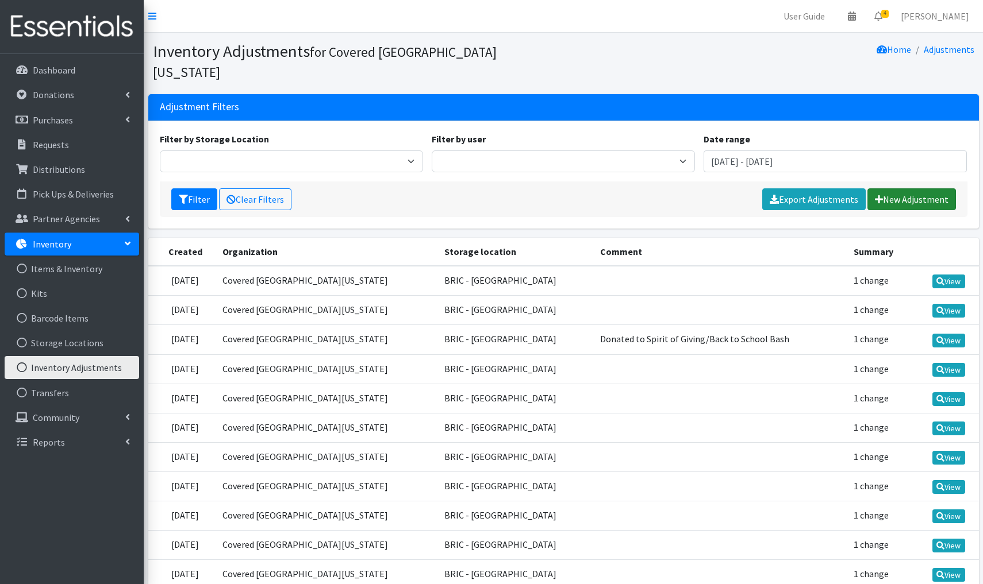
click at [925, 189] on link "New Adjustment" at bounding box center [911, 200] width 89 height 22
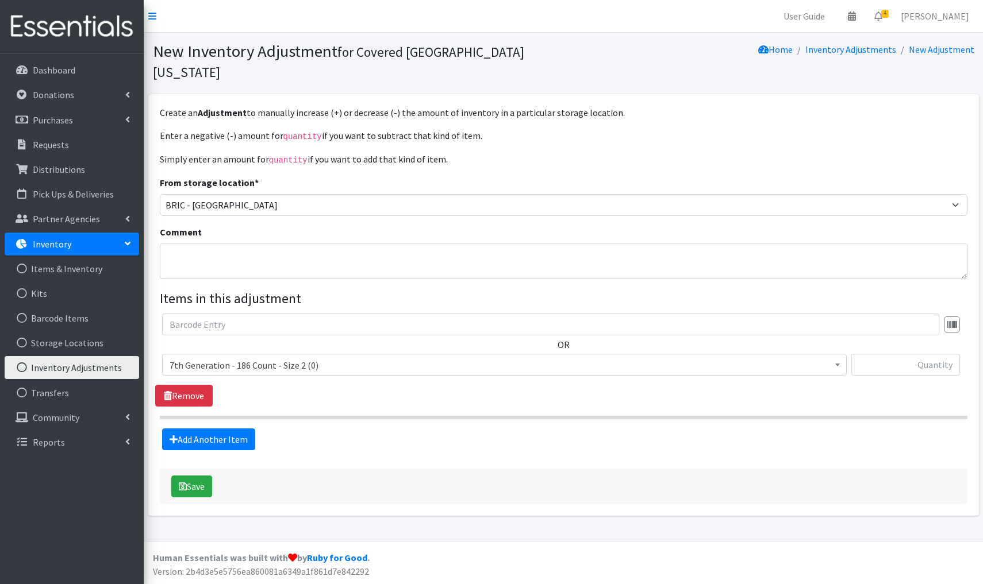
click at [349, 357] on span "7th Generation - 186 Count - Size 2 (0)" at bounding box center [505, 365] width 670 height 16
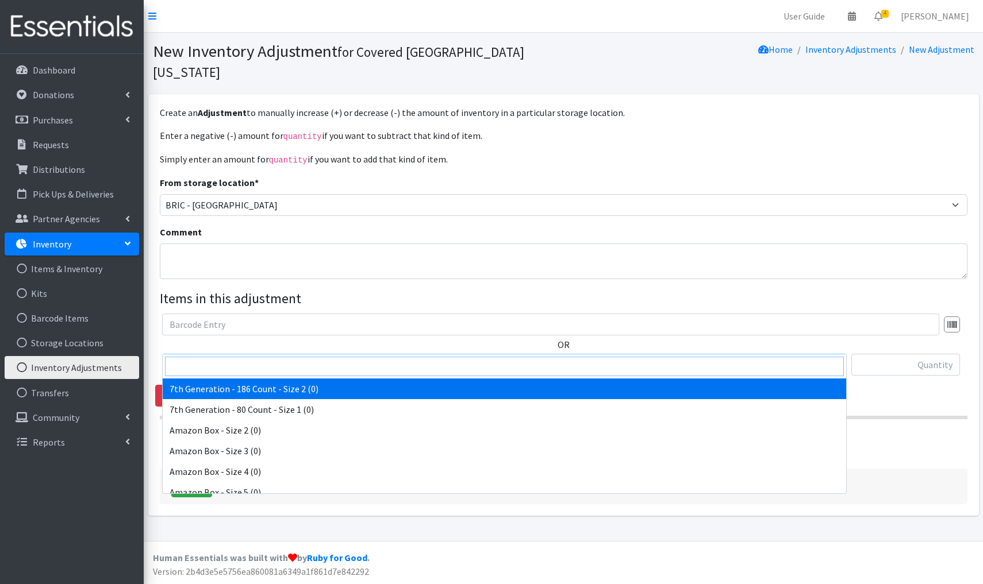
click at [220, 372] on input "search" at bounding box center [504, 367] width 679 height 20
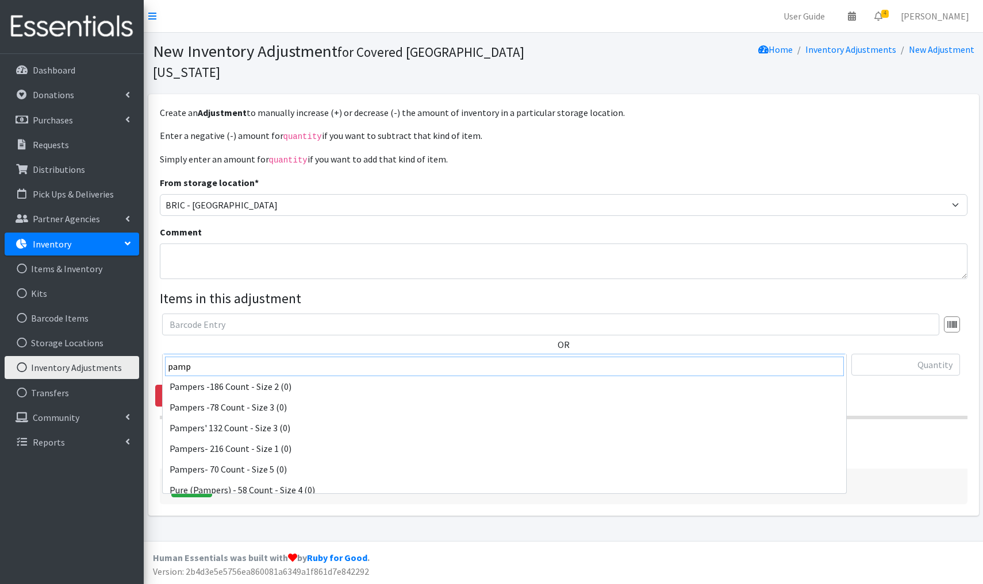
scroll to position [1926, 0]
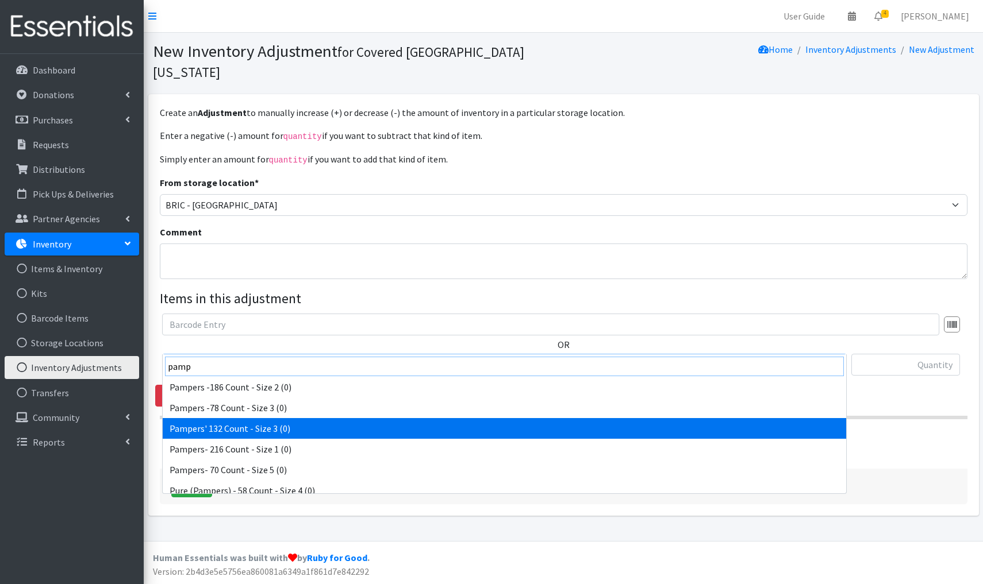
type input "pamp"
select select "15207"
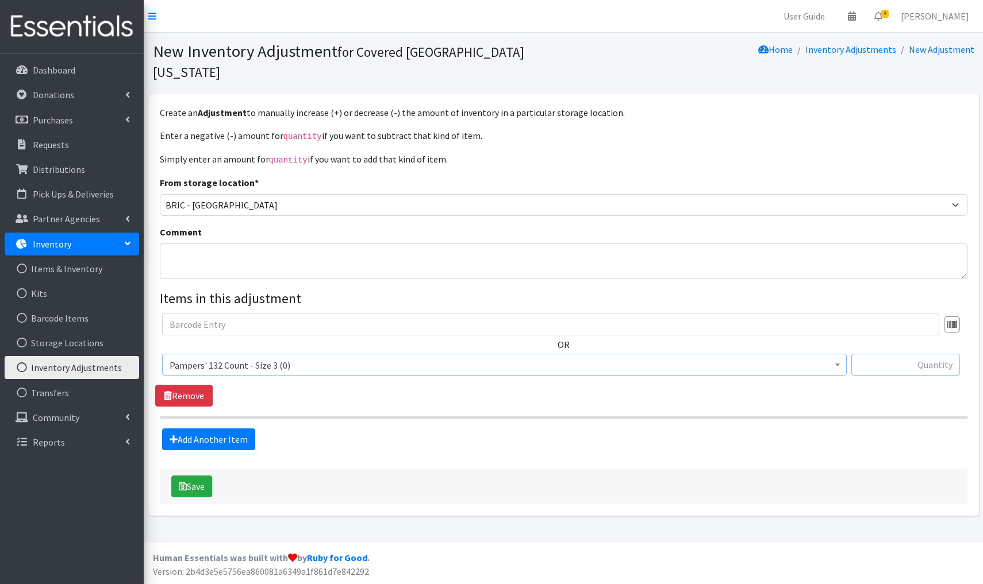
click at [917, 354] on input "text" at bounding box center [905, 365] width 109 height 22
type input "+132"
click at [199, 476] on button "Save" at bounding box center [191, 487] width 41 height 22
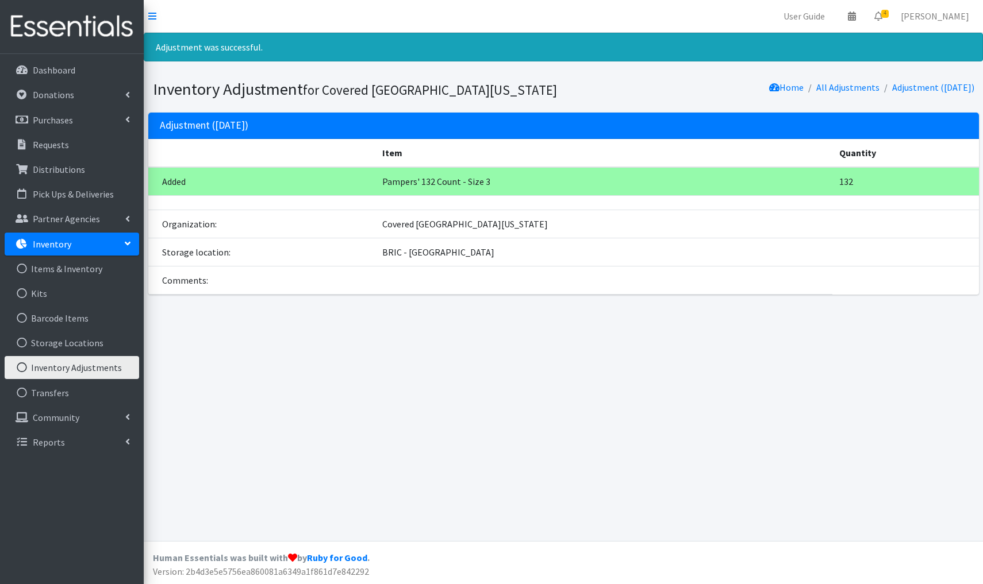
click at [98, 369] on link "Inventory Adjustments" at bounding box center [72, 367] width 134 height 23
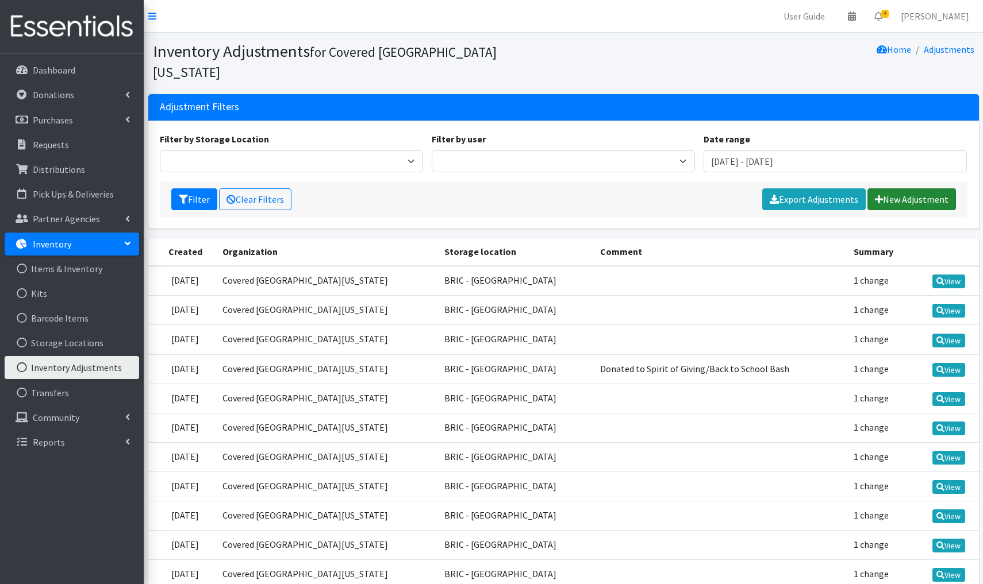
click at [891, 189] on link "New Adjustment" at bounding box center [911, 200] width 89 height 22
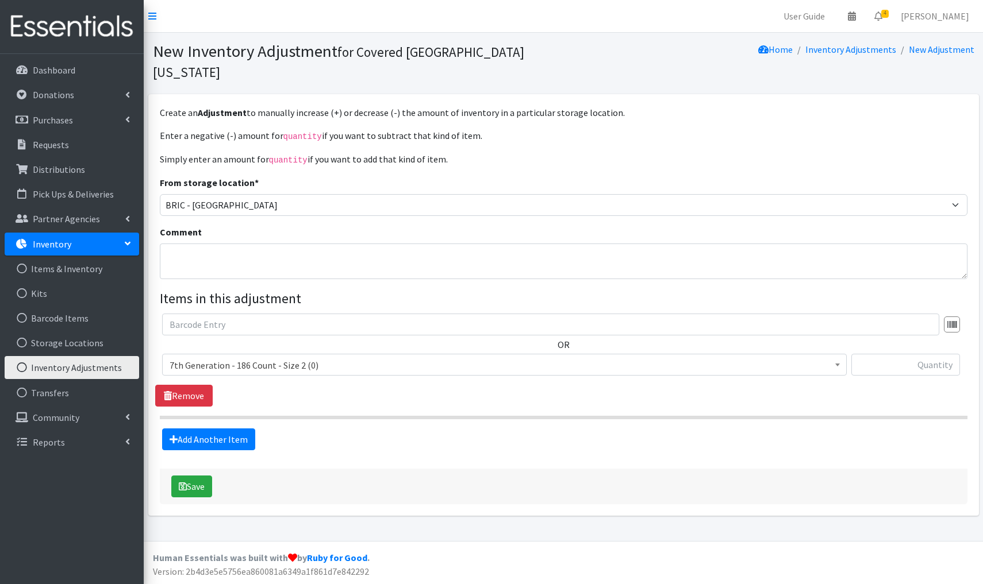
click at [327, 357] on span "7th Generation - 186 Count - Size 2 (0)" at bounding box center [505, 365] width 670 height 16
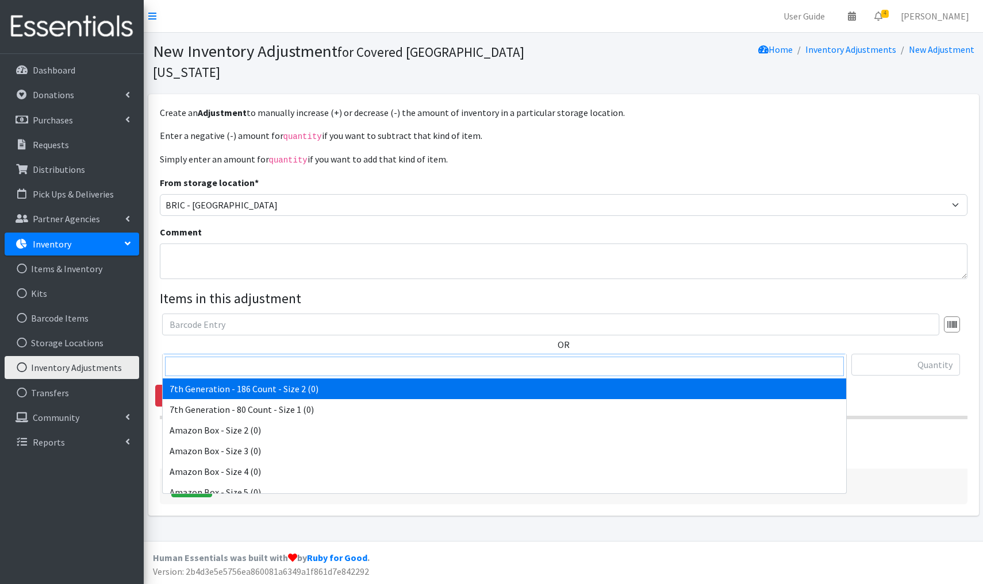
click at [200, 366] on input "search" at bounding box center [504, 367] width 679 height 20
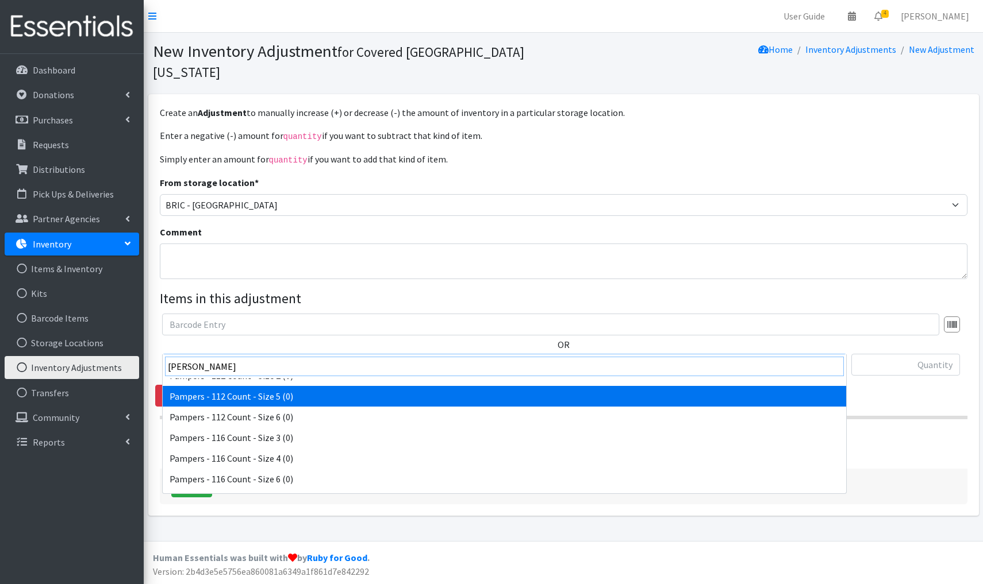
scroll to position [222, 0]
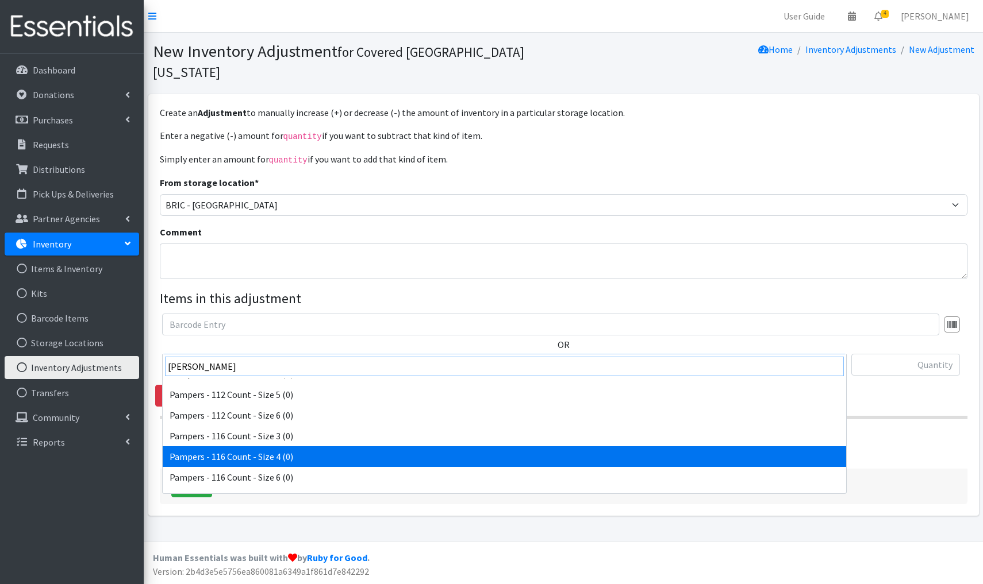
type input "pam"
select select "14639"
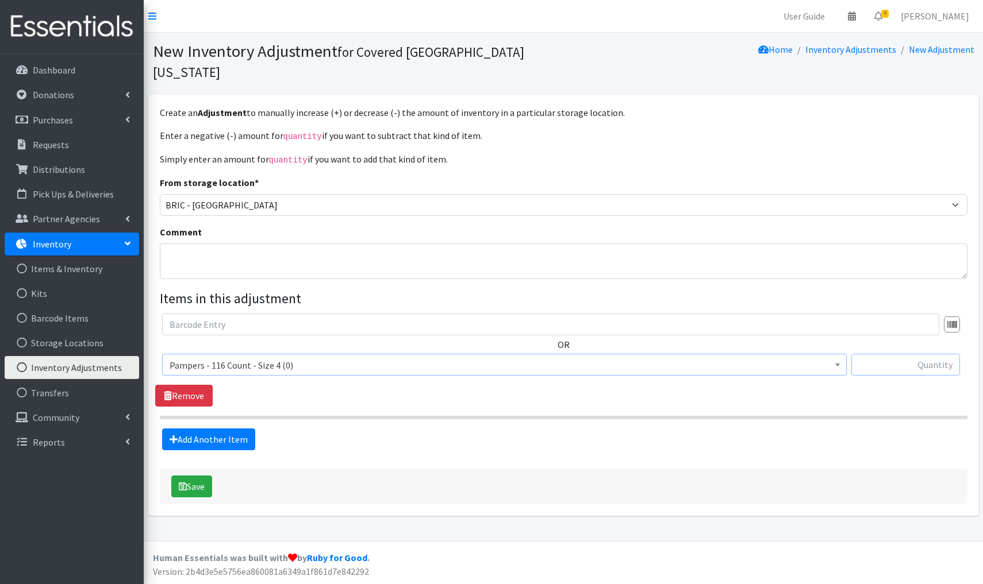
click at [894, 354] on input "text" at bounding box center [905, 365] width 109 height 22
type input "+116"
click at [195, 476] on button "Save" at bounding box center [191, 487] width 41 height 22
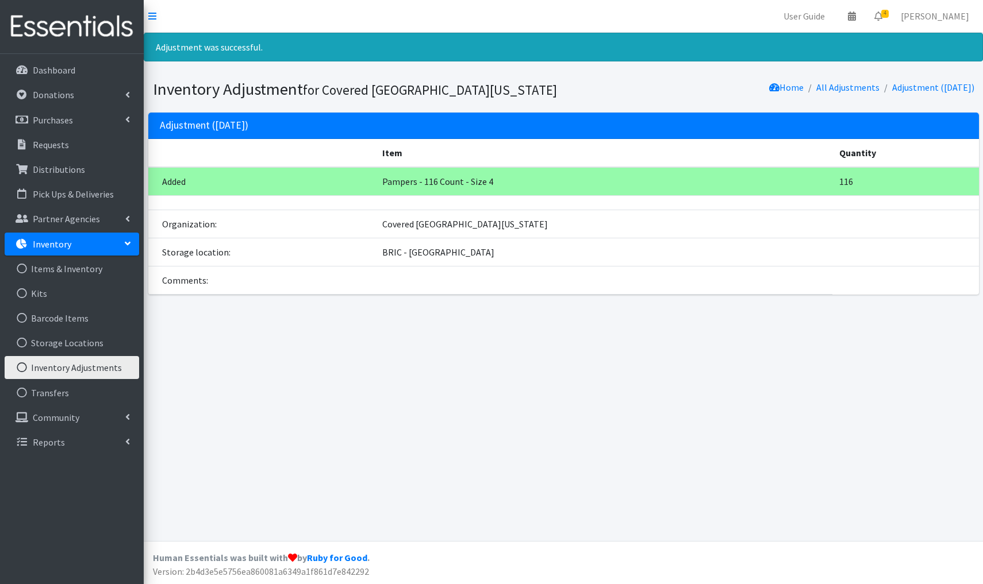
click at [66, 366] on link "Inventory Adjustments" at bounding box center [72, 367] width 134 height 23
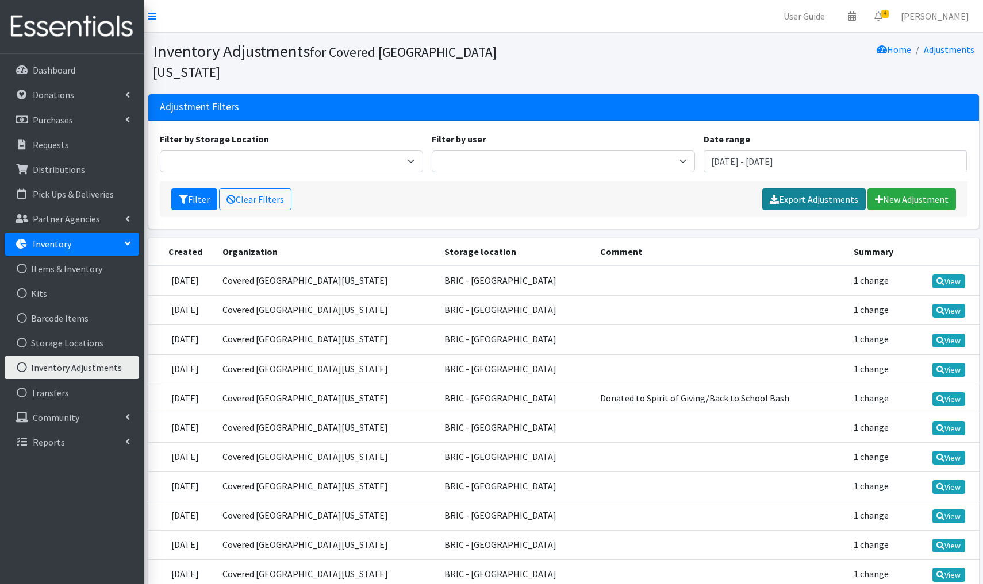
click at [821, 189] on link "Export Adjustments" at bounding box center [813, 200] width 103 height 22
click at [909, 189] on link "New Adjustment" at bounding box center [911, 200] width 89 height 22
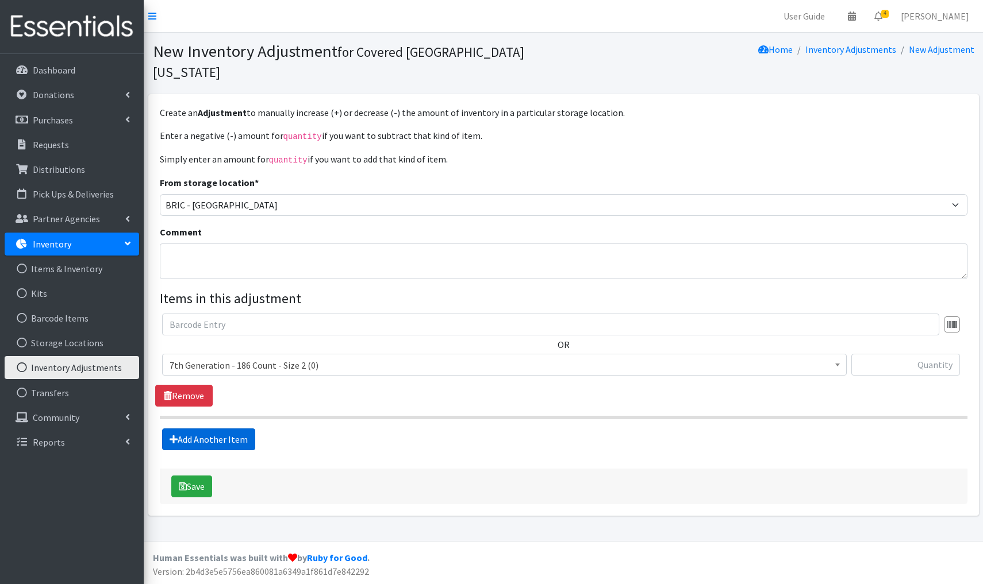
click at [198, 429] on link "Add Another Item" at bounding box center [208, 440] width 93 height 22
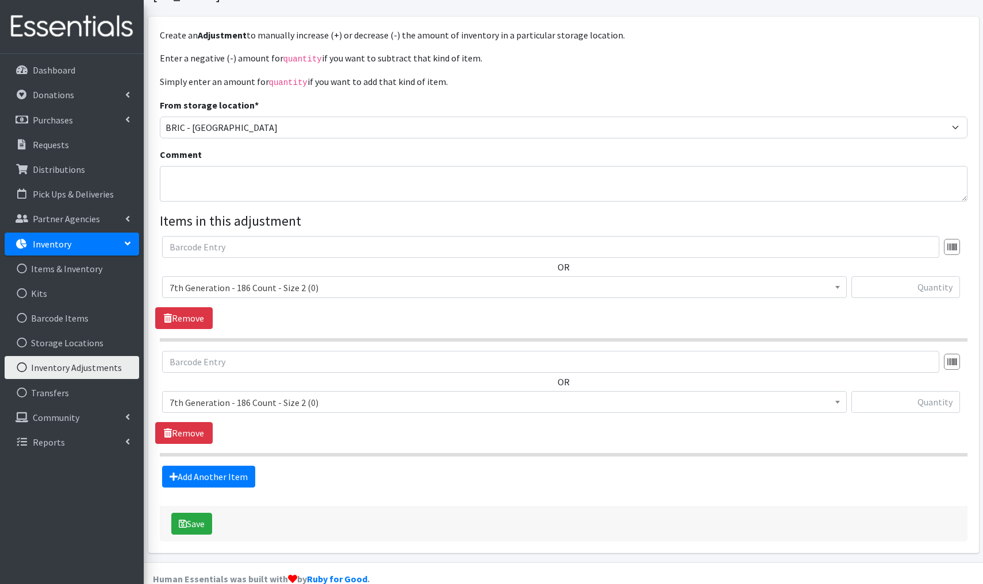
click at [284, 395] on span "7th Generation - 186 Count - Size 2 (0)" at bounding box center [505, 403] width 670 height 16
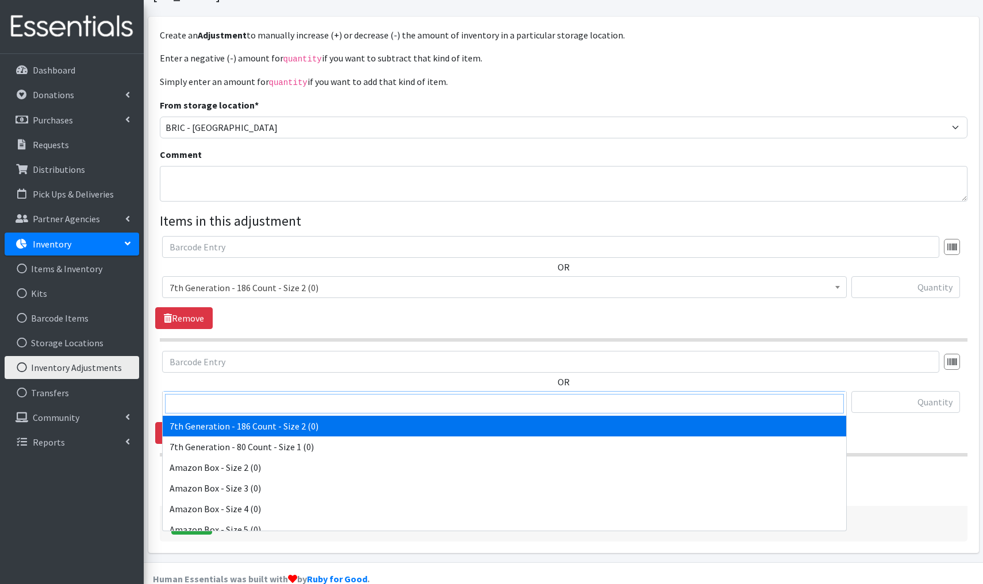
click at [193, 404] on input "search" at bounding box center [504, 404] width 679 height 20
type input "Pampers"
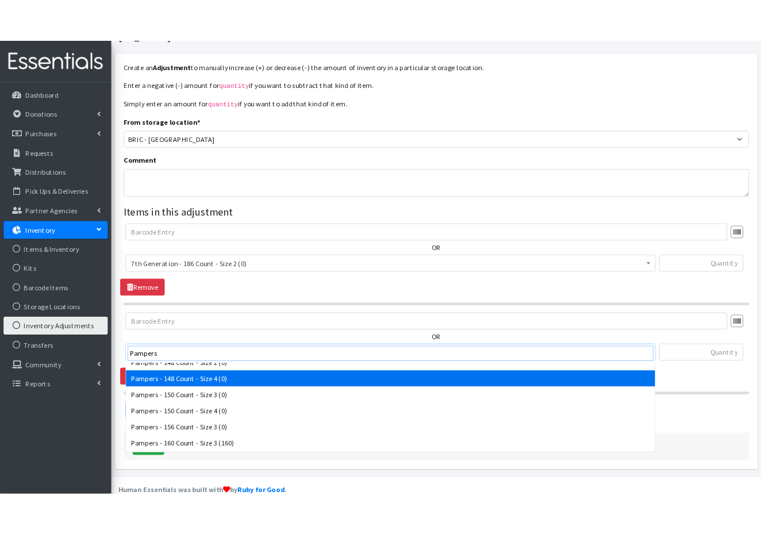
scroll to position [697, 0]
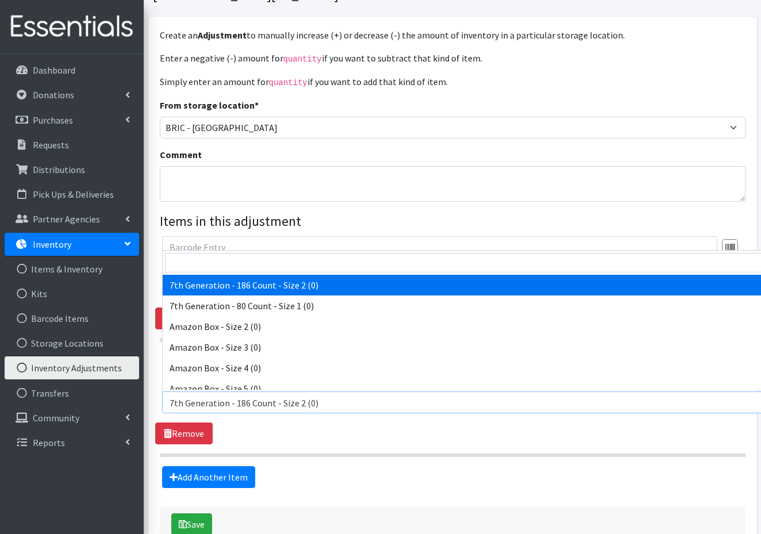
click at [369, 401] on span "7th Generation - 186 Count - Size 2 (0)" at bounding box center [505, 403] width 670 height 16
click at [306, 399] on span "7th Generation - 186 Count - Size 2 (0)" at bounding box center [505, 403] width 670 height 16
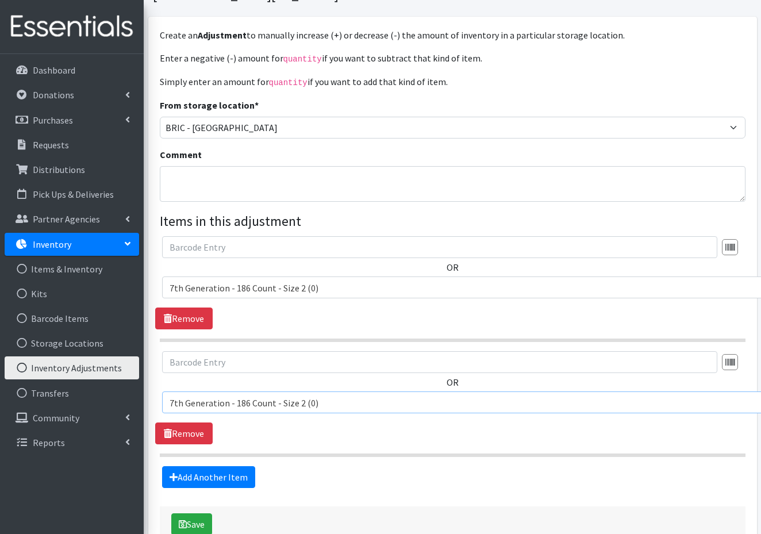
click at [299, 398] on span "7th Generation - 186 Count - Size 2 (0)" at bounding box center [505, 403] width 670 height 16
click at [201, 400] on span "7th Generation - 186 Count - Size 2 (0)" at bounding box center [505, 403] width 670 height 16
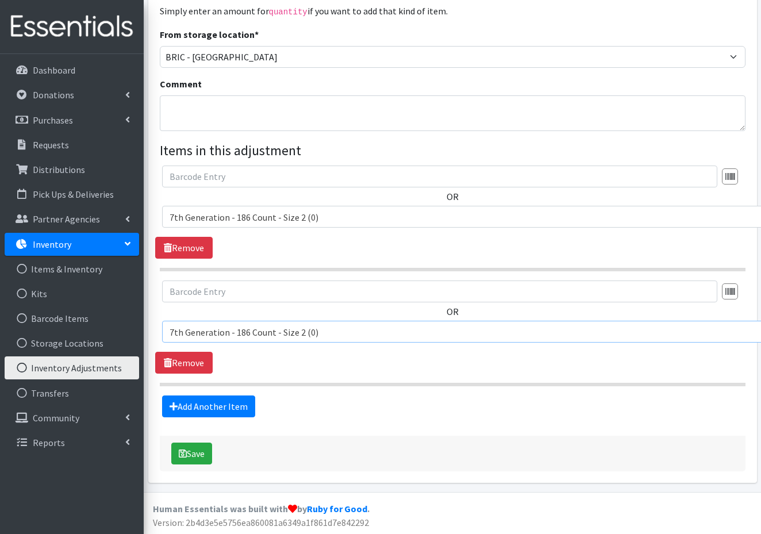
scroll to position [148, 0]
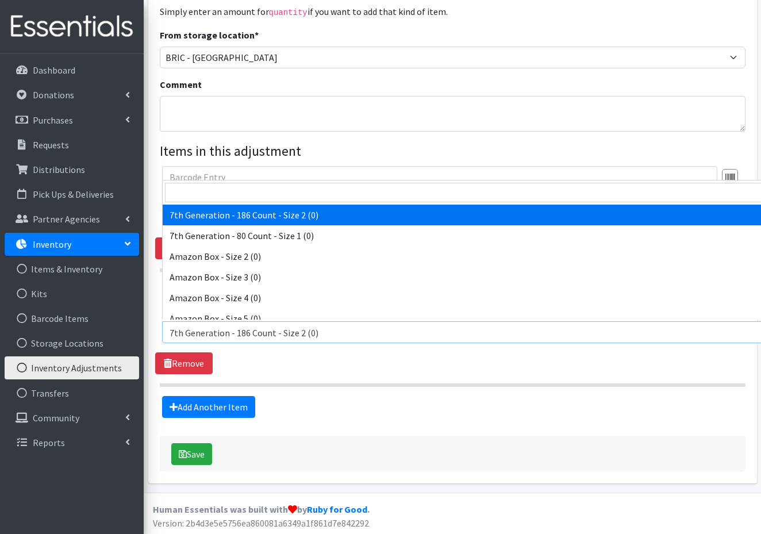
click at [359, 333] on span "7th Generation - 186 Count - Size 2 (0)" at bounding box center [505, 333] width 670 height 16
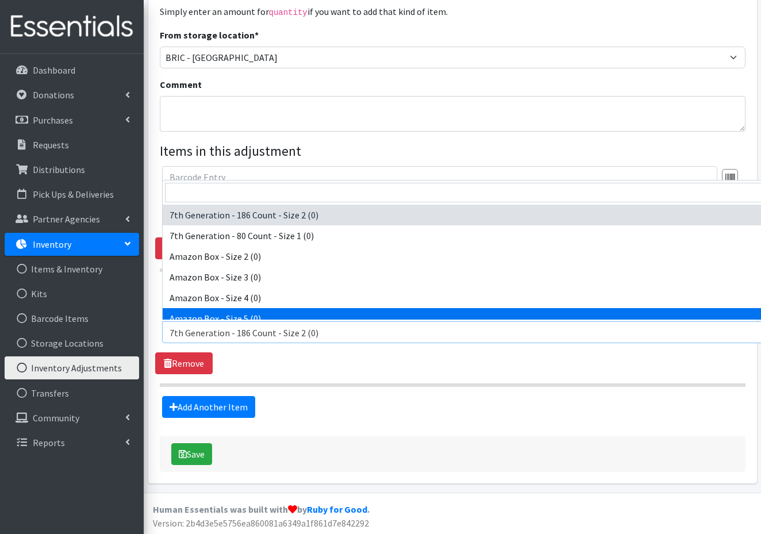
click at [320, 331] on span "7th Generation - 186 Count - Size 2 (0)" at bounding box center [505, 333] width 670 height 16
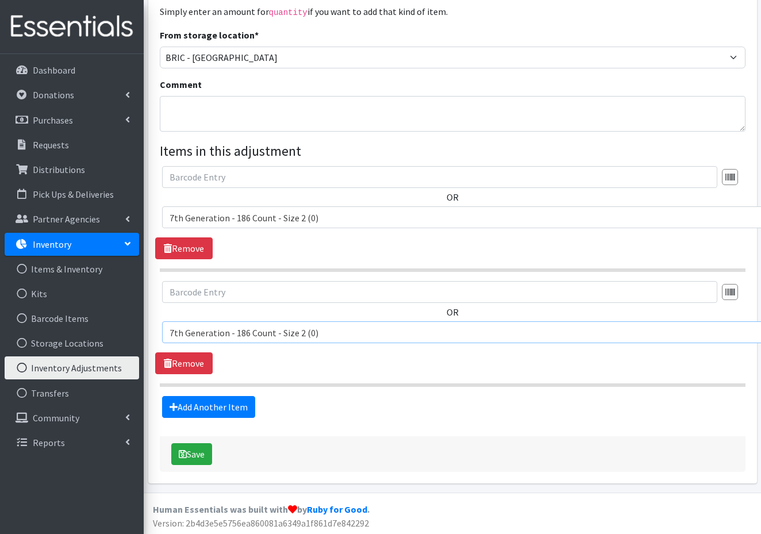
click at [157, 332] on div "OR" at bounding box center [452, 316] width 594 height 71
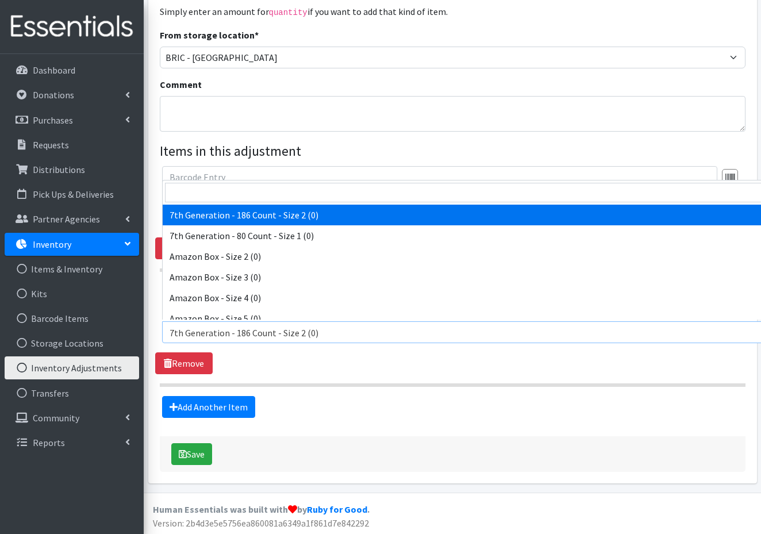
click at [318, 333] on span "7th Generation - 186 Count - Size 2 (0)" at bounding box center [505, 333] width 670 height 16
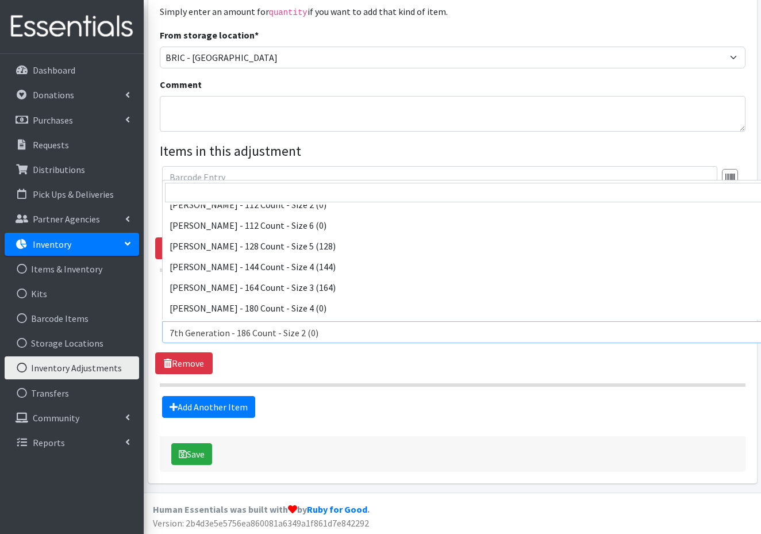
scroll to position [261, 0]
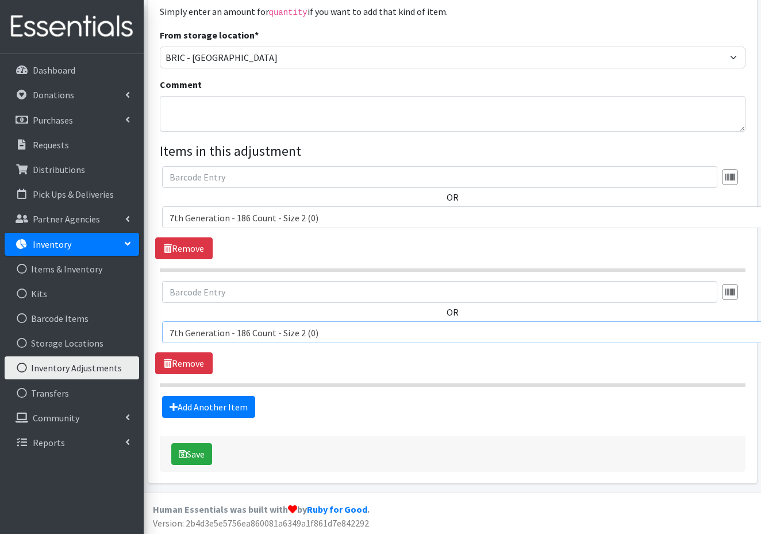
click at [324, 325] on span "7th Generation - 186 Count - Size 2 (0)" at bounding box center [505, 333] width 670 height 16
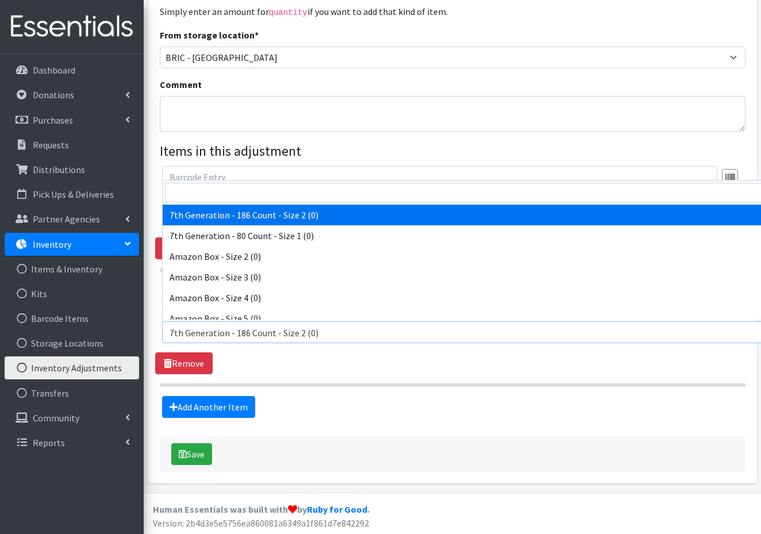
click at [163, 329] on span "7th Generation - 186 Count - Size 2 (0)" at bounding box center [504, 332] width 684 height 22
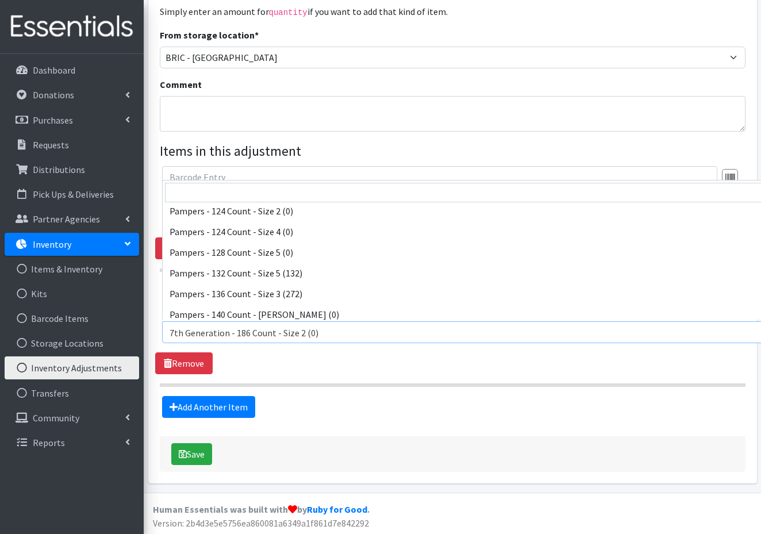
scroll to position [6503, 0]
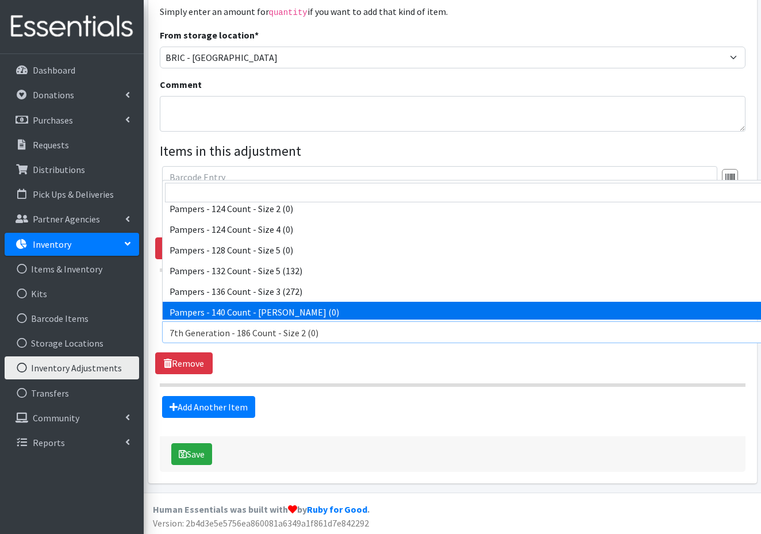
click at [291, 358] on div "OR" at bounding box center [452, 327] width 594 height 93
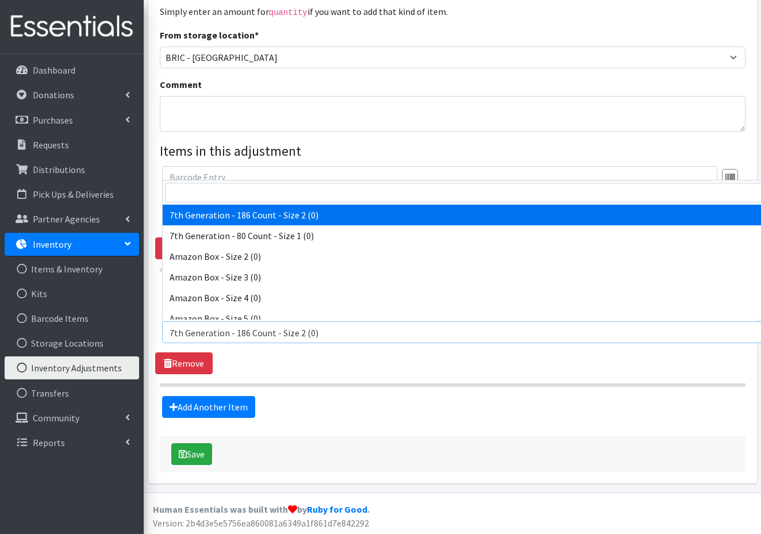
click at [407, 331] on span "7th Generation - 186 Count - Size 2 (0)" at bounding box center [505, 333] width 670 height 16
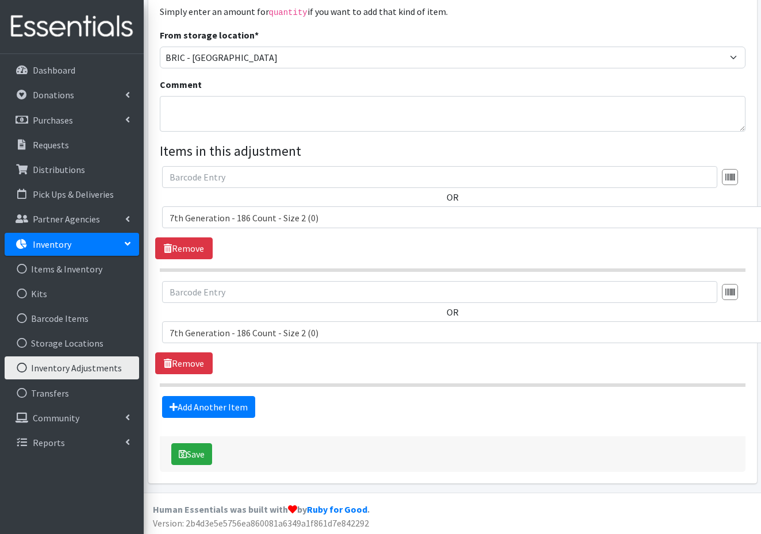
click at [156, 203] on div "OR" at bounding box center [452, 201] width 594 height 71
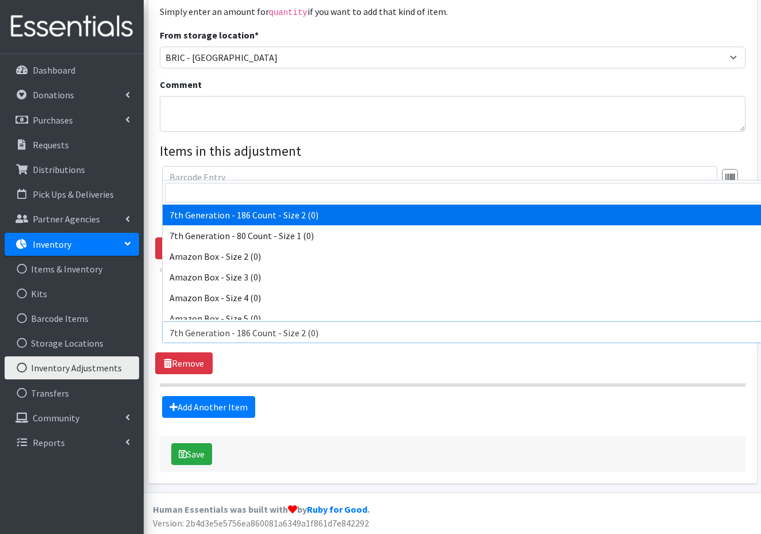
click at [375, 327] on span "7th Generation - 186 Count - Size 2 (0)" at bounding box center [505, 333] width 670 height 16
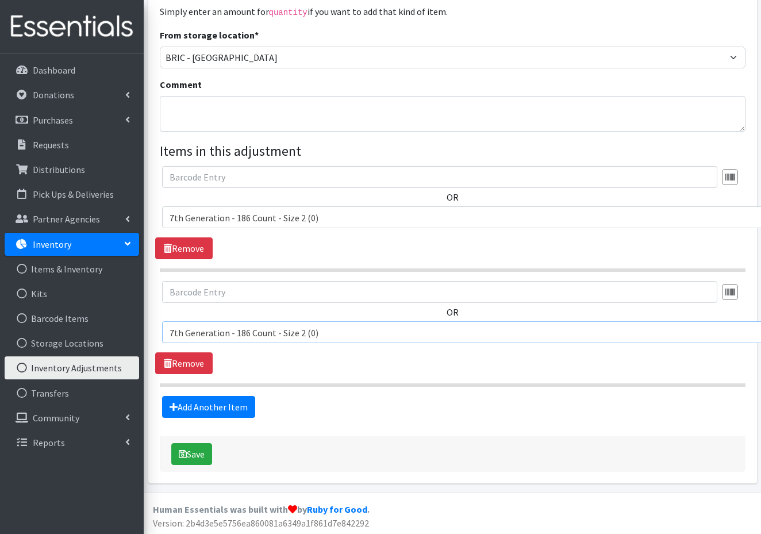
click at [163, 328] on span "7th Generation - 186 Count - Size 2 (0)" at bounding box center [504, 332] width 684 height 22
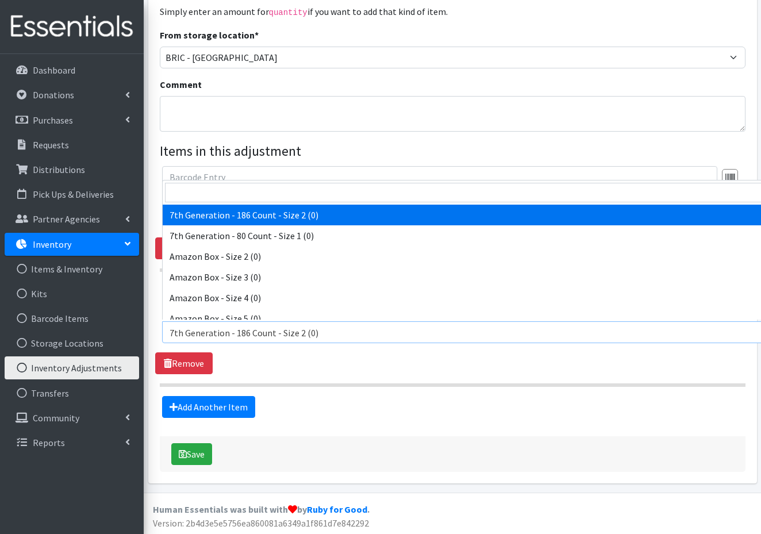
click at [326, 328] on span "7th Generation - 186 Count - Size 2 (0)" at bounding box center [505, 333] width 670 height 16
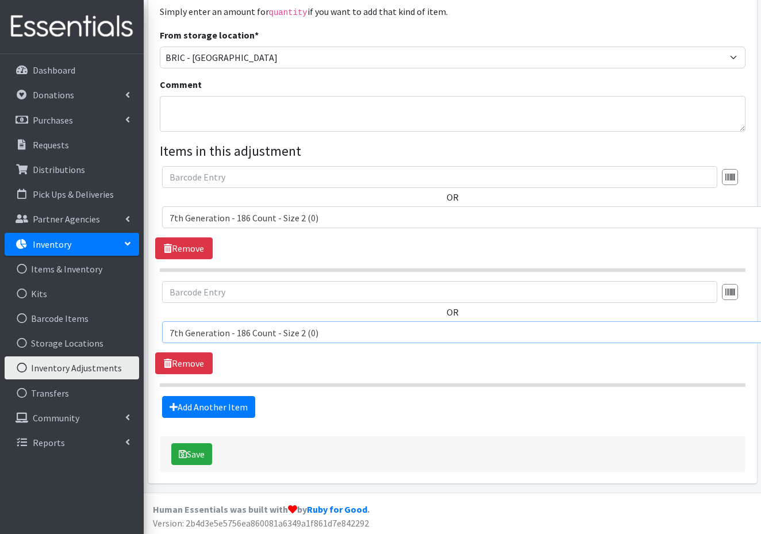
drag, startPoint x: 326, startPoint y: 328, endPoint x: 209, endPoint y: 322, distance: 117.4
click at [208, 325] on span "7th Generation - 186 Count - Size 2 (0)" at bounding box center [505, 333] width 670 height 16
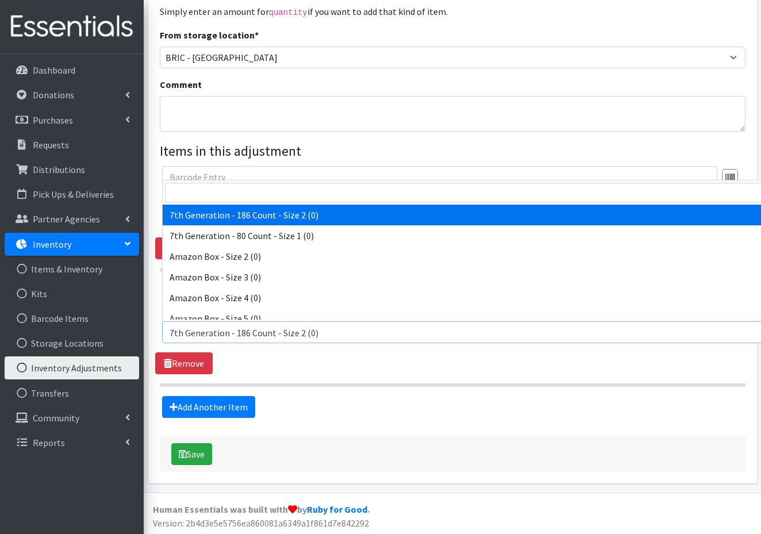
click at [184, 337] on span "7th Generation - 186 Count - Size 2 (0)" at bounding box center [505, 333] width 670 height 16
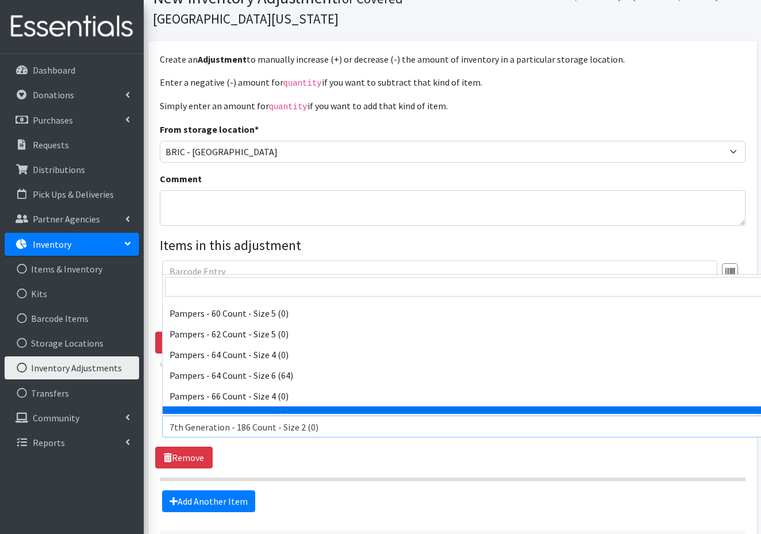
scroll to position [7471, 0]
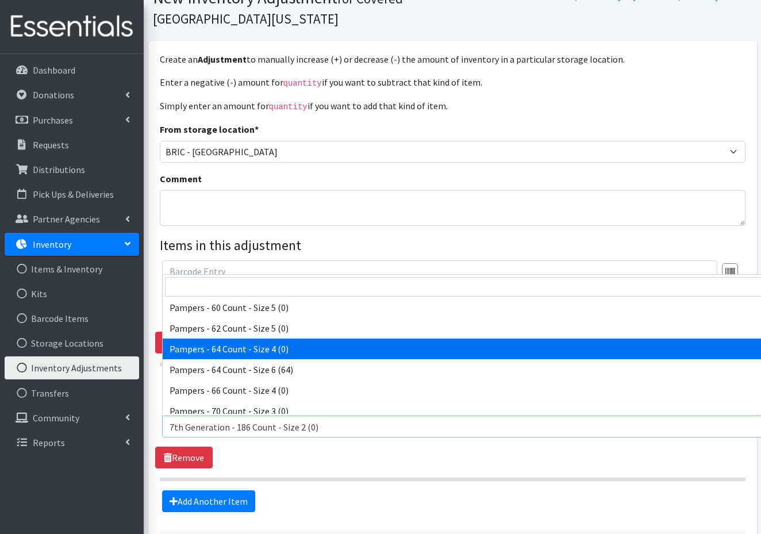
select select "8656"
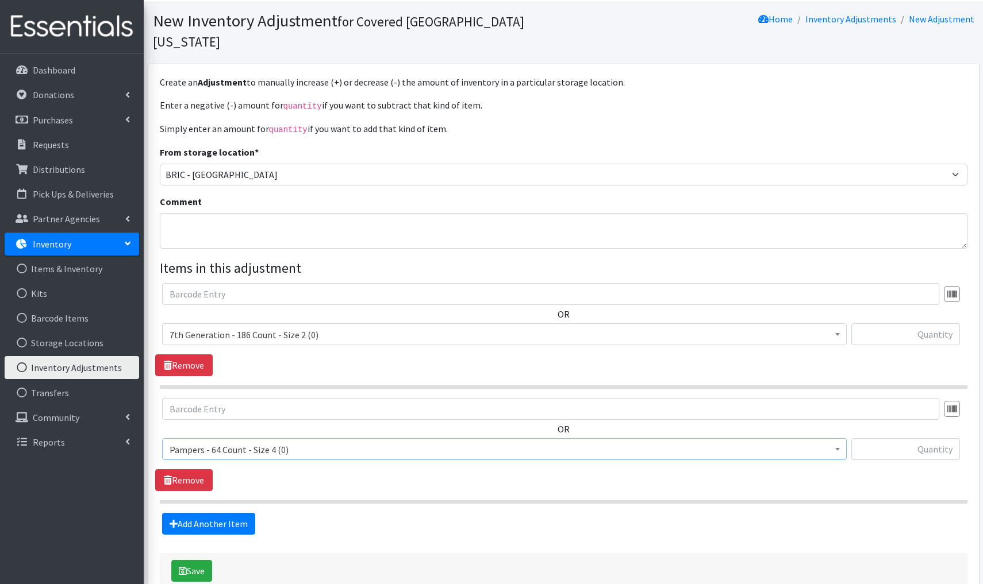
scroll to position [29, 0]
click at [936, 440] on input "text" at bounding box center [905, 451] width 109 height 22
type input "+64"
click at [194, 561] on button "Save" at bounding box center [191, 572] width 41 height 22
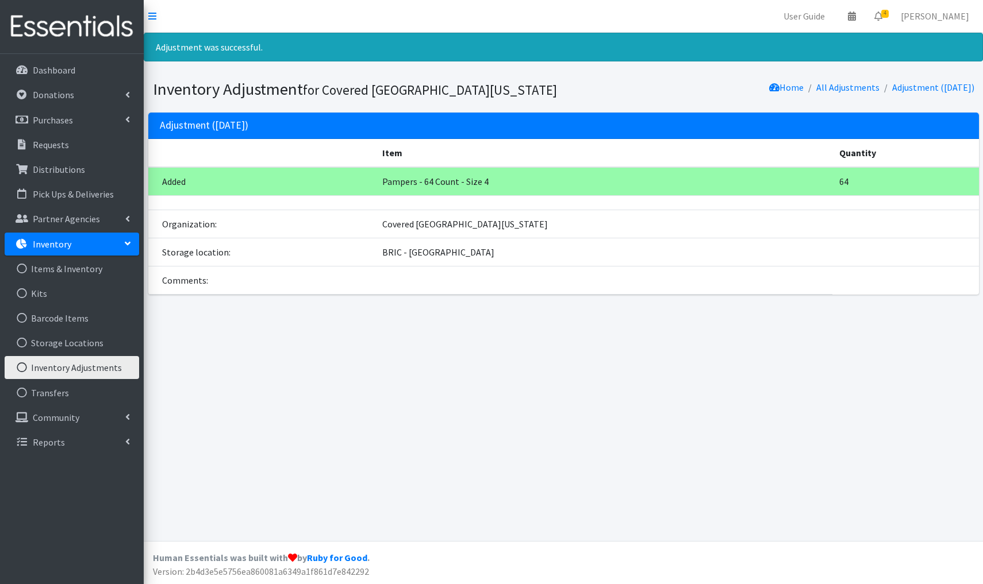
click at [85, 370] on link "Inventory Adjustments" at bounding box center [72, 367] width 134 height 23
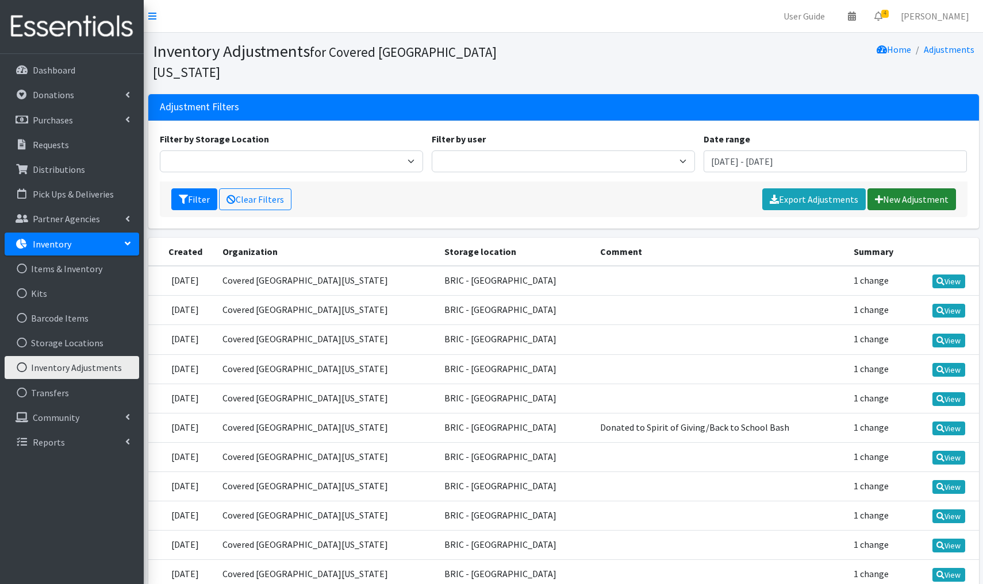
click at [898, 189] on link "New Adjustment" at bounding box center [911, 200] width 89 height 22
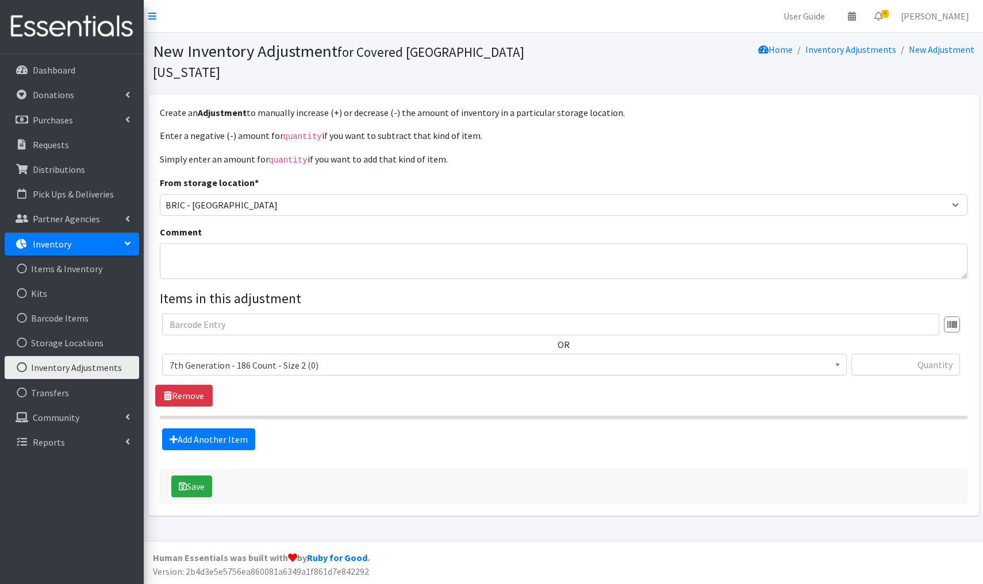
click at [328, 357] on span "7th Generation - 186 Count - Size 2 (0)" at bounding box center [505, 365] width 670 height 16
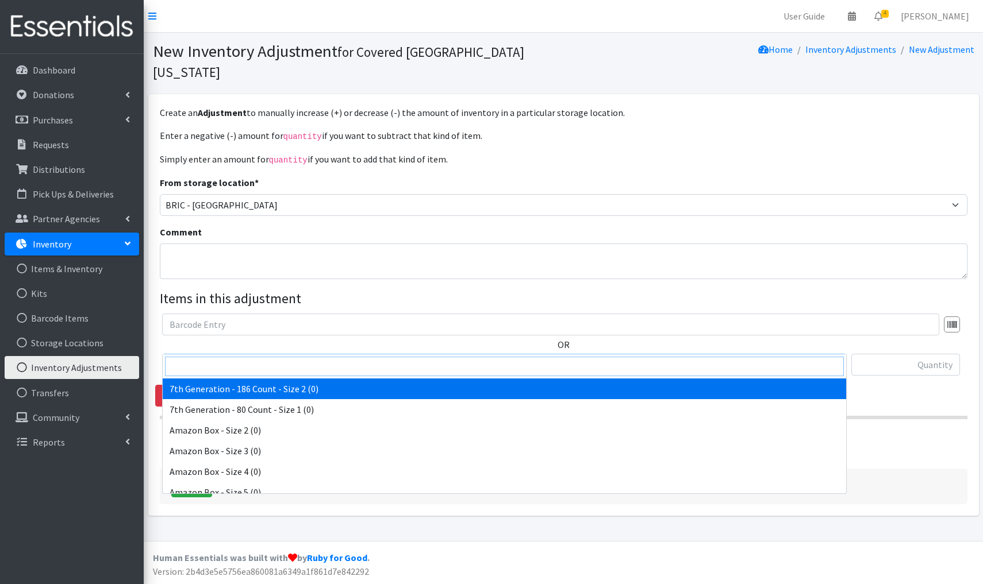
click at [211, 360] on input "search" at bounding box center [504, 367] width 679 height 20
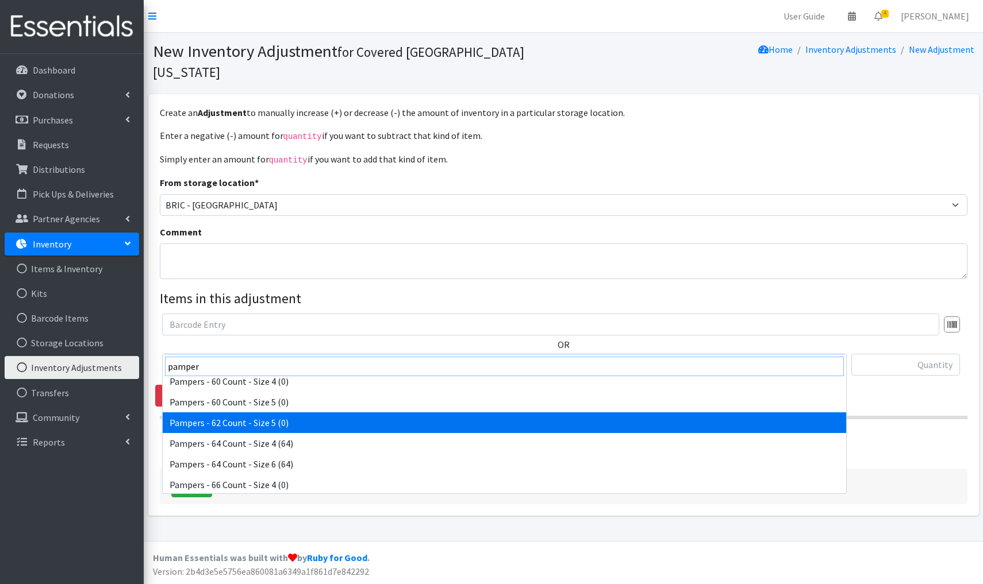
scroll to position [1434, 0]
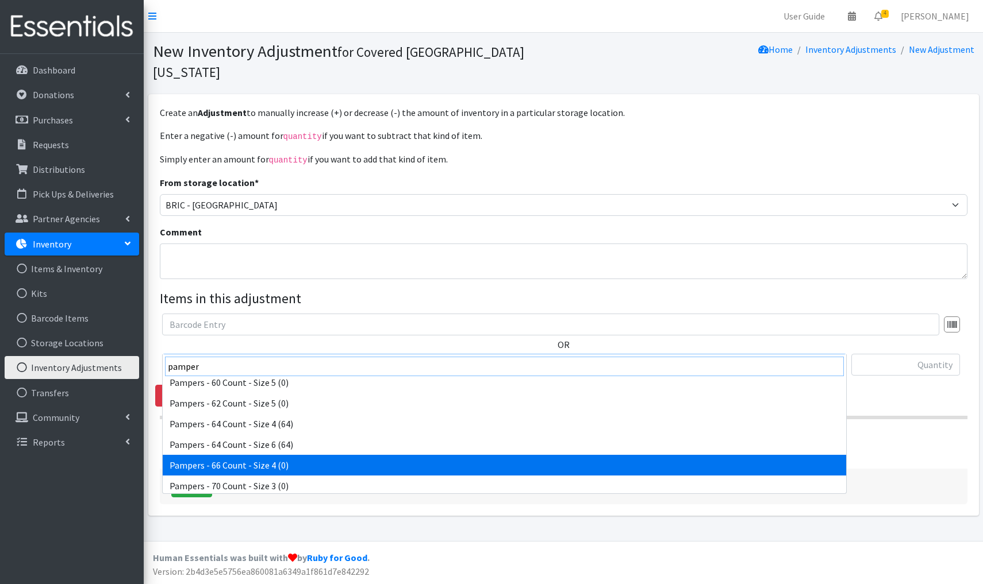
type input "pamper"
select select "4947"
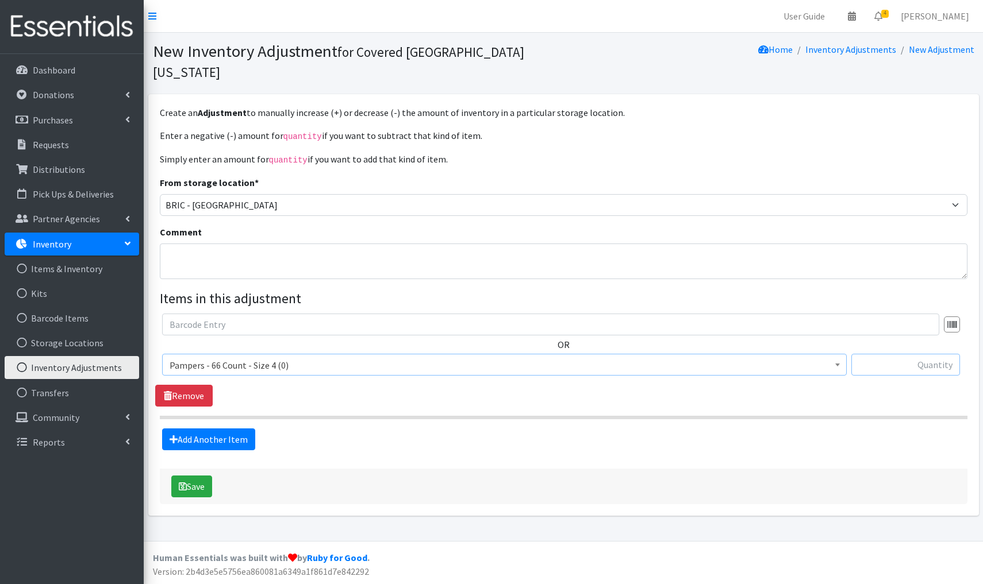
click at [916, 354] on input "text" at bounding box center [905, 365] width 109 height 22
type input "+66"
click at [198, 476] on button "Save" at bounding box center [191, 487] width 41 height 22
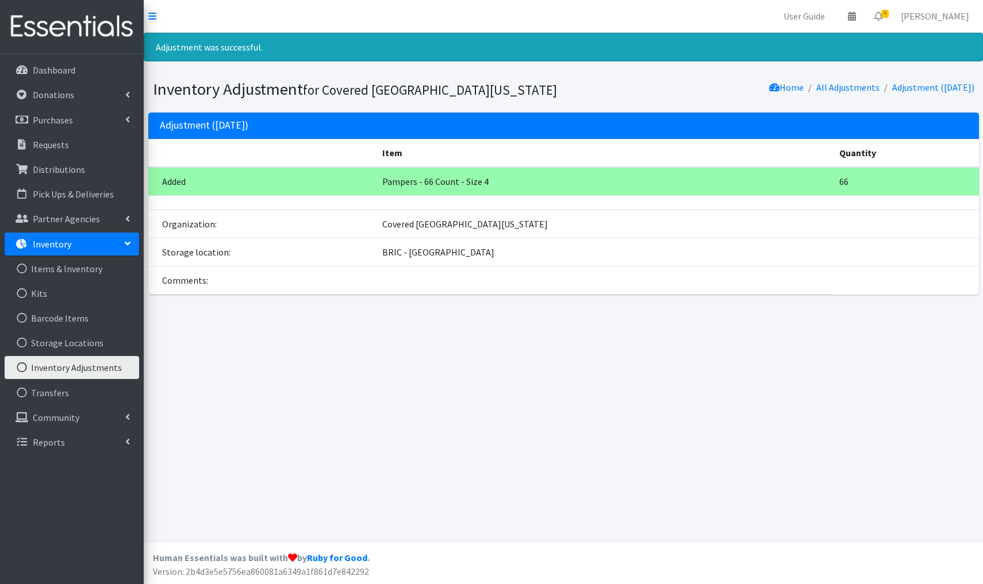
click at [105, 365] on link "Inventory Adjustments" at bounding box center [72, 367] width 134 height 23
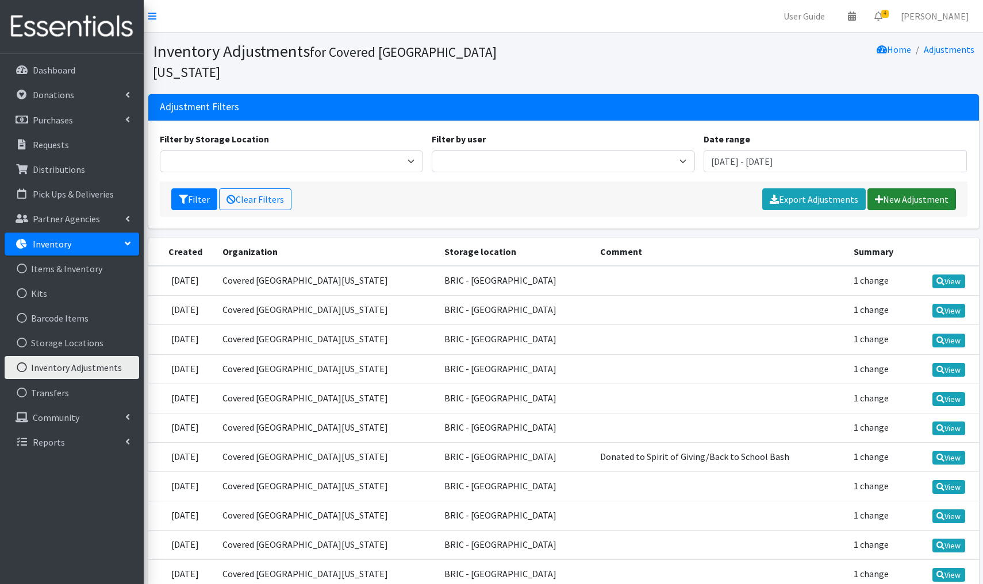
click at [947, 189] on link "New Adjustment" at bounding box center [911, 200] width 89 height 22
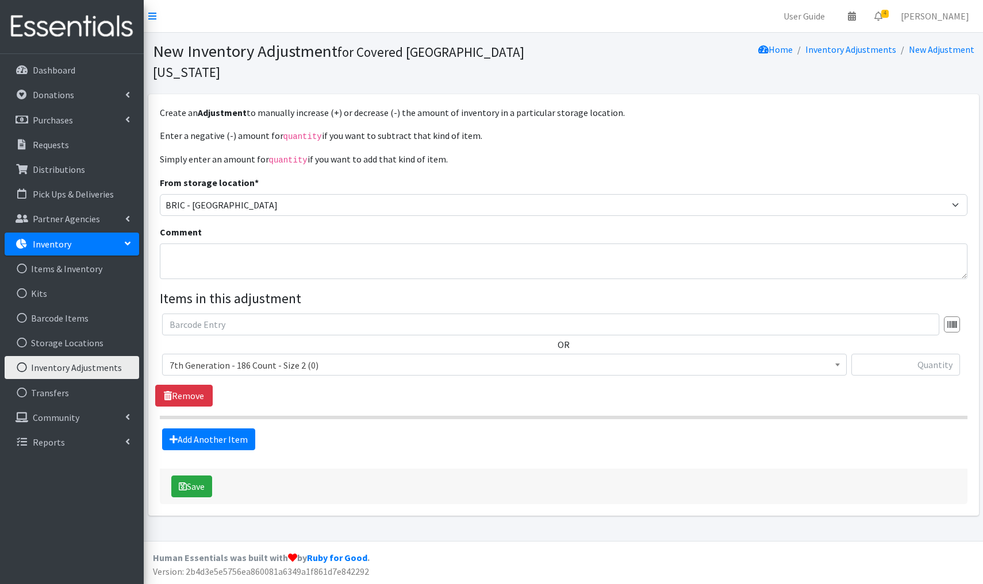
click at [93, 365] on link "Inventory Adjustments" at bounding box center [72, 367] width 134 height 23
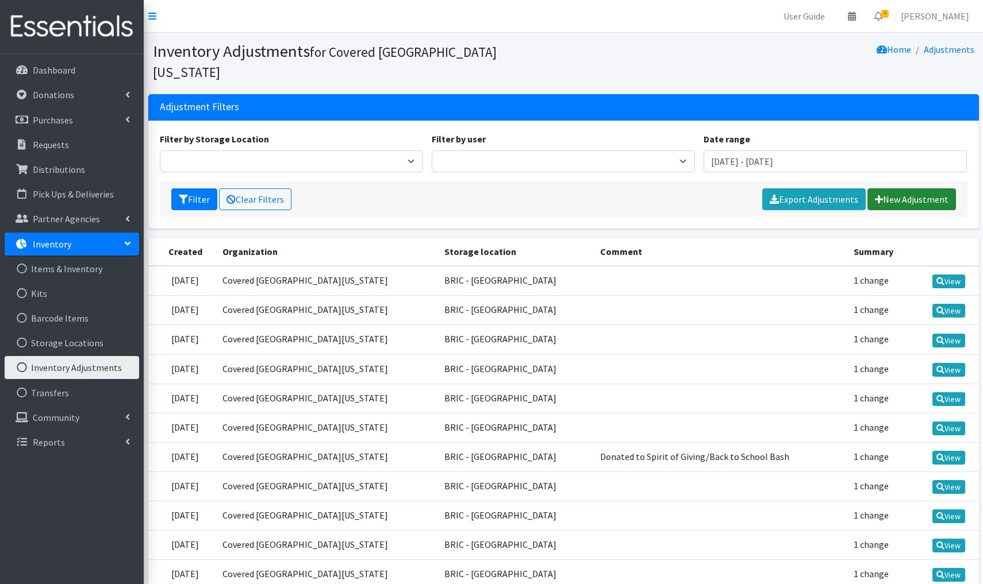
click at [900, 189] on link "New Adjustment" at bounding box center [911, 200] width 89 height 22
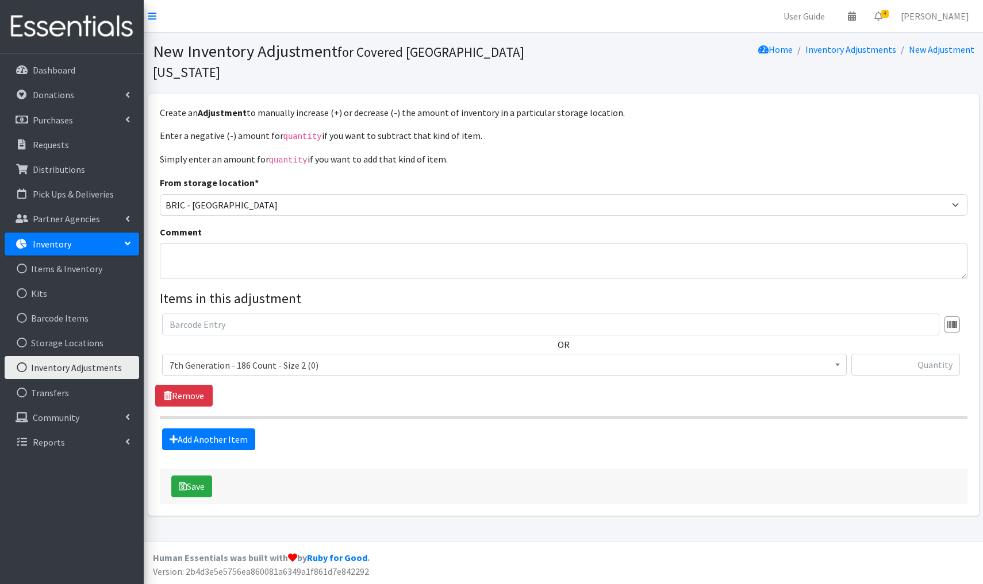
click at [329, 357] on span "7th Generation - 186 Count - Size 2 (0)" at bounding box center [505, 365] width 670 height 16
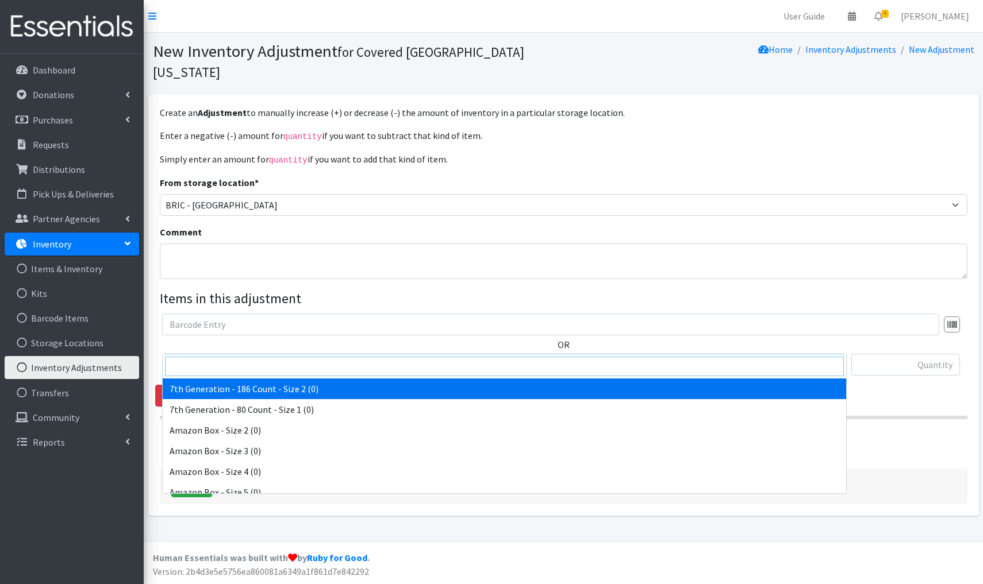
click at [191, 367] on input "search" at bounding box center [504, 367] width 679 height 20
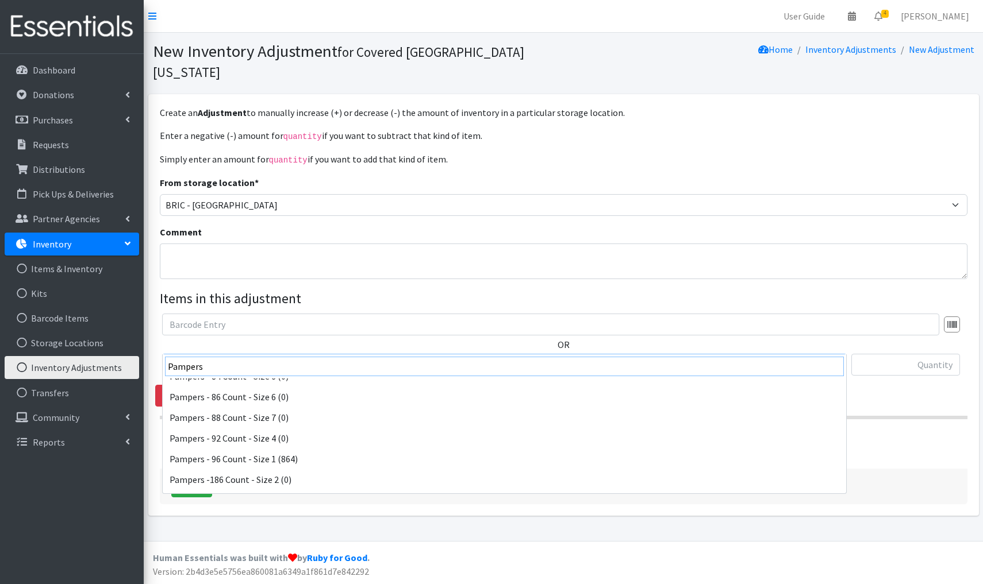
scroll to position [1825, 0]
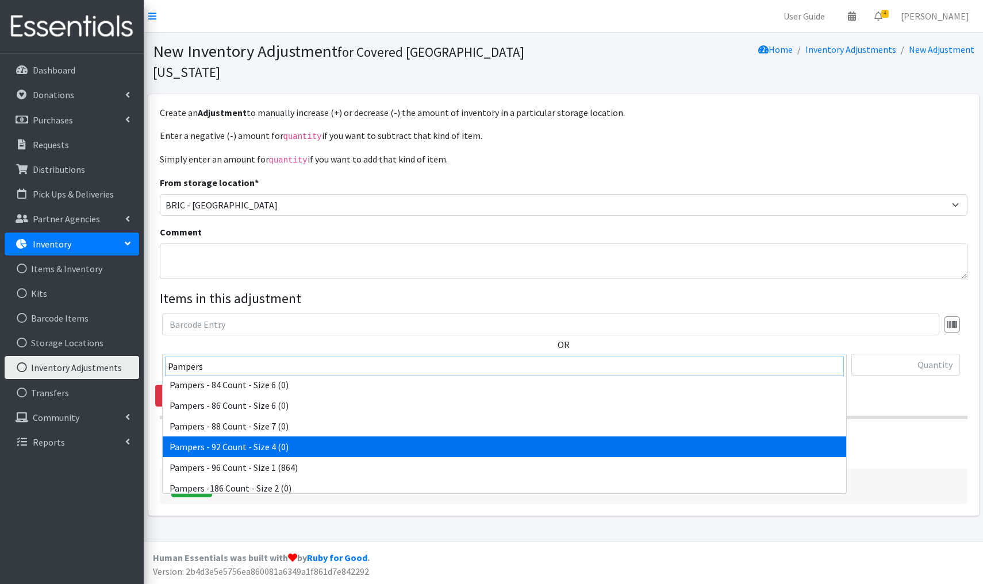
type input "Pampers"
select select "4946"
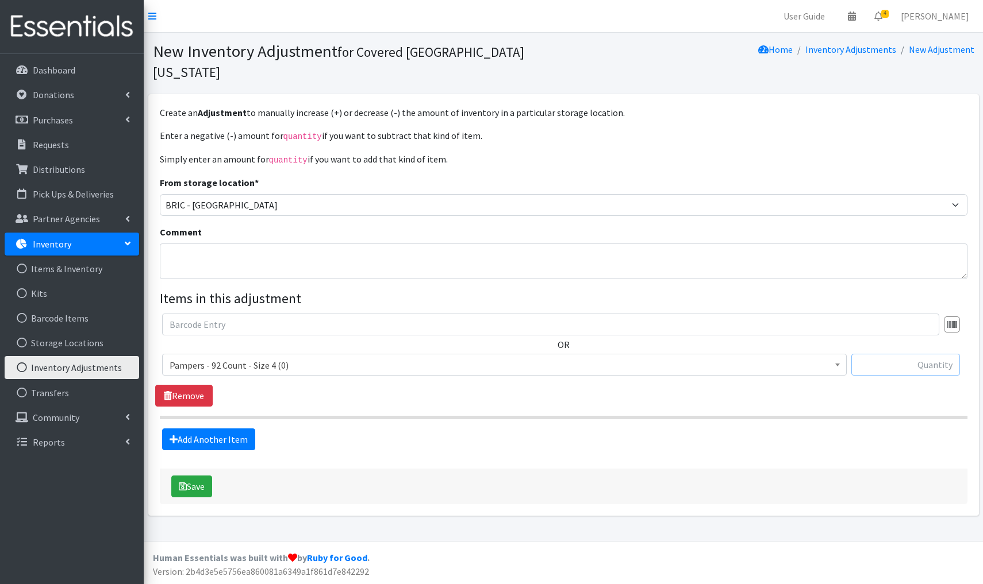
click at [915, 354] on input "text" at bounding box center [905, 365] width 109 height 22
type input "+216"
click at [194, 476] on button "Save" at bounding box center [191, 487] width 41 height 22
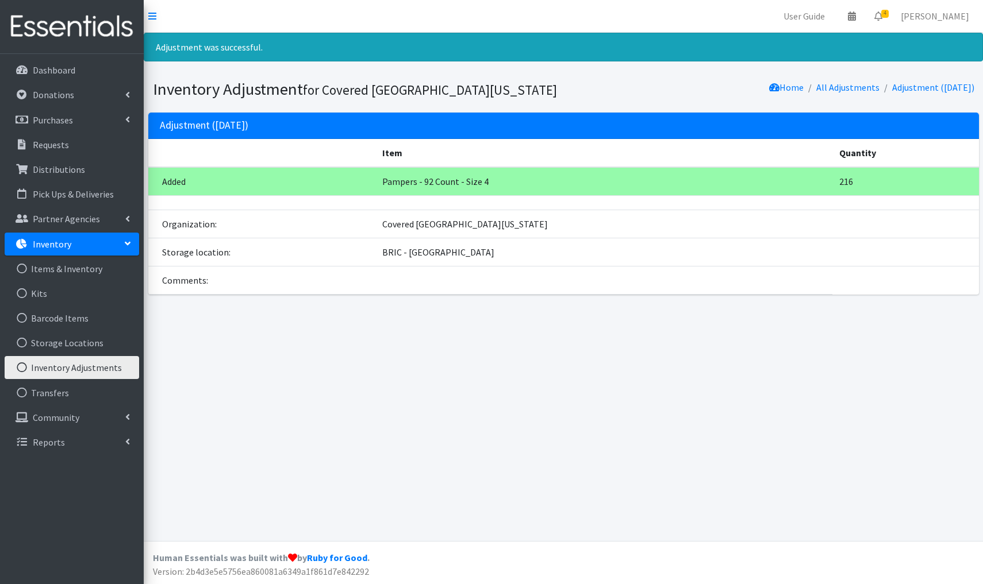
click at [101, 366] on link "Inventory Adjustments" at bounding box center [72, 367] width 134 height 23
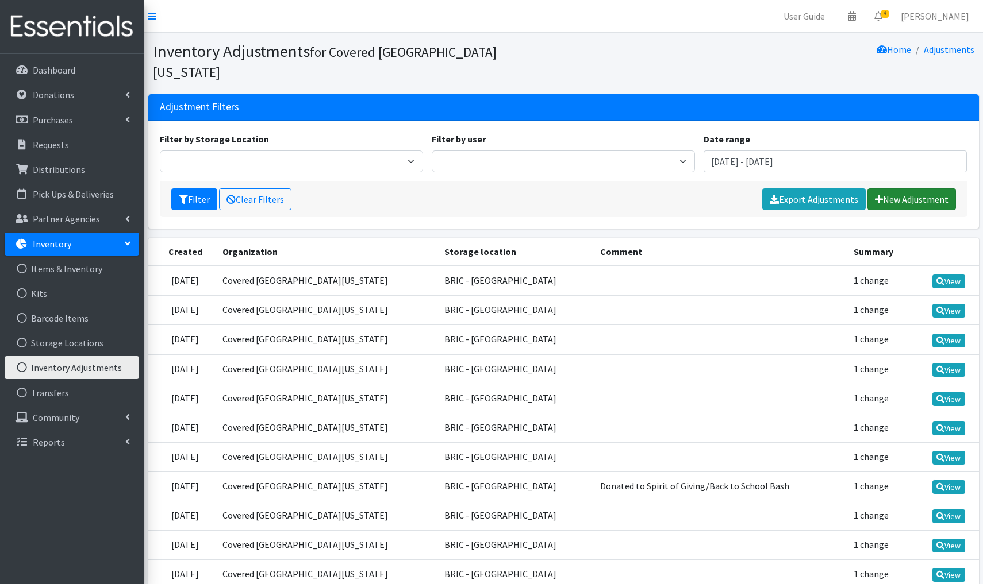
click at [903, 189] on link "New Adjustment" at bounding box center [911, 200] width 89 height 22
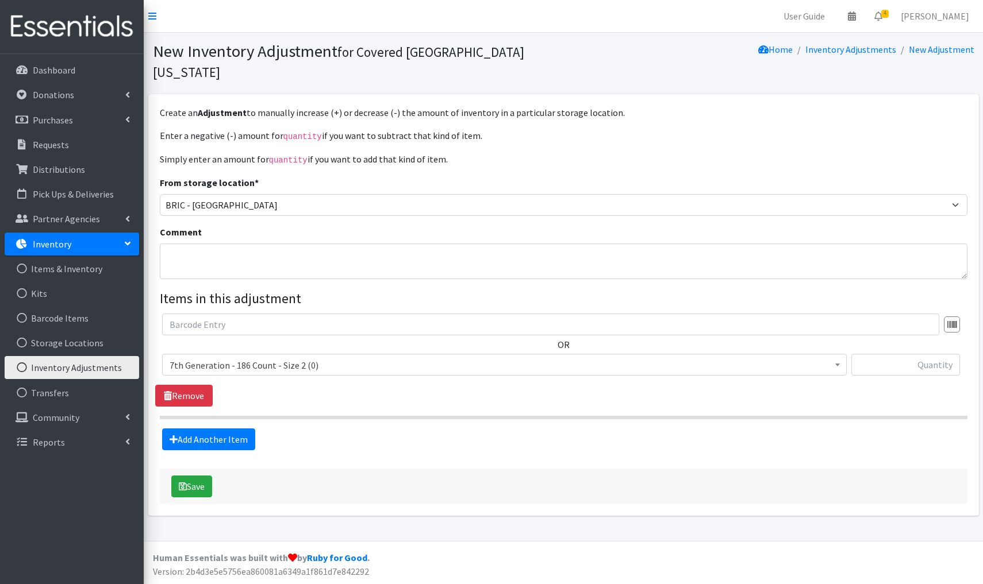
click at [339, 357] on span "7th Generation - 186 Count - Size 2 (0)" at bounding box center [505, 365] width 670 height 16
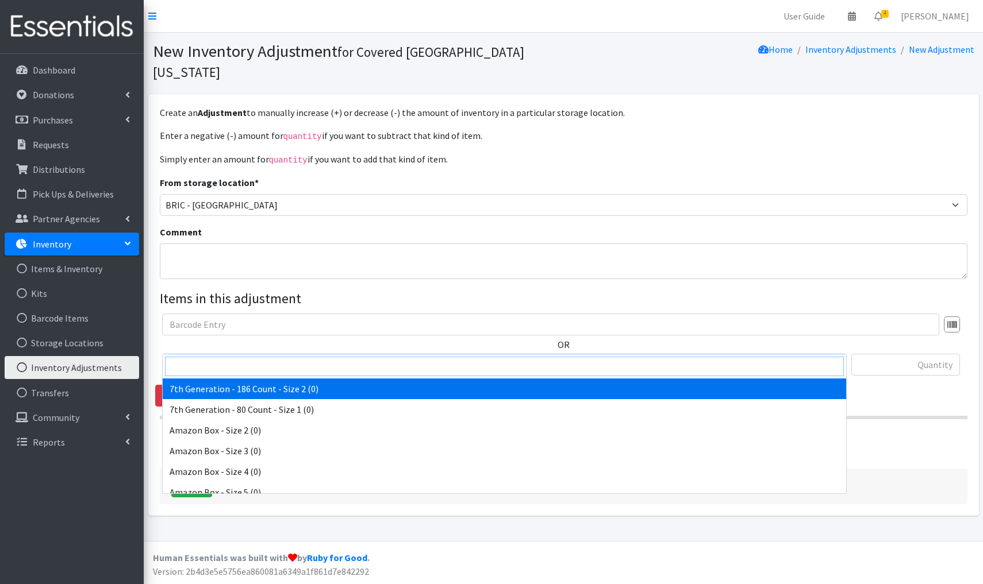
click at [213, 360] on input "search" at bounding box center [504, 367] width 679 height 20
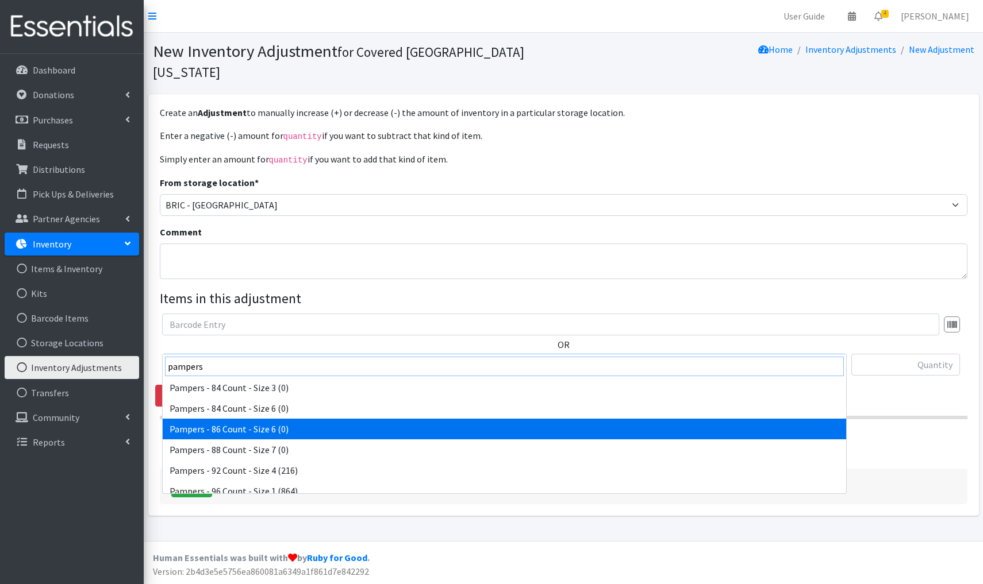
scroll to position [1802, 0]
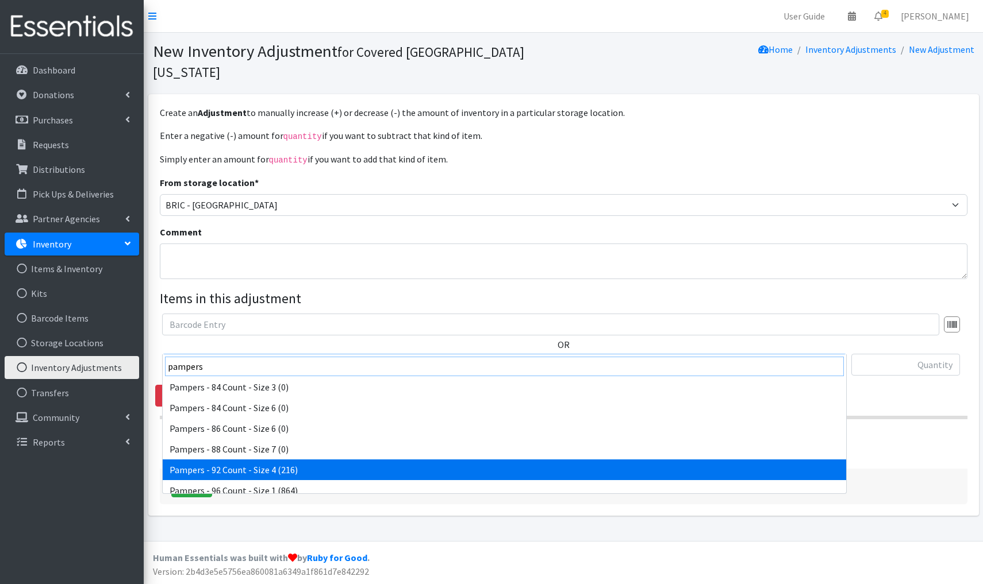
type input "pampers"
select select "4946"
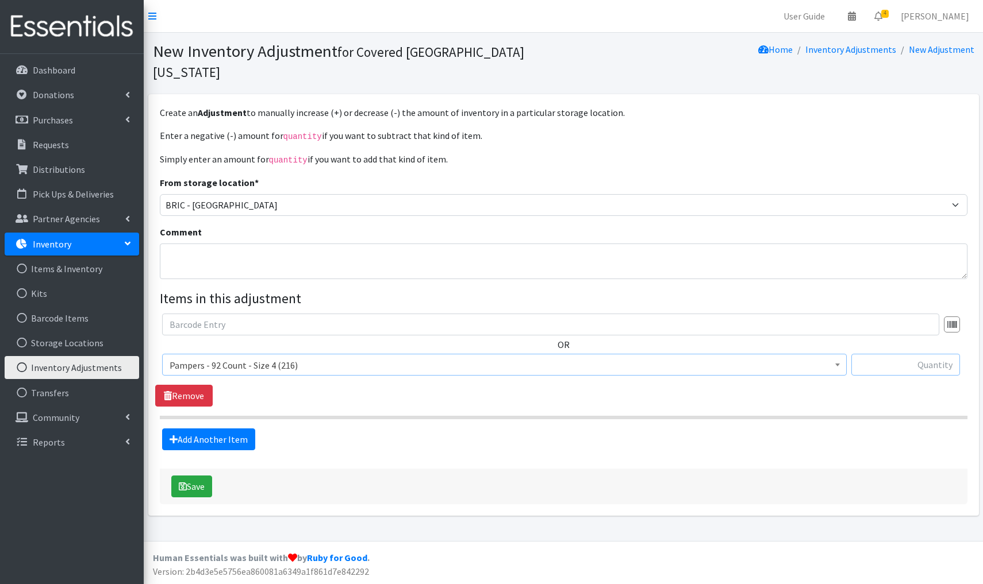
click at [902, 354] on input "text" at bounding box center [905, 365] width 109 height 22
type input "+168"
click at [196, 476] on button "Save" at bounding box center [191, 487] width 41 height 22
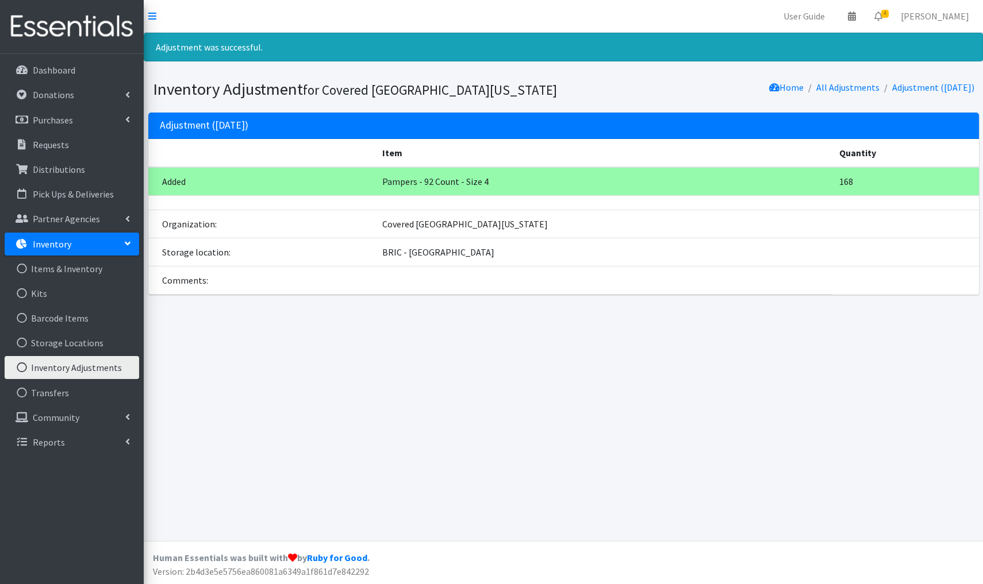
click at [99, 370] on link "Inventory Adjustments" at bounding box center [72, 367] width 134 height 23
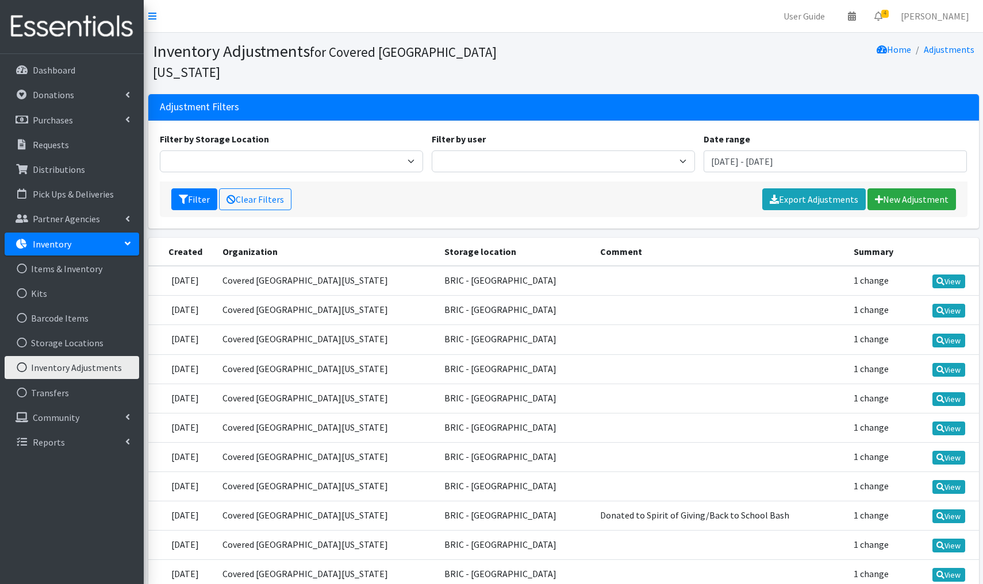
click at [923, 182] on div "Filter Clear Filters Export Adjustments New Adjustment" at bounding box center [563, 200] width 807 height 36
click at [913, 189] on link "New Adjustment" at bounding box center [911, 200] width 89 height 22
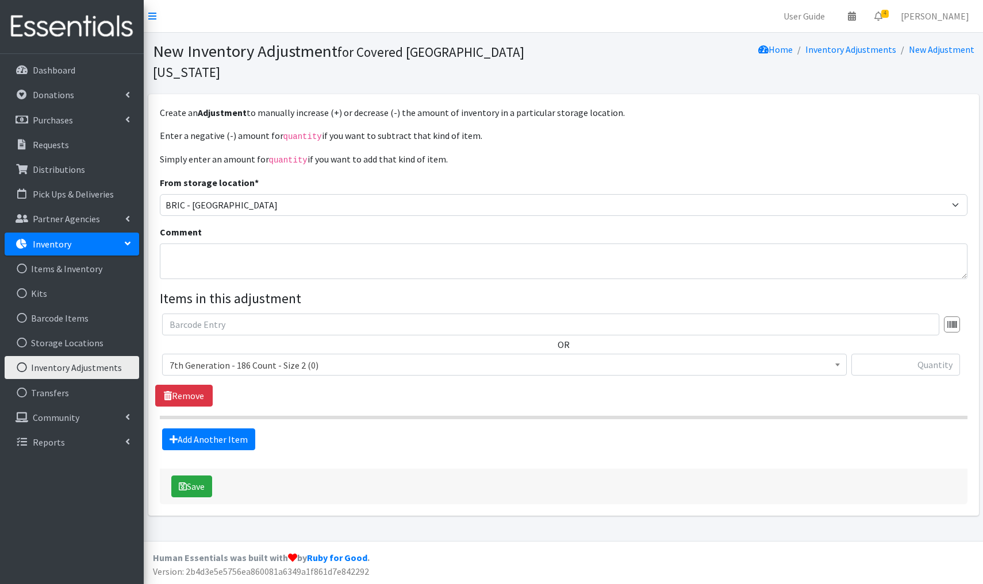
click at [256, 357] on span "7th Generation - 186 Count - Size 2 (0)" at bounding box center [505, 365] width 670 height 16
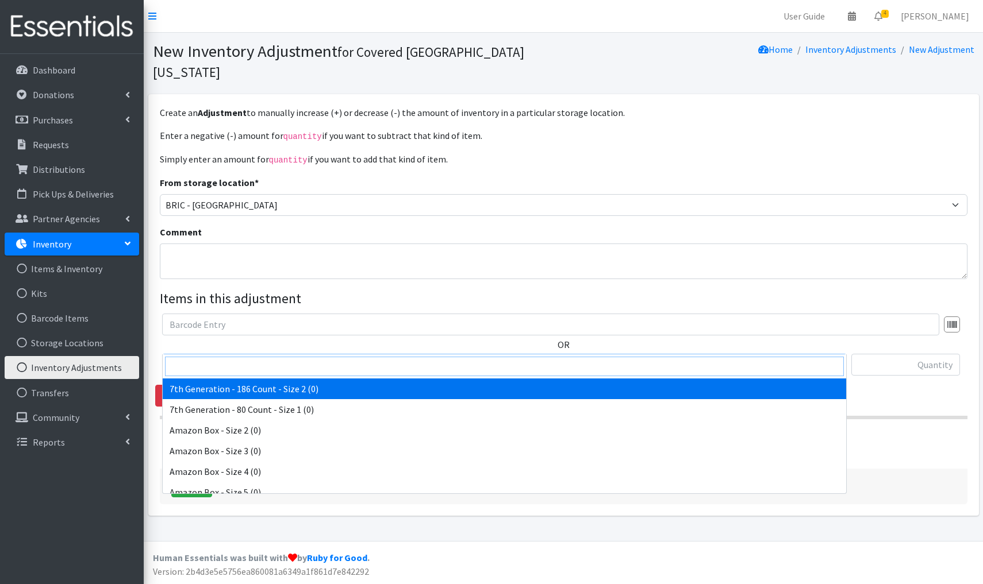
click at [194, 367] on input "search" at bounding box center [504, 367] width 679 height 20
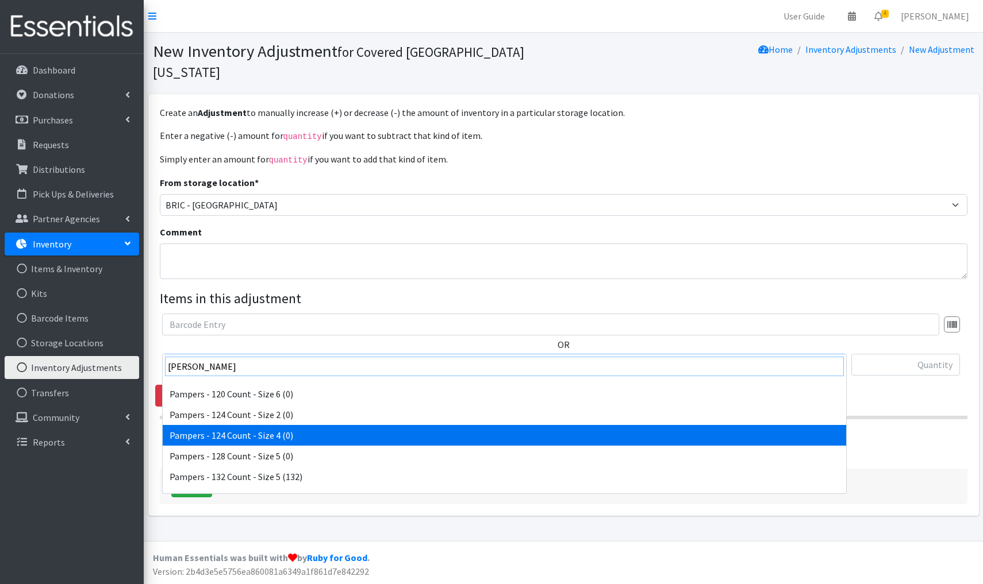
scroll to position [433, 0]
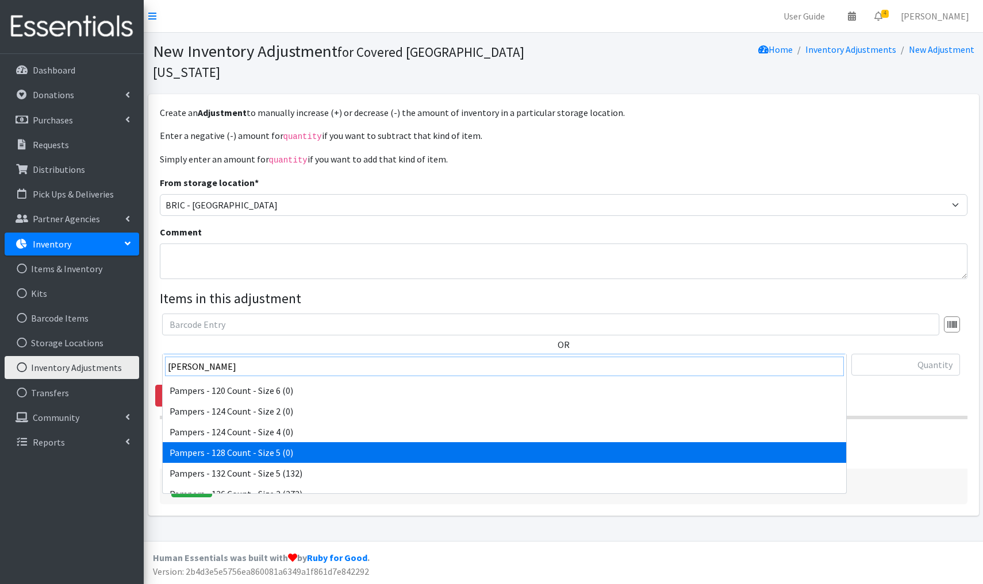
type input "pam"
select select "4427"
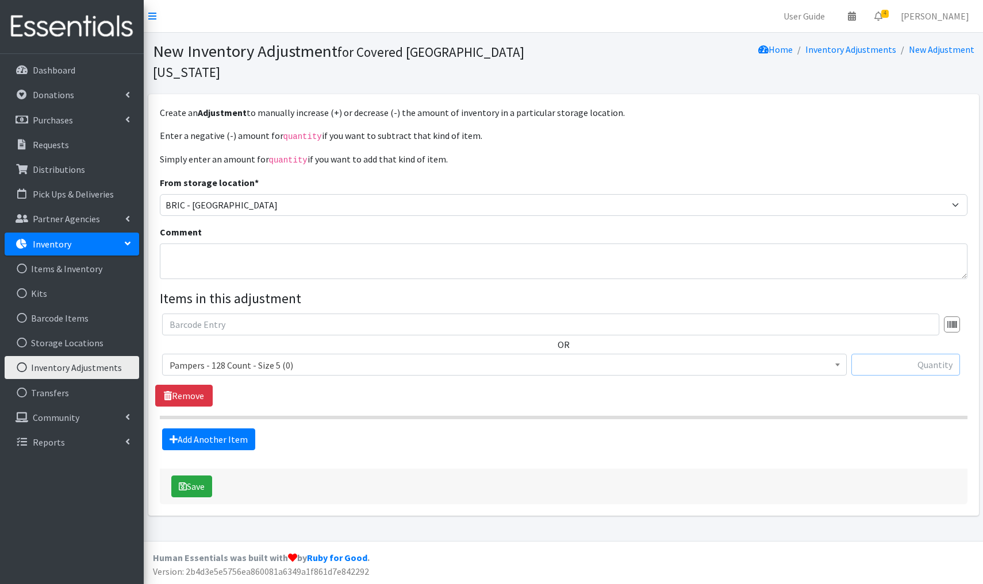
click at [920, 354] on input "text" at bounding box center [905, 365] width 109 height 22
type input "+128"
click at [198, 476] on button "Save" at bounding box center [191, 487] width 41 height 22
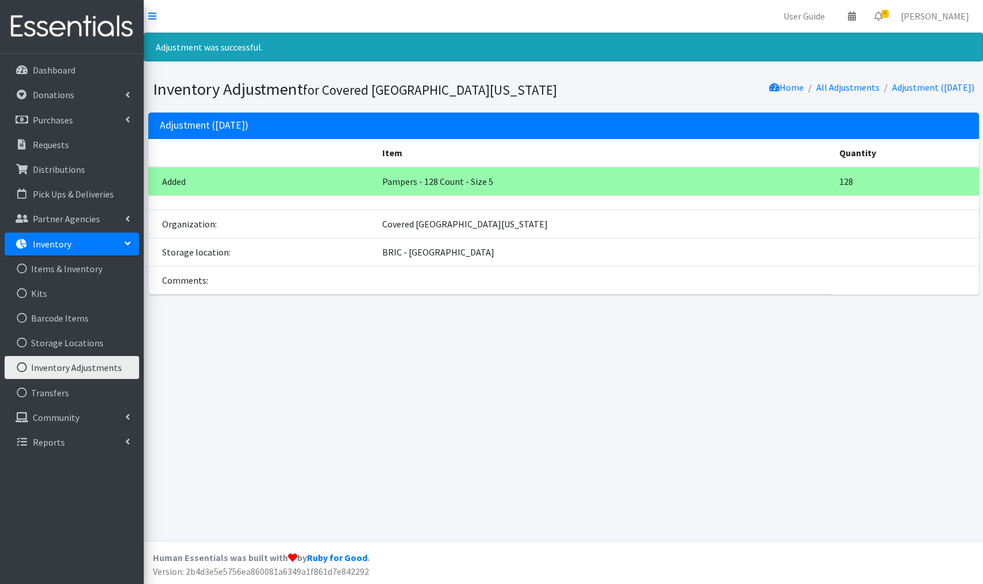
click at [82, 368] on link "Inventory Adjustments" at bounding box center [72, 367] width 134 height 23
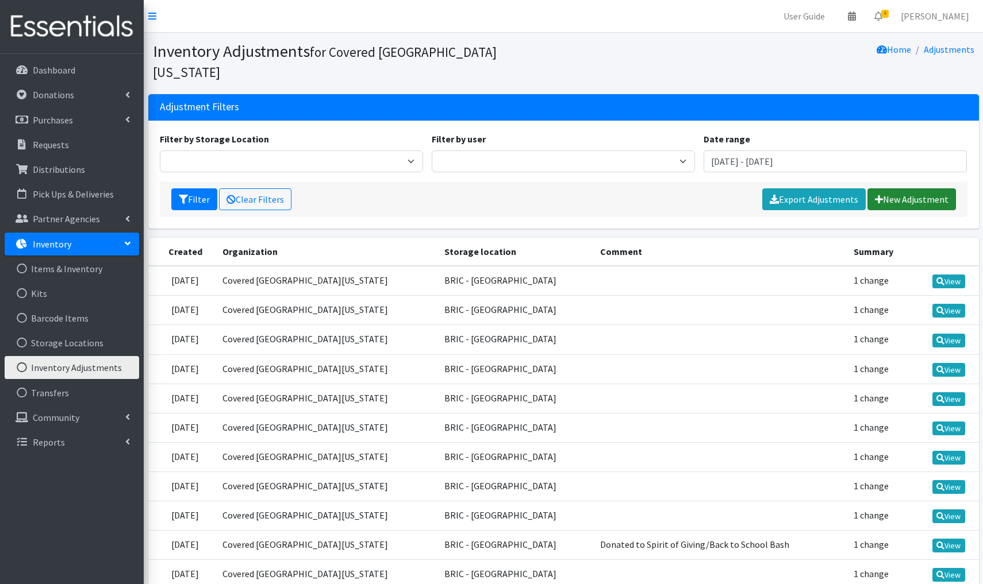
click at [900, 189] on link "New Adjustment" at bounding box center [911, 200] width 89 height 22
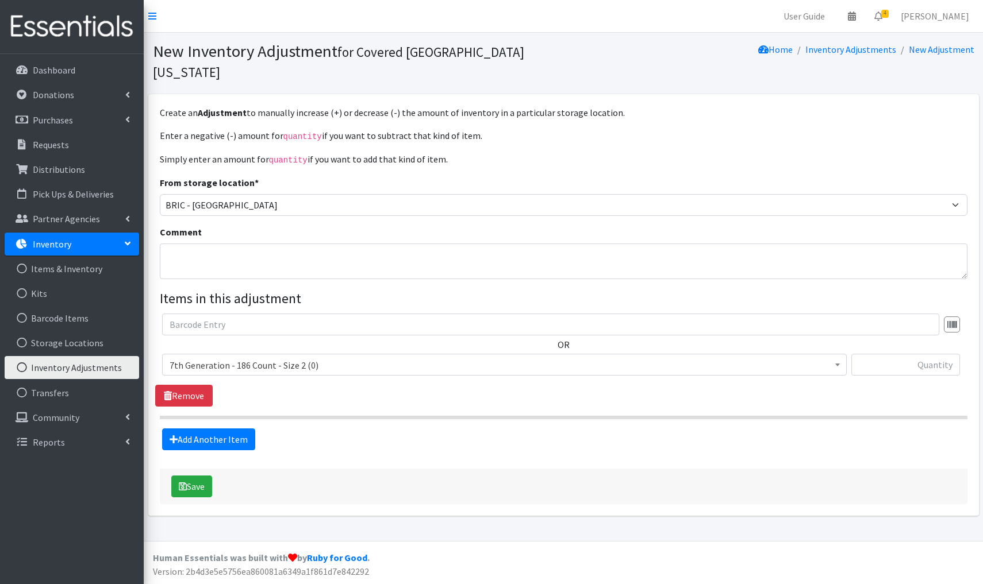
click at [341, 357] on span "7th Generation - 186 Count - Size 2 (0)" at bounding box center [505, 365] width 670 height 16
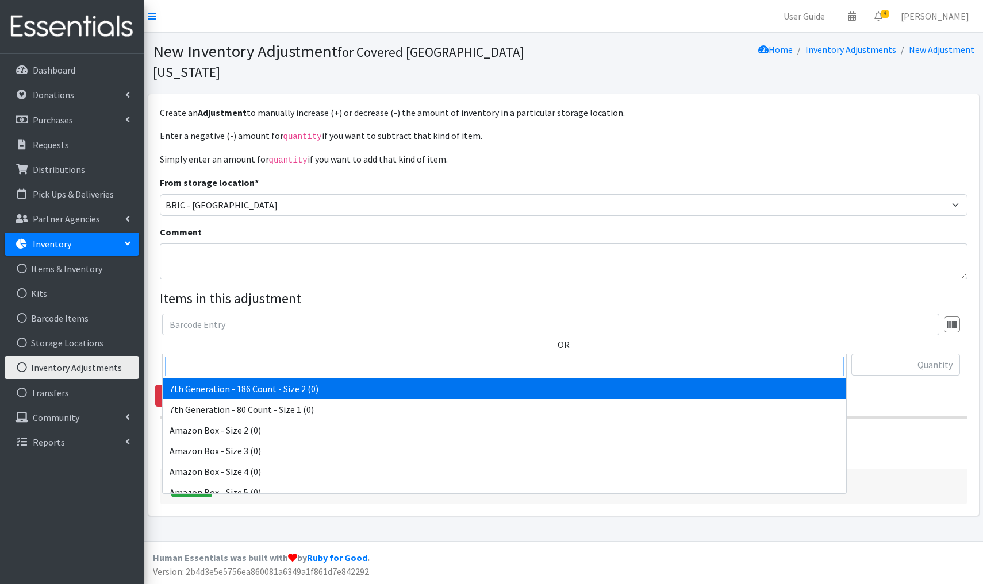
click at [198, 368] on input "search" at bounding box center [504, 367] width 679 height 20
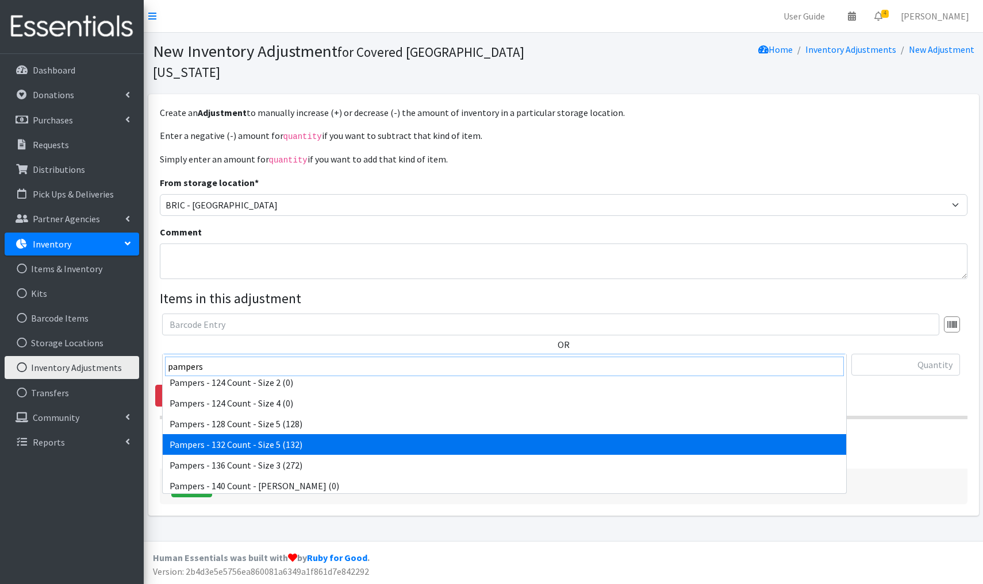
scroll to position [459, 0]
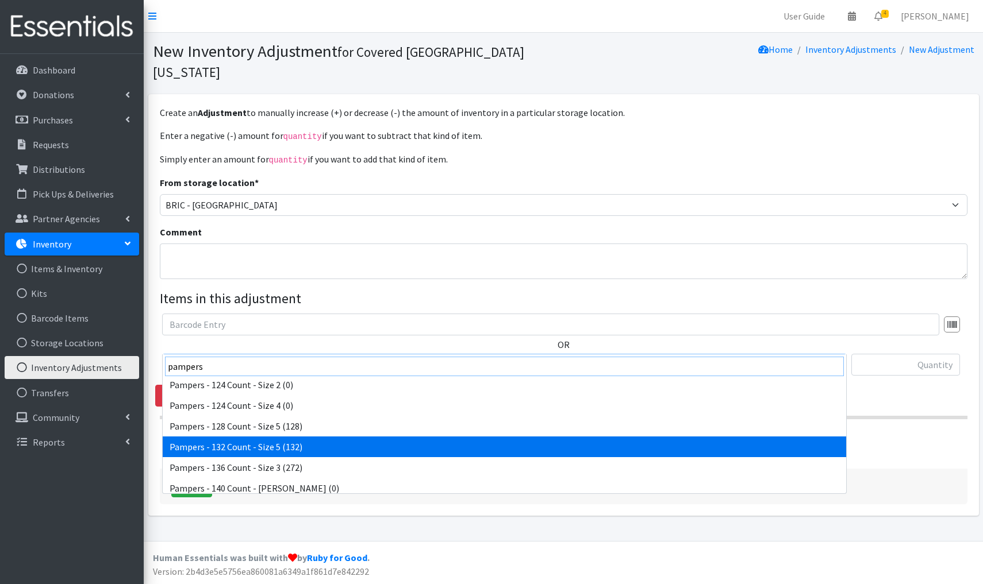
type input "pampers"
select select "9824"
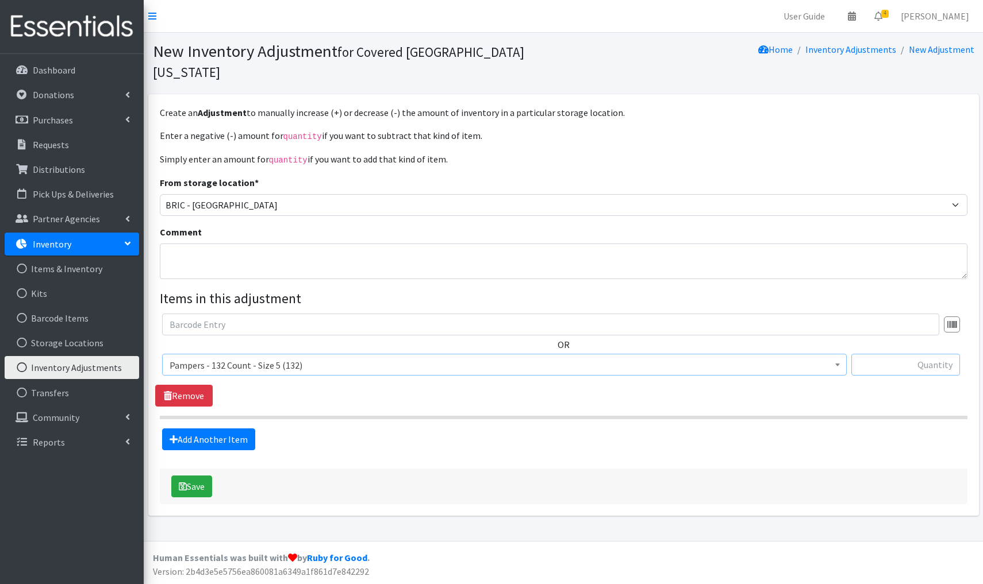
click at [906, 354] on input "text" at bounding box center [905, 365] width 109 height 22
type input "+396"
click at [199, 476] on button "Save" at bounding box center [191, 487] width 41 height 22
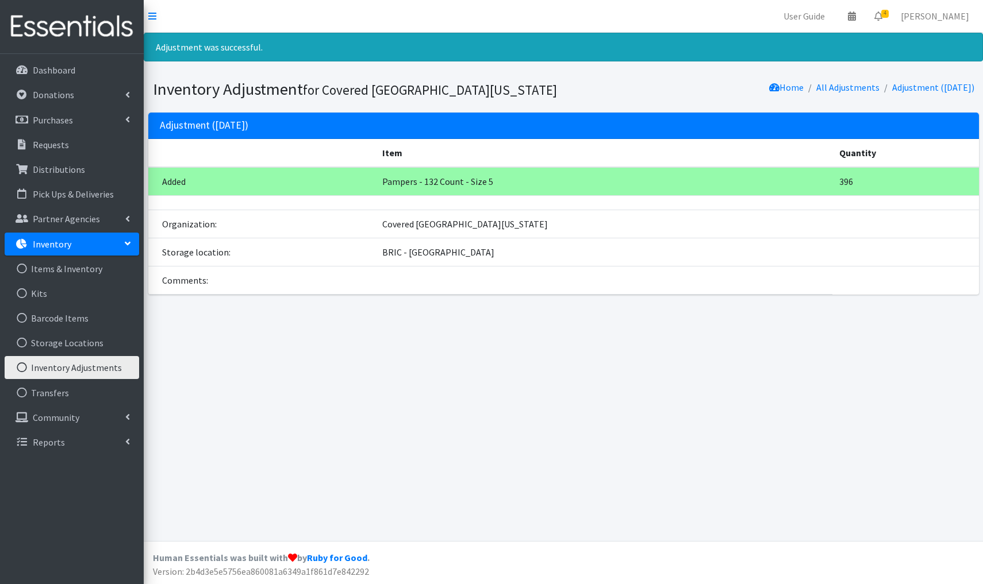
click at [73, 372] on link "Inventory Adjustments" at bounding box center [72, 367] width 134 height 23
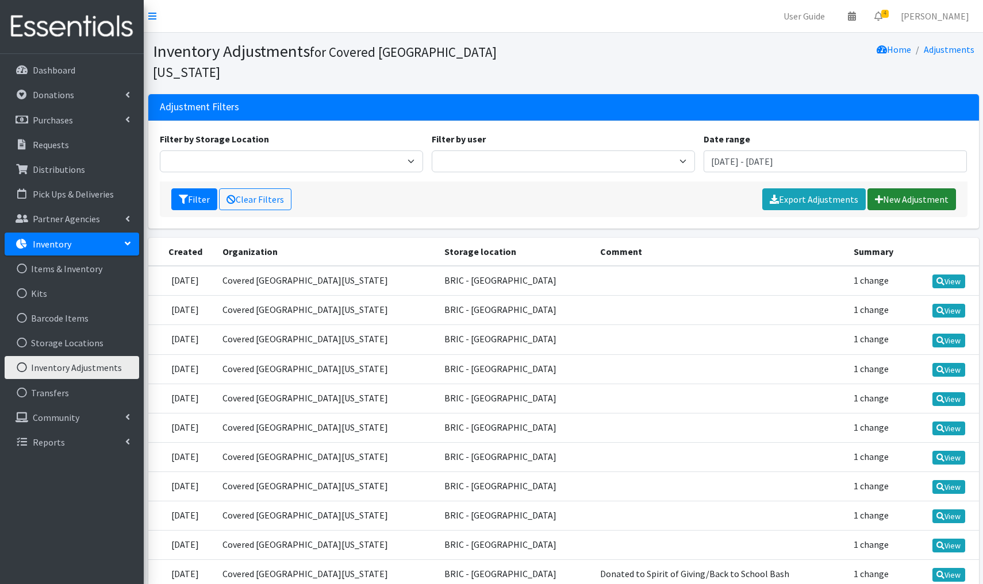
click at [935, 189] on link "New Adjustment" at bounding box center [911, 200] width 89 height 22
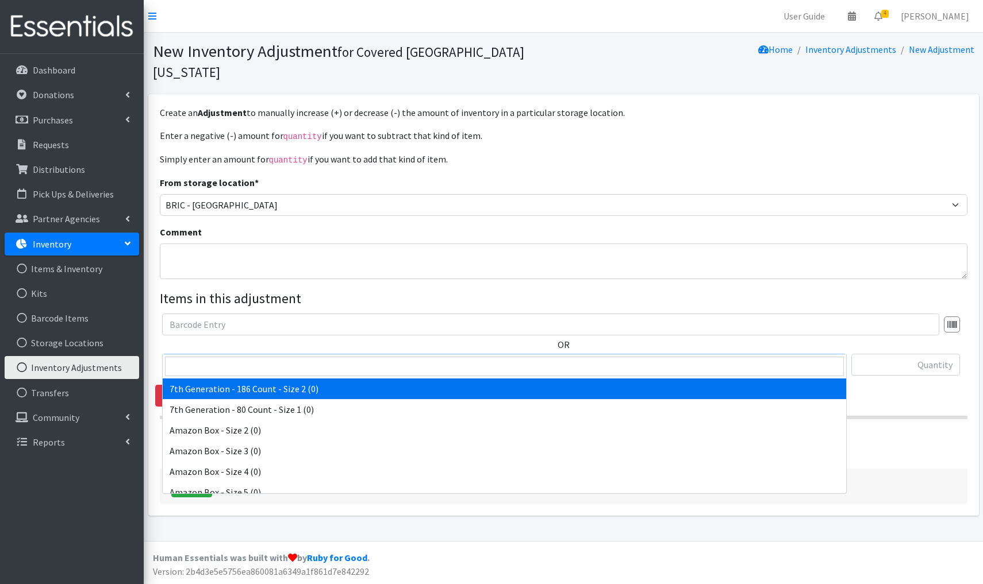
click at [218, 357] on span "7th Generation - 186 Count - Size 2 (0)" at bounding box center [505, 365] width 670 height 16
click at [214, 364] on input "search" at bounding box center [504, 367] width 679 height 20
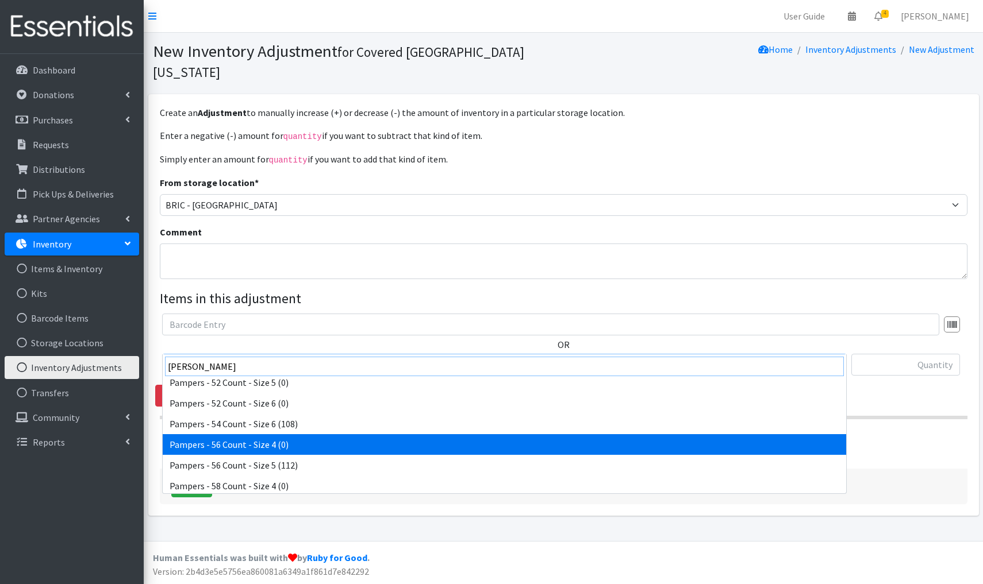
scroll to position [1272, 0]
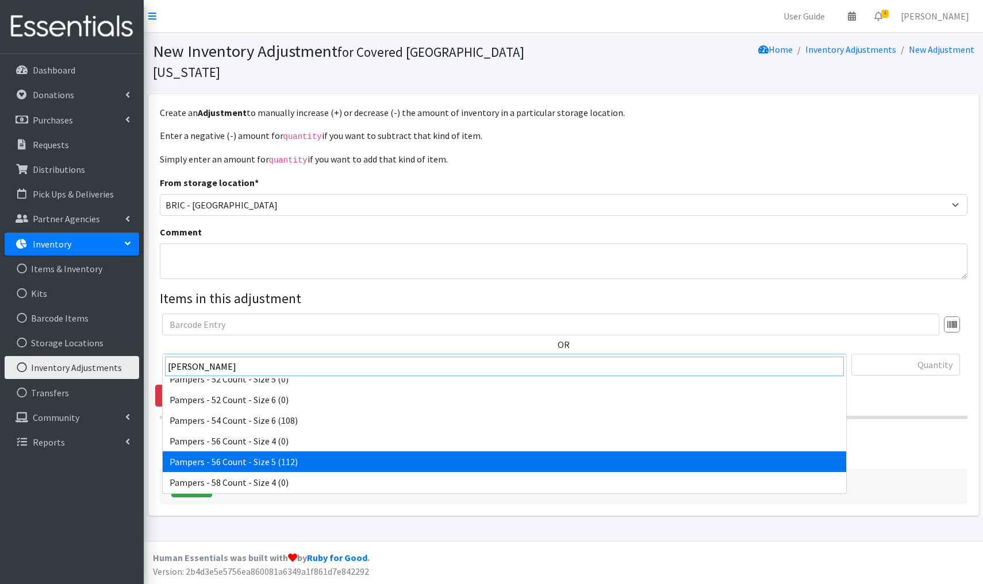
type input "pam"
select select "14644"
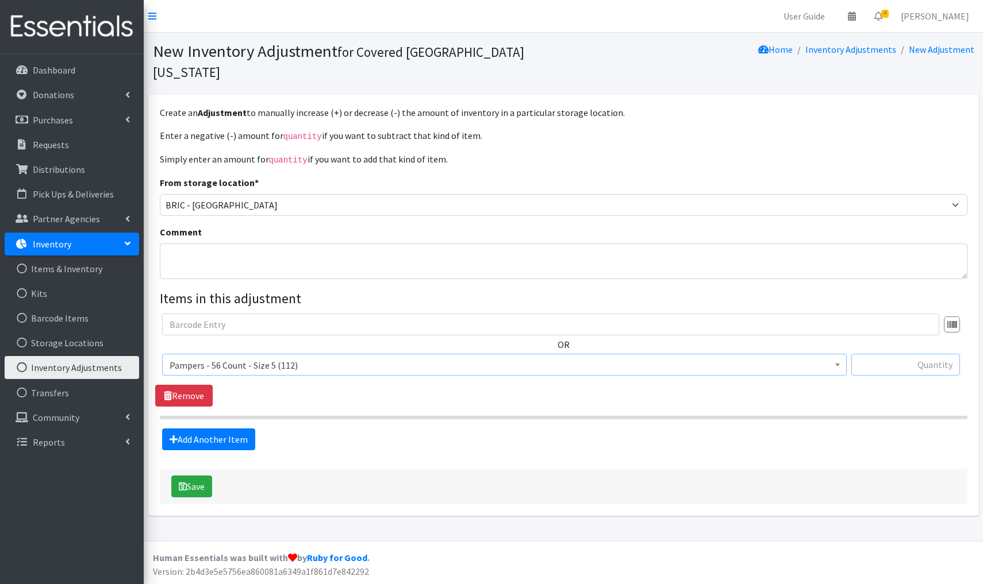
click at [918, 354] on input "text" at bounding box center [905, 365] width 109 height 22
type input "+56"
click at [205, 476] on button "Save" at bounding box center [191, 487] width 41 height 22
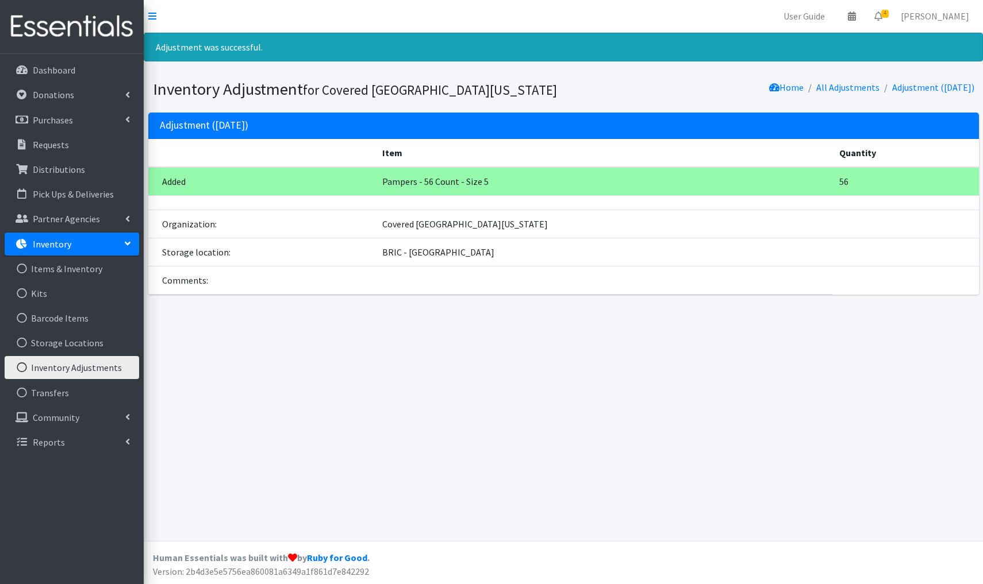
click at [90, 370] on link "Inventory Adjustments" at bounding box center [72, 367] width 134 height 23
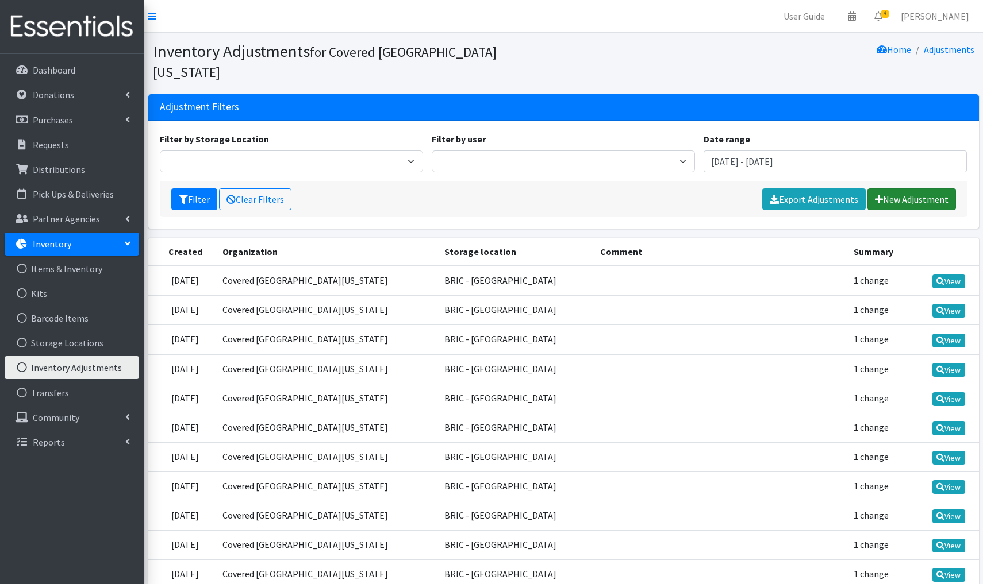
click at [910, 189] on link "New Adjustment" at bounding box center [911, 200] width 89 height 22
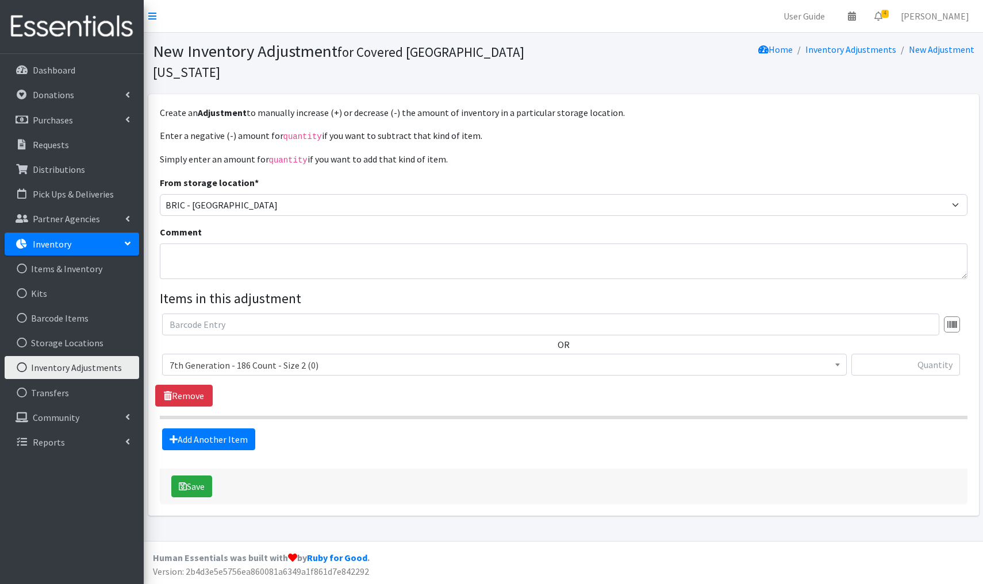
click at [228, 374] on div "OR" at bounding box center [563, 360] width 816 height 93
click at [324, 357] on span "7th Generation - 186 Count - Size 2 (0)" at bounding box center [505, 365] width 670 height 16
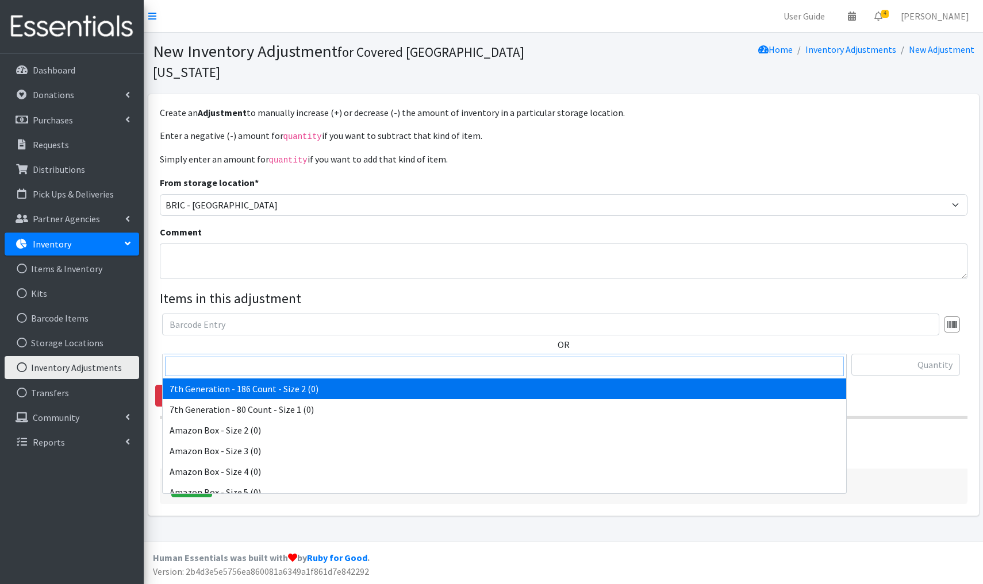
click at [187, 372] on input "search" at bounding box center [504, 367] width 679 height 20
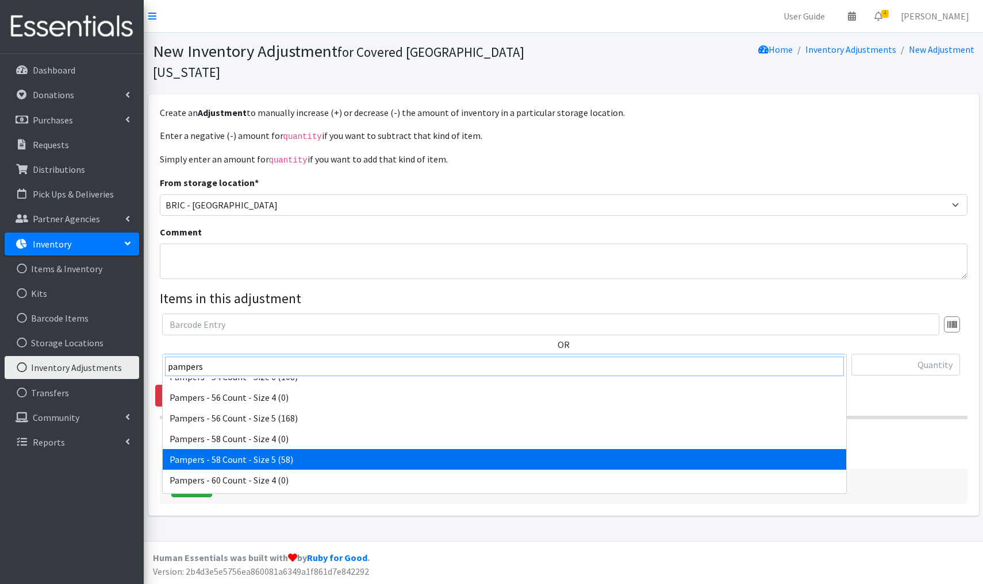
scroll to position [1313, 0]
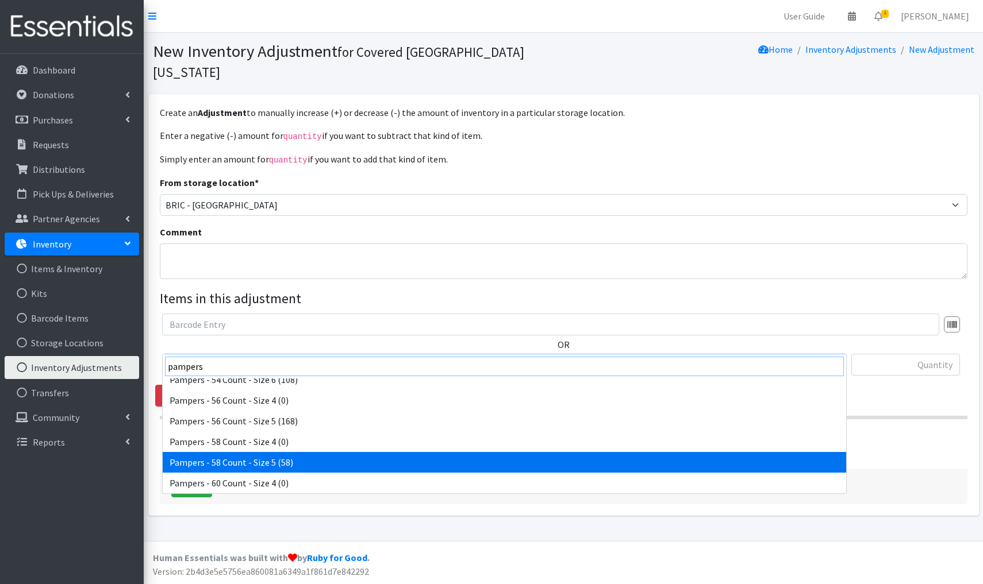
type input "pampers"
select select "9655"
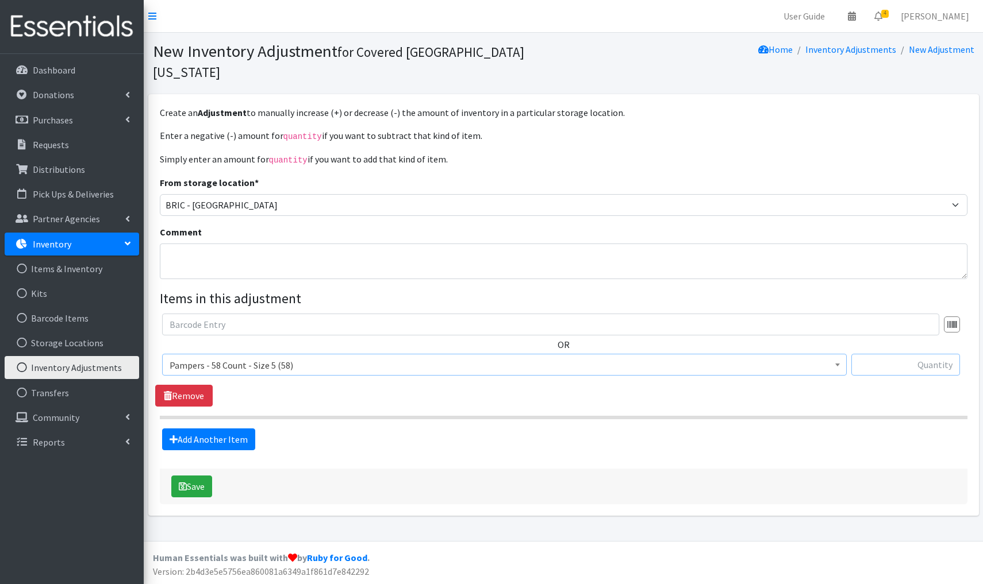
click at [914, 354] on input "text" at bounding box center [905, 365] width 109 height 22
type input "+116"
click at [198, 476] on button "Save" at bounding box center [191, 487] width 41 height 22
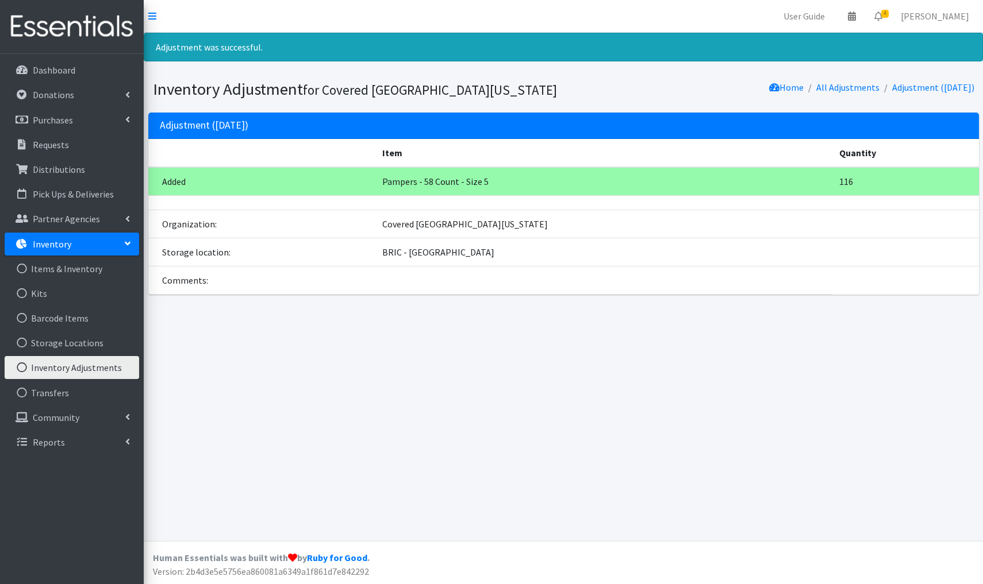
click at [105, 366] on link "Inventory Adjustments" at bounding box center [72, 367] width 134 height 23
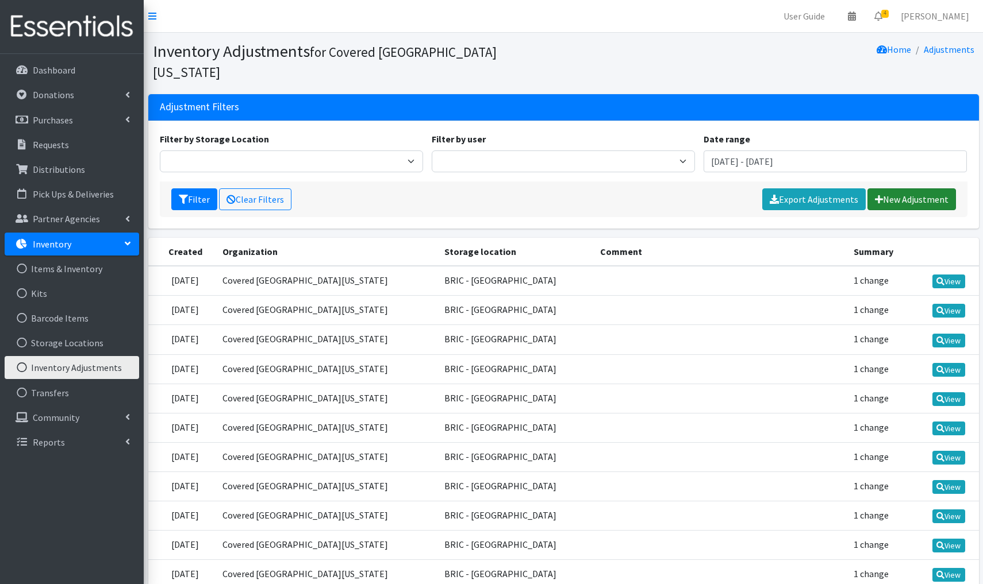
click at [911, 189] on link "New Adjustment" at bounding box center [911, 200] width 89 height 22
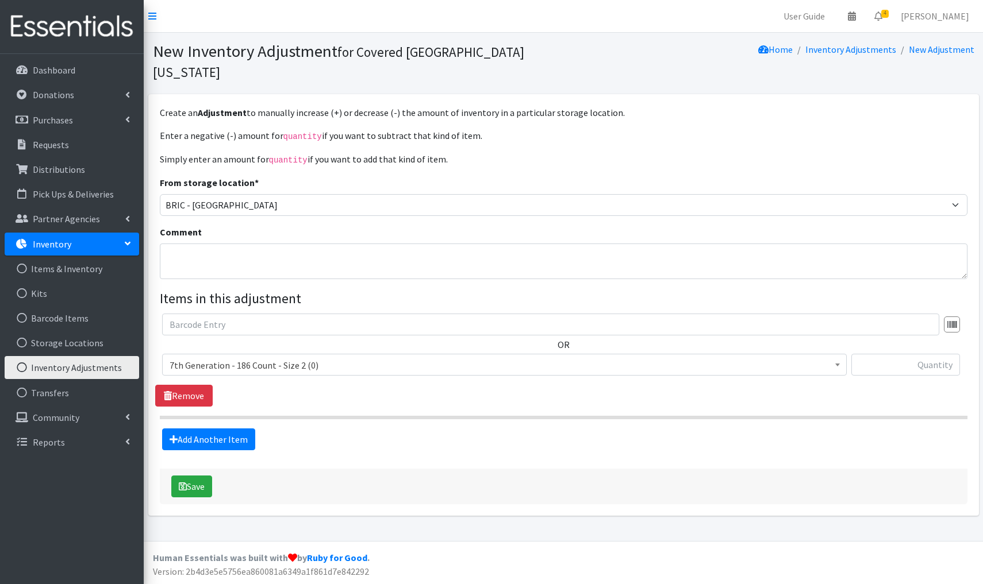
click at [330, 357] on span "7th Generation - 186 Count - Size 2 (0)" at bounding box center [505, 365] width 670 height 16
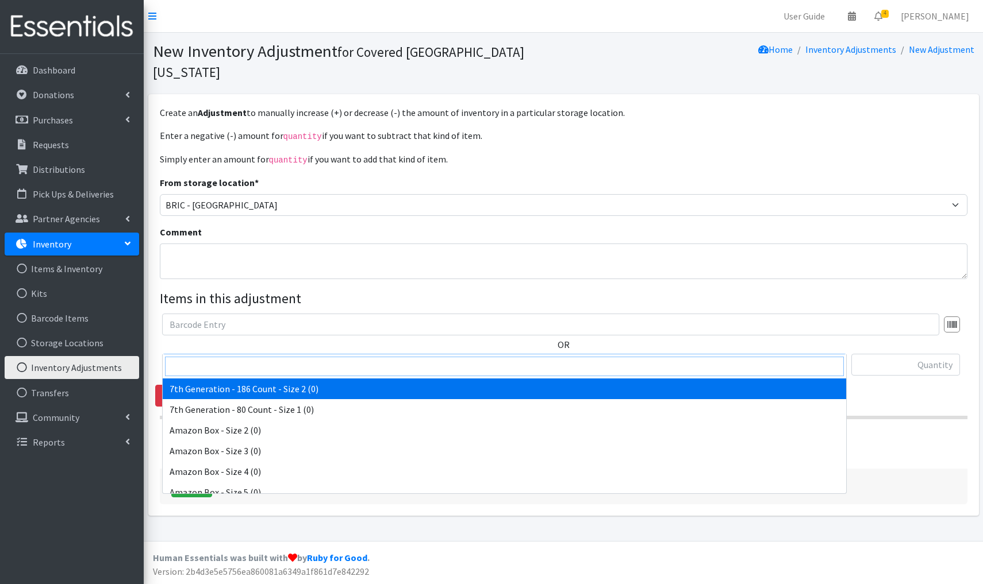
click at [206, 367] on input "search" at bounding box center [504, 367] width 679 height 20
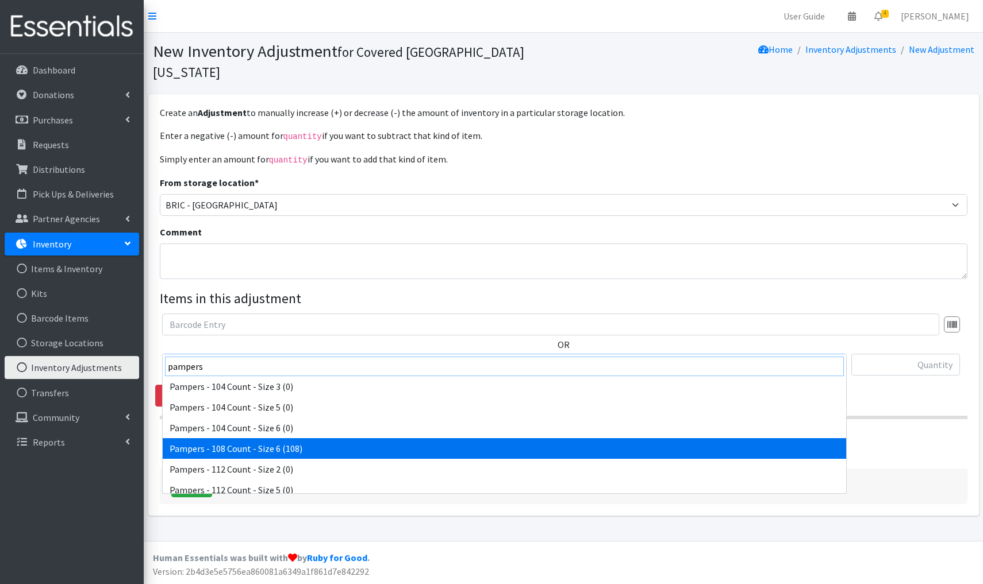
scroll to position [129, 0]
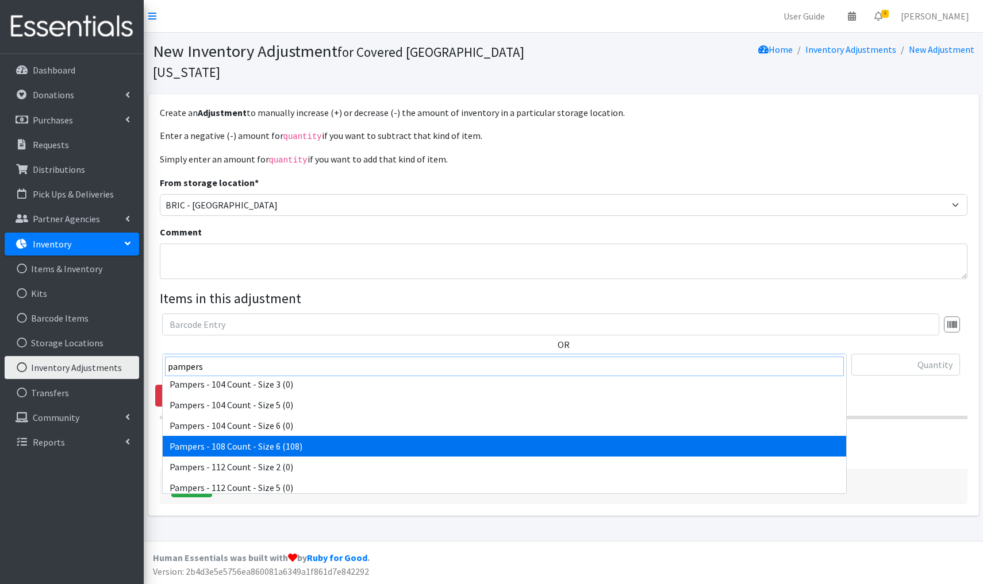
type input "pampers"
select select "9826"
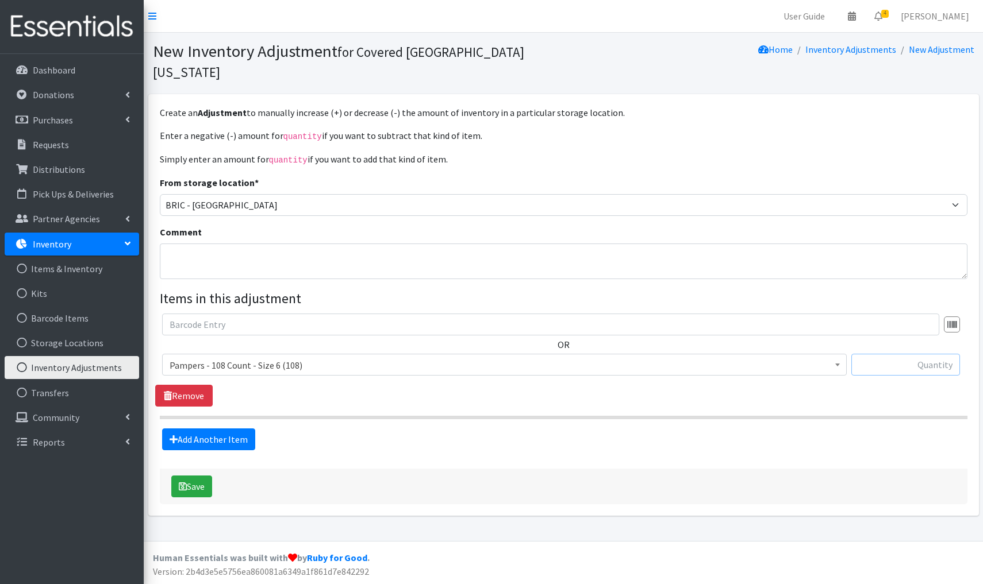
click at [922, 354] on input "text" at bounding box center [905, 365] width 109 height 22
type input "+108"
click at [203, 476] on button "Save" at bounding box center [191, 487] width 41 height 22
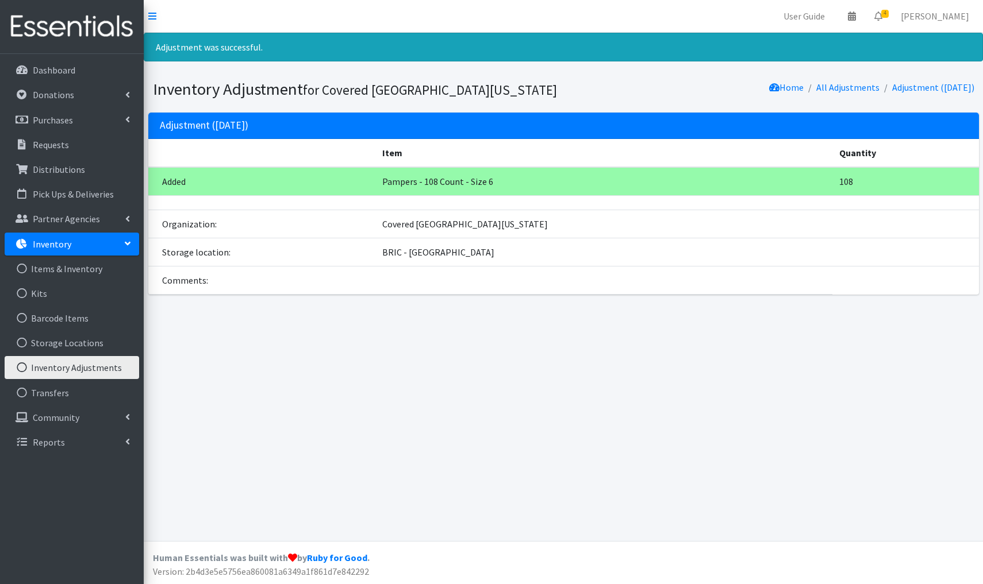
click at [96, 370] on link "Inventory Adjustments" at bounding box center [72, 367] width 134 height 23
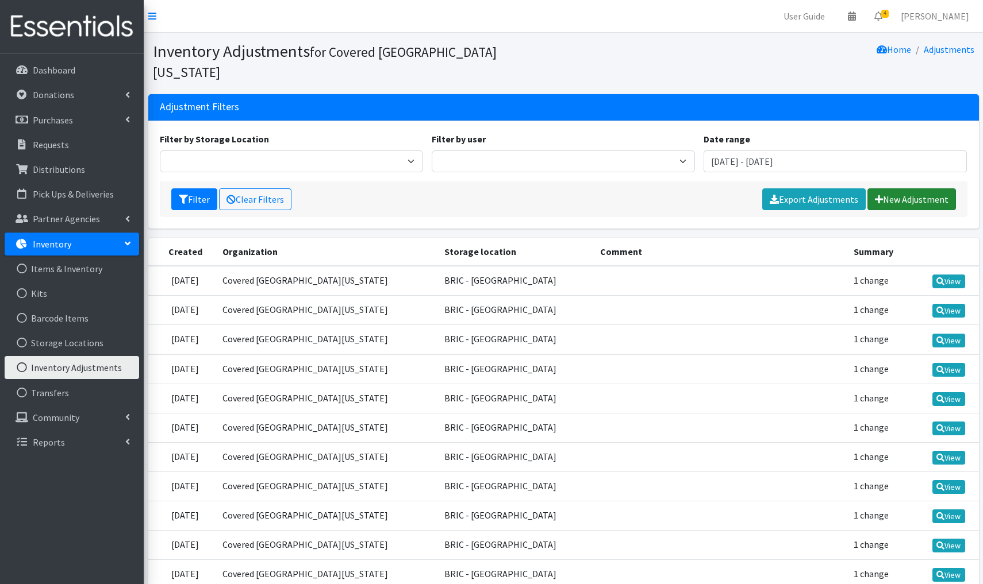
click at [909, 189] on link "New Adjustment" at bounding box center [911, 200] width 89 height 22
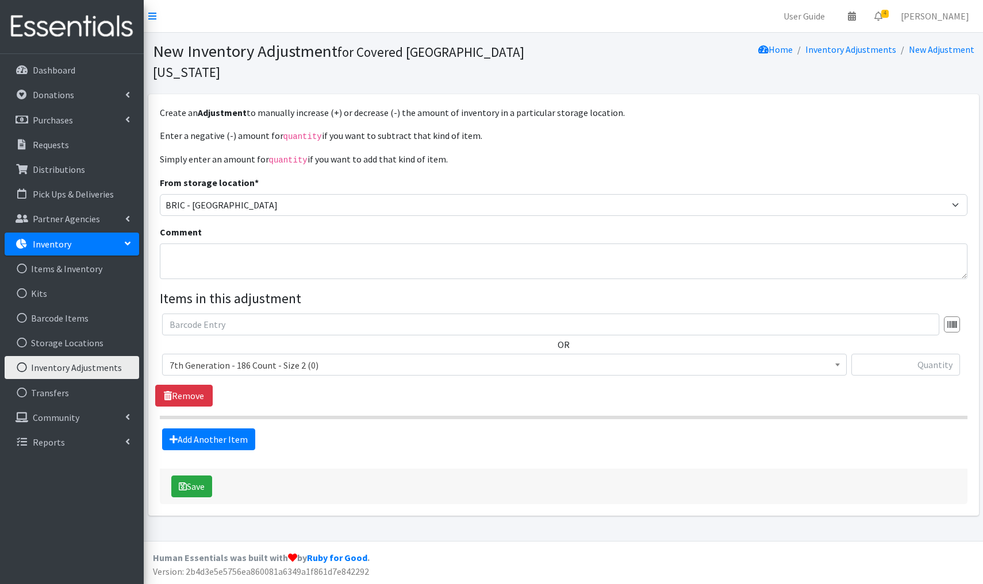
click at [366, 357] on span "7th Generation - 186 Count - Size 2 (0)" at bounding box center [505, 365] width 670 height 16
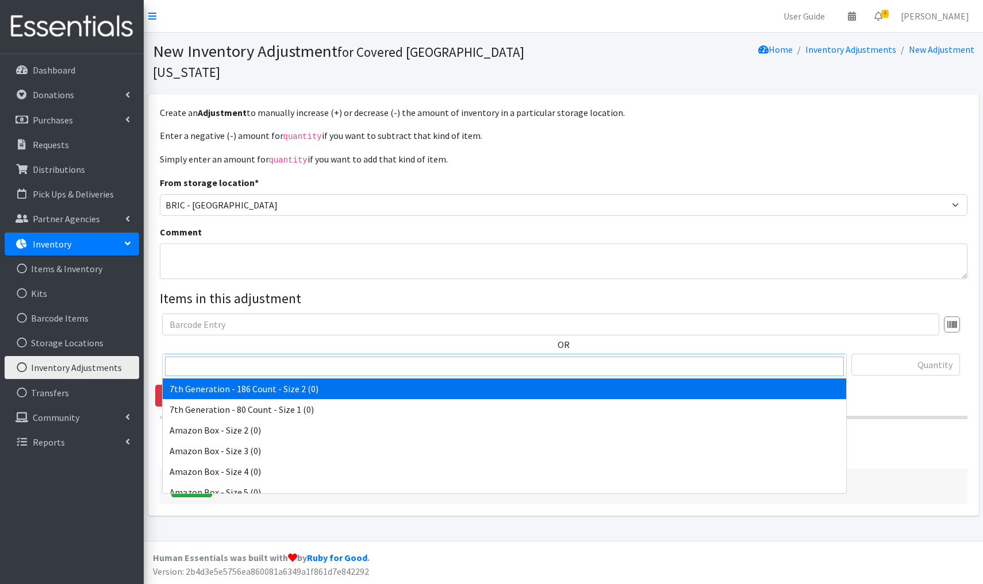
click at [193, 360] on input "search" at bounding box center [504, 367] width 679 height 20
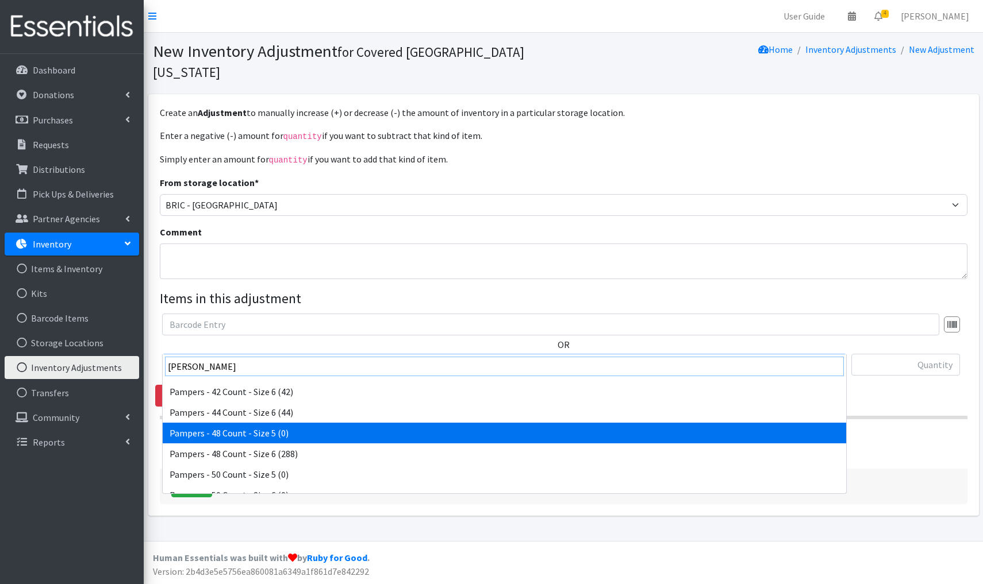
scroll to position [1137, 0]
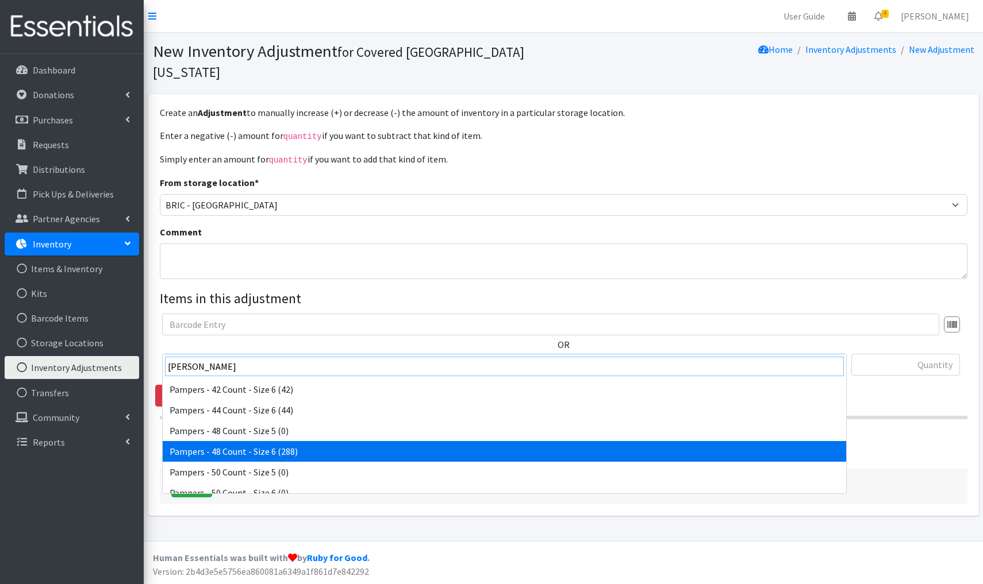
type input "pam"
select select "9663"
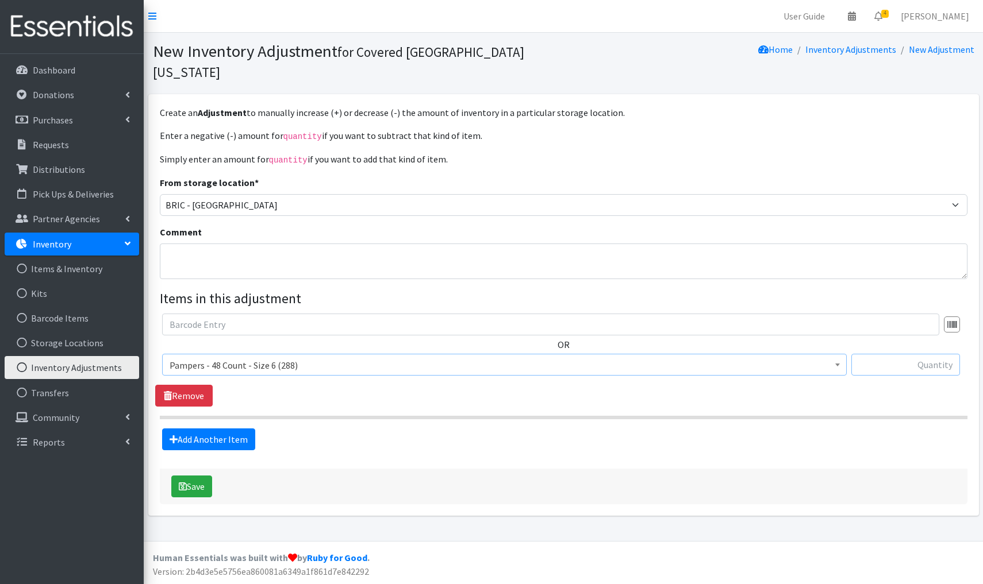
click at [890, 354] on input "text" at bounding box center [905, 365] width 109 height 22
type input "+48"
click at [207, 476] on button "Save" at bounding box center [191, 487] width 41 height 22
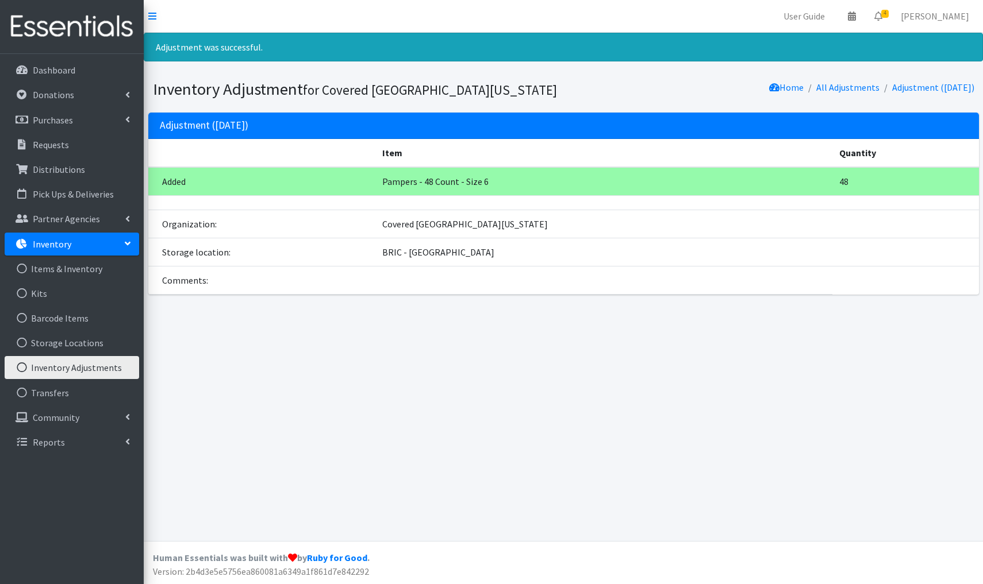
click at [108, 367] on link "Inventory Adjustments" at bounding box center [72, 367] width 134 height 23
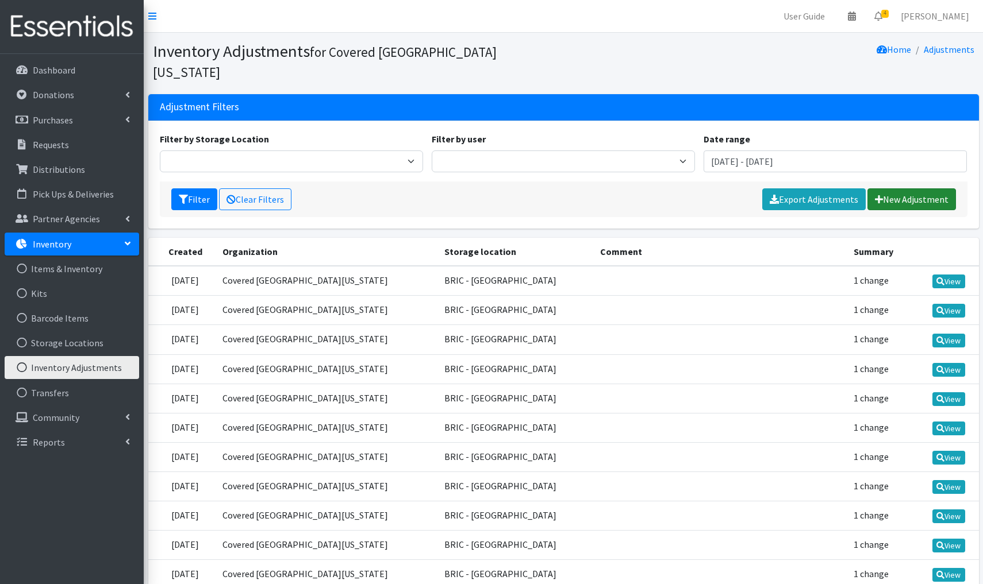
click at [924, 189] on link "New Adjustment" at bounding box center [911, 200] width 89 height 22
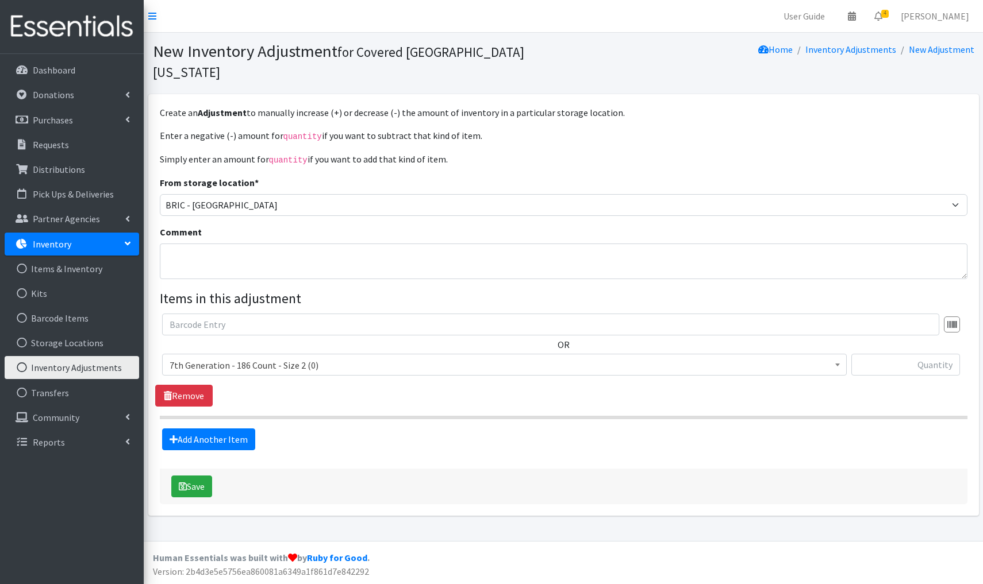
click at [345, 357] on span "7th Generation - 186 Count - Size 2 (0)" at bounding box center [505, 365] width 670 height 16
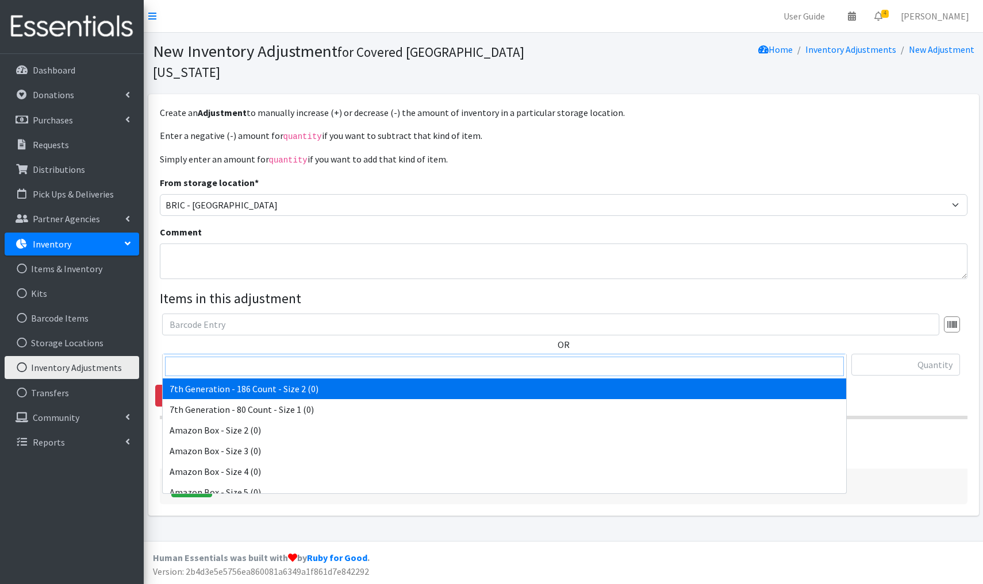
click at [205, 363] on input "search" at bounding box center [504, 367] width 679 height 20
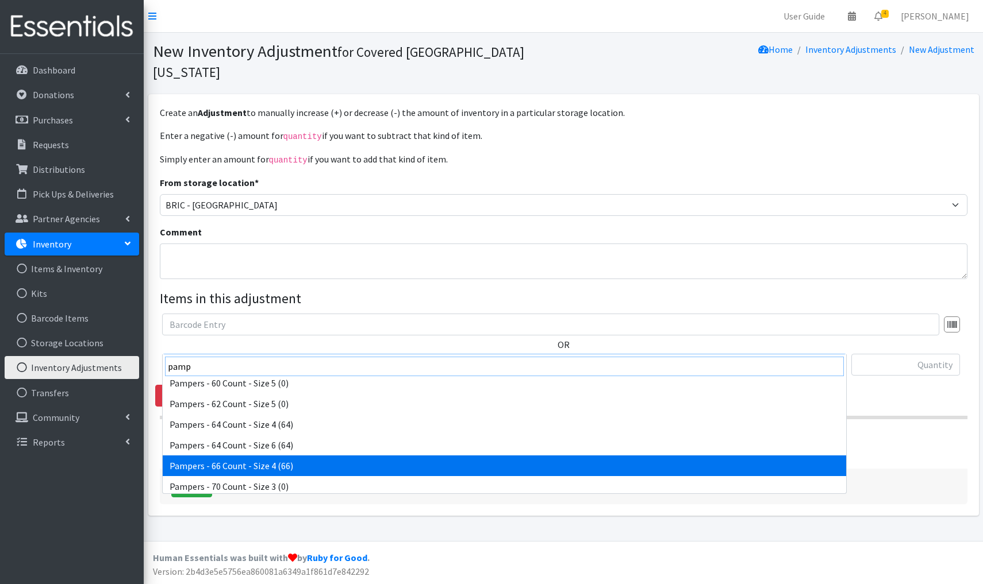
scroll to position [1433, 0]
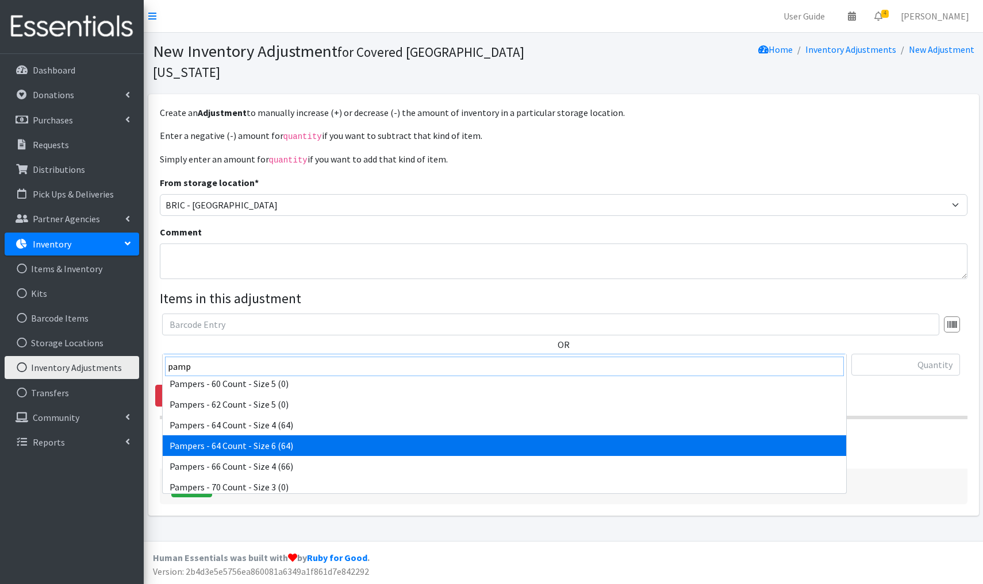
type input "pamp"
select select "4966"
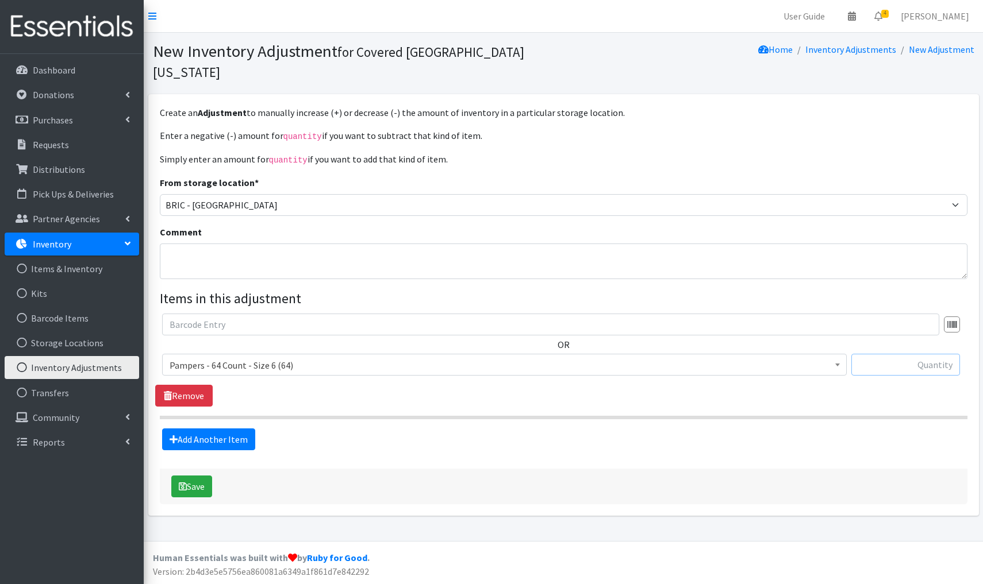
click at [914, 354] on input "text" at bounding box center [905, 365] width 109 height 22
type input "+128"
click at [189, 476] on button "Save" at bounding box center [191, 487] width 41 height 22
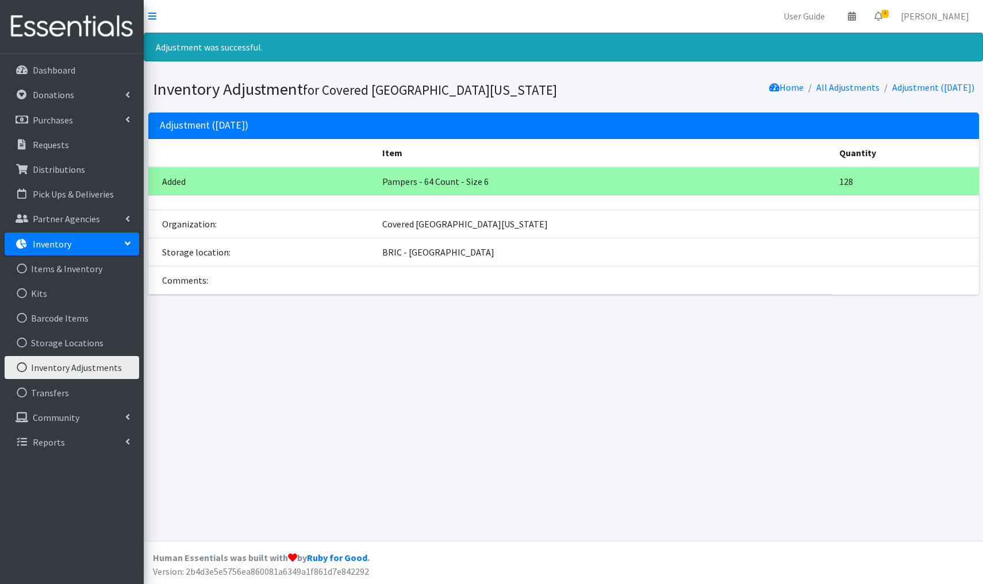
click at [78, 366] on link "Inventory Adjustments" at bounding box center [72, 367] width 134 height 23
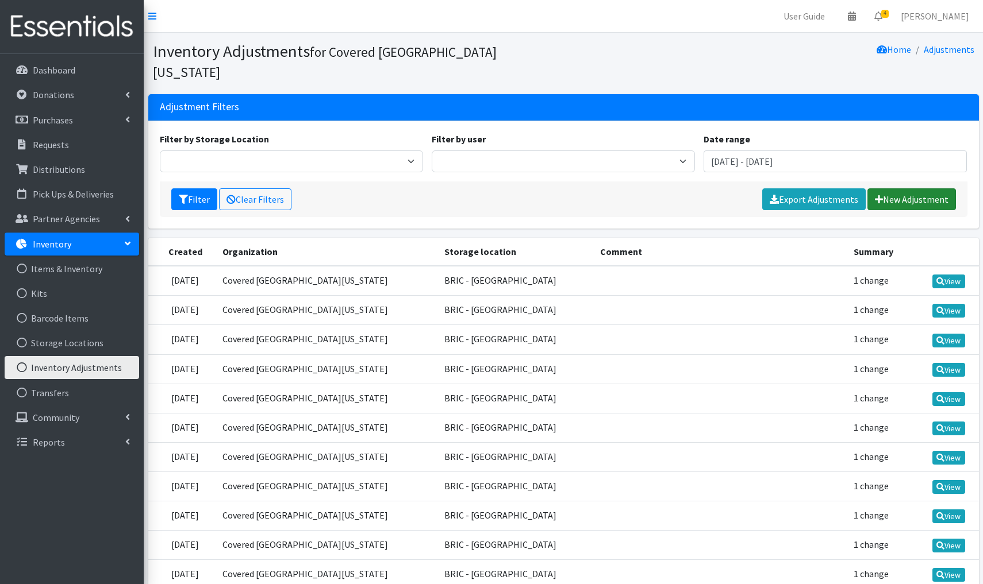
click at [916, 189] on link "New Adjustment" at bounding box center [911, 200] width 89 height 22
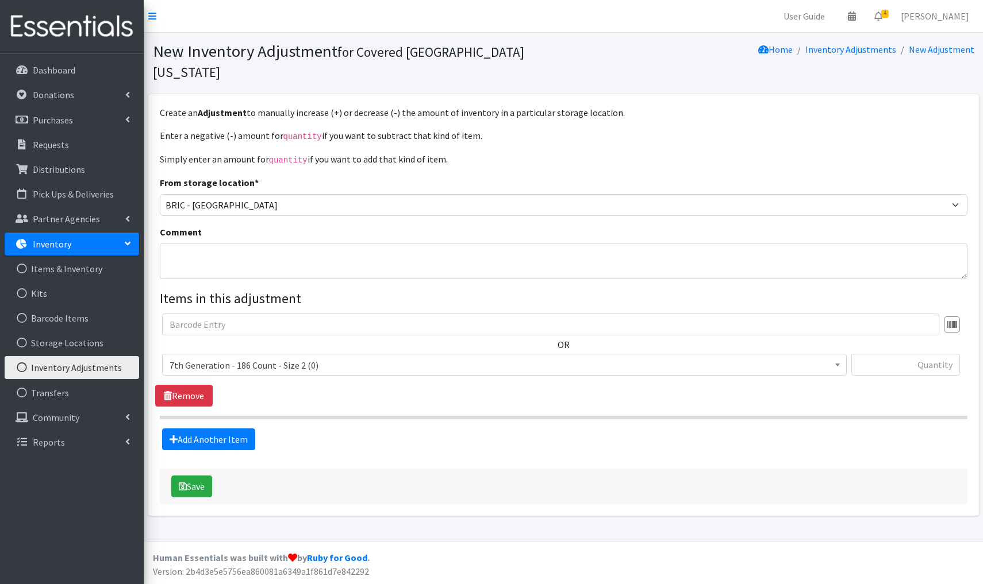
click at [320, 357] on span "7th Generation - 186 Count - Size 2 (0)" at bounding box center [505, 365] width 670 height 16
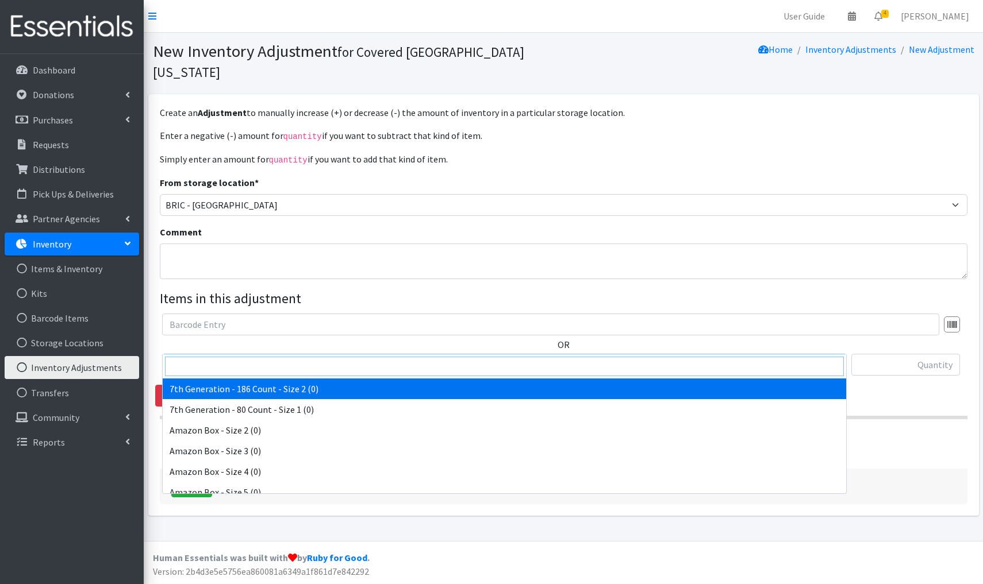
click at [185, 371] on input "search" at bounding box center [504, 367] width 679 height 20
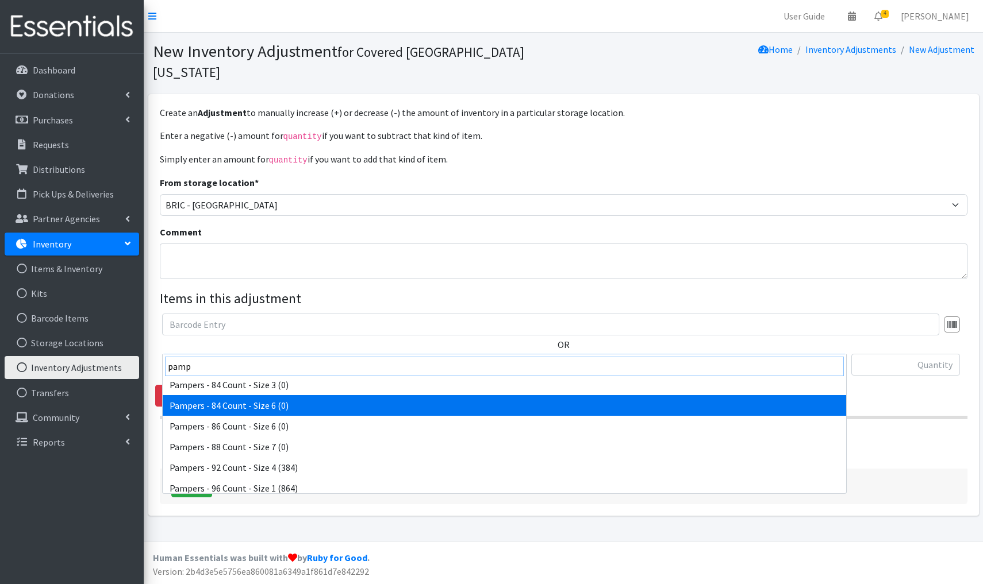
scroll to position [1805, 0]
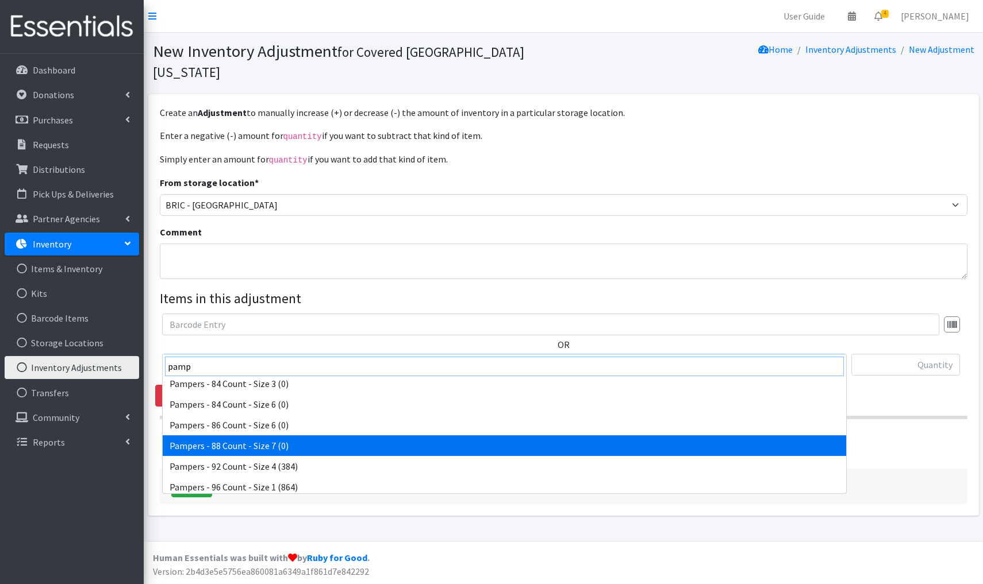
type input "pamp"
select select "5642"
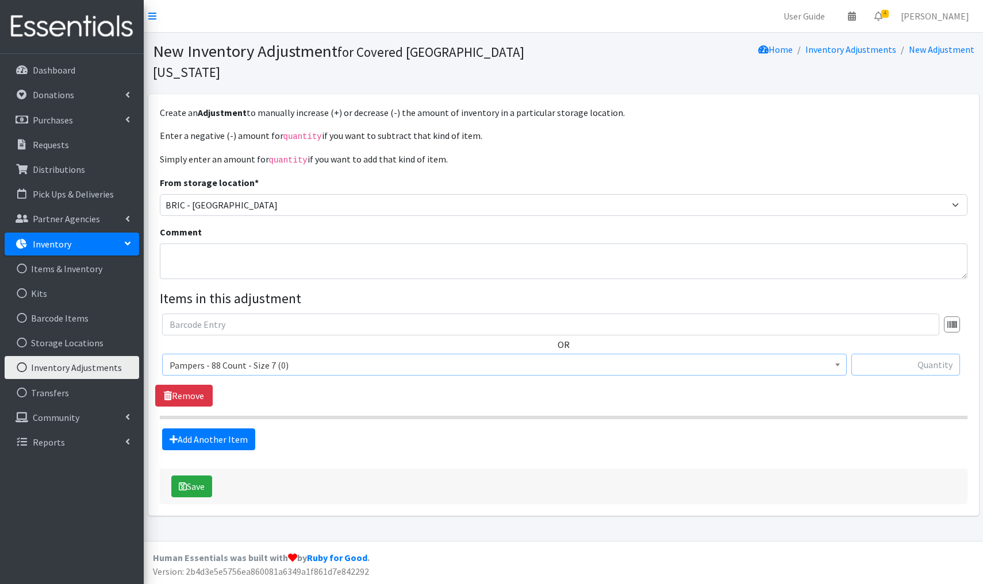
click at [925, 354] on input "text" at bounding box center [905, 365] width 109 height 22
type input "+88"
click at [195, 476] on button "Save" at bounding box center [191, 487] width 41 height 22
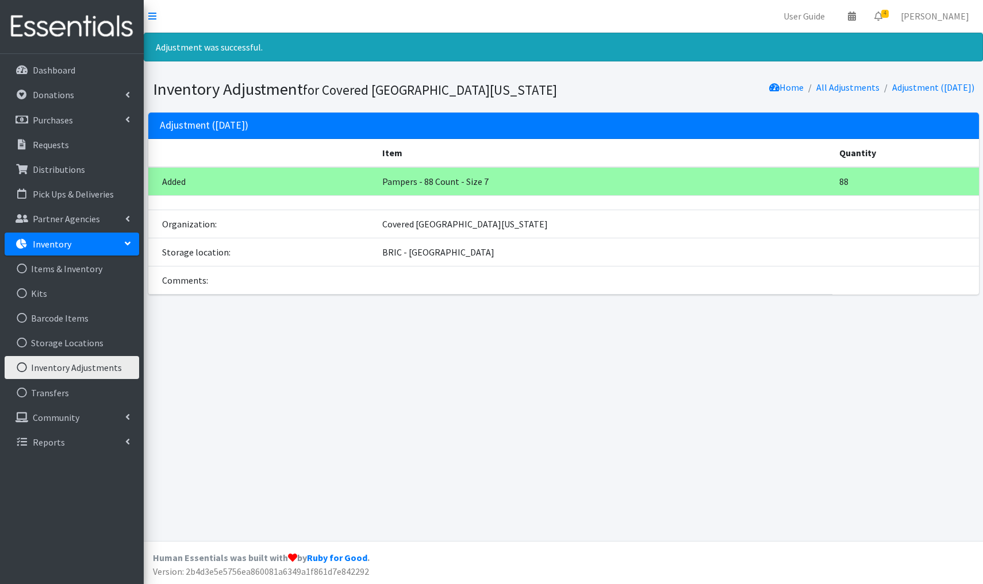
click at [88, 366] on link "Inventory Adjustments" at bounding box center [72, 367] width 134 height 23
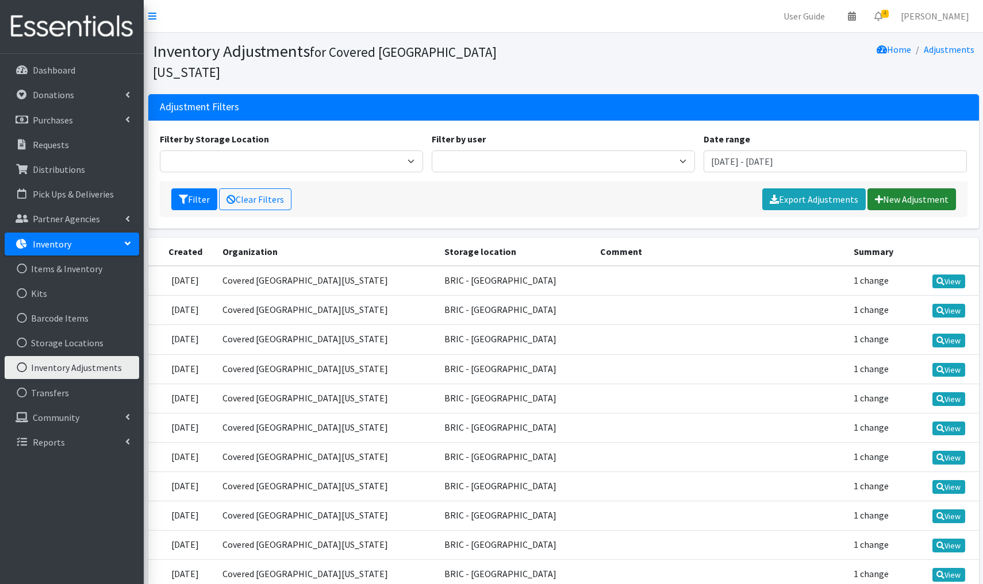
click at [921, 189] on link "New Adjustment" at bounding box center [911, 200] width 89 height 22
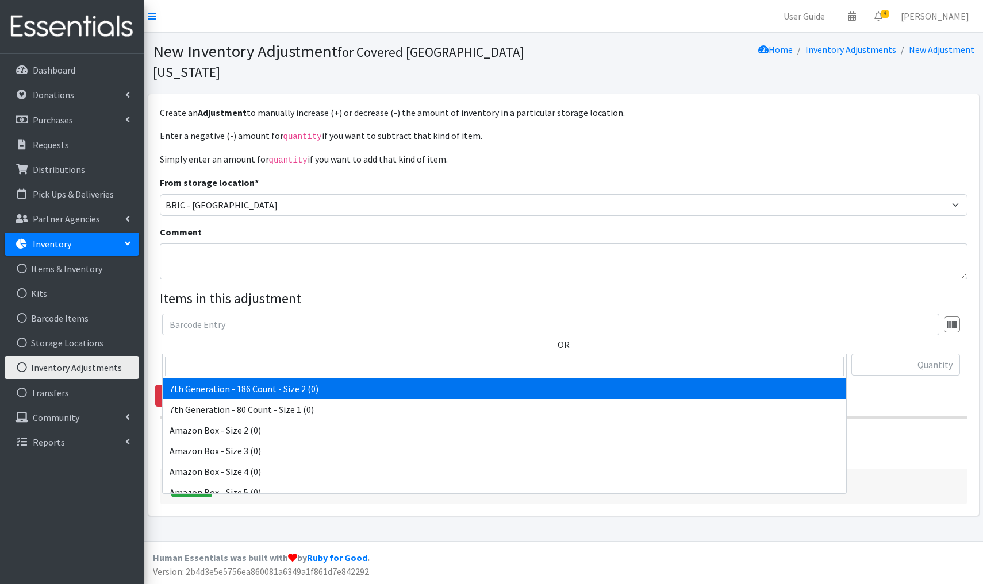
click at [249, 357] on span "7th Generation - 186 Count - Size 2 (0)" at bounding box center [505, 365] width 670 height 16
click at [201, 364] on input "search" at bounding box center [504, 367] width 679 height 20
type input "pam"
select select "4409"
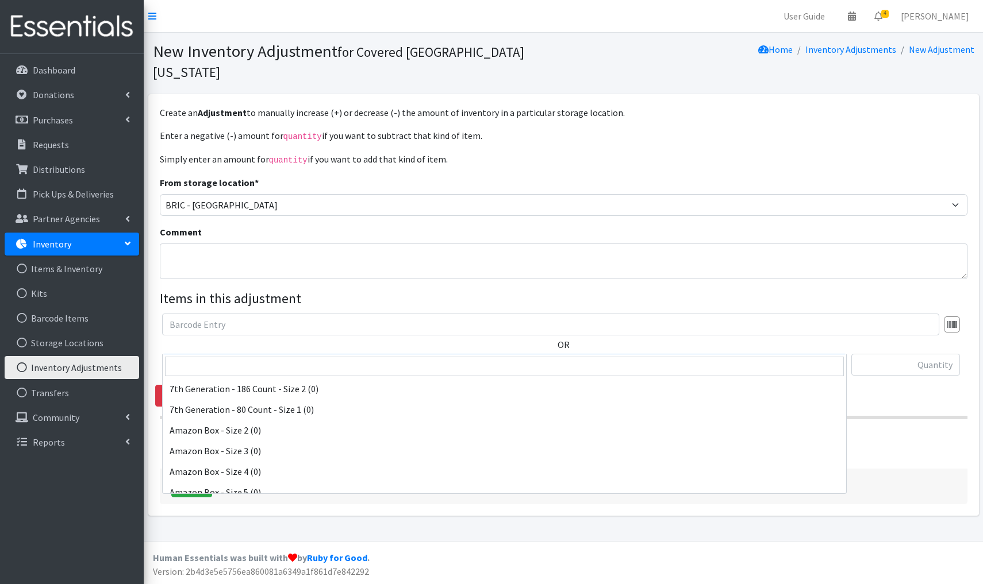
click at [292, 357] on span "Pampers - 84 Count- Size 2 (84)" at bounding box center [505, 365] width 670 height 16
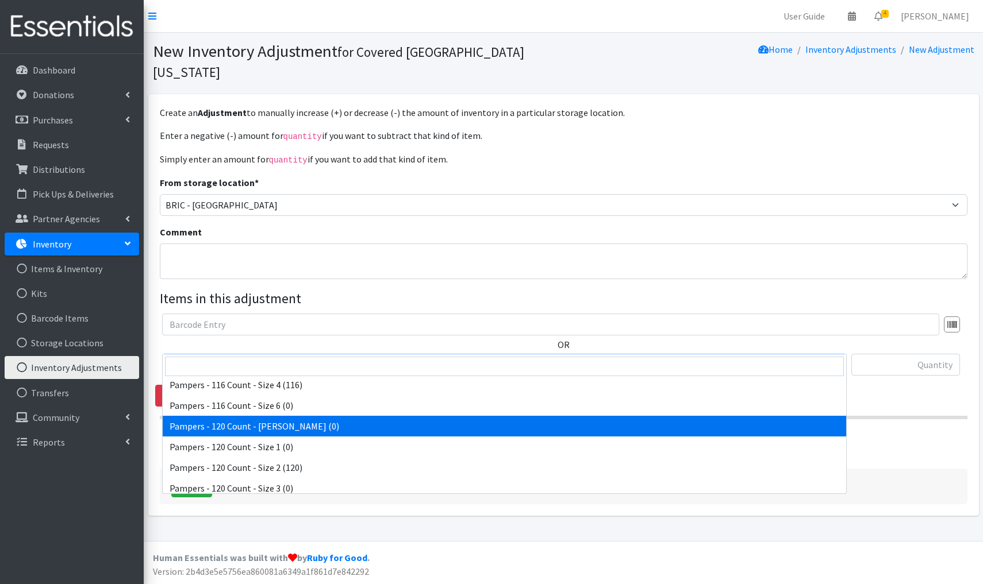
scroll to position [6343, 0]
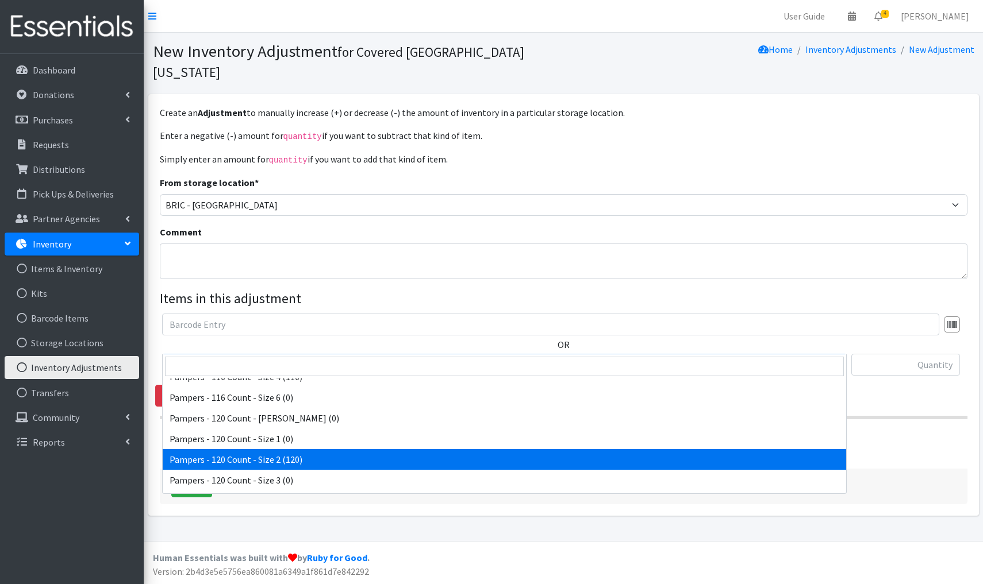
select select "14633"
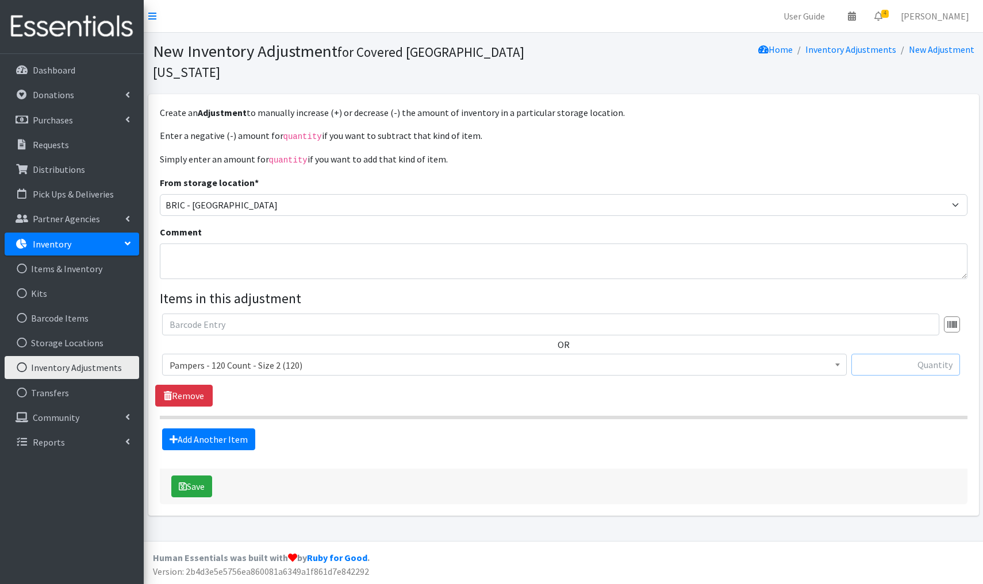
click at [945, 354] on input "text" at bounding box center [905, 365] width 109 height 22
type input "-120"
click at [195, 476] on button "Save" at bounding box center [191, 487] width 41 height 22
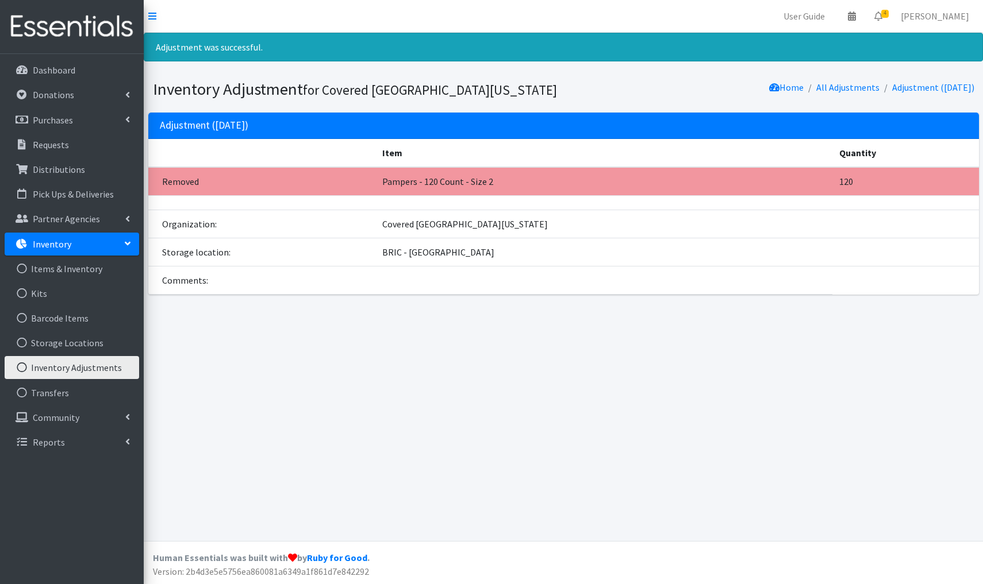
click at [67, 369] on link "Inventory Adjustments" at bounding box center [72, 367] width 134 height 23
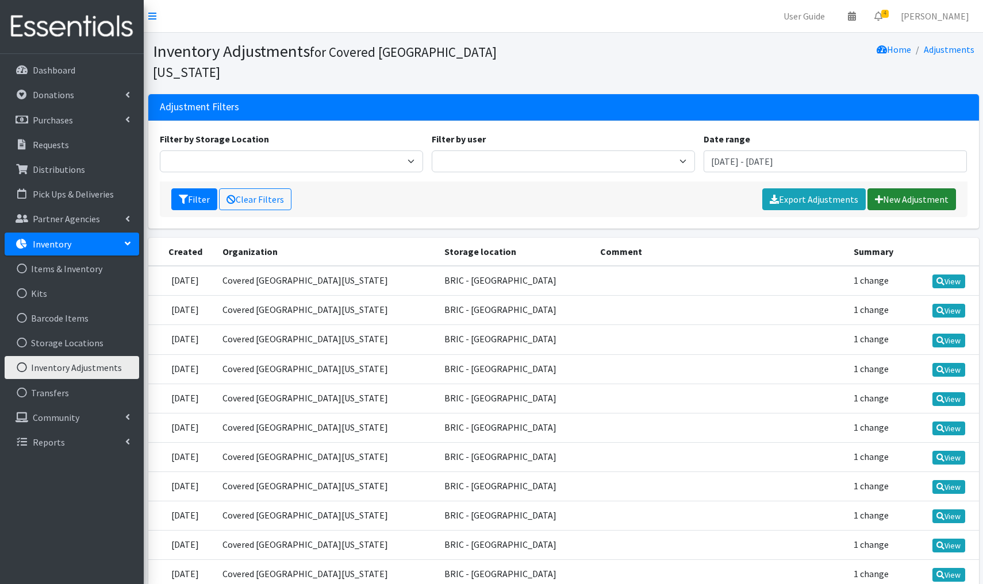
click at [891, 189] on link "New Adjustment" at bounding box center [911, 200] width 89 height 22
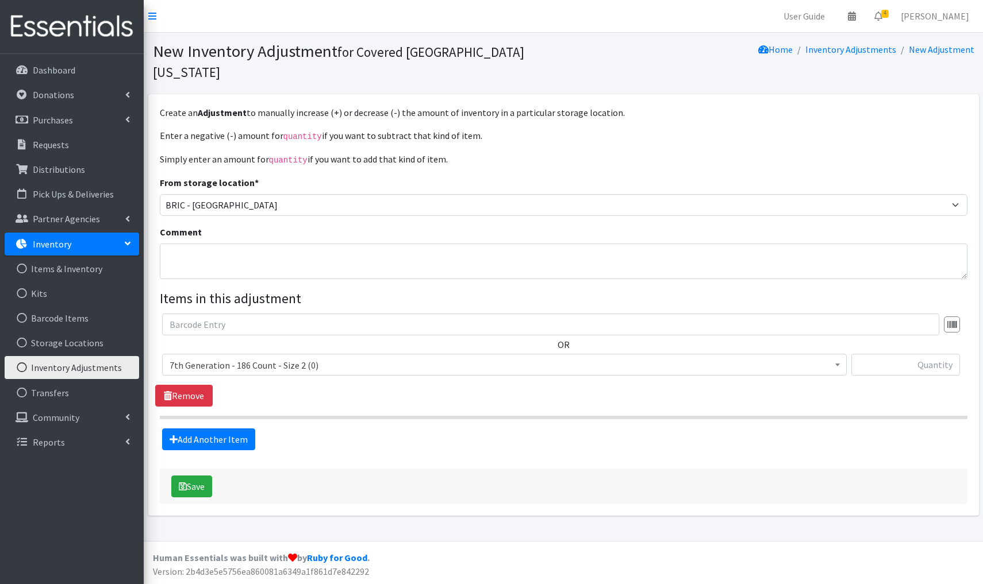
click at [330, 357] on span "7th Generation - 186 Count - Size 2 (0)" at bounding box center [505, 365] width 670 height 16
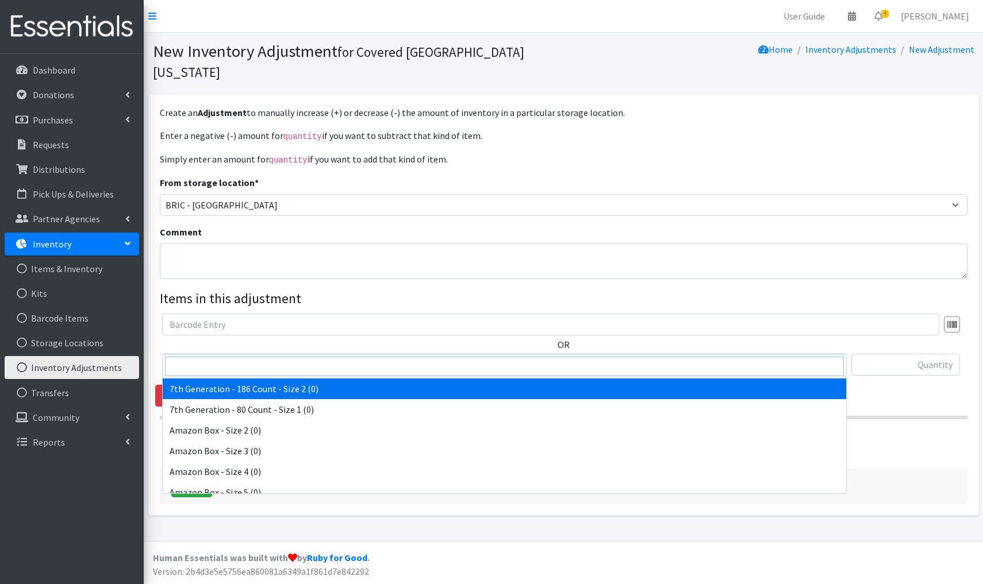
click at [203, 363] on input "search" at bounding box center [504, 367] width 679 height 20
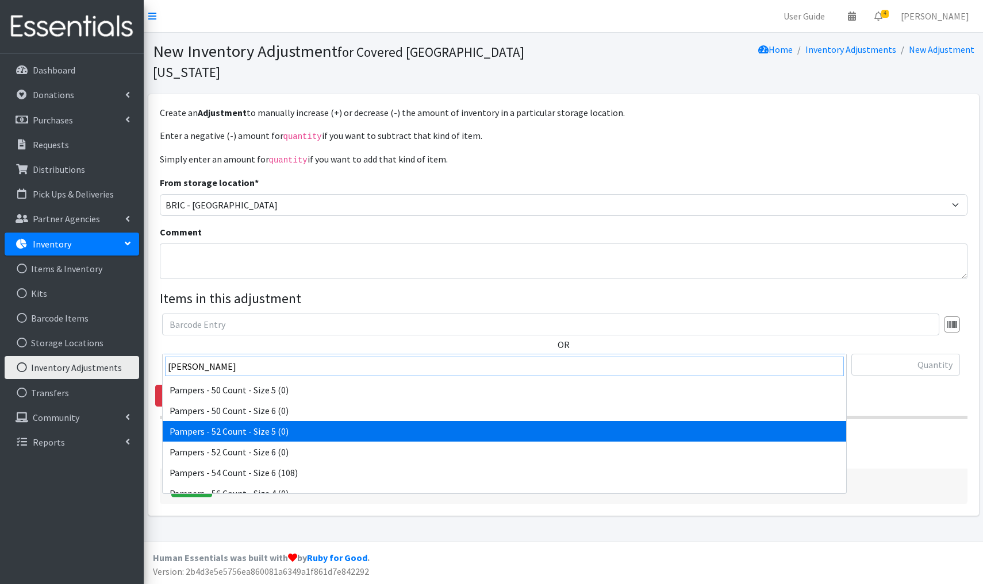
scroll to position [1220, 0]
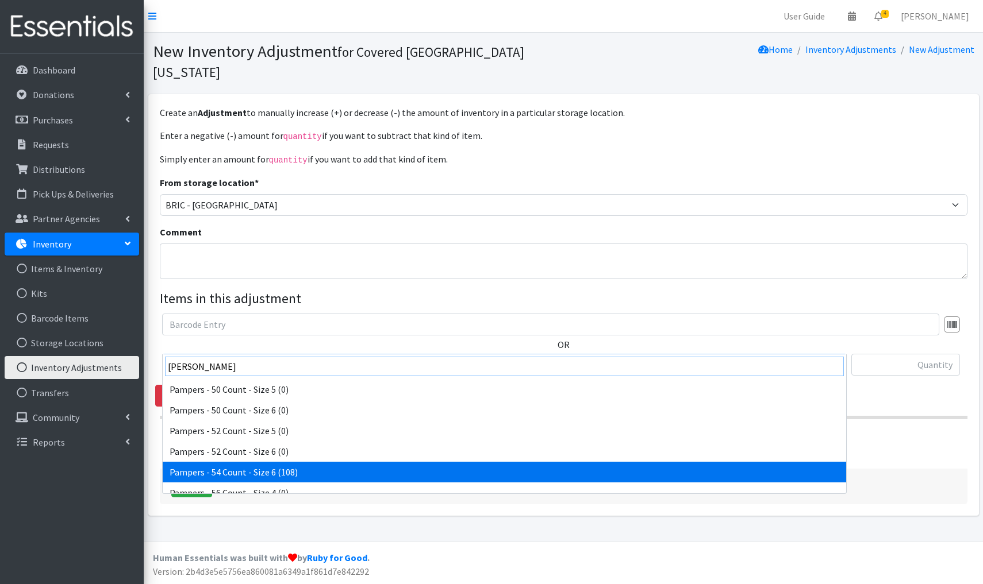
type input "pam"
select select "9667"
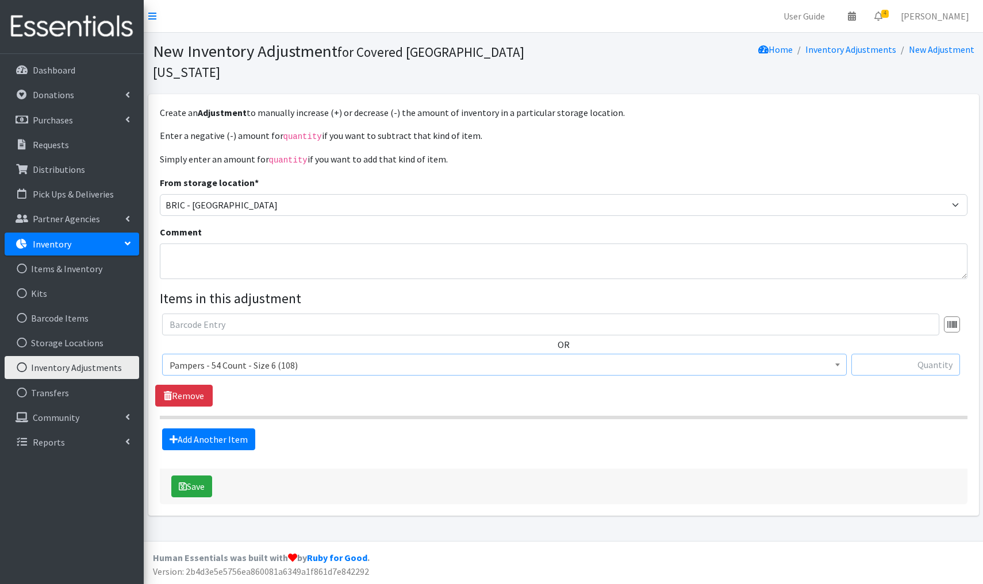
click at [913, 354] on input "text" at bounding box center [905, 365] width 109 height 22
type input "-108"
click at [197, 476] on button "Save" at bounding box center [191, 487] width 41 height 22
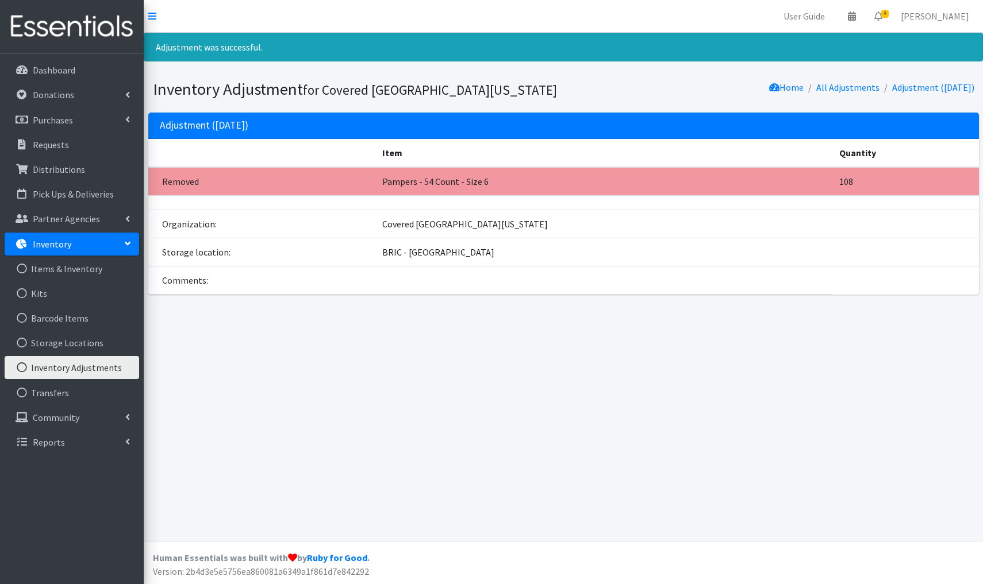
click at [86, 376] on link "Inventory Adjustments" at bounding box center [72, 367] width 134 height 23
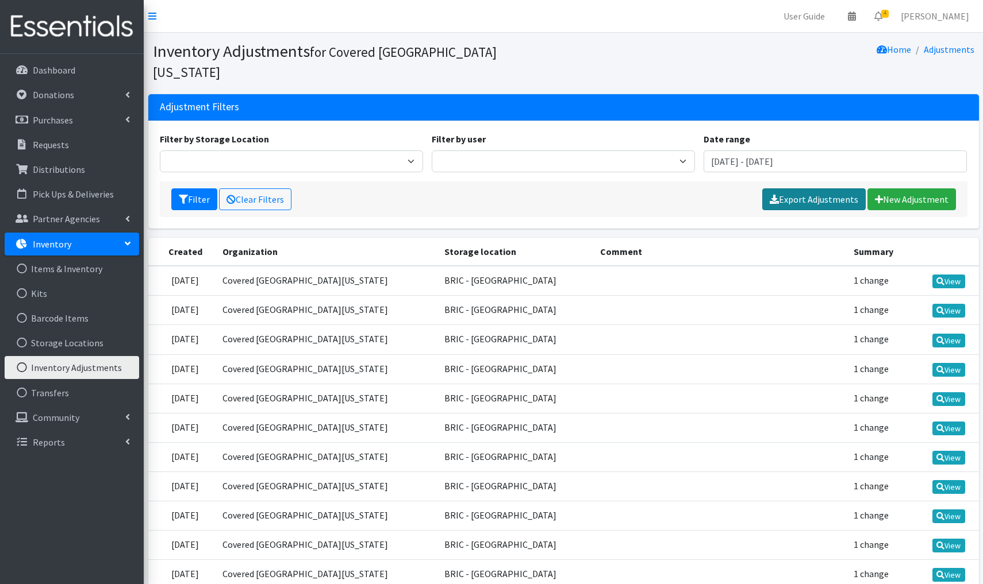
click at [816, 189] on link "Export Adjustments" at bounding box center [813, 200] width 103 height 22
click at [906, 189] on link "New Adjustment" at bounding box center [911, 200] width 89 height 22
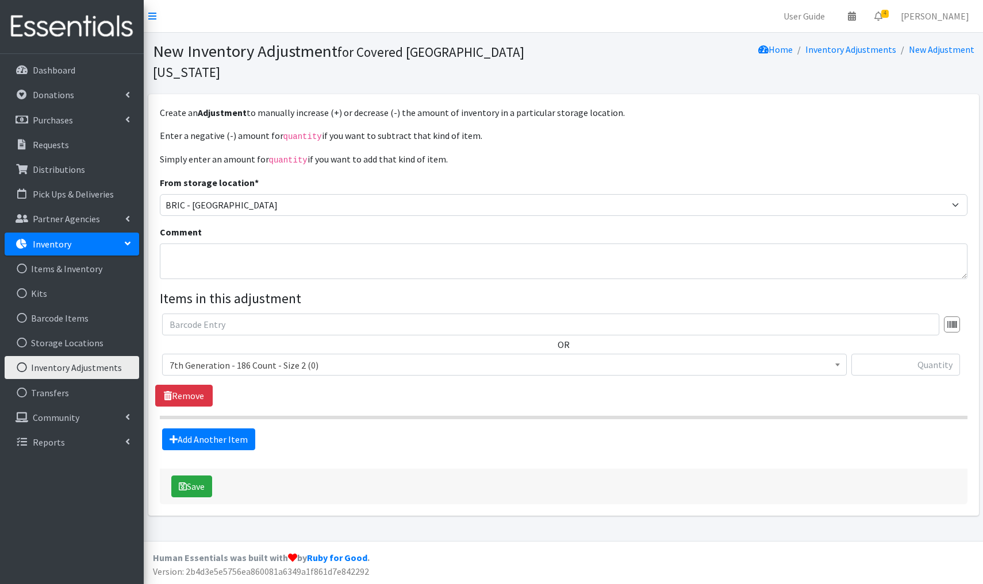
click at [220, 357] on span "7th Generation - 186 Count - Size 2 (0)" at bounding box center [505, 365] width 670 height 16
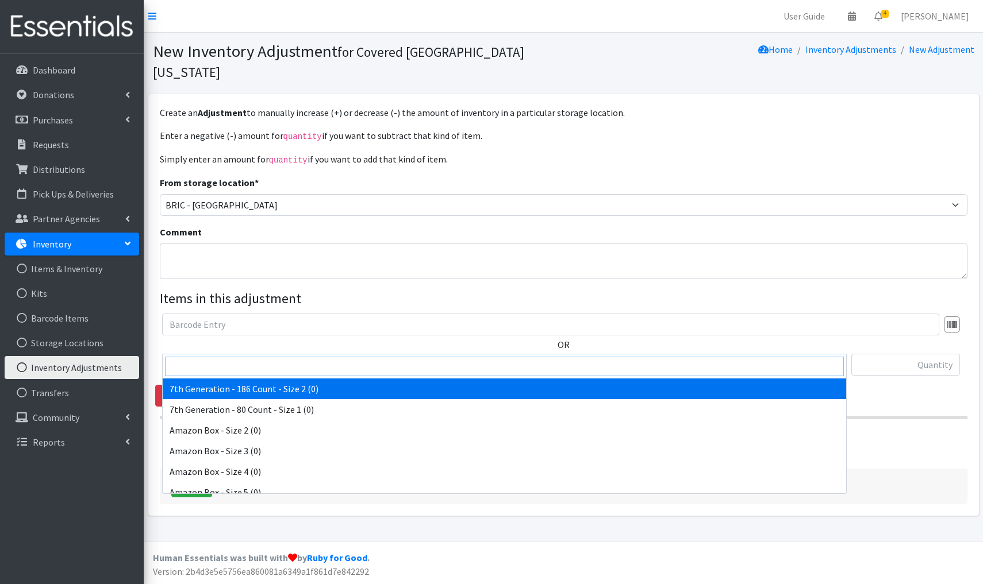
click at [226, 364] on input "search" at bounding box center [504, 367] width 679 height 20
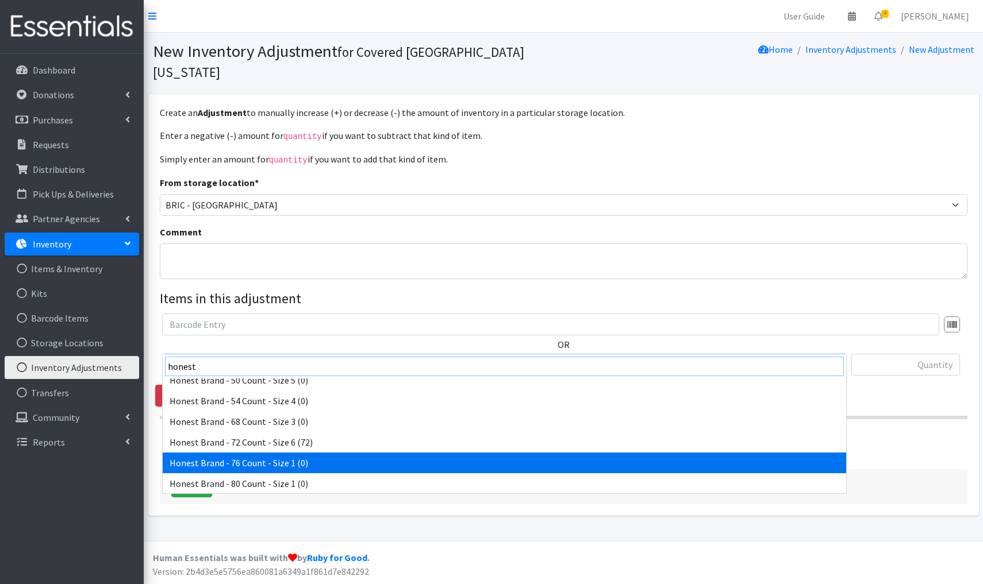
scroll to position [132, 0]
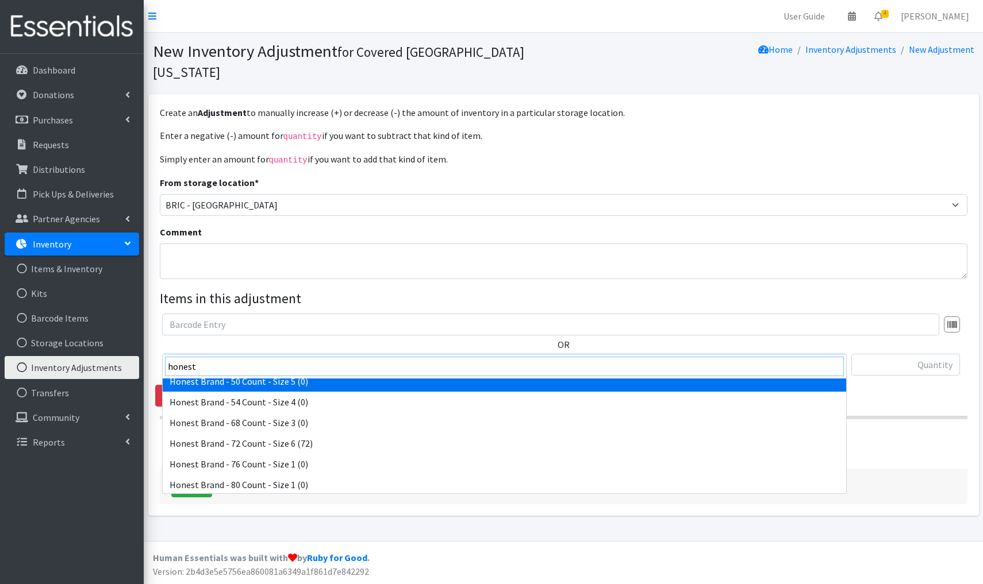
type input "honest"
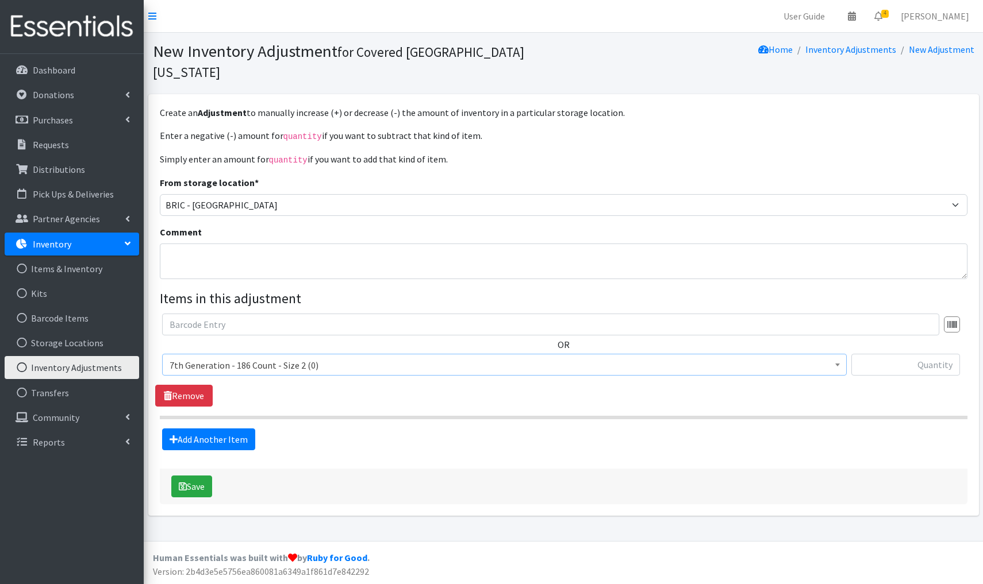
click at [328, 357] on span "7th Generation - 186 Count - Size 2 (0)" at bounding box center [505, 365] width 670 height 16
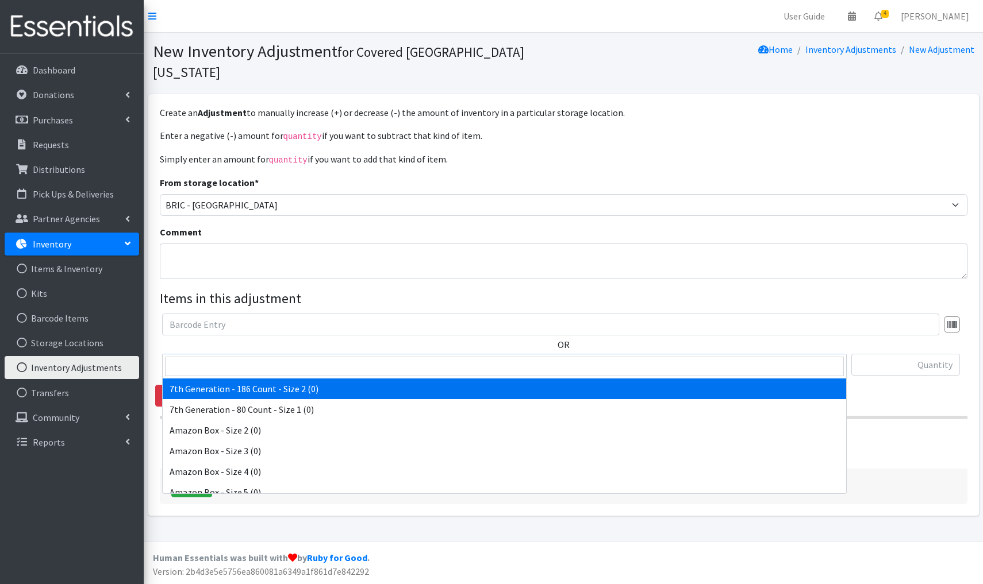
click at [332, 357] on span "7th Generation - 186 Count - Size 2 (0)" at bounding box center [505, 365] width 670 height 16
click at [184, 363] on input "search" at bounding box center [504, 367] width 679 height 20
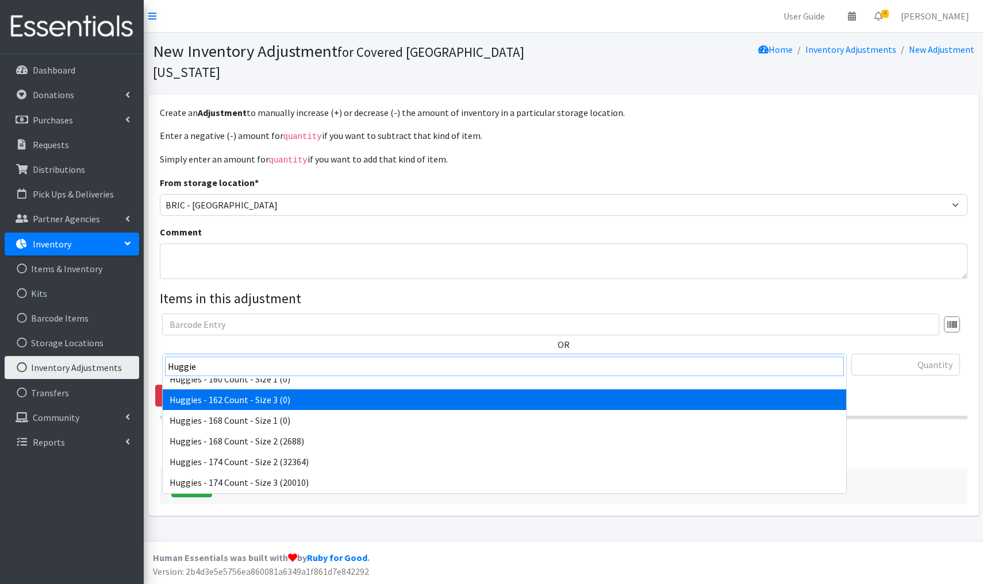
scroll to position [631, 0]
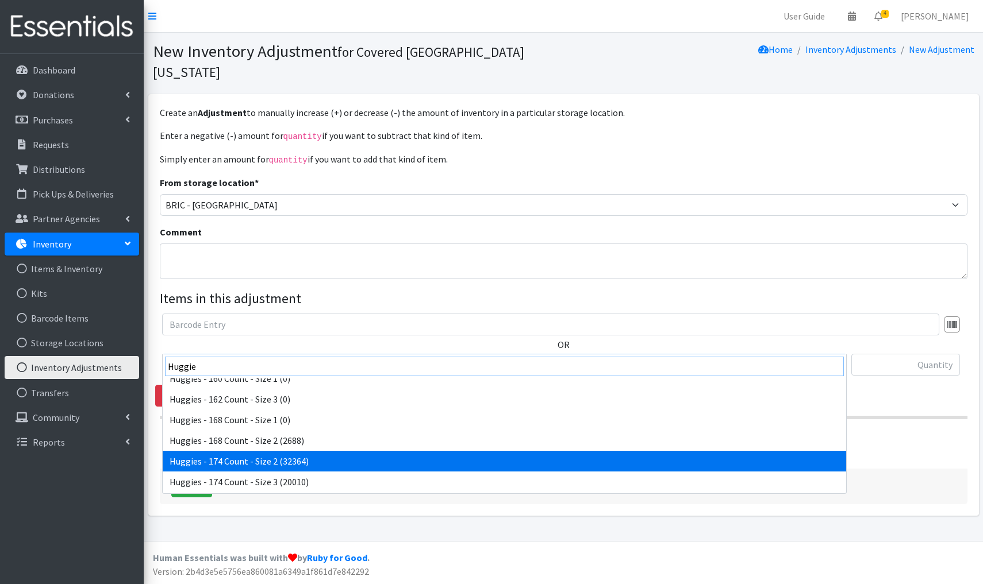
type input "Huggie"
select select "4939"
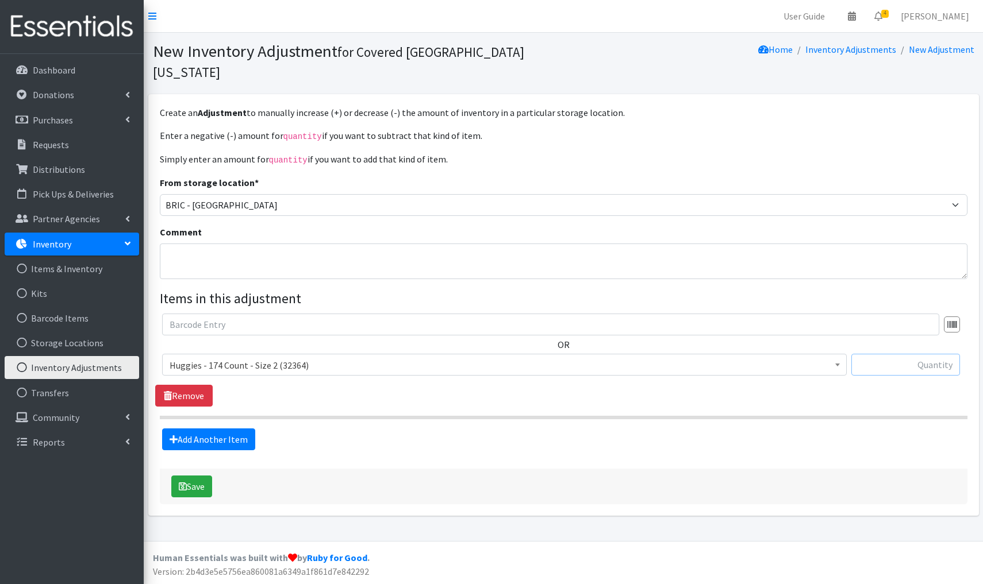
click at [939, 354] on input "text" at bounding box center [905, 365] width 109 height 22
type input "+348"
click at [195, 476] on button "Save" at bounding box center [191, 487] width 41 height 22
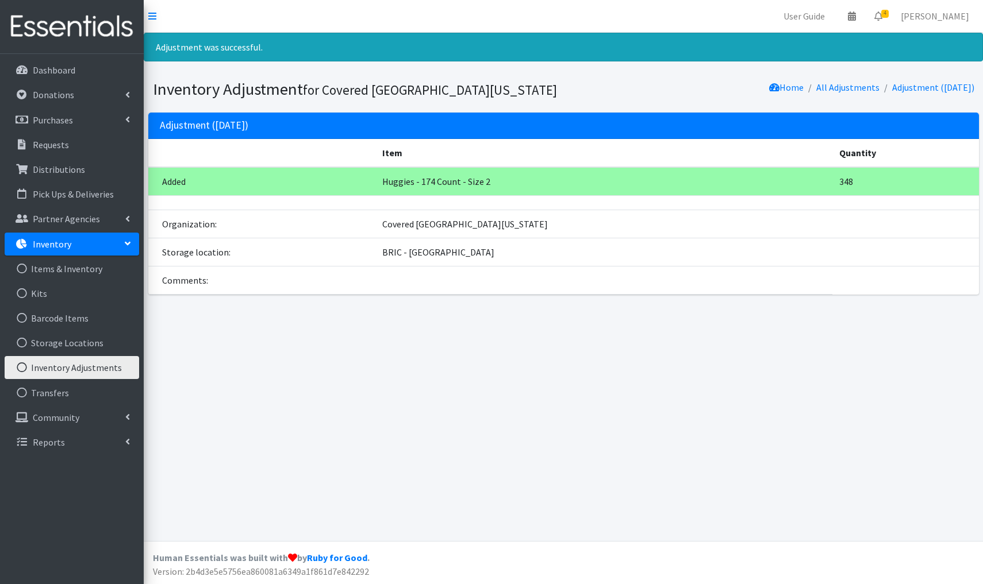
click at [75, 367] on link "Inventory Adjustments" at bounding box center [72, 367] width 134 height 23
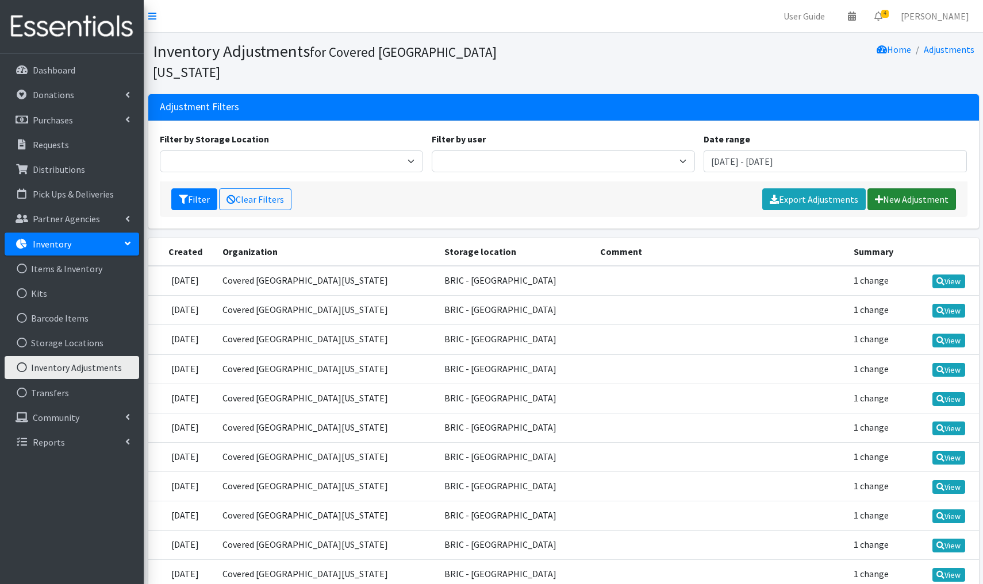
click at [907, 189] on link "New Adjustment" at bounding box center [911, 200] width 89 height 22
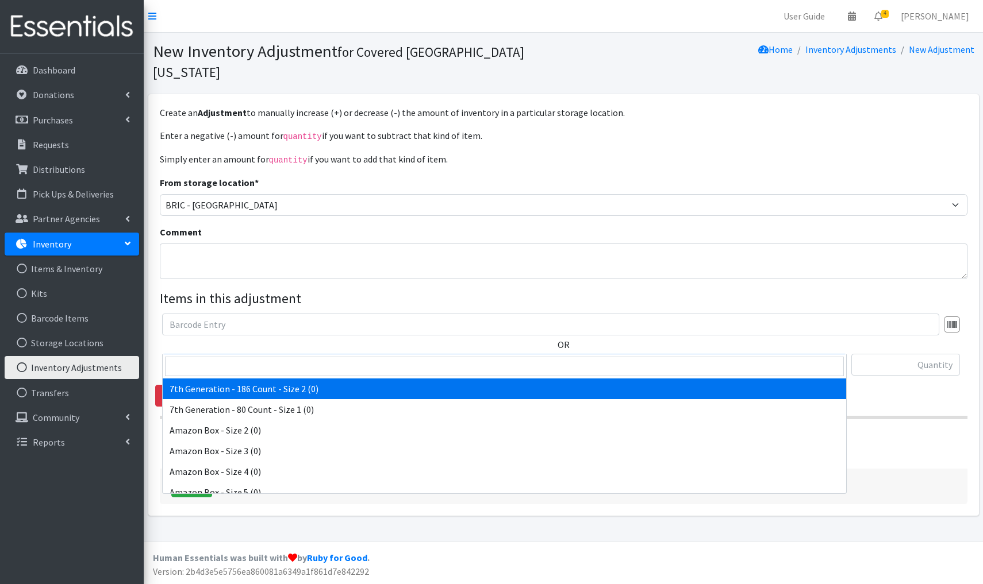
click at [322, 357] on span "7th Generation - 186 Count - Size 2 (0)" at bounding box center [505, 365] width 670 height 16
click at [221, 366] on input "search" at bounding box center [504, 367] width 679 height 20
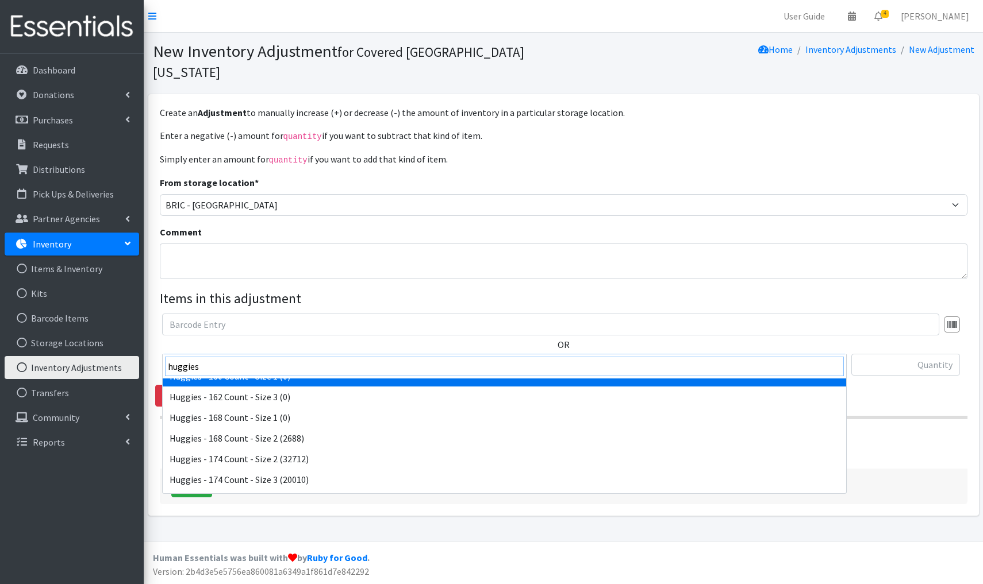
scroll to position [634, 0]
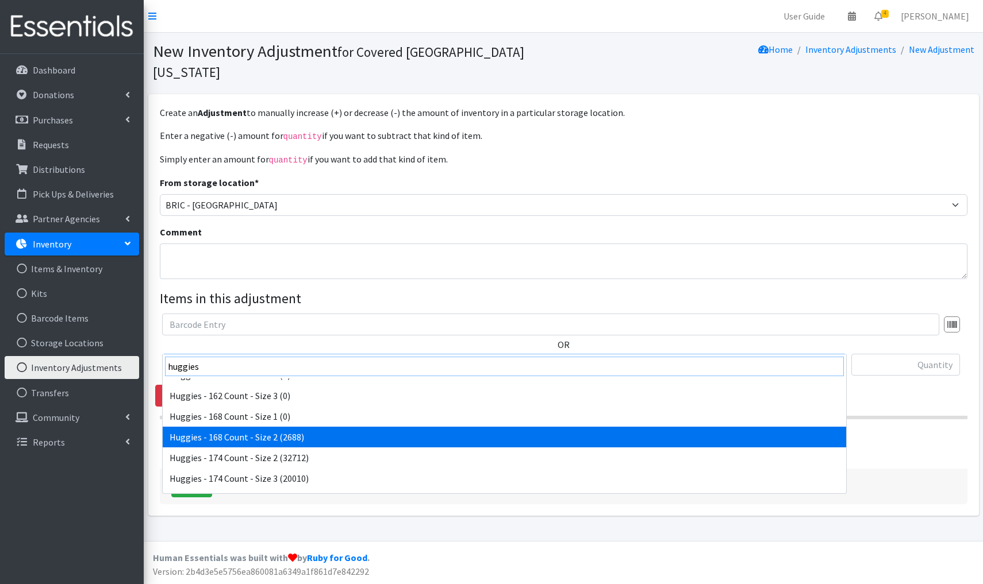
type input "huggies"
select select "14762"
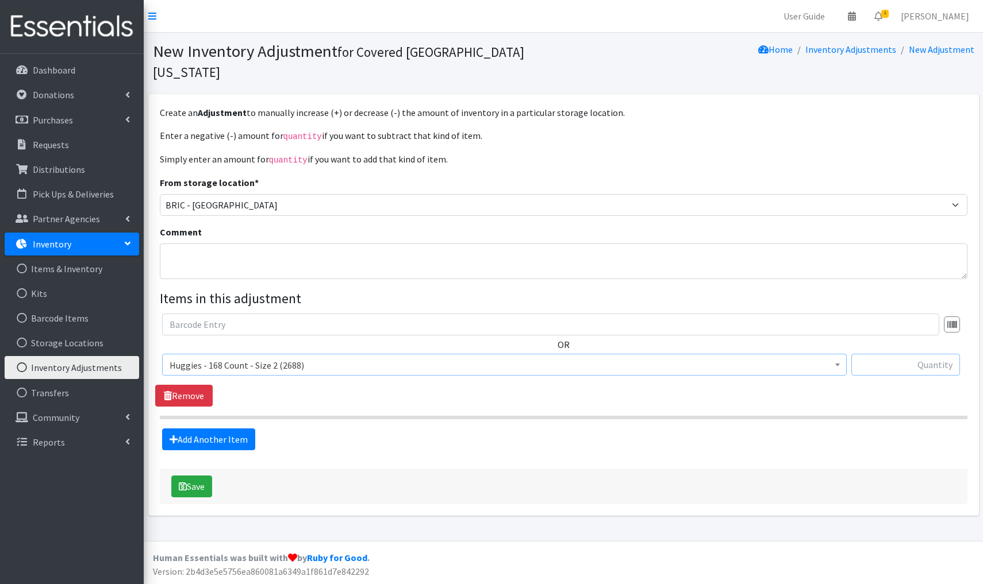
click at [951, 354] on input "text" at bounding box center [905, 365] width 109 height 22
type input "-2688"
click at [187, 244] on textarea "Comment" at bounding box center [563, 262] width 807 height 36
type textarea "Donated to The Soup Kitchen"
click at [196, 476] on button "Save" at bounding box center [191, 487] width 41 height 22
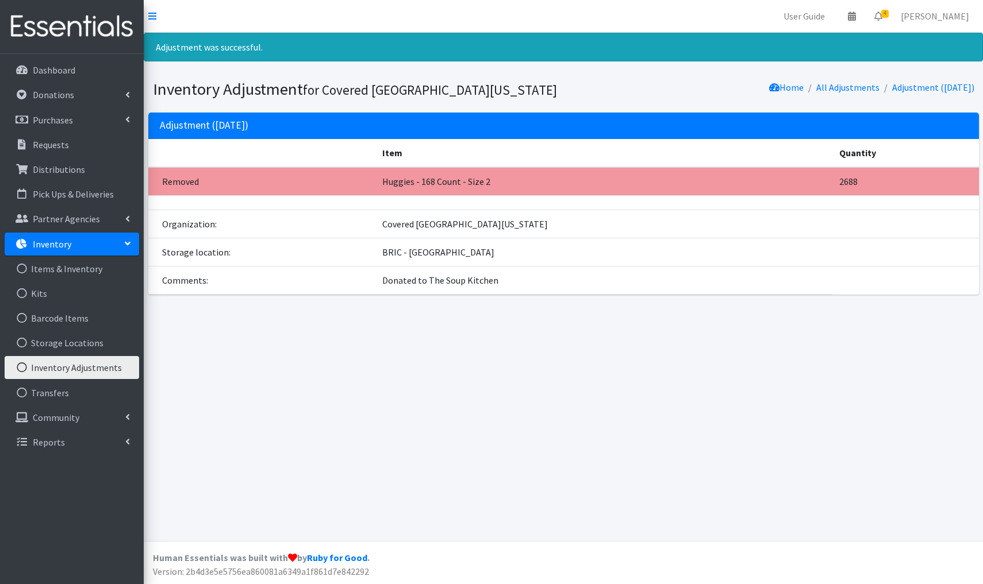
click at [57, 372] on link "Inventory Adjustments" at bounding box center [72, 367] width 134 height 23
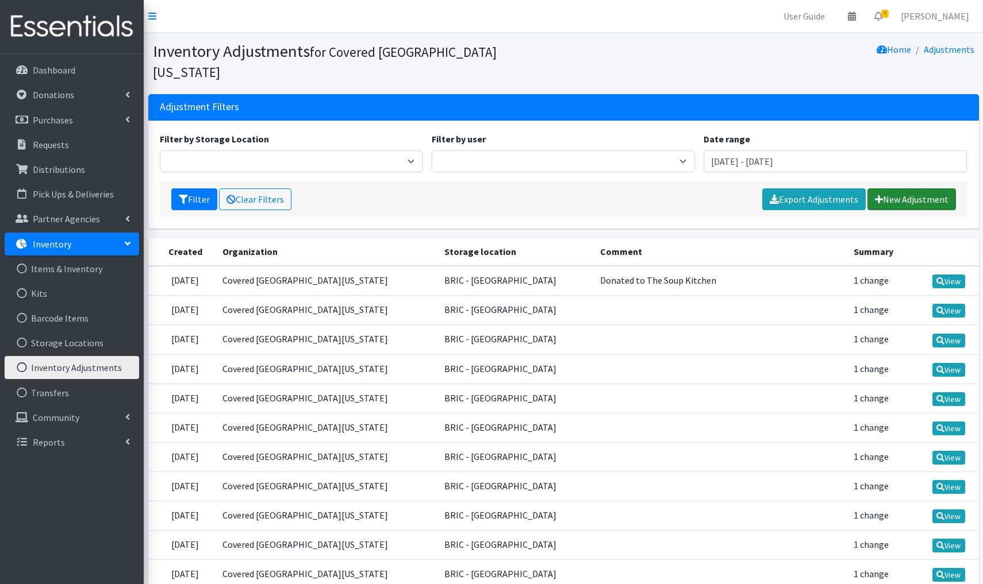
click at [897, 189] on link "New Adjustment" at bounding box center [911, 200] width 89 height 22
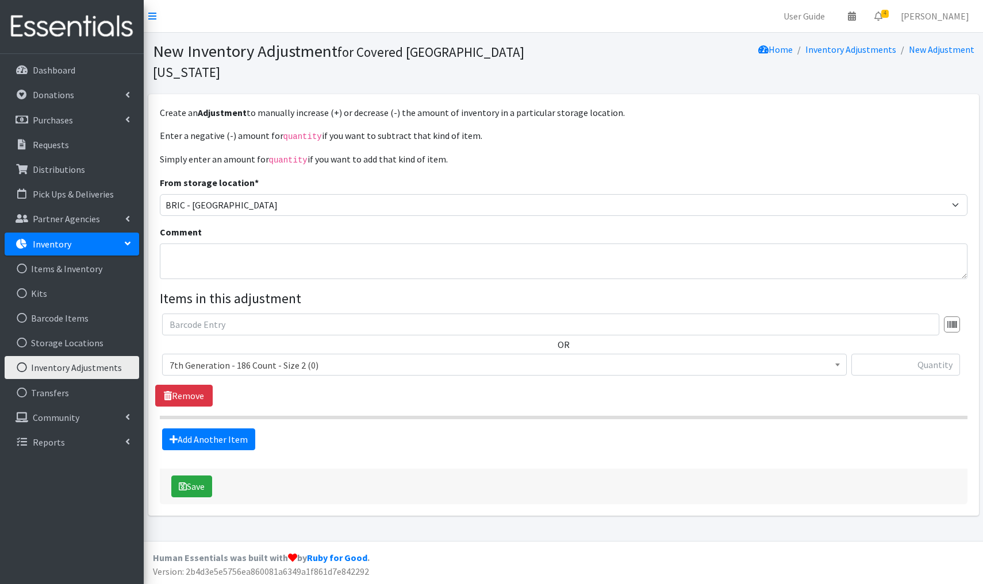
click at [338, 354] on span "7th Generation - 186 Count - Size 2 (0)" at bounding box center [504, 365] width 684 height 22
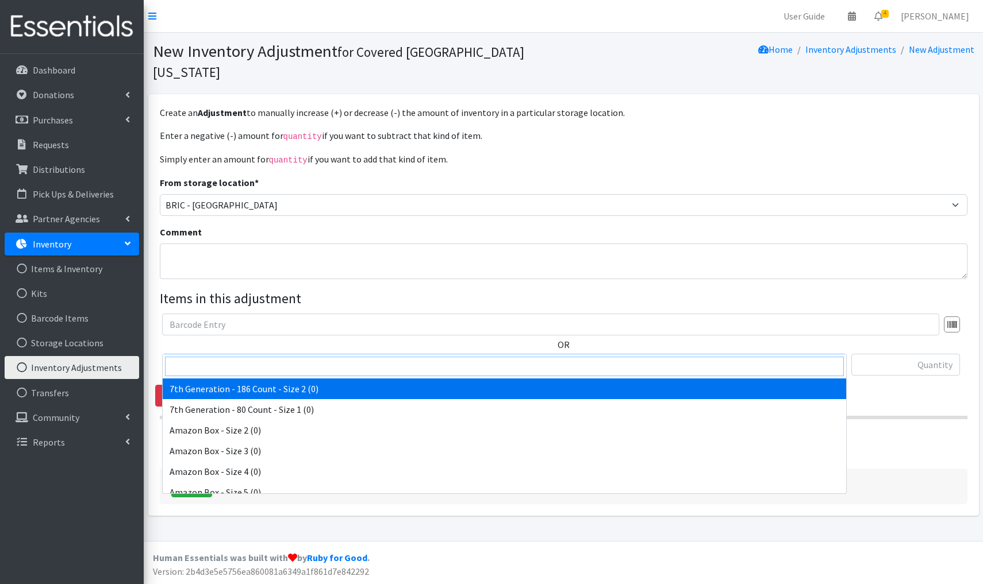
click at [235, 370] on input "search" at bounding box center [504, 367] width 679 height 20
type input "Hu"
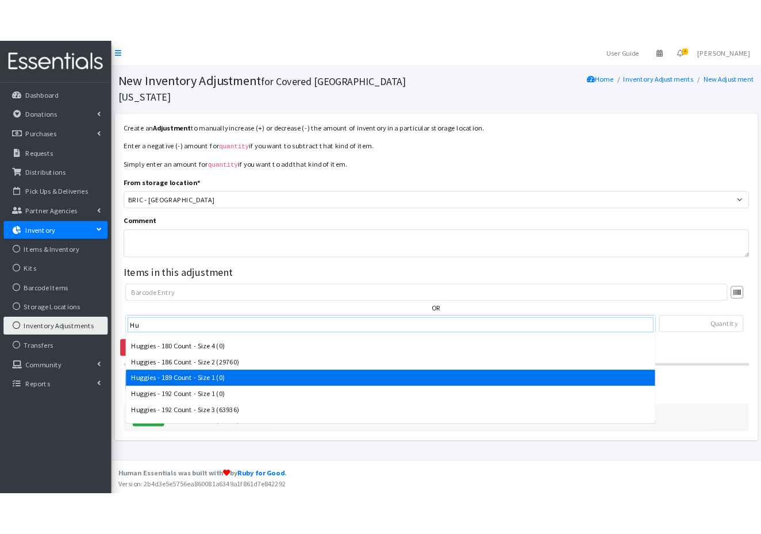
scroll to position [802, 0]
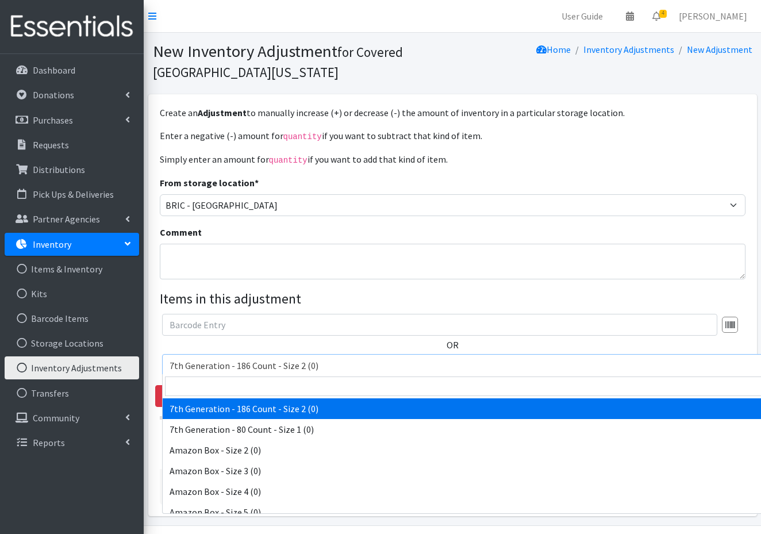
click at [337, 360] on span "7th Generation - 186 Count - Size 2 (0)" at bounding box center [505, 365] width 670 height 16
click at [203, 388] on input "search" at bounding box center [504, 386] width 679 height 20
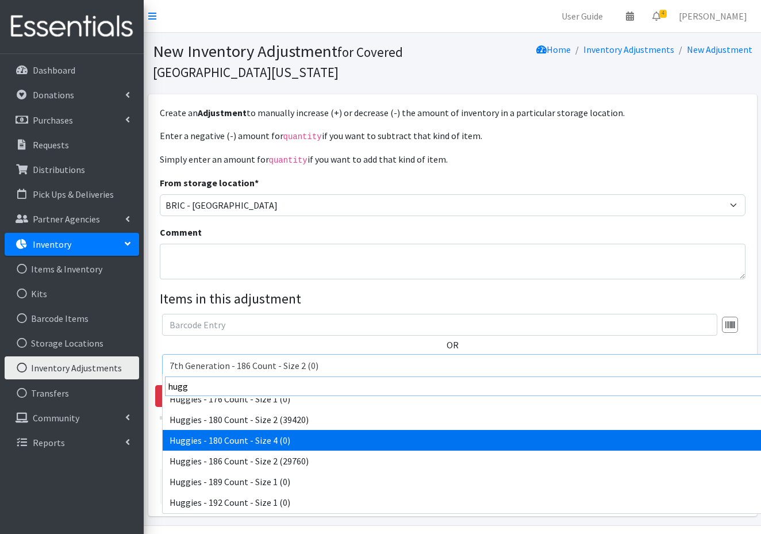
scroll to position [776, 0]
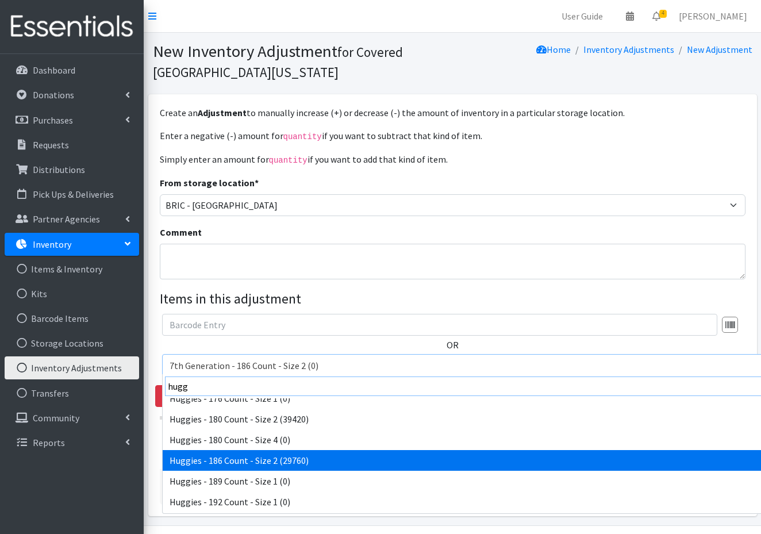
type input "hugg"
select select "13984"
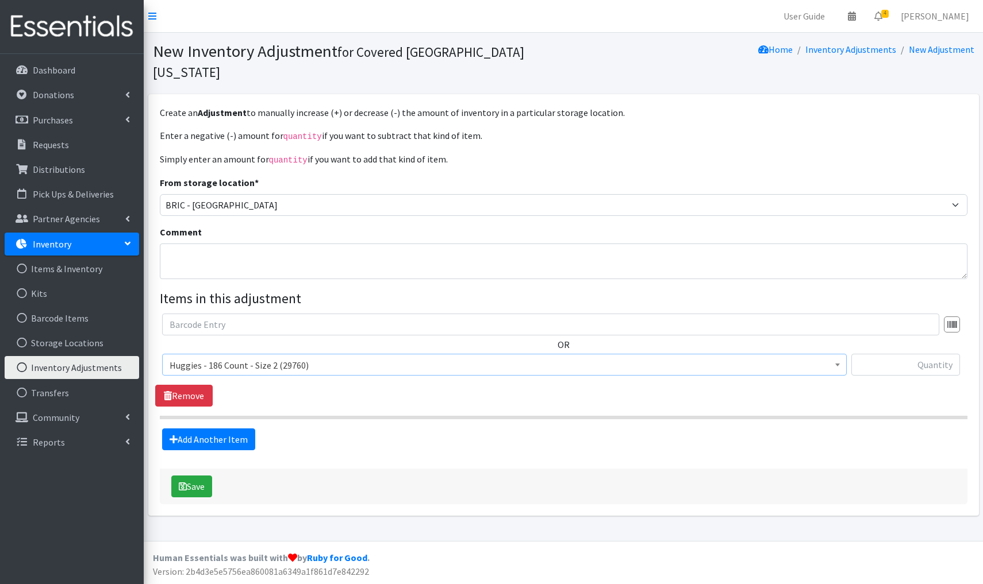
scroll to position [0, 0]
click at [923, 354] on input "text" at bounding box center [905, 365] width 109 height 22
type input "-23,064"
click at [182, 244] on textarea "Comment" at bounding box center [563, 262] width 807 height 36
type textarea "Donated to Soup Kitchen and Kerrville Texas flood"
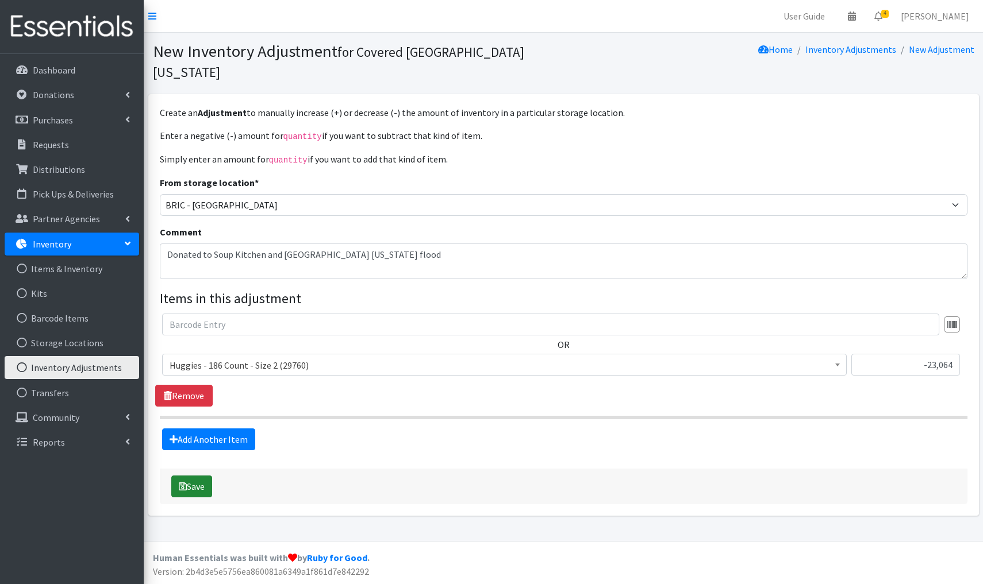
click at [195, 476] on button "Save" at bounding box center [191, 487] width 41 height 22
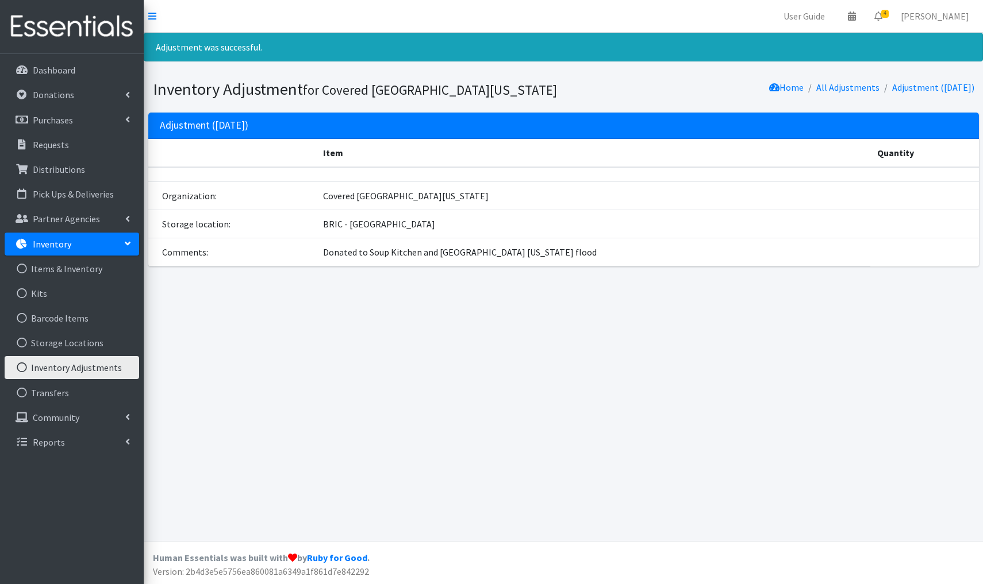
click at [86, 368] on link "Inventory Adjustments" at bounding box center [72, 367] width 134 height 23
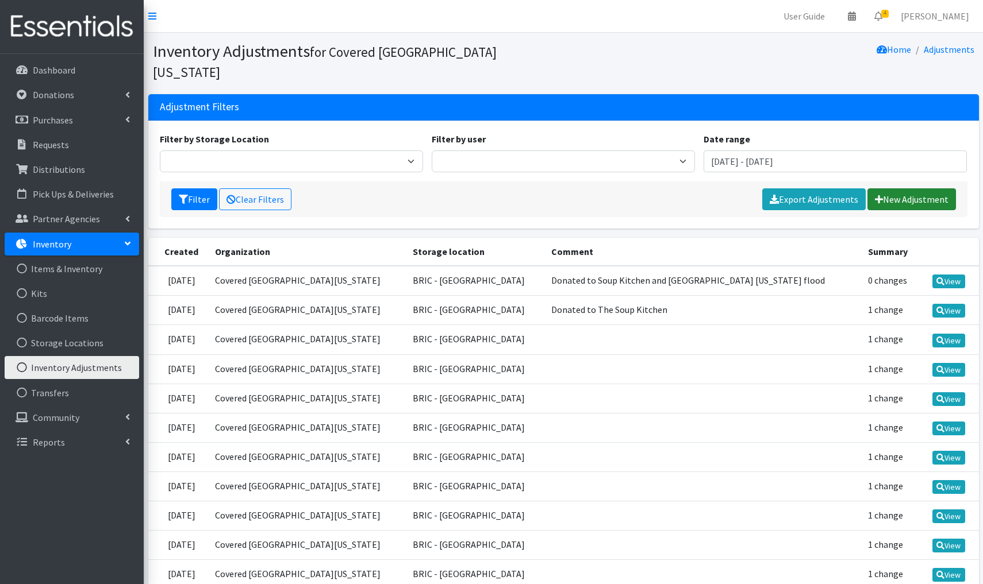
click at [908, 189] on link "New Adjustment" at bounding box center [911, 200] width 89 height 22
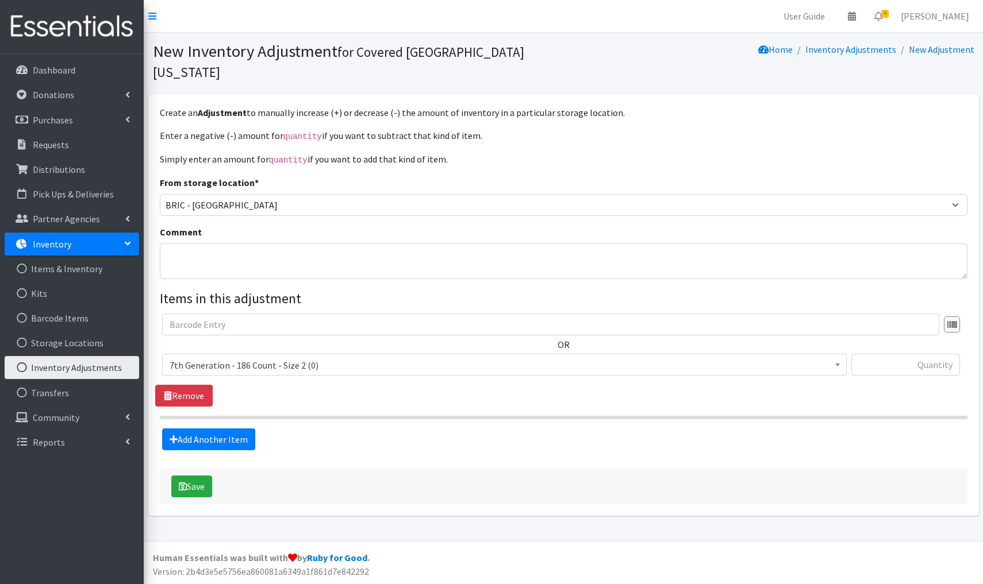
click at [326, 357] on span "7th Generation - 186 Count - Size 2 (0)" at bounding box center [505, 365] width 670 height 16
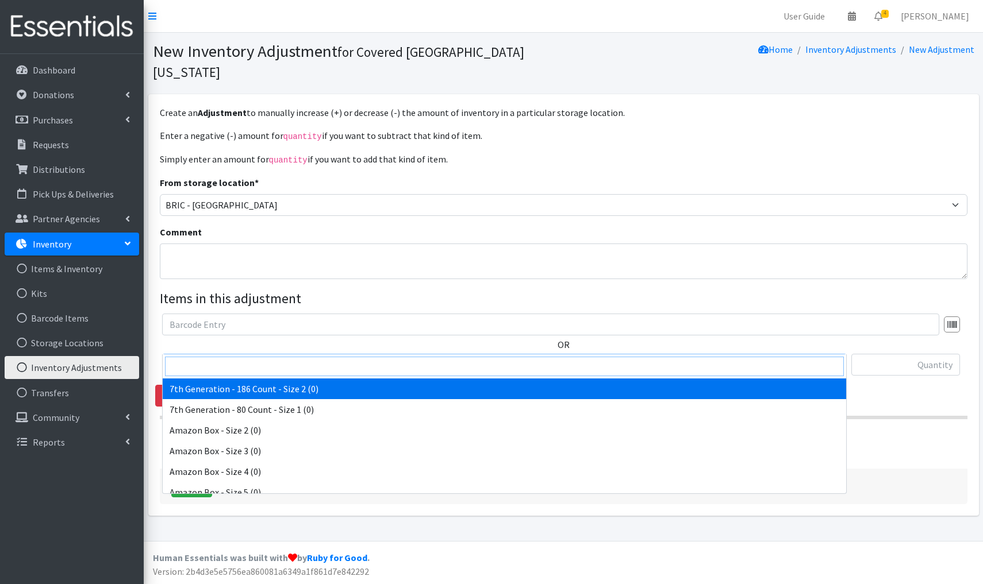
click at [196, 366] on input "search" at bounding box center [504, 367] width 679 height 20
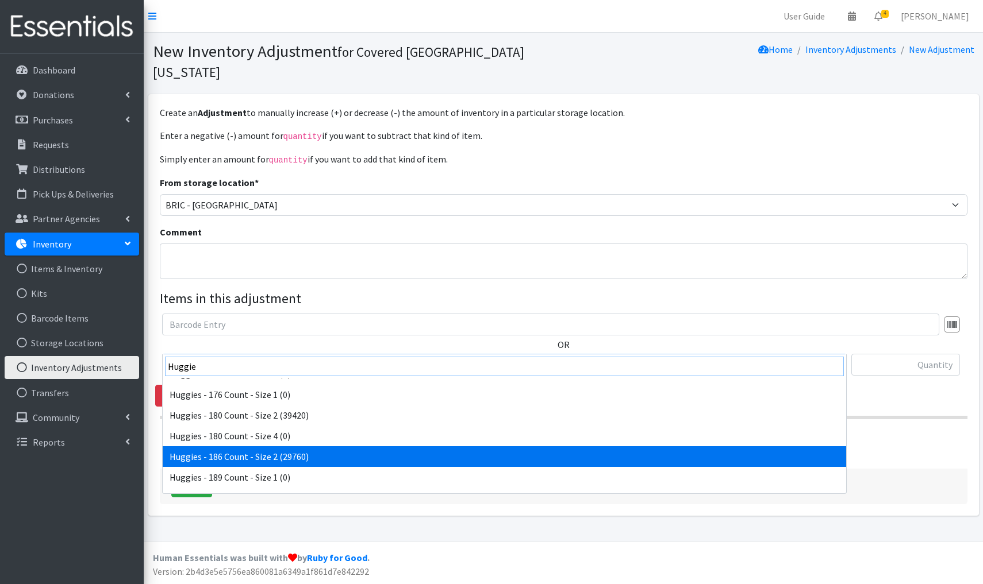
scroll to position [758, 0]
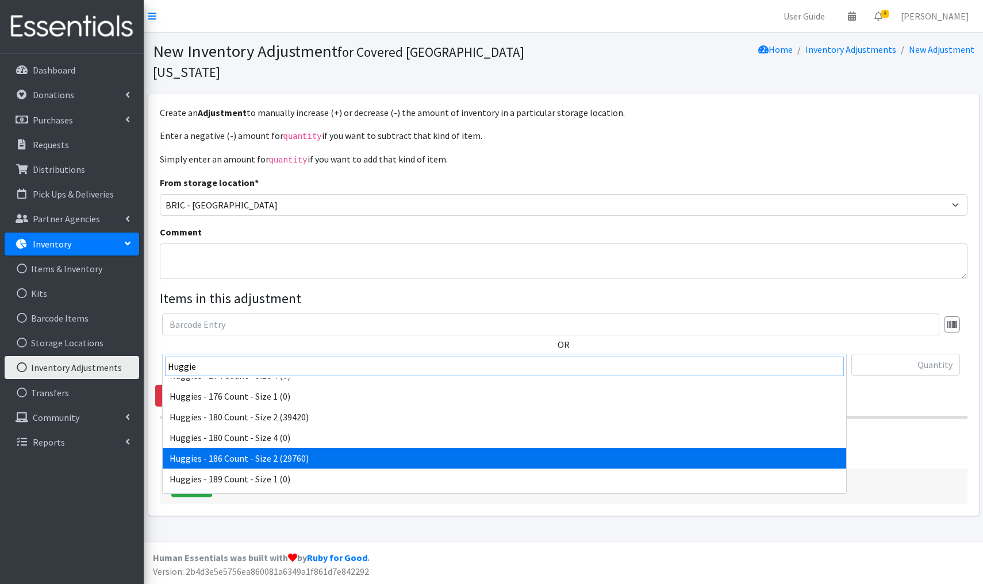
type input "Huggie"
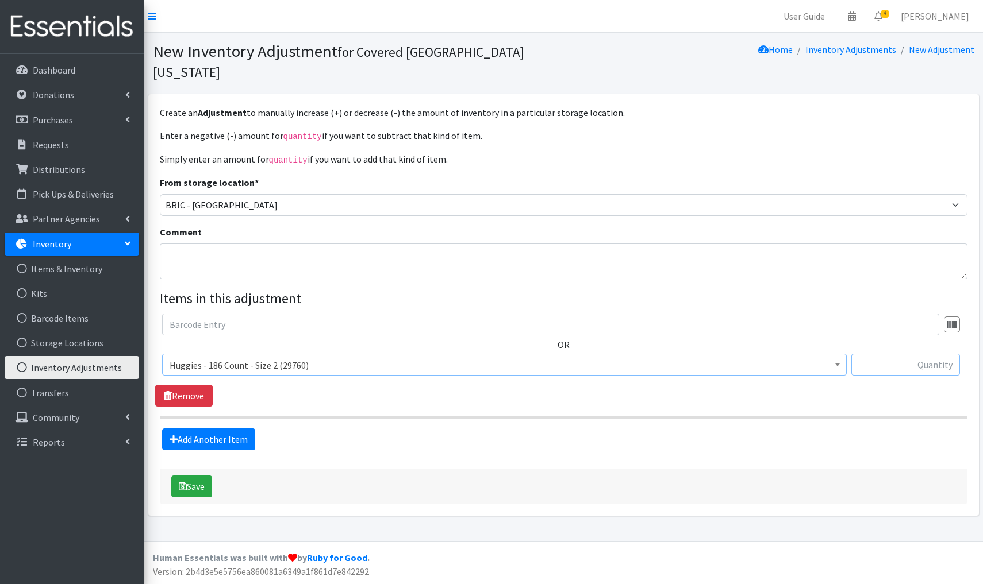
click at [939, 354] on input "text" at bounding box center [905, 365] width 109 height 22
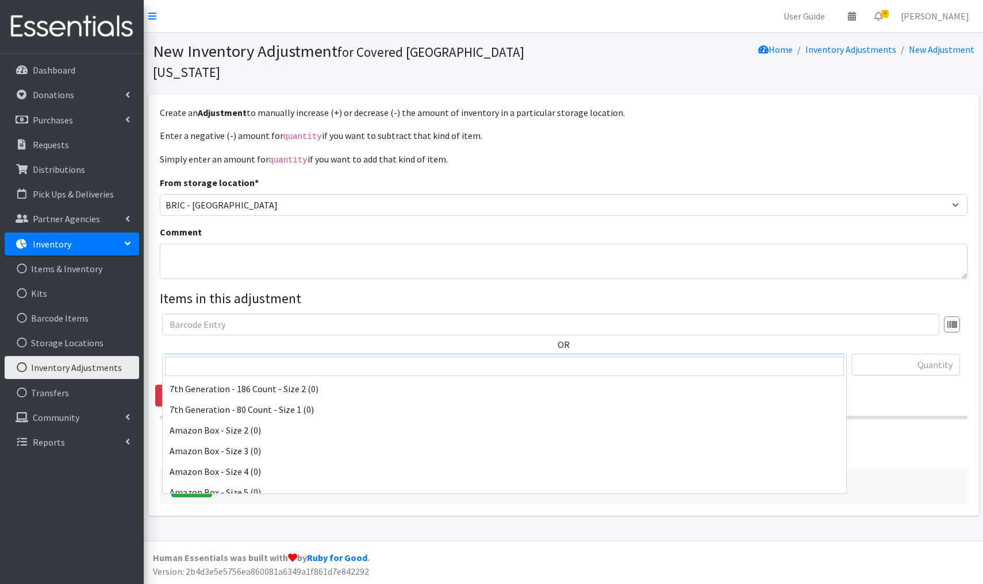
click at [319, 357] on span "Huggies - 186 Count - Size 2 (29760)" at bounding box center [505, 365] width 670 height 16
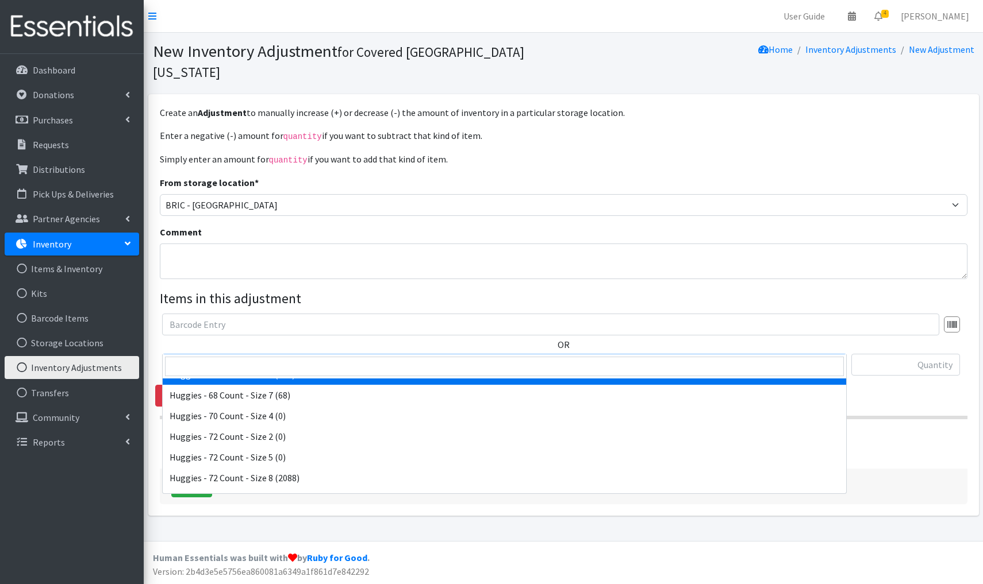
scroll to position [3266, 0]
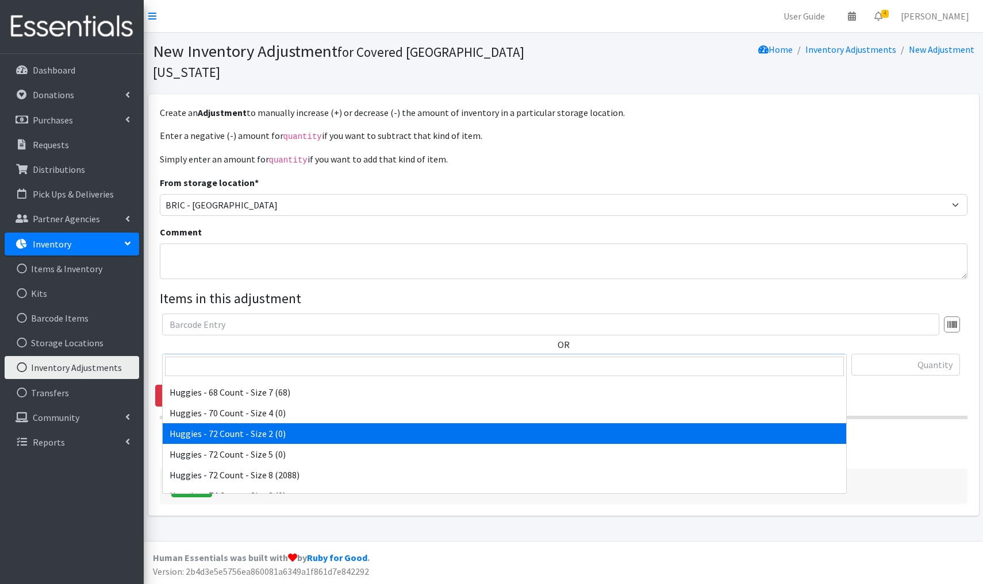
select select "13244"
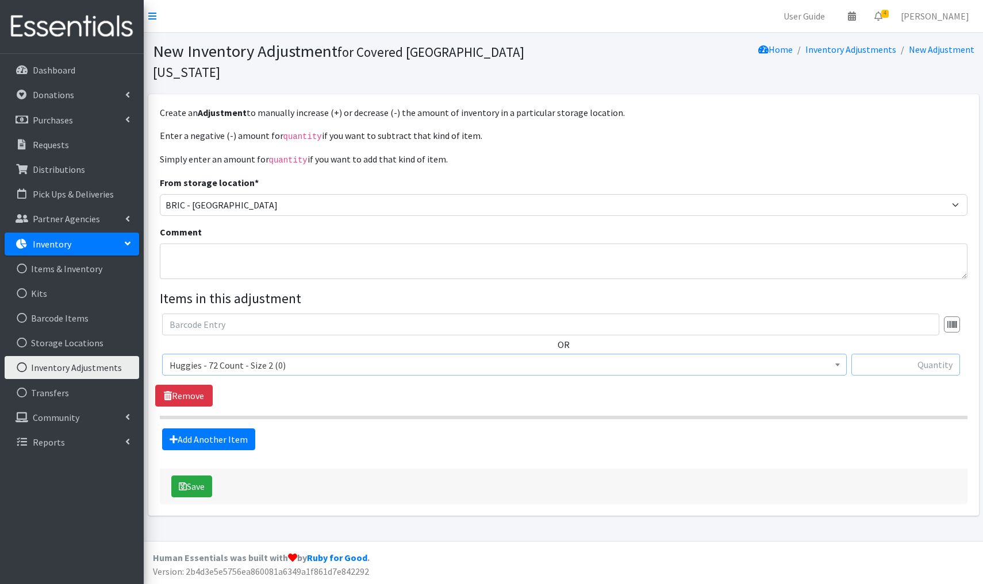
click at [910, 354] on input "text" at bounding box center [905, 365] width 109 height 22
type input "+72"
click at [195, 476] on button "Save" at bounding box center [191, 487] width 41 height 22
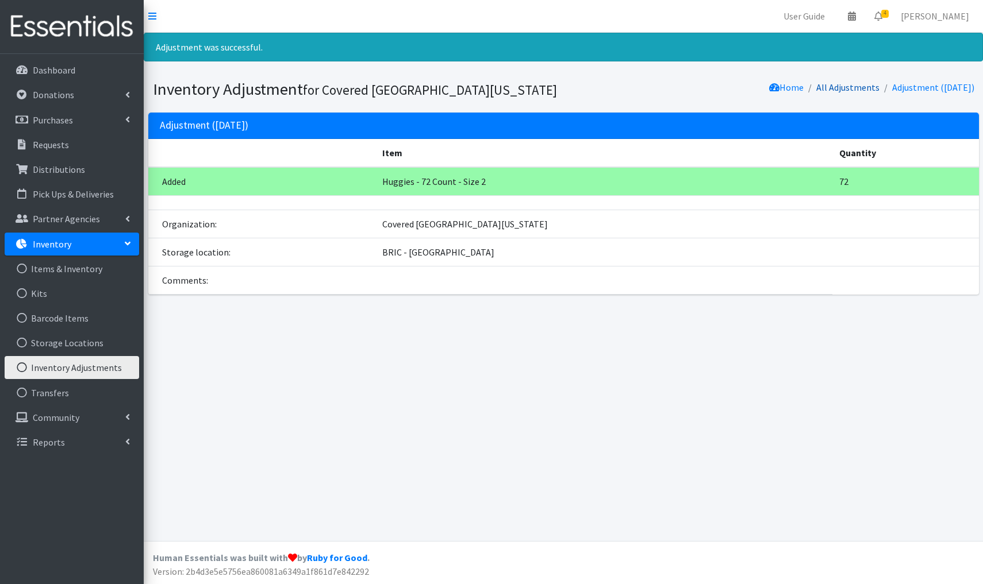
click at [829, 92] on link "All Adjustments" at bounding box center [847, 87] width 63 height 11
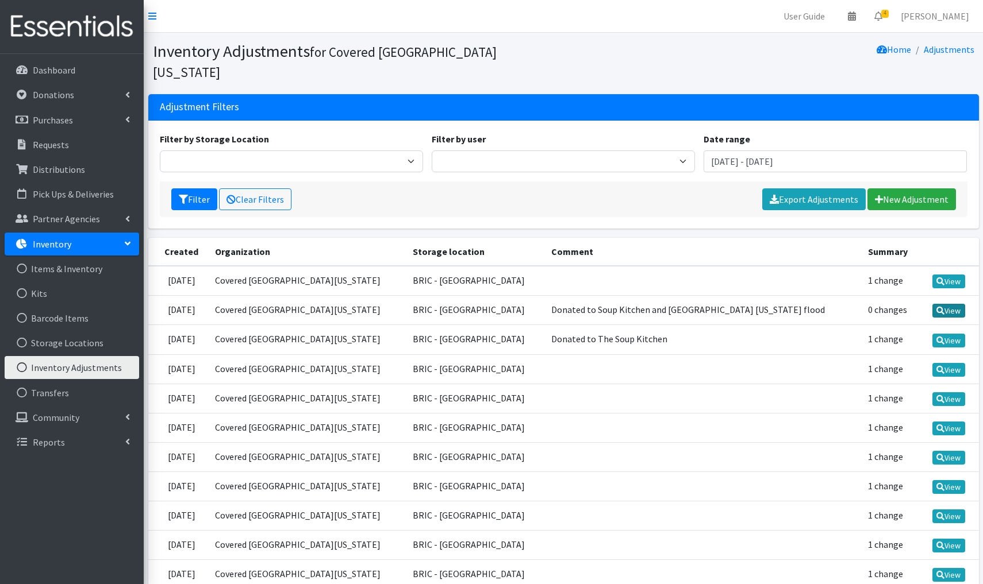
click at [953, 304] on link "View" at bounding box center [948, 311] width 33 height 14
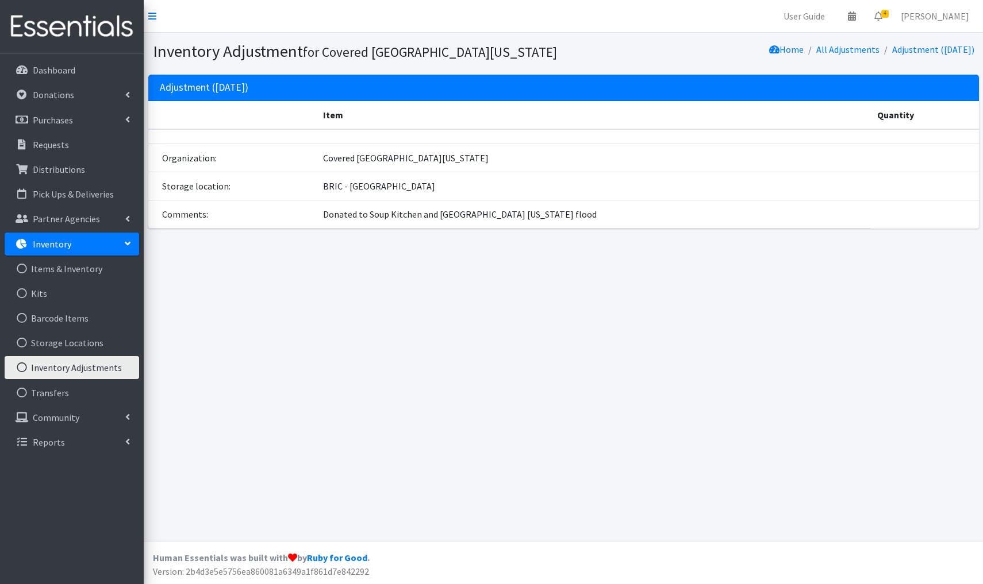
click at [108, 364] on link "Inventory Adjustments" at bounding box center [72, 367] width 134 height 23
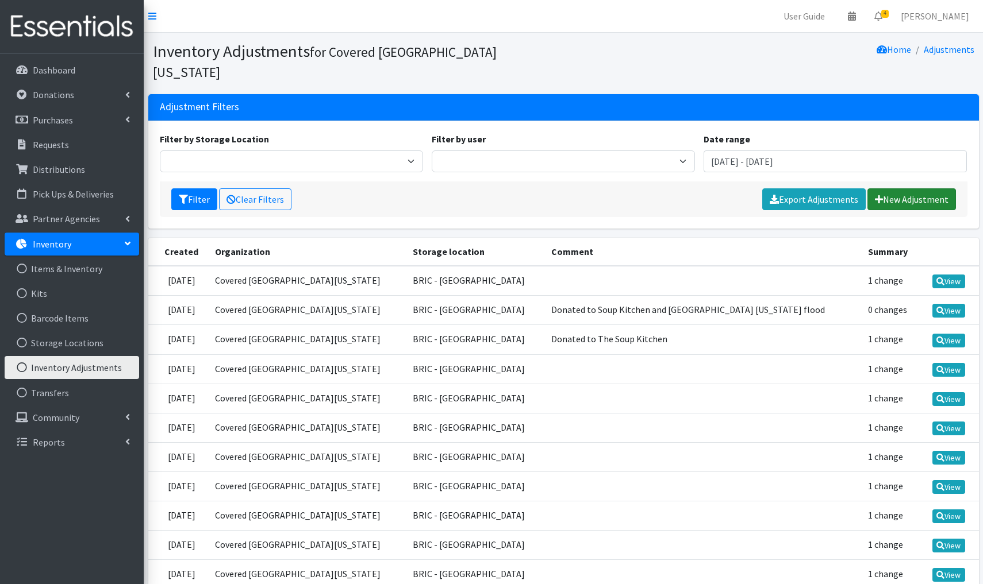
click at [917, 189] on link "New Adjustment" at bounding box center [911, 200] width 89 height 22
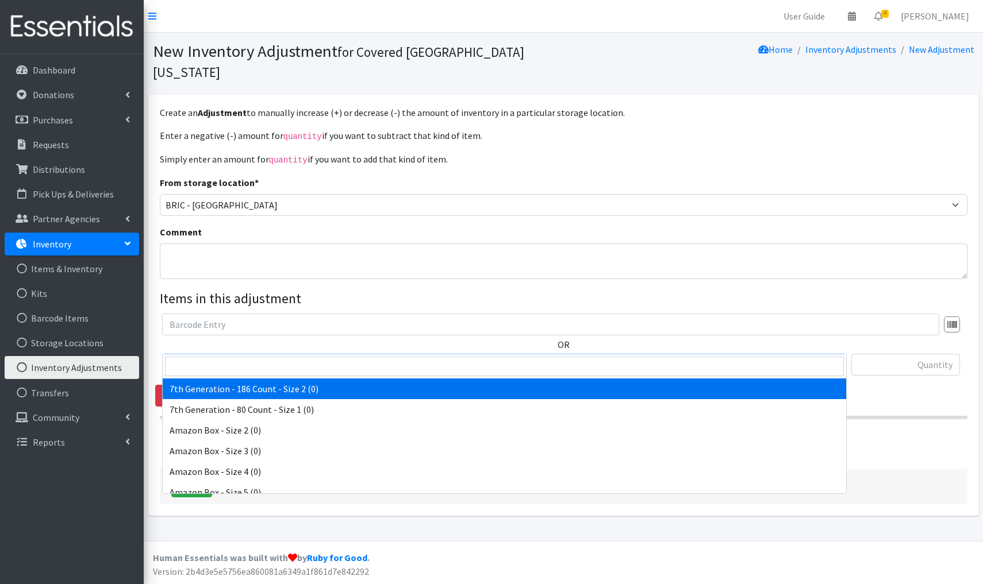
click at [319, 357] on span "7th Generation - 186 Count - Size 2 (0)" at bounding box center [505, 365] width 670 height 16
click at [235, 361] on input "search" at bounding box center [504, 367] width 679 height 20
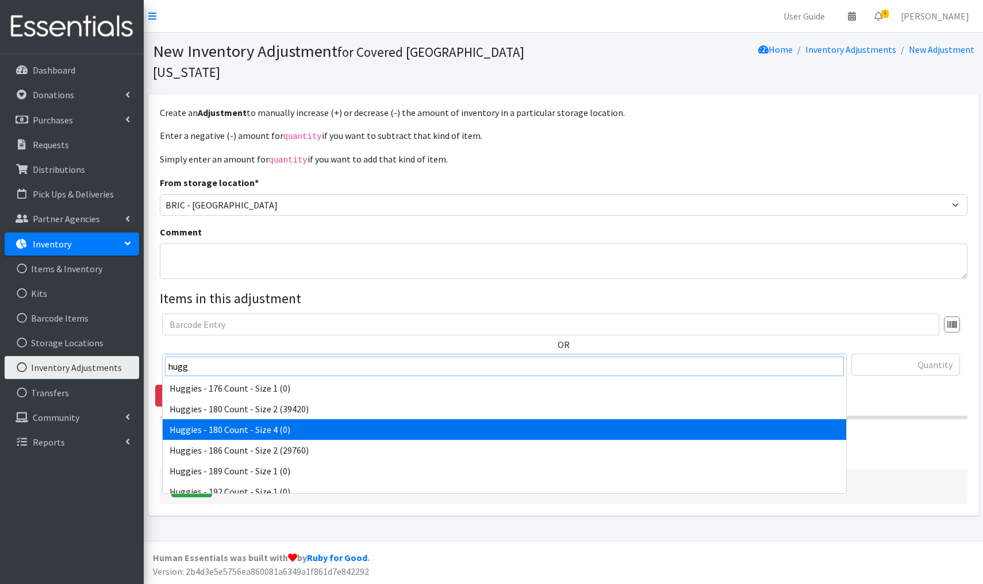
scroll to position [768, 0]
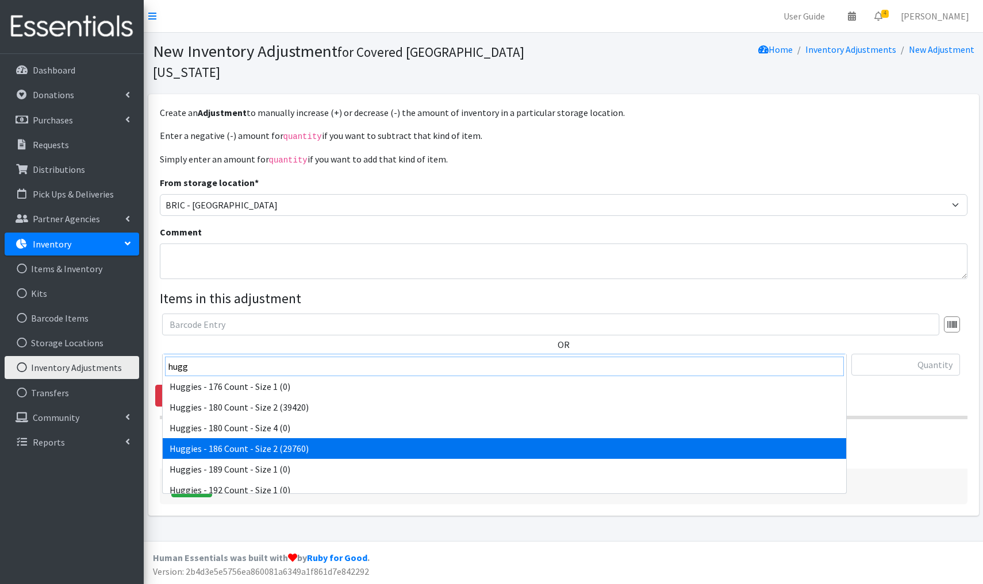
type input "hugg"
select select "13984"
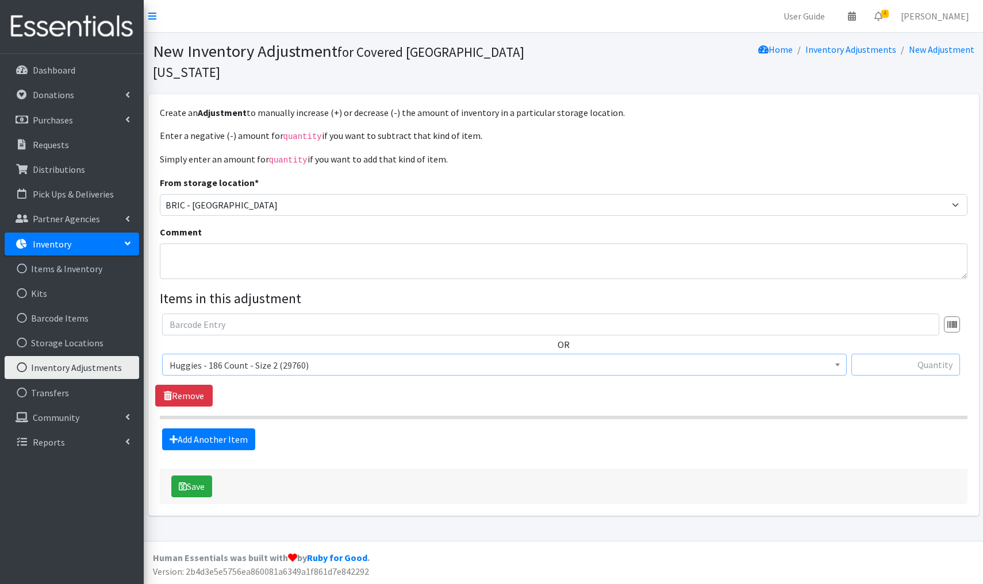
click at [937, 354] on input "text" at bounding box center [905, 365] width 109 height 22
type input "-23064"
click at [207, 244] on textarea "Comment" at bounding box center [563, 262] width 807 height 36
type textarea "Donated to The Soup Kitchen and [GEOGRAPHIC_DATA] [US_STATE] Floods"
click at [201, 476] on button "Save" at bounding box center [191, 487] width 41 height 22
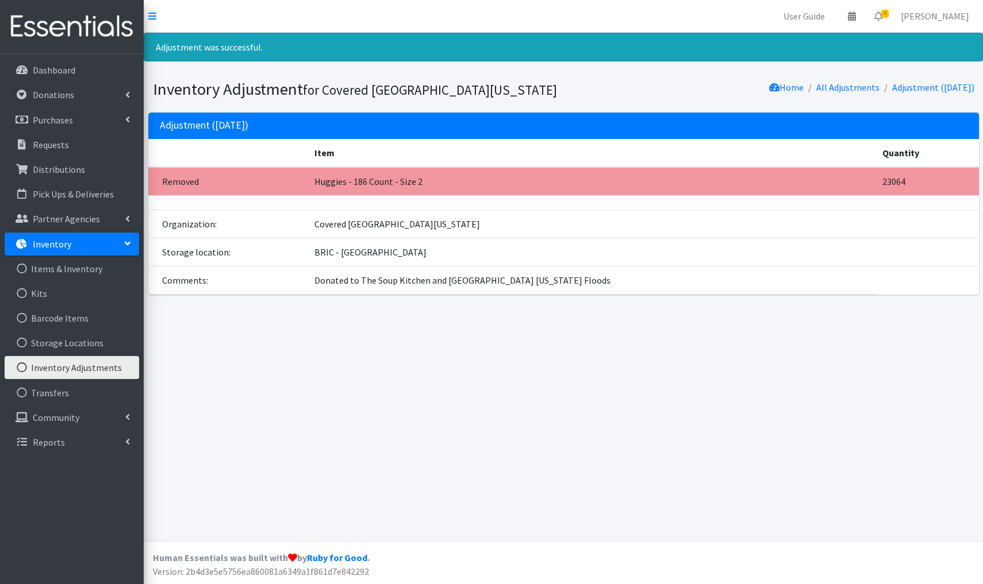
click at [97, 368] on link "Inventory Adjustments" at bounding box center [72, 367] width 134 height 23
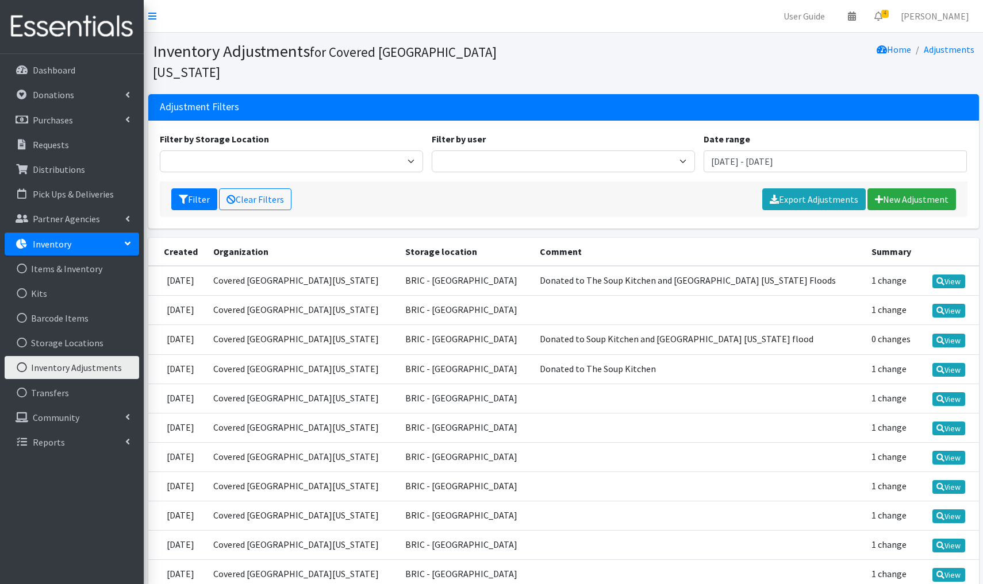
click at [93, 367] on link "Inventory Adjustments" at bounding box center [72, 367] width 134 height 23
click at [901, 189] on link "New Adjustment" at bounding box center [911, 200] width 89 height 22
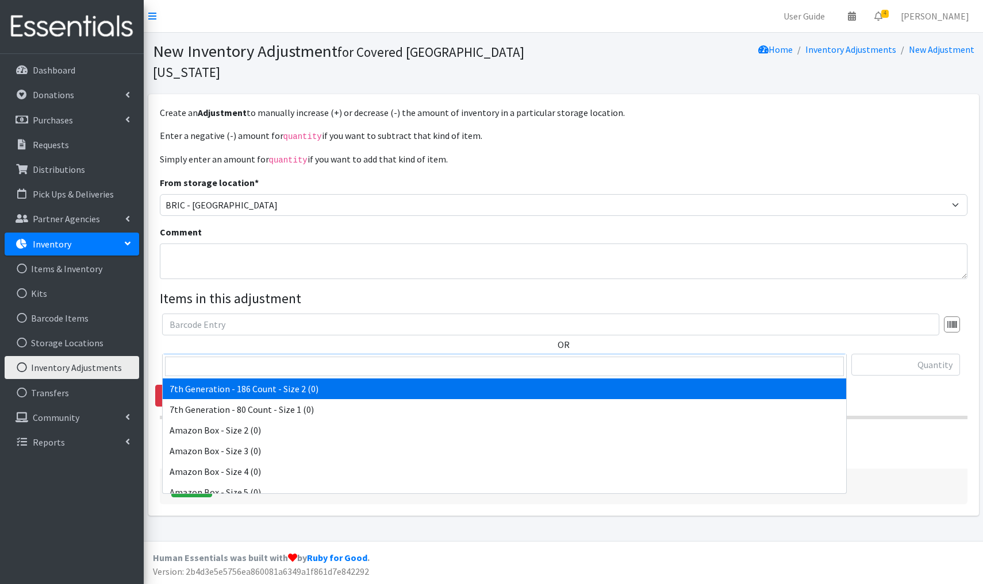
click at [326, 357] on span "7th Generation - 186 Count - Size 2 (0)" at bounding box center [505, 365] width 670 height 16
click at [190, 367] on input "search" at bounding box center [504, 367] width 679 height 20
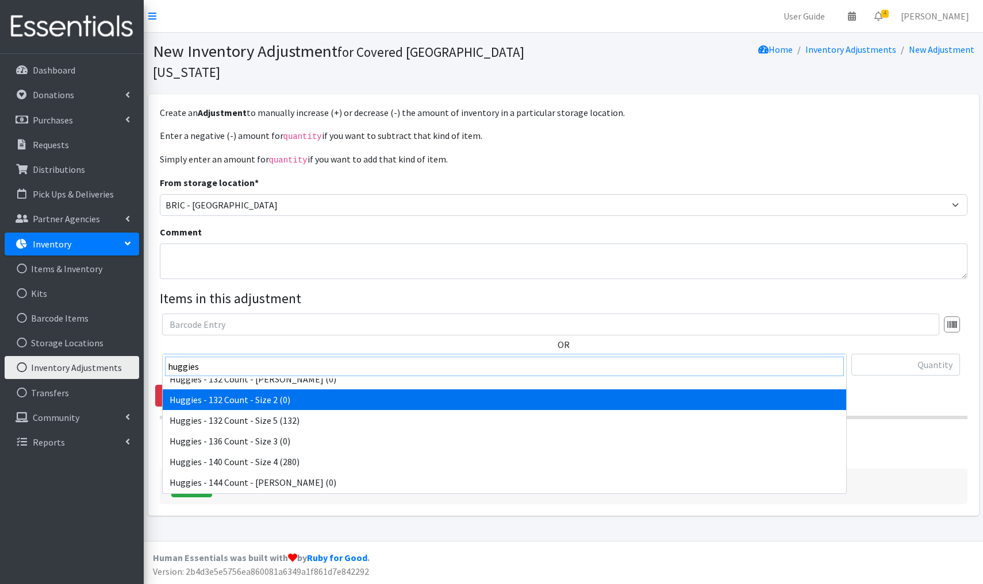
scroll to position [392, 0]
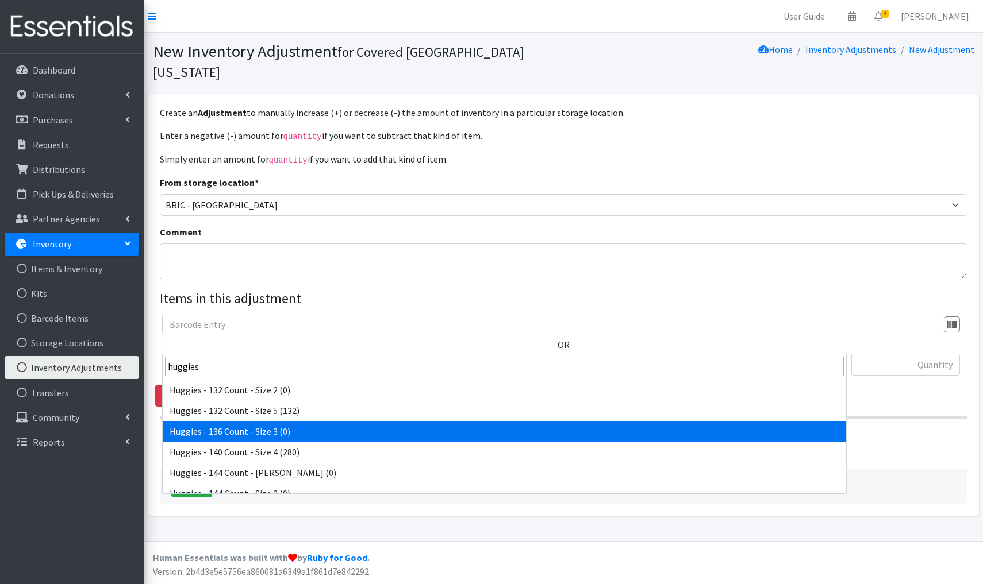
type input "huggies"
select select "13247"
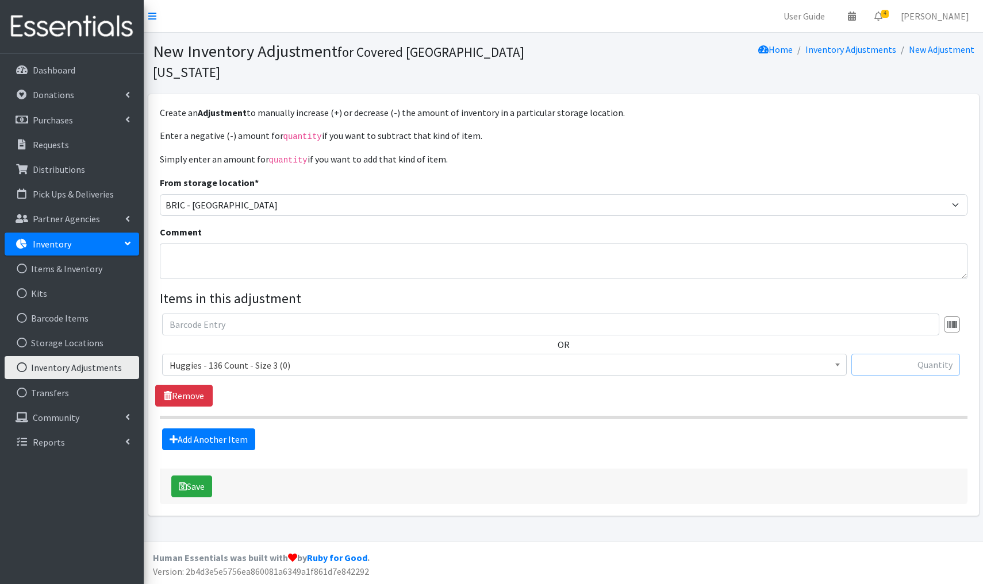
click at [923, 354] on input "text" at bounding box center [905, 365] width 109 height 22
type input "+408"
click at [201, 476] on button "Save" at bounding box center [191, 487] width 41 height 22
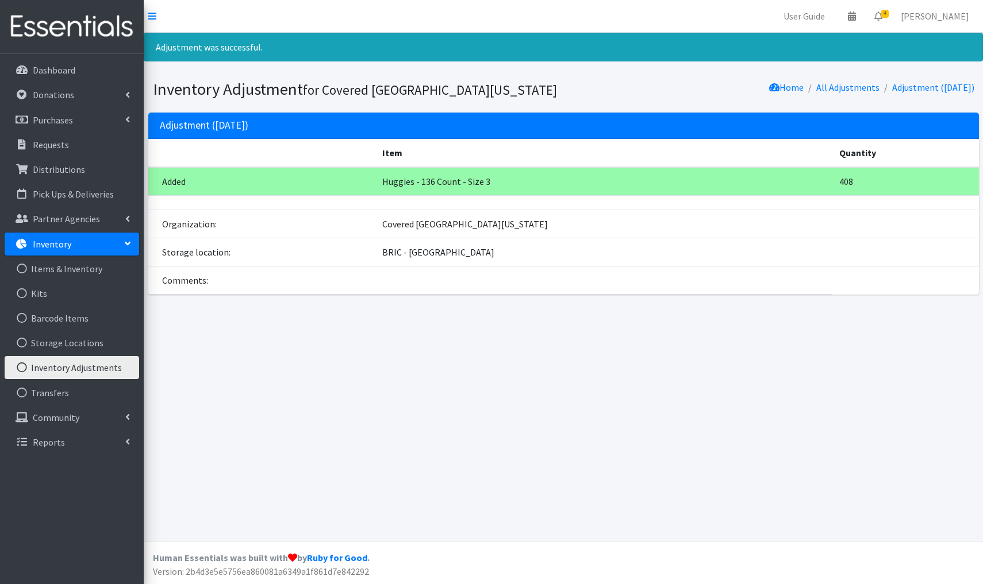
click at [84, 374] on link "Inventory Adjustments" at bounding box center [72, 367] width 134 height 23
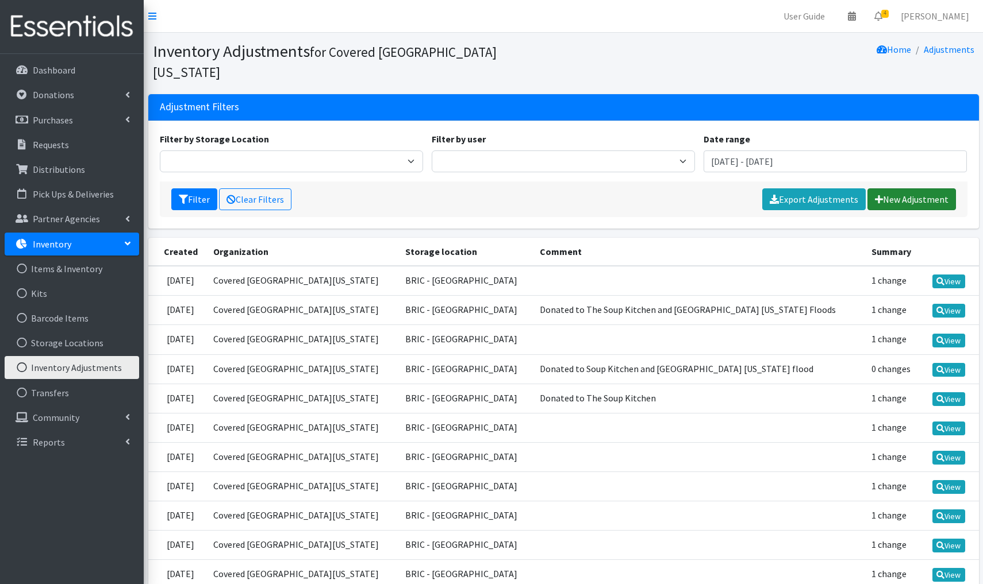
click at [892, 189] on link "New Adjustment" at bounding box center [911, 200] width 89 height 22
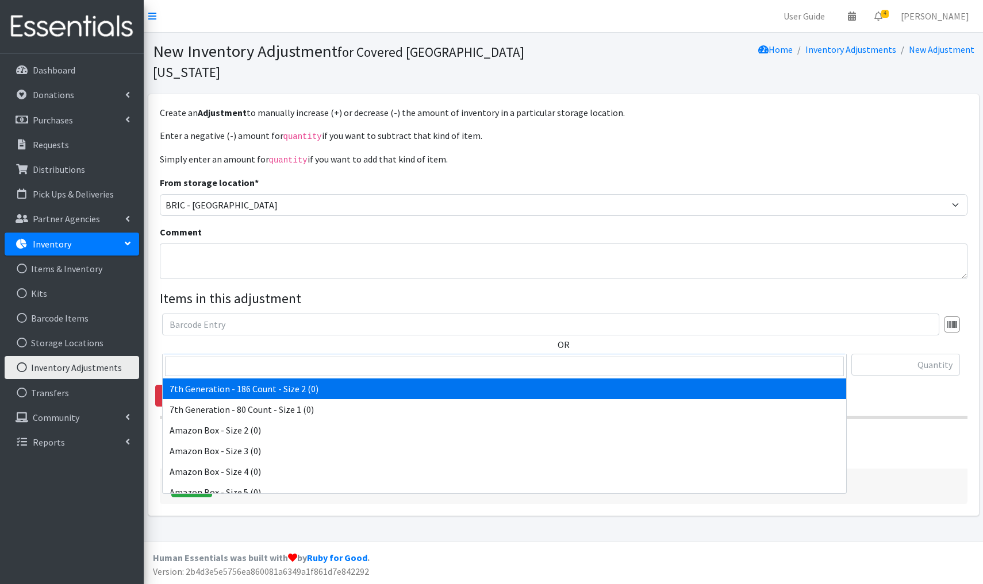
click at [350, 354] on span "7th Generation - 186 Count - Size 2 (0)" at bounding box center [504, 365] width 684 height 22
click at [192, 364] on input "search" at bounding box center [504, 367] width 679 height 20
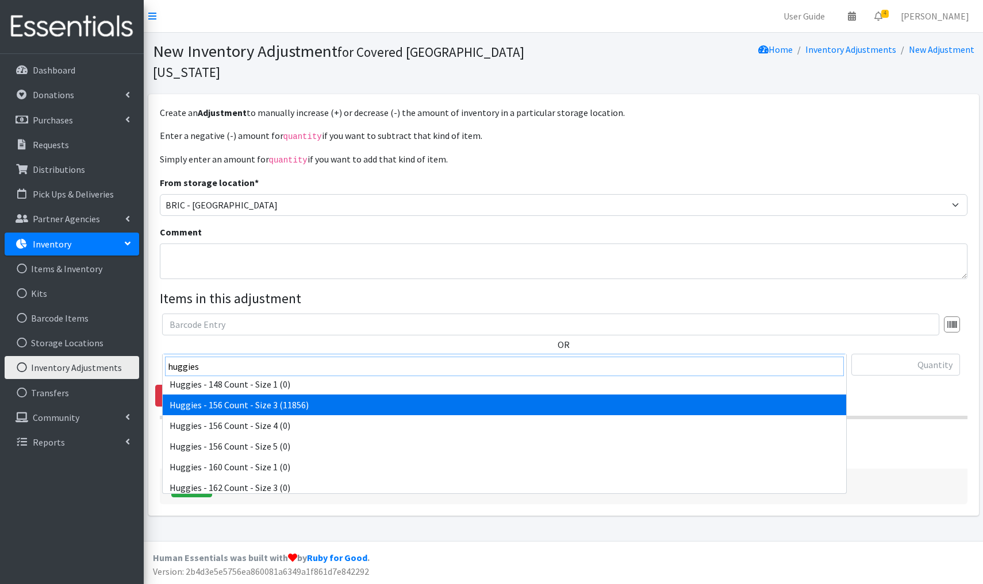
scroll to position [541, 0]
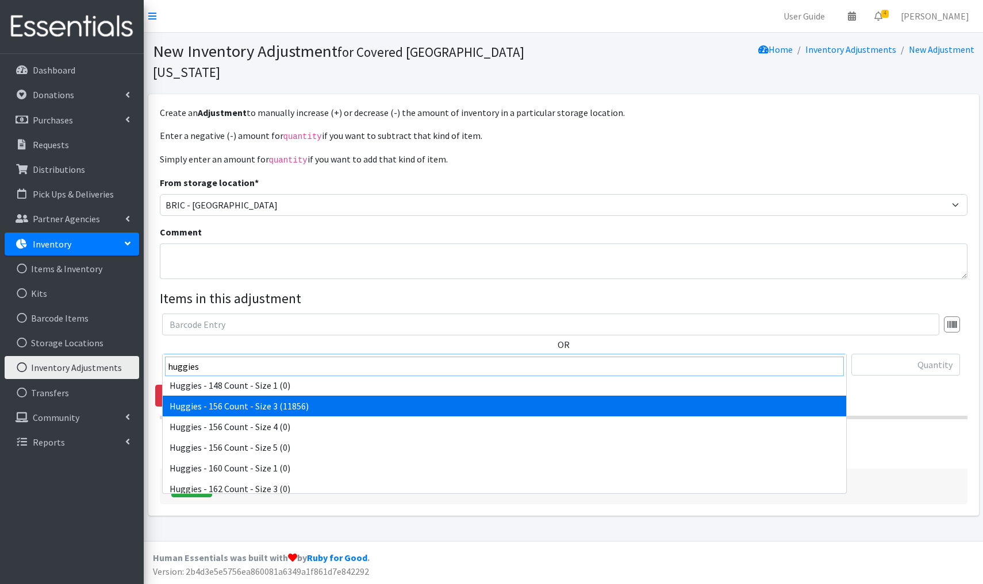
type input "huggies"
select select "15369"
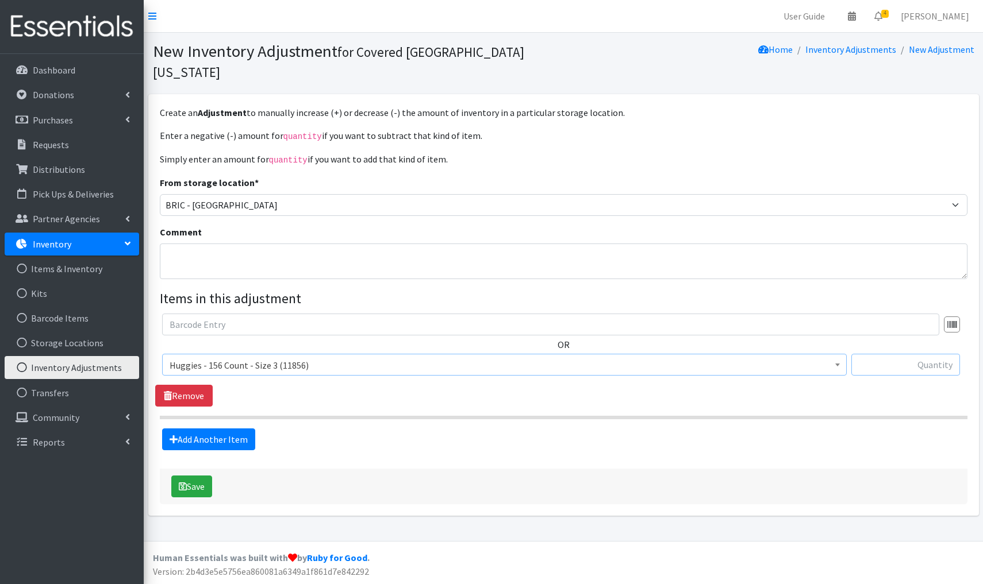
click at [891, 354] on input "text" at bounding box center [905, 365] width 109 height 22
type input "+312"
click at [199, 476] on button "Save" at bounding box center [191, 487] width 41 height 22
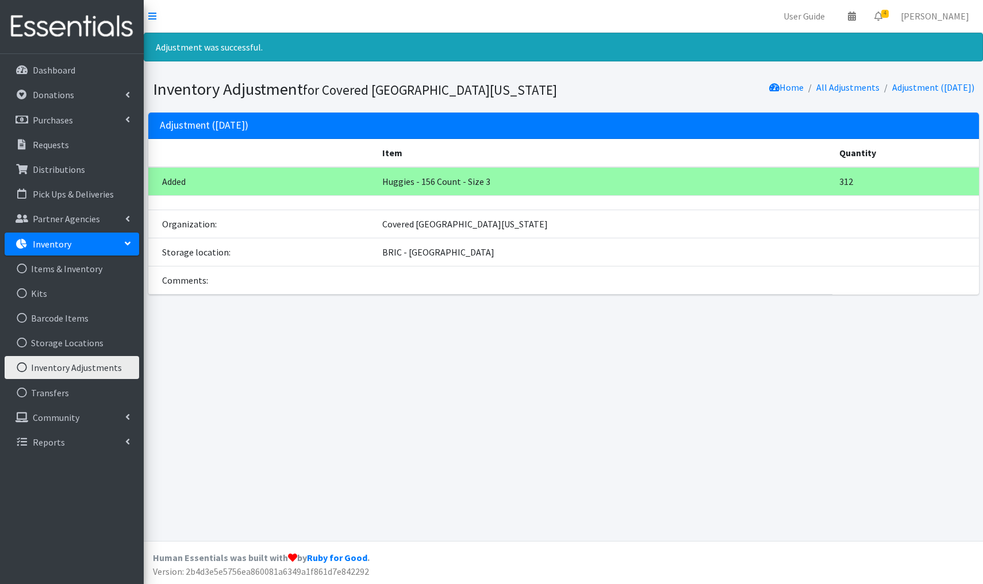
click at [74, 364] on link "Inventory Adjustments" at bounding box center [72, 367] width 134 height 23
